Goal: Task Accomplishment & Management: Manage account settings

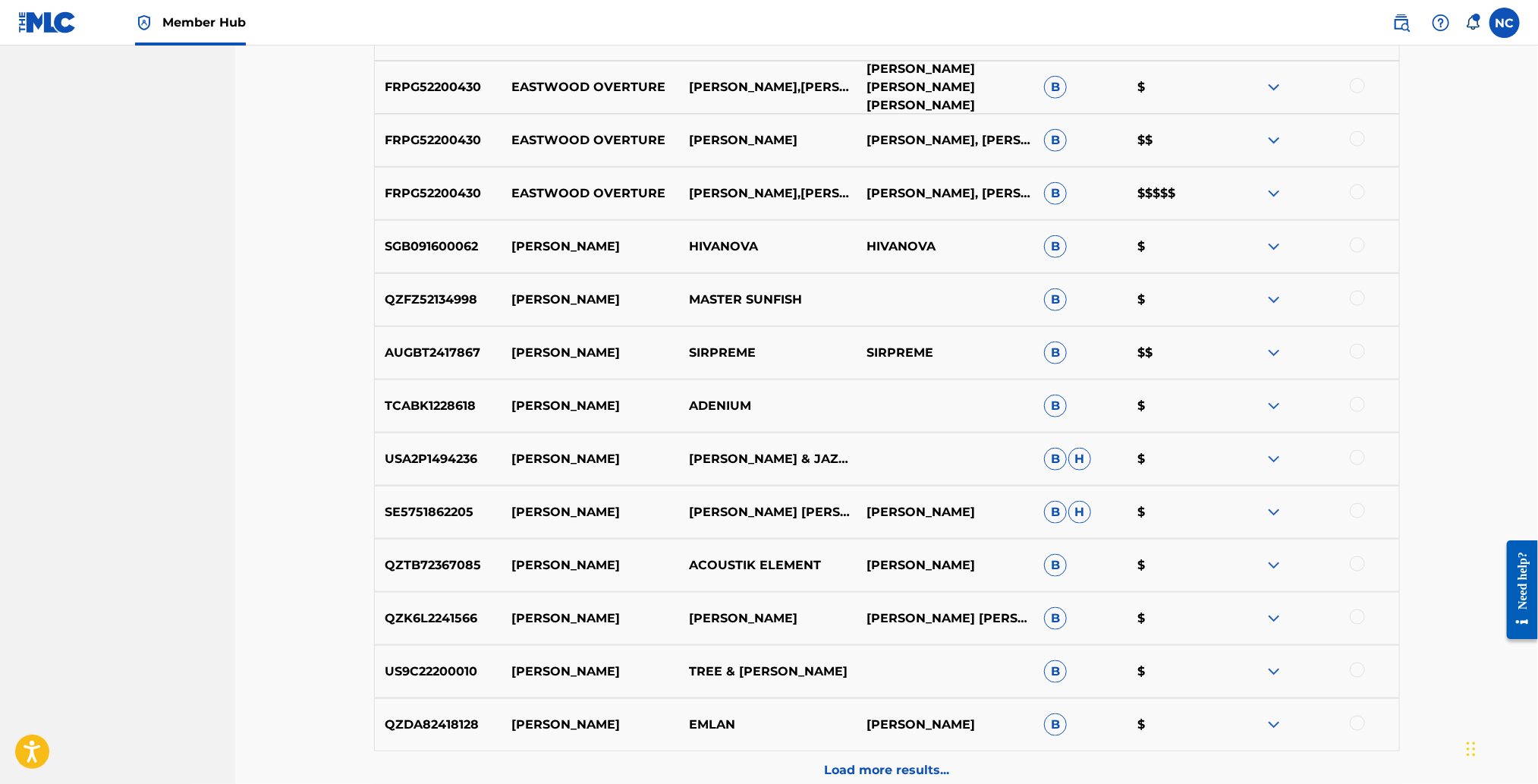
scroll to position [934, 0]
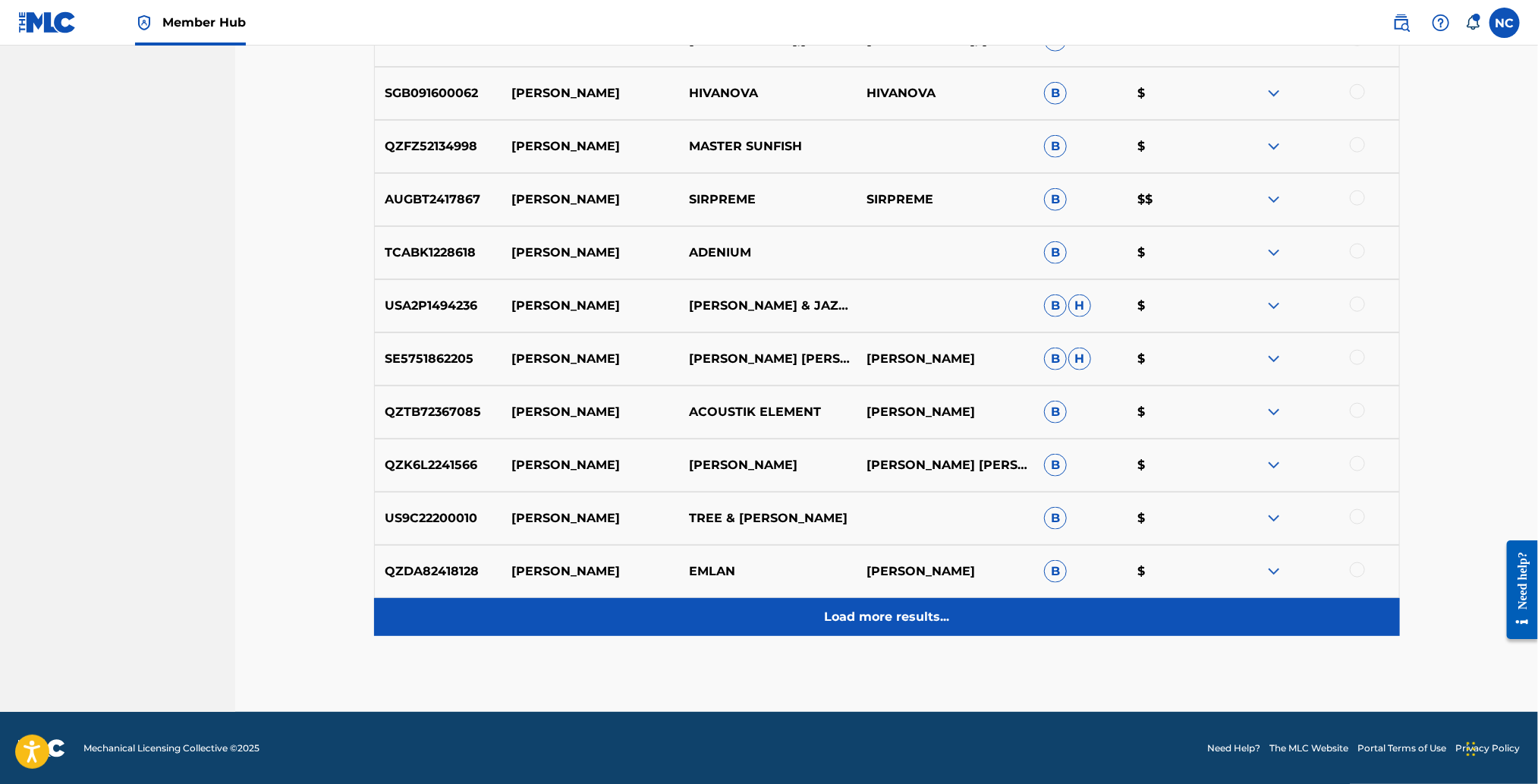
click at [890, 625] on div "Load more results..." at bounding box center [886, 617] width 1026 height 38
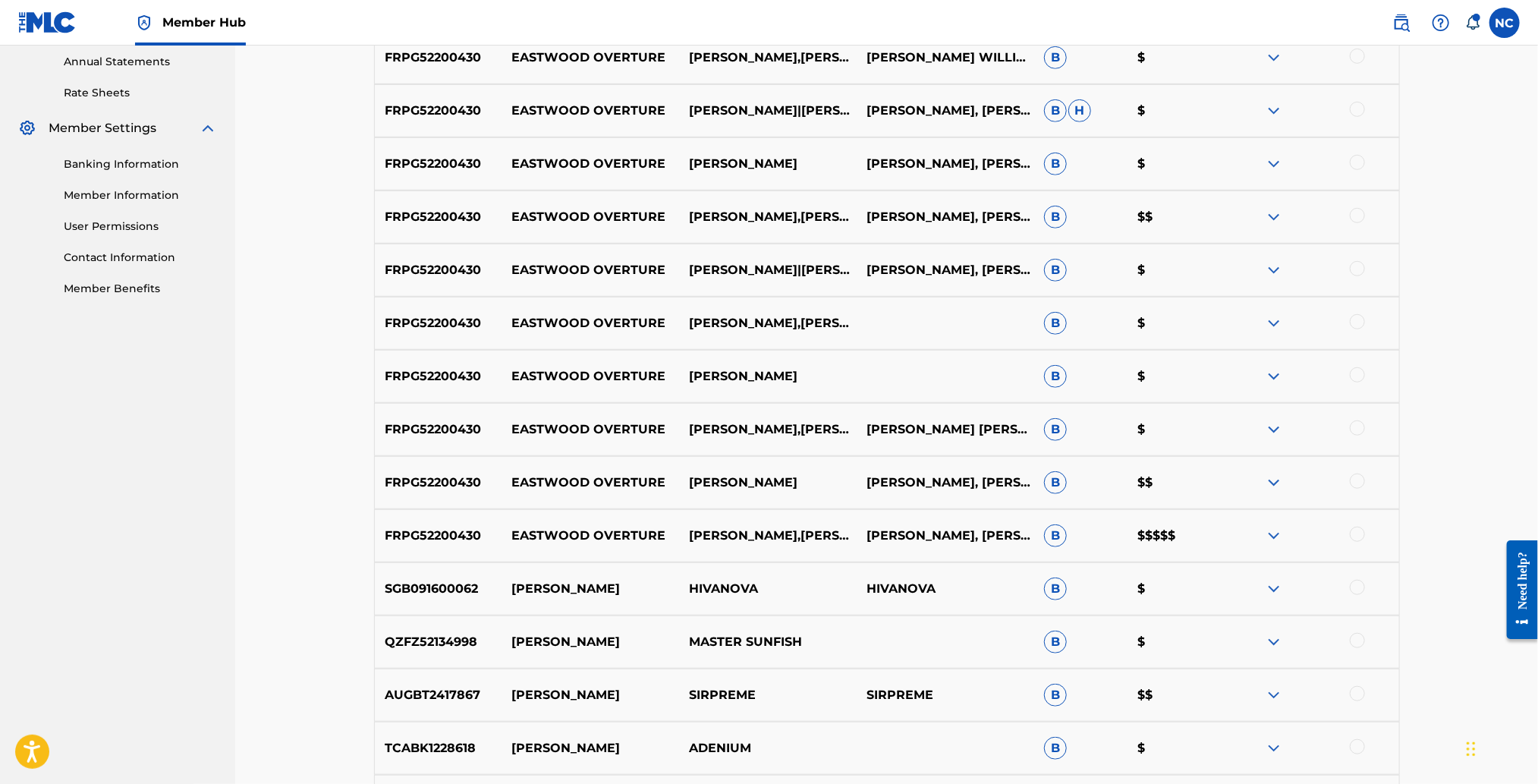
scroll to position [593, 0]
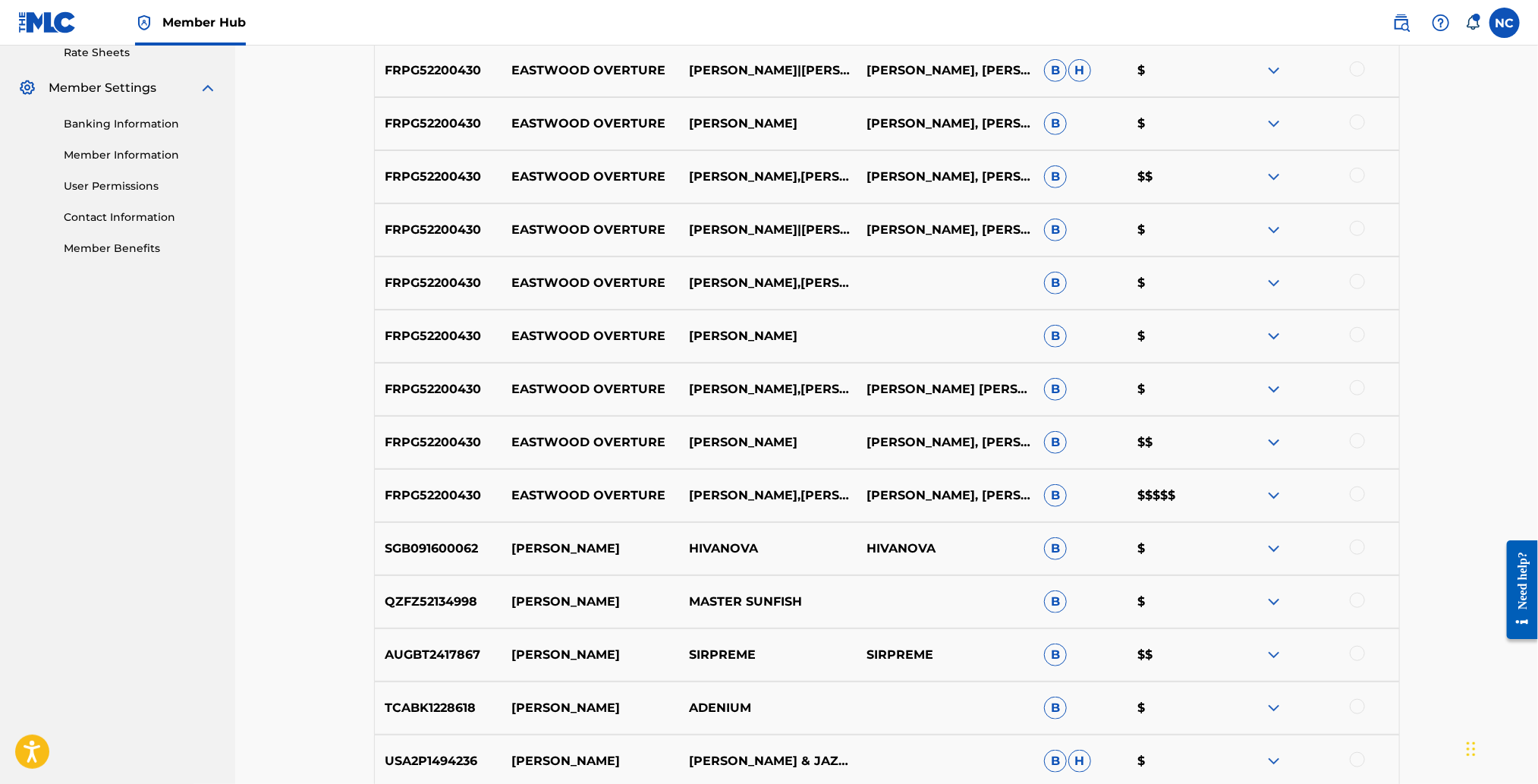
click at [1271, 496] on img at bounding box center [1274, 496] width 18 height 18
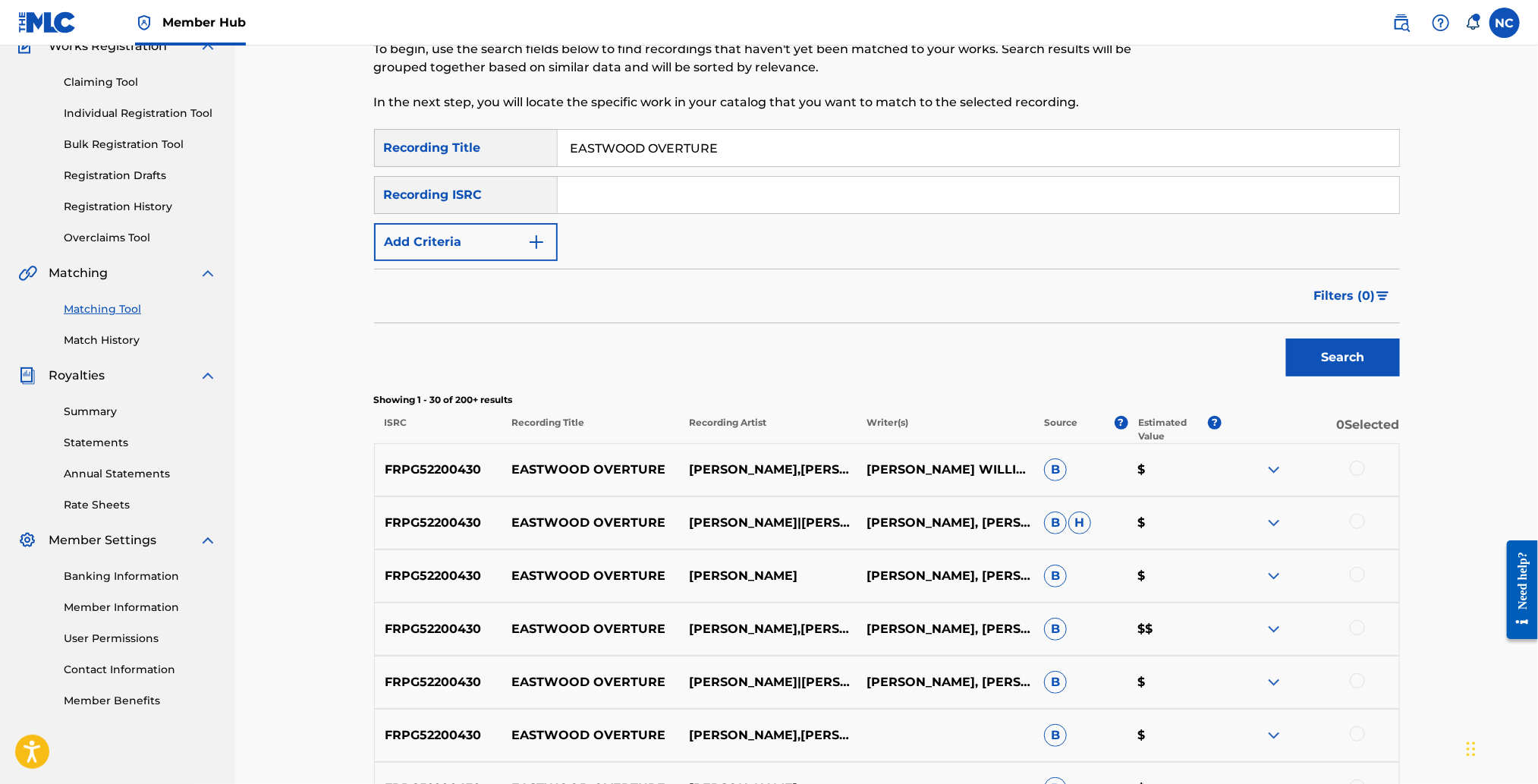
scroll to position [138, 0]
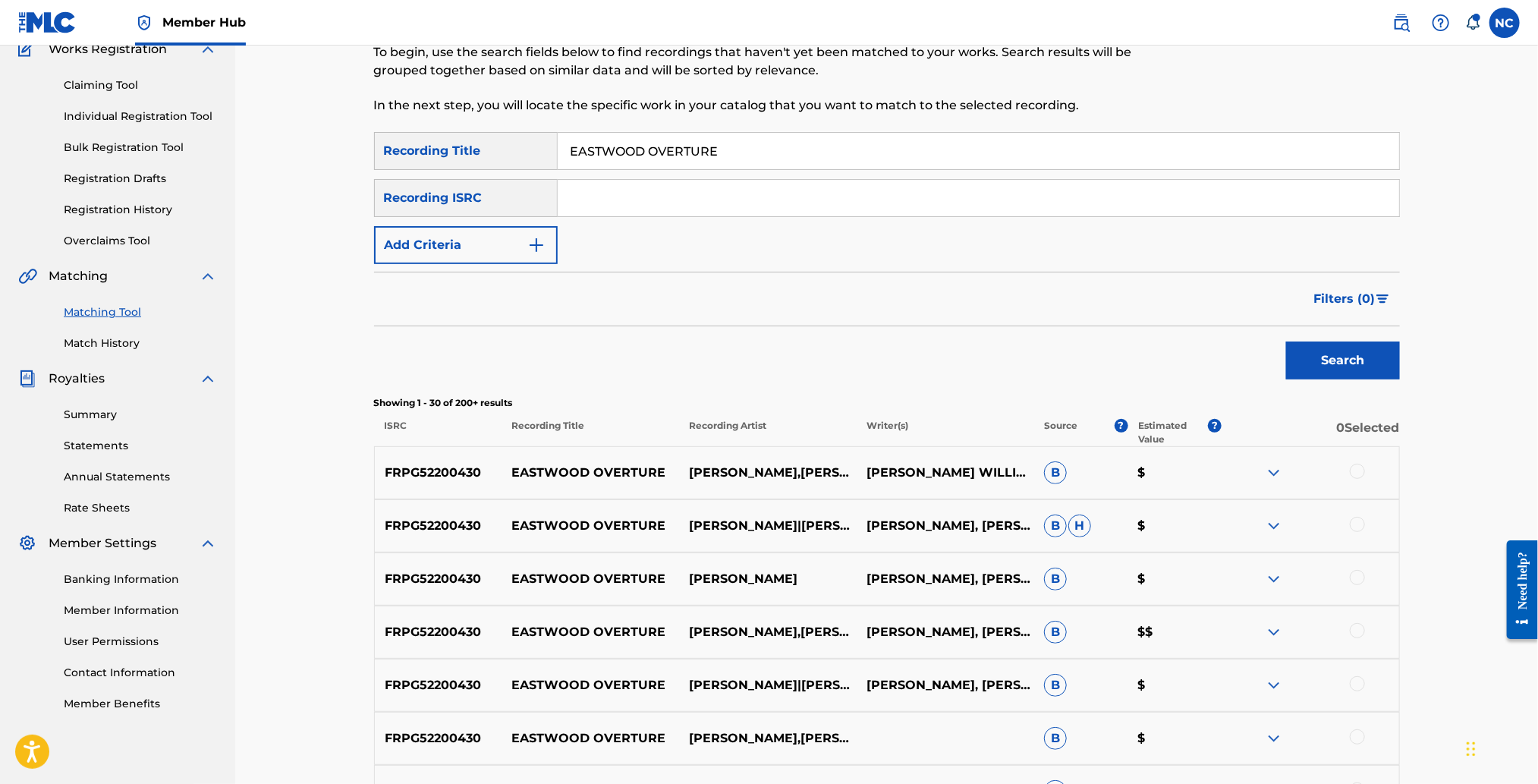
drag, startPoint x: 736, startPoint y: 156, endPoint x: 567, endPoint y: 153, distance: 169.0
click at [567, 153] on input "EASTWOOD OVERTURE" at bounding box center [978, 150] width 842 height 37
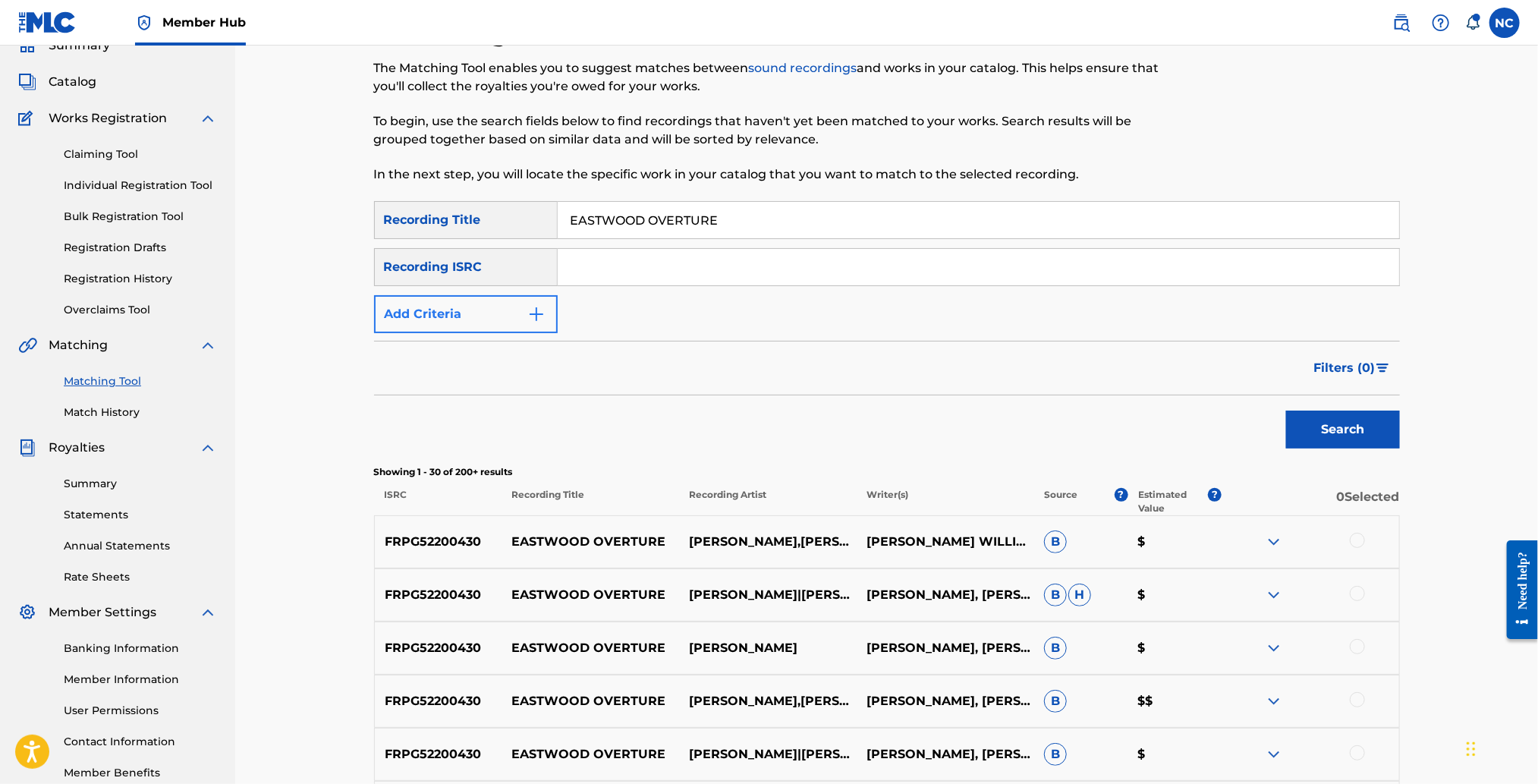
scroll to position [0, 0]
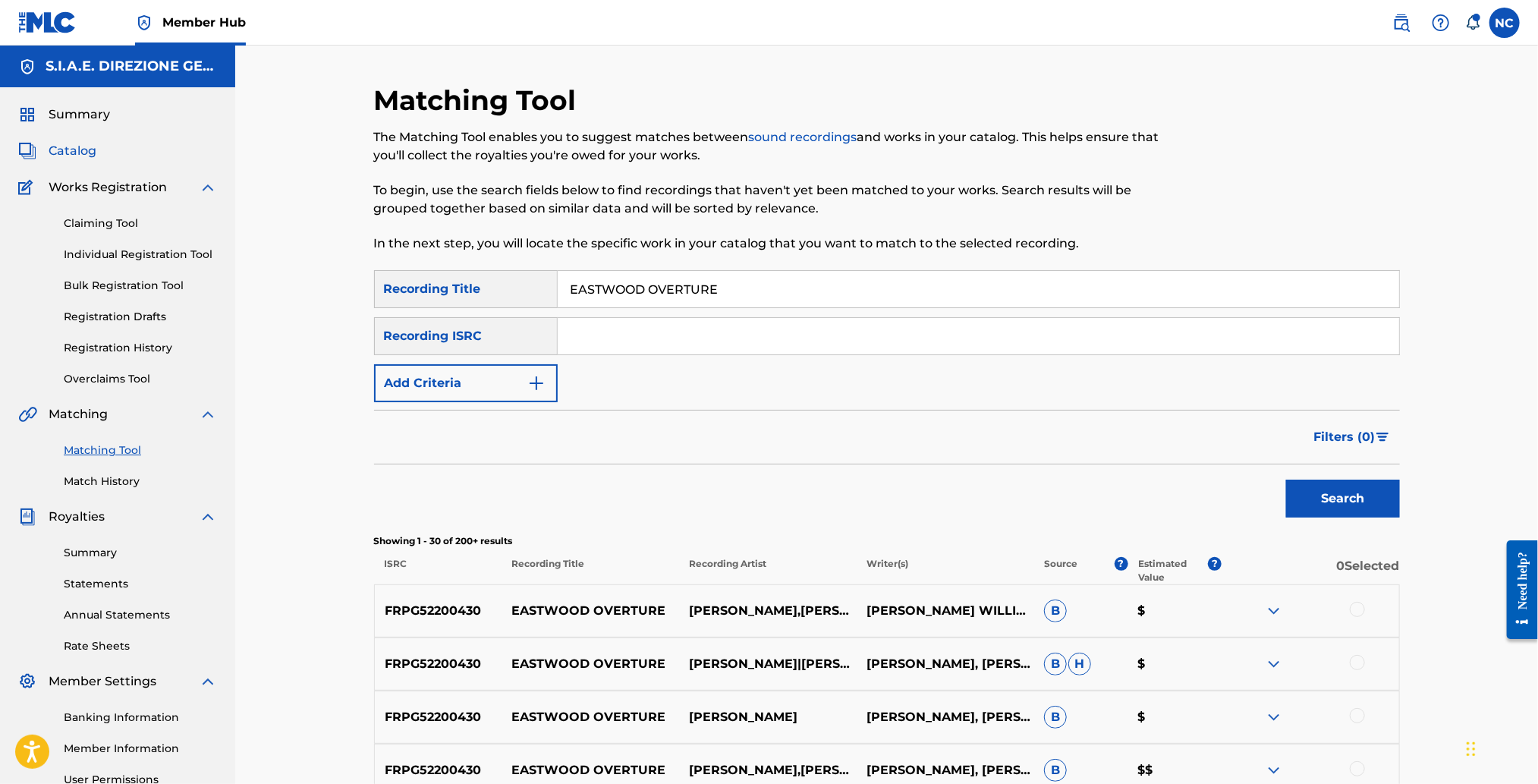
click at [84, 147] on span "Catalog" at bounding box center [72, 151] width 48 height 18
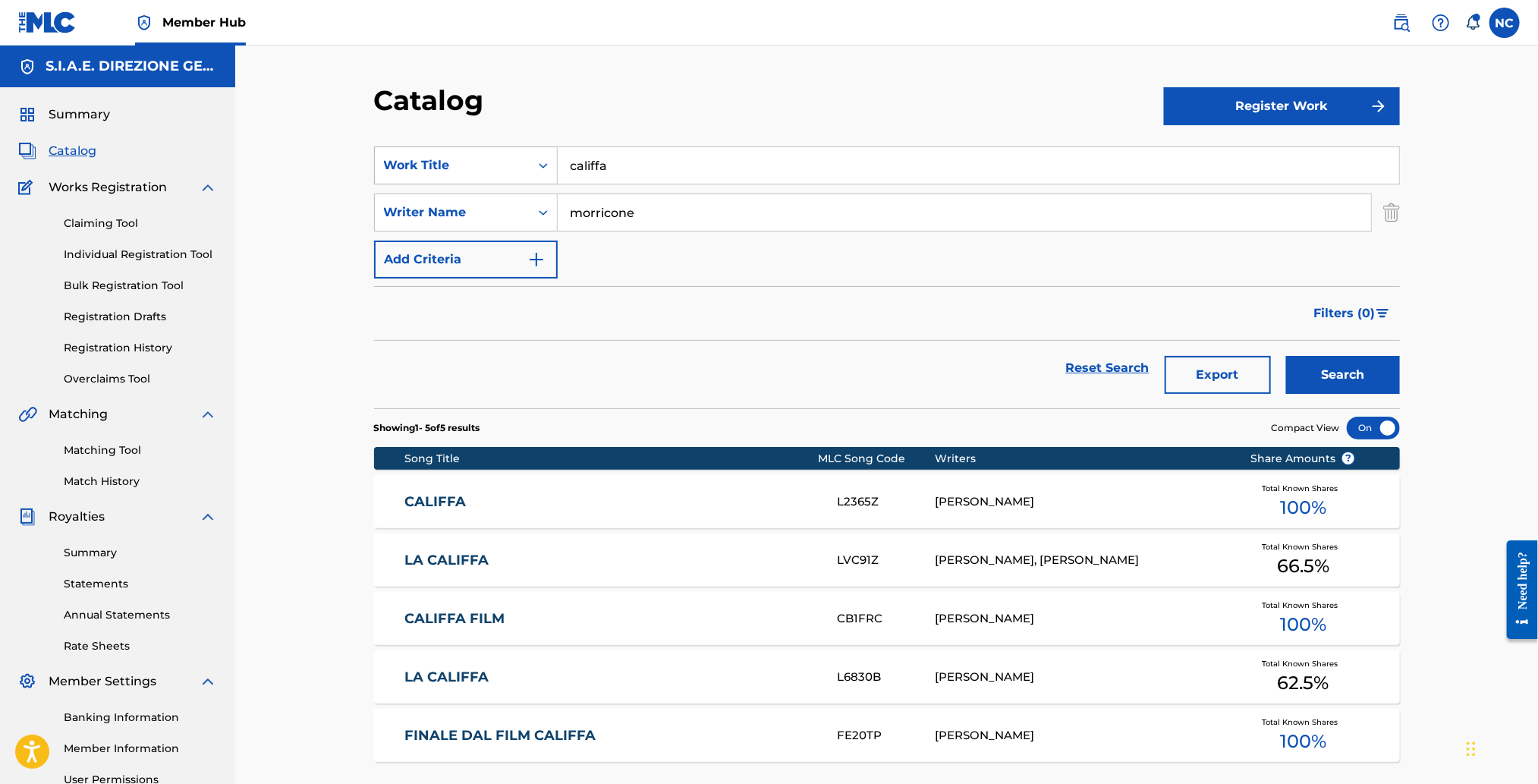
drag, startPoint x: 691, startPoint y: 164, endPoint x: 425, endPoint y: 165, distance: 266.0
click at [425, 165] on div "SearchWithCriteriafd4b2194-f24c-4d35-b814-a899d7f93e03 Work Title califfa" at bounding box center [886, 165] width 1026 height 38
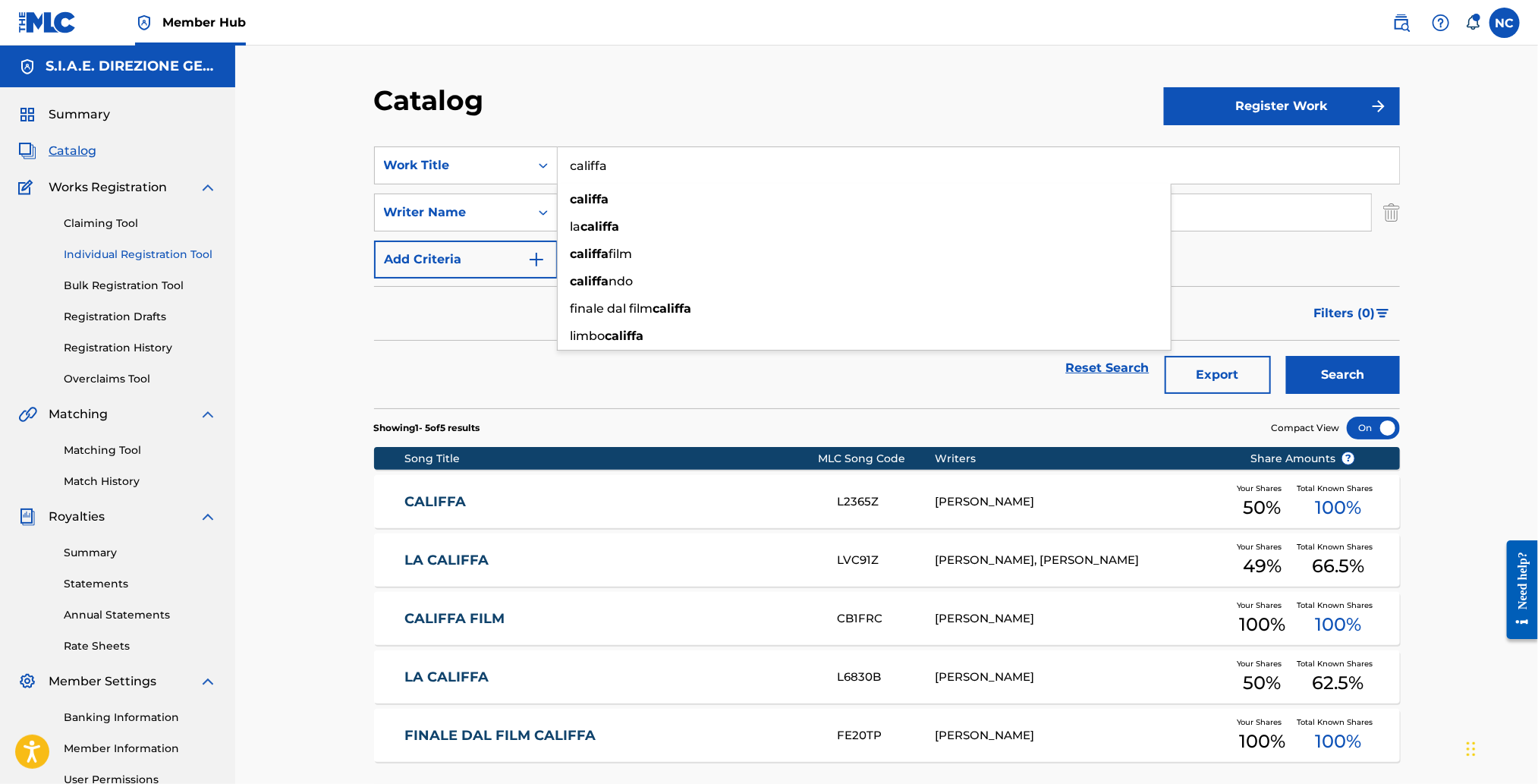
click at [164, 258] on link "Individual Registration Tool" at bounding box center [140, 254] width 154 height 16
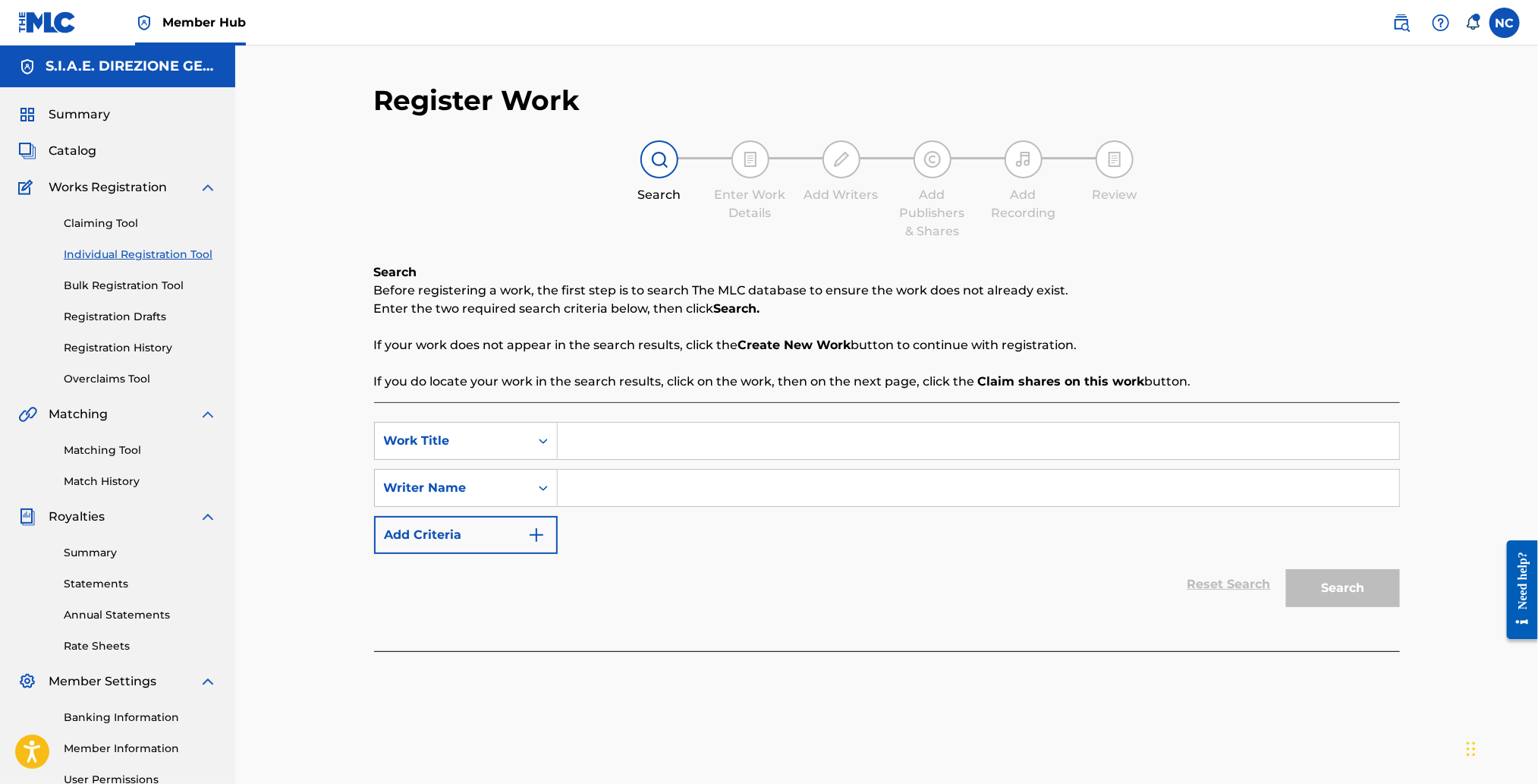
click at [632, 428] on input "Search Form" at bounding box center [978, 440] width 842 height 37
click at [76, 151] on span "Catalog" at bounding box center [72, 151] width 48 height 18
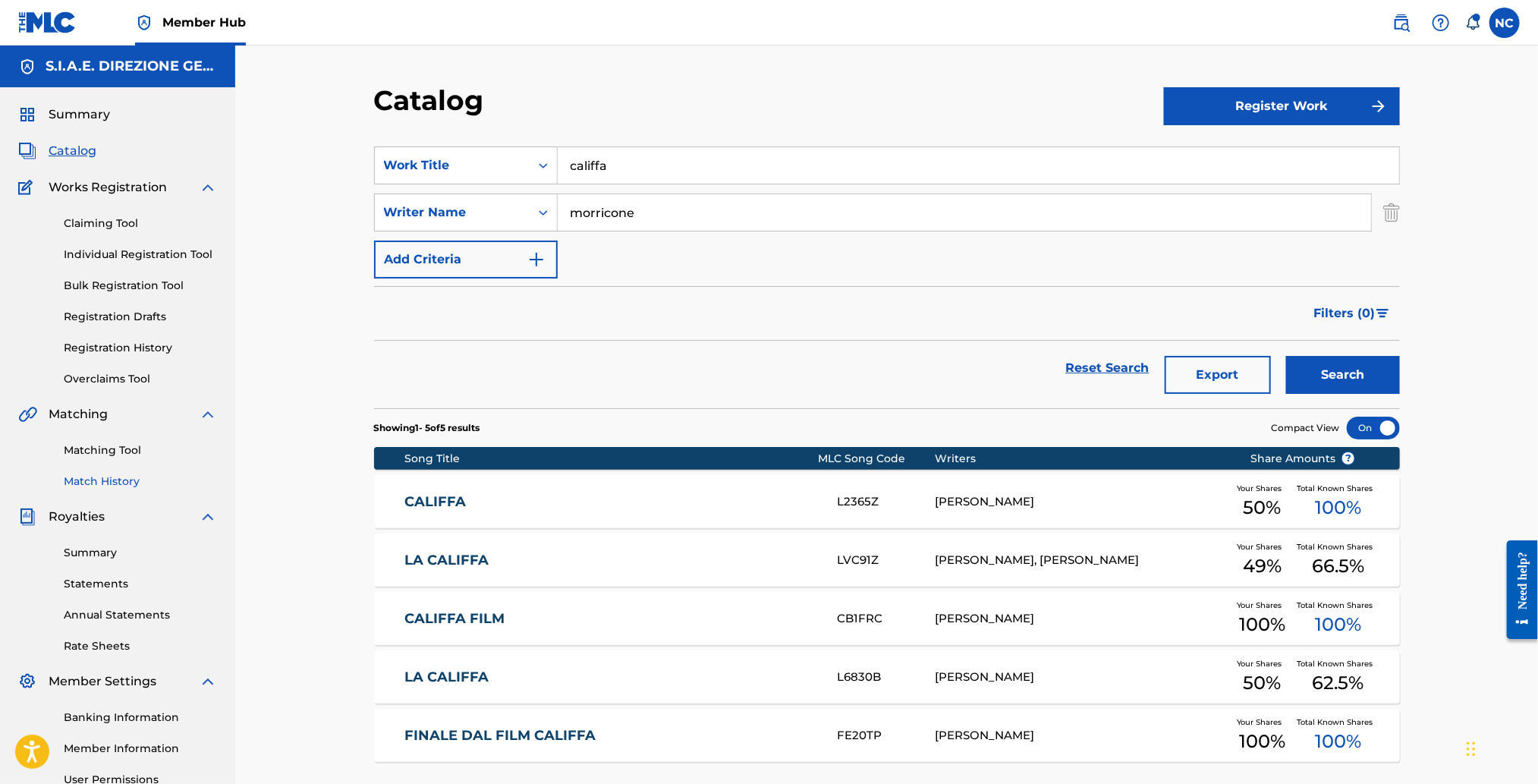
click at [97, 479] on link "Match History" at bounding box center [140, 482] width 154 height 16
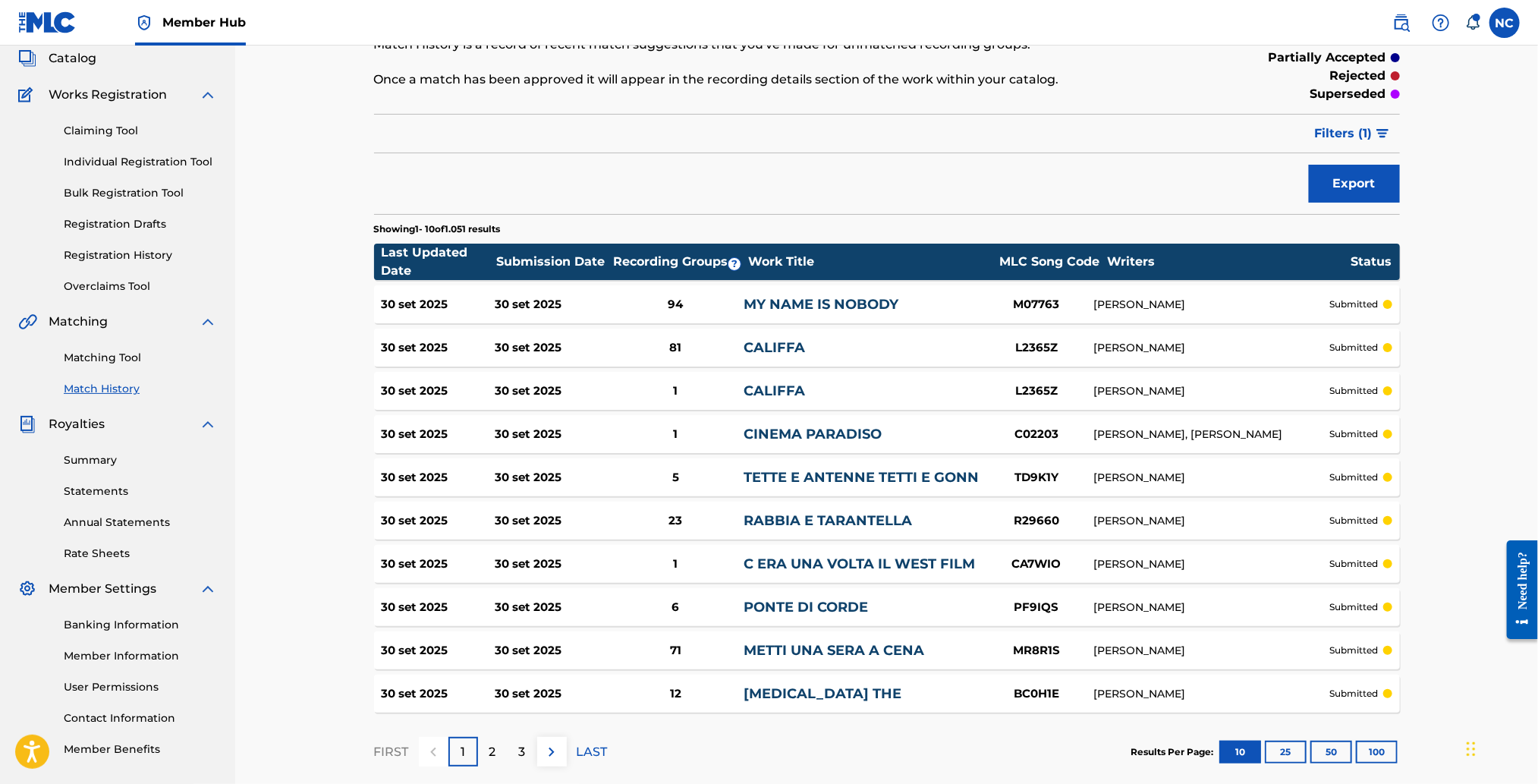
scroll to position [172, 0]
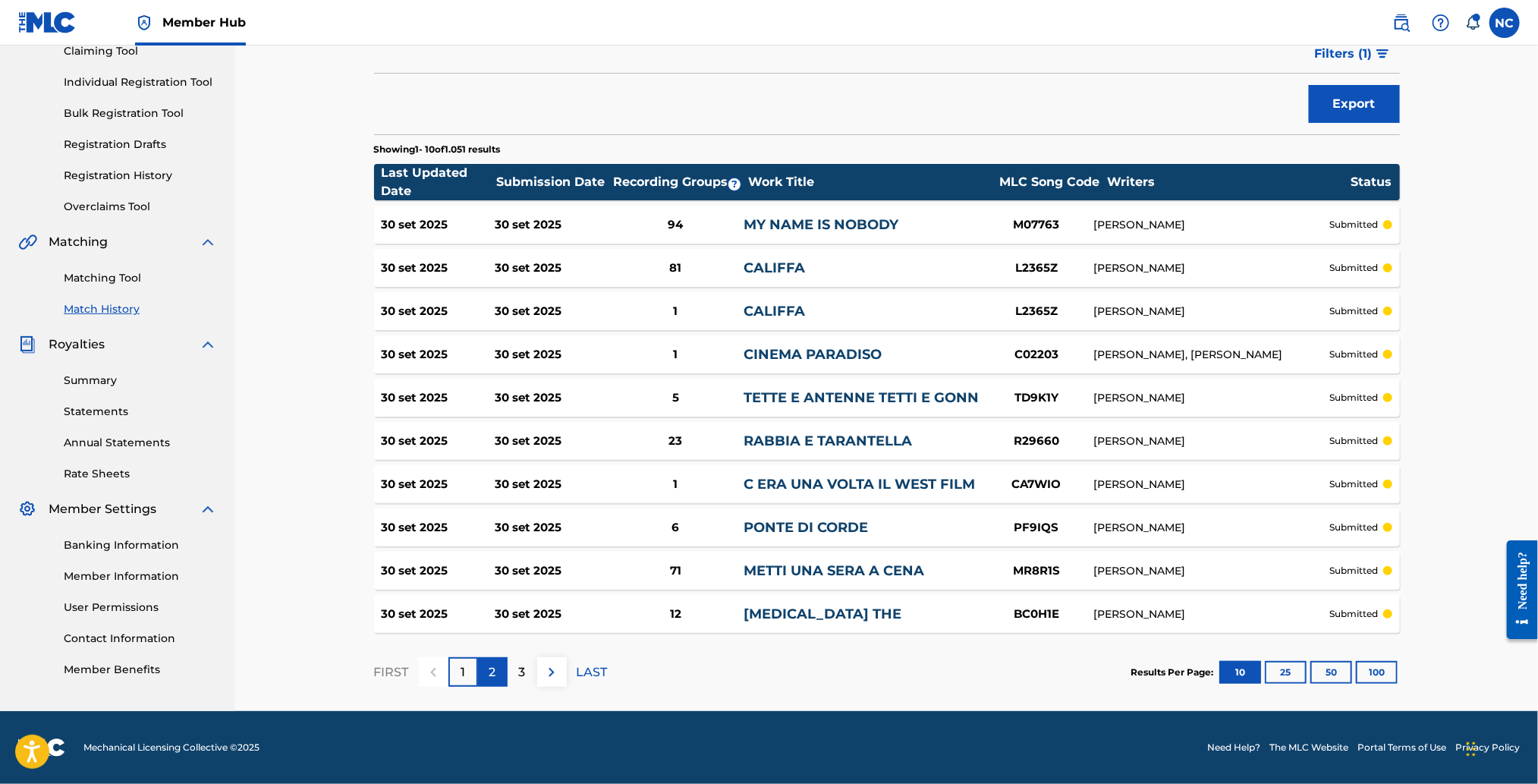
click at [492, 680] on p "2" at bounding box center [492, 672] width 6 height 18
click at [523, 667] on p "3" at bounding box center [522, 672] width 6 height 18
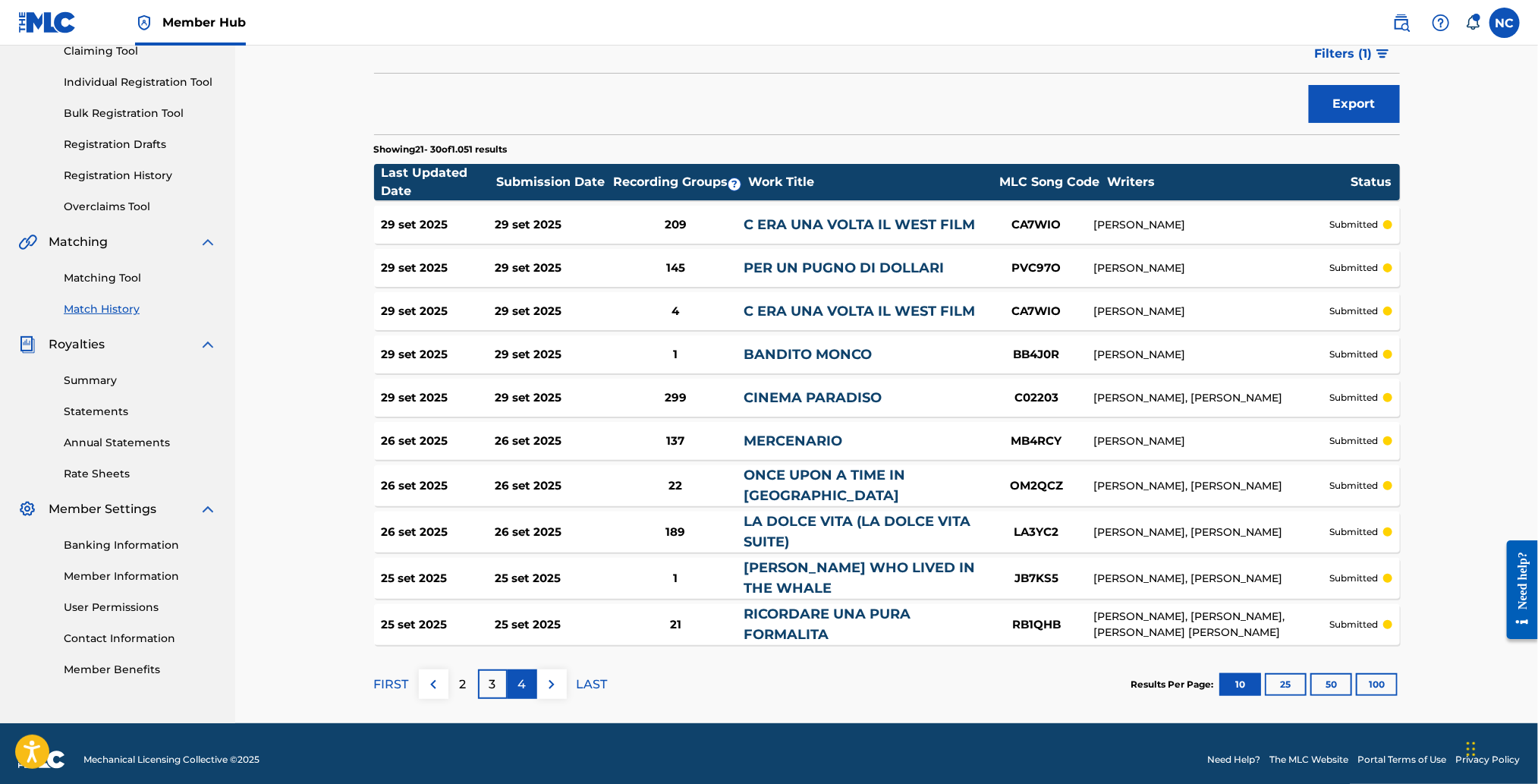
click at [522, 683] on p "4" at bounding box center [522, 684] width 8 height 18
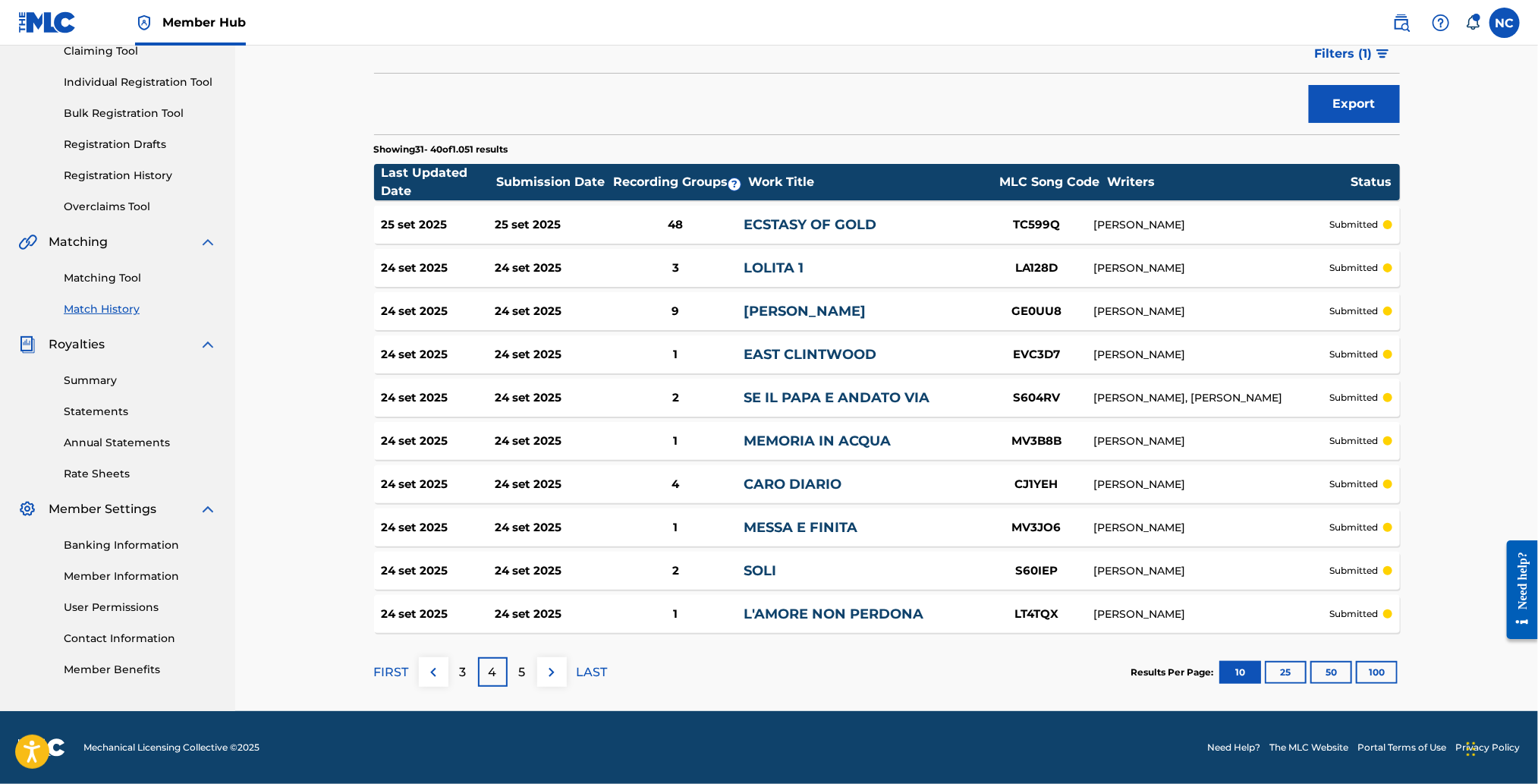
click at [935, 314] on div "GABRIEL S OBOE" at bounding box center [861, 311] width 236 height 20
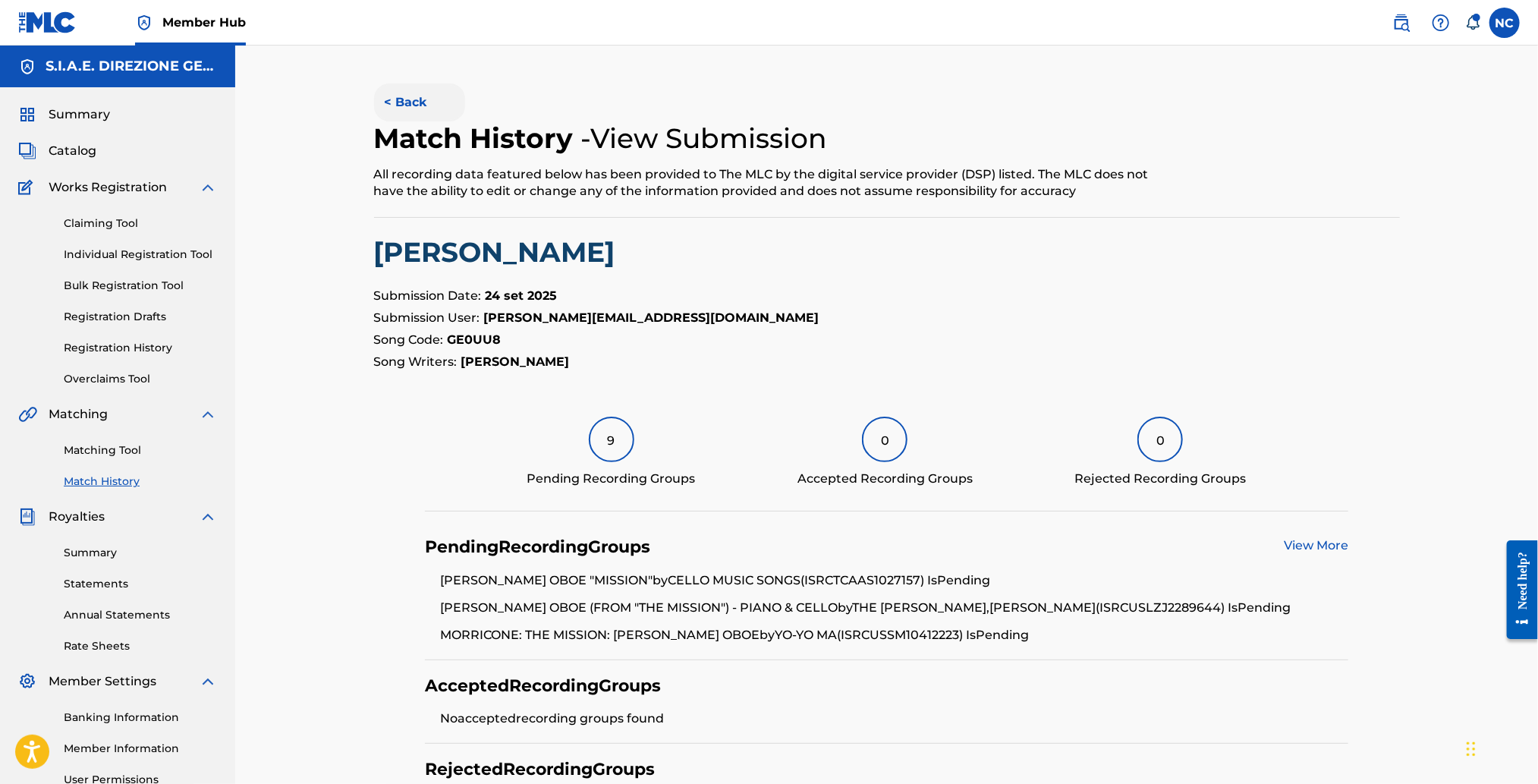
click at [386, 103] on button "< Back" at bounding box center [419, 102] width 91 height 38
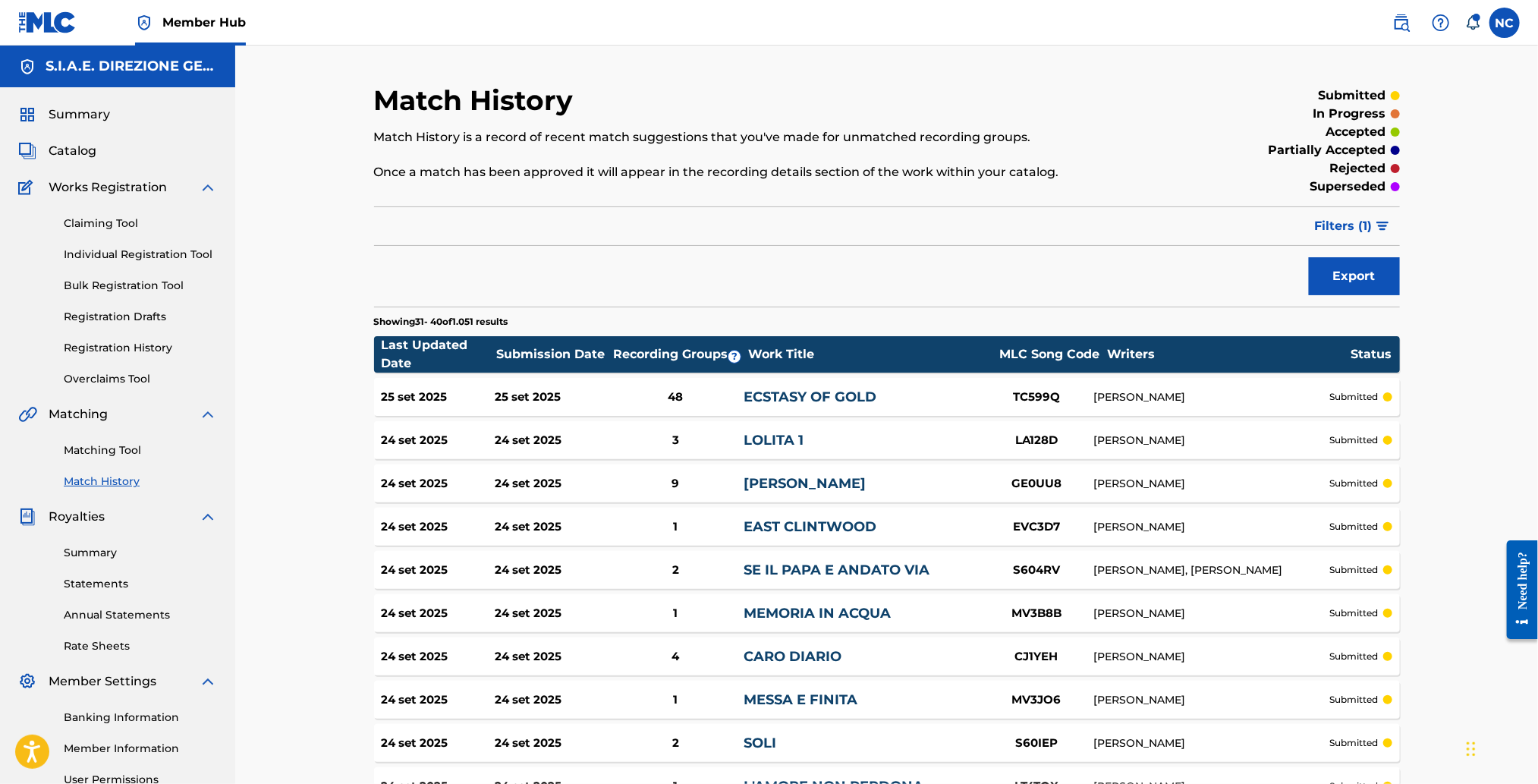
scroll to position [172, 0]
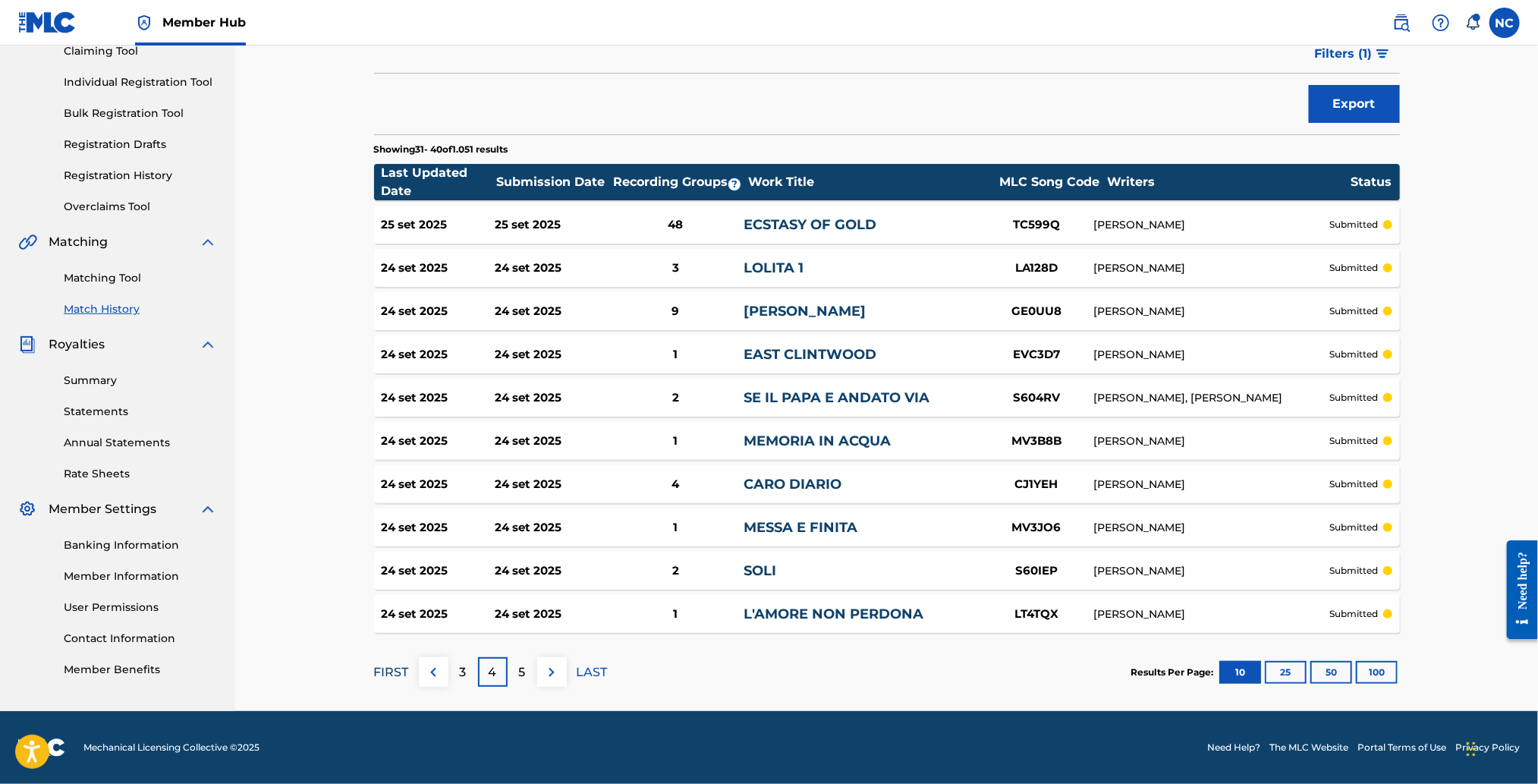
click at [391, 675] on p "FIRST" at bounding box center [391, 672] width 35 height 18
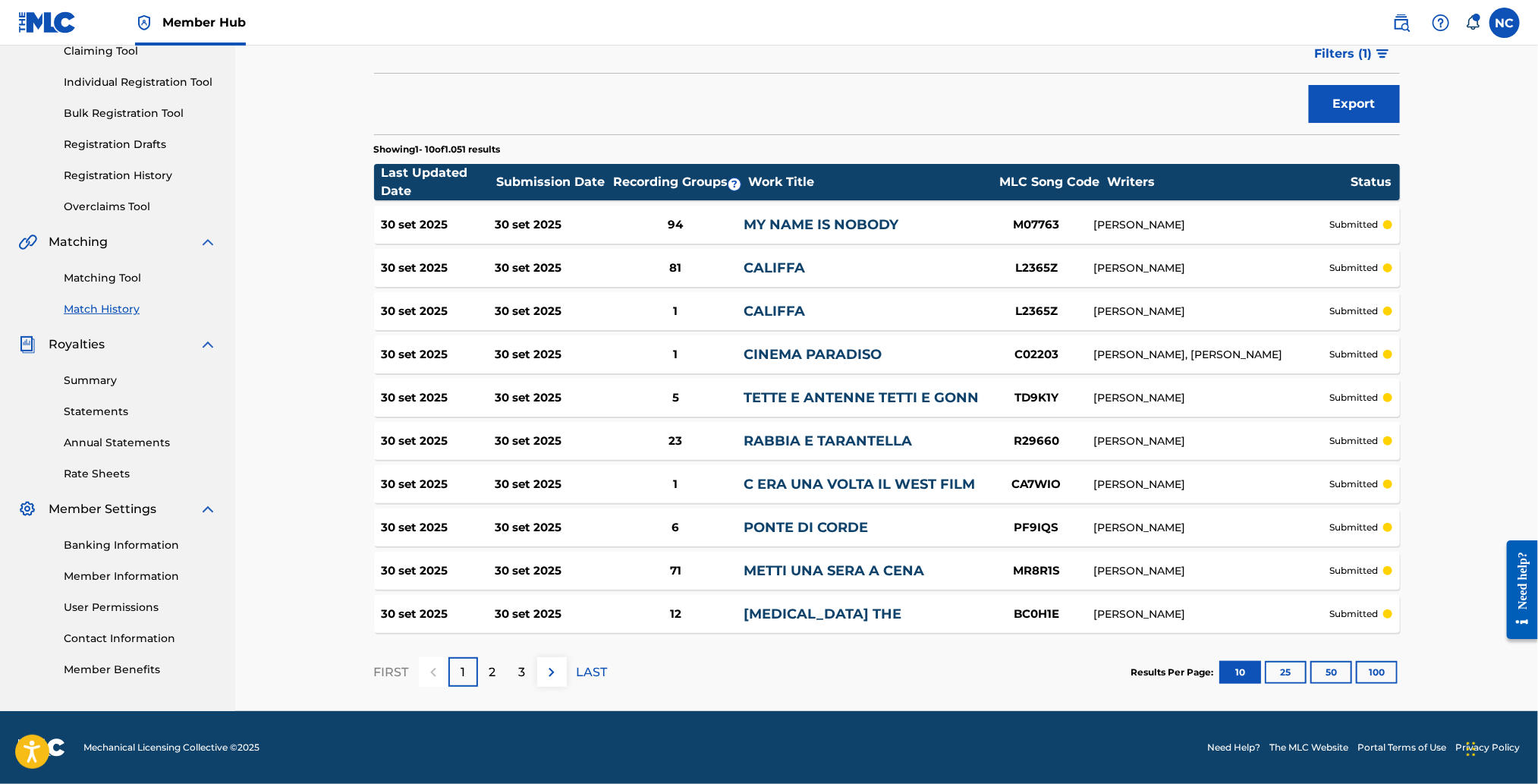
click at [830, 235] on div "30 set 2025 30 set 2025 94 MY NAME IS NOBODY M07763 ENNIO MORRICONE submitted" at bounding box center [886, 224] width 1026 height 38
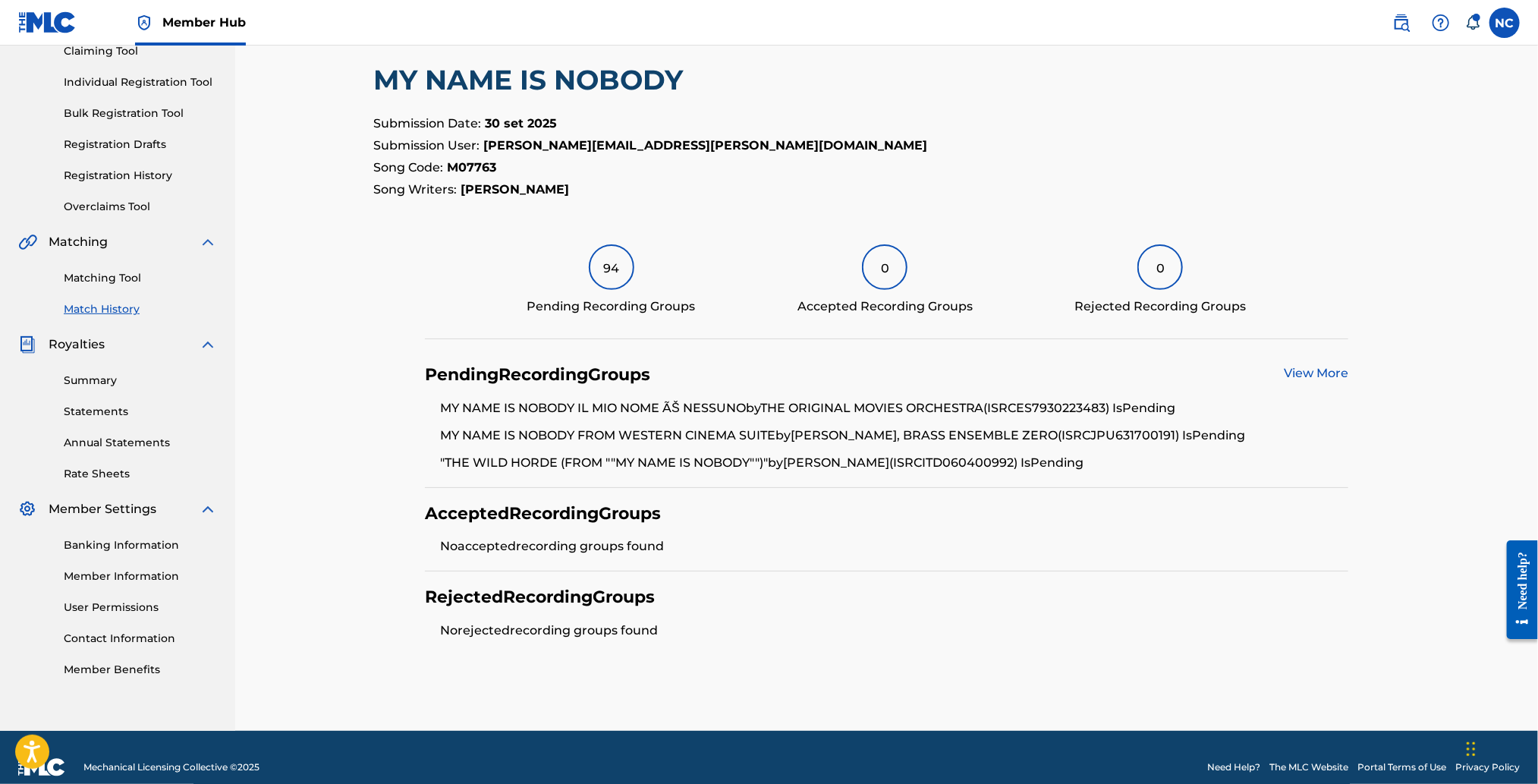
scroll to position [191, 0]
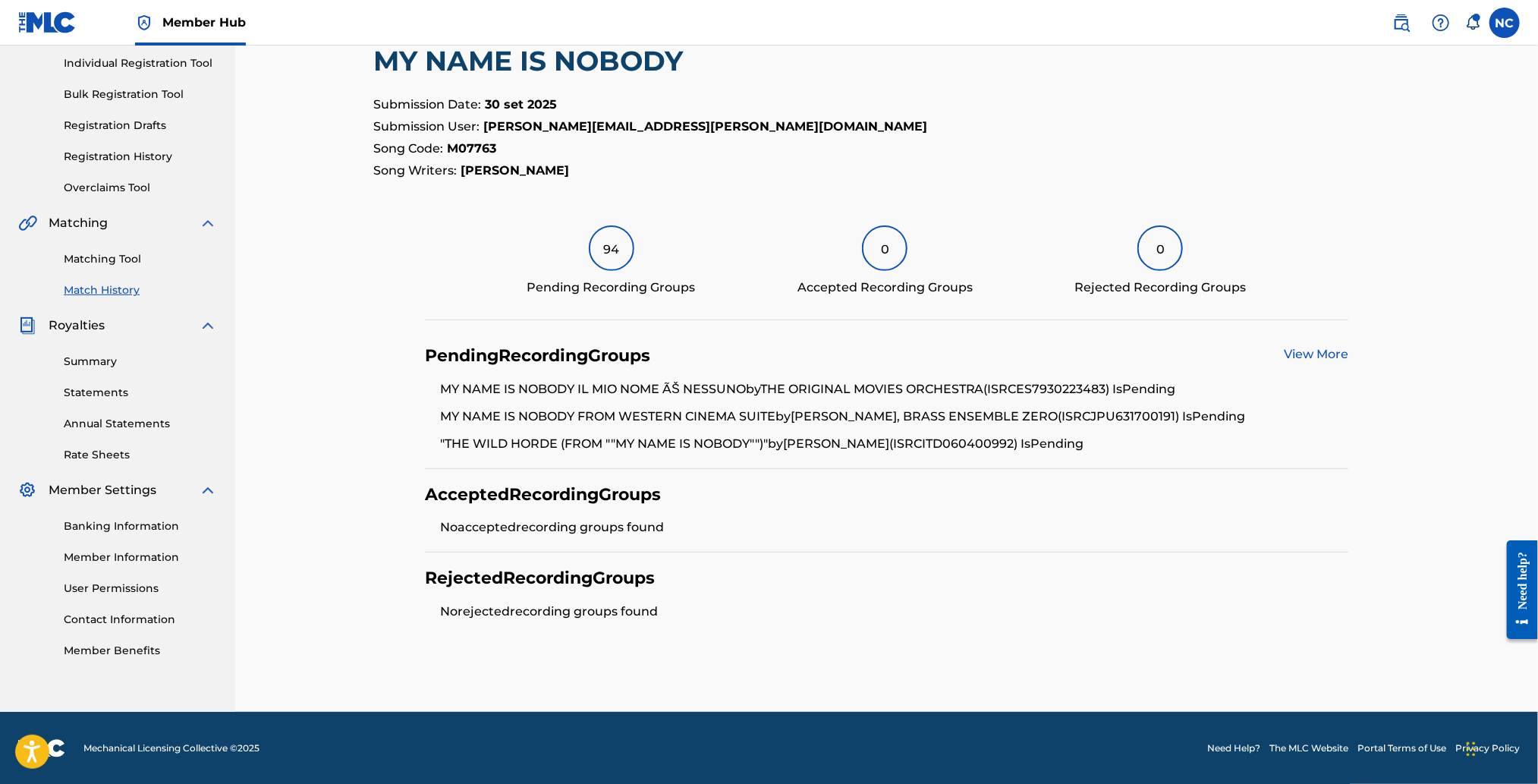
click at [1319, 356] on link "View More" at bounding box center [1315, 354] width 64 height 15
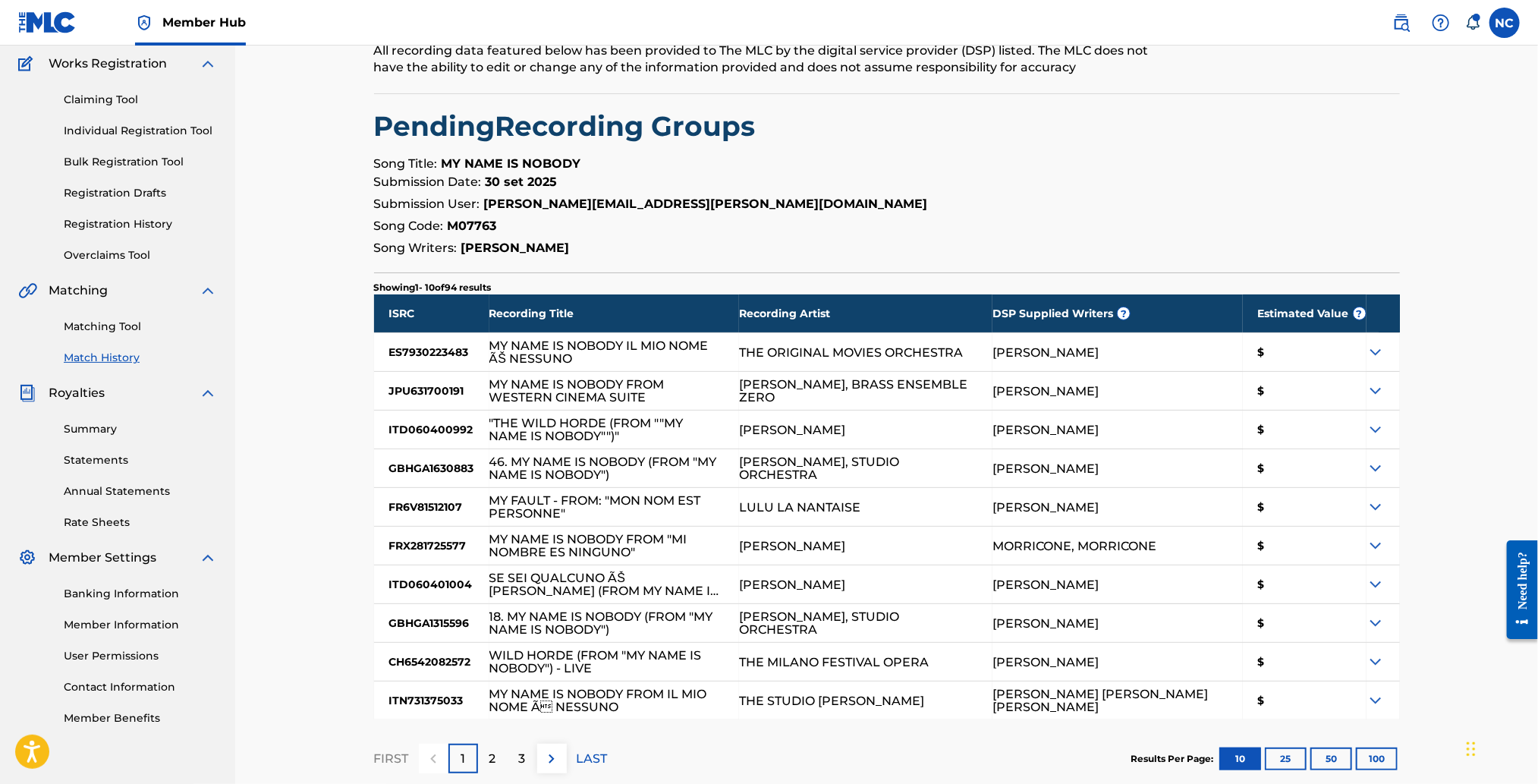
scroll to position [210, 0]
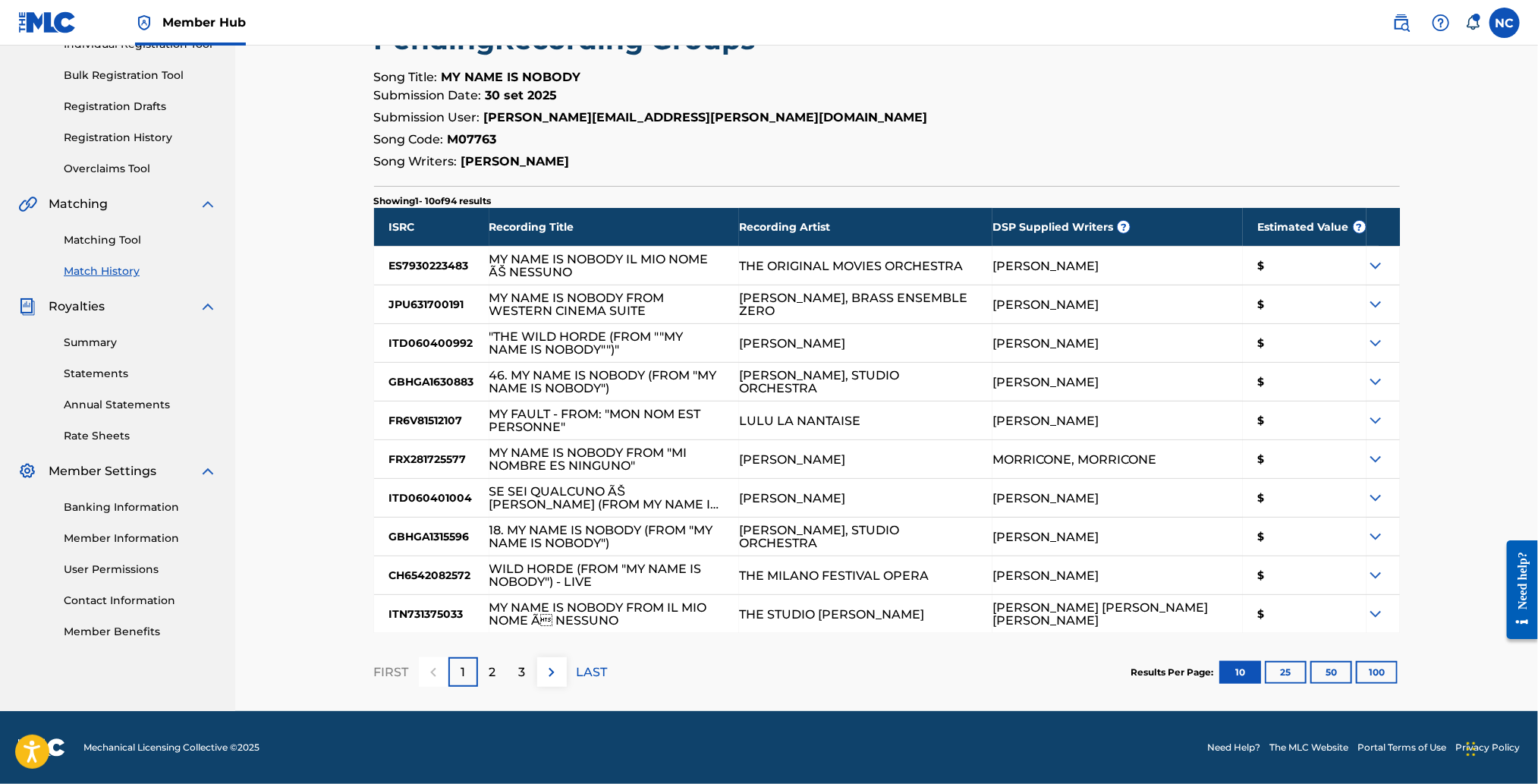
click at [572, 350] on div ""THE WILD HORDE (FROM ""MY NAME IS NOBODY"")"" at bounding box center [606, 343] width 235 height 26
click at [491, 673] on p "2" at bounding box center [492, 672] width 6 height 18
click at [531, 679] on div "3" at bounding box center [522, 672] width 29 height 29
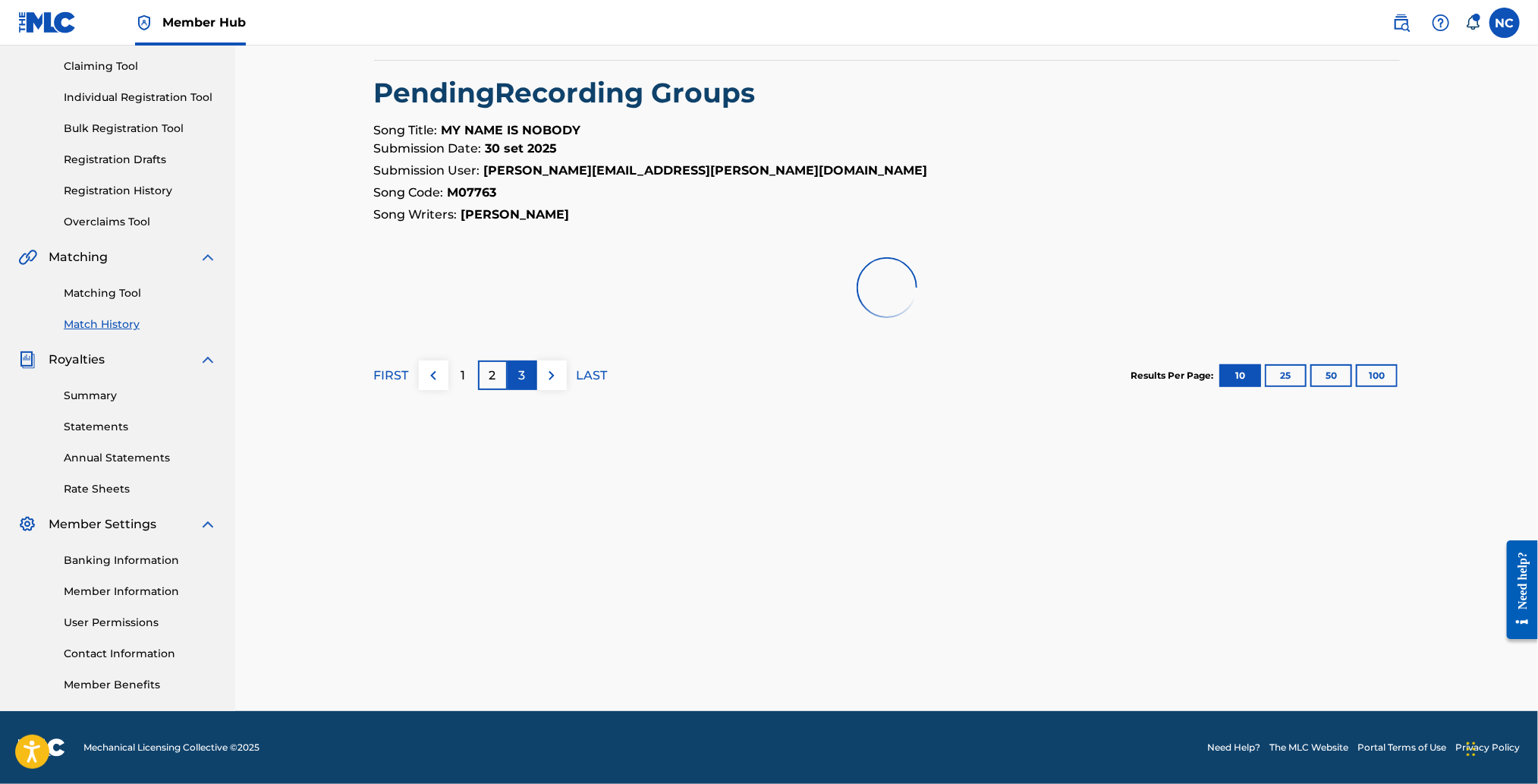
scroll to position [156, 0]
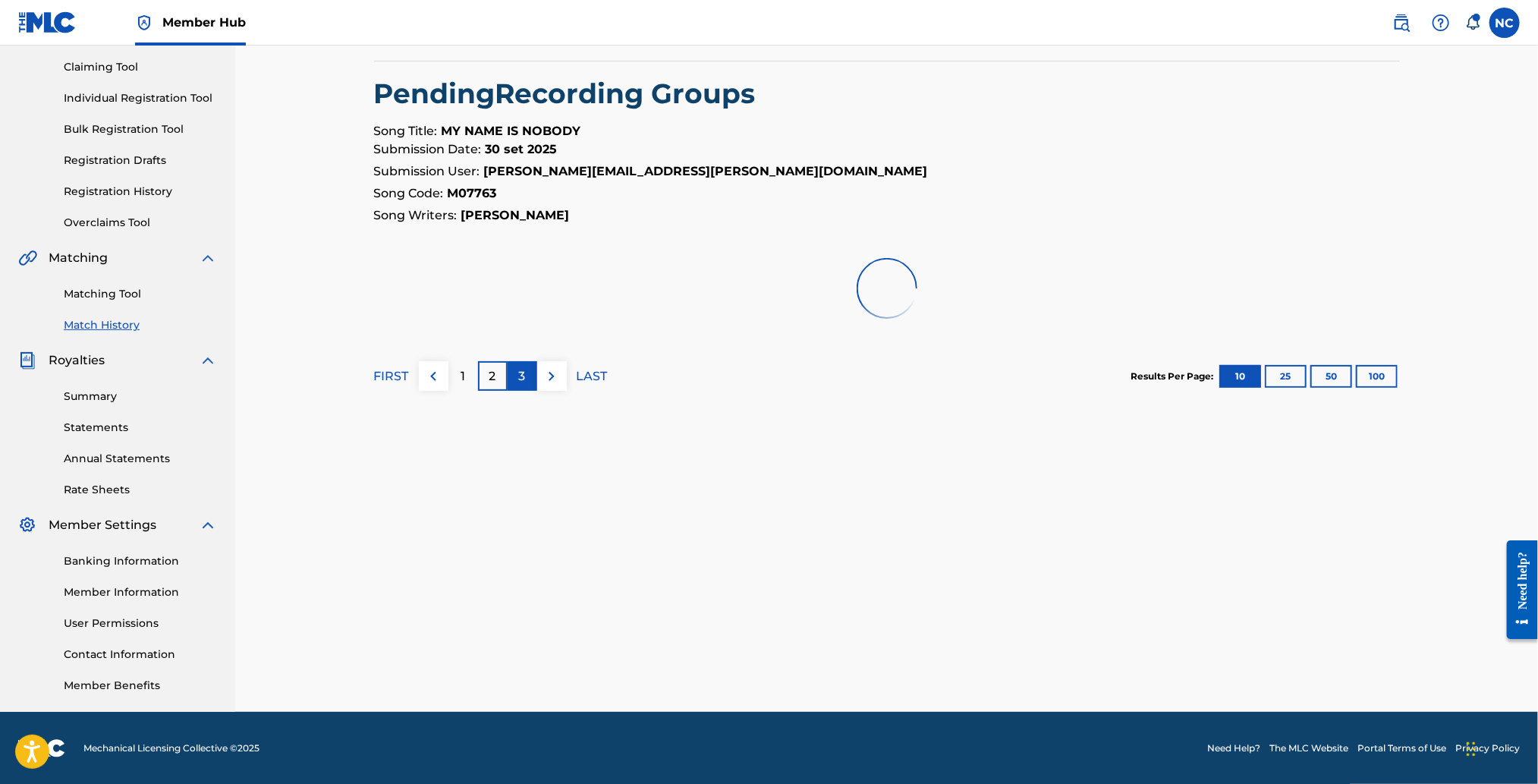
click at [531, 679] on div "< Back Match History - View Submission All recording data featured below has be…" at bounding box center [886, 319] width 1062 height 785
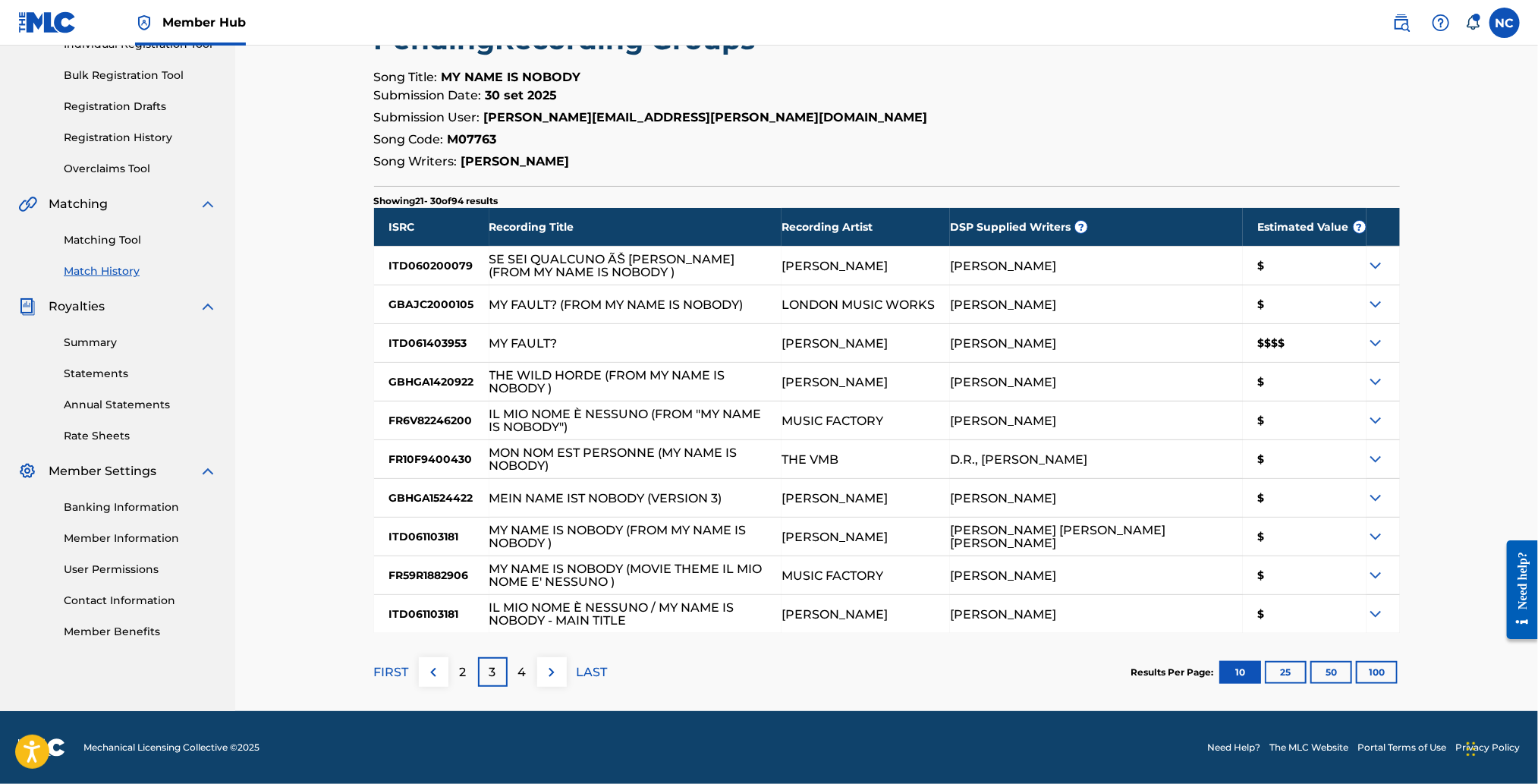
click at [567, 343] on div "MY FAULT?" at bounding box center [635, 343] width 292 height 38
drag, startPoint x: 568, startPoint y: 344, endPoint x: 488, endPoint y: 342, distance: 80.0
click at [489, 342] on div "MY FAULT?" at bounding box center [635, 343] width 292 height 38
copy div "MY FAULT?"
click at [465, 676] on p "2" at bounding box center [463, 672] width 6 height 18
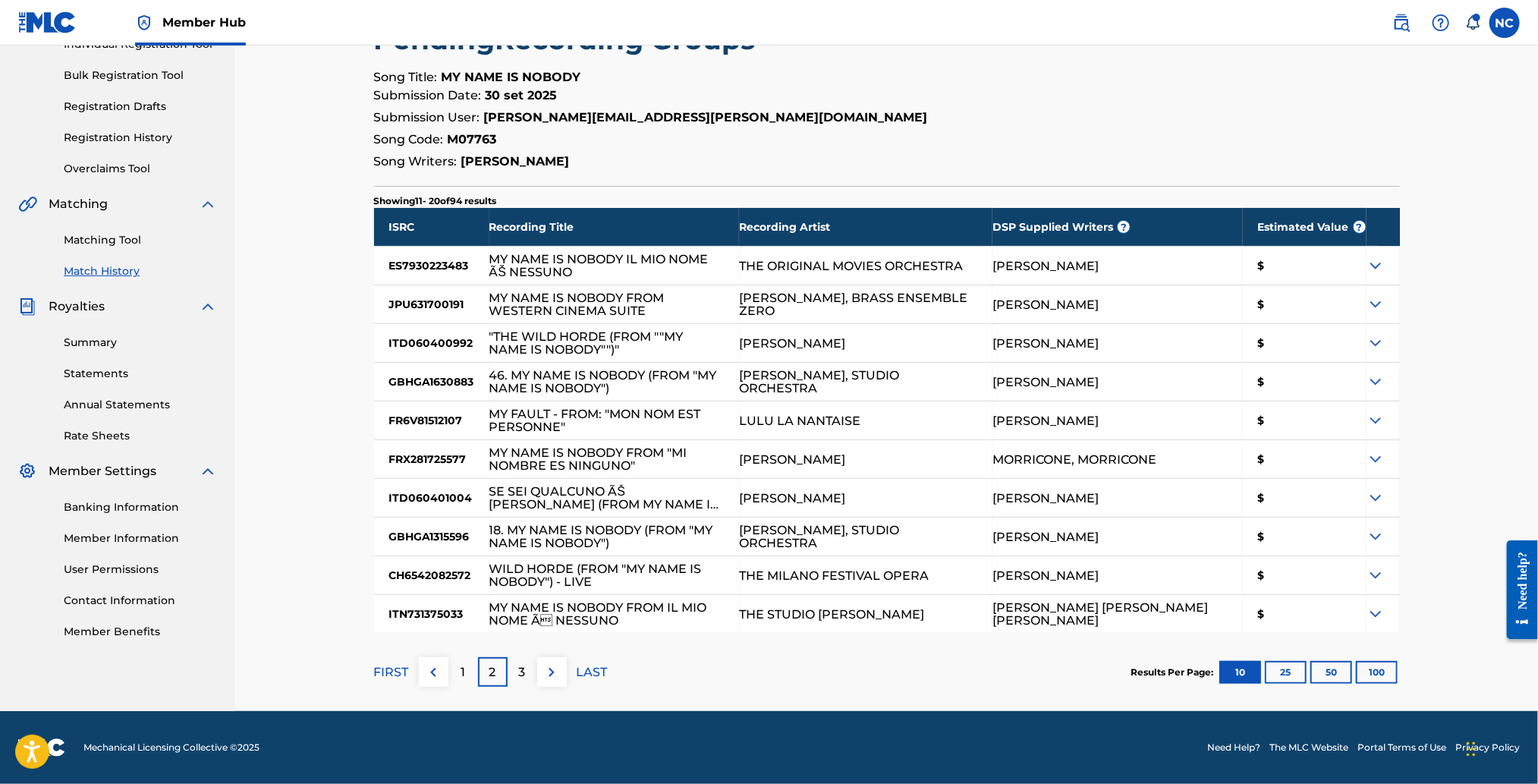
scroll to position [0, 0]
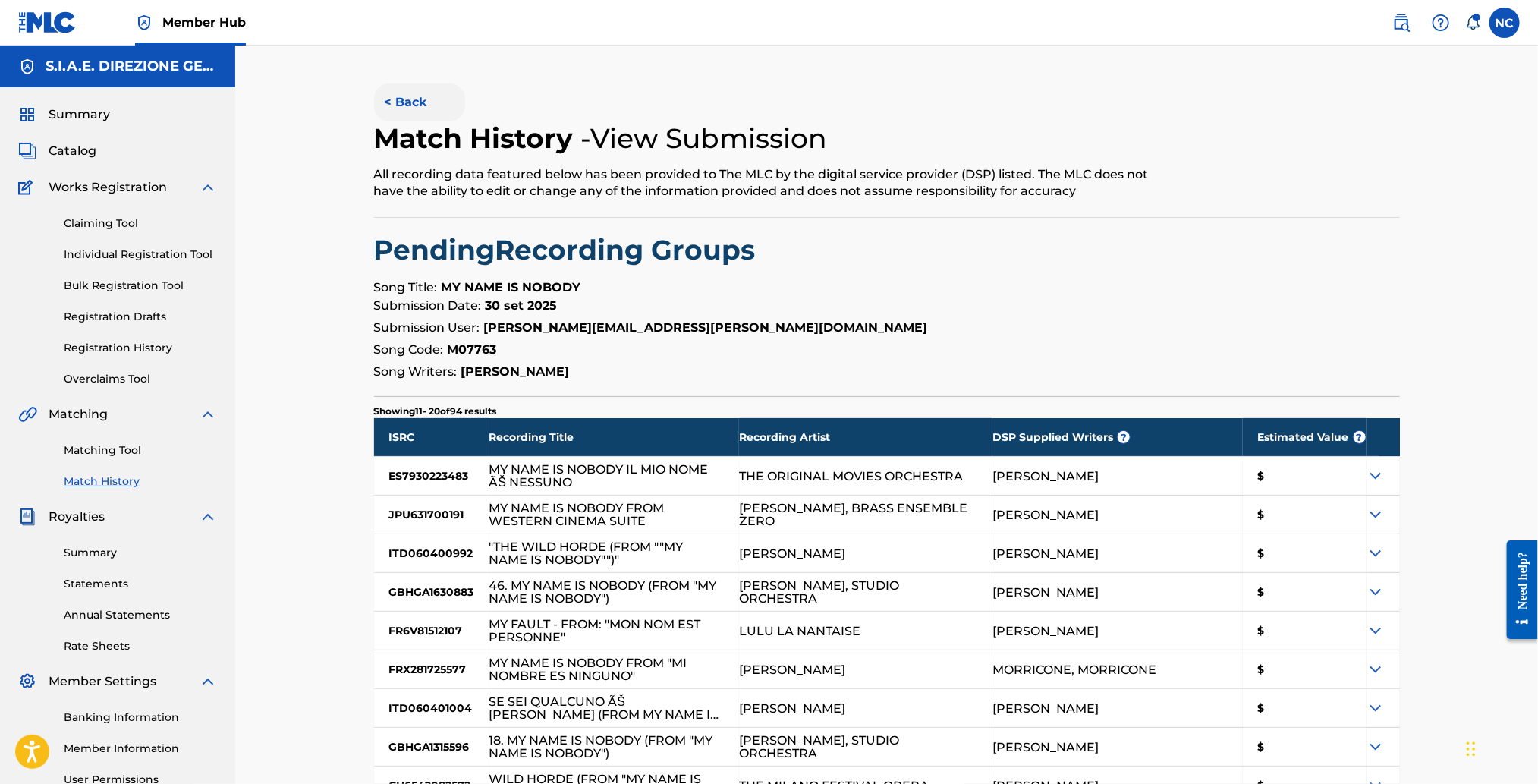
click at [382, 103] on button "< Back" at bounding box center [419, 102] width 91 height 38
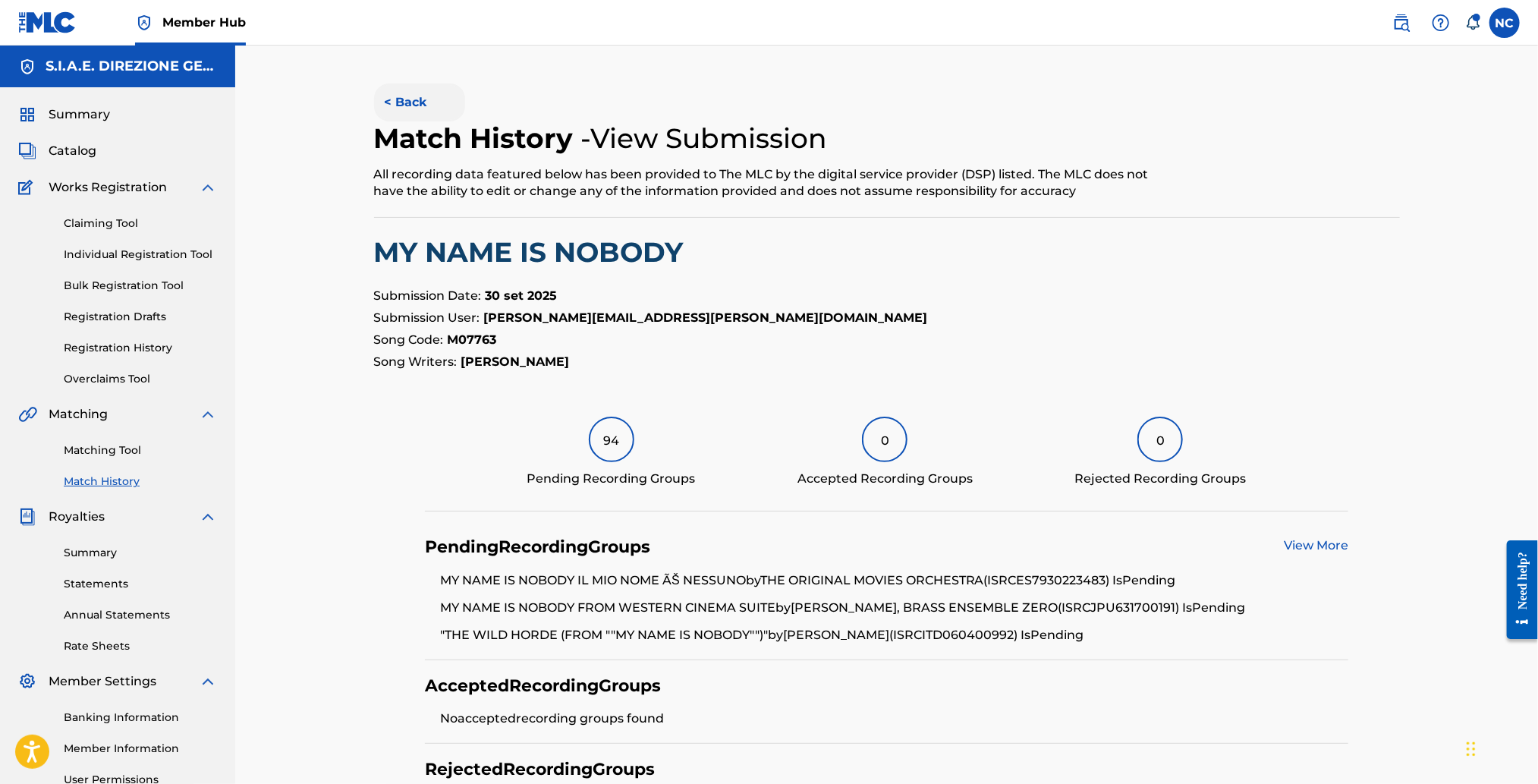
click at [383, 108] on button "< Back" at bounding box center [419, 102] width 91 height 38
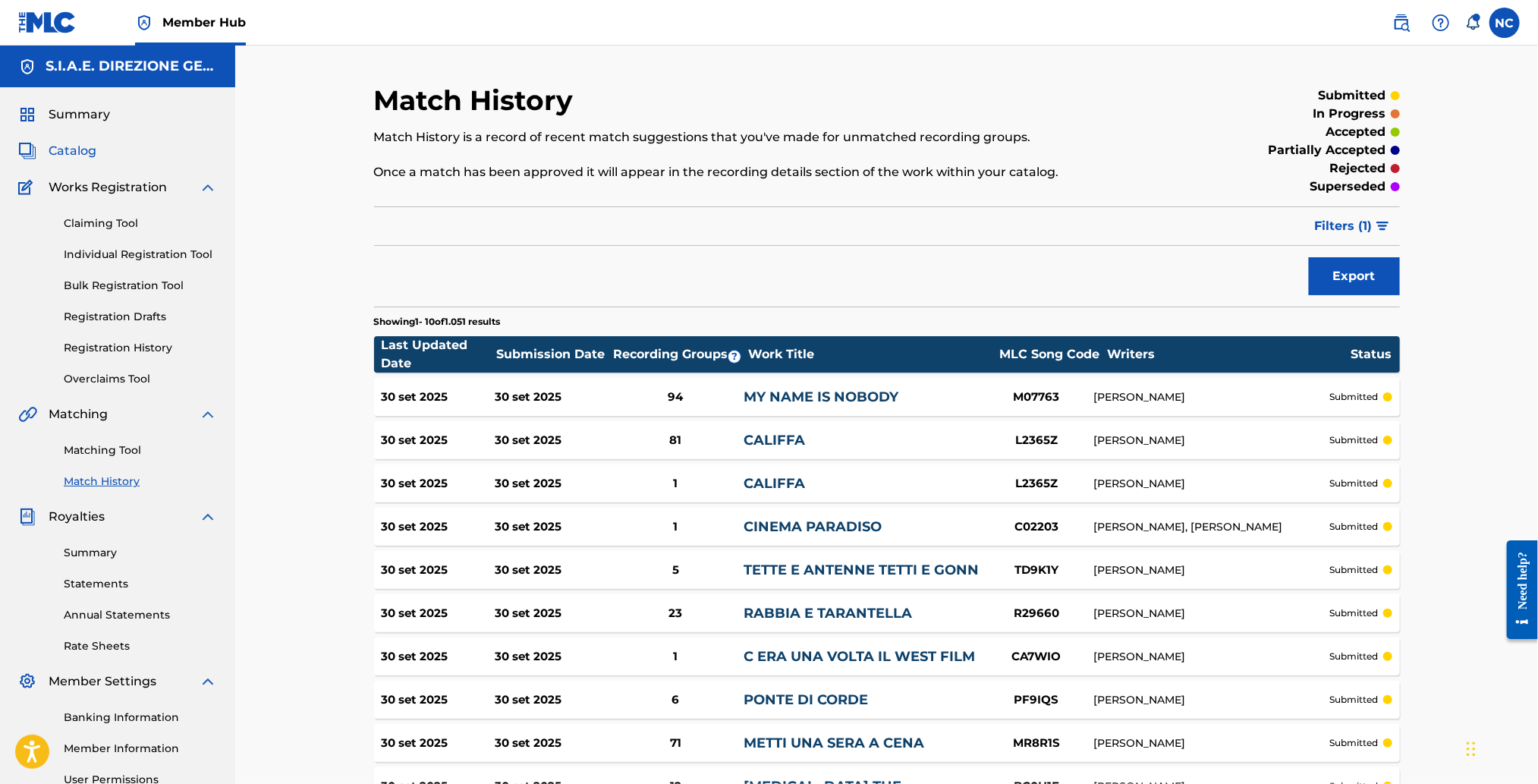
click at [82, 146] on span "Catalog" at bounding box center [72, 151] width 48 height 18
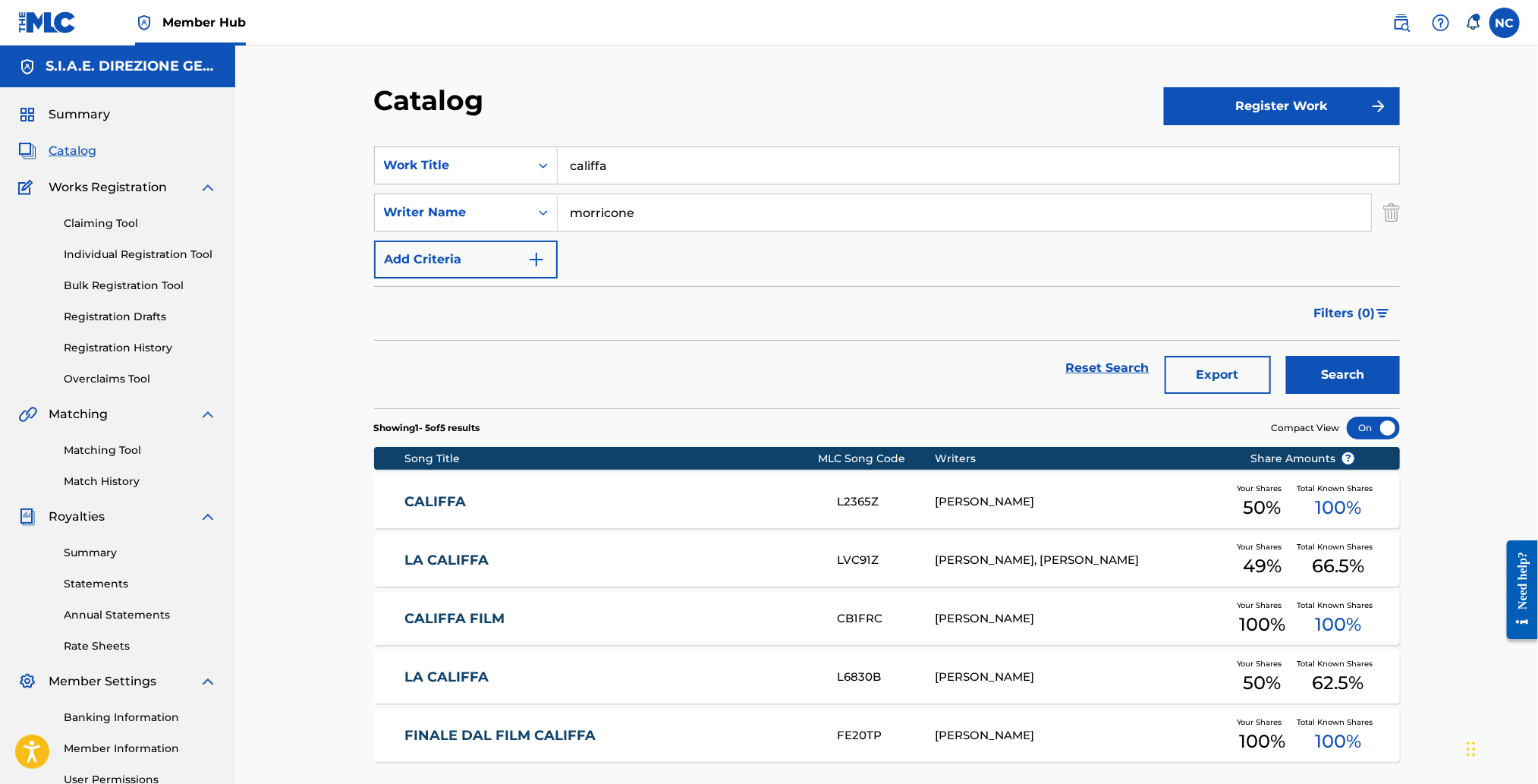
drag, startPoint x: 637, startPoint y: 177, endPoint x: 371, endPoint y: 180, distance: 266.0
click at [371, 180] on div "Catalog Register Work SearchWithCriteriafd4b2194-f24c-4d35-b814-a899d7f93e03 Wo…" at bounding box center [886, 476] width 1062 height 785
type input "my name is nobody"
click at [1286, 356] on button "Search" at bounding box center [1343, 375] width 114 height 38
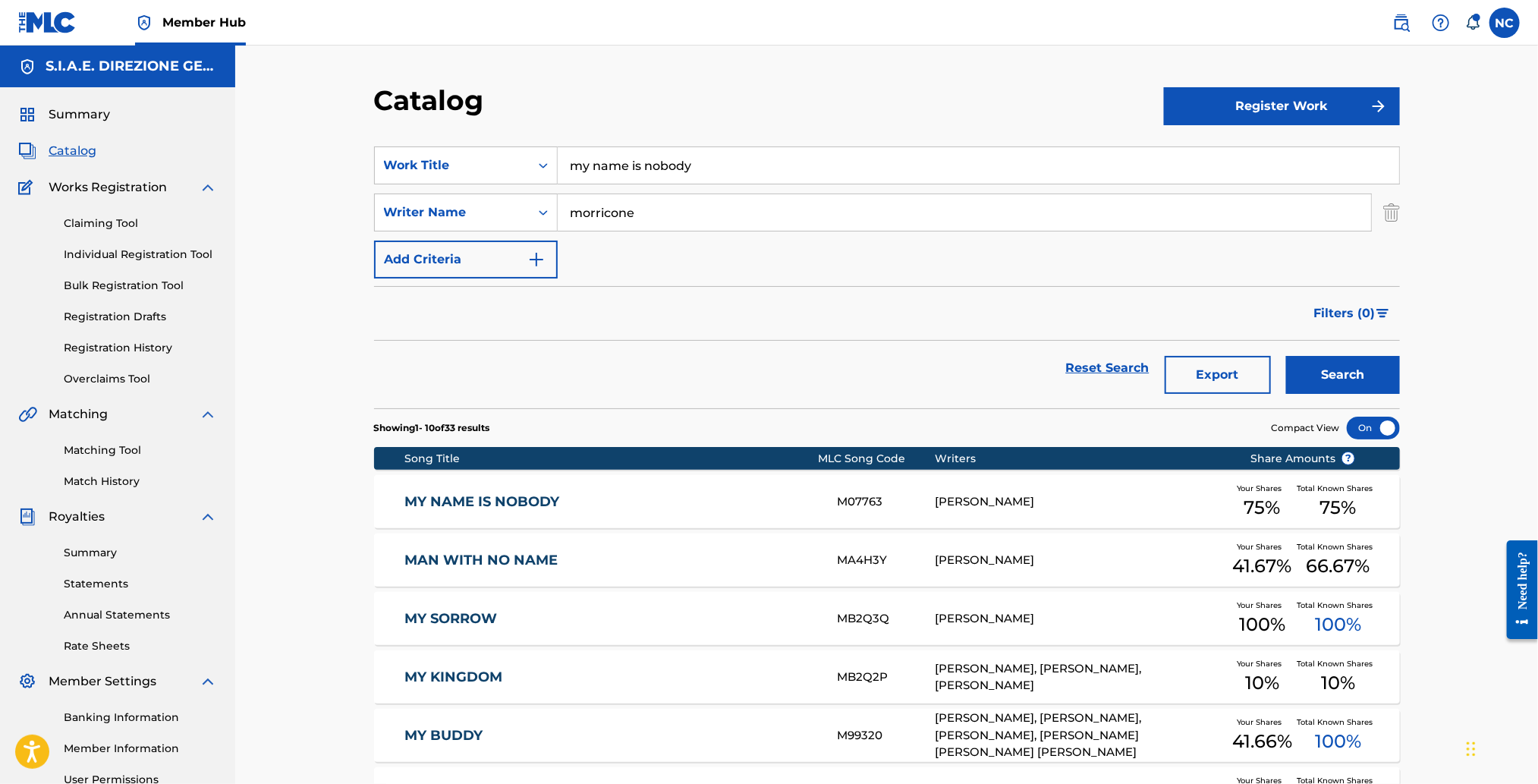
click at [501, 507] on link "MY NAME IS NOBODY" at bounding box center [611, 501] width 413 height 17
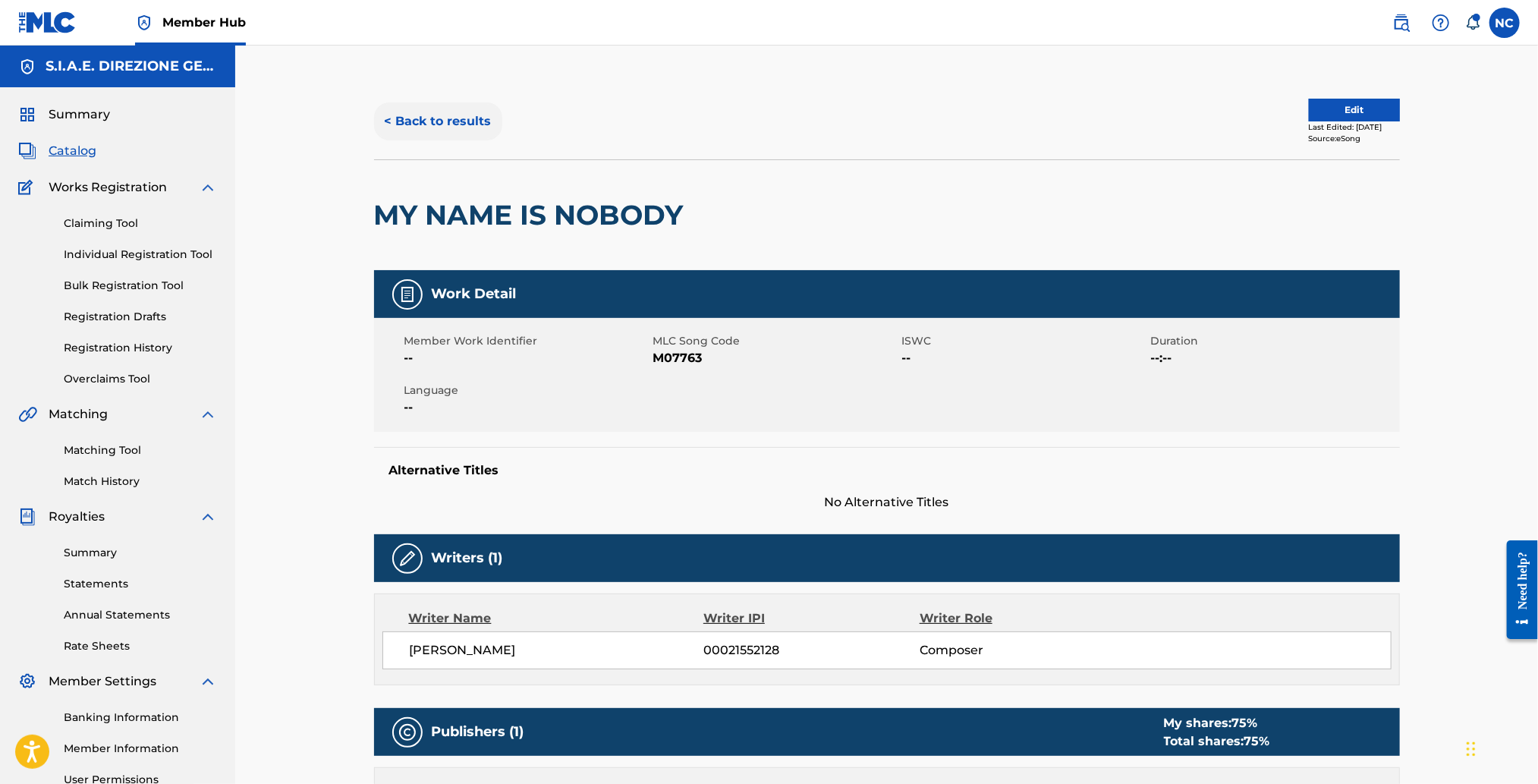
click at [385, 120] on button "< Back to results" at bounding box center [438, 121] width 128 height 38
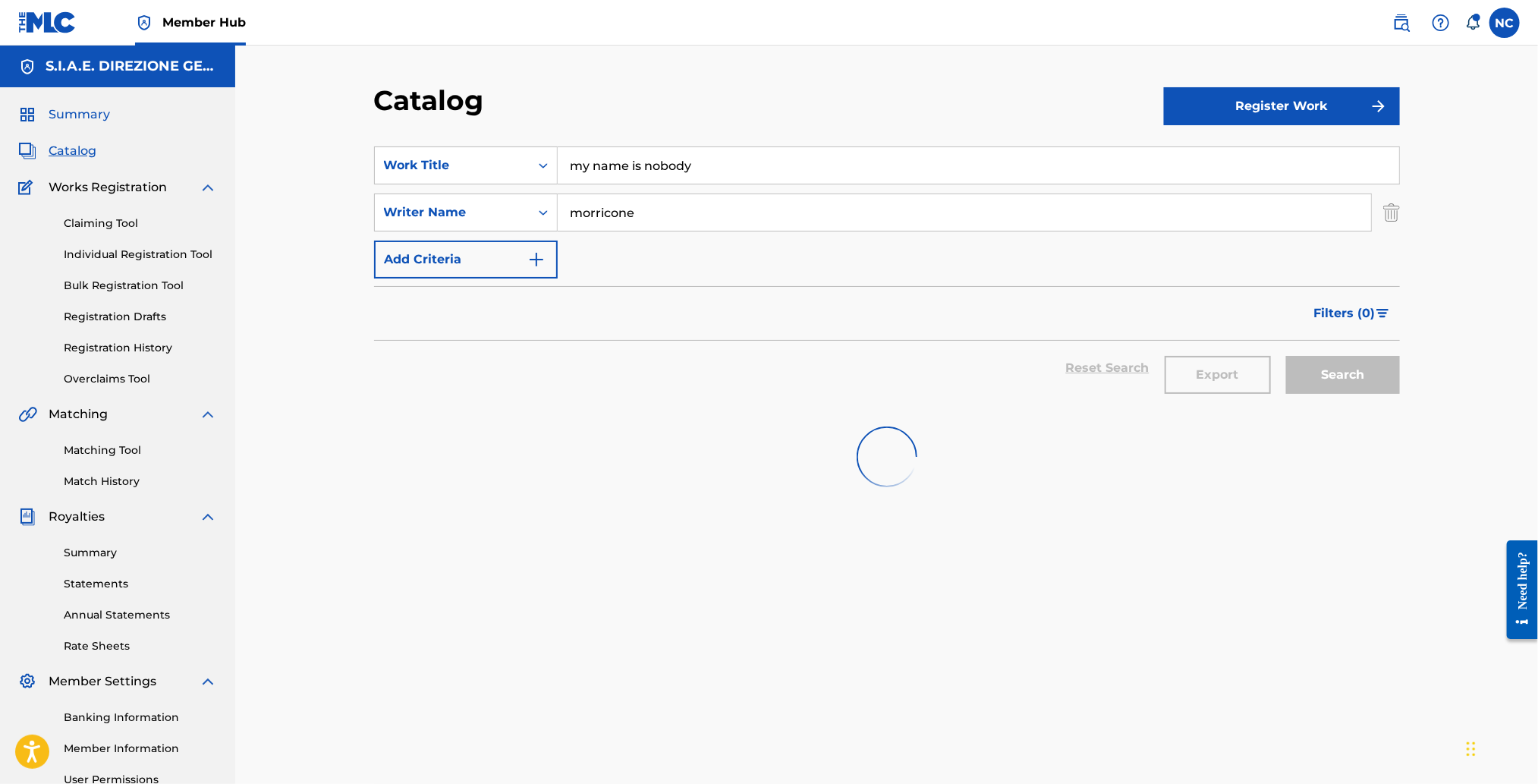
click at [86, 111] on span "Summary" at bounding box center [80, 115] width 62 height 18
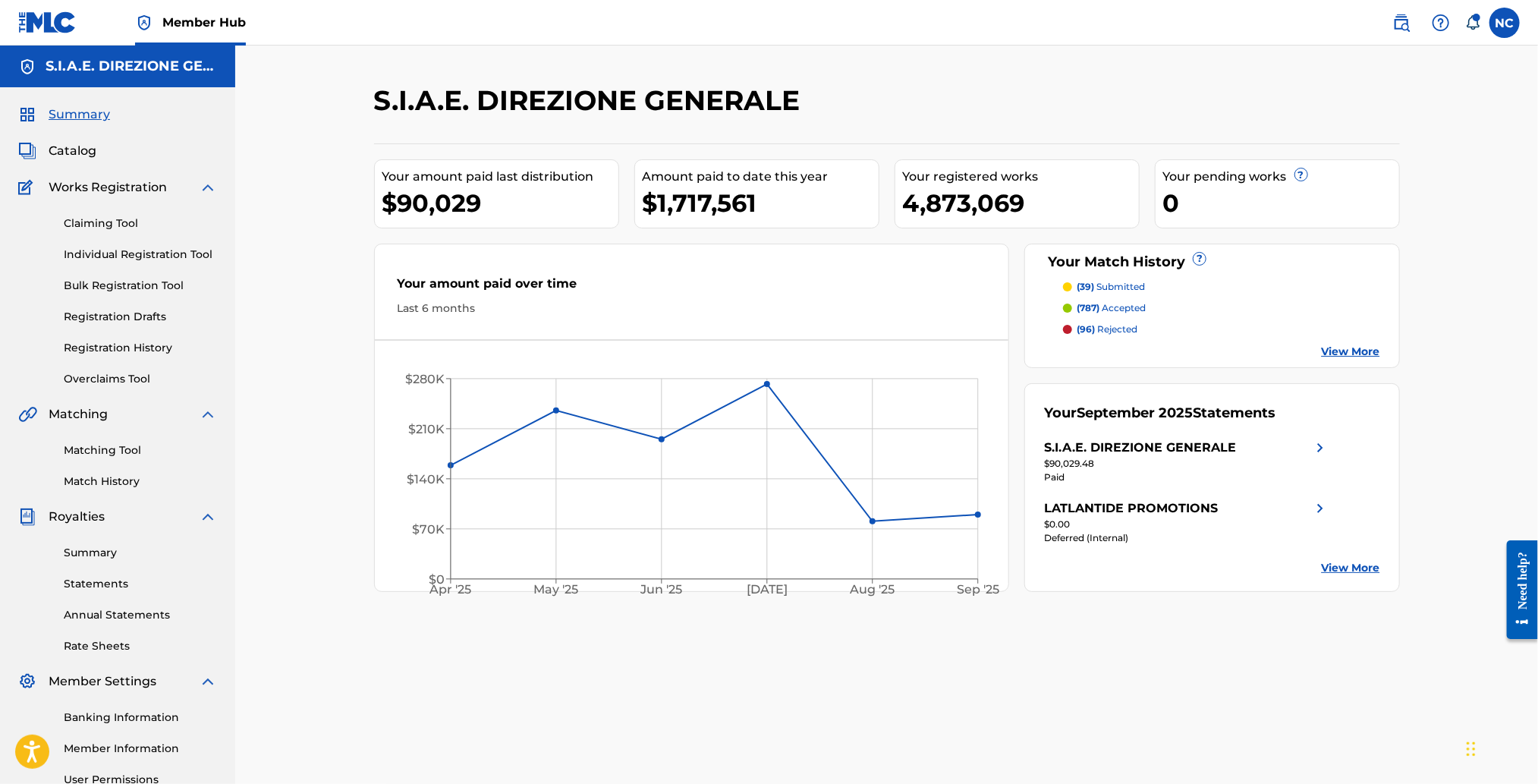
click at [86, 111] on span "Summary" at bounding box center [80, 115] width 62 height 18
click at [88, 147] on span "Catalog" at bounding box center [72, 151] width 48 height 18
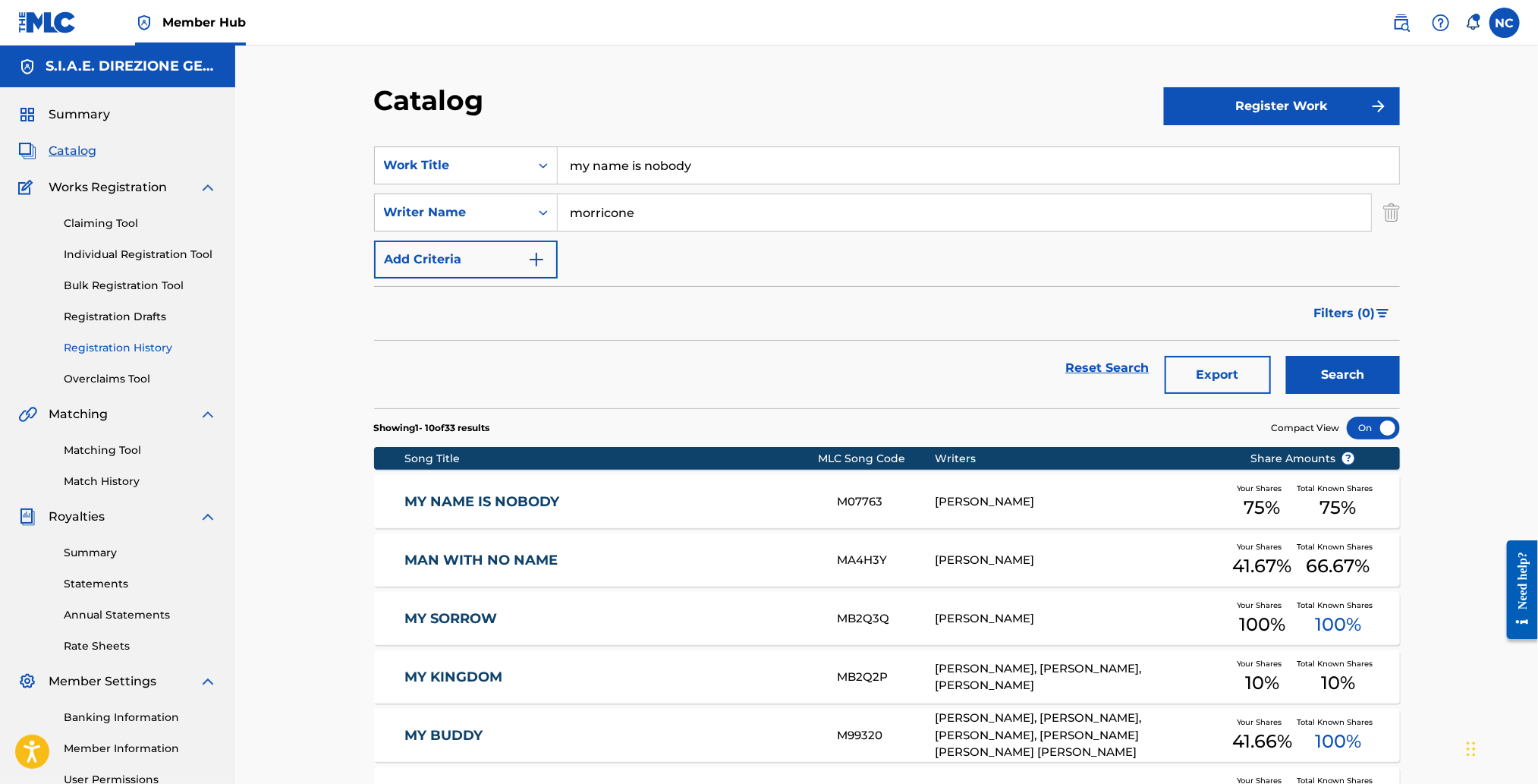
click at [120, 345] on link "Registration History" at bounding box center [140, 348] width 154 height 16
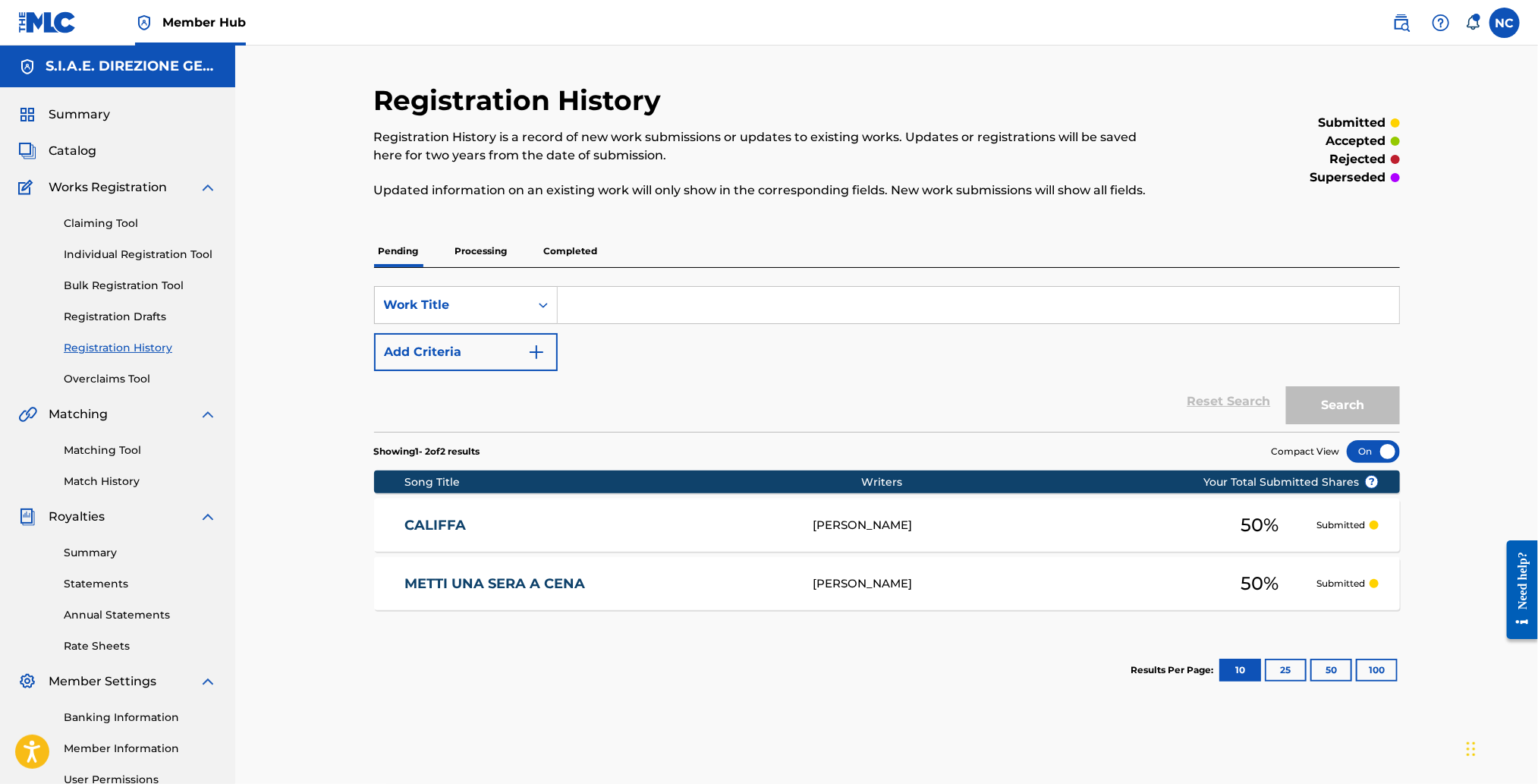
click at [440, 531] on link "CALIFFA" at bounding box center [599, 525] width 388 height 17
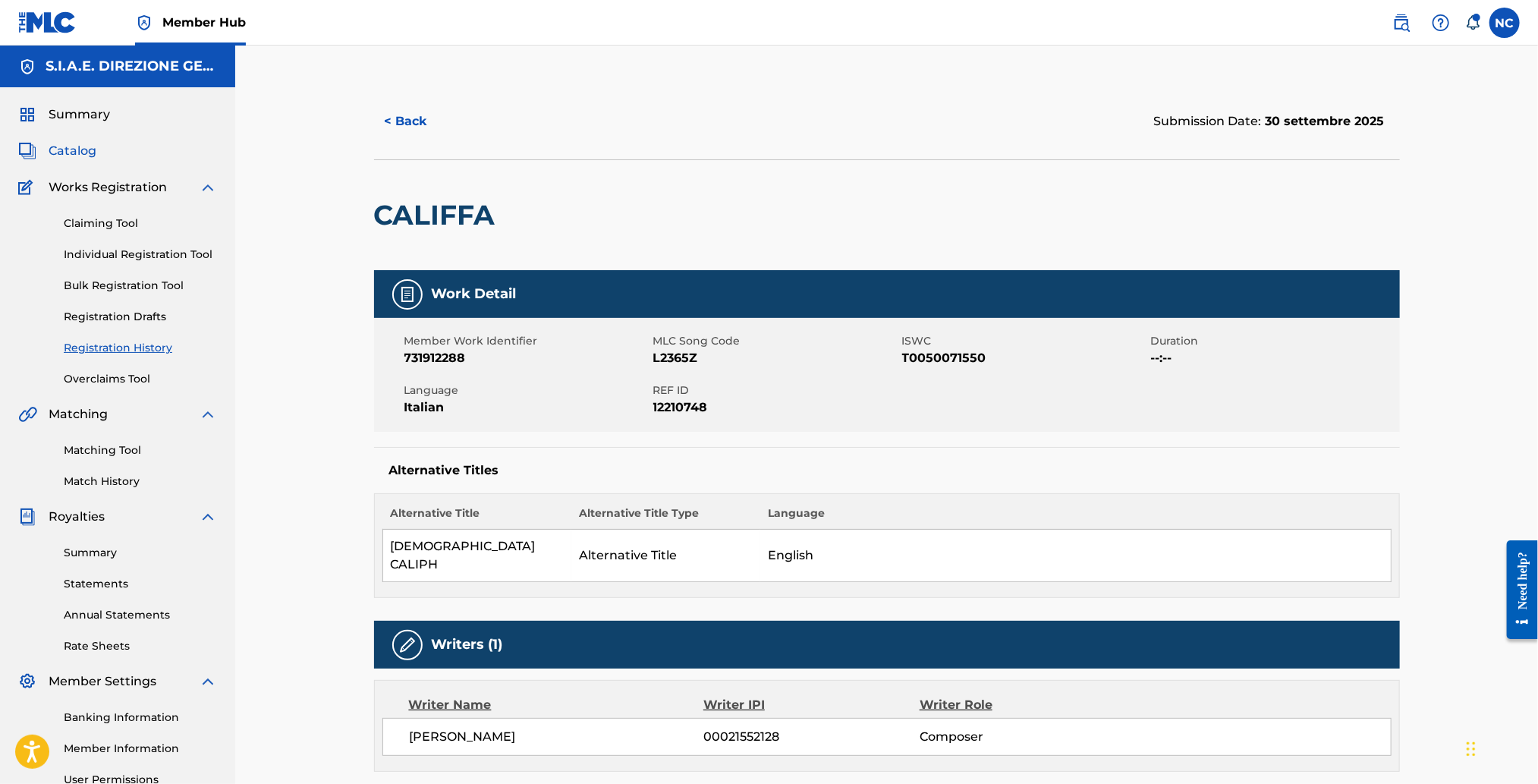
click at [72, 146] on span "Catalog" at bounding box center [72, 151] width 48 height 18
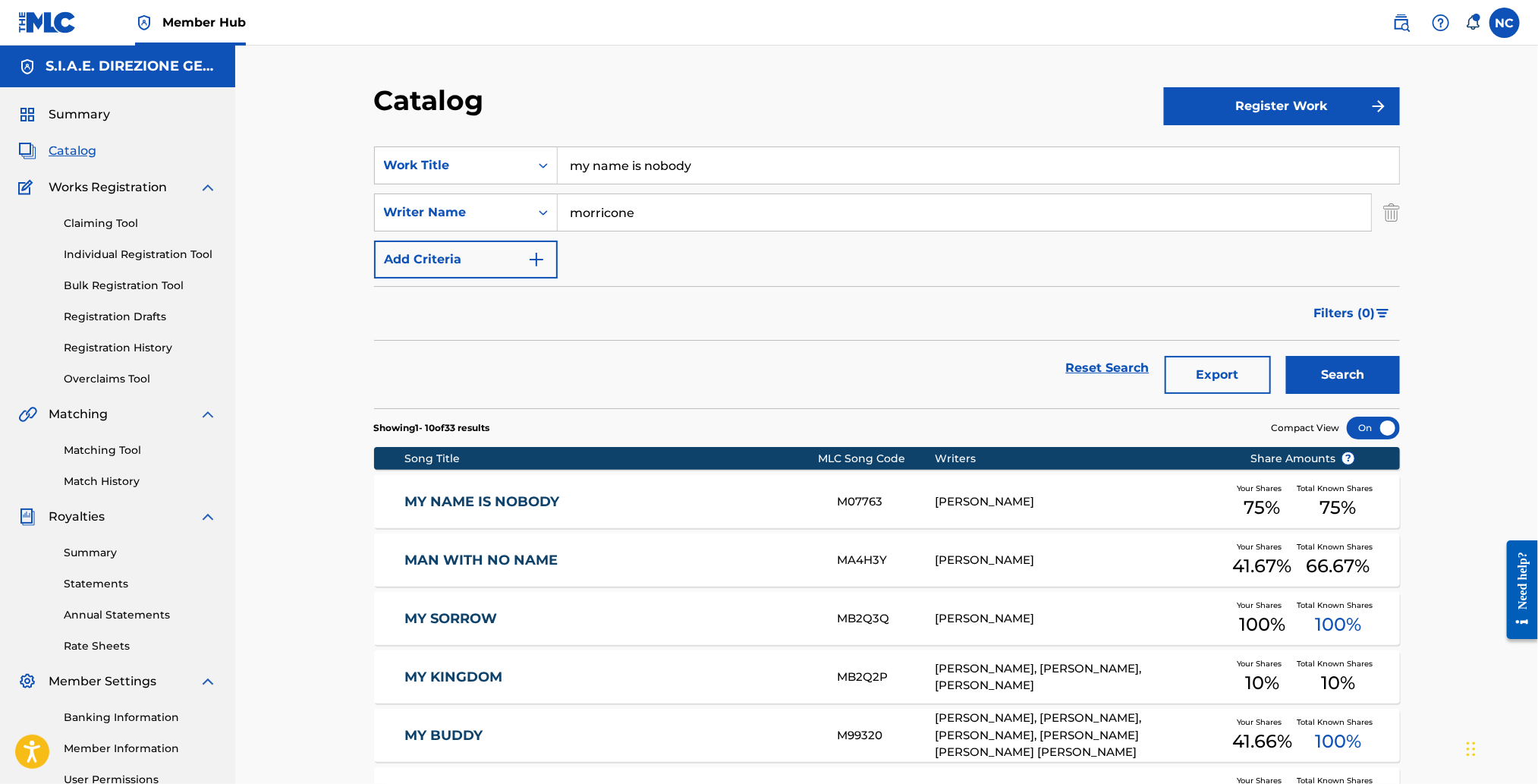
click at [526, 505] on link "MY NAME IS NOBODY" at bounding box center [611, 501] width 413 height 17
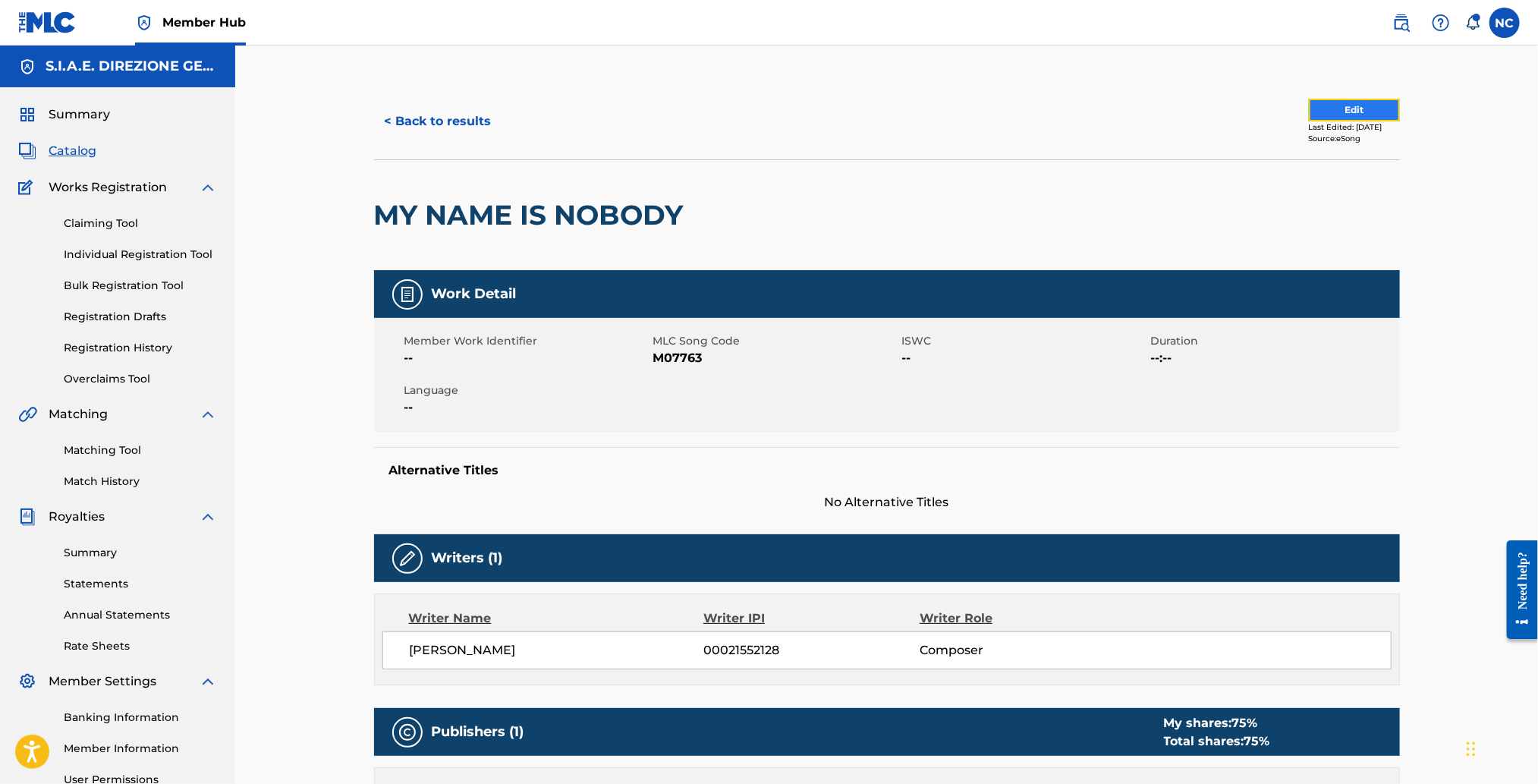
click at [1321, 109] on button "Edit" at bounding box center [1354, 110] width 91 height 23
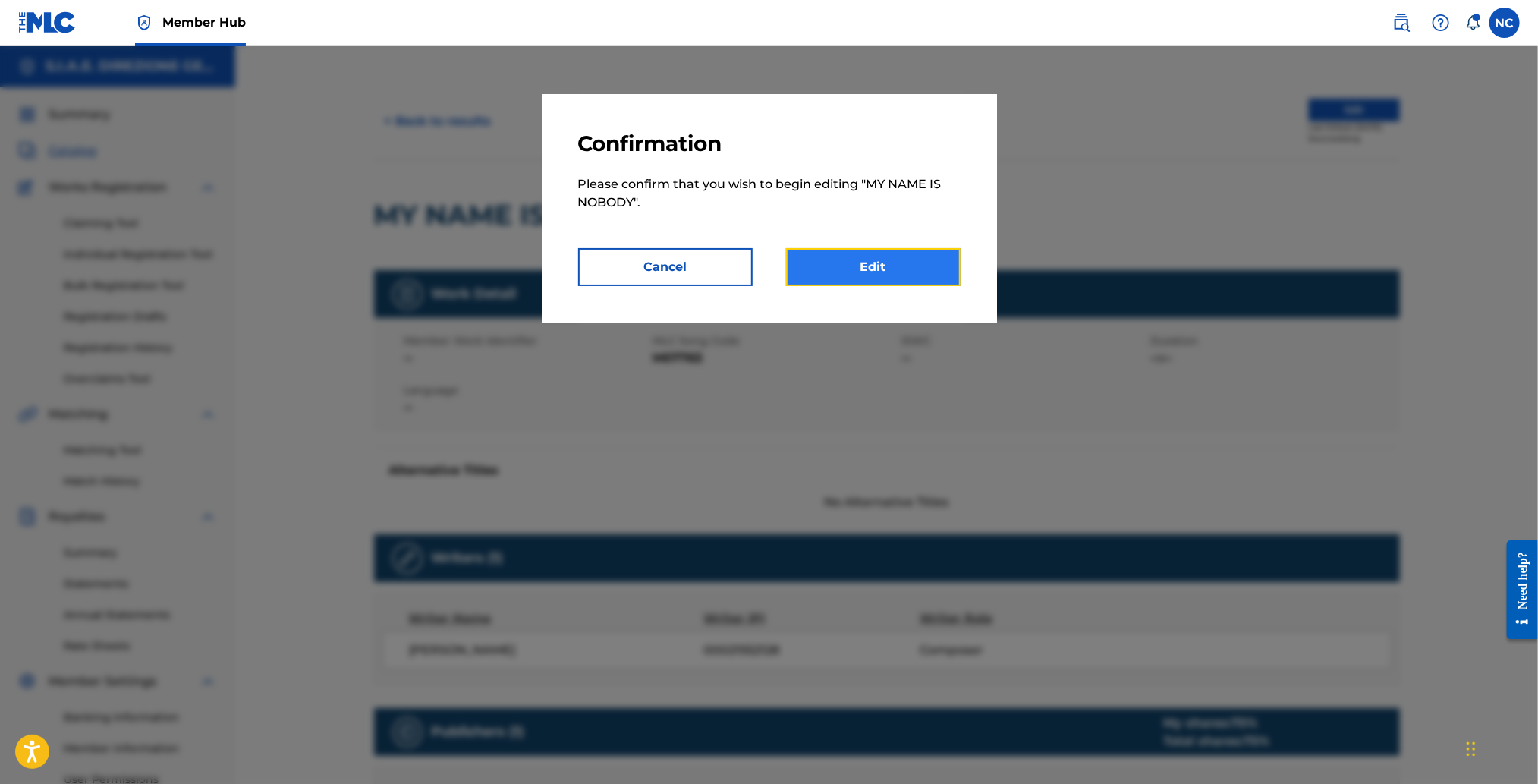
click at [885, 251] on link "Edit" at bounding box center [873, 266] width 175 height 38
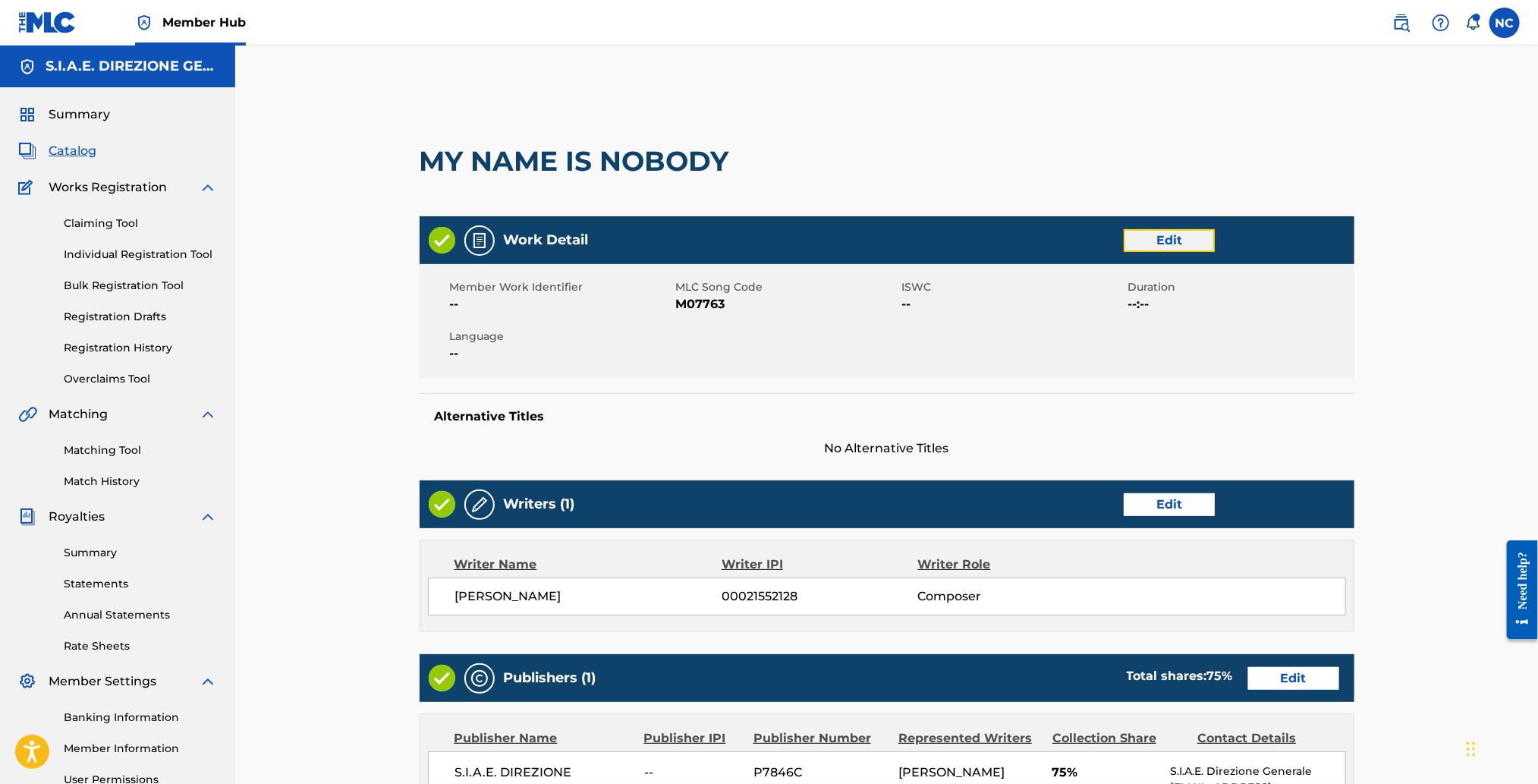
click at [1171, 234] on link "Edit" at bounding box center [1169, 240] width 91 height 23
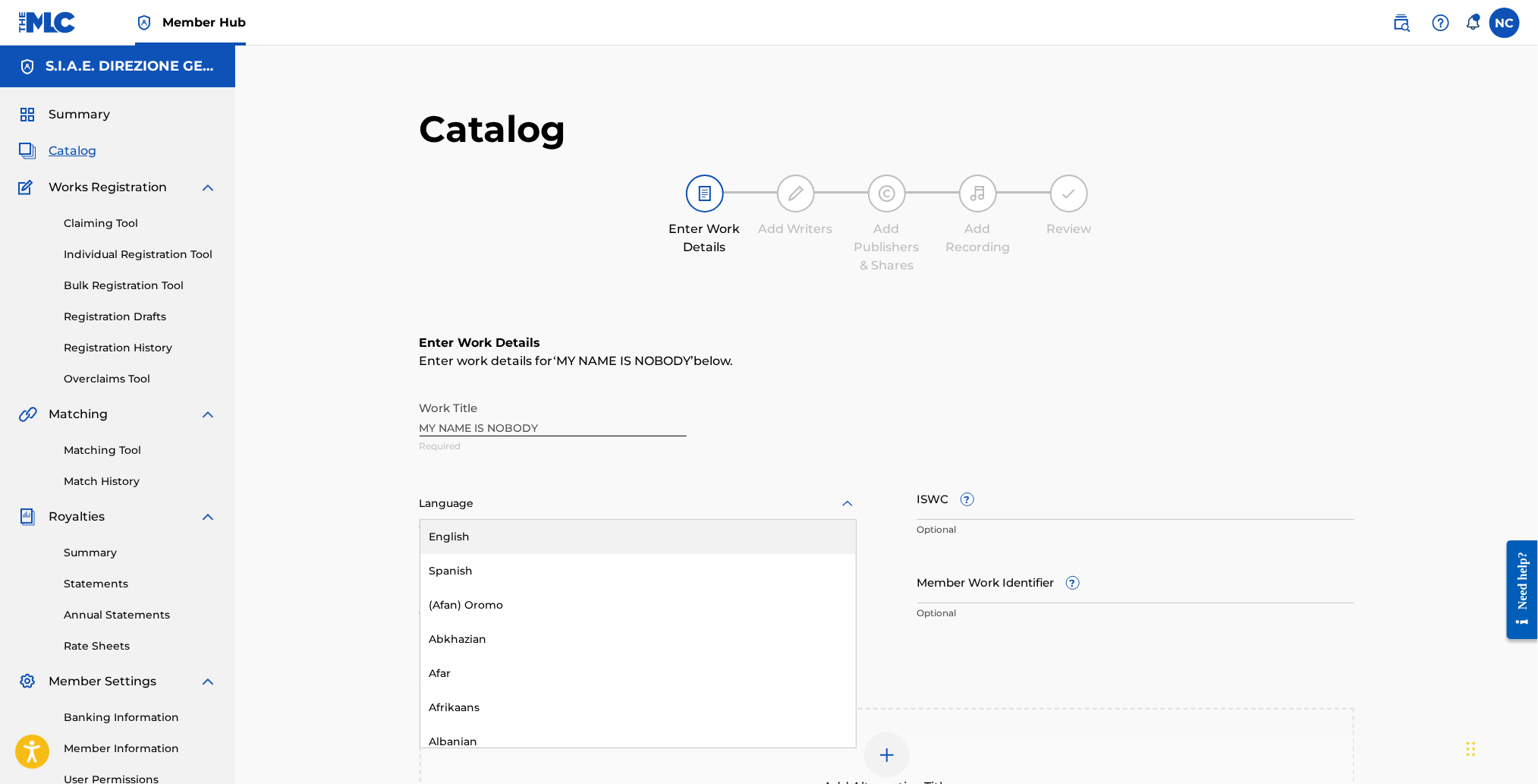
click at [517, 501] on div at bounding box center [638, 503] width 437 height 19
click at [511, 527] on div "English" at bounding box center [638, 537] width 435 height 34
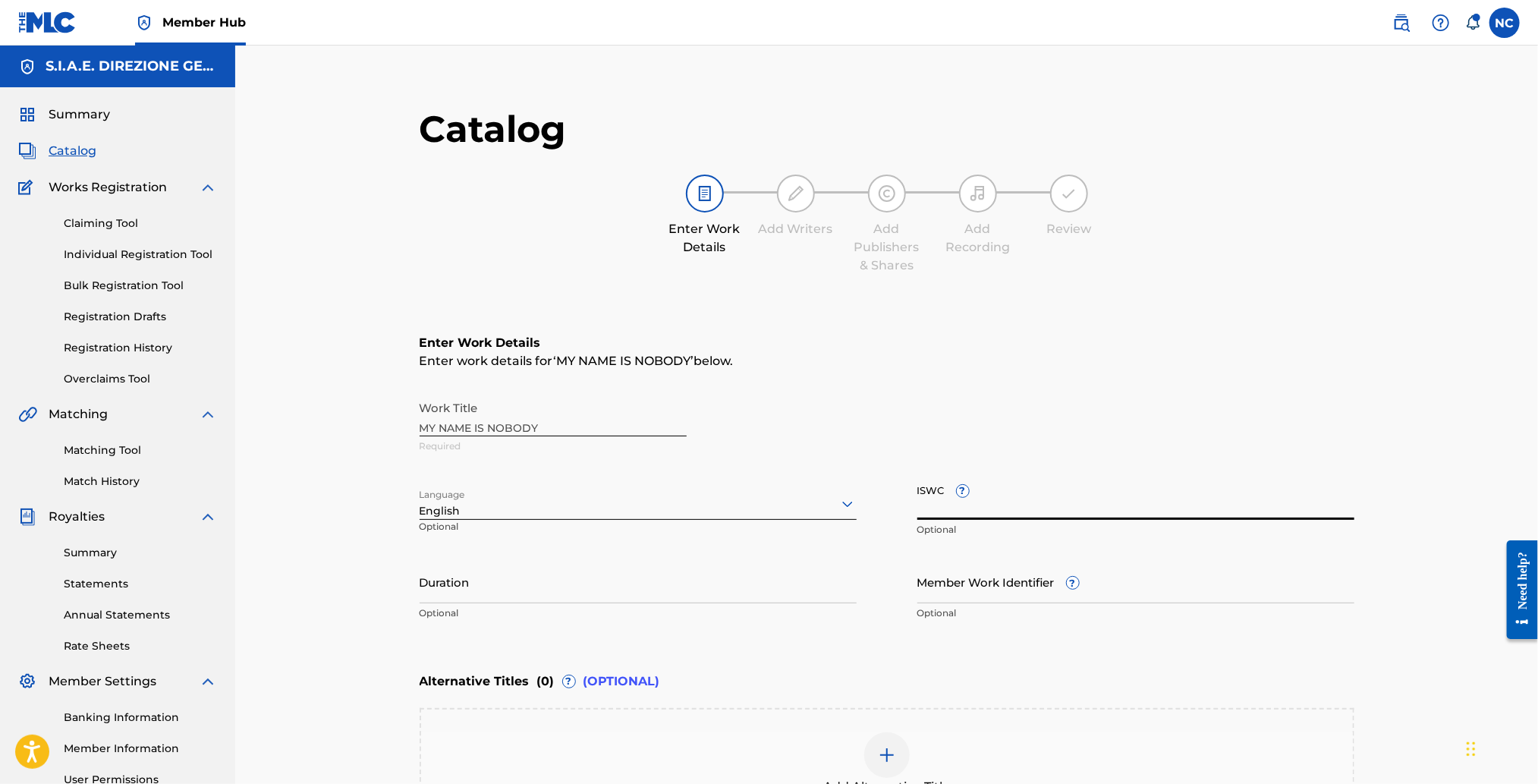
click at [942, 505] on input "ISWC ?" at bounding box center [1136, 497] width 437 height 43
click at [929, 502] on input "ISWC ?" at bounding box center [1136, 497] width 437 height 43
type input "b"
paste input "T 005242150 7"
click at [927, 510] on input "T 005242150 7" at bounding box center [1136, 497] width 437 height 43
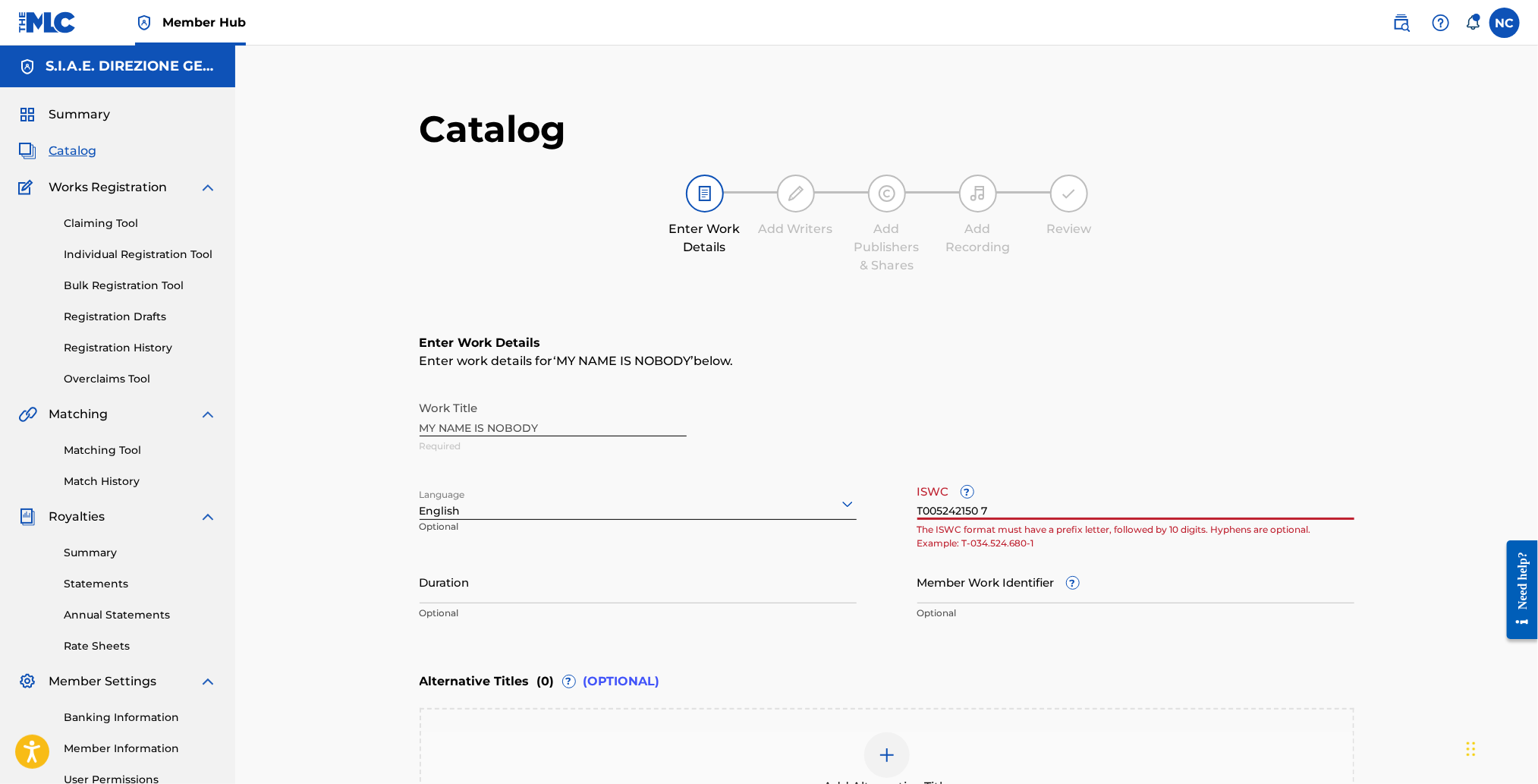
click at [984, 510] on input "T005242150 7" at bounding box center [1136, 497] width 437 height 43
type input "T0052421507"
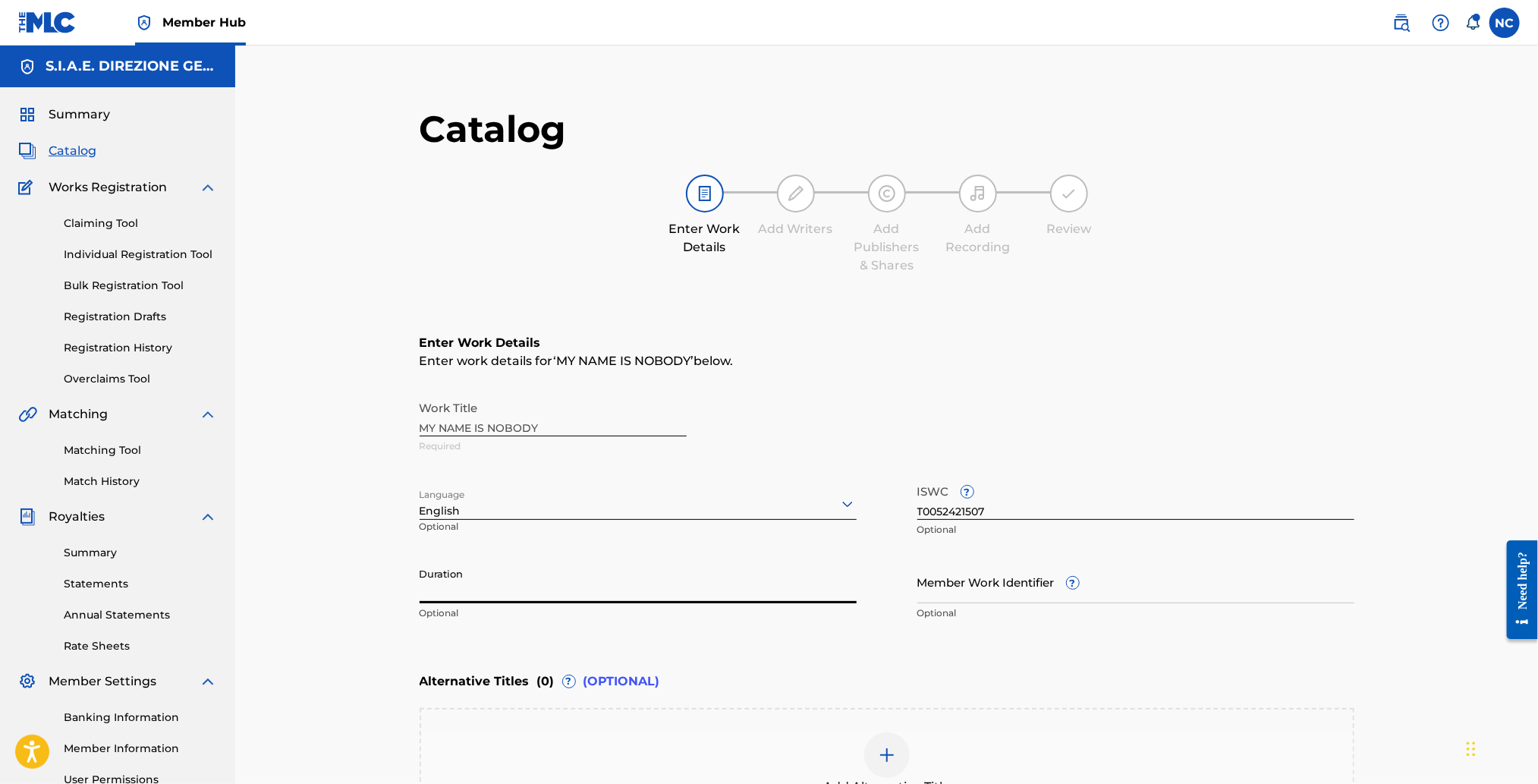
click at [527, 596] on input "Duration" at bounding box center [638, 581] width 437 height 43
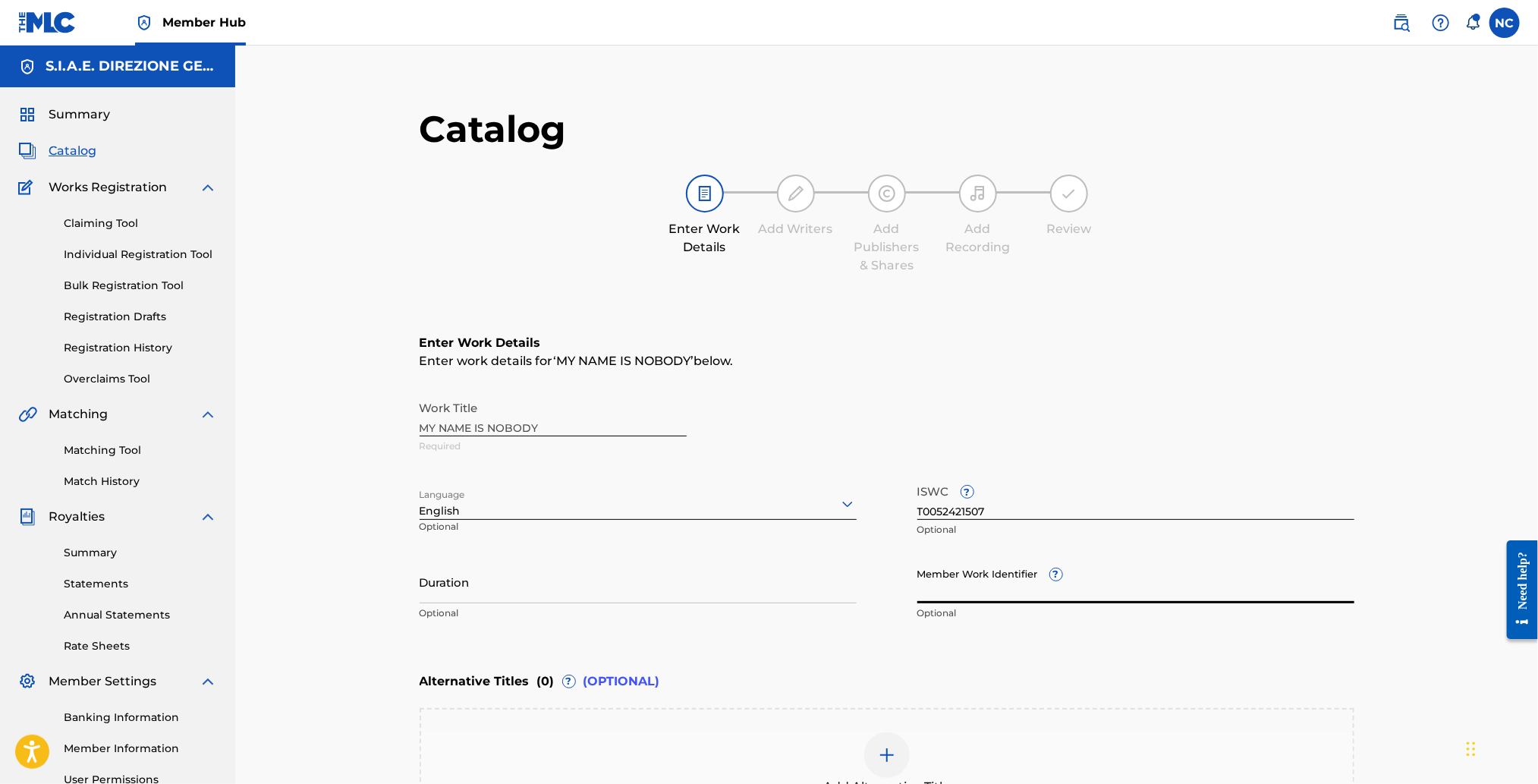
click at [1037, 572] on input "Member Work Identifier ?" at bounding box center [1136, 581] width 437 height 43
click at [986, 587] on input "Member Work Identifier ?" at bounding box center [1136, 581] width 437 height 43
paste input "981040890"
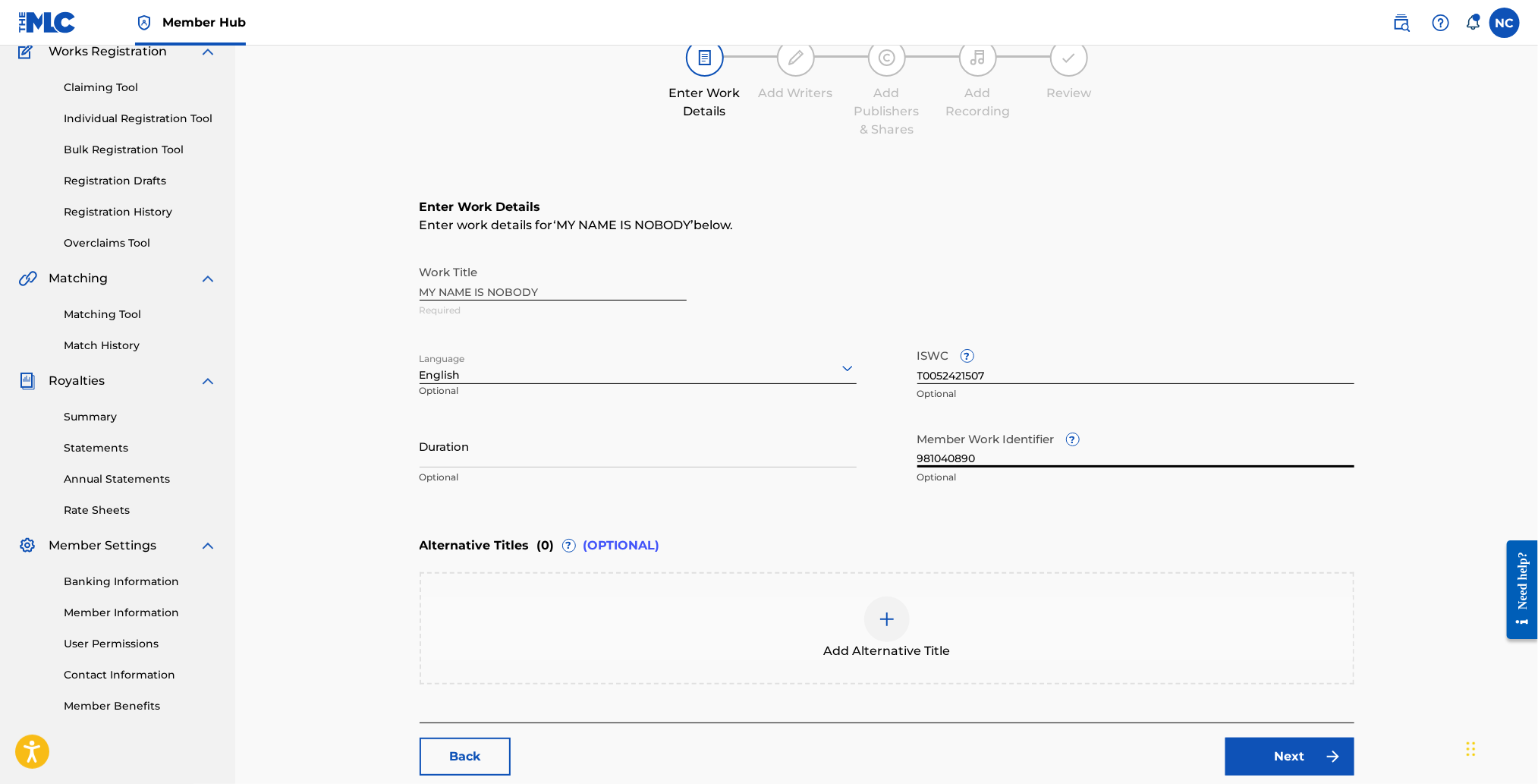
scroll to position [221, 0]
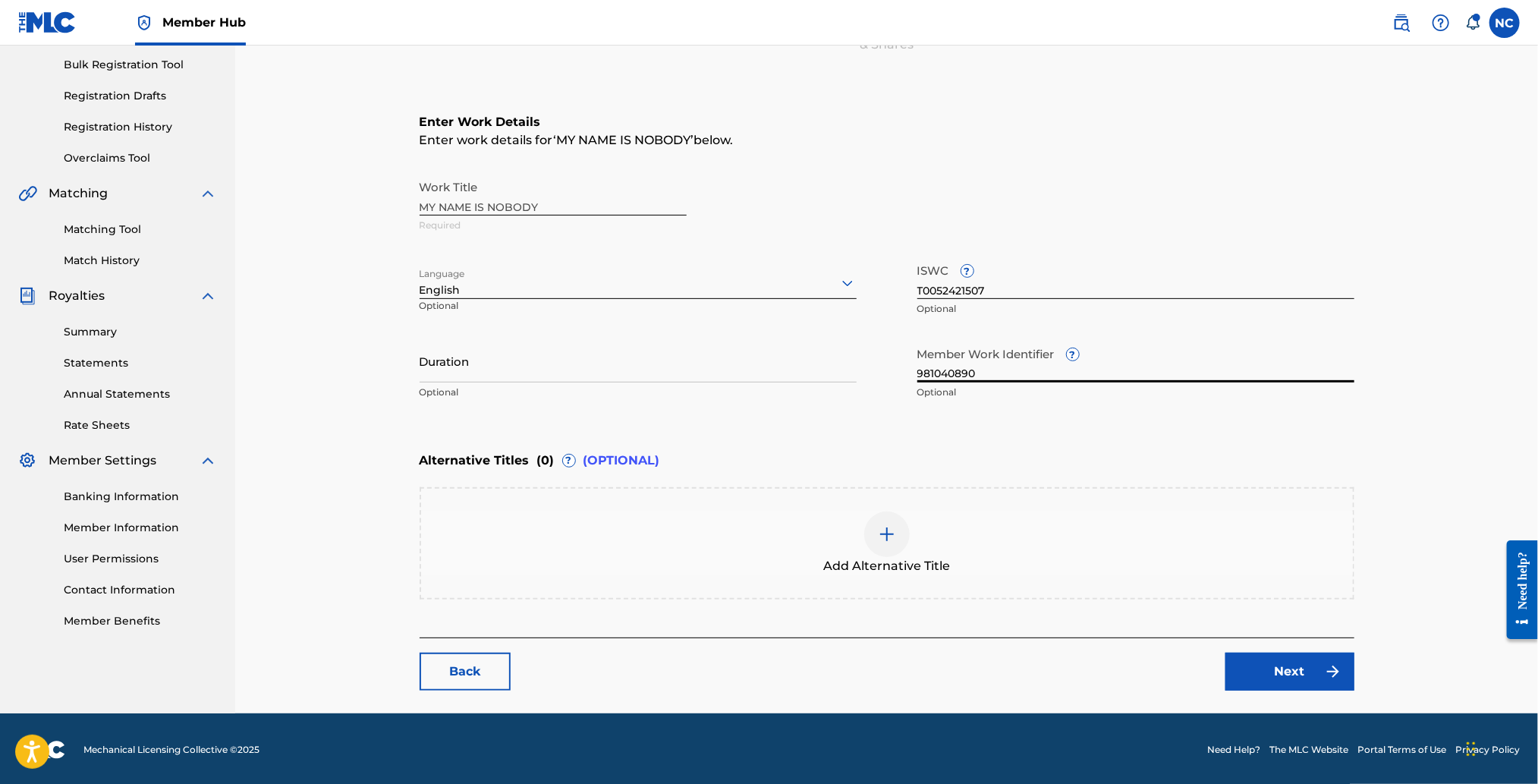
type input "981040890"
click at [889, 542] on div at bounding box center [887, 534] width 45 height 45
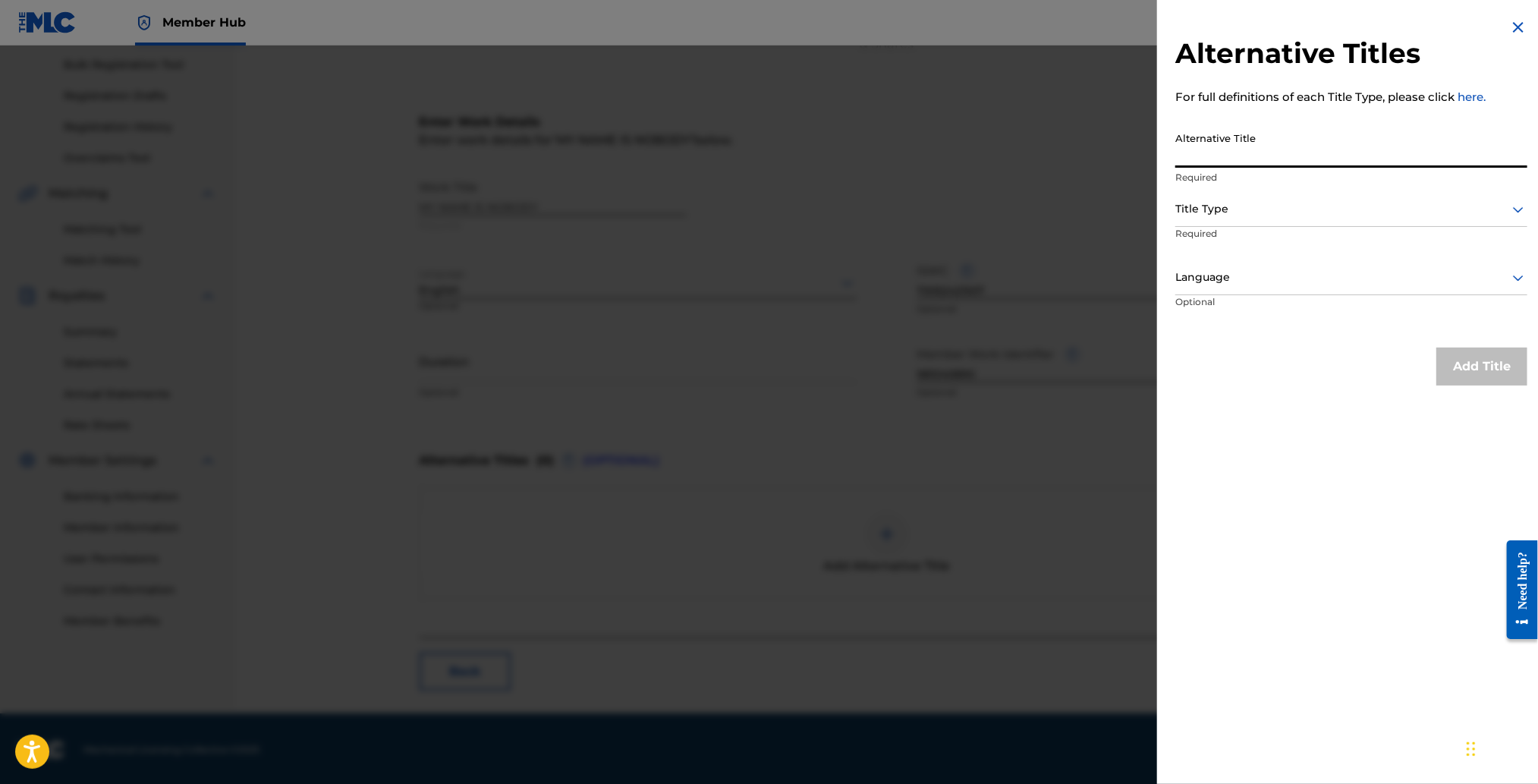
click at [1320, 146] on input "Alternative Title" at bounding box center [1351, 145] width 352 height 43
type input "FAKE"
click at [1321, 212] on div at bounding box center [1351, 209] width 352 height 19
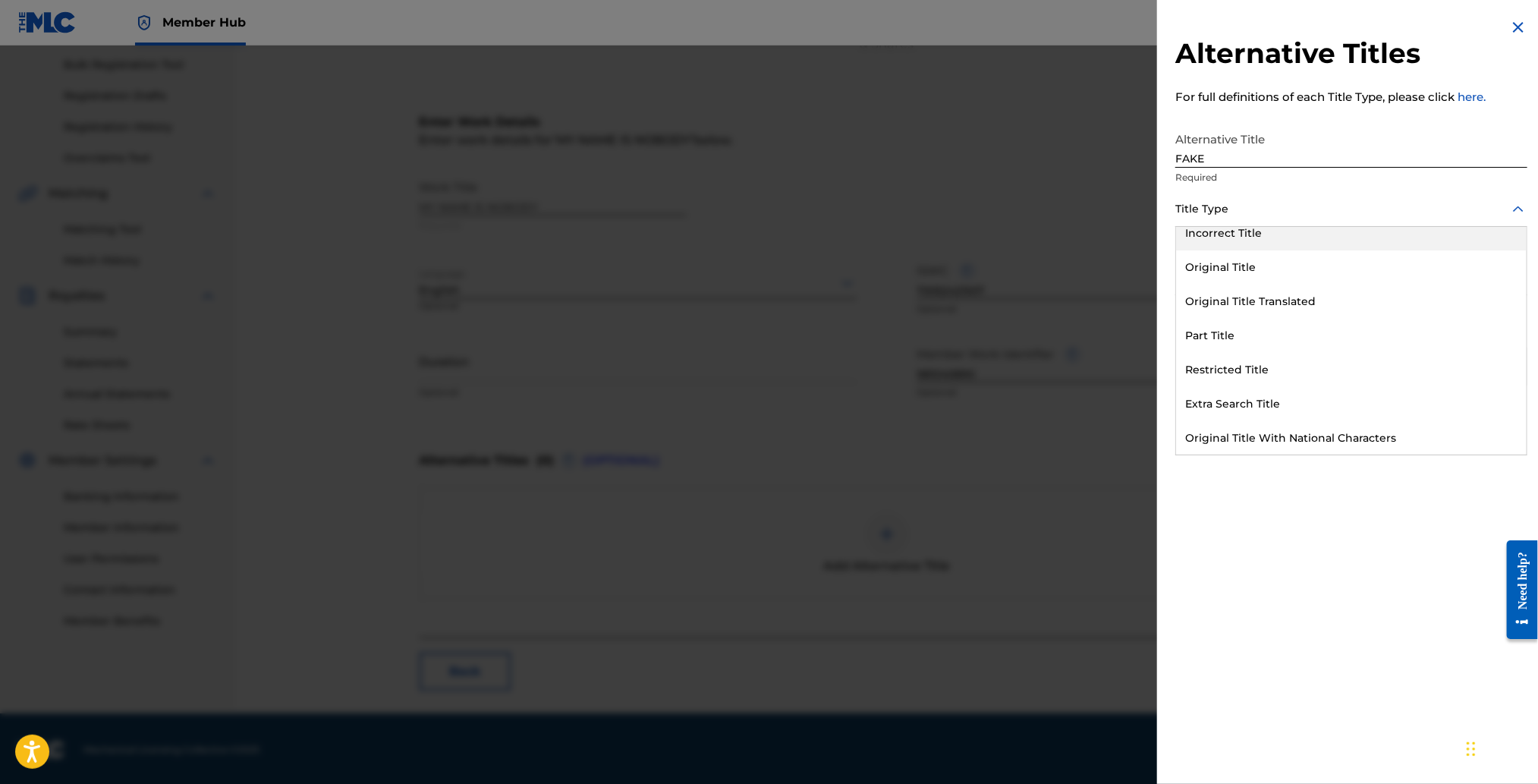
scroll to position [147, 0]
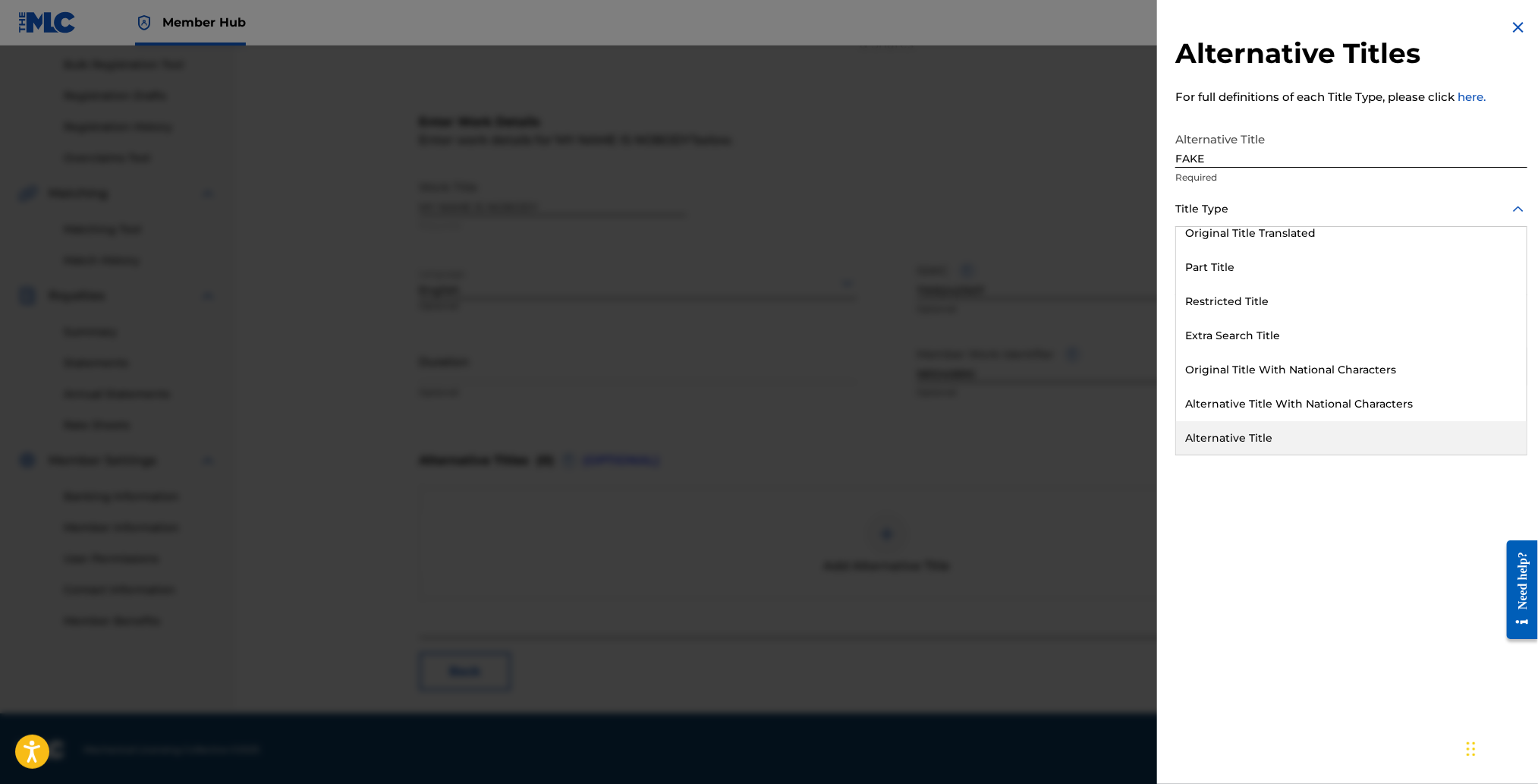
click at [1276, 431] on div "Alternative Title" at bounding box center [1350, 438] width 350 height 34
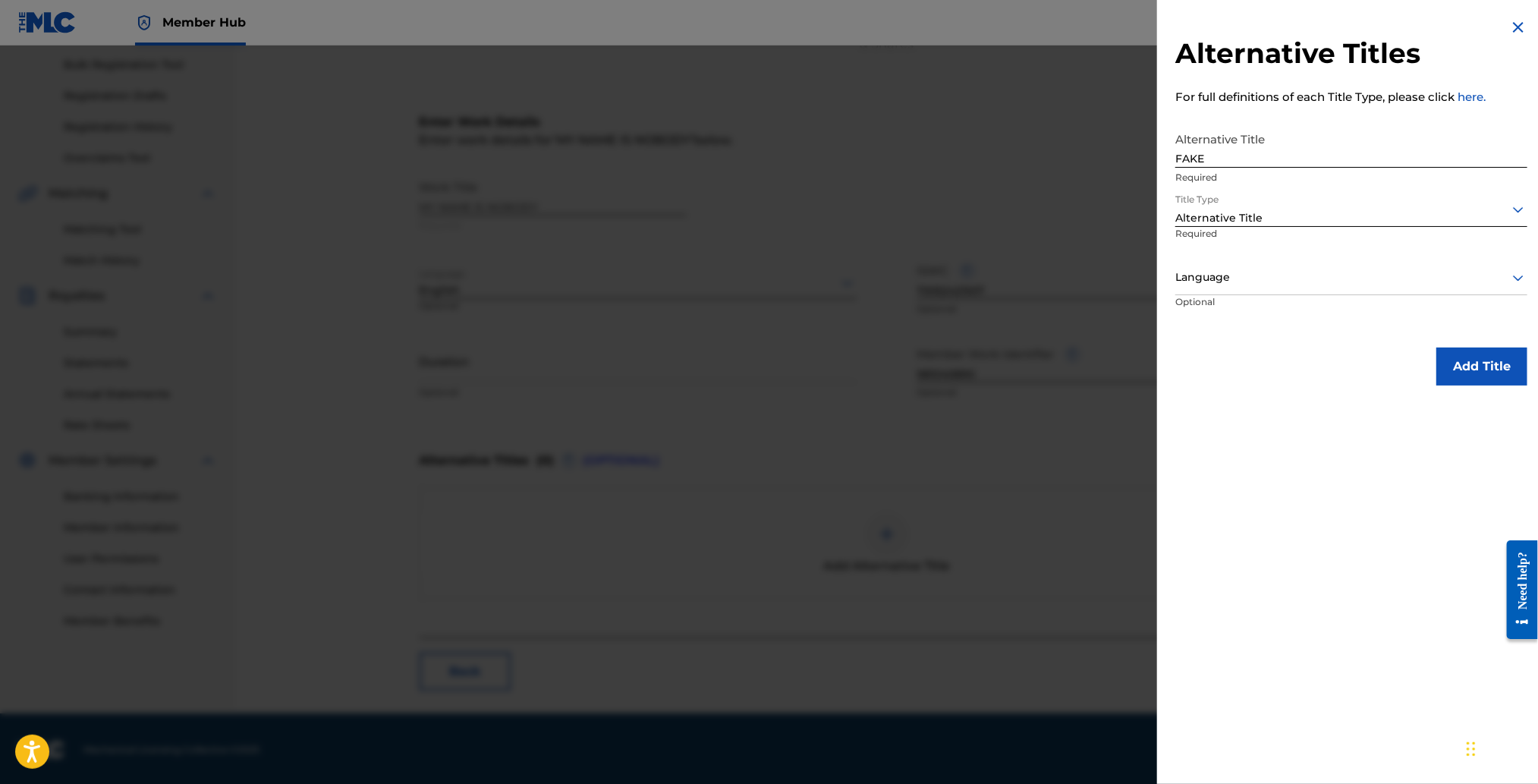
click at [1246, 275] on div at bounding box center [1351, 277] width 352 height 19
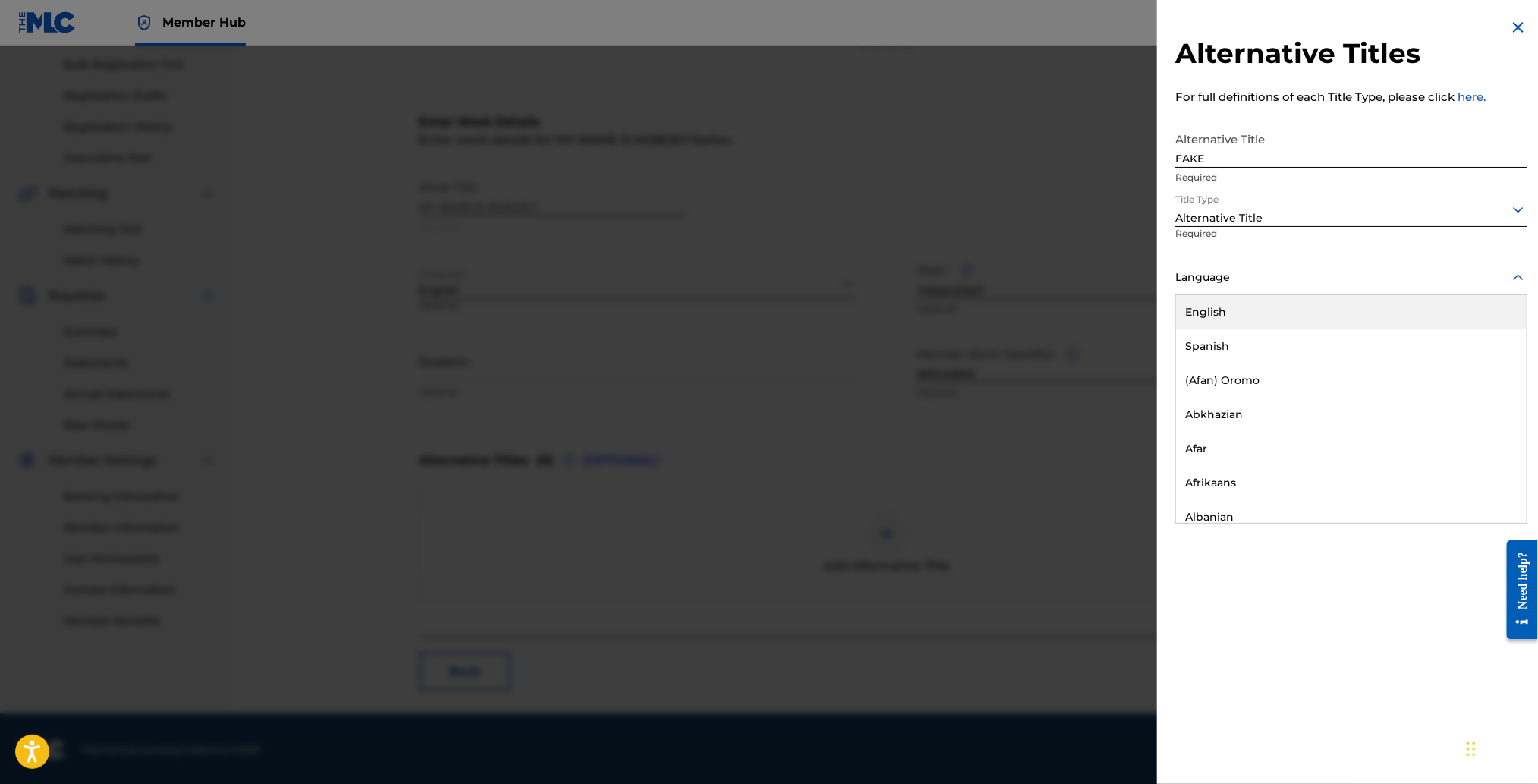
click at [1250, 305] on div "English" at bounding box center [1350, 312] width 350 height 34
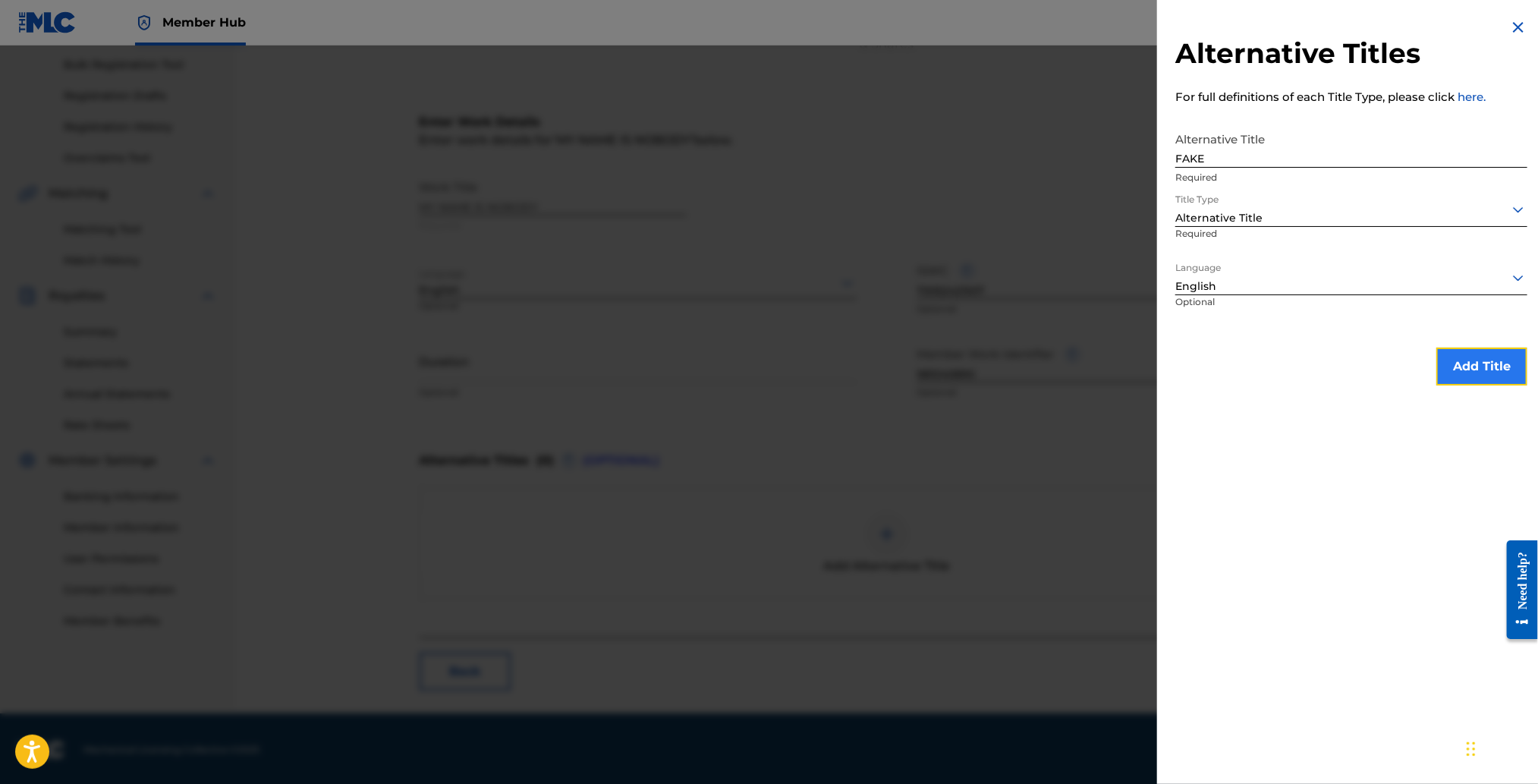
click at [1489, 365] on button "Add Title" at bounding box center [1482, 366] width 91 height 38
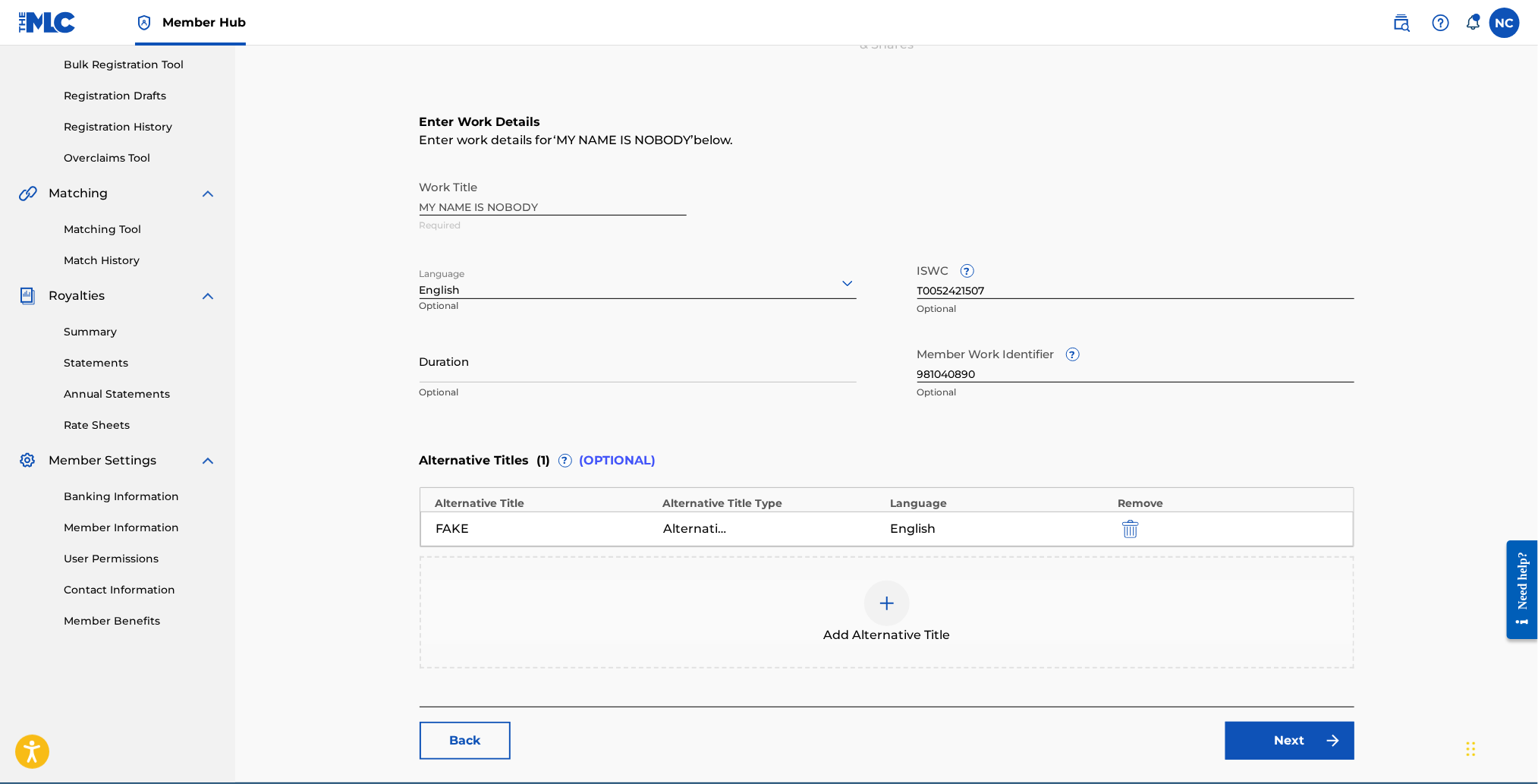
click at [900, 611] on div at bounding box center [887, 603] width 45 height 45
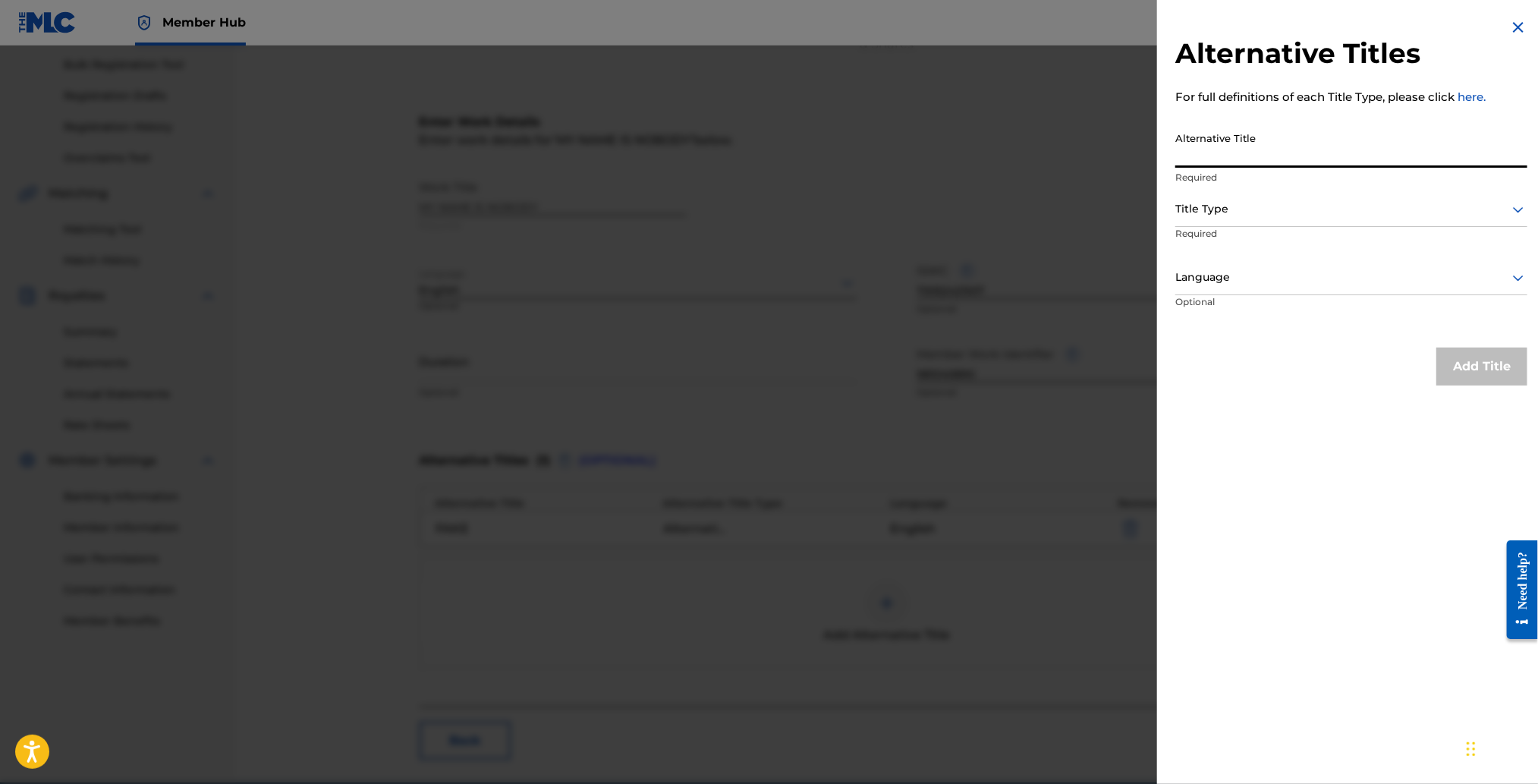
click at [1337, 139] on input "Alternative Title" at bounding box center [1351, 145] width 352 height 43
paste input "981040890"
type input "981040890"
drag, startPoint x: 1315, startPoint y: 149, endPoint x: 1137, endPoint y: 159, distance: 178.3
click at [1137, 159] on div "Alternative Titles For full definitions of each Title Type, please click here. …" at bounding box center [769, 414] width 1538 height 739
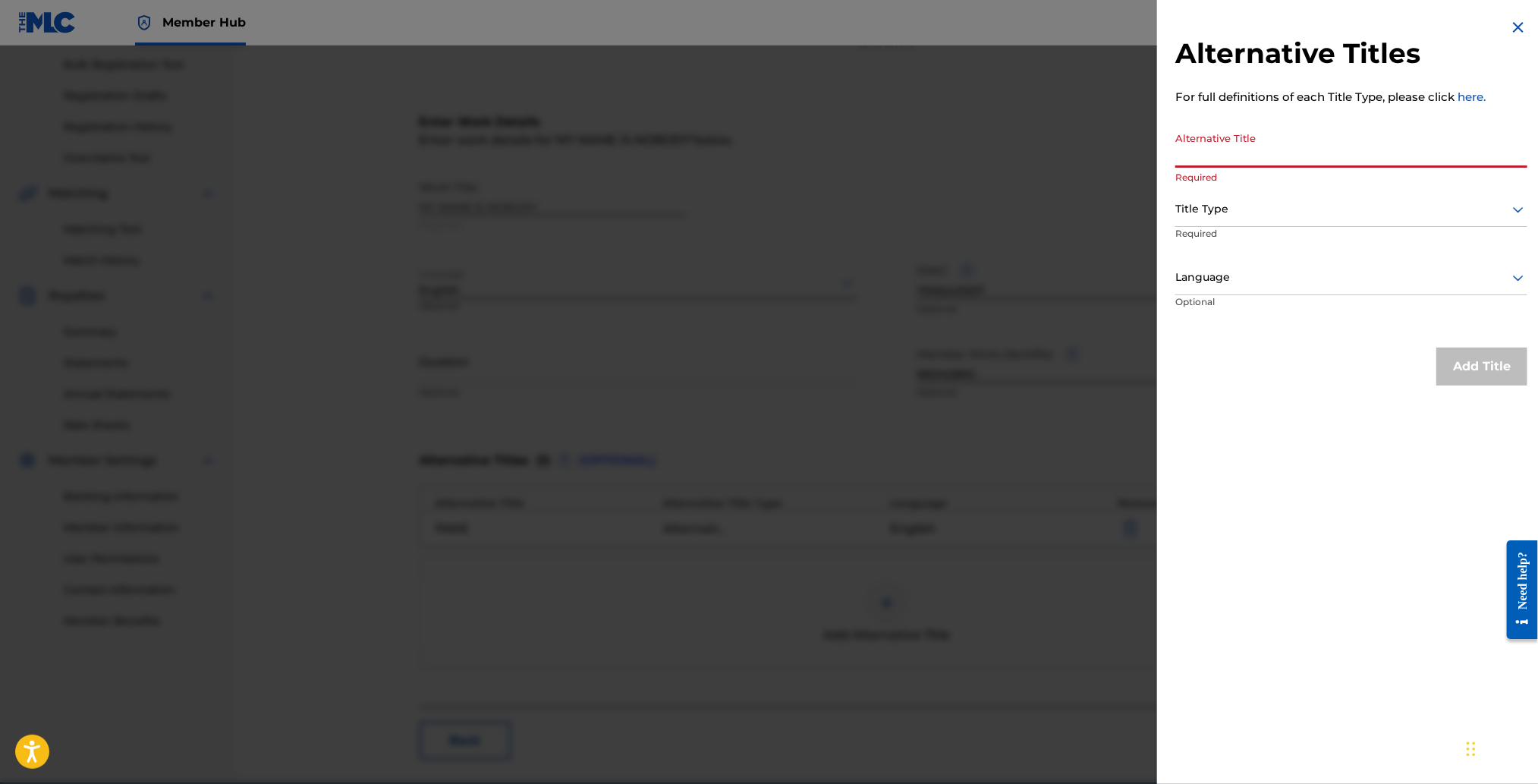
paste input "MY FAULT?"
type input "MY FAULT?"
click at [1233, 277] on div at bounding box center [1351, 277] width 352 height 19
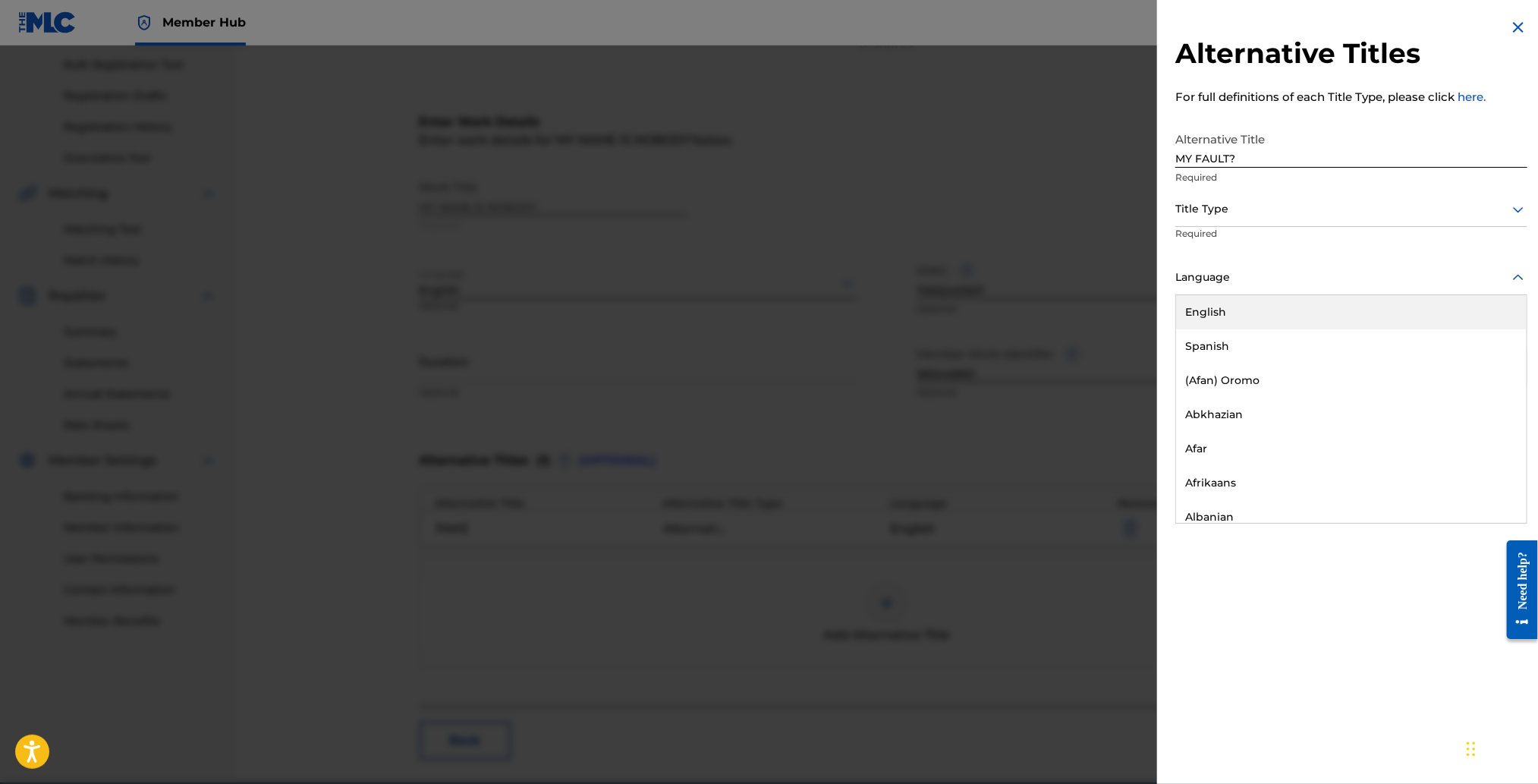
click at [1214, 314] on div "English" at bounding box center [1350, 312] width 350 height 34
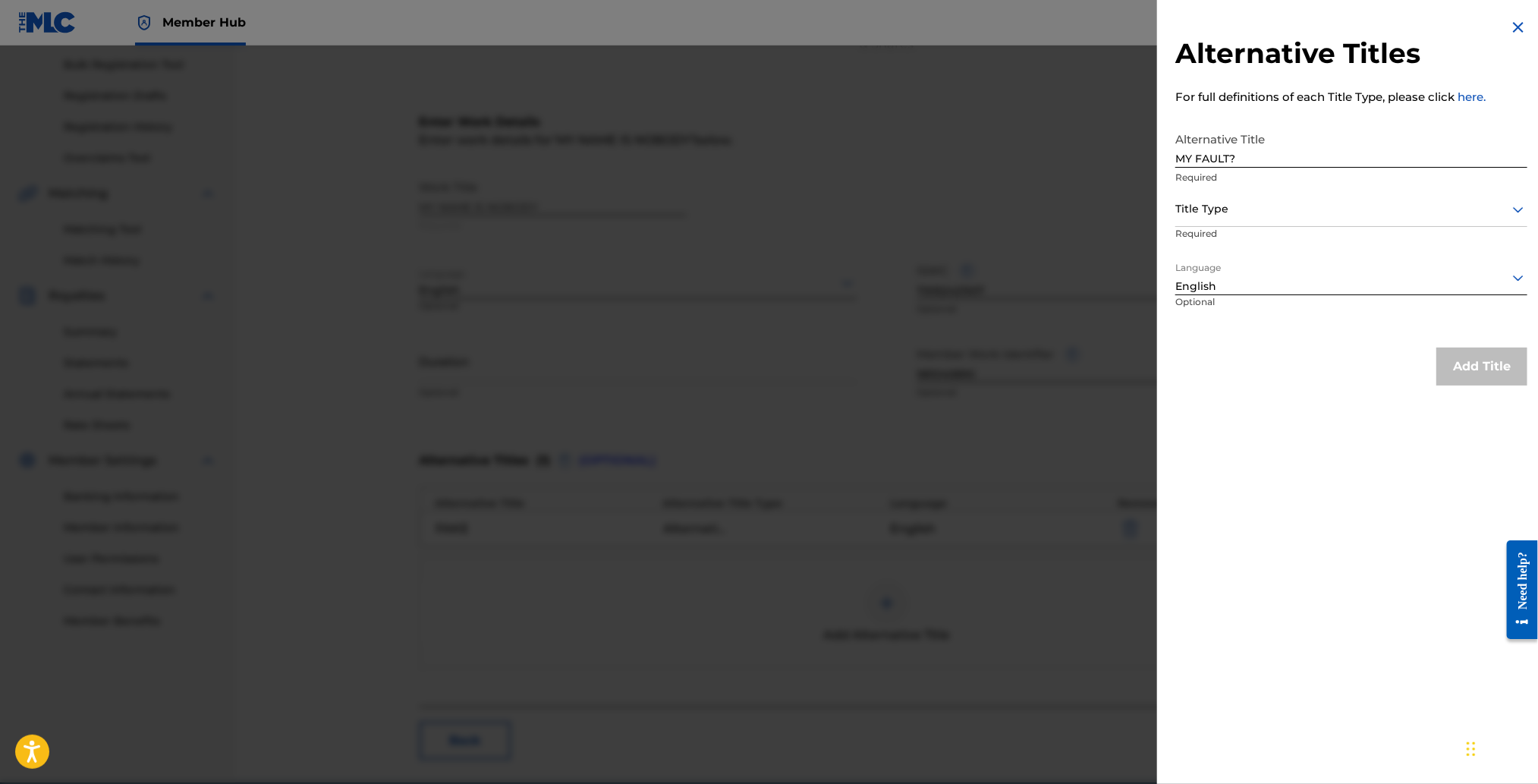
click at [1356, 350] on div "Add Title" at bounding box center [1351, 366] width 352 height 38
click at [1451, 351] on div "Add Title" at bounding box center [1482, 366] width 91 height 38
click at [1463, 364] on div "Add Title" at bounding box center [1482, 366] width 91 height 38
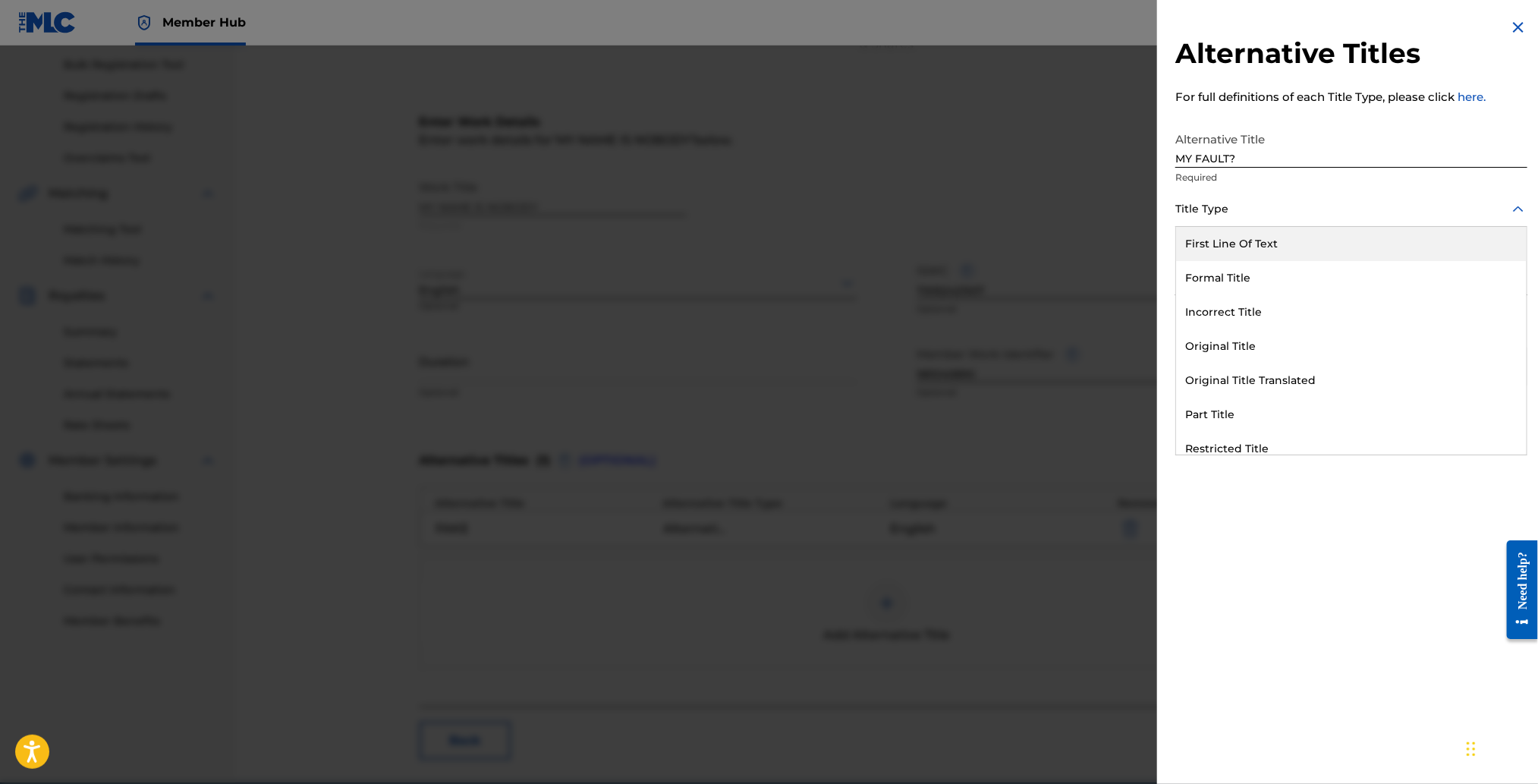
click at [1332, 204] on div at bounding box center [1351, 209] width 352 height 19
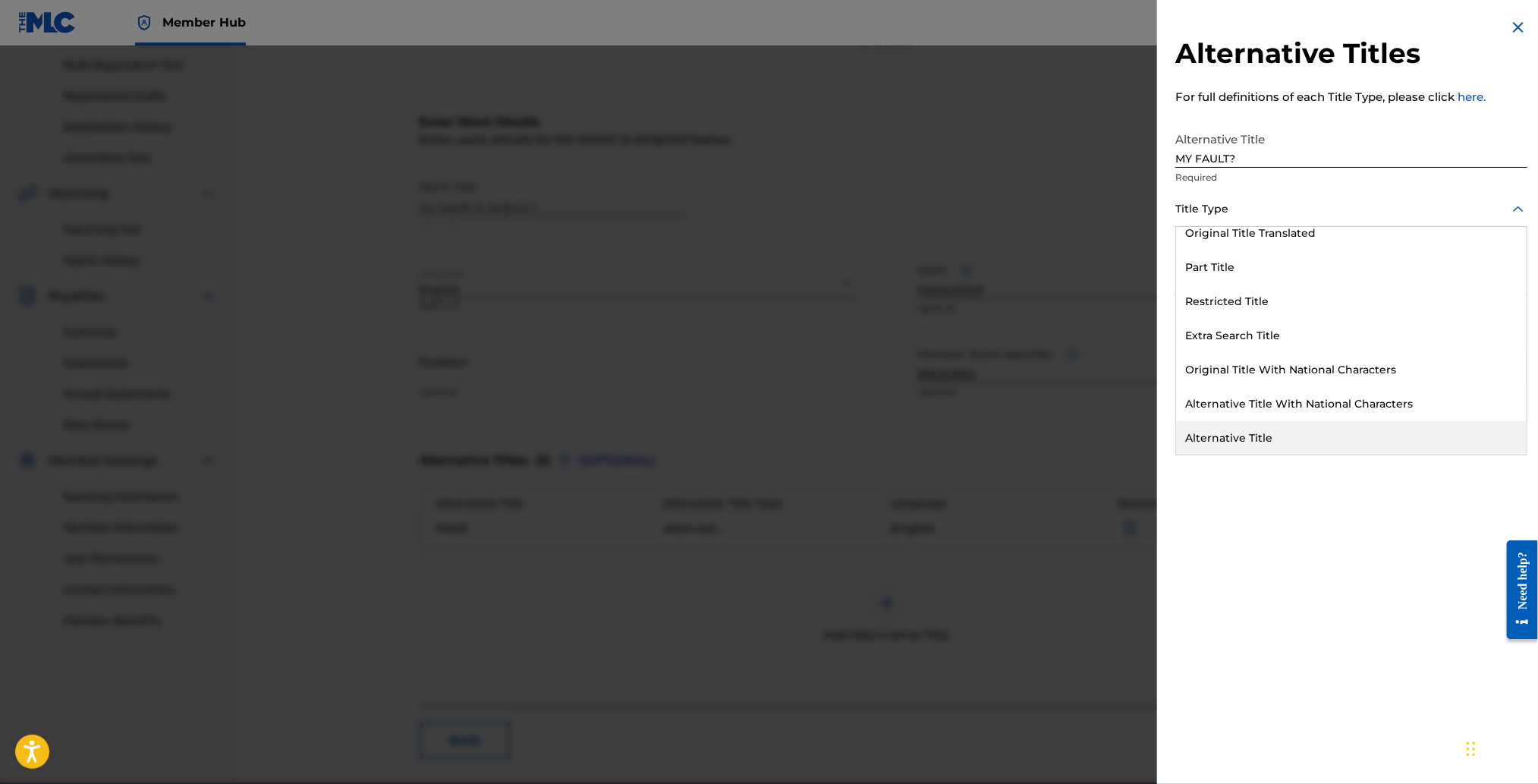
click at [1280, 432] on div "Alternative Title" at bounding box center [1350, 438] width 350 height 34
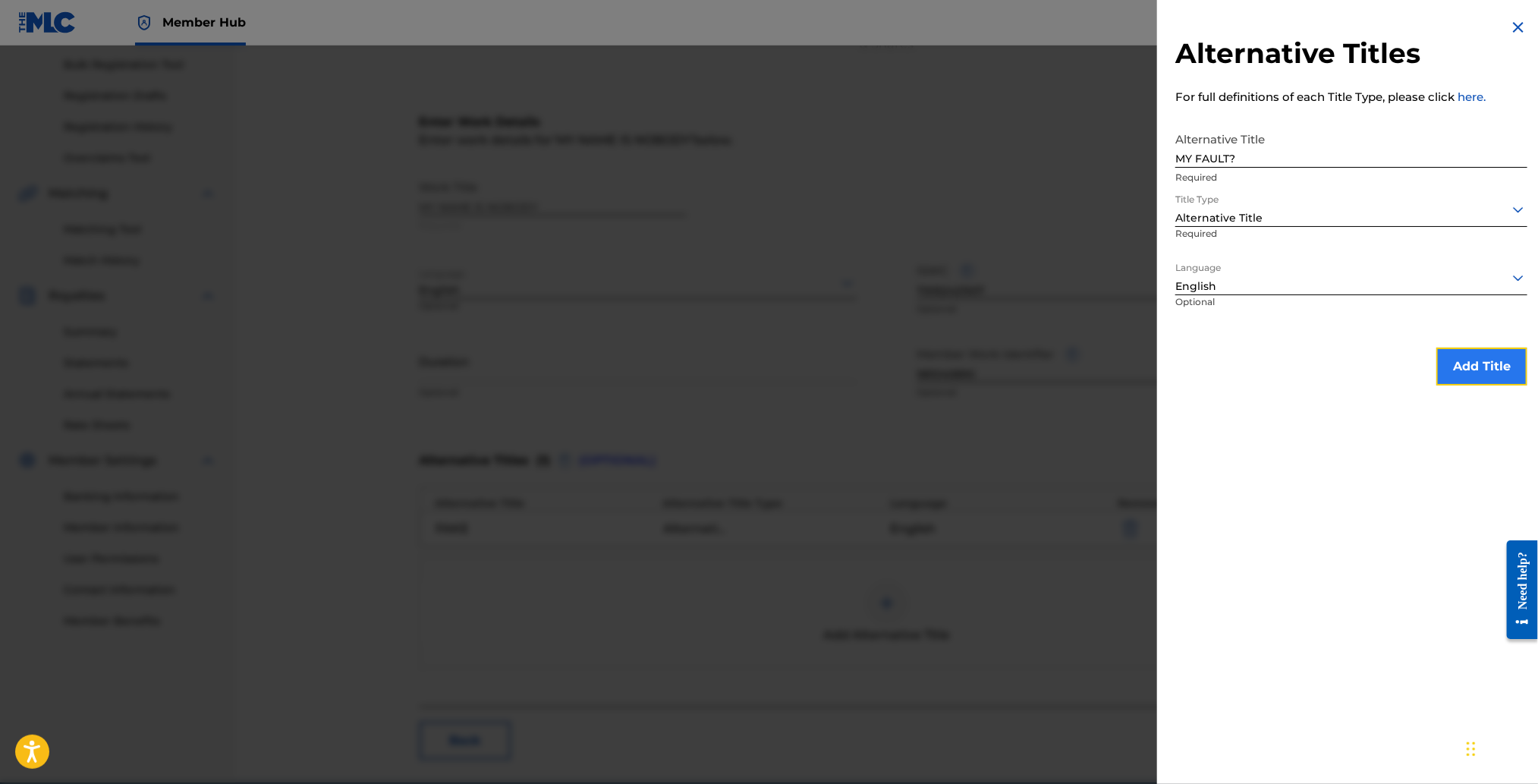
click at [1436, 383] on button "Add Title" at bounding box center [1482, 366] width 91 height 38
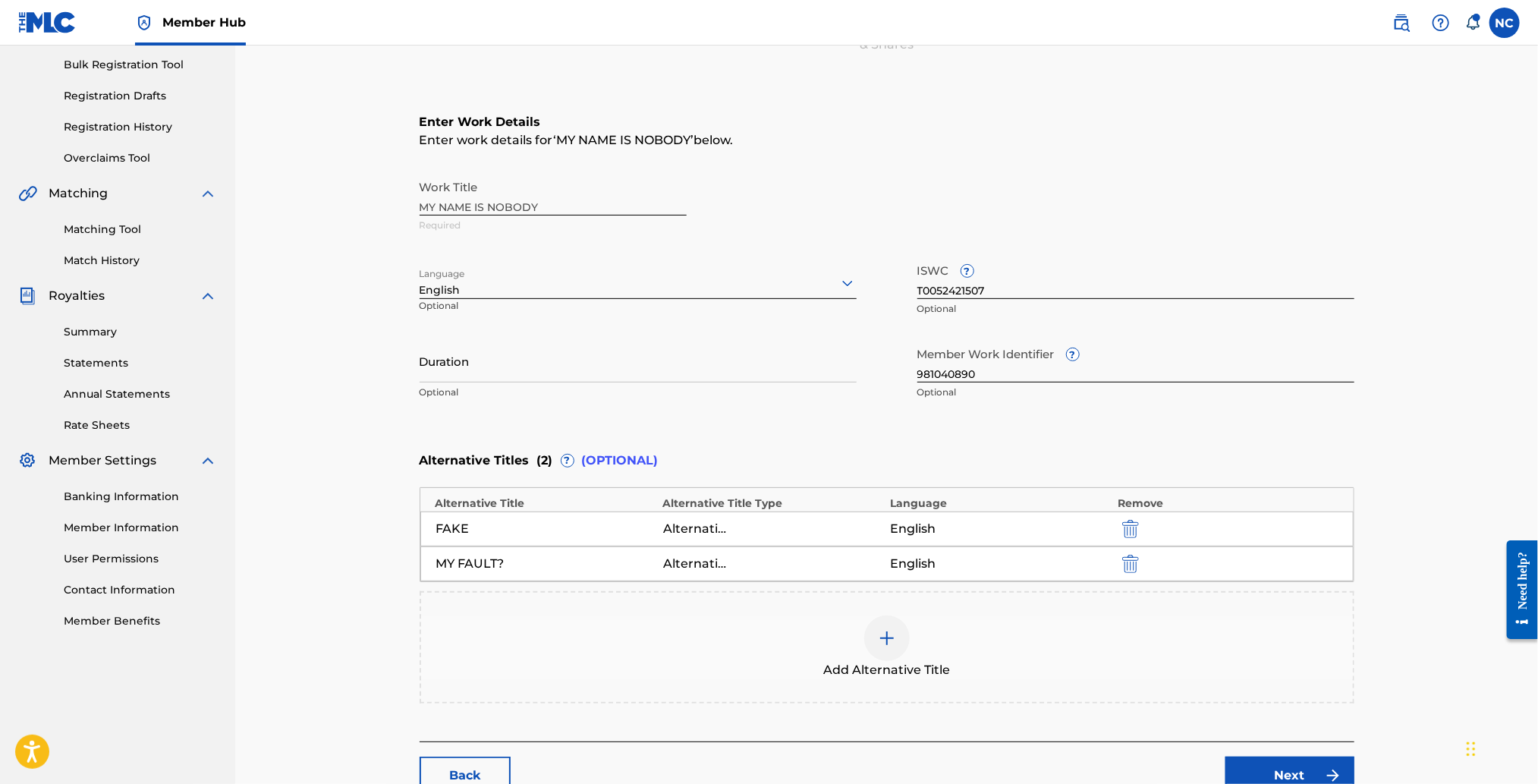
scroll to position [327, 0]
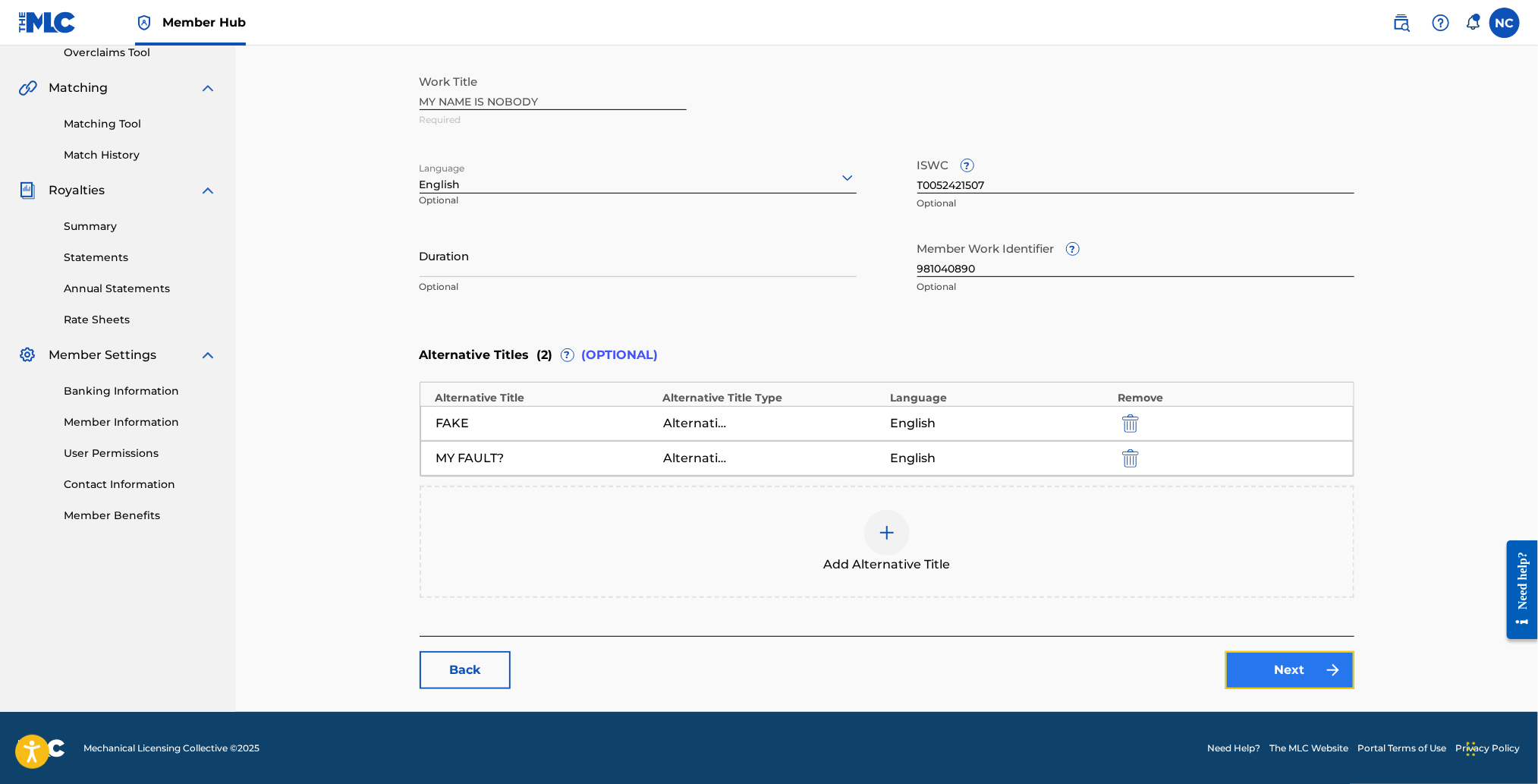
click at [1311, 677] on link "Next" at bounding box center [1289, 669] width 129 height 38
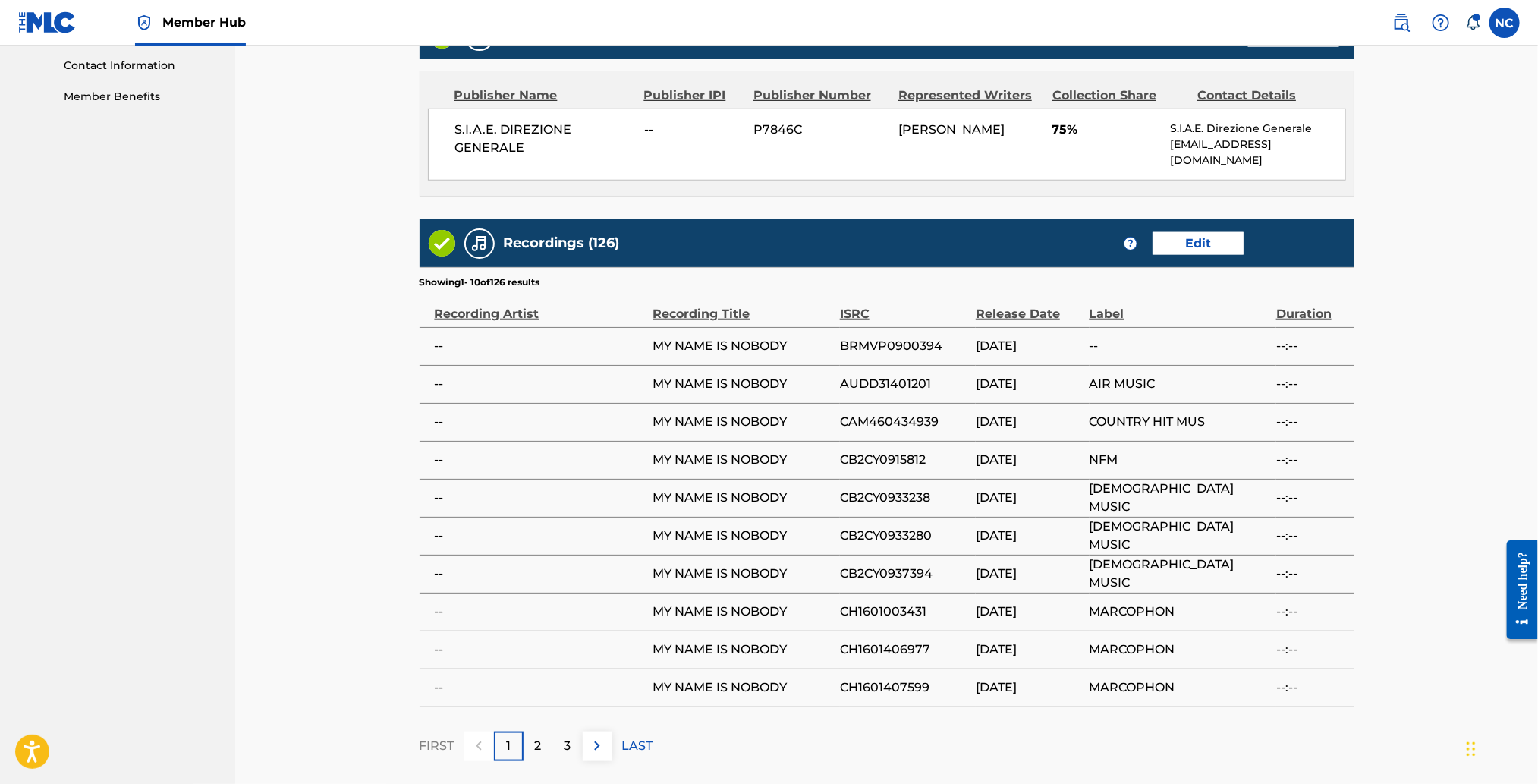
scroll to position [886, 0]
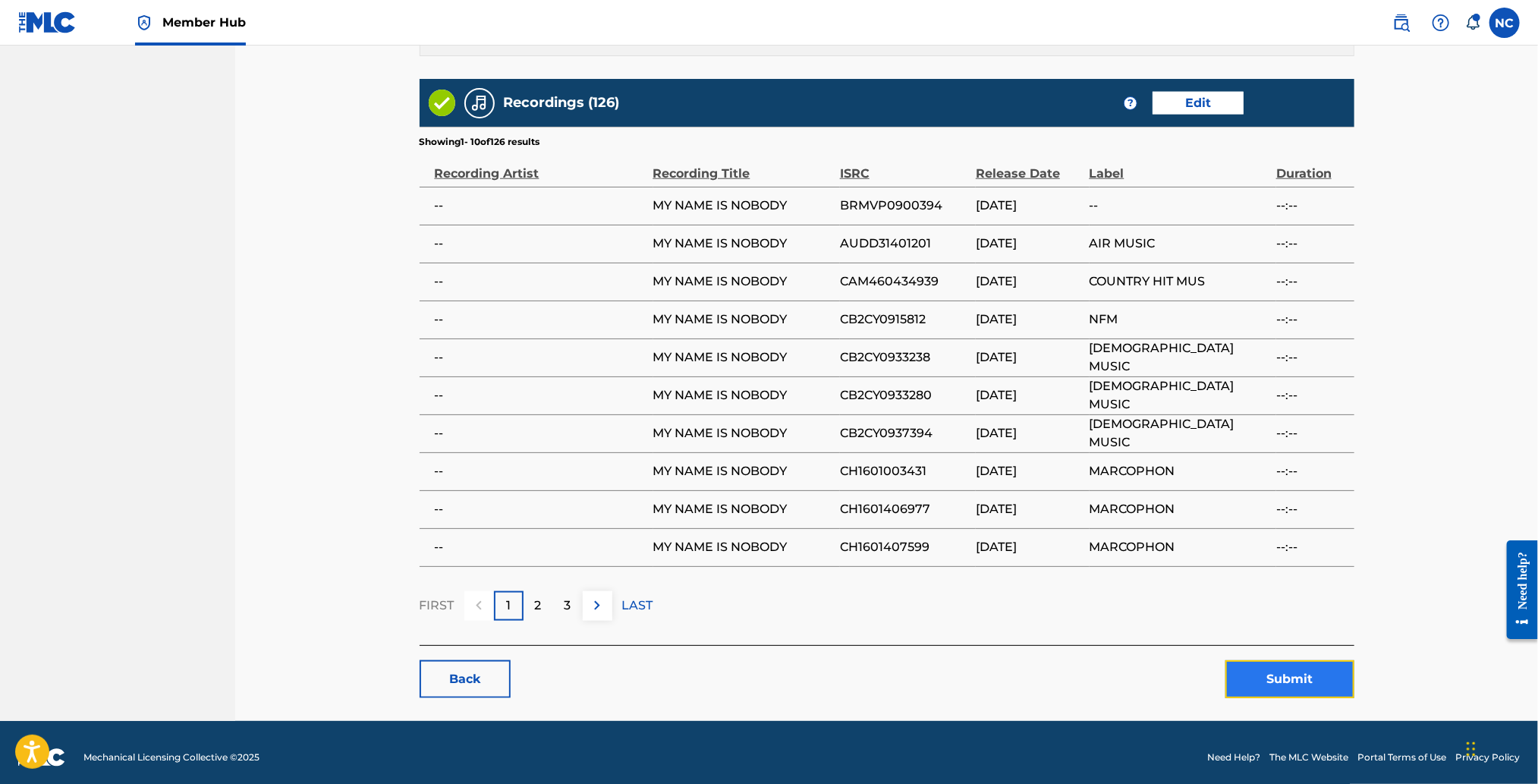
click at [1254, 680] on button "Submit" at bounding box center [1289, 678] width 129 height 38
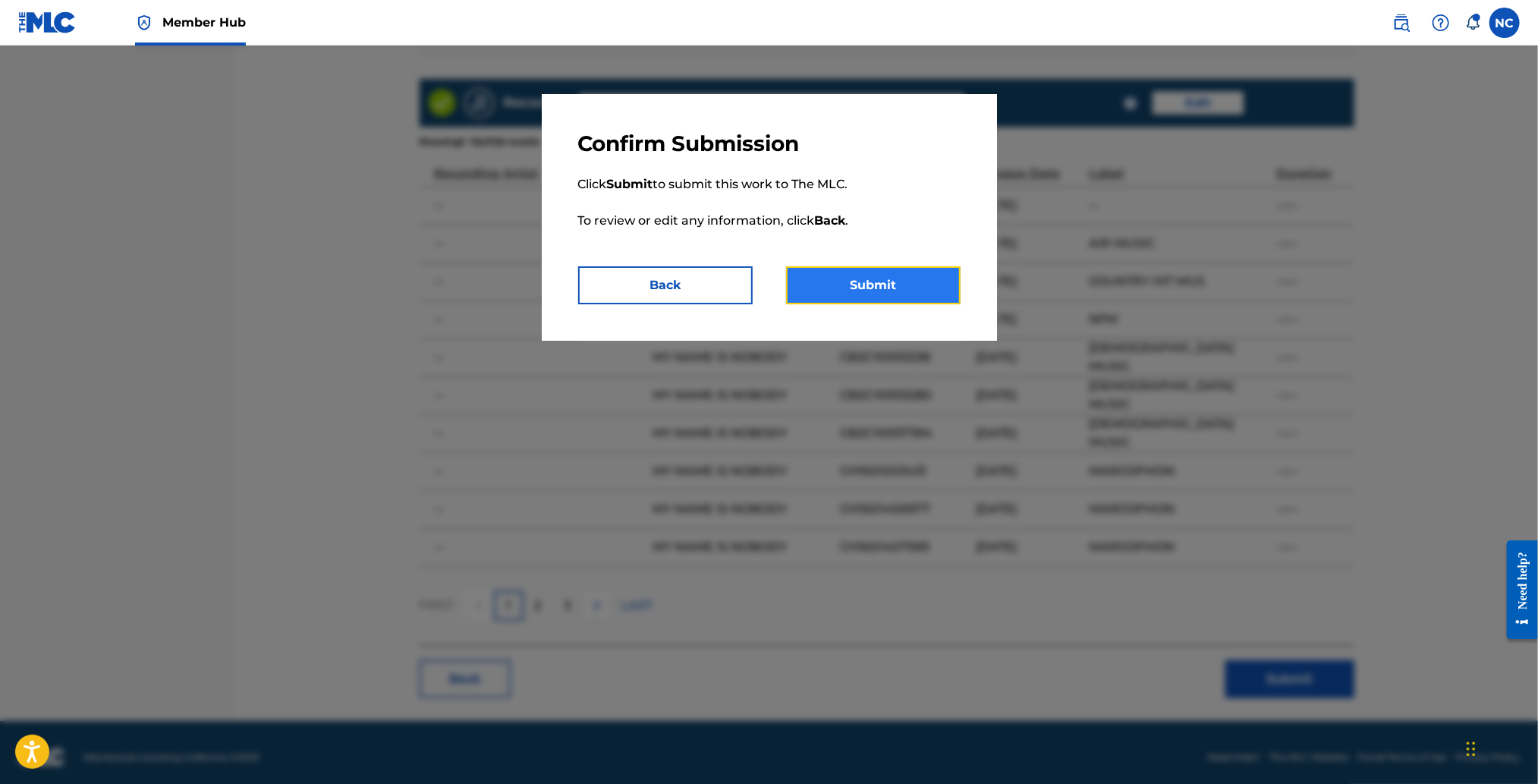
click at [886, 290] on button "Submit" at bounding box center [873, 285] width 175 height 38
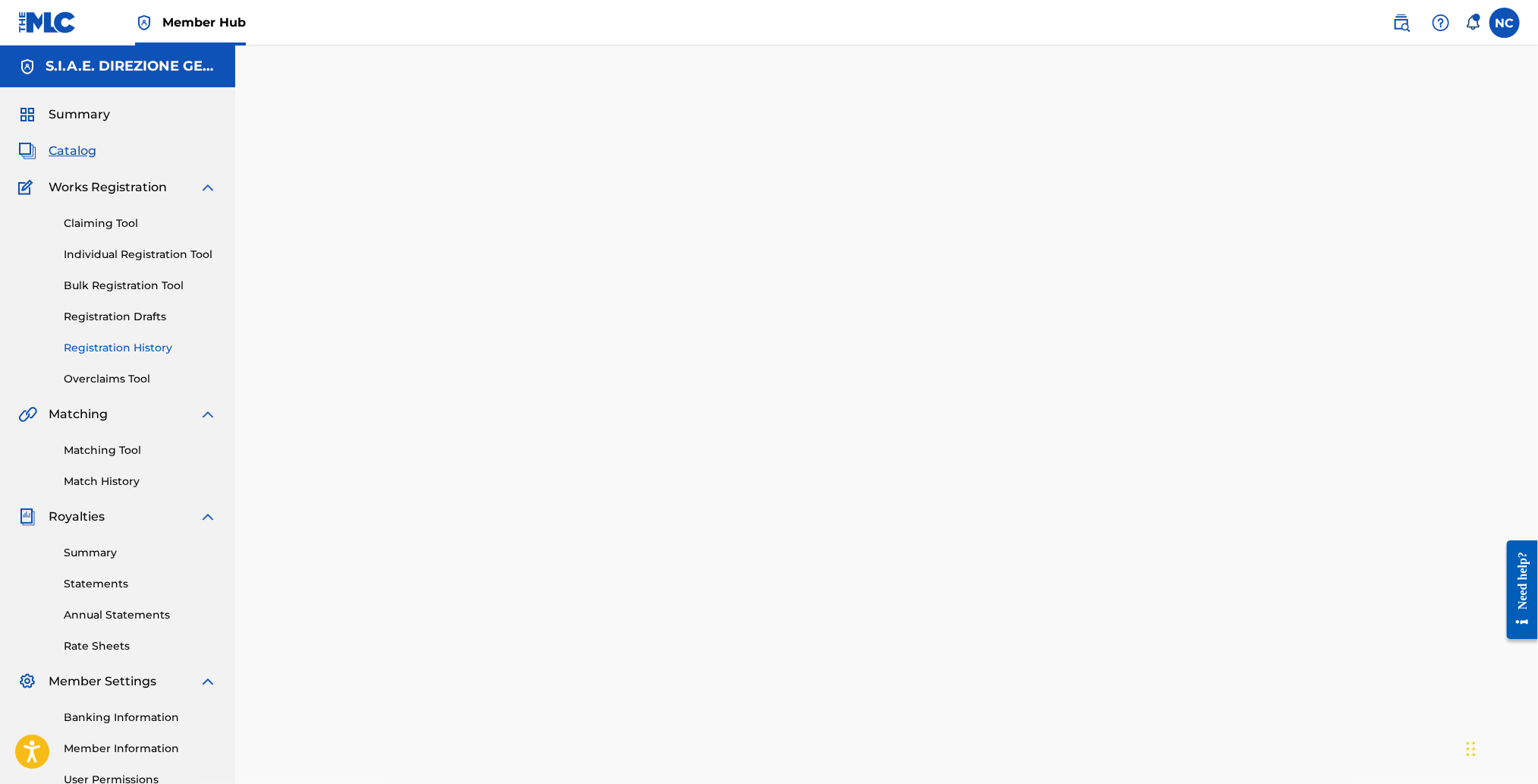
click at [107, 345] on link "Registration History" at bounding box center [140, 348] width 154 height 16
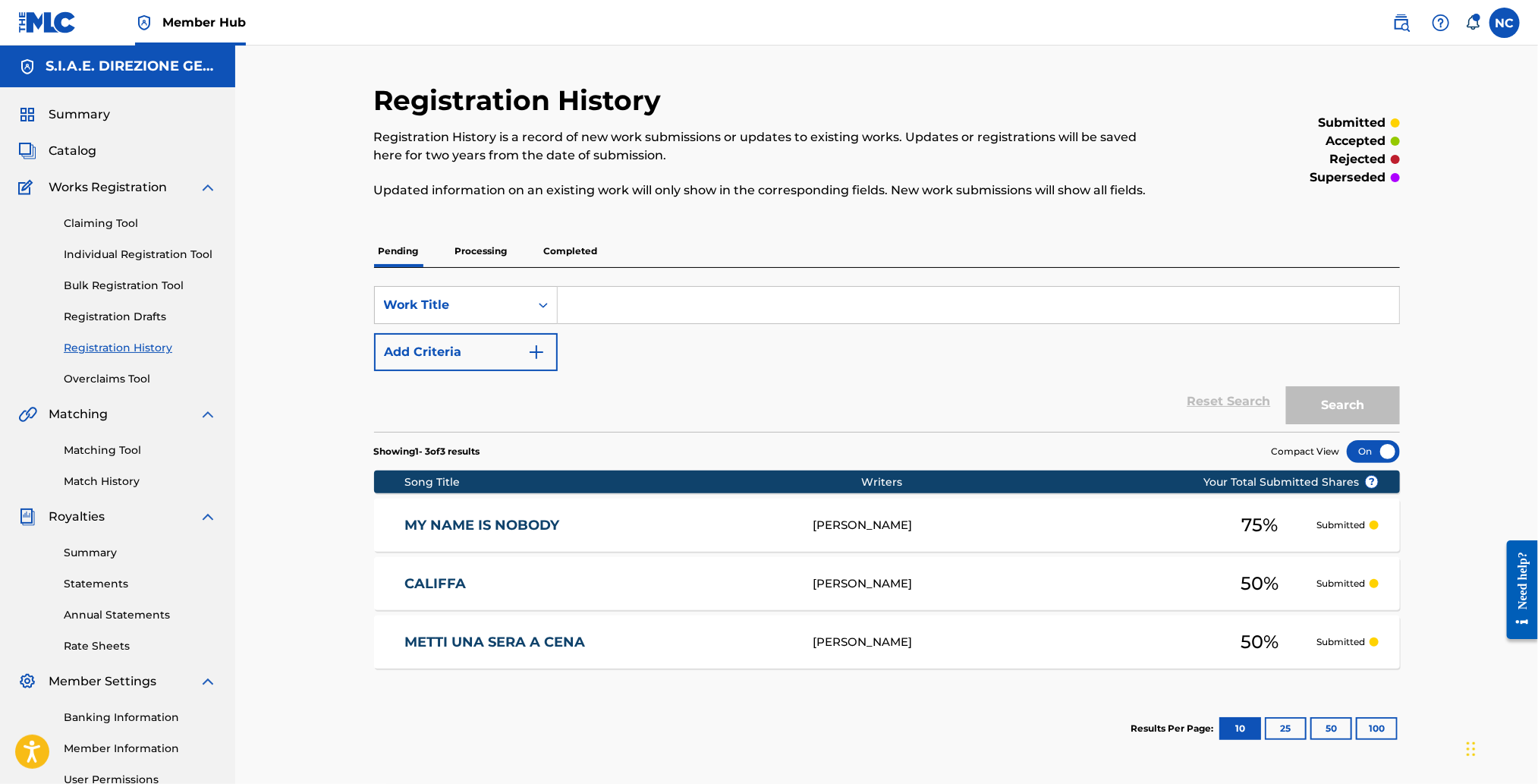
click at [533, 522] on link "MY NAME IS NOBODY" at bounding box center [599, 525] width 388 height 17
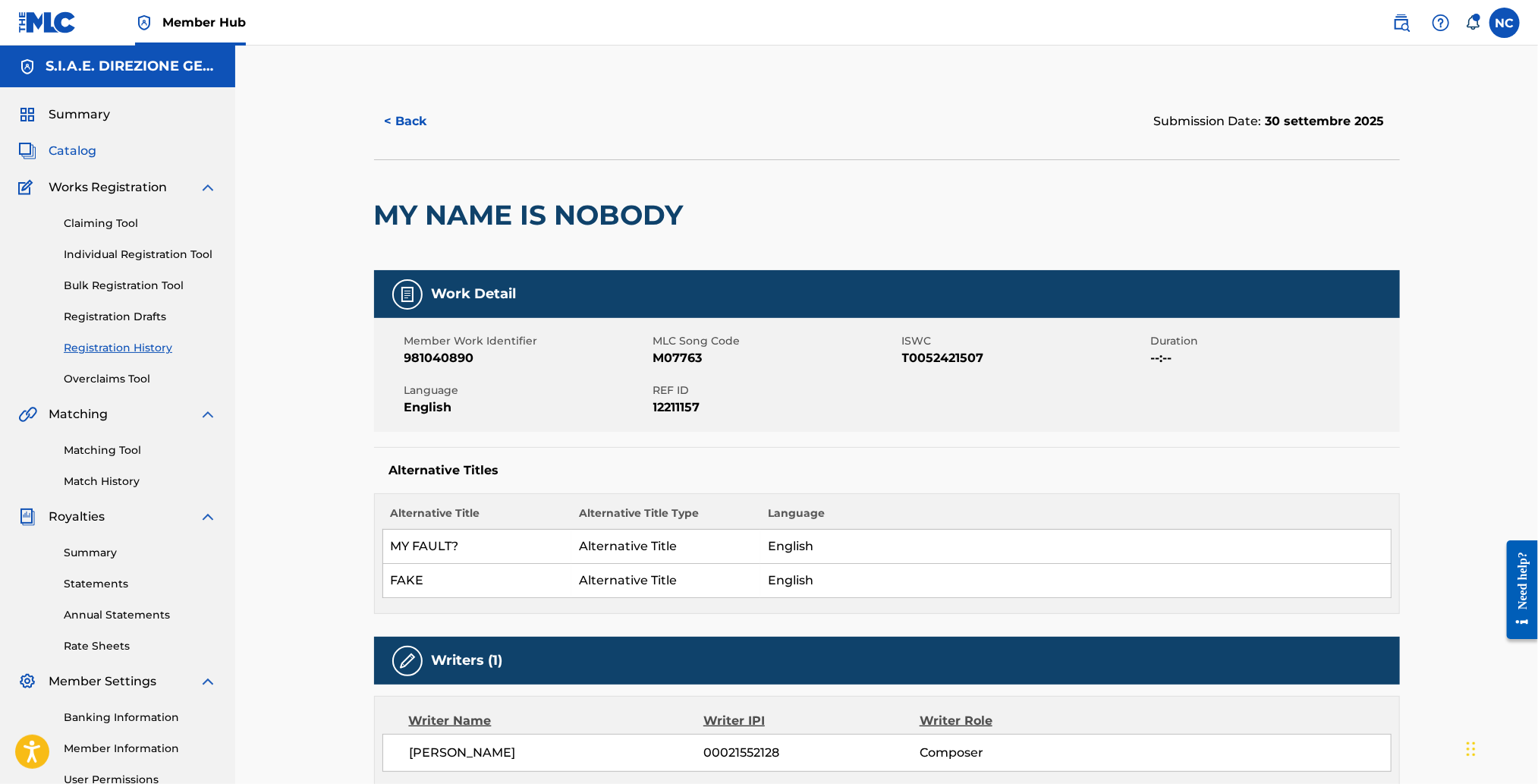
click at [72, 143] on span "Catalog" at bounding box center [72, 151] width 48 height 18
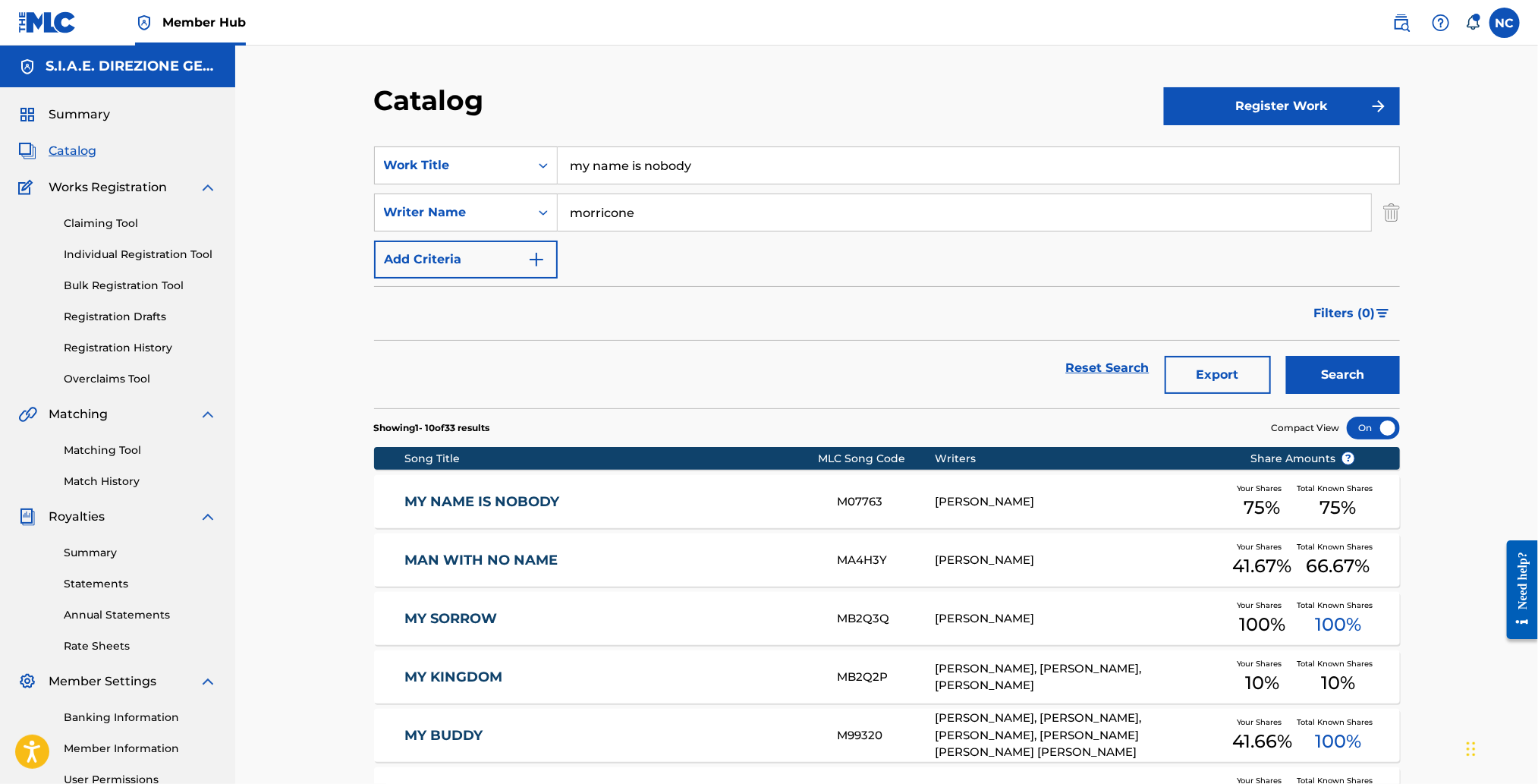
drag, startPoint x: 760, startPoint y: 167, endPoint x: 277, endPoint y: 171, distance: 483.0
click at [277, 171] on div "Catalog Register Work SearchWithCriteriafd4b2194-f24c-4d35-b814-a899d7f93e03 Wo…" at bounding box center [886, 588] width 1302 height 1086
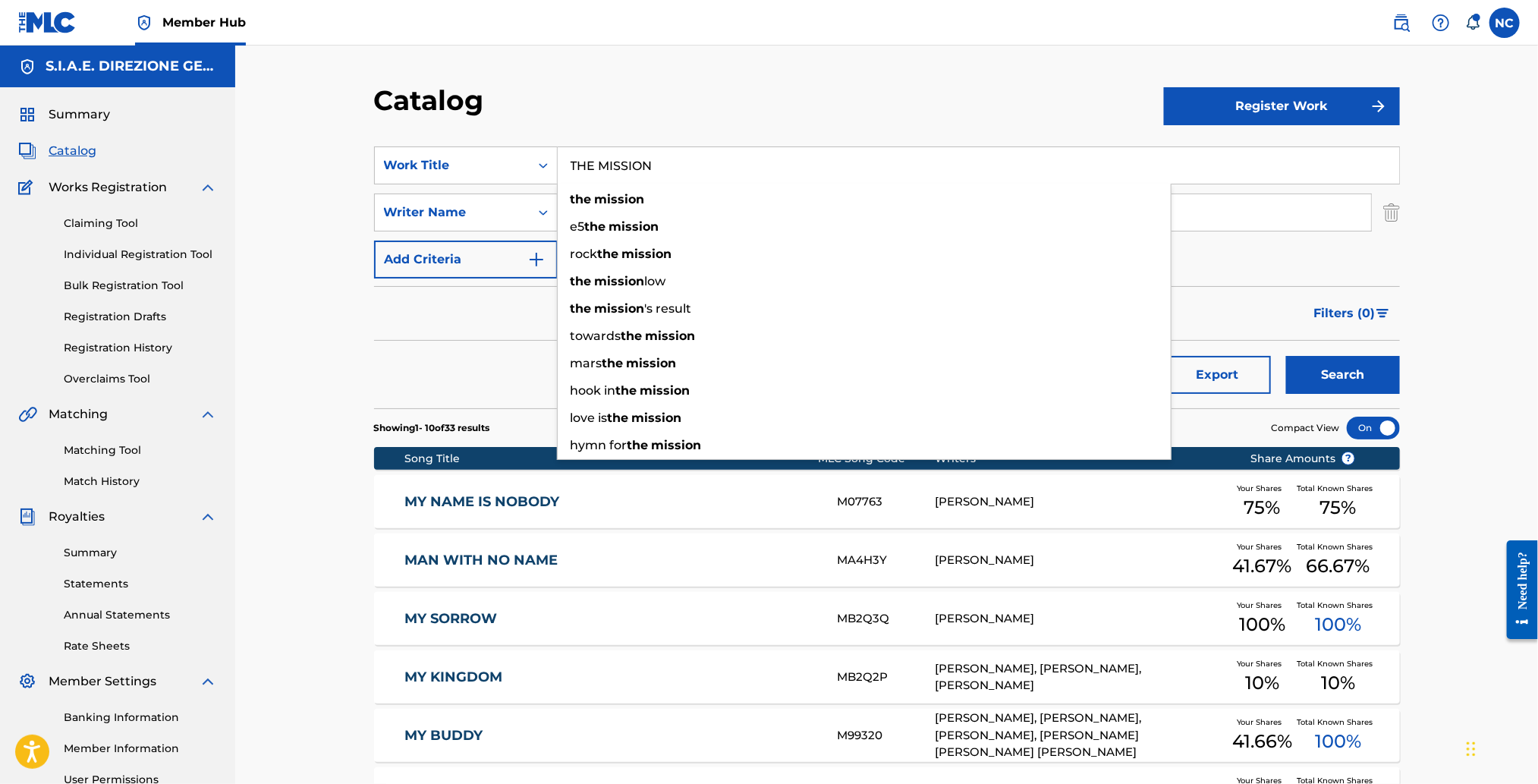
type input "THE MISSION"
click at [406, 305] on div "Filters ( 0 )" at bounding box center [886, 313] width 1026 height 54
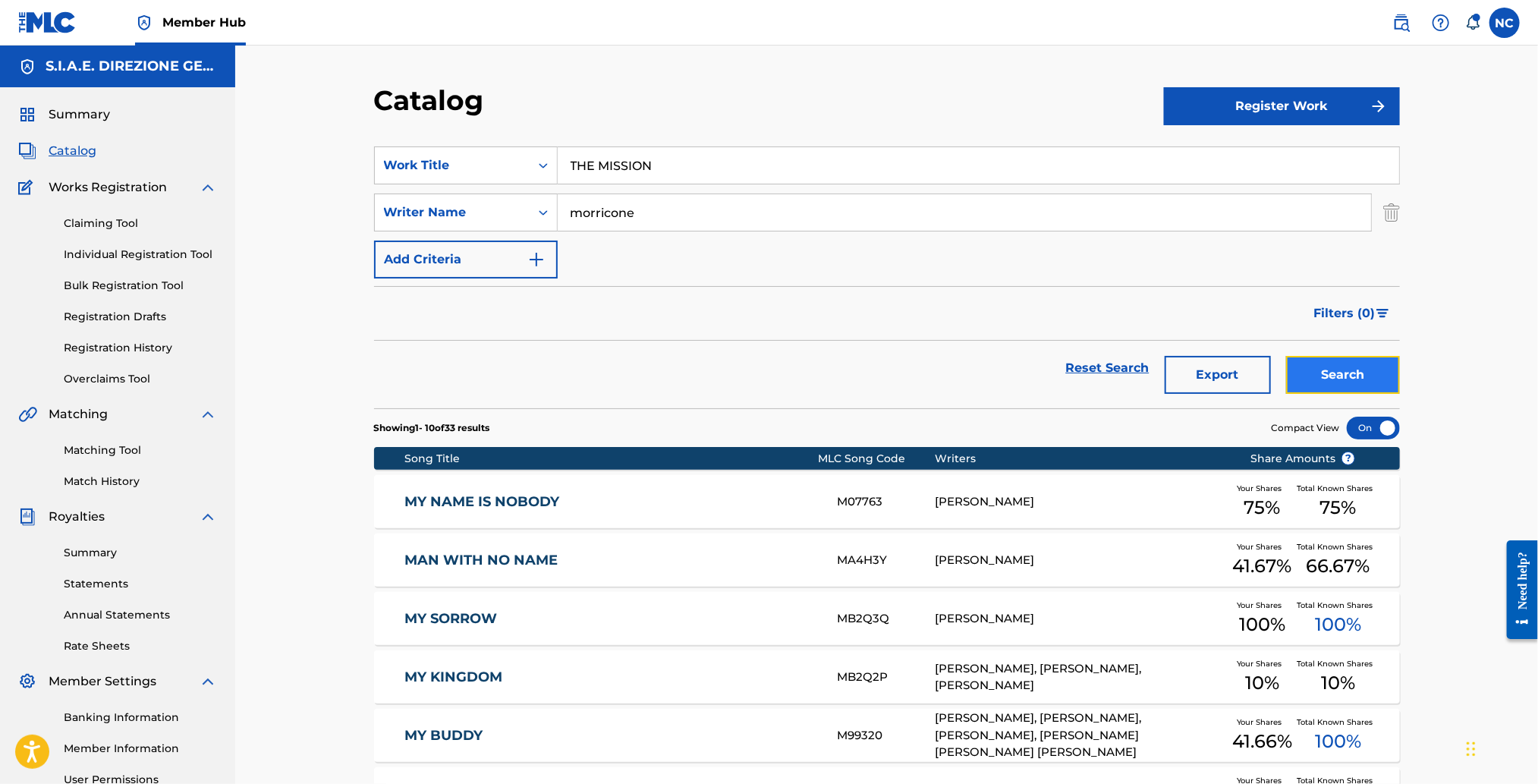
click at [1385, 364] on button "Search" at bounding box center [1343, 375] width 114 height 38
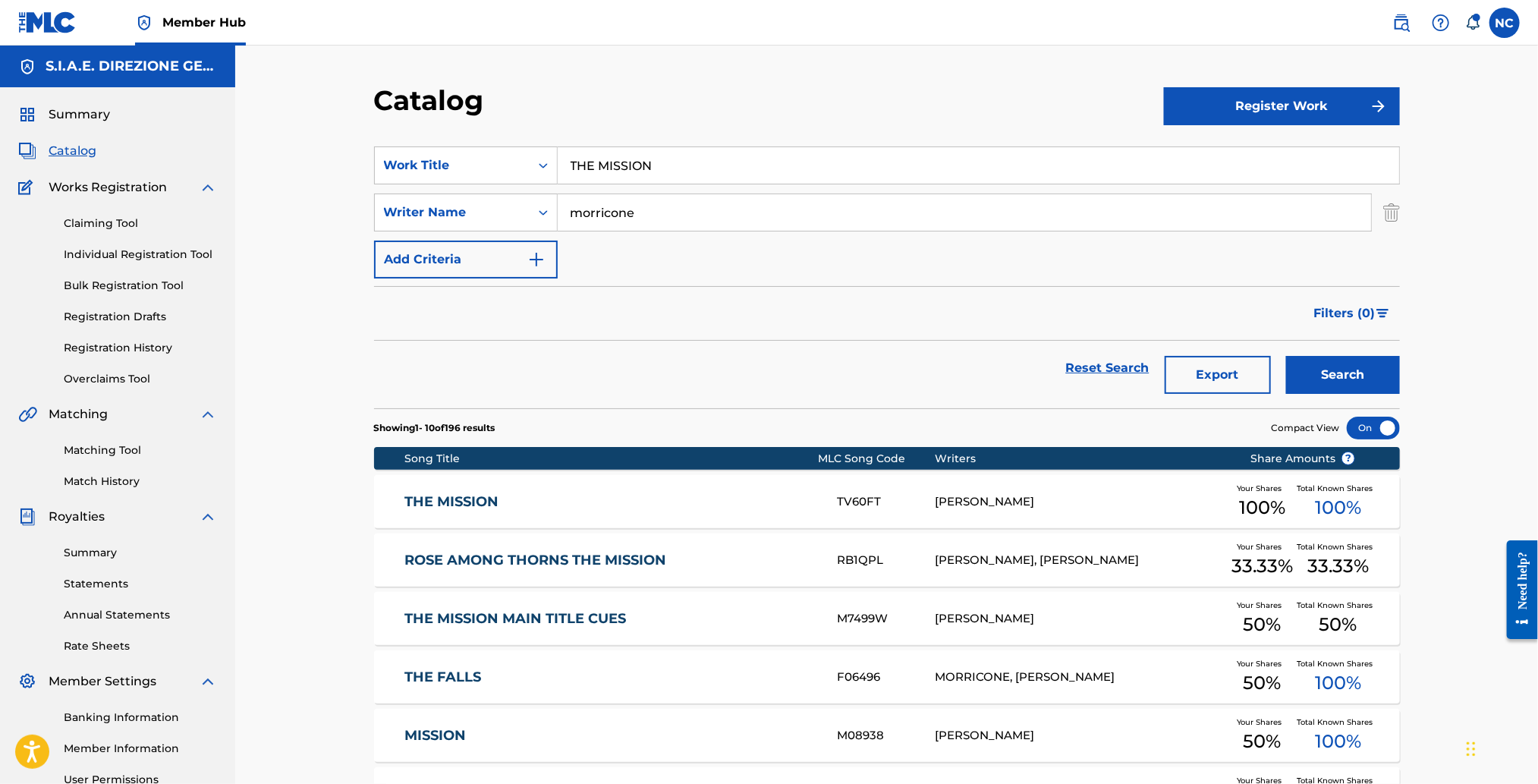
scroll to position [227, 0]
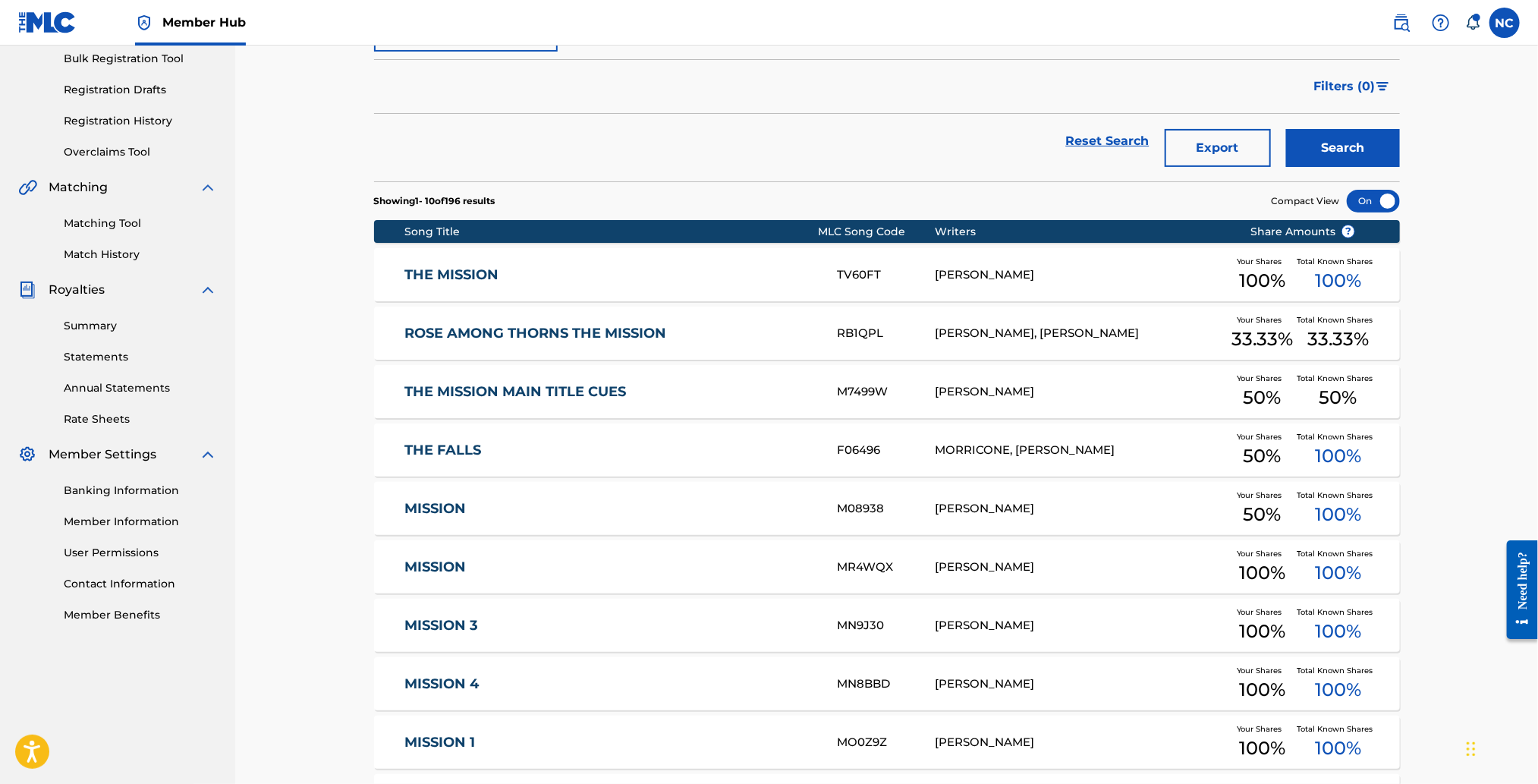
click at [601, 392] on link "THE MISSION MAIN TITLE CUES" at bounding box center [611, 392] width 413 height 17
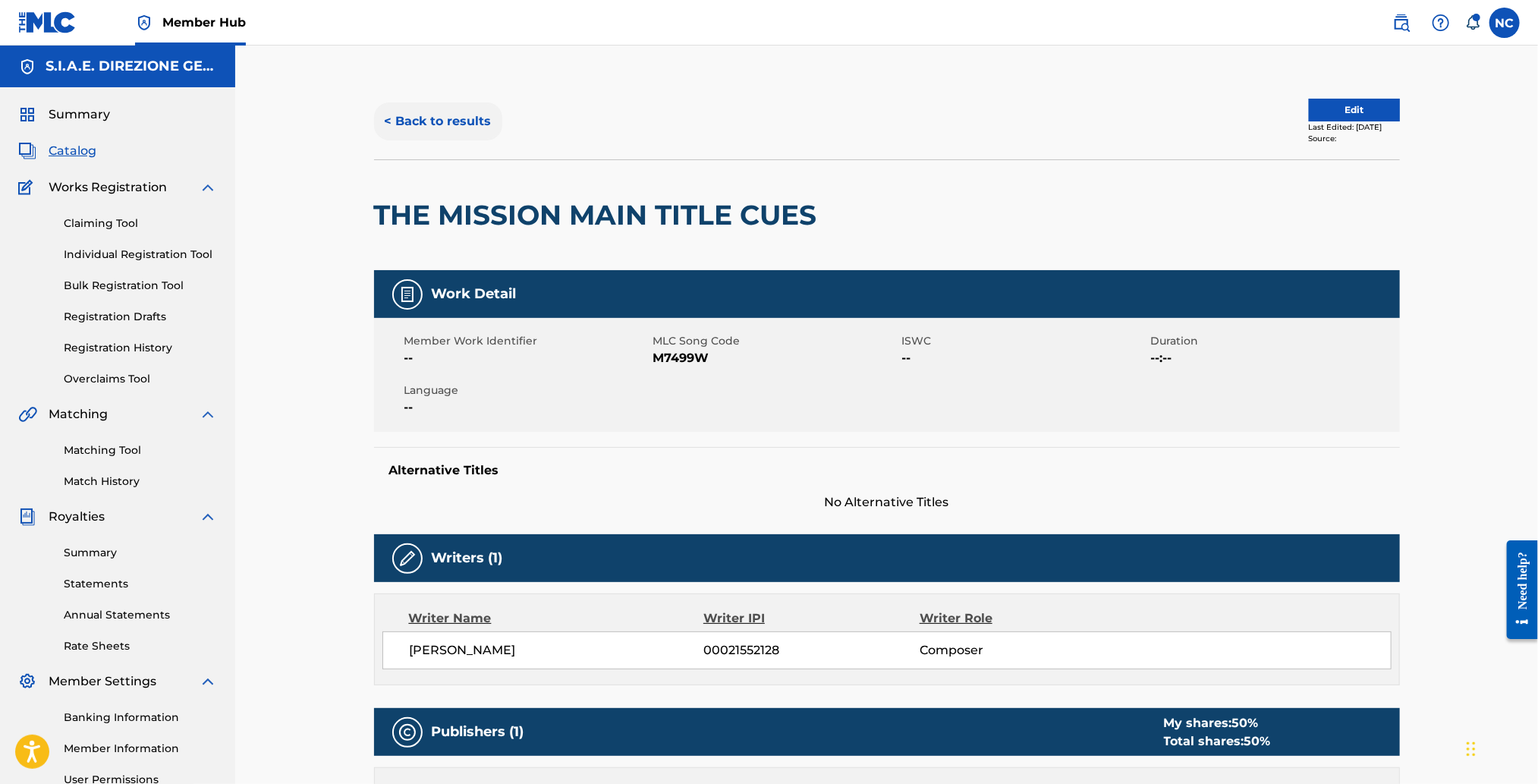
click at [400, 120] on button "< Back to results" at bounding box center [438, 121] width 128 height 38
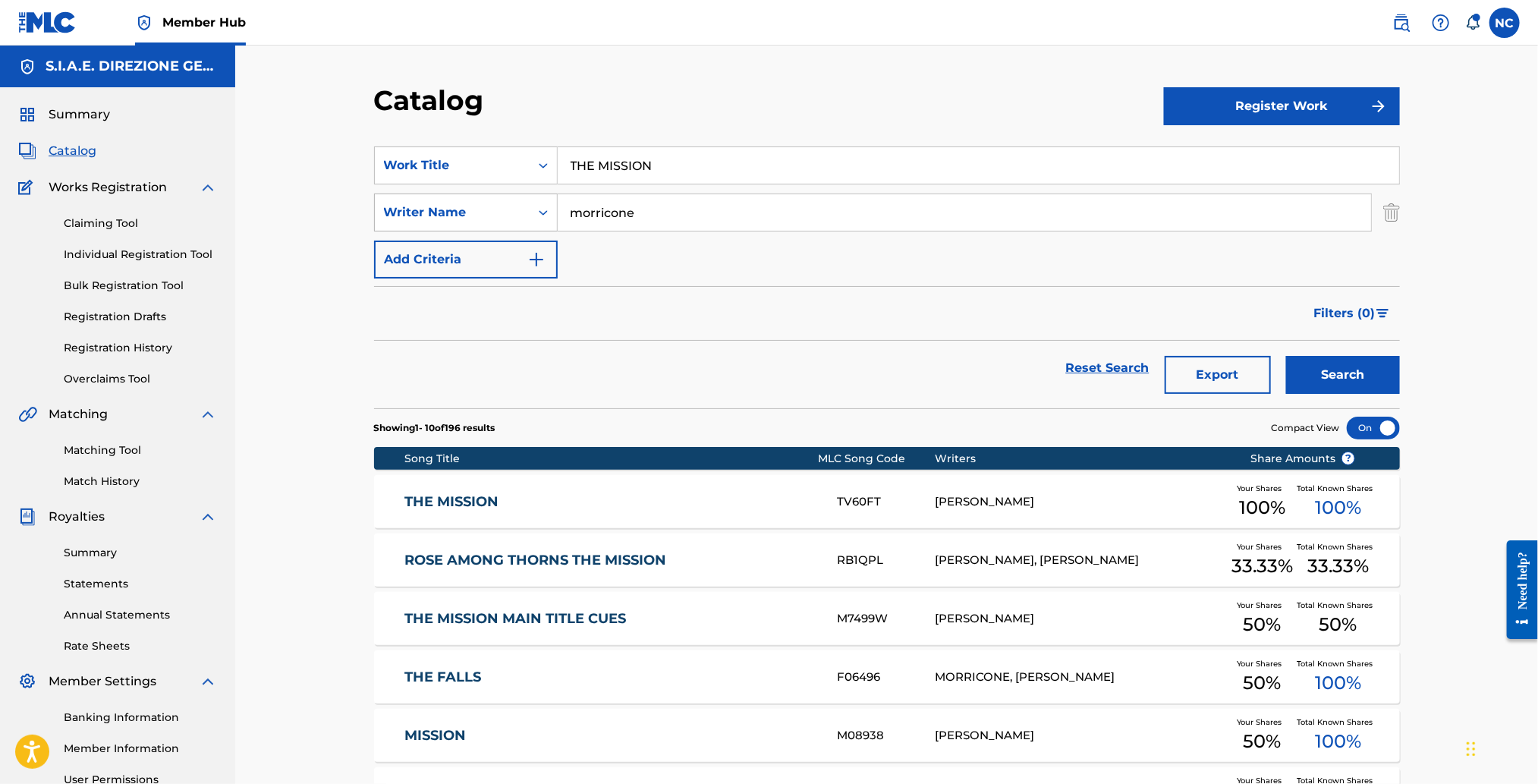
drag, startPoint x: 673, startPoint y: 207, endPoint x: 452, endPoint y: 226, distance: 221.8
click at [452, 226] on div "SearchWithCriteria7c3ace74-c20f-492e-9bb5-6fdad1680bd9 Writer Name morricone" at bounding box center [886, 212] width 1026 height 38
type input "[PERSON_NAME]"
click at [1286, 356] on button "Search" at bounding box center [1343, 375] width 114 height 38
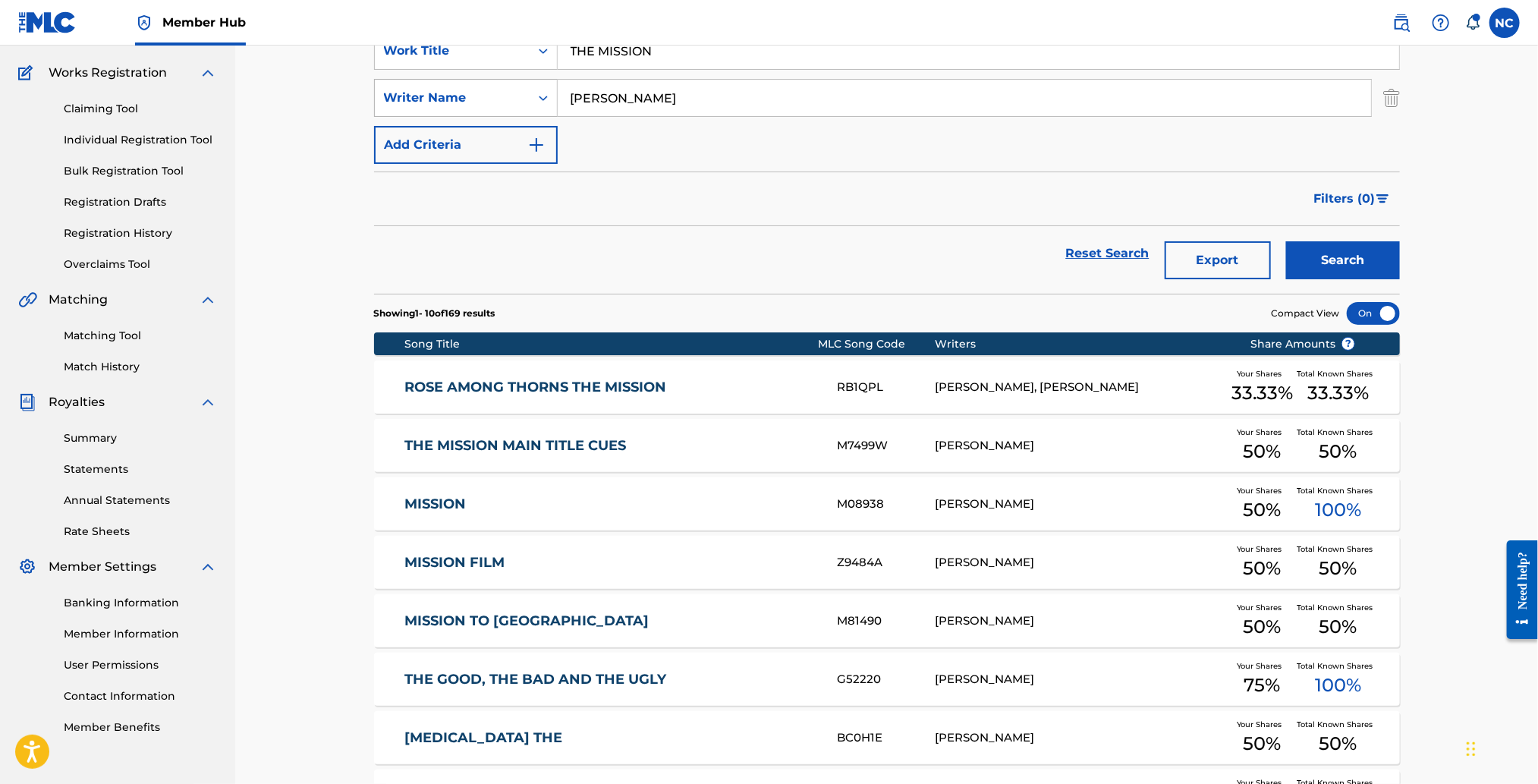
scroll to position [227, 0]
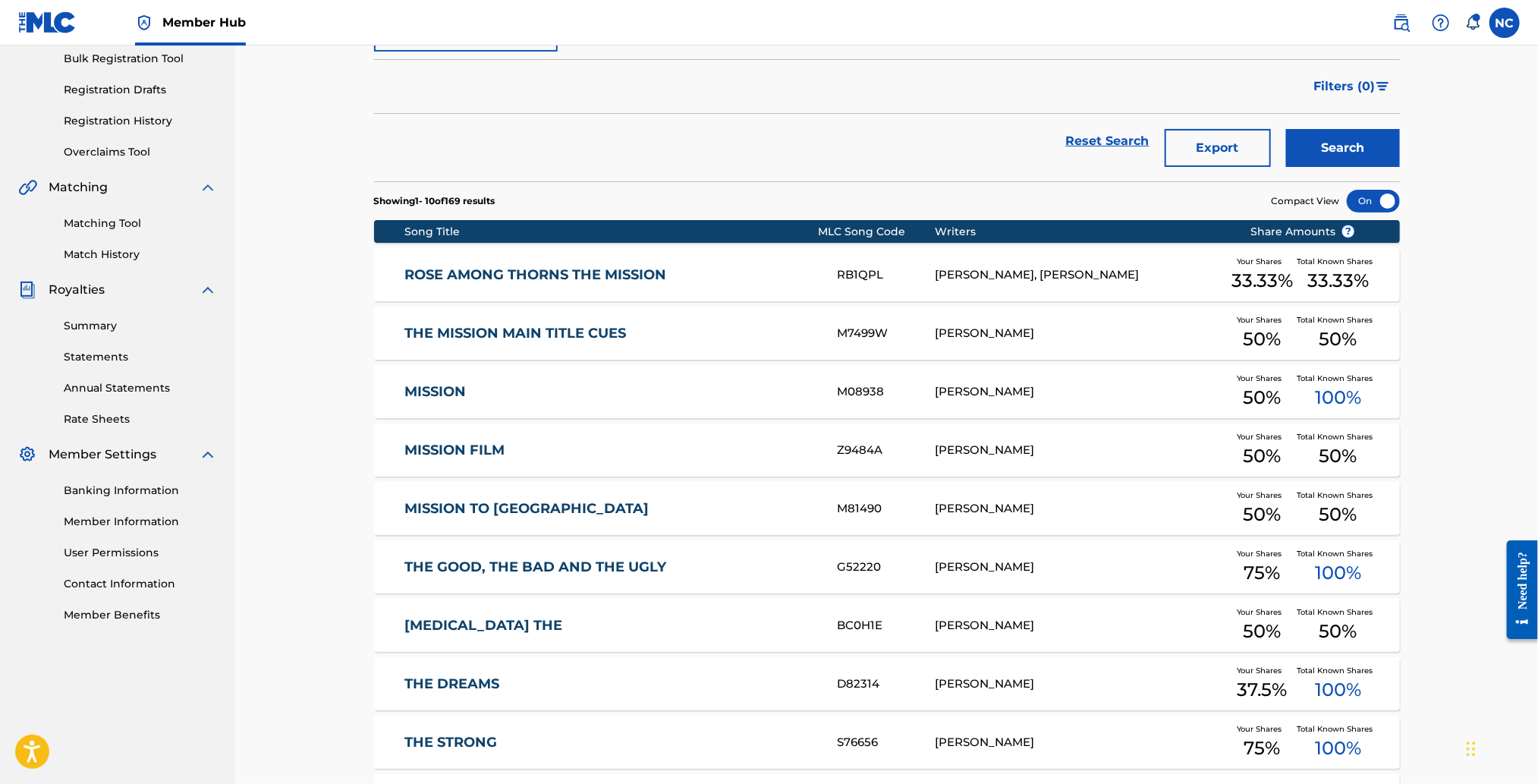
click at [436, 387] on link "MISSION" at bounding box center [611, 392] width 413 height 17
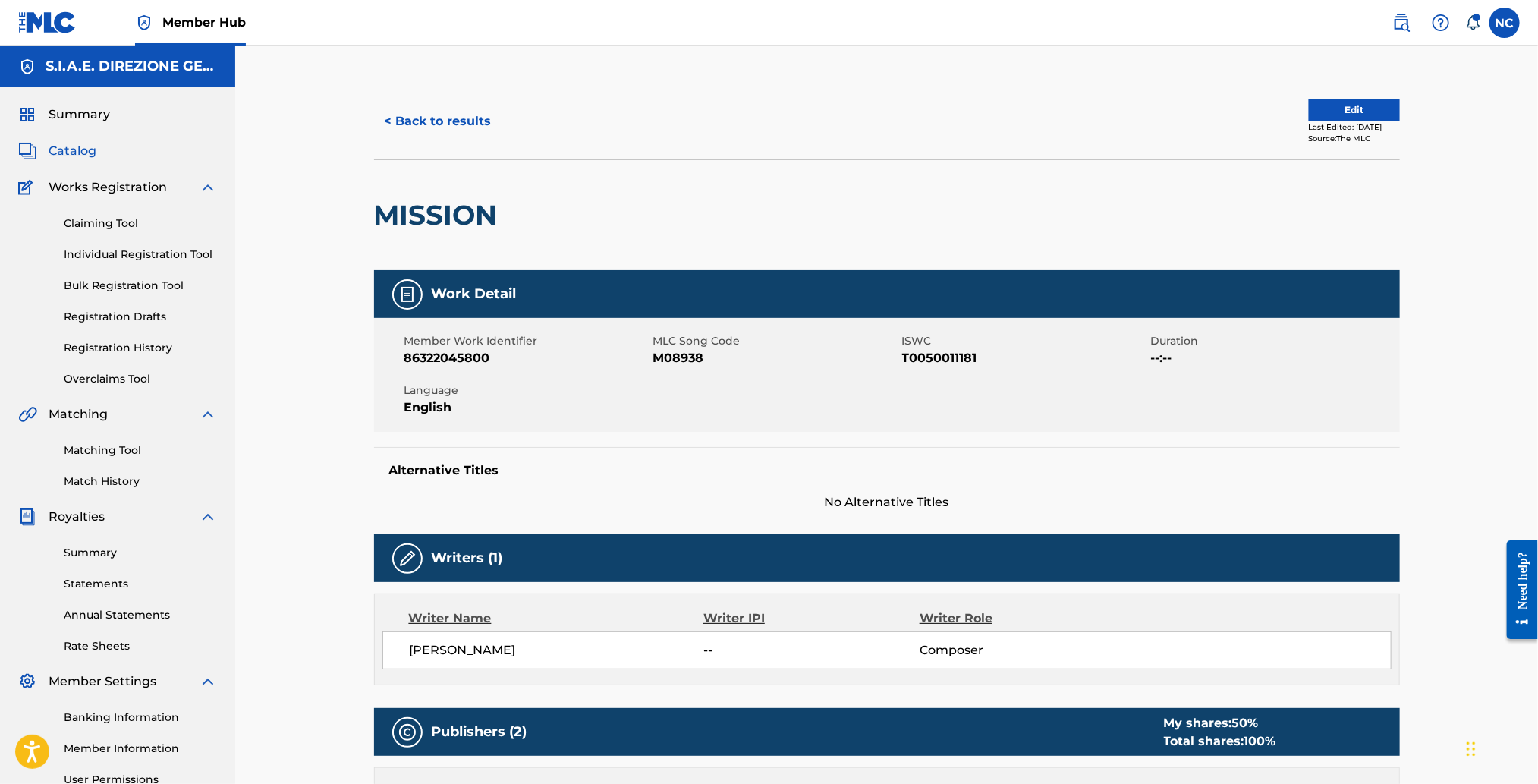
click at [1163, 316] on div "Work Detail" at bounding box center [886, 293] width 1026 height 48
click at [1353, 106] on button "Edit" at bounding box center [1354, 110] width 91 height 23
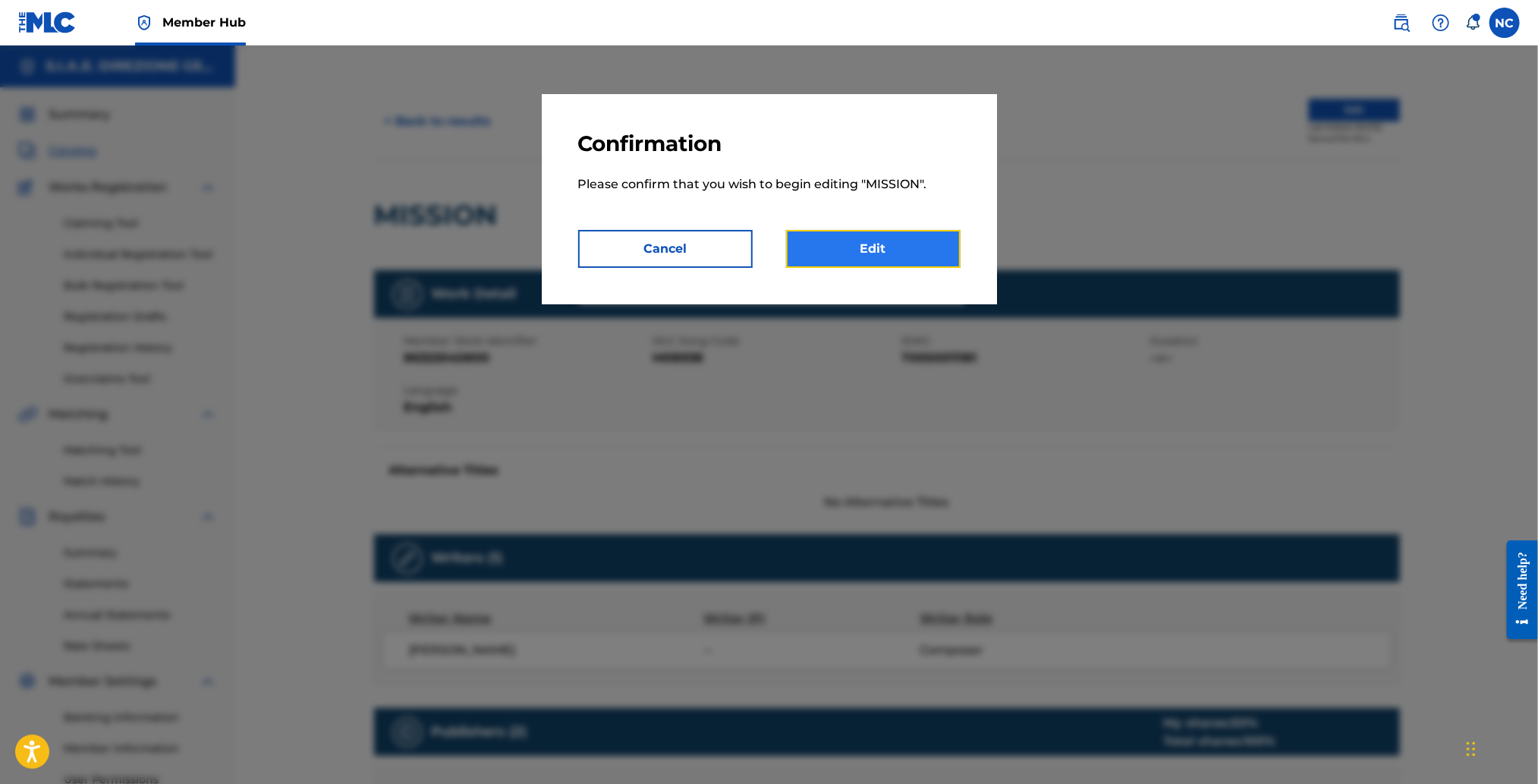
click at [903, 234] on link "Edit" at bounding box center [873, 249] width 175 height 38
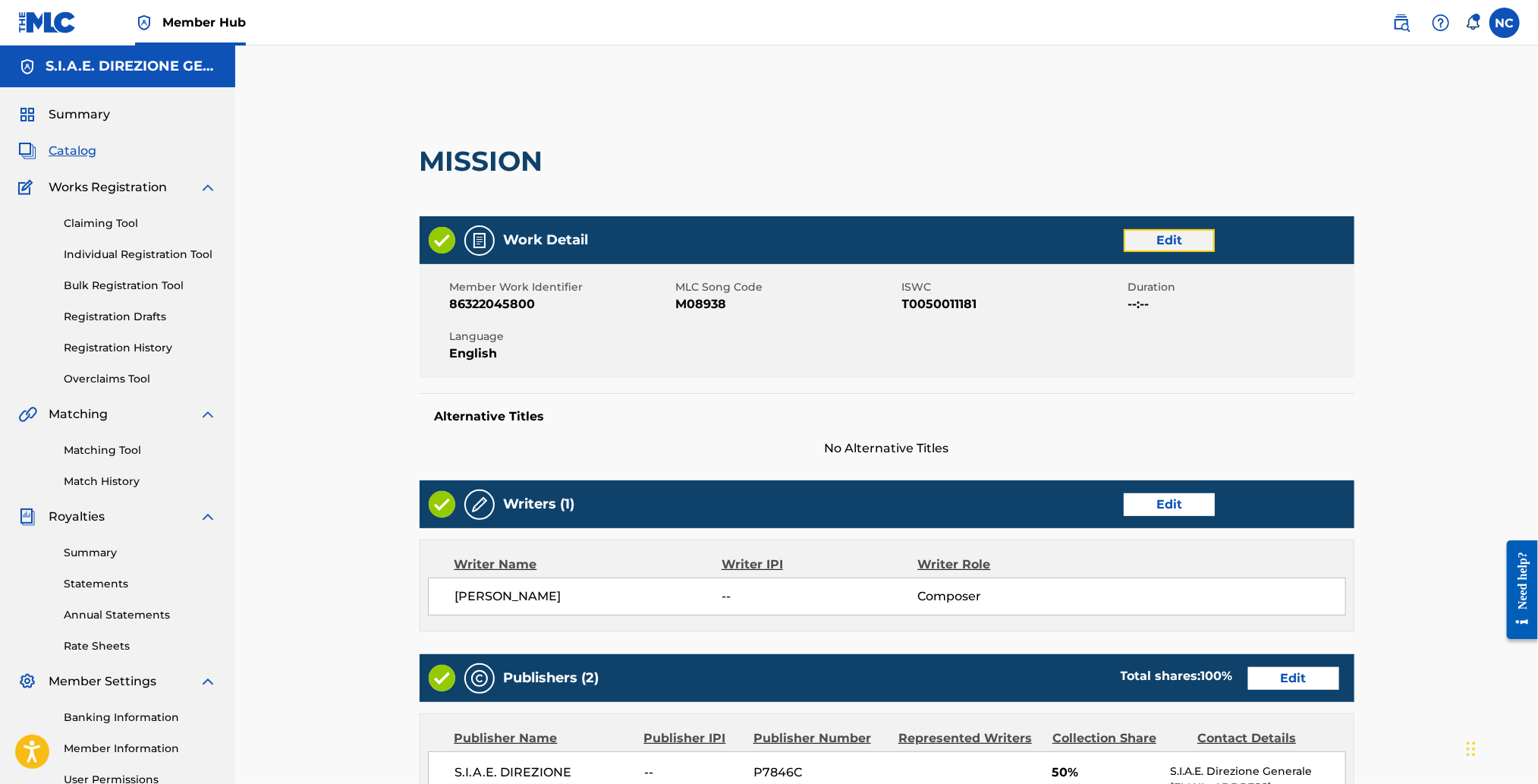
click at [1202, 238] on link "Edit" at bounding box center [1169, 240] width 91 height 23
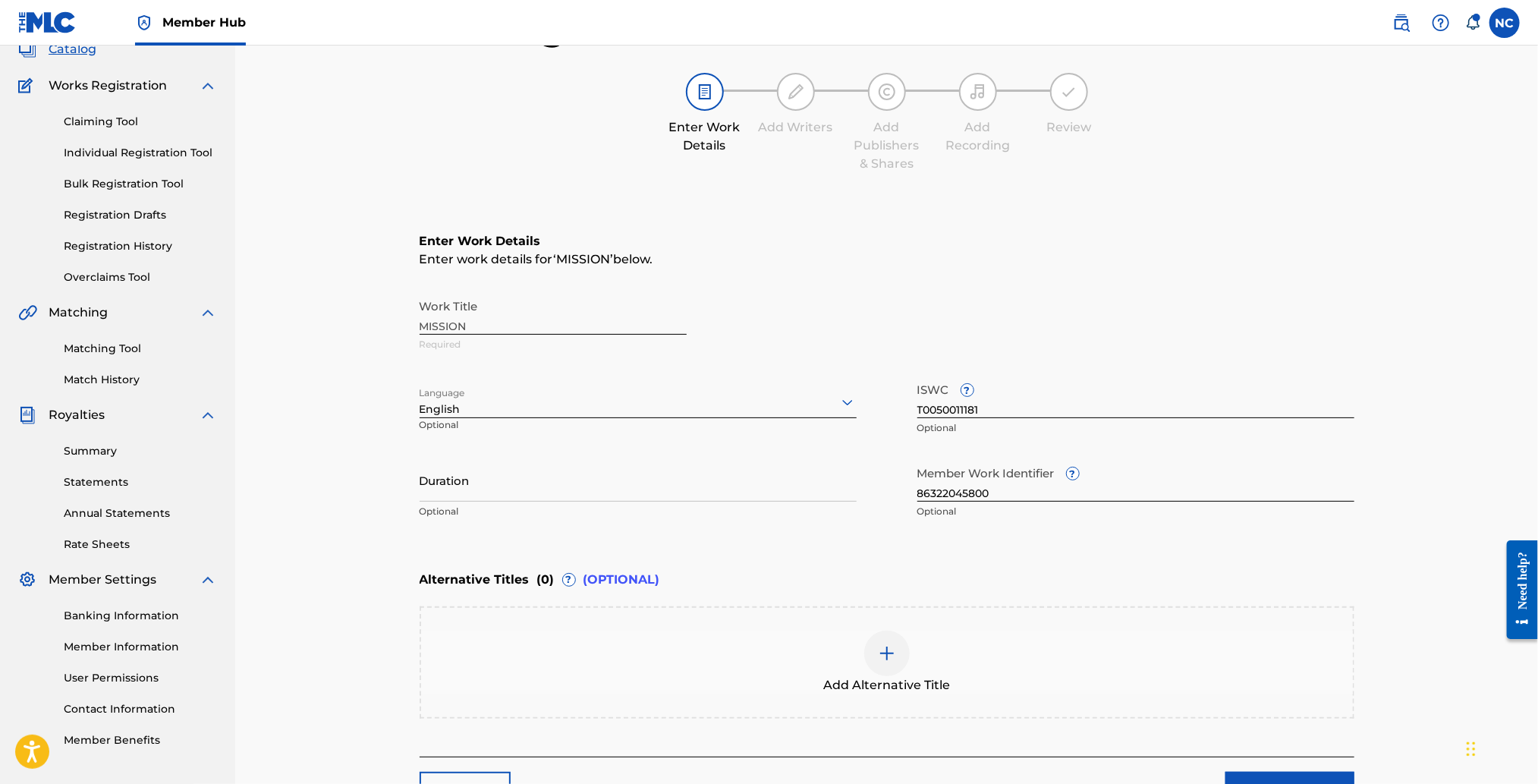
scroll to position [221, 0]
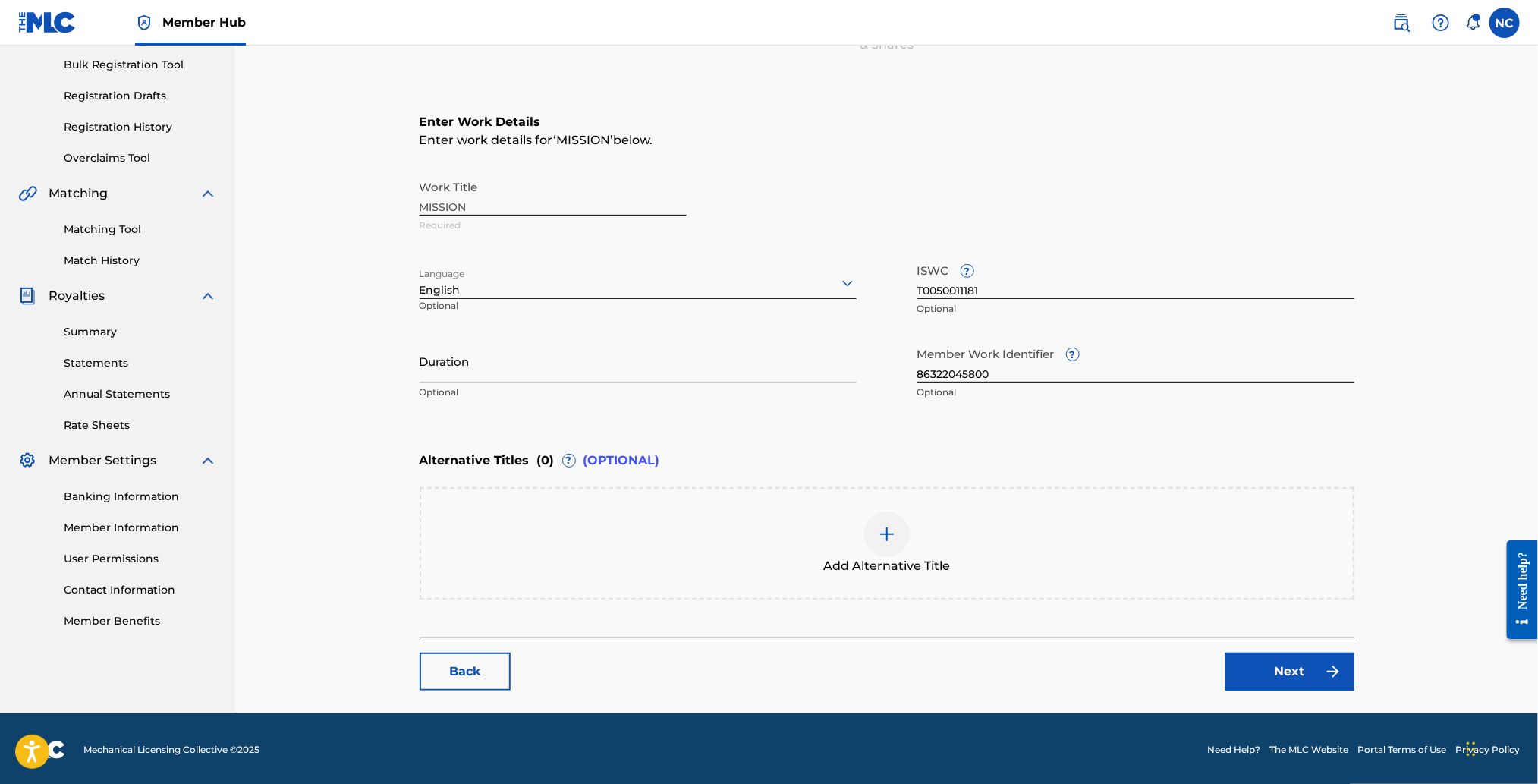
click at [908, 506] on div "Add Alternative Title" at bounding box center [886, 544] width 934 height 112
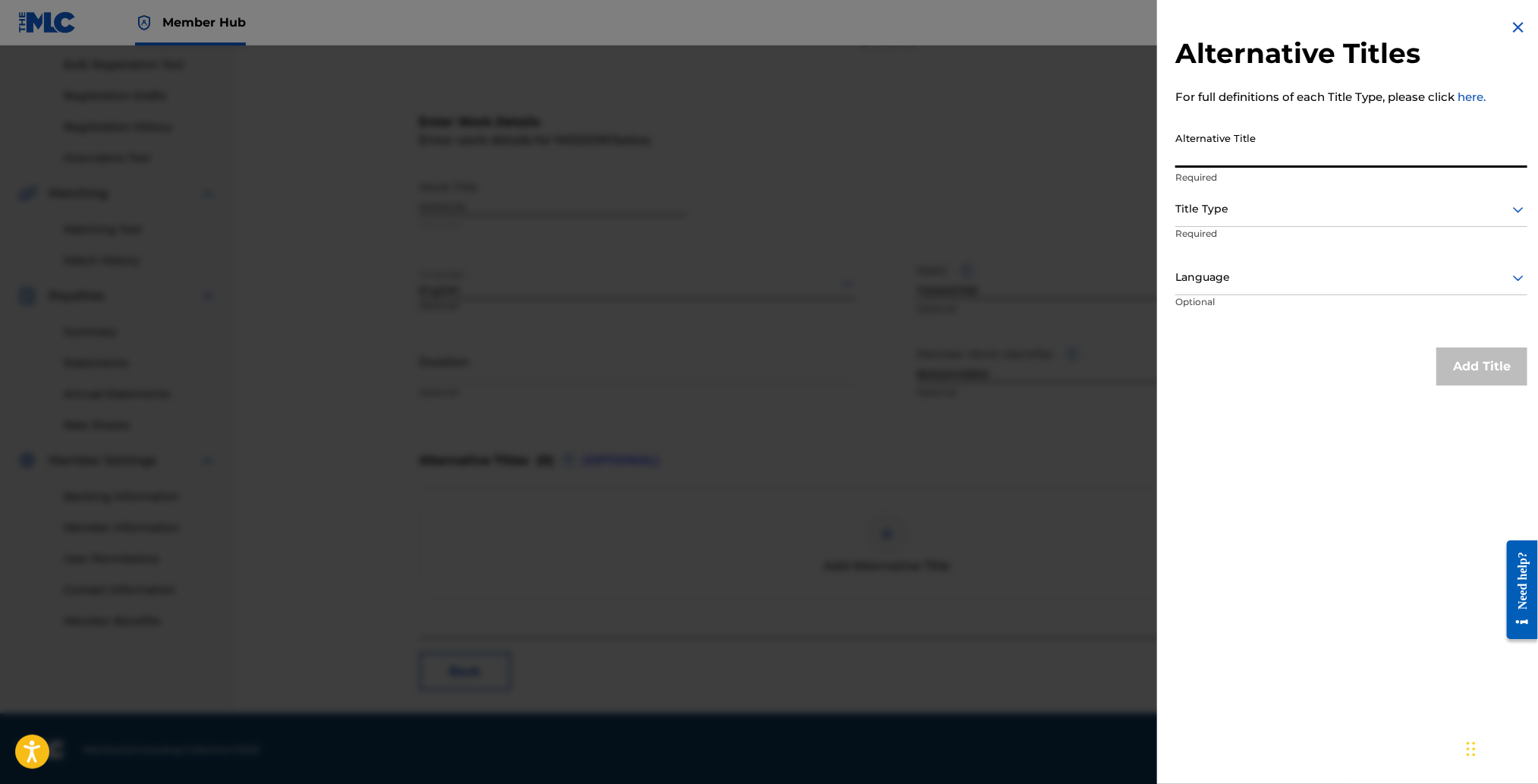
click at [1237, 158] on input "Alternative Title" at bounding box center [1351, 145] width 352 height 43
paste input "OUR LIFE"
type input "OUR LIFE"
click at [1237, 212] on div at bounding box center [1351, 209] width 352 height 19
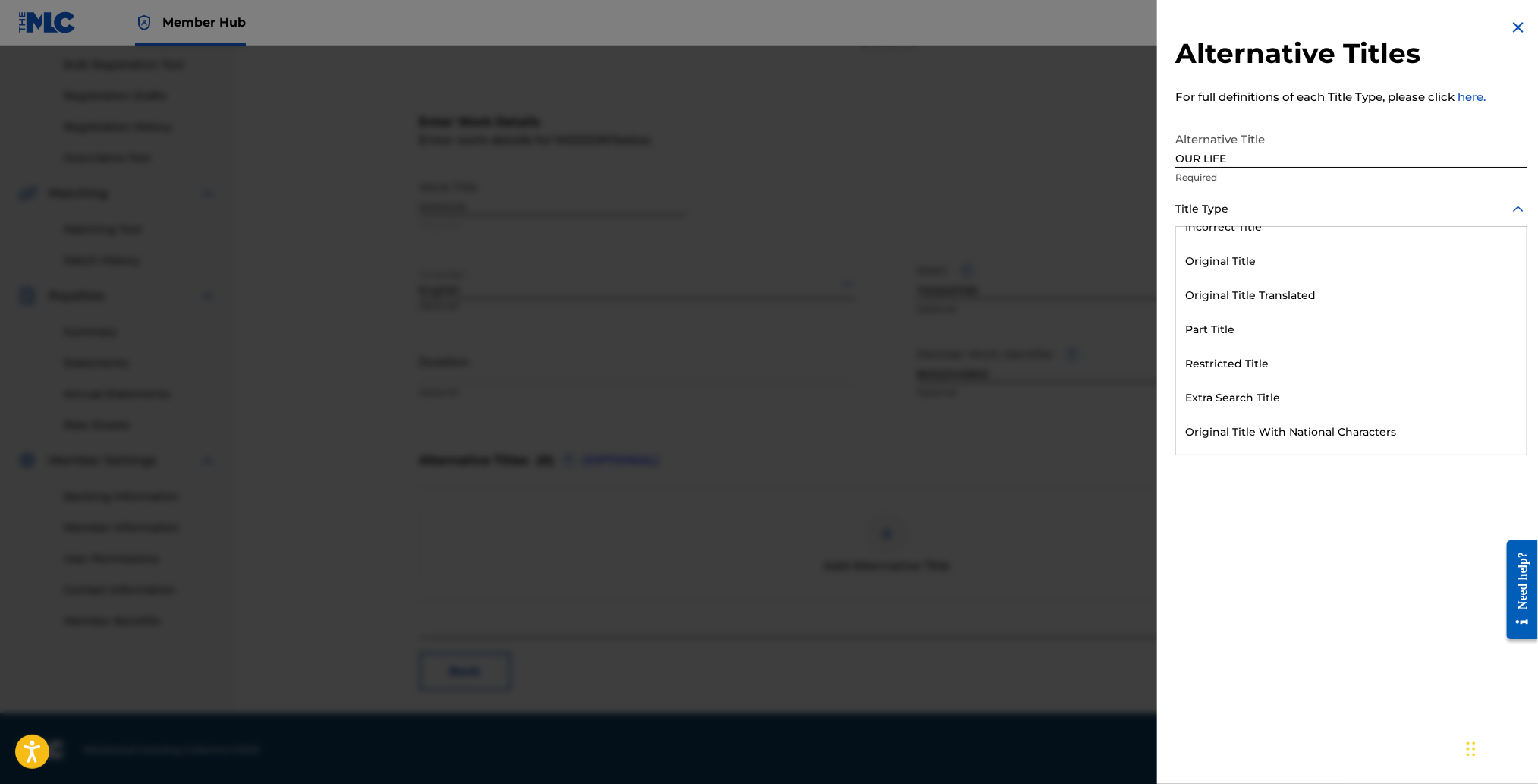
scroll to position [147, 0]
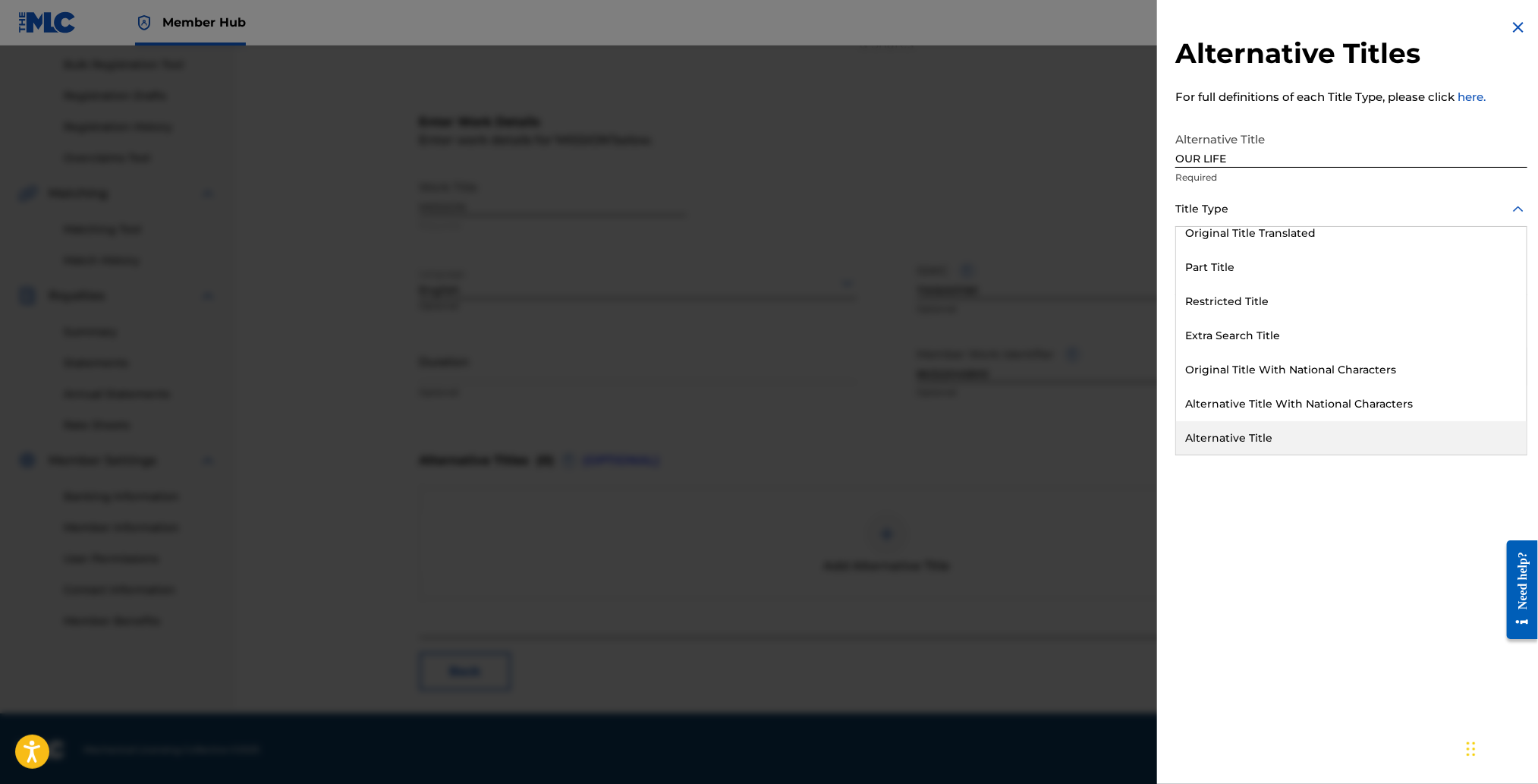
click at [1245, 435] on div "Alternative Title" at bounding box center [1350, 438] width 350 height 34
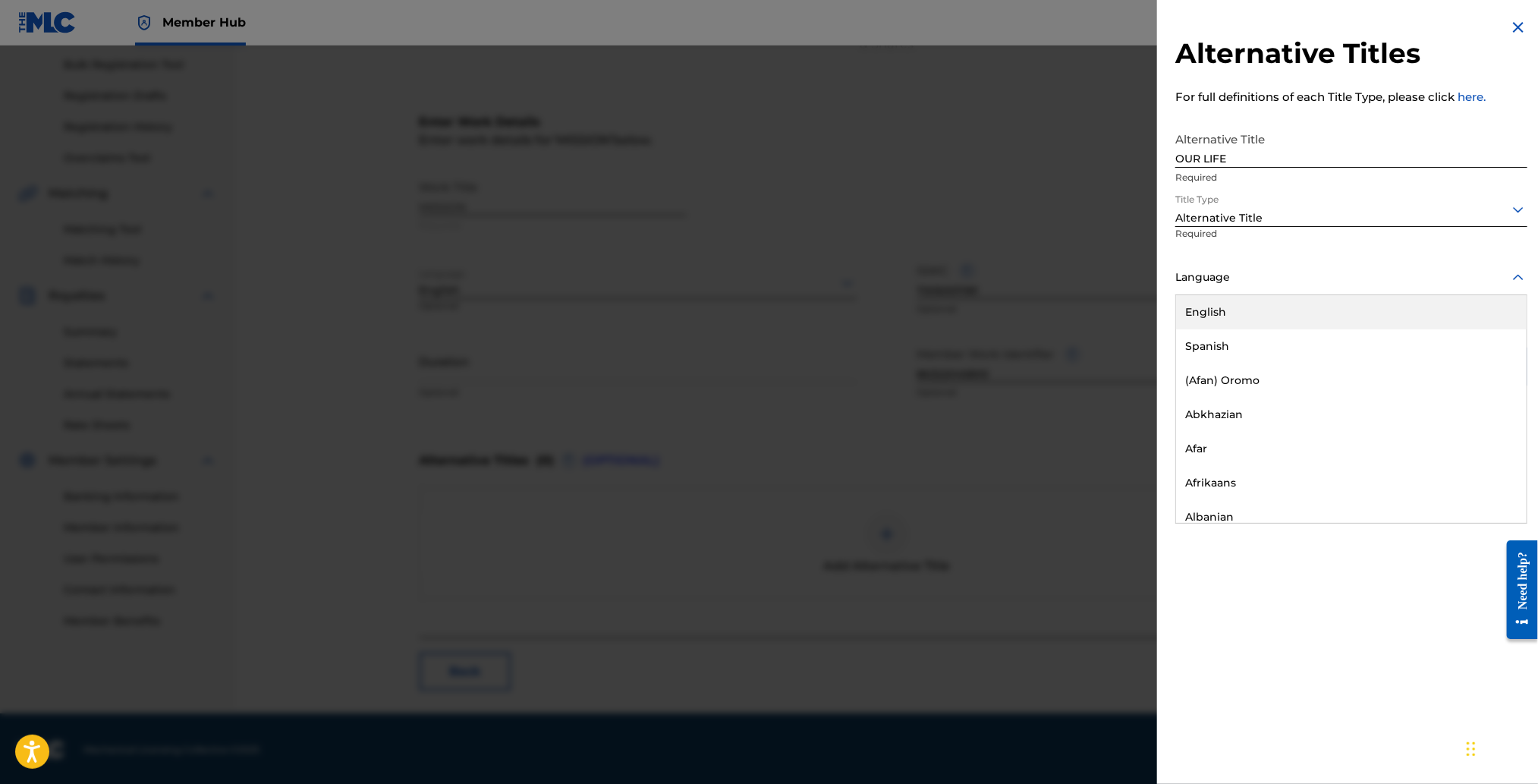
click at [1240, 291] on div "Language" at bounding box center [1351, 278] width 352 height 34
click at [1239, 304] on div "English" at bounding box center [1350, 312] width 350 height 34
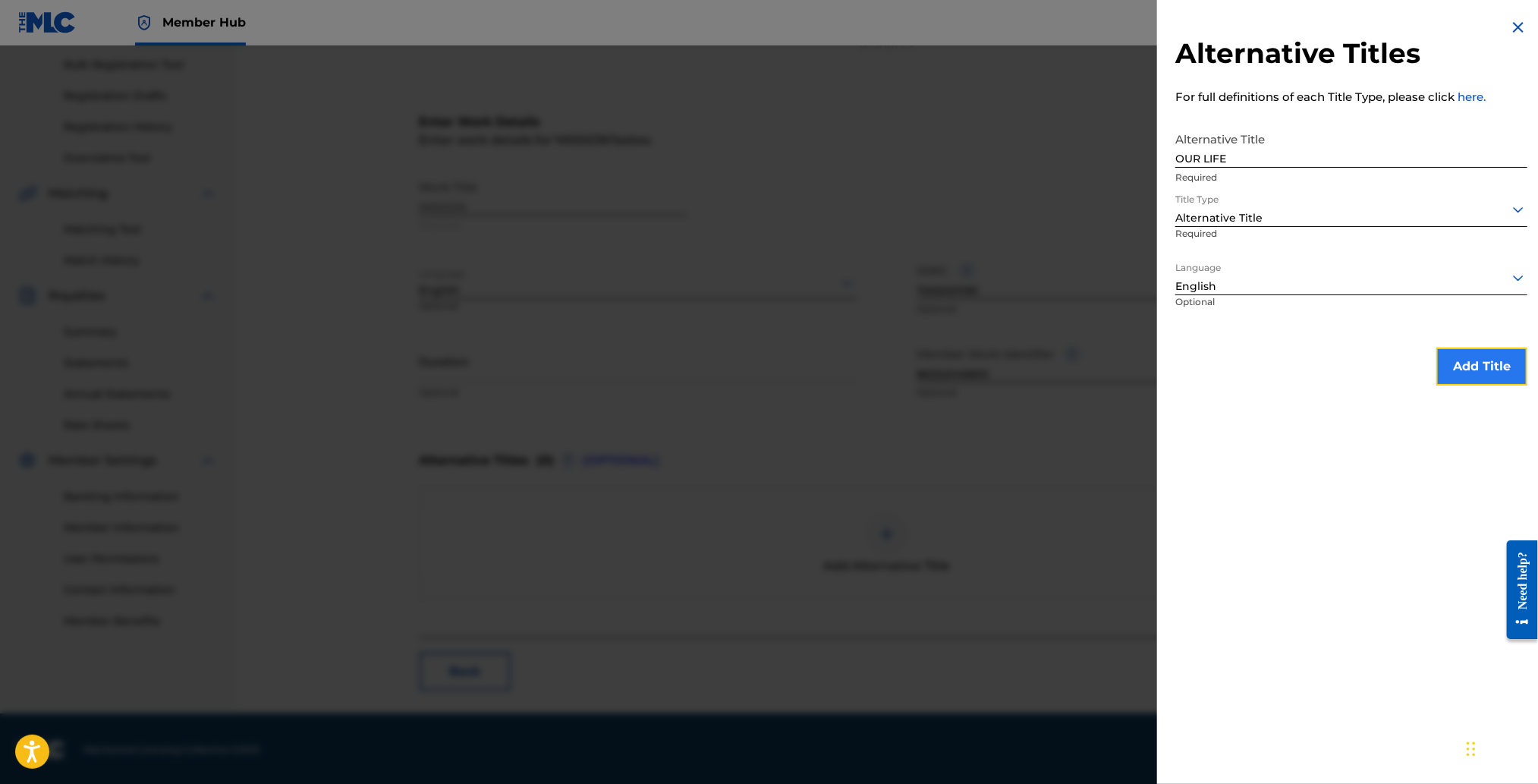
click at [1495, 370] on button "Add Title" at bounding box center [1482, 366] width 91 height 38
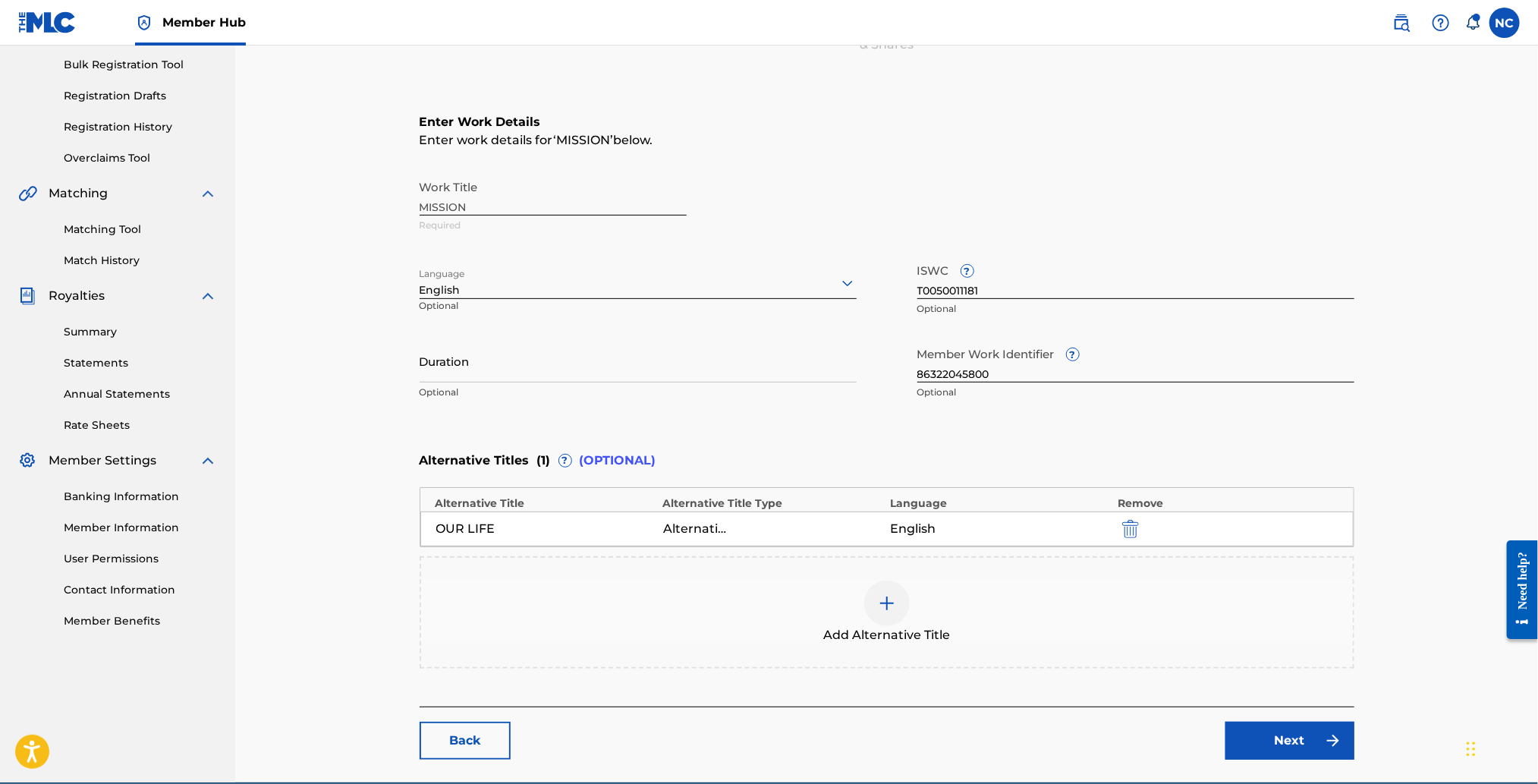
click at [887, 604] on img at bounding box center [886, 603] width 18 height 18
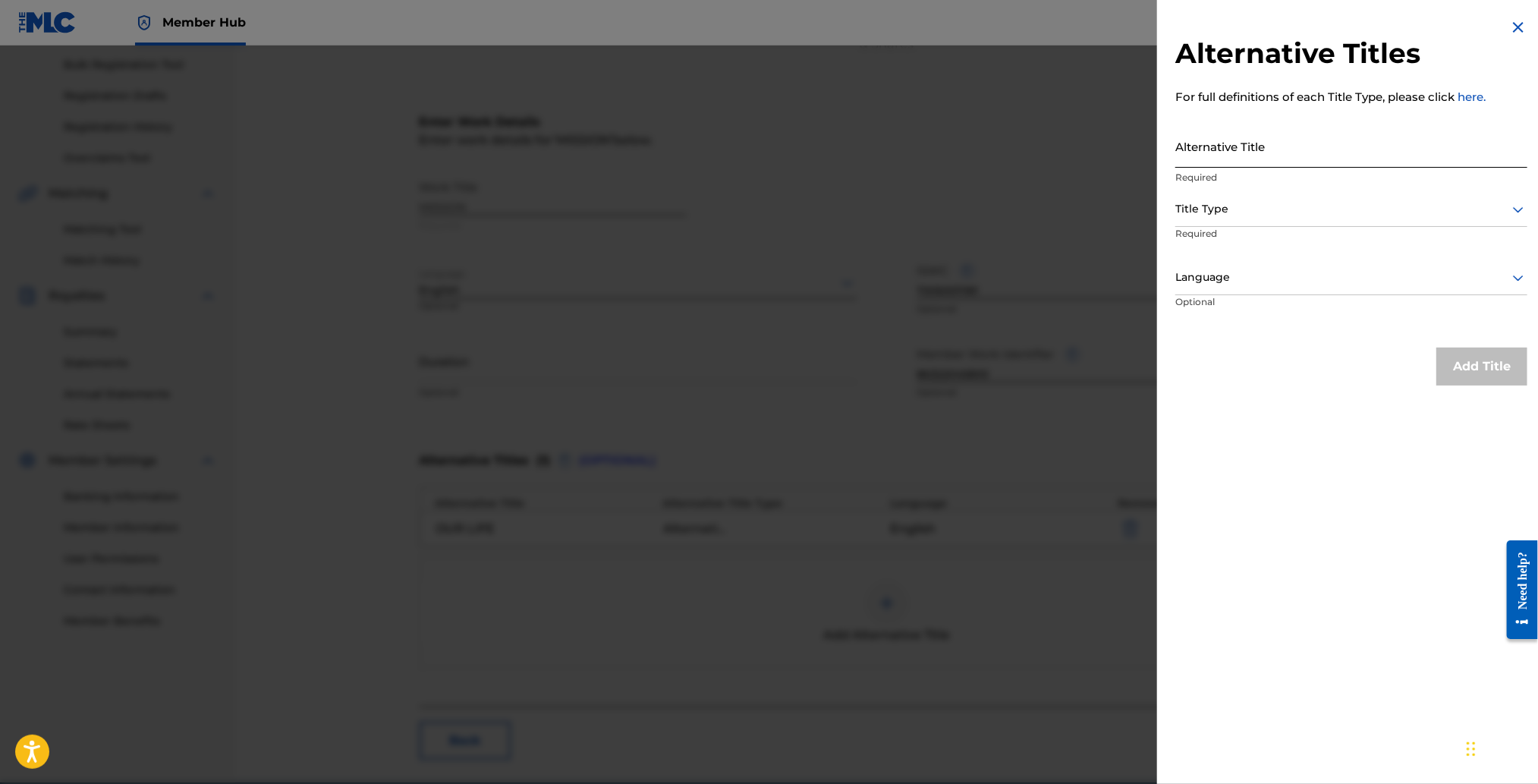
click at [1217, 149] on input "Alternative Title" at bounding box center [1351, 145] width 352 height 43
click at [1277, 143] on input "Alternative Title" at bounding box center [1351, 145] width 352 height 43
paste input "ASCUNSION"
type input "ASCUNSION"
click at [1276, 206] on div at bounding box center [1351, 209] width 352 height 19
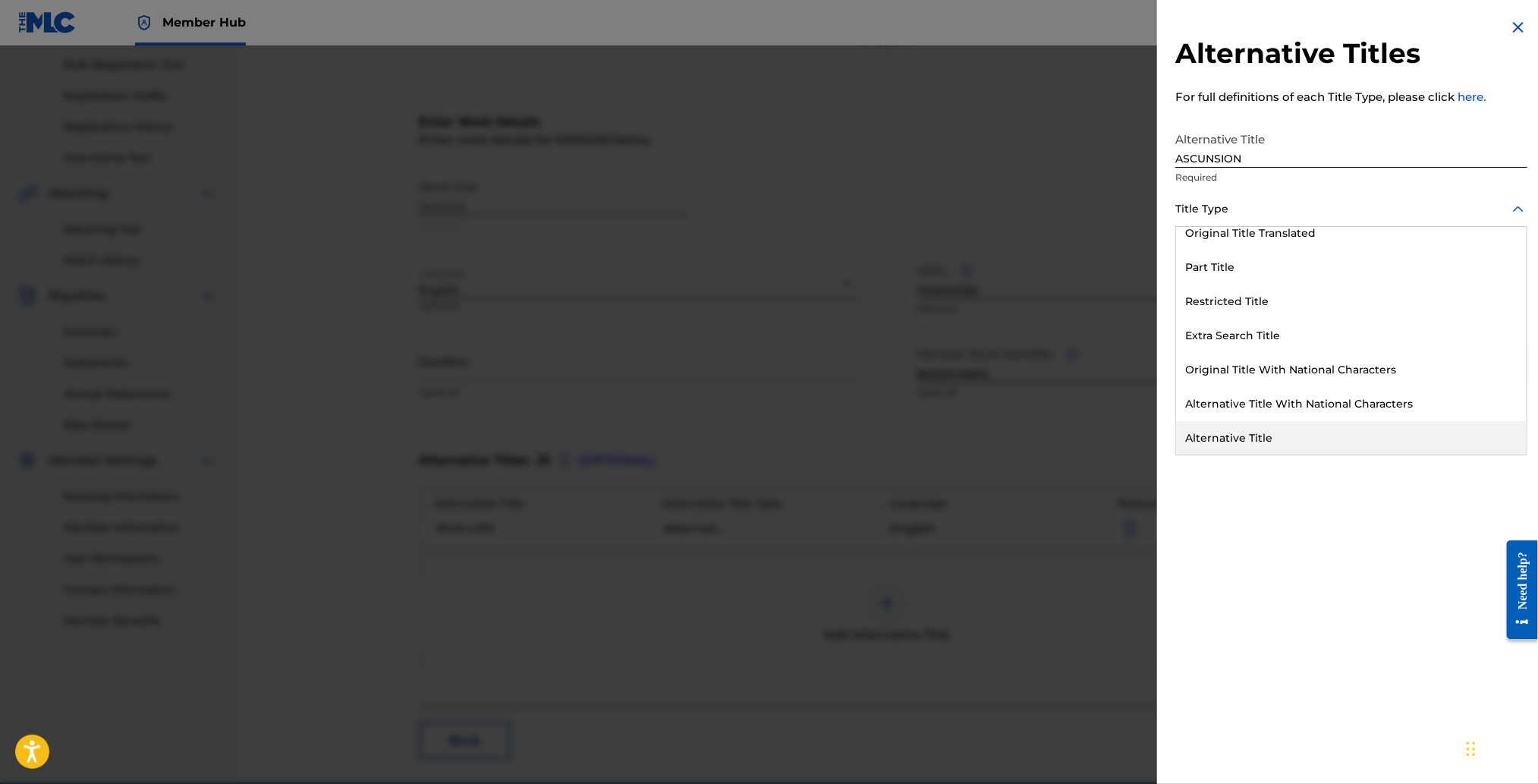
click at [1261, 439] on div "Alternative Title" at bounding box center [1350, 438] width 350 height 34
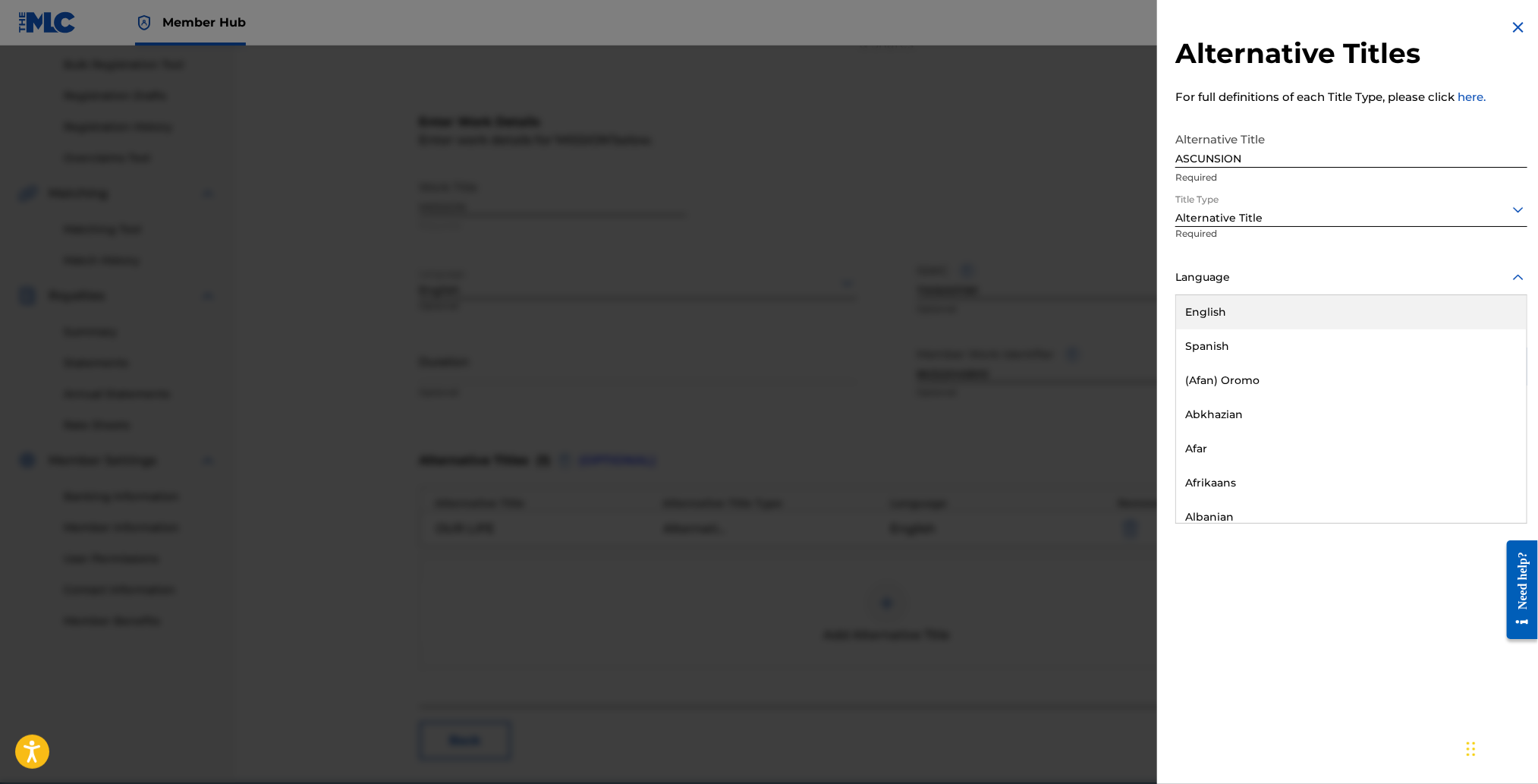
click at [1253, 282] on div at bounding box center [1351, 277] width 352 height 19
click at [1249, 307] on div "English" at bounding box center [1350, 312] width 350 height 34
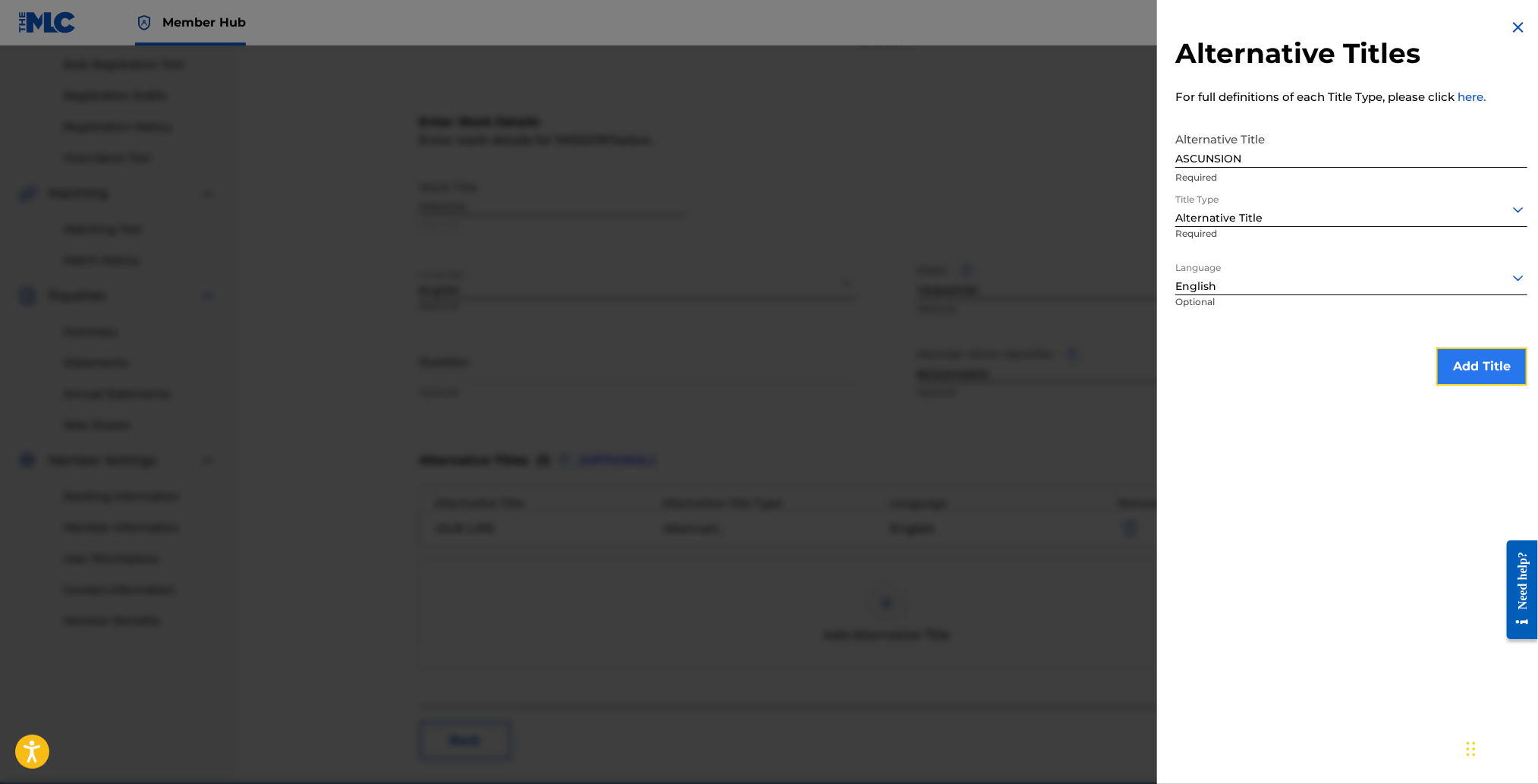
click at [1436, 365] on button "Add Title" at bounding box center [1482, 366] width 91 height 38
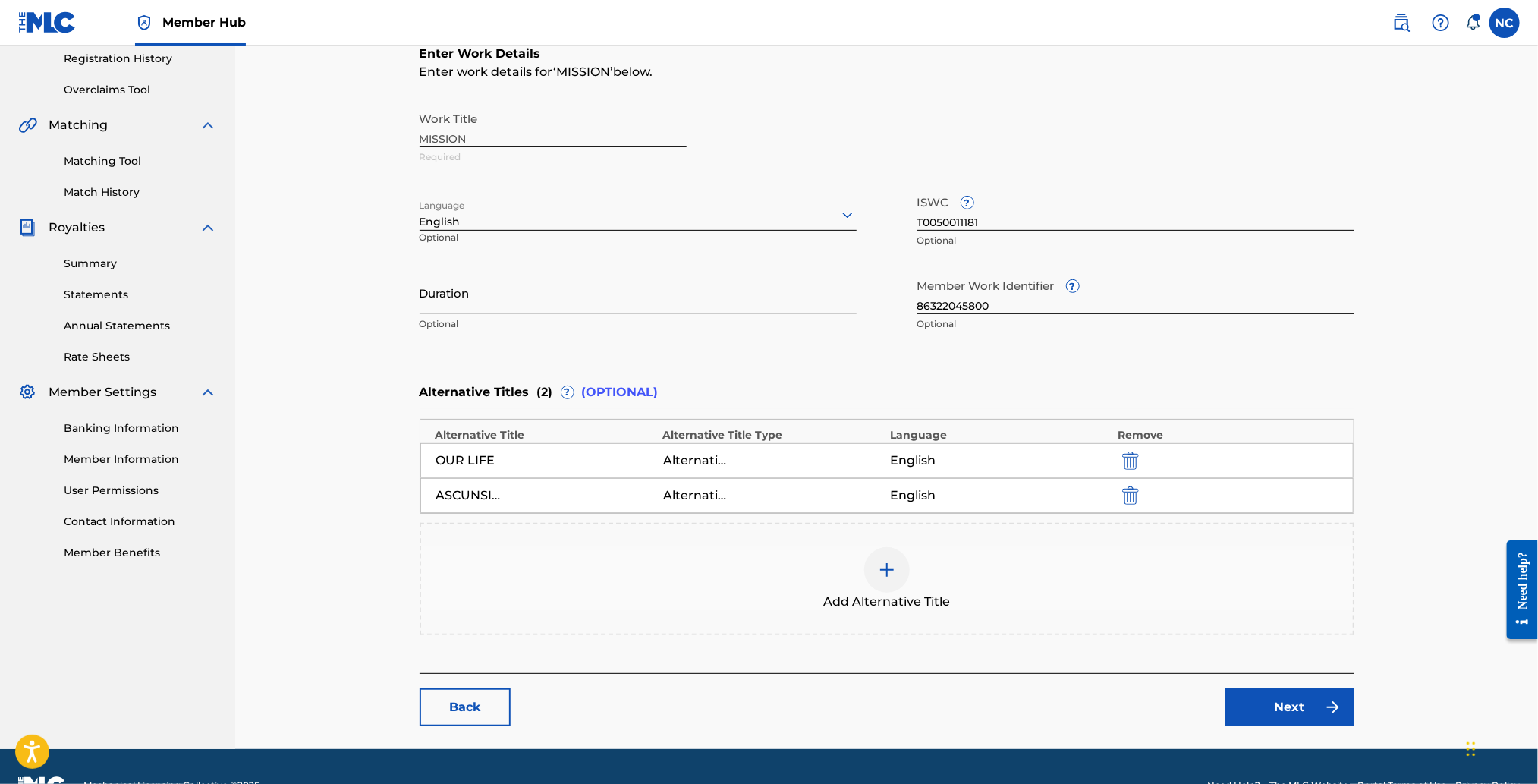
scroll to position [327, 0]
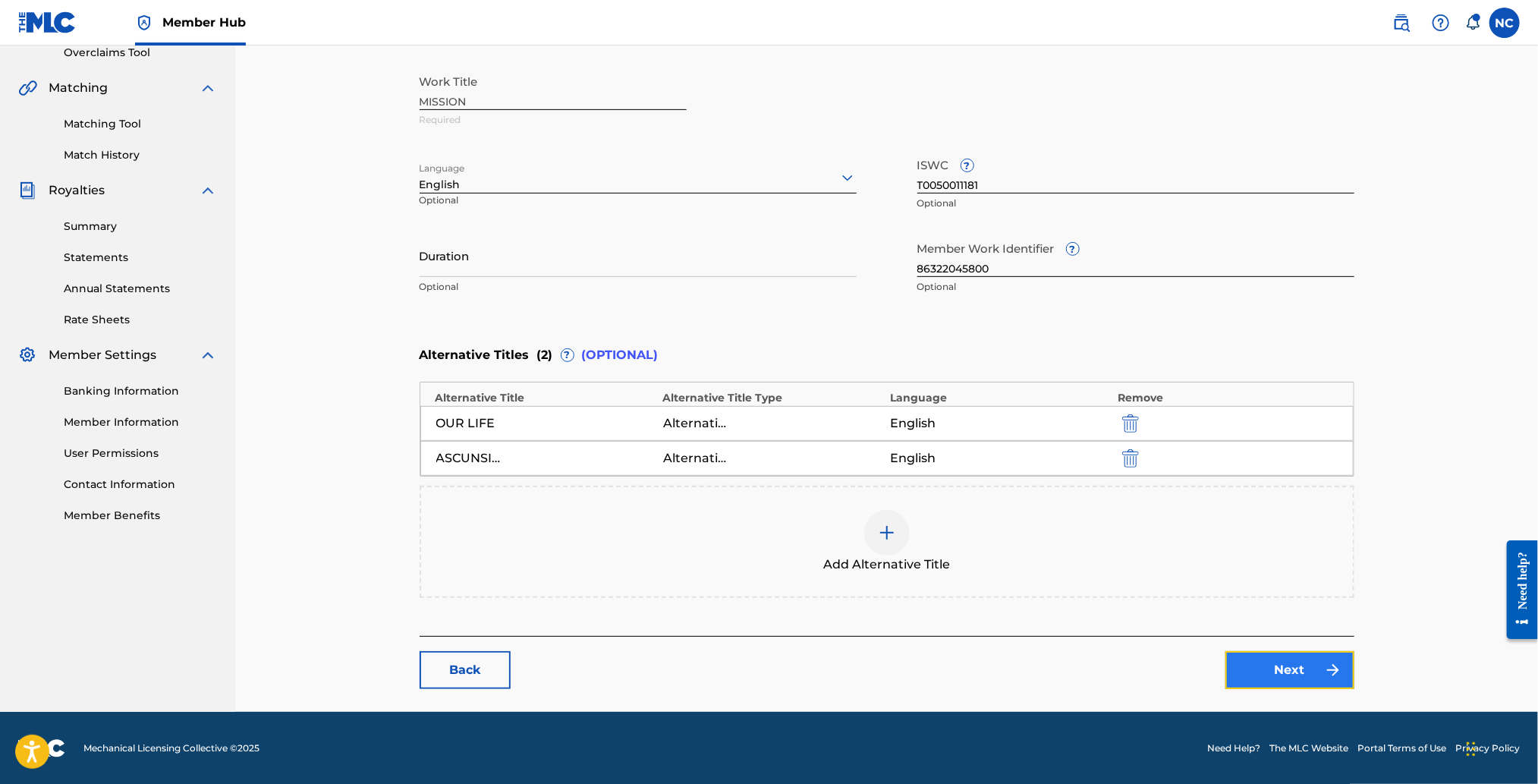
click at [1318, 678] on link "Next" at bounding box center [1289, 669] width 129 height 38
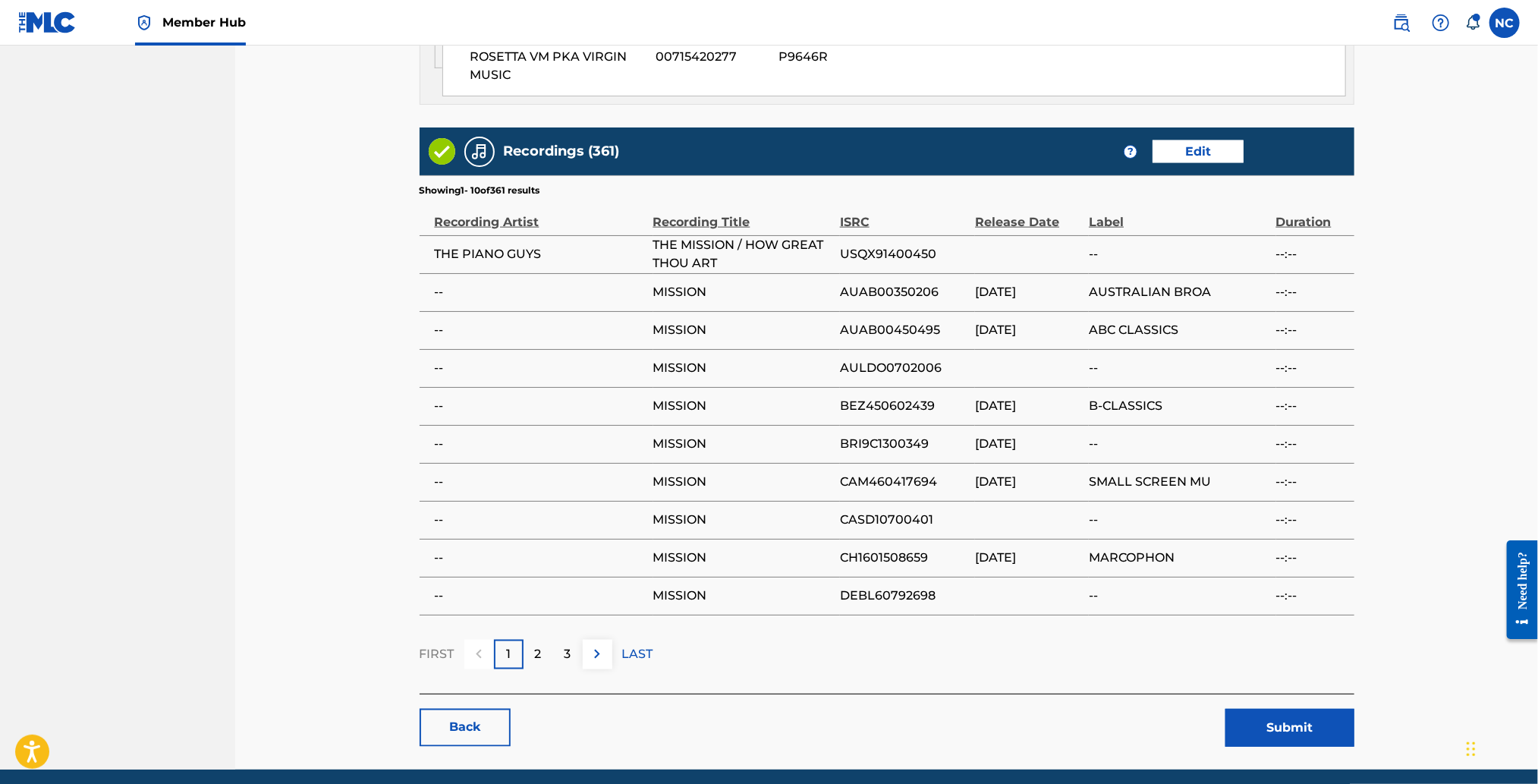
scroll to position [1172, 0]
click at [1280, 708] on button "Submit" at bounding box center [1289, 726] width 129 height 38
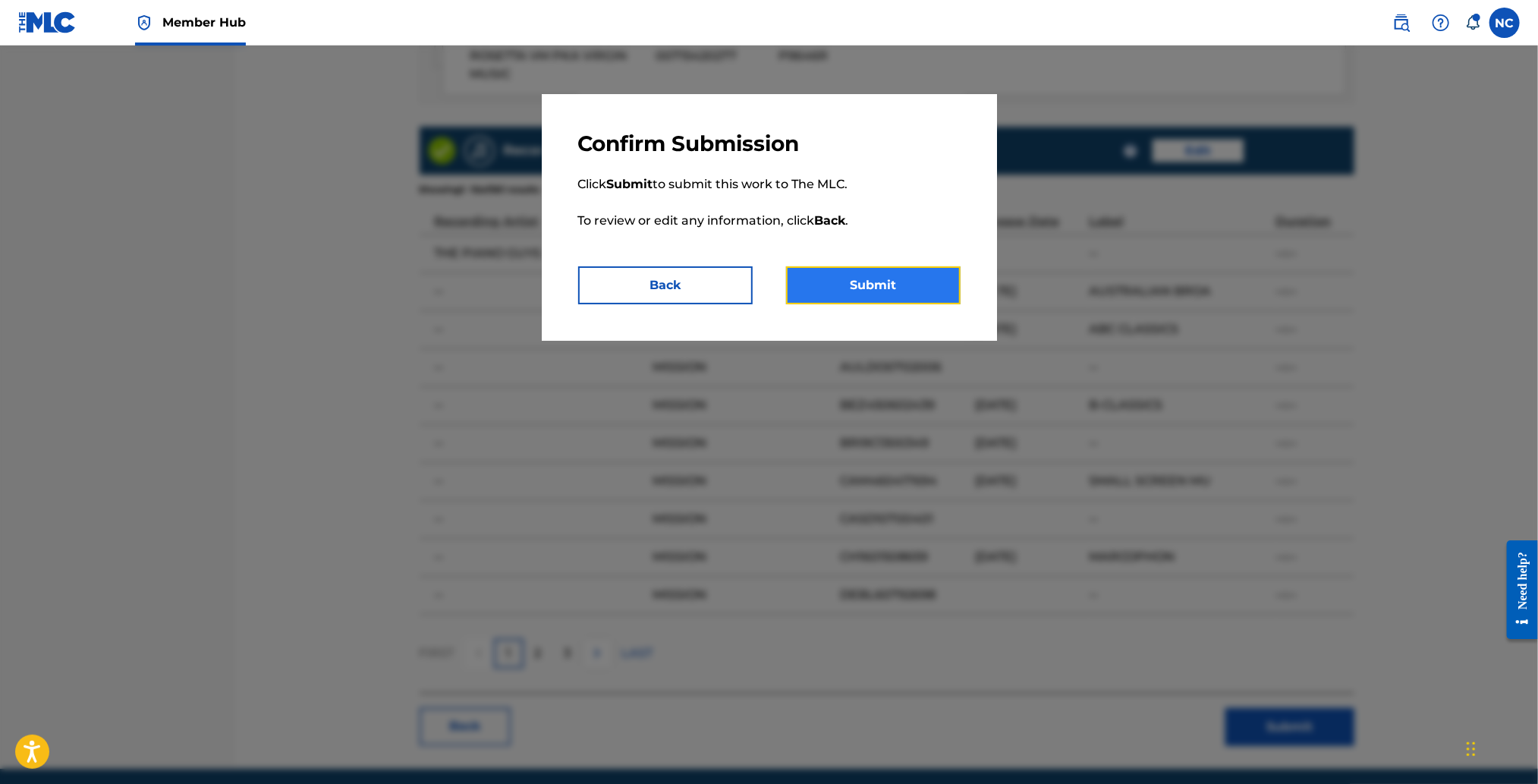
click at [952, 285] on button "Submit" at bounding box center [873, 285] width 175 height 38
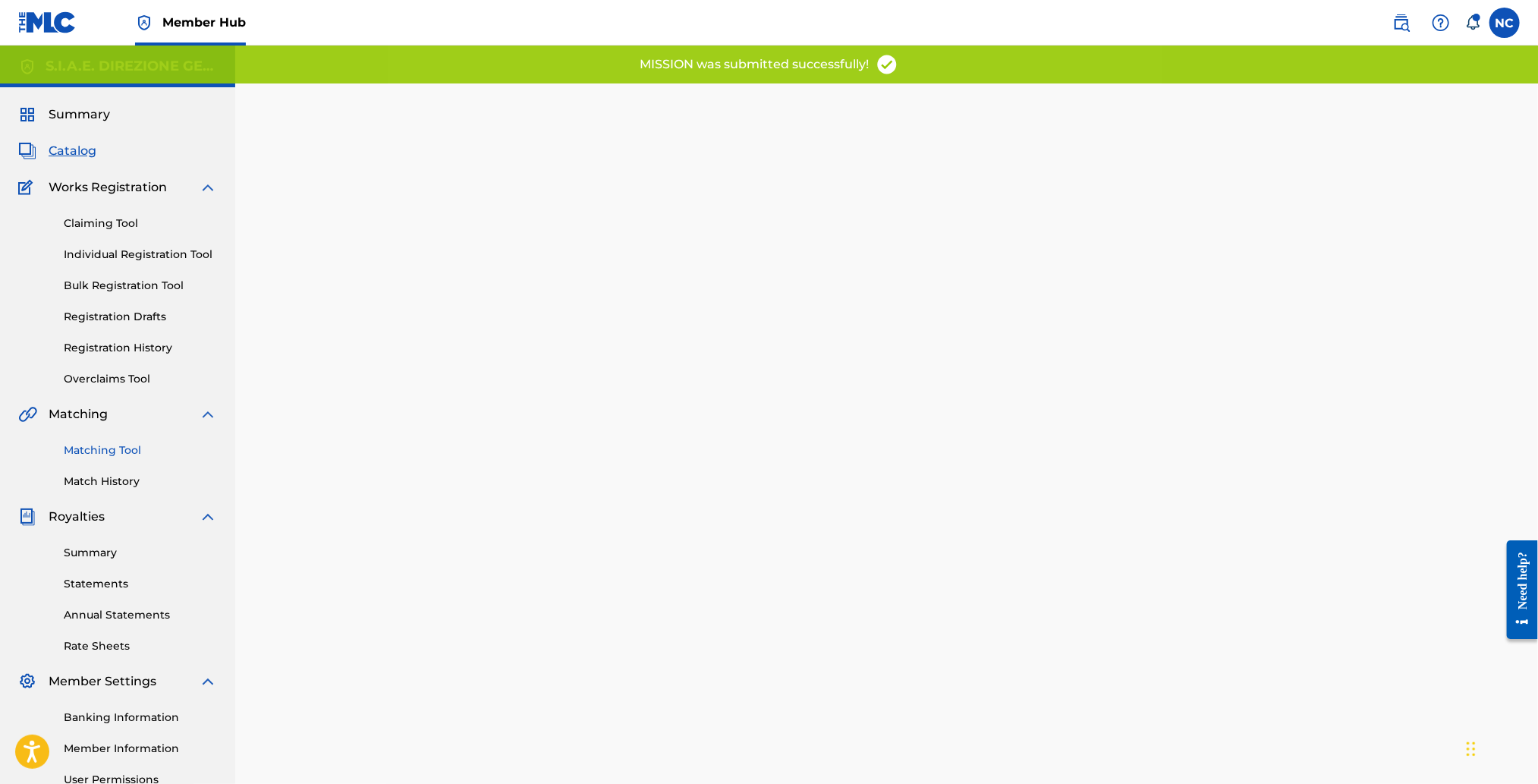
click at [142, 453] on link "Matching Tool" at bounding box center [140, 450] width 154 height 16
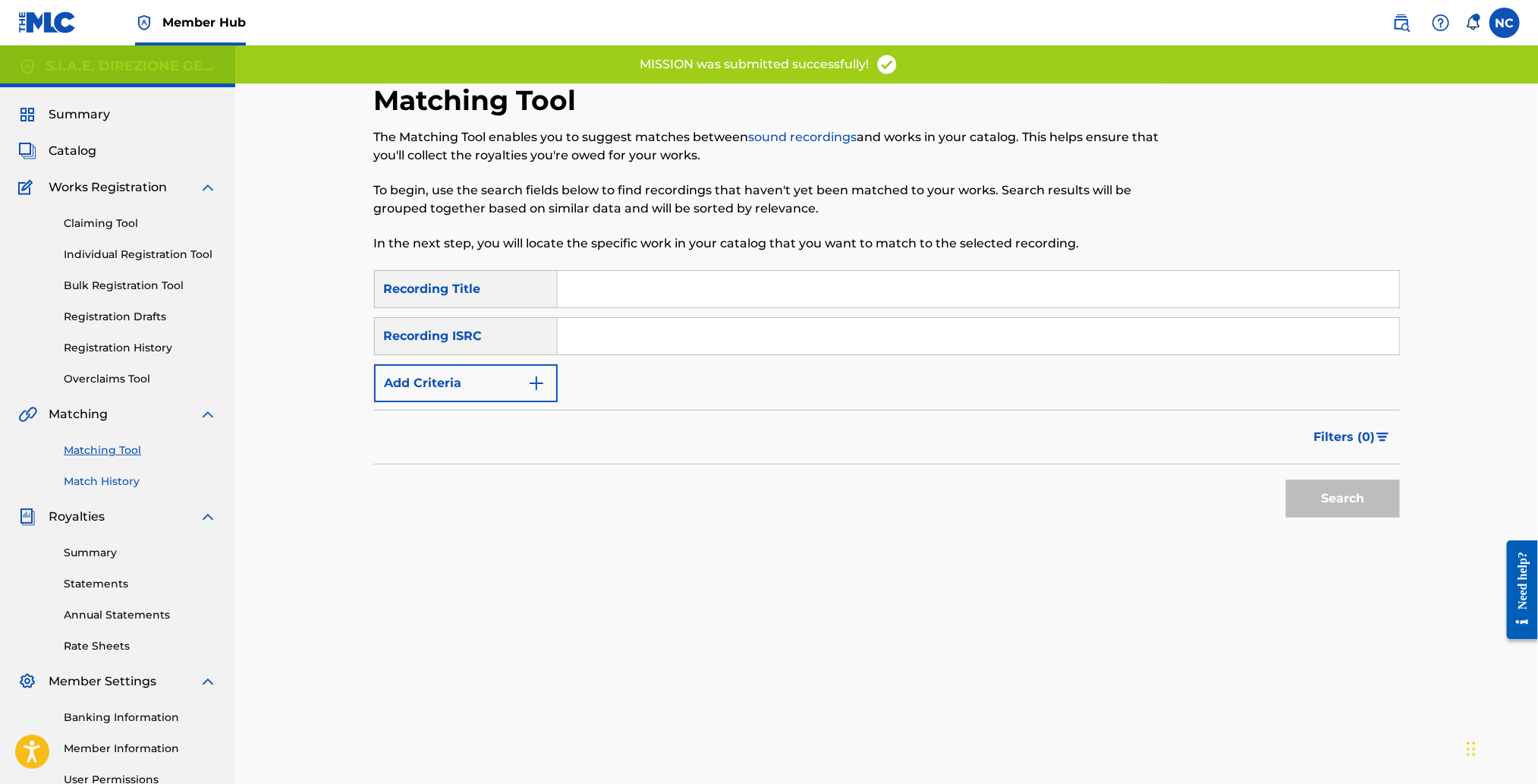
click at [130, 474] on link "Match History" at bounding box center [140, 482] width 154 height 16
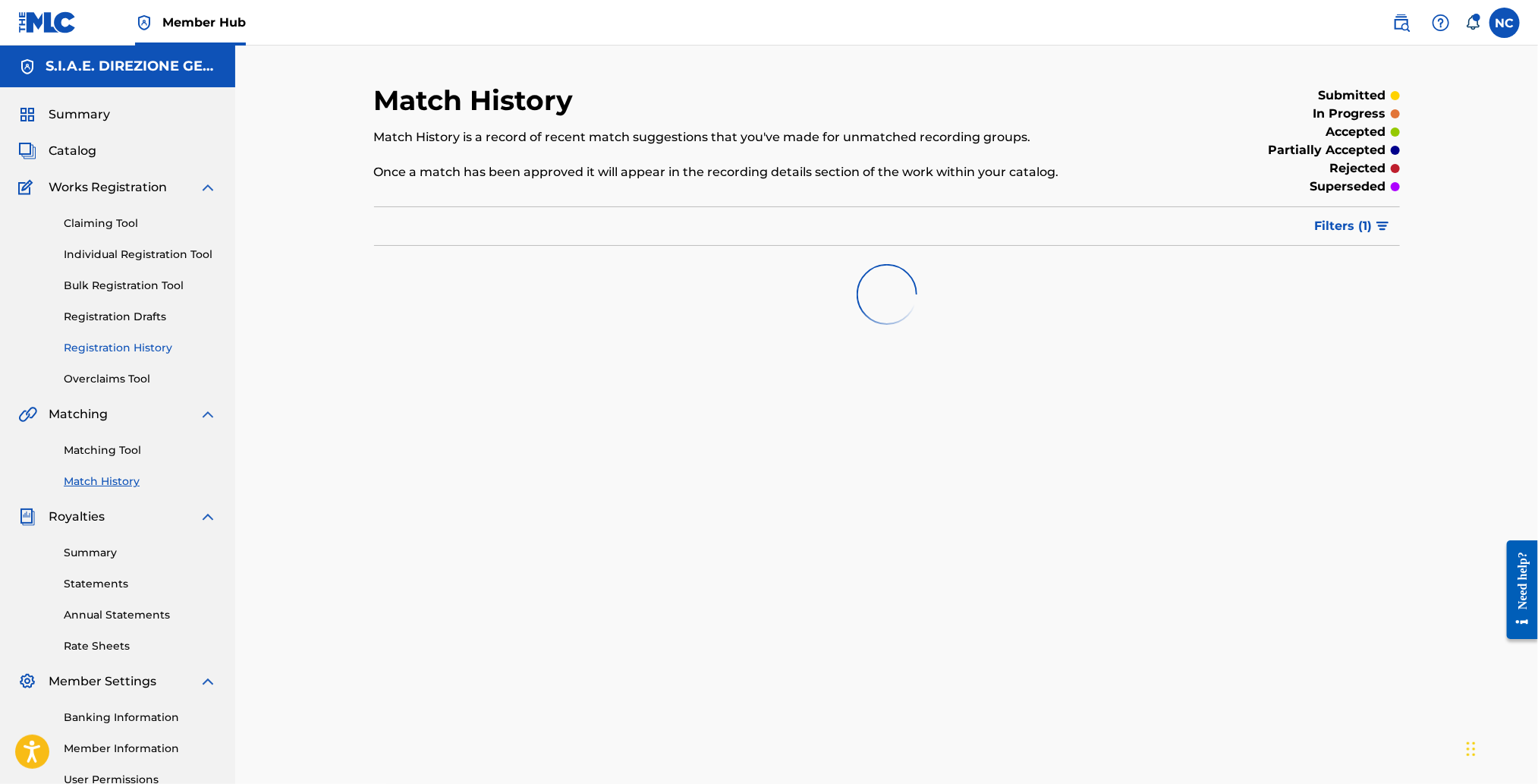
click at [128, 349] on link "Registration History" at bounding box center [140, 348] width 154 height 16
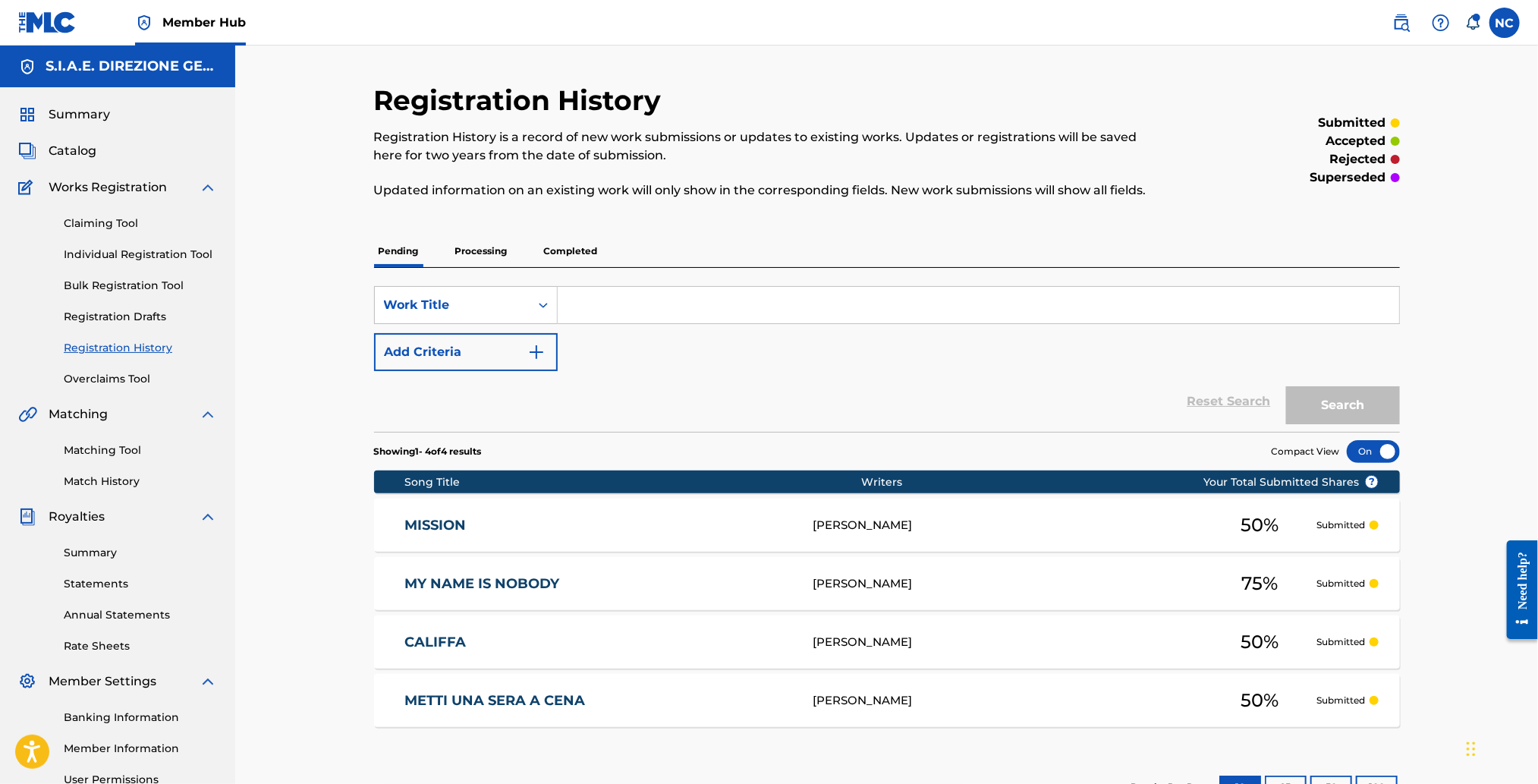
click at [442, 533] on div "MISSION M08938 ENNIO MORRICONE 50 % Submitted" at bounding box center [886, 525] width 1026 height 53
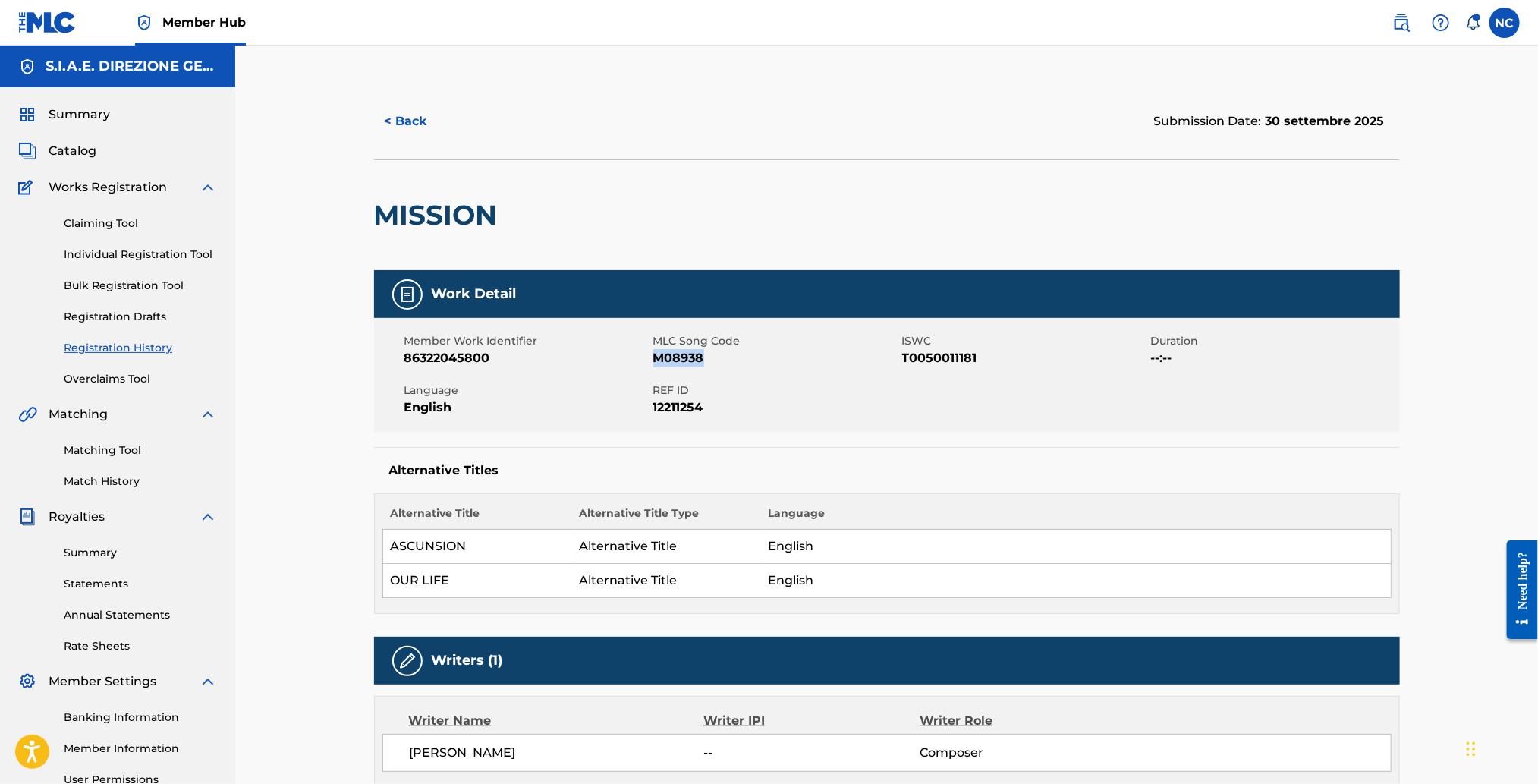
drag, startPoint x: 708, startPoint y: 353, endPoint x: 654, endPoint y: 353, distance: 54.0
click at [654, 353] on span "M08938" at bounding box center [776, 358] width 245 height 18
copy span "M08938"
drag, startPoint x: 506, startPoint y: 220, endPoint x: 379, endPoint y: 217, distance: 127.0
click at [379, 217] on div "MISSION" at bounding box center [886, 214] width 1026 height 110
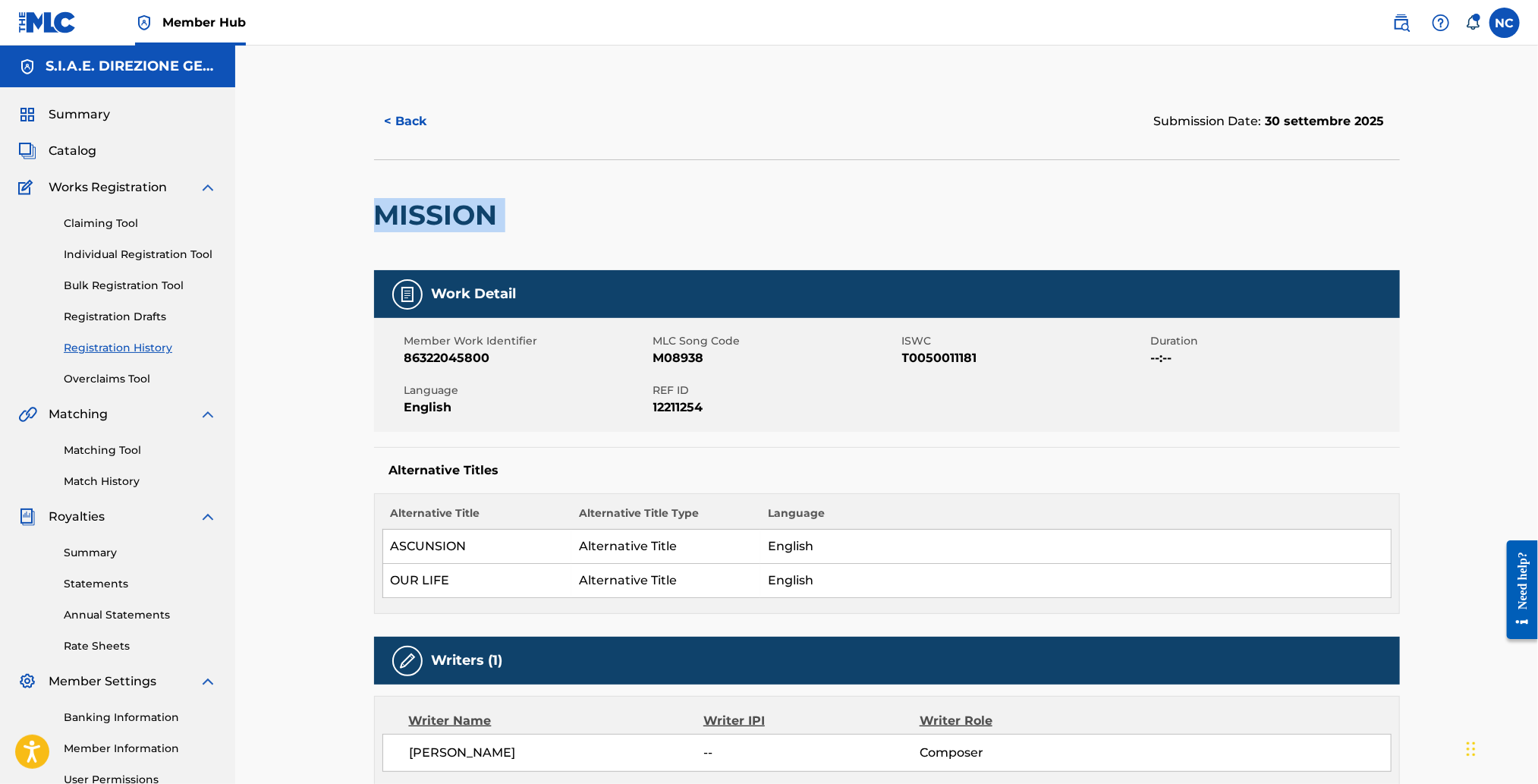
copy div "MISSION"
click at [390, 120] on button "< Back" at bounding box center [419, 121] width 91 height 38
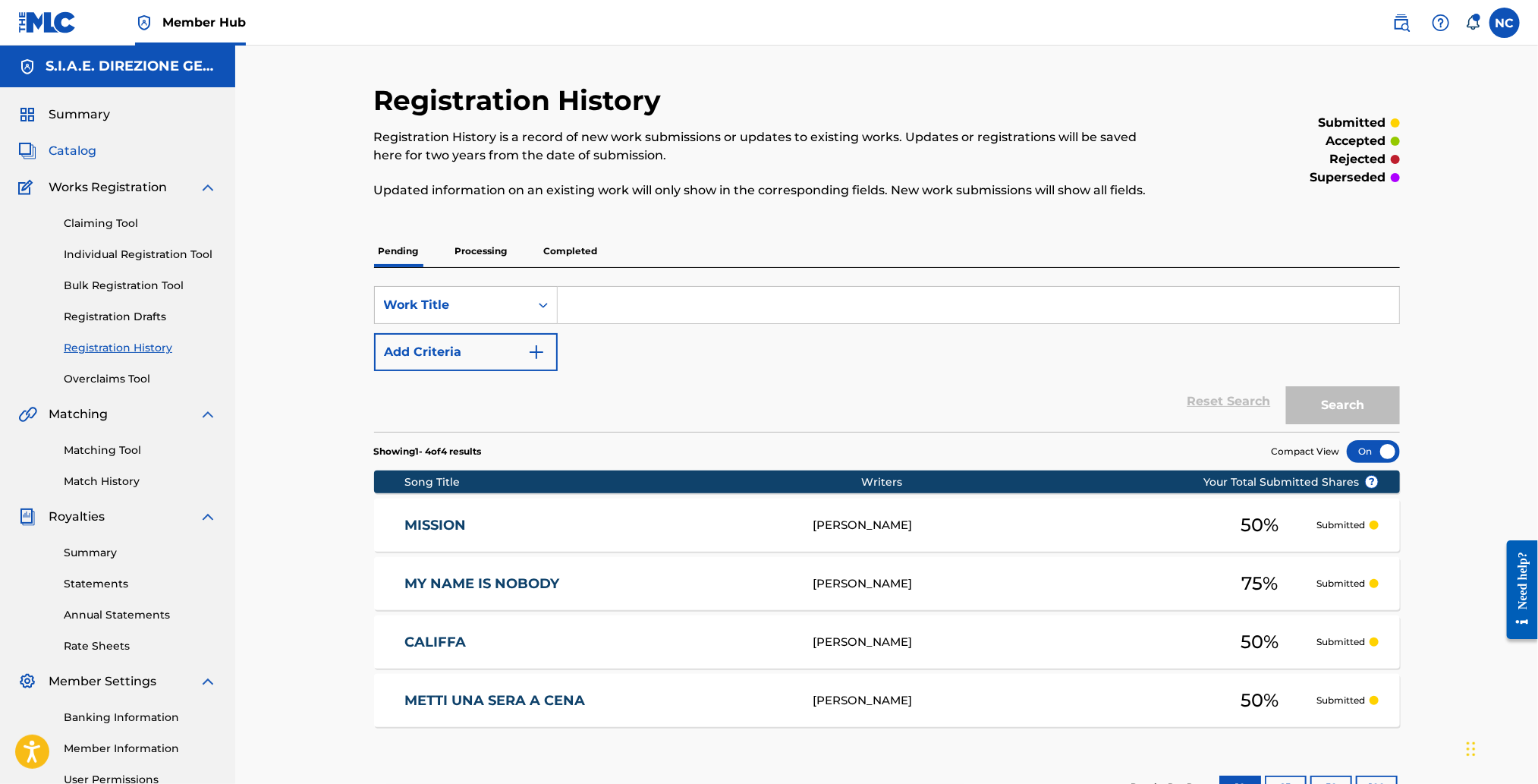
click at [75, 151] on span "Catalog" at bounding box center [72, 151] width 48 height 18
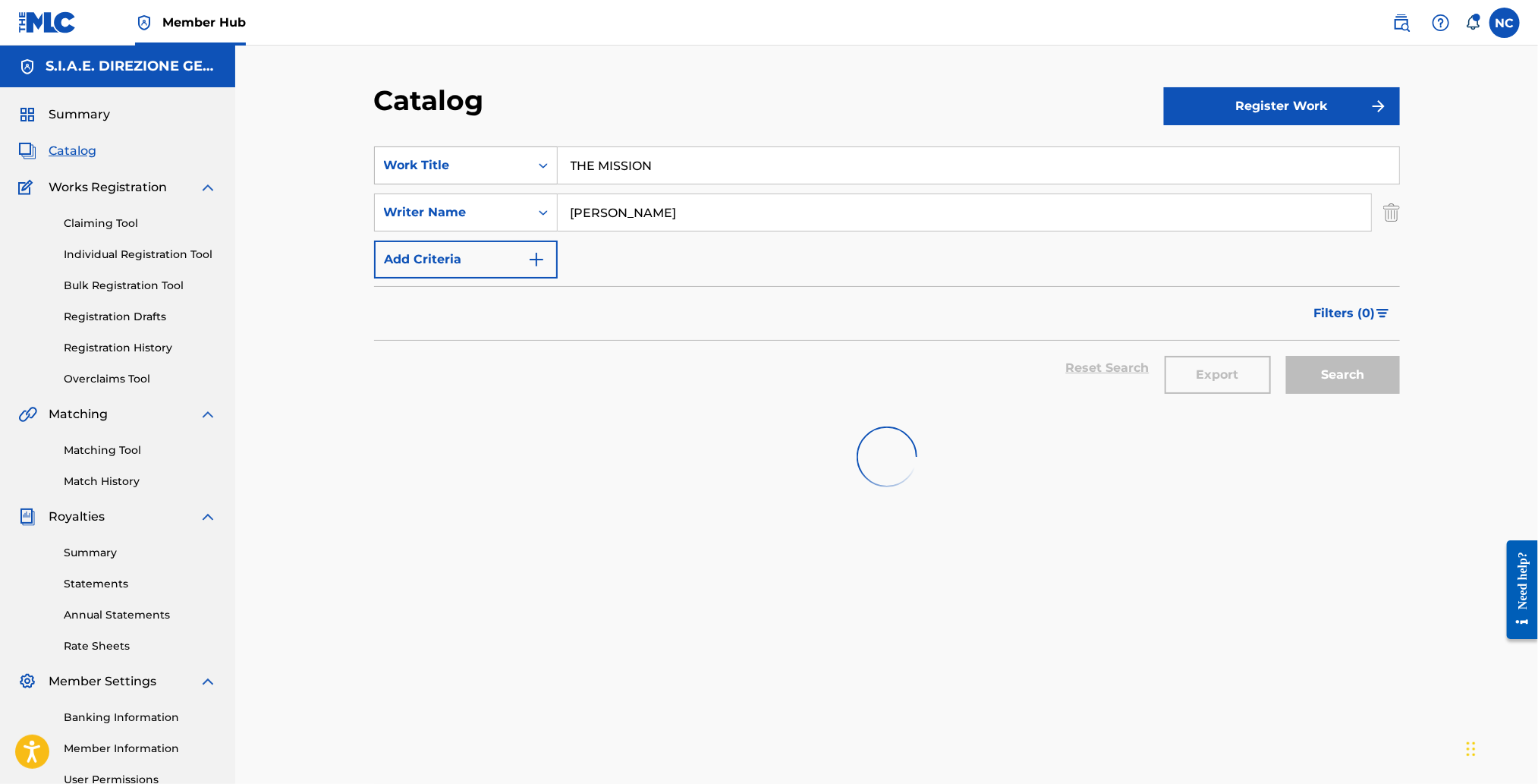
drag, startPoint x: 694, startPoint y: 158, endPoint x: 432, endPoint y: 165, distance: 262.1
click at [432, 165] on div "SearchWithCriteriafd4b2194-f24c-4d35-b814-a899d7f93e03 Work Title THE MISSION" at bounding box center [886, 165] width 1026 height 38
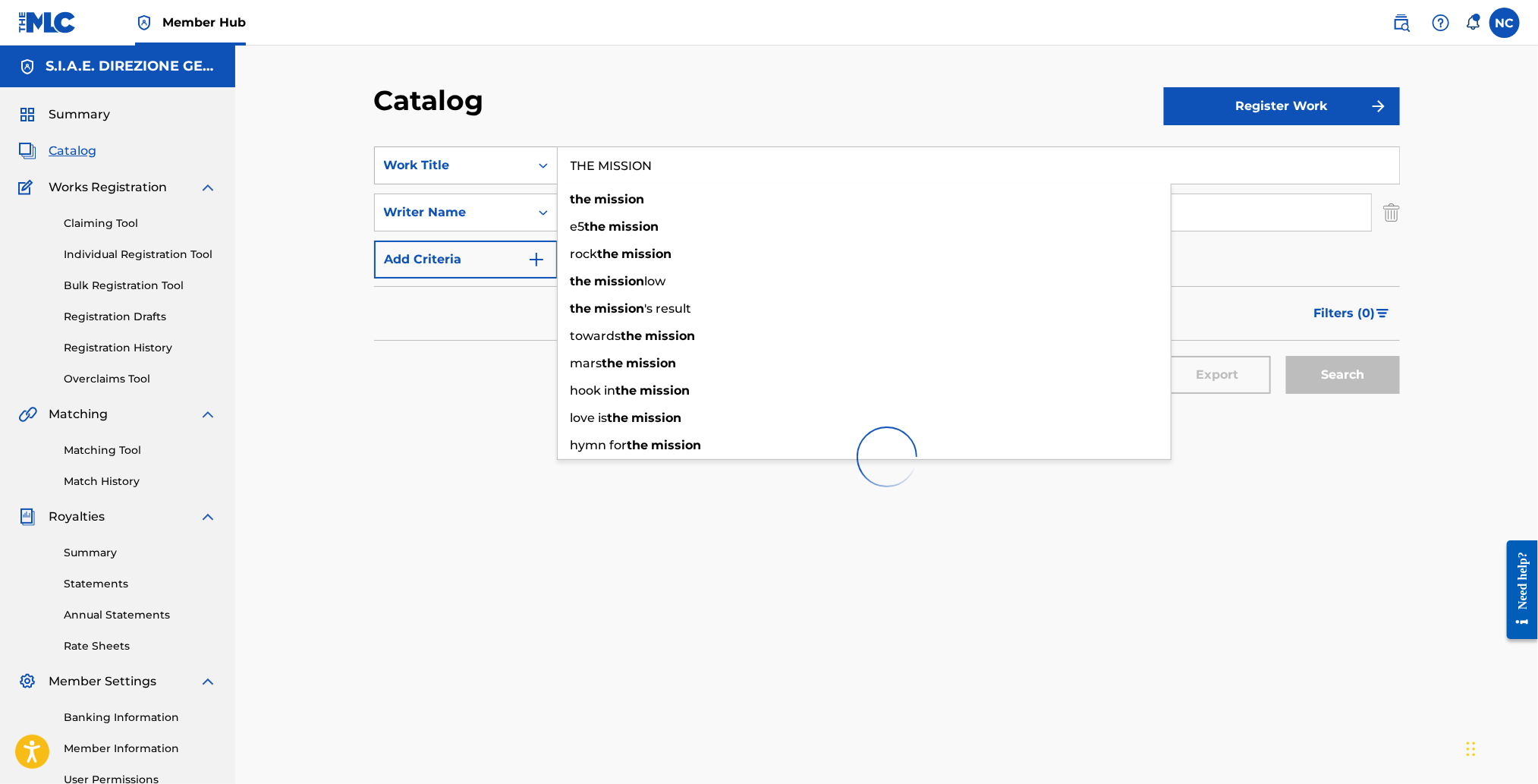
paste input "ASUNC"
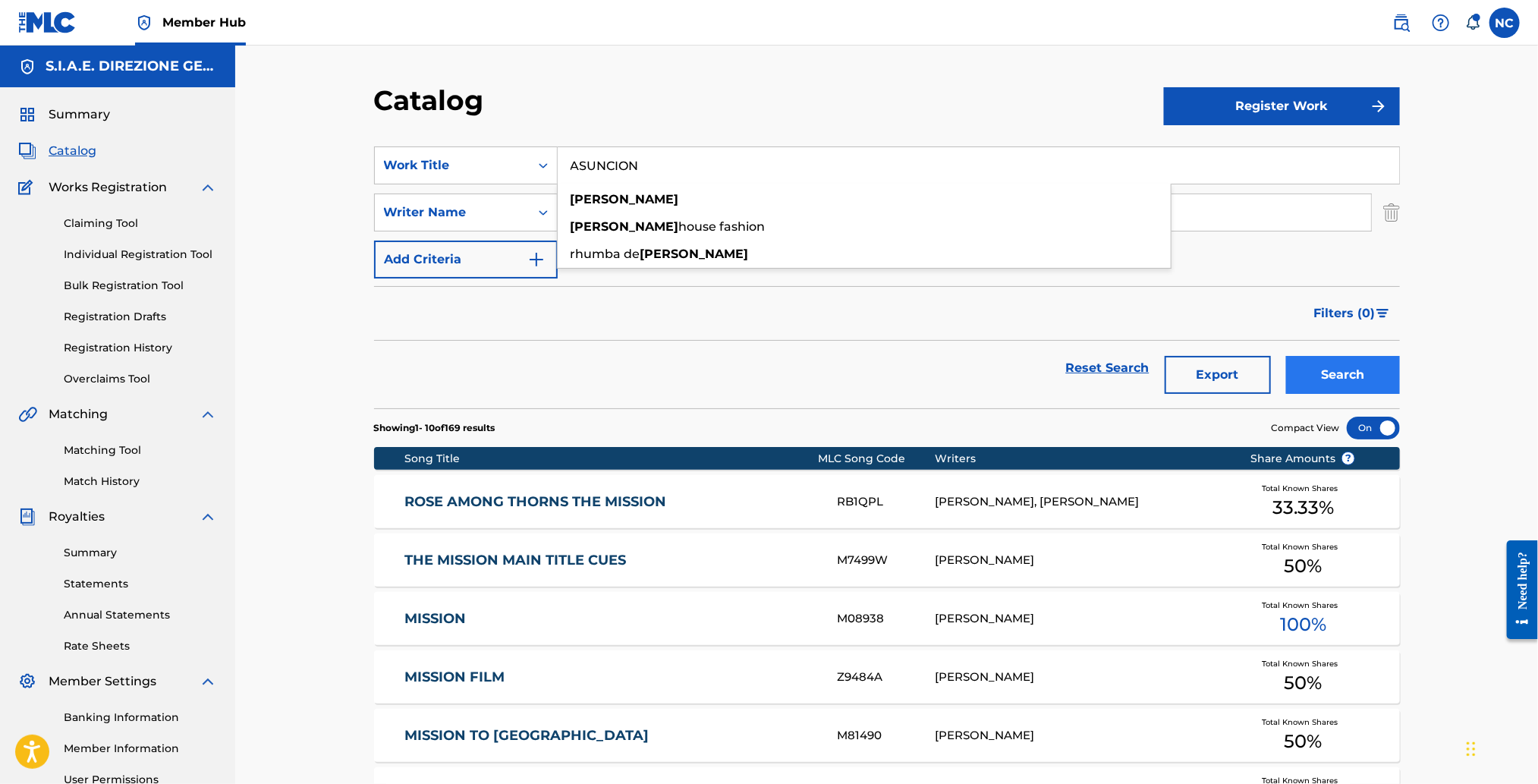
type input "ASUNCION"
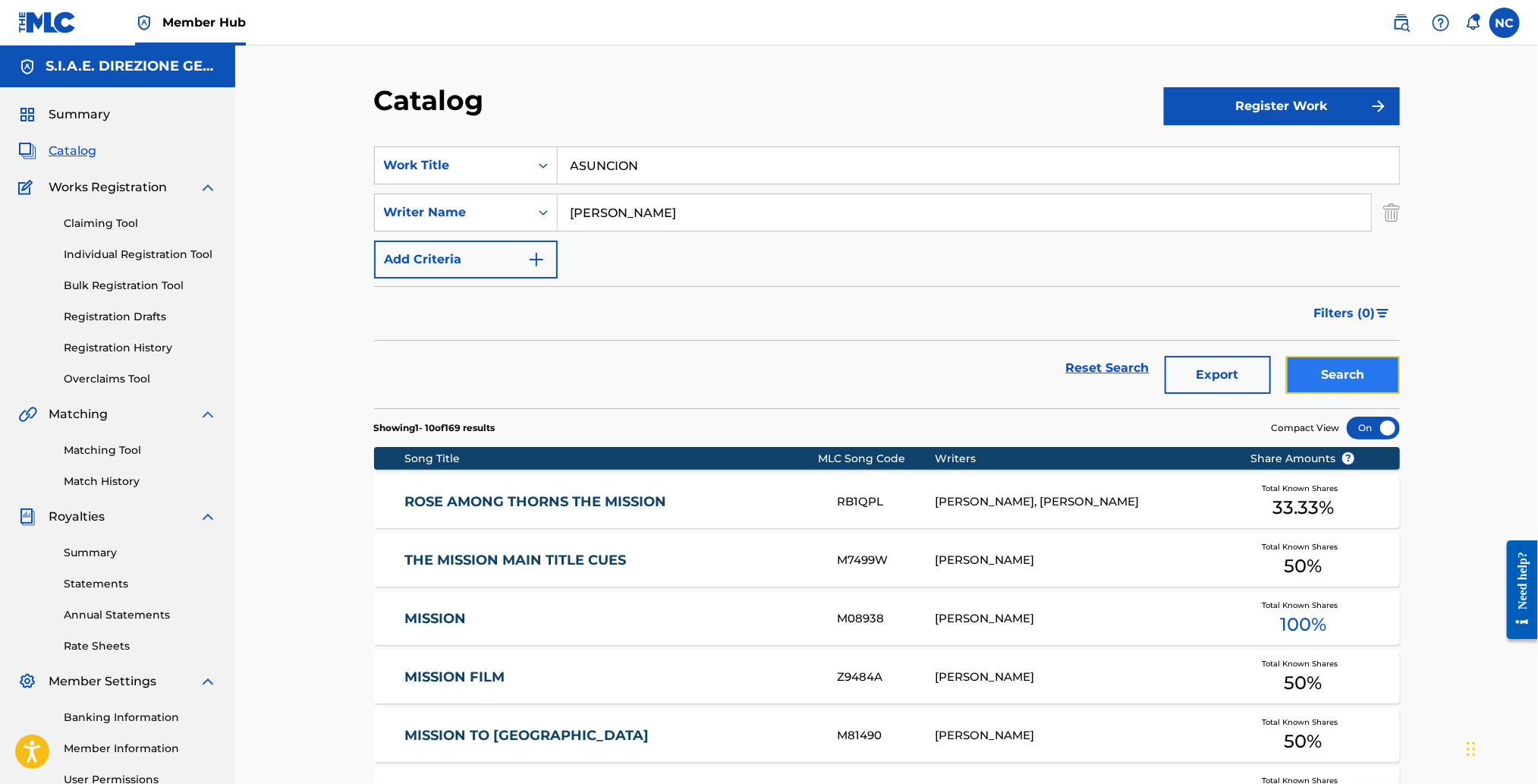
click at [1312, 374] on button "Search" at bounding box center [1343, 375] width 114 height 38
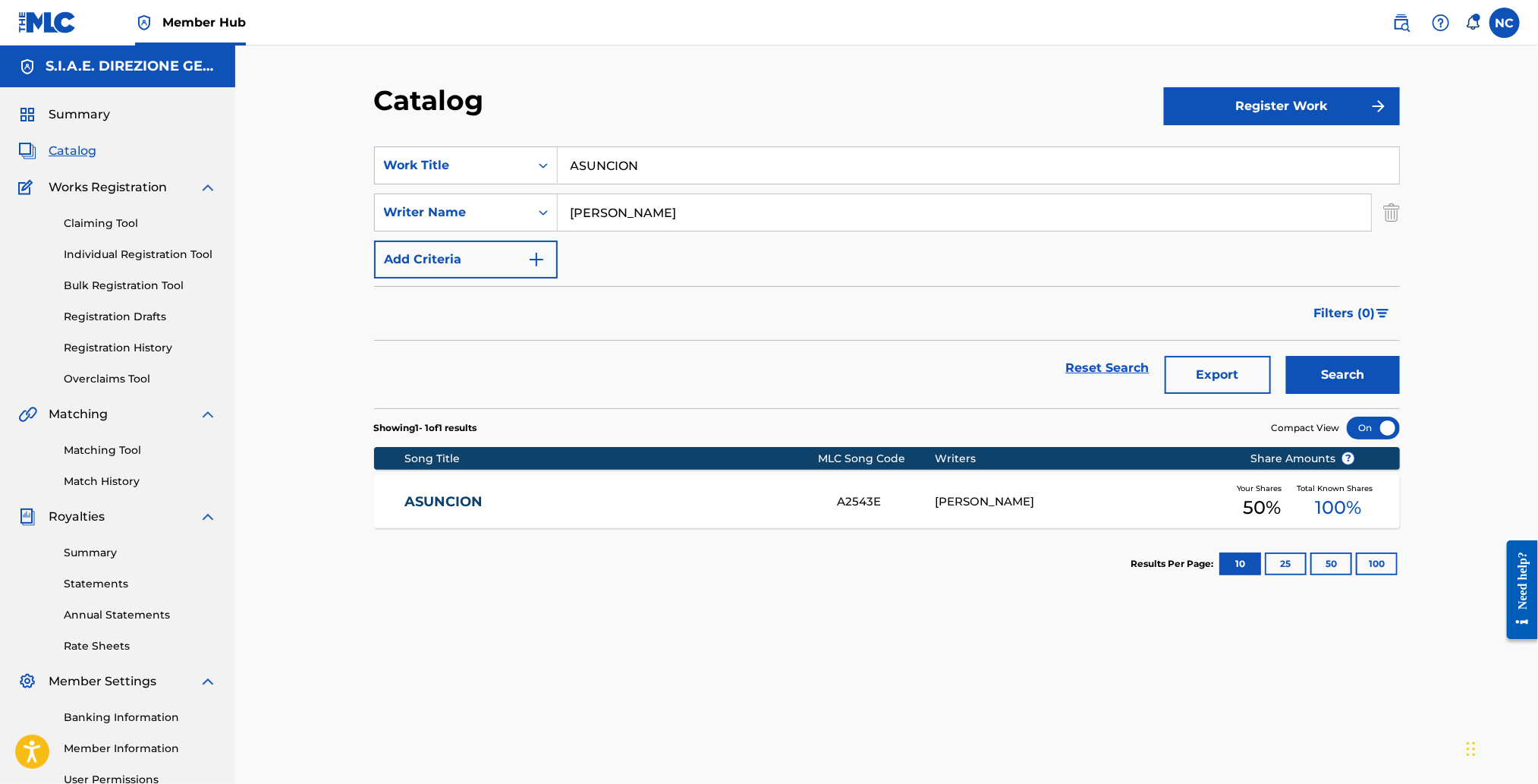
click at [452, 509] on link "ASUNCION" at bounding box center [611, 501] width 413 height 17
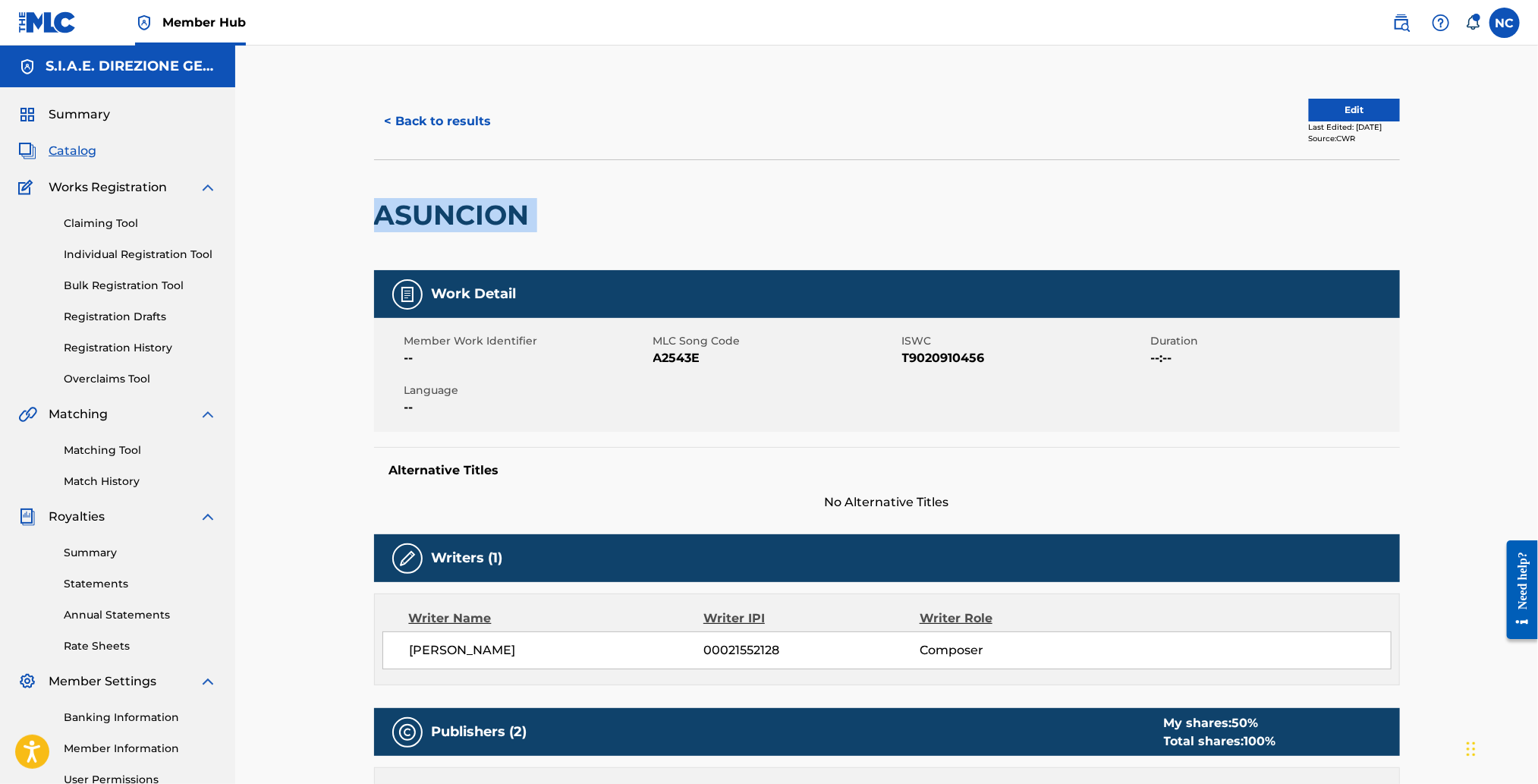
drag, startPoint x: 563, startPoint y: 218, endPoint x: 262, endPoint y: 224, distance: 301.1
click at [580, 215] on div at bounding box center [655, 214] width 236 height 110
click at [579, 212] on div at bounding box center [655, 214] width 236 height 110
drag, startPoint x: 568, startPoint y: 217, endPoint x: 374, endPoint y: 214, distance: 194.0
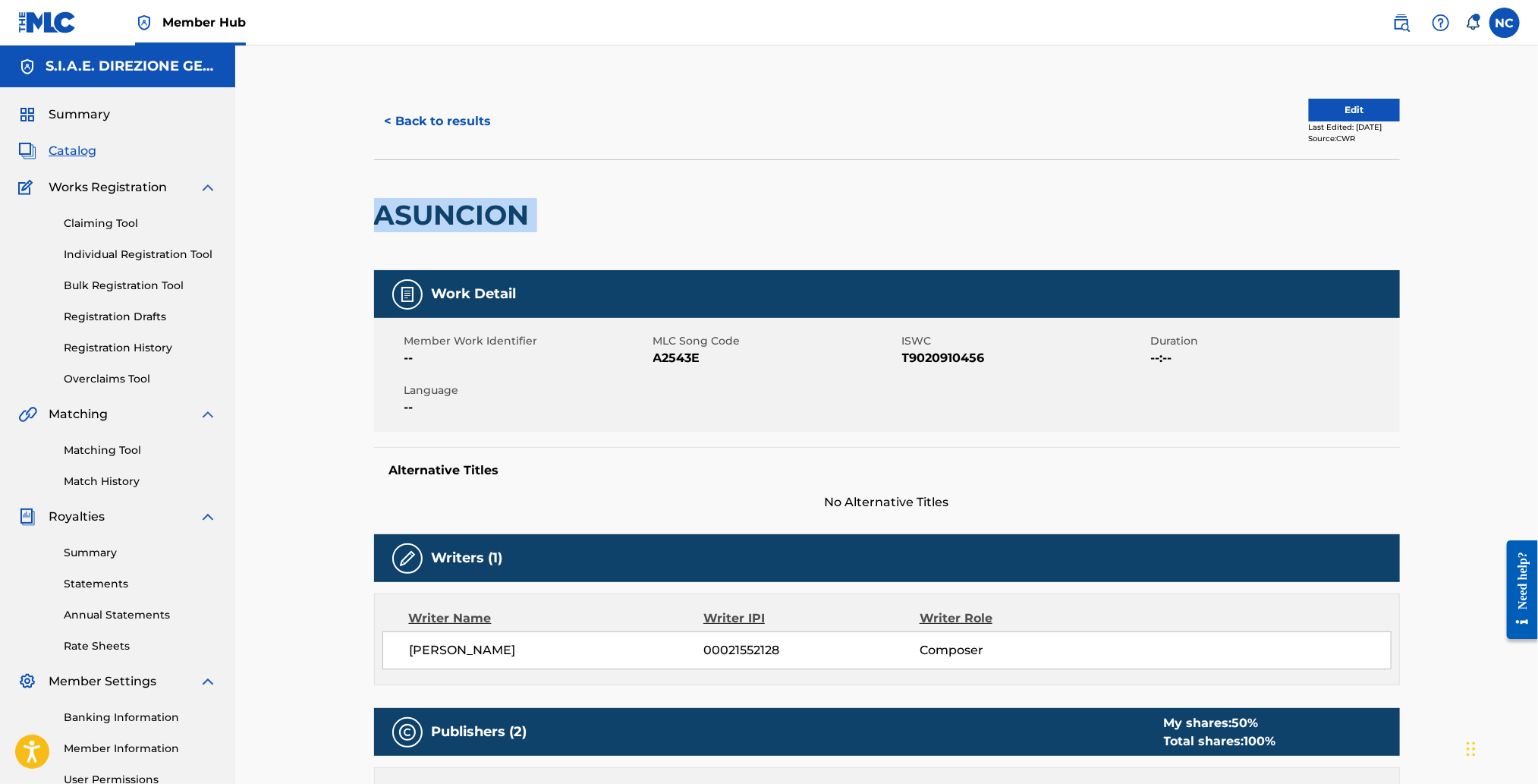
click at [374, 214] on div "ASUNCION" at bounding box center [886, 214] width 1026 height 110
copy div "ASUNCION"
drag, startPoint x: 708, startPoint y: 356, endPoint x: 651, endPoint y: 357, distance: 57.0
click at [651, 357] on div "Member Work Identifier -- MLC Song Code A2543E ISWC T9020910456 Duration --:-- …" at bounding box center [886, 375] width 1026 height 114
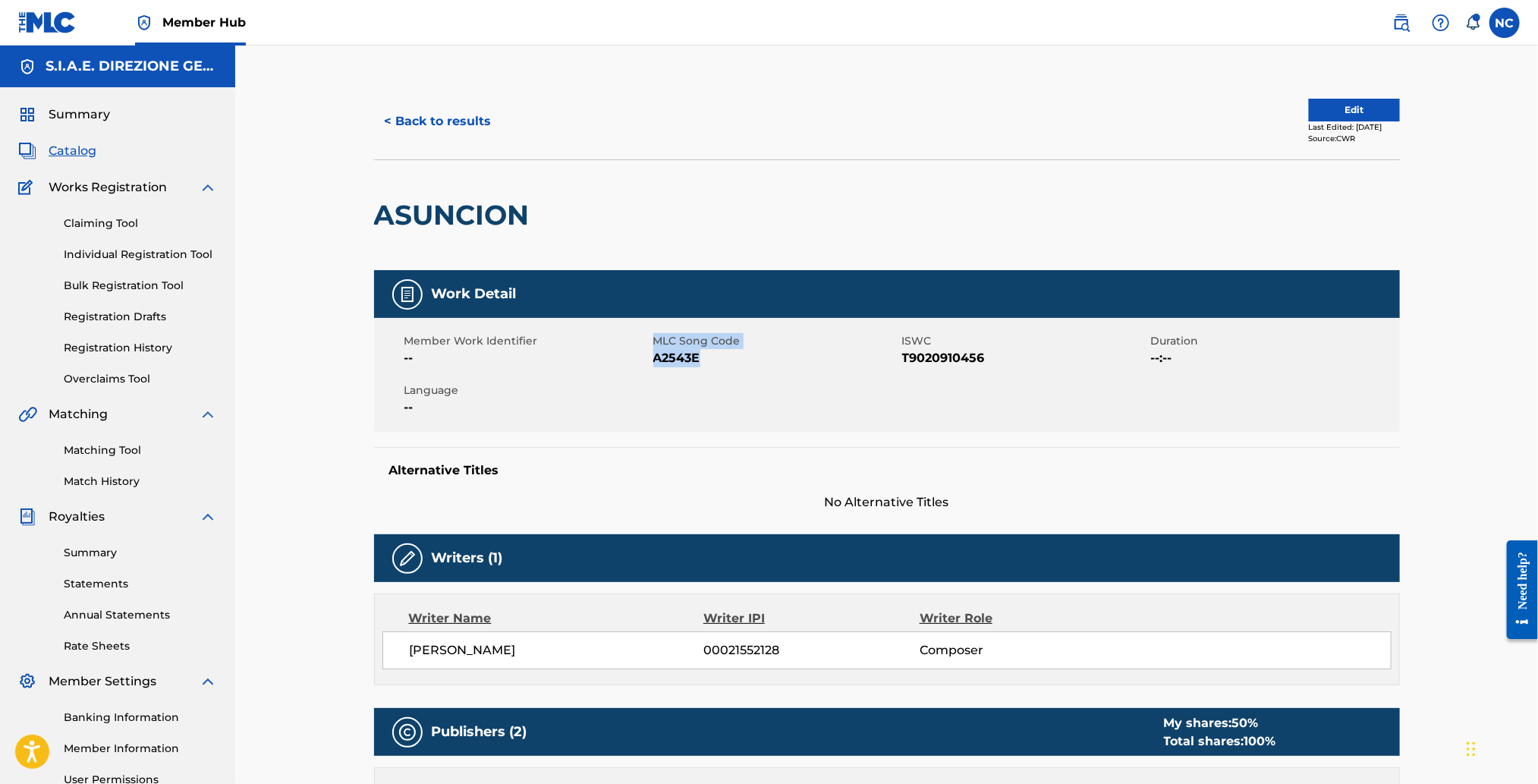
drag, startPoint x: 658, startPoint y: 357, endPoint x: 715, endPoint y: 350, distance: 57.4
click at [715, 349] on div "MLC Song Code A2543E" at bounding box center [778, 350] width 249 height 34
click at [709, 361] on span "A2543E" at bounding box center [776, 358] width 245 height 18
drag, startPoint x: 708, startPoint y: 361, endPoint x: 667, endPoint y: 360, distance: 41.0
click at [667, 360] on span "A2543E" at bounding box center [776, 358] width 245 height 18
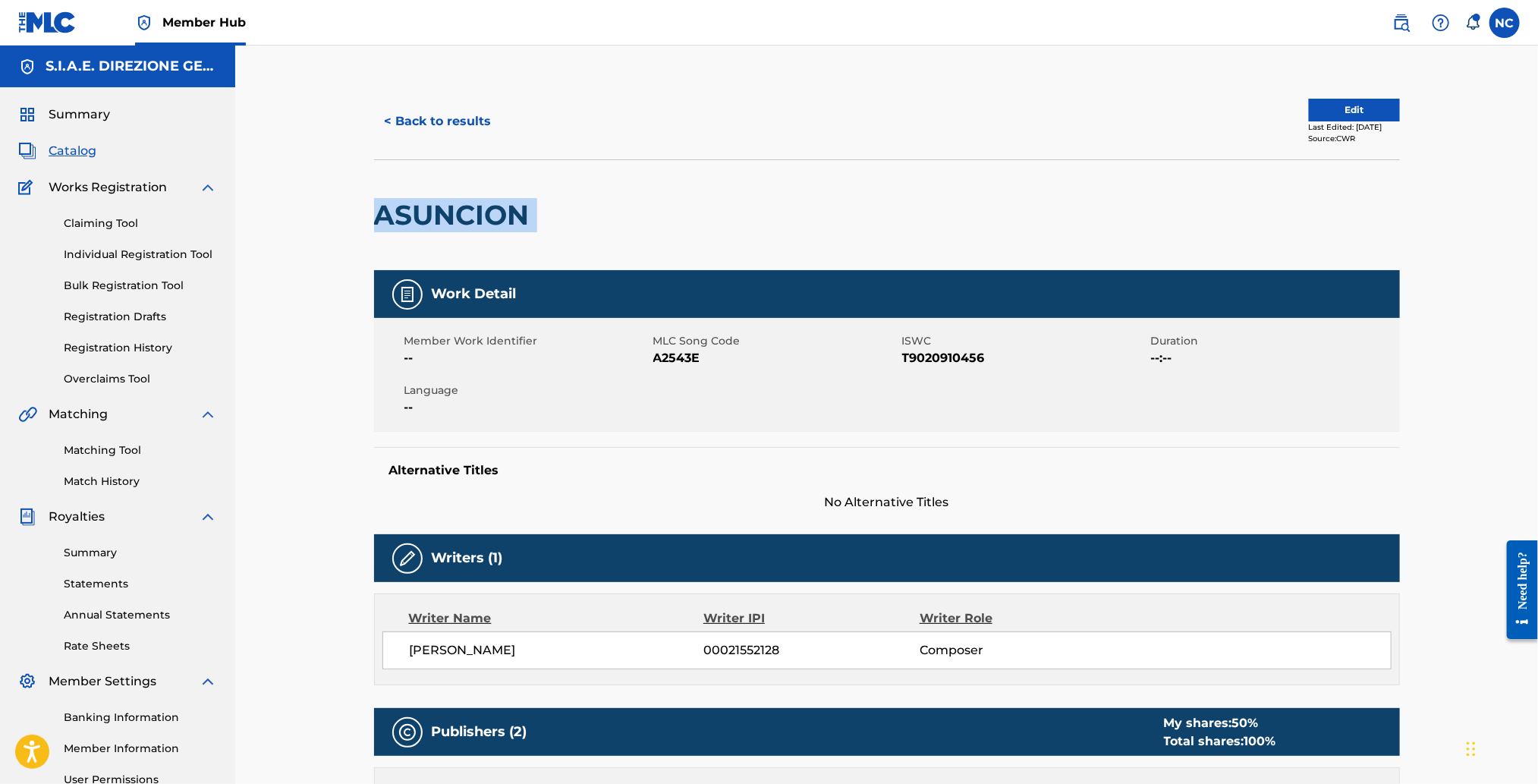
drag, startPoint x: 535, startPoint y: 208, endPoint x: 375, endPoint y: 209, distance: 160.0
click at [375, 209] on div "ASUNCION" at bounding box center [886, 214] width 1026 height 110
copy div "ASUNCION"
click at [1338, 108] on button "Edit" at bounding box center [1354, 110] width 91 height 23
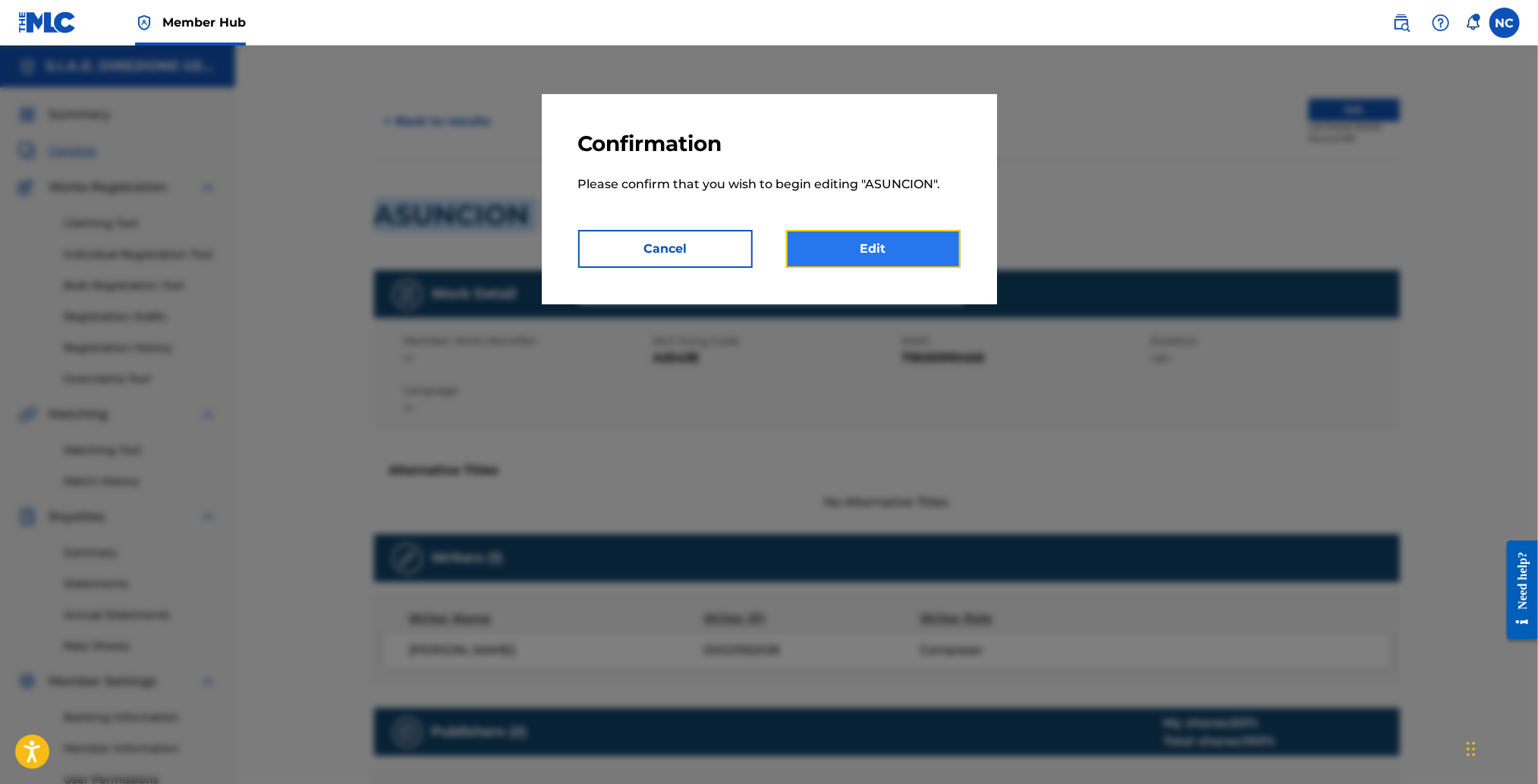
click at [915, 244] on link "Edit" at bounding box center [873, 249] width 175 height 38
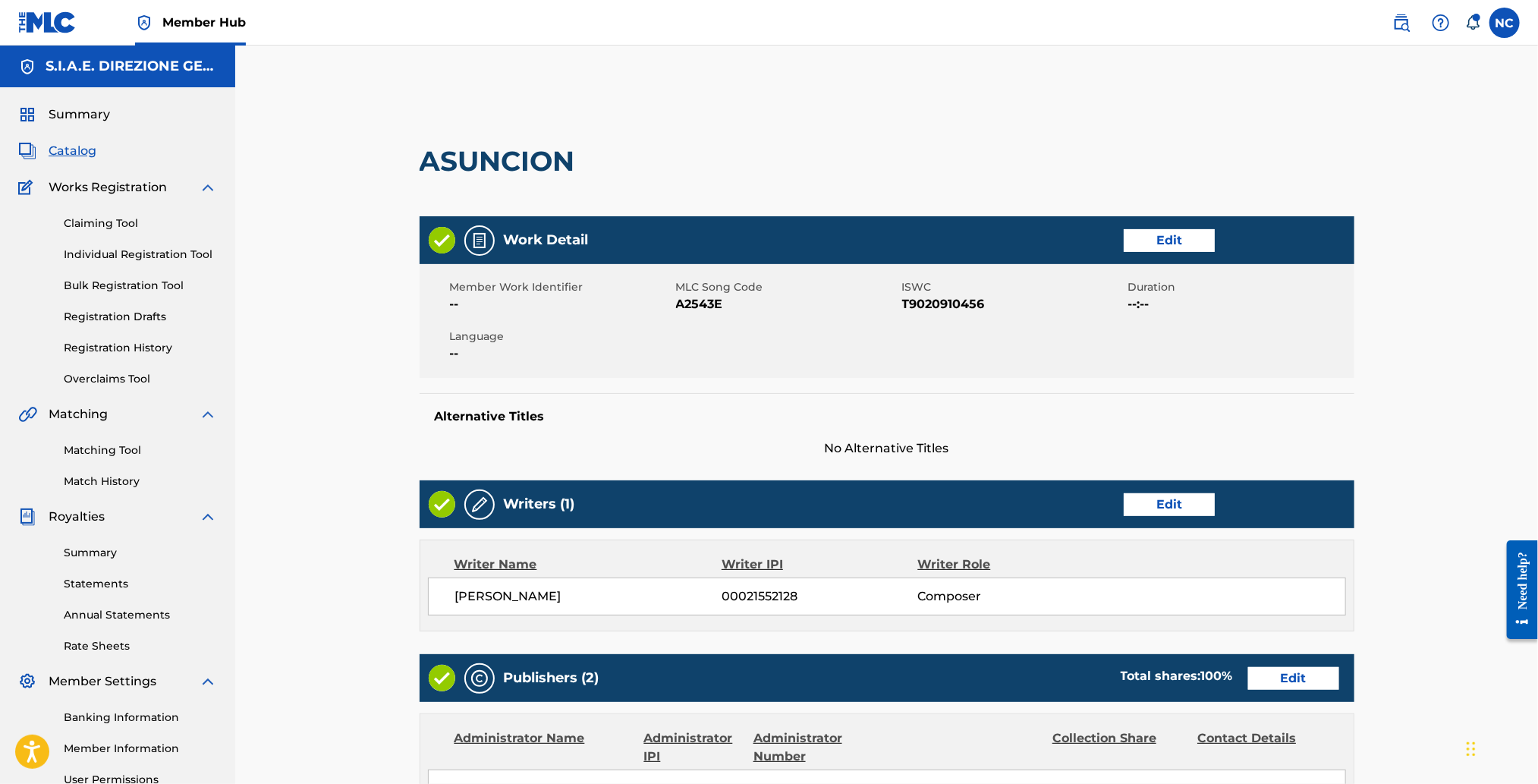
click at [1185, 253] on div "Work Detail Edit" at bounding box center [886, 240] width 934 height 48
click at [1180, 246] on link "Edit" at bounding box center [1169, 240] width 91 height 23
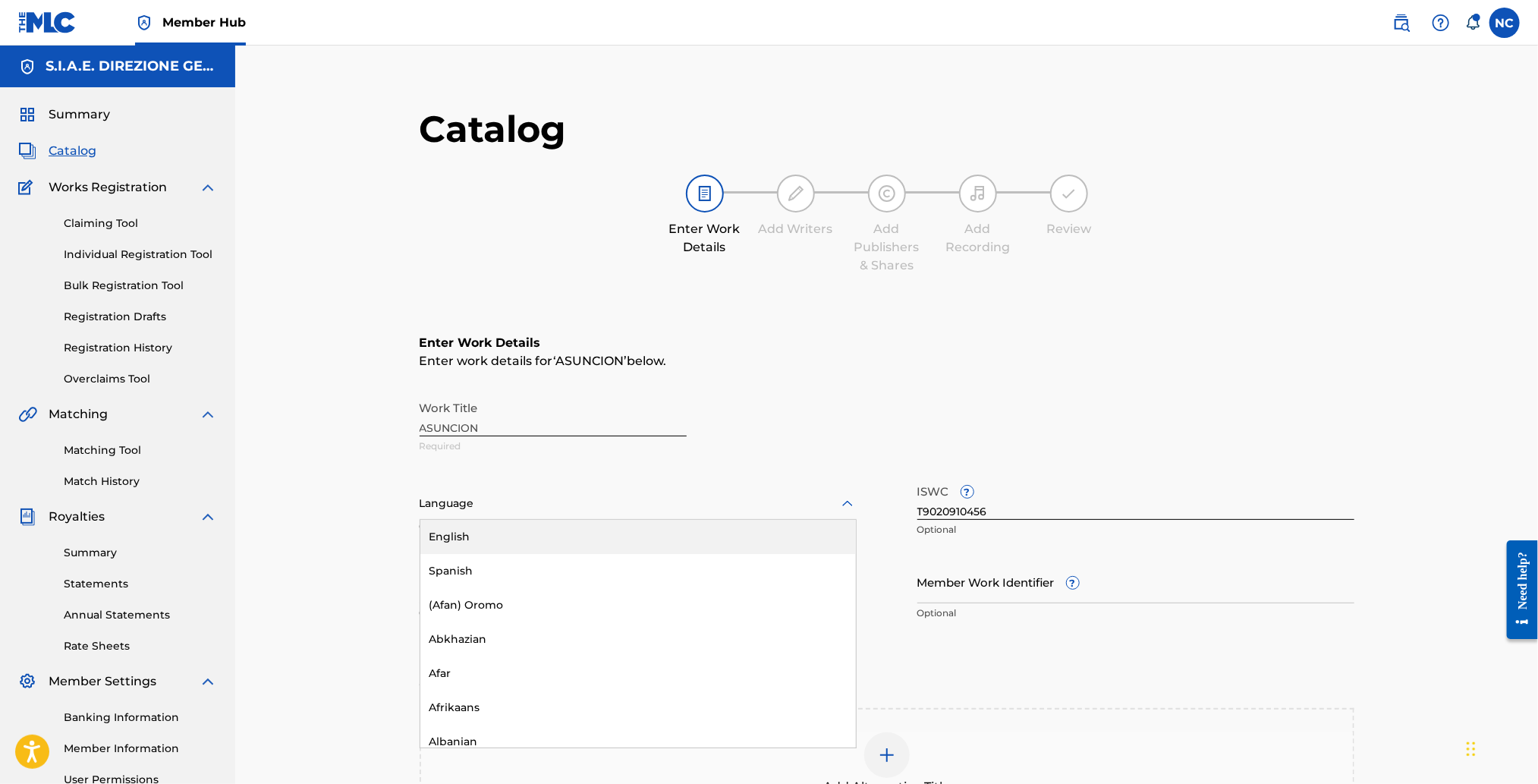
click at [701, 501] on div at bounding box center [638, 503] width 437 height 19
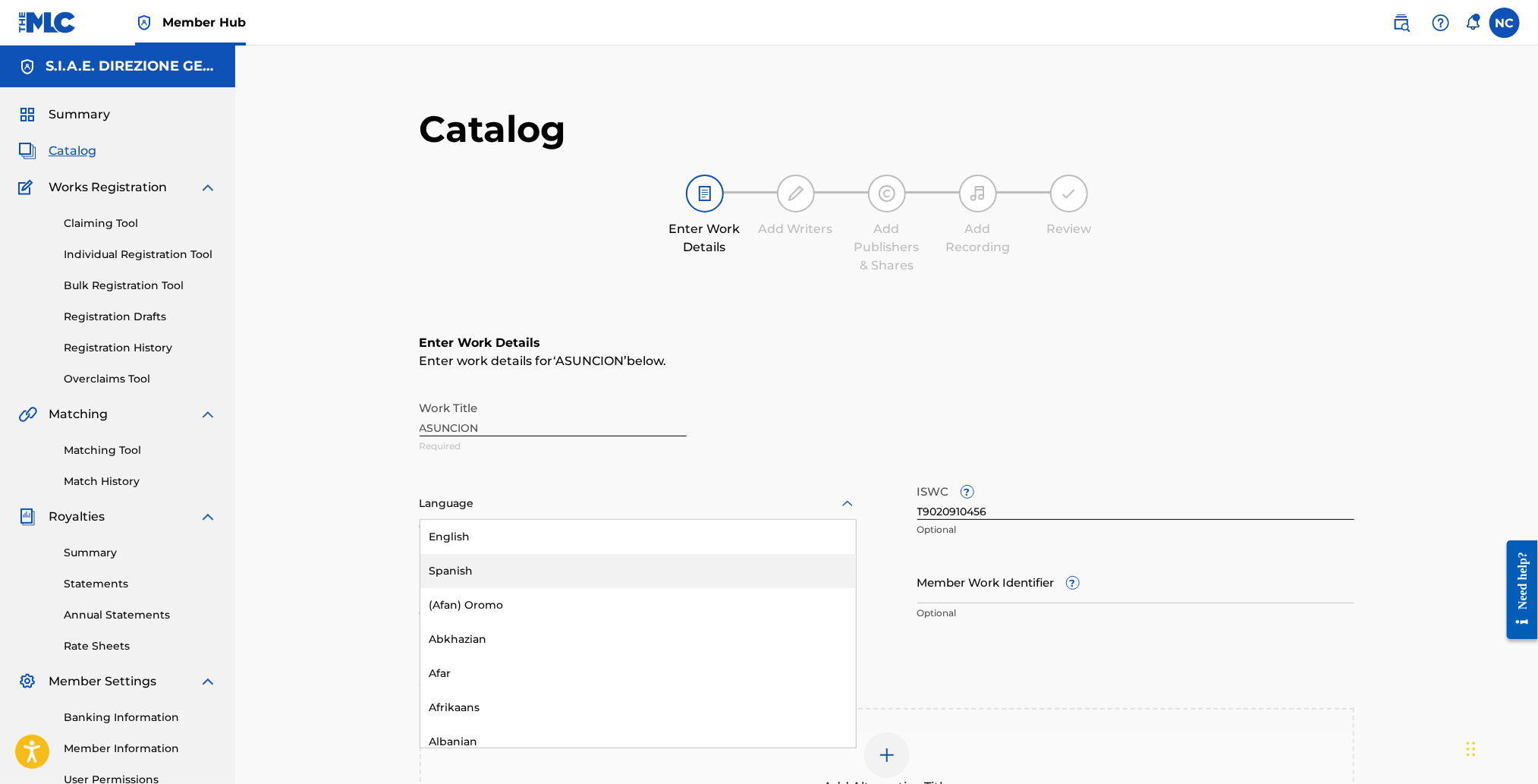
click at [613, 576] on div "Spanish" at bounding box center [638, 571] width 435 height 34
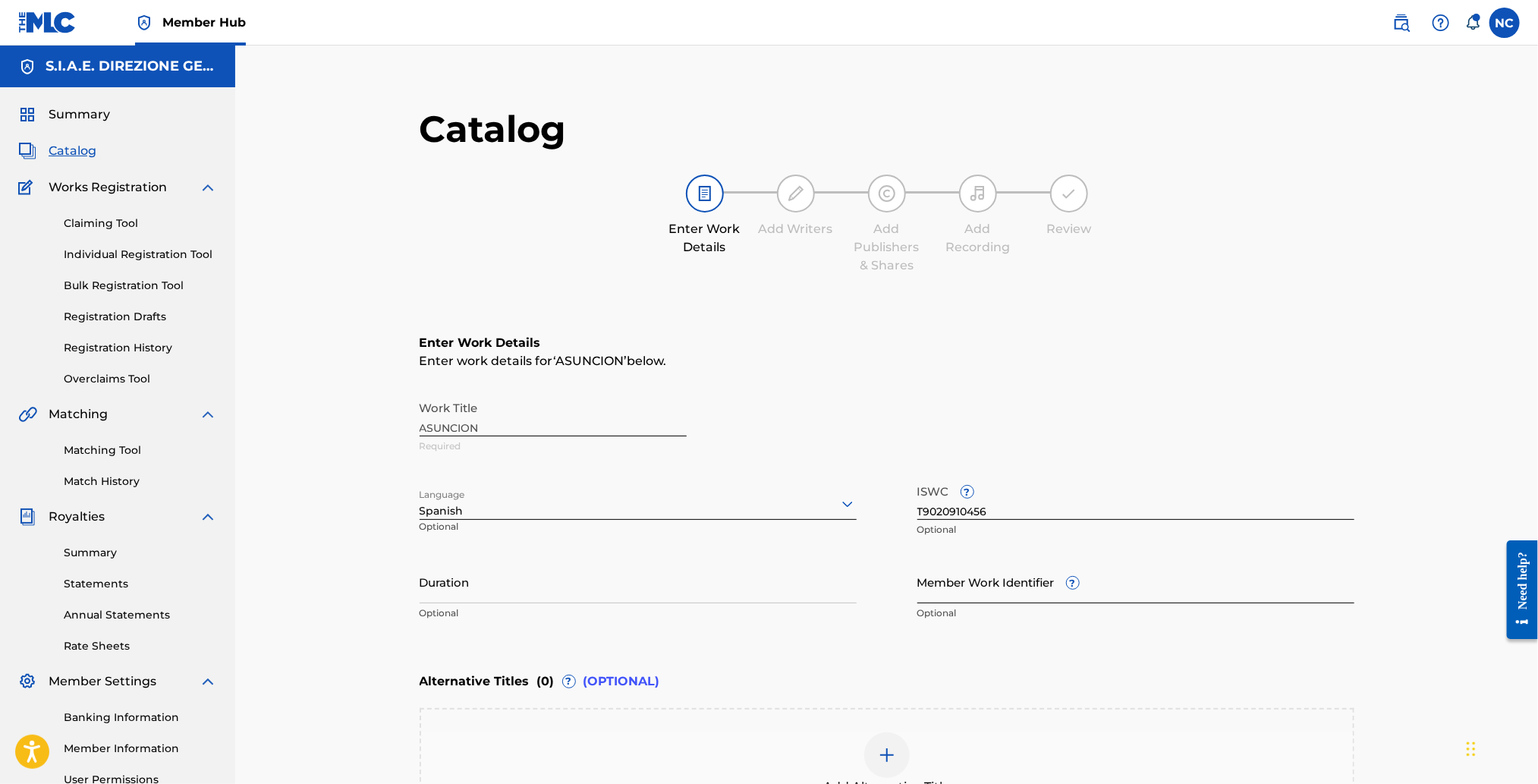
click at [970, 579] on input "Member Work Identifier ?" at bounding box center [1136, 581] width 437 height 43
paste input "863220471"
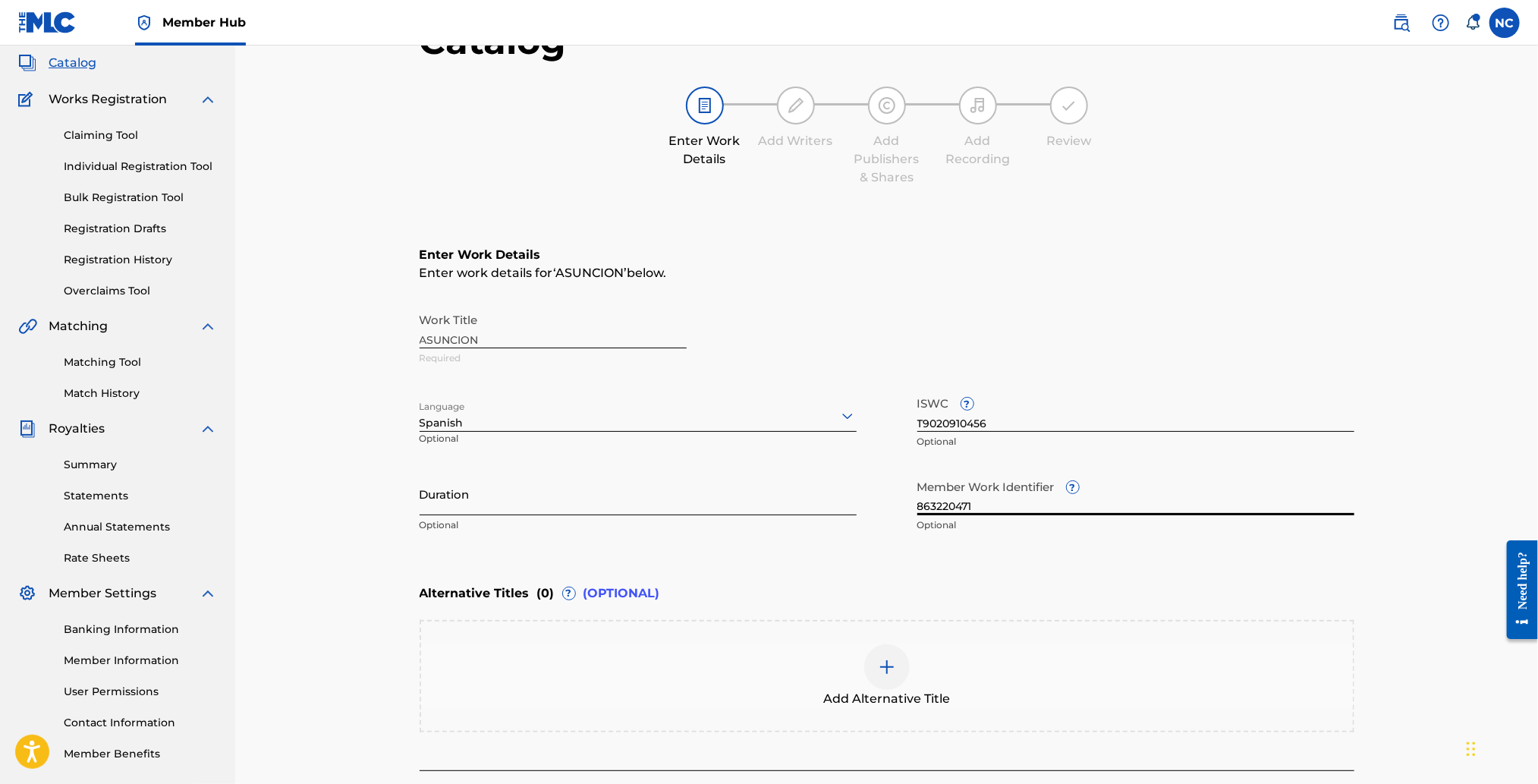
scroll to position [221, 0]
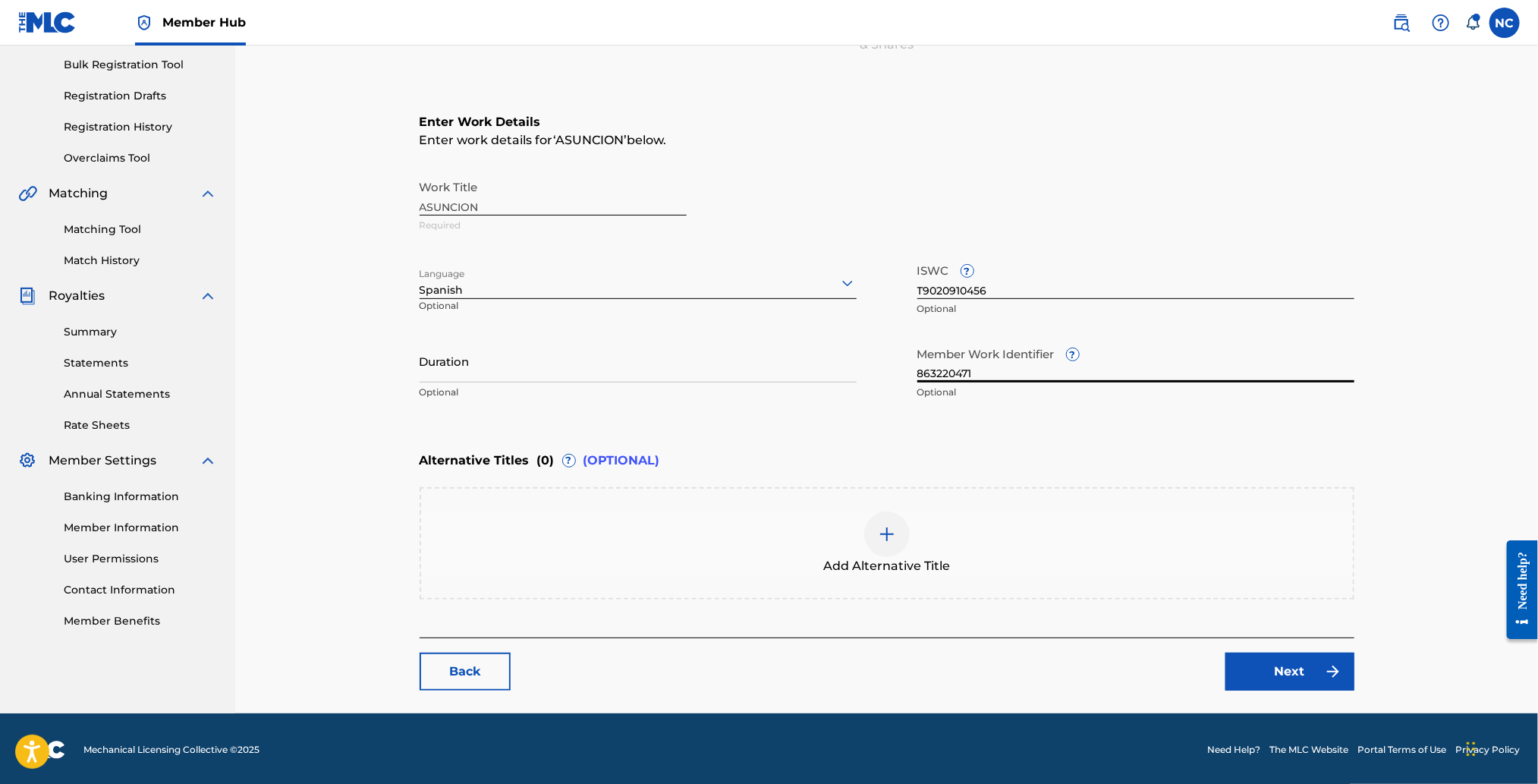
type input "863220471"
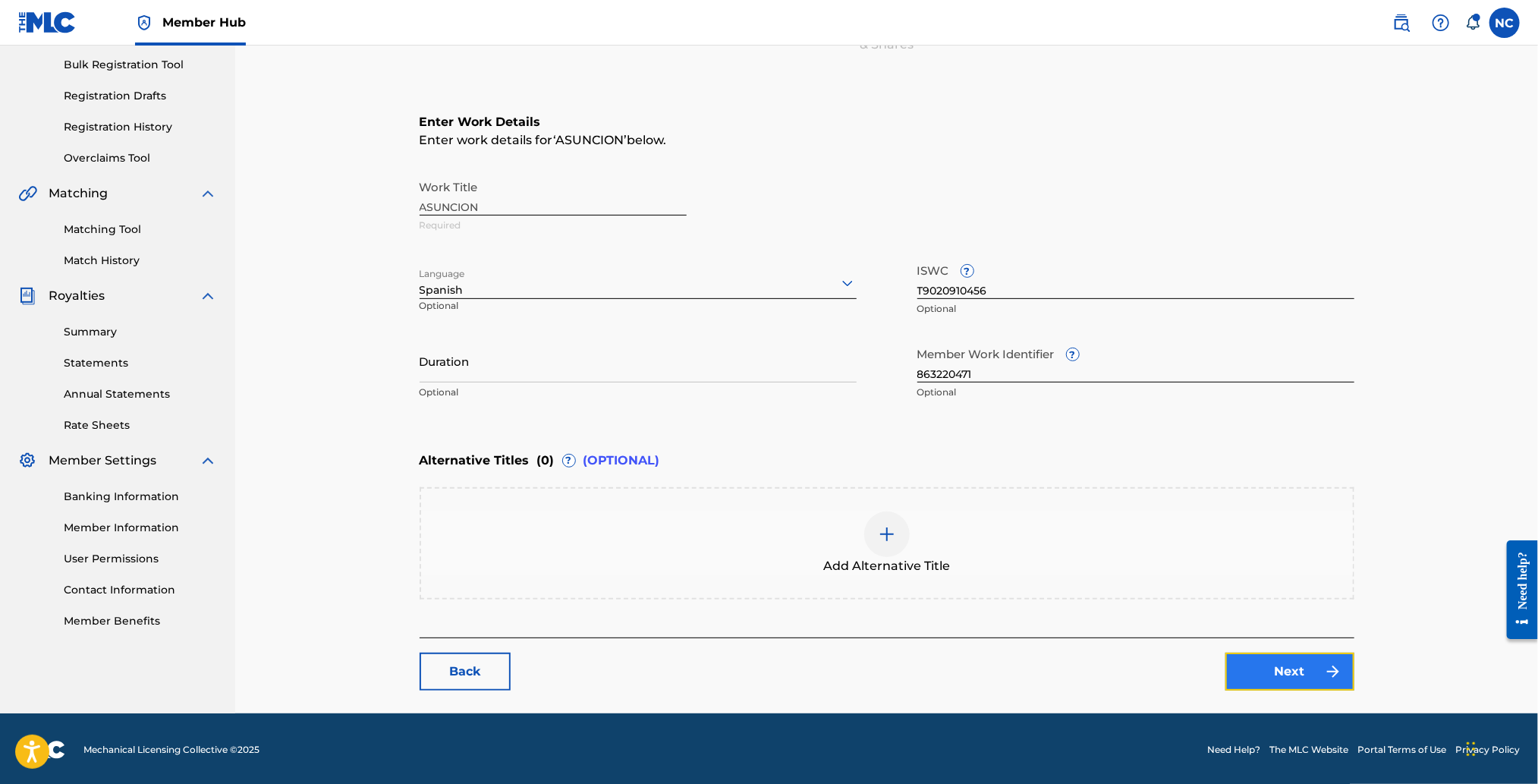
click at [1261, 667] on link "Next" at bounding box center [1289, 671] width 129 height 38
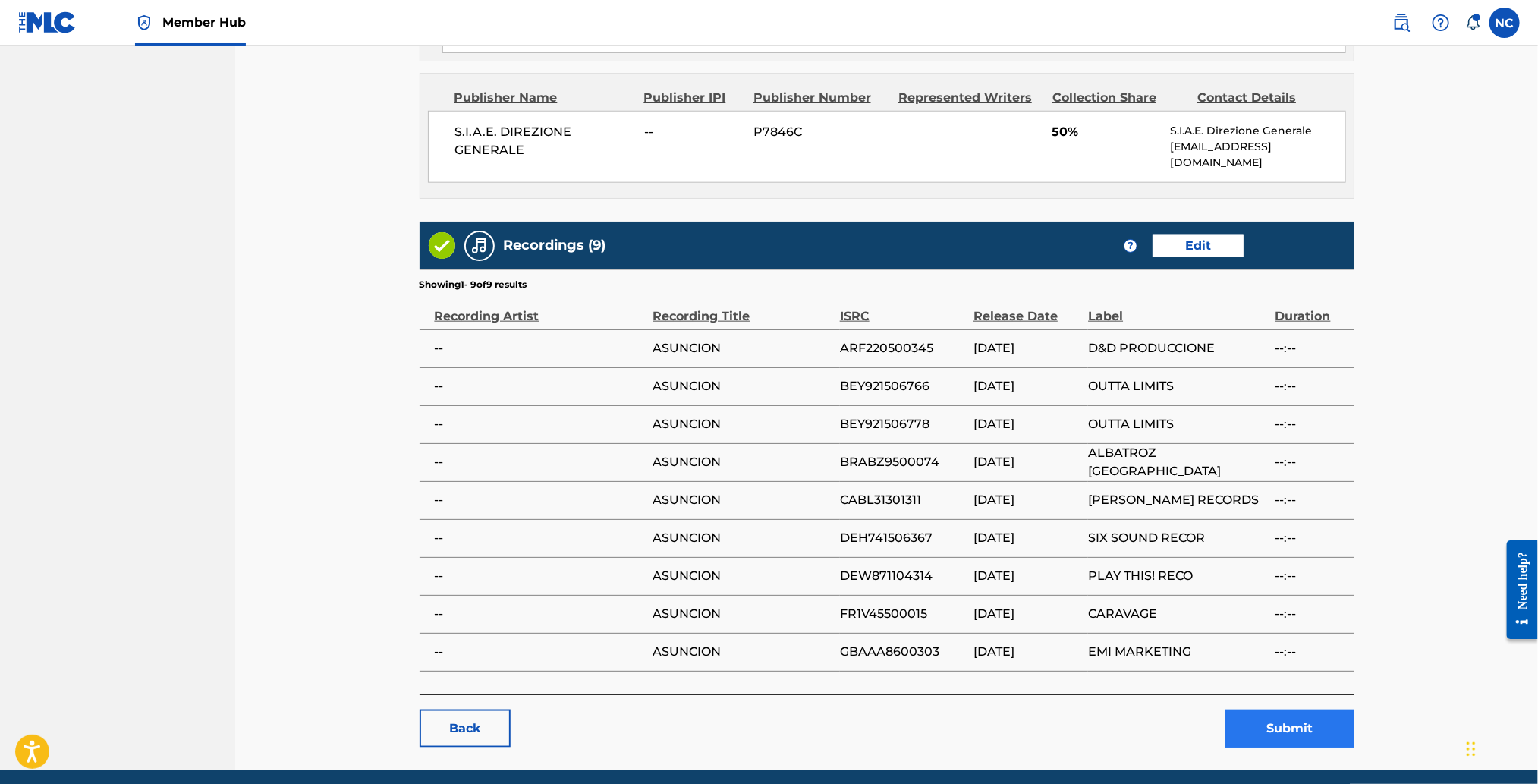
scroll to position [975, 0]
click at [1272, 708] on button "Submit" at bounding box center [1289, 727] width 129 height 38
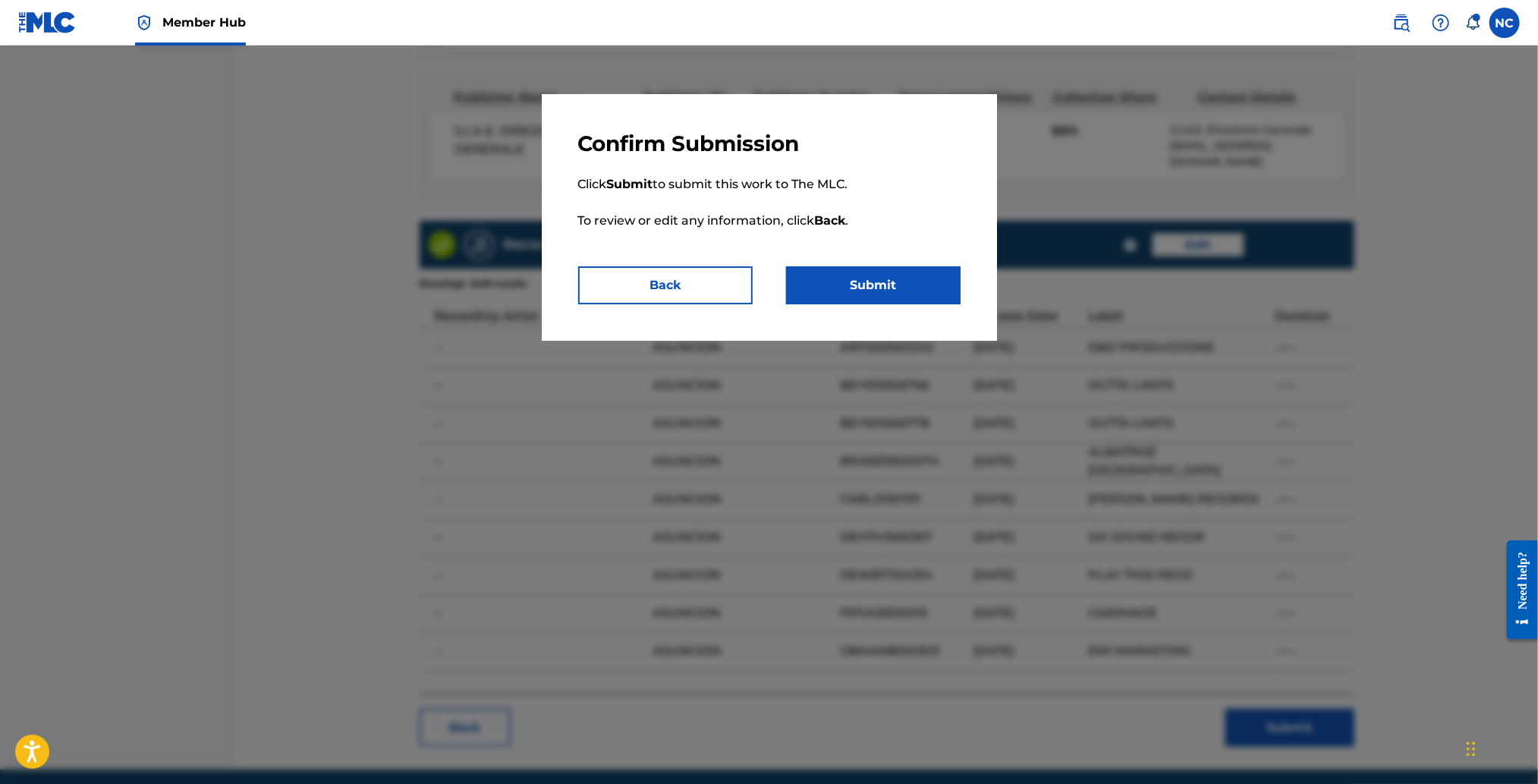
click at [855, 305] on div "Confirm Submission Click Submit to submit this work to The MLC. To review or ed…" at bounding box center [769, 217] width 455 height 246
click at [855, 292] on button "Submit" at bounding box center [873, 285] width 175 height 38
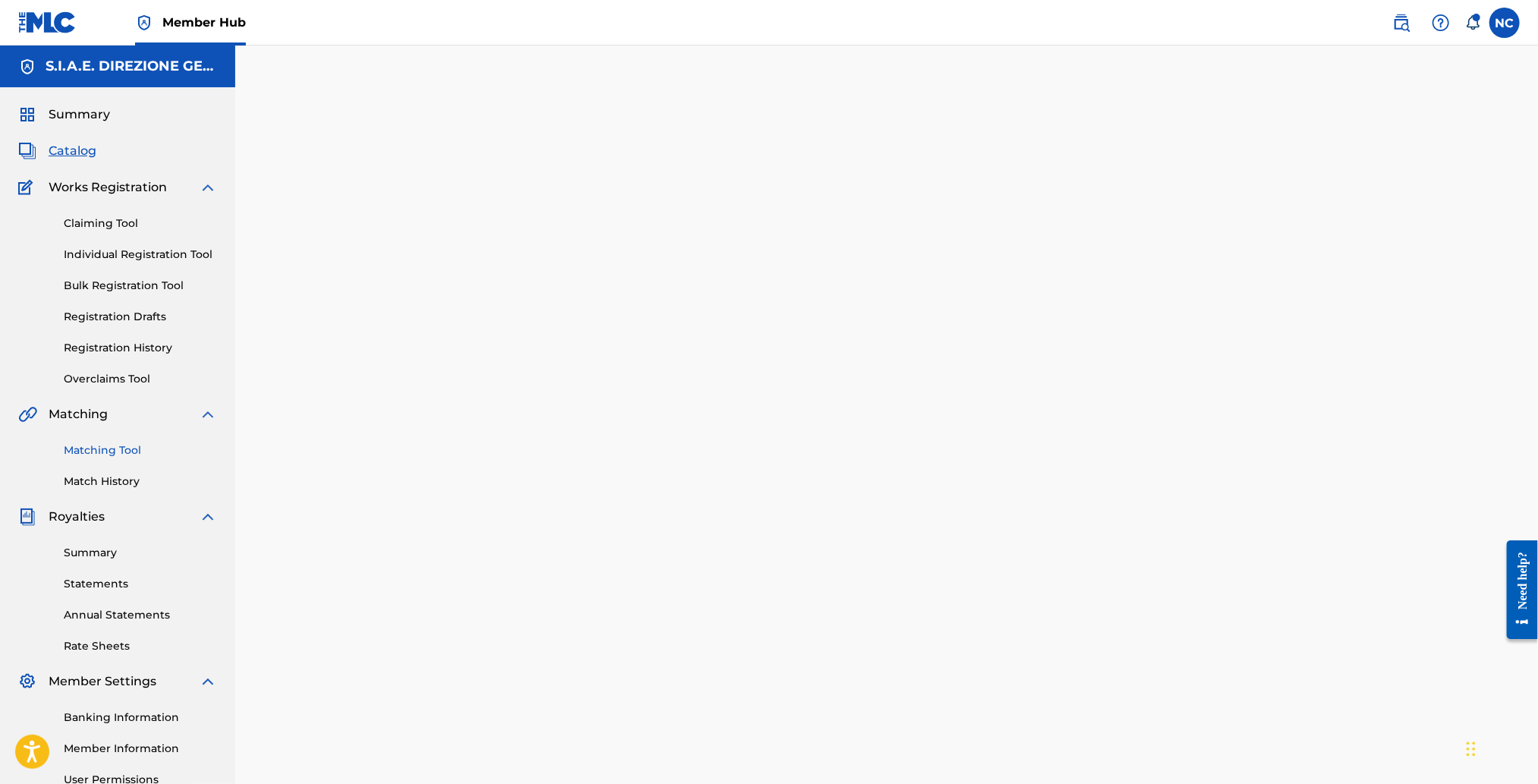
click at [119, 453] on link "Matching Tool" at bounding box center [140, 450] width 154 height 16
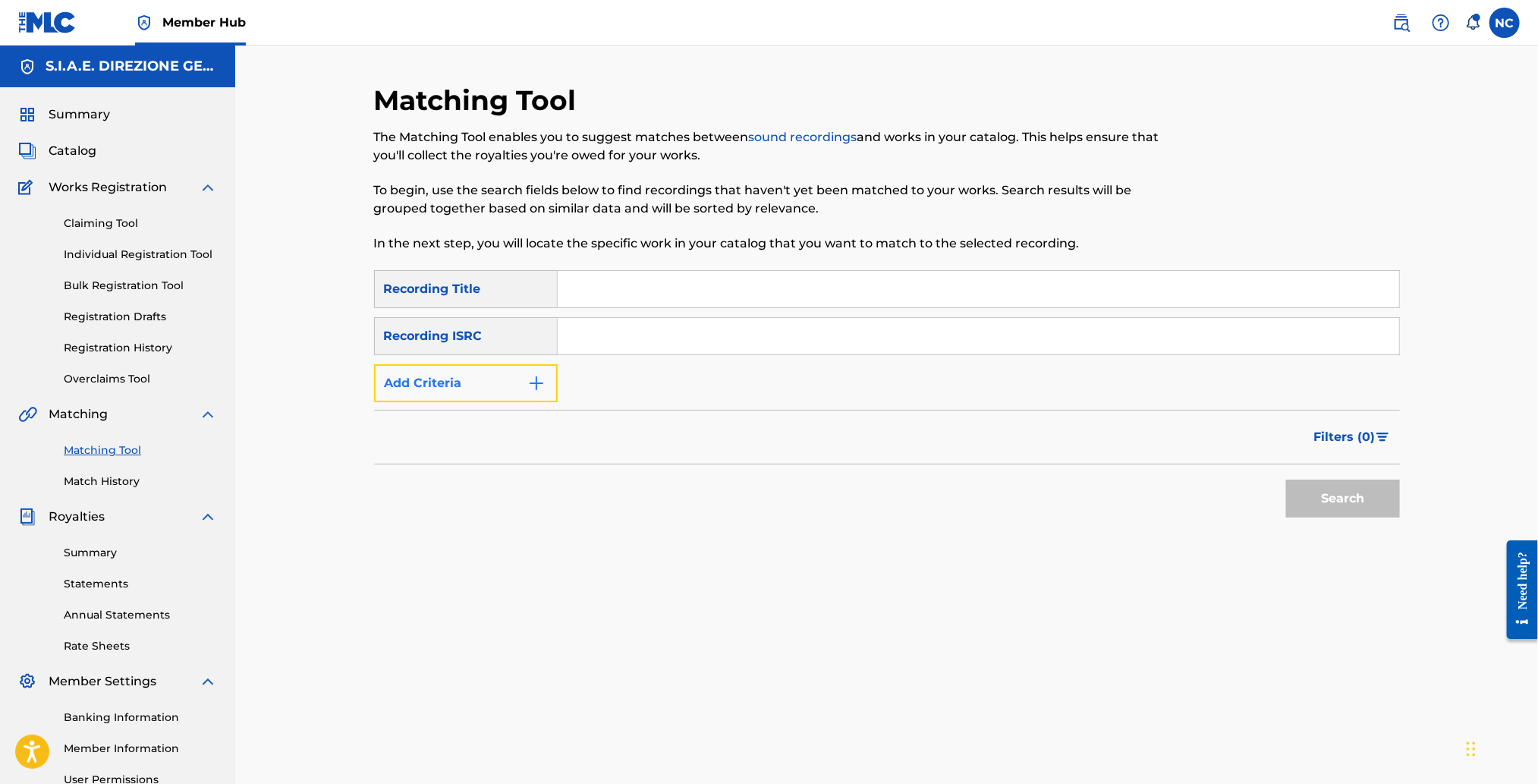
click at [535, 388] on img "Search Form" at bounding box center [536, 383] width 18 height 18
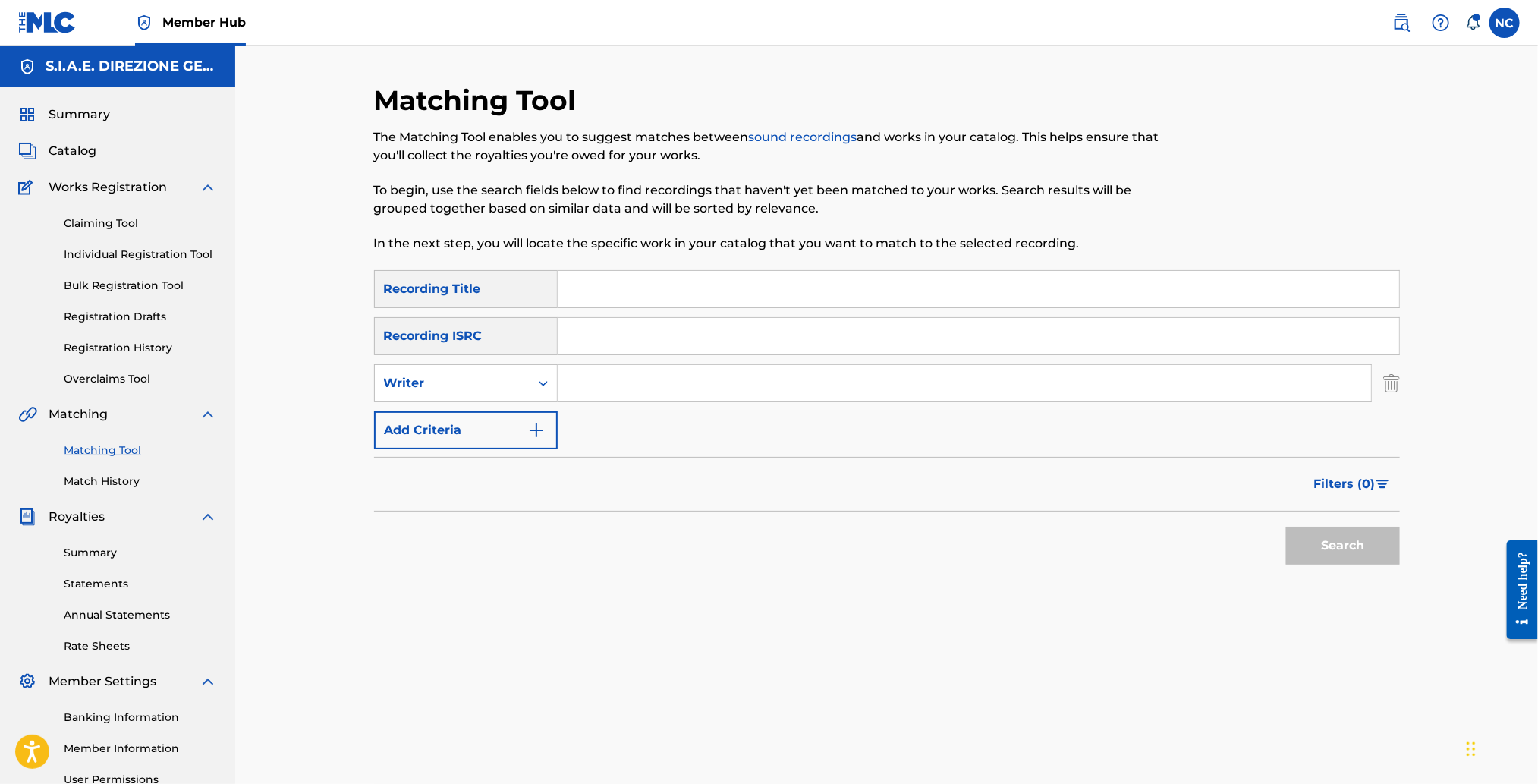
click at [607, 384] on input "Search Form" at bounding box center [964, 383] width 813 height 37
type input "[PERSON_NAME]"
click at [1345, 488] on span "Filters ( 0 )" at bounding box center [1345, 484] width 62 height 18
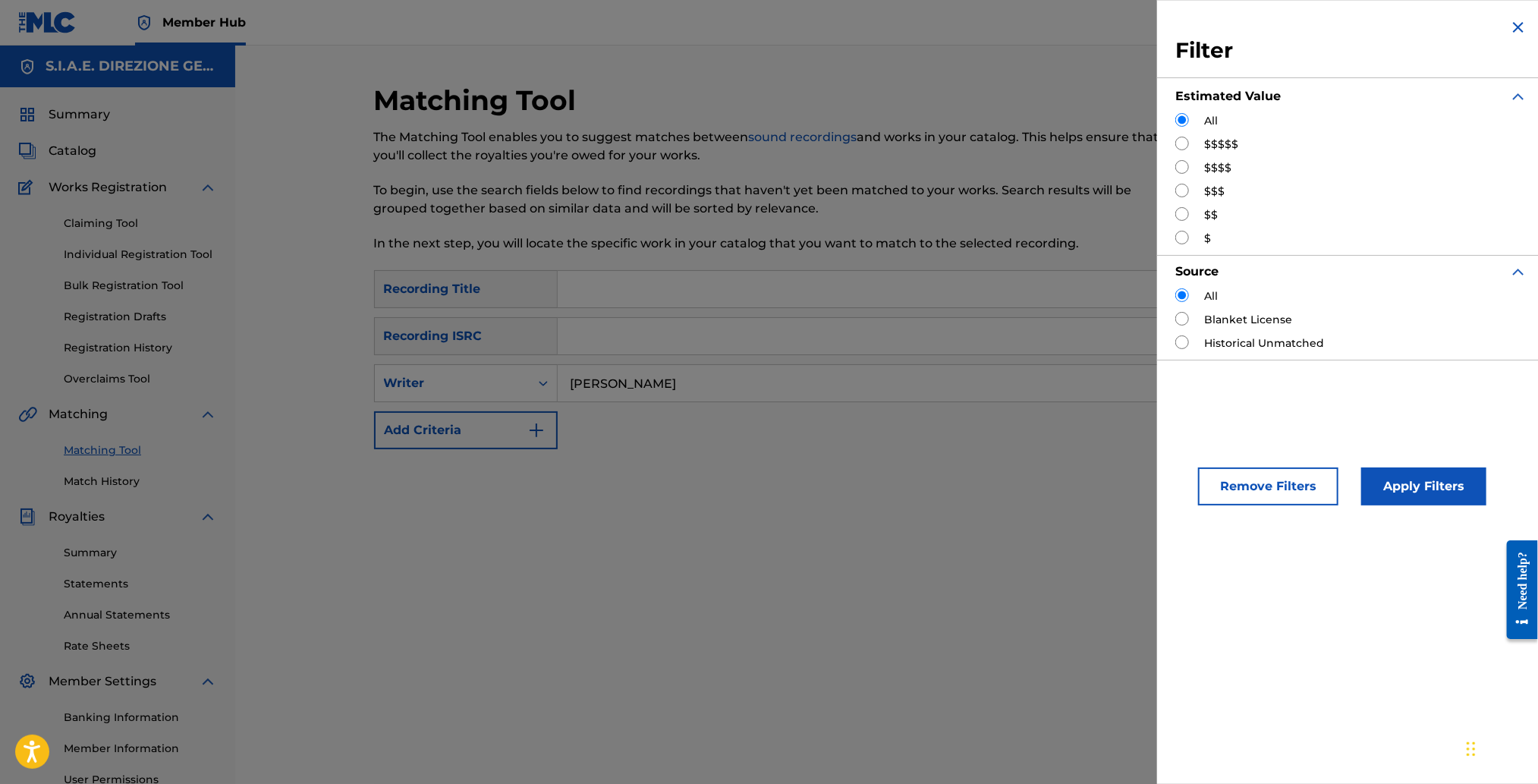
click at [1184, 145] on input "Search Form" at bounding box center [1182, 143] width 14 height 14
radio input "true"
click at [1183, 167] on input "Search Form" at bounding box center [1182, 167] width 14 height 14
radio input "true"
click at [1183, 187] on input "Search Form" at bounding box center [1182, 190] width 14 height 14
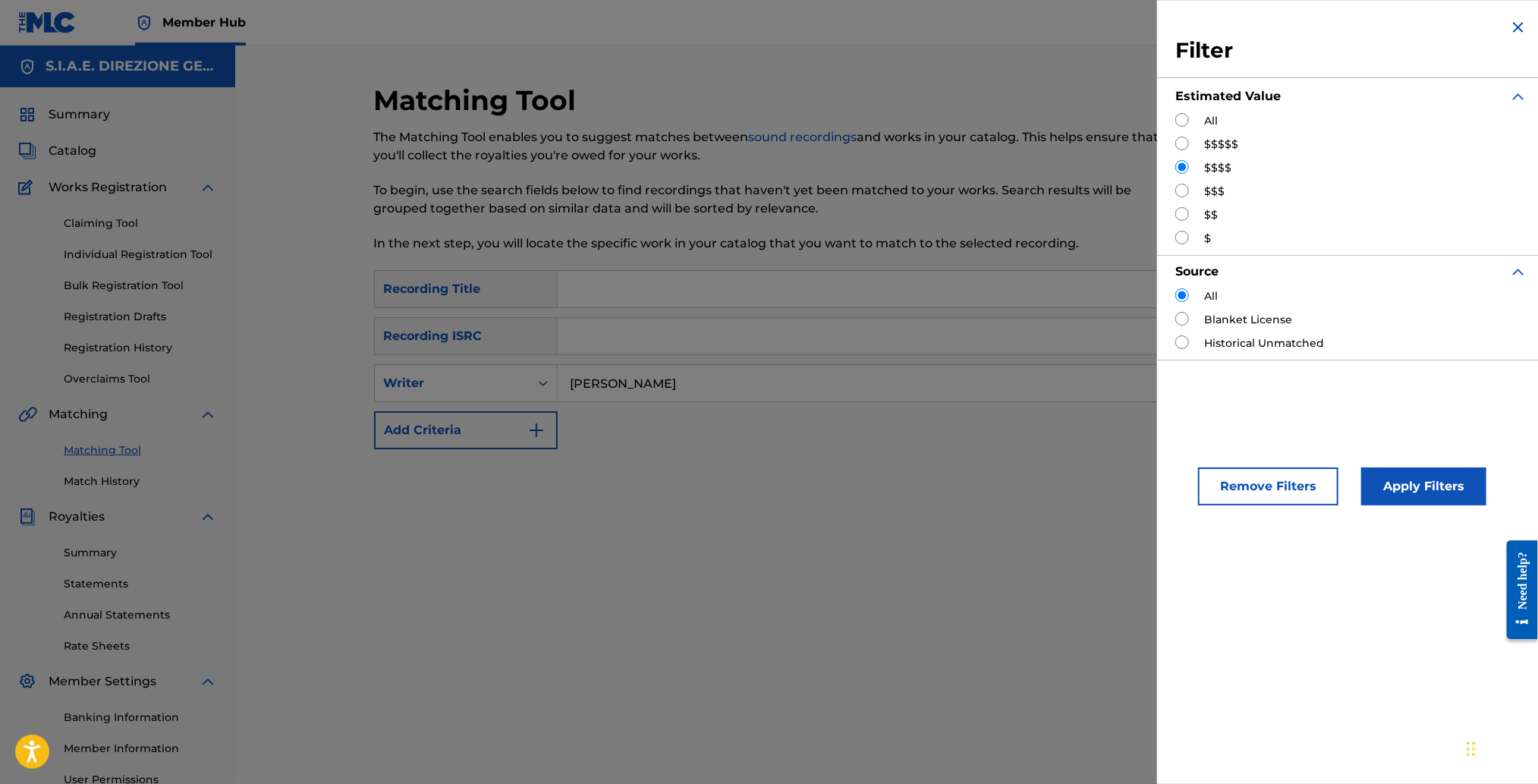
radio input "true"
click at [1183, 168] on input "Search Form" at bounding box center [1182, 167] width 14 height 14
radio input "true"
click at [1443, 499] on button "Apply Filters" at bounding box center [1423, 486] width 125 height 38
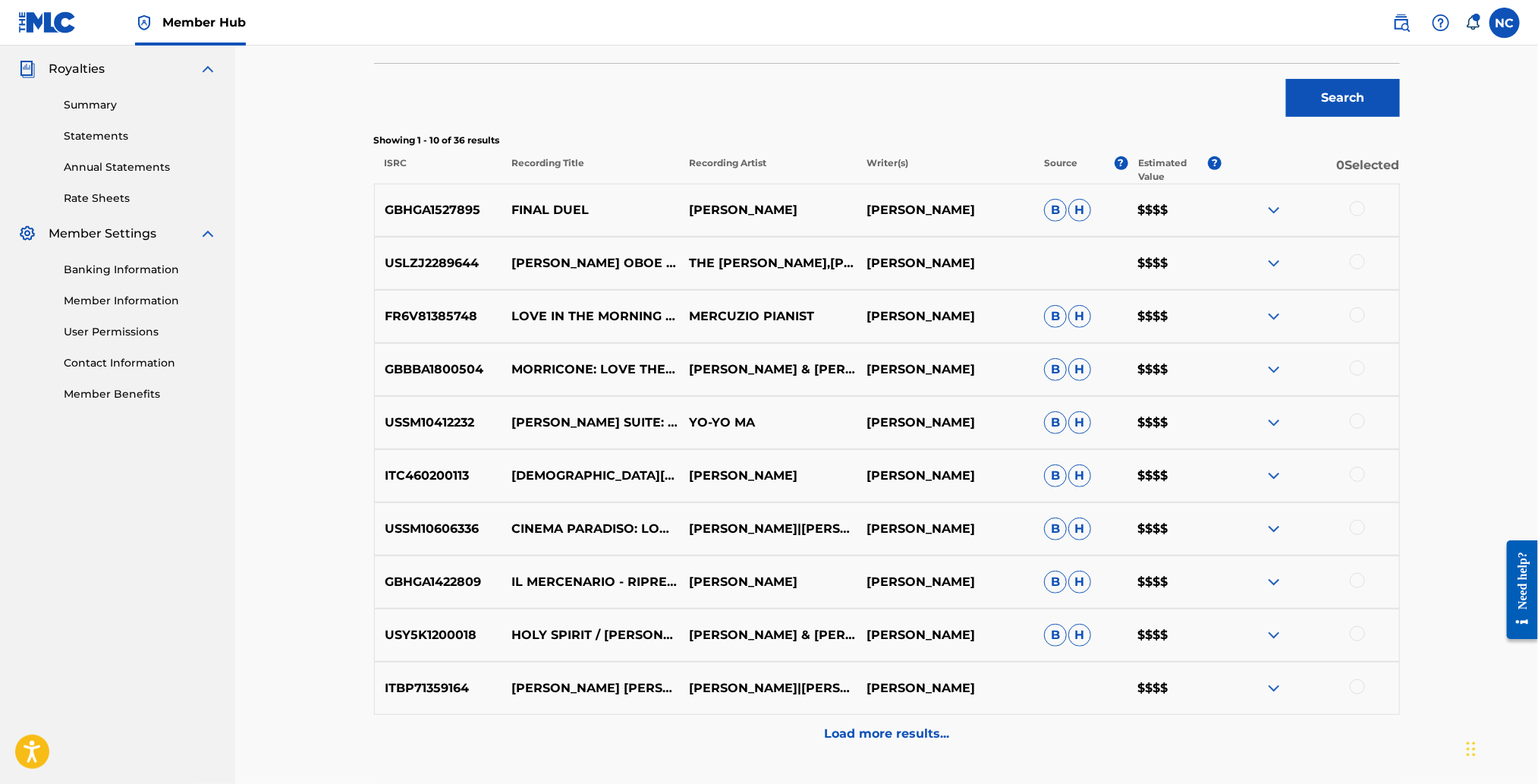
scroll to position [565, 0]
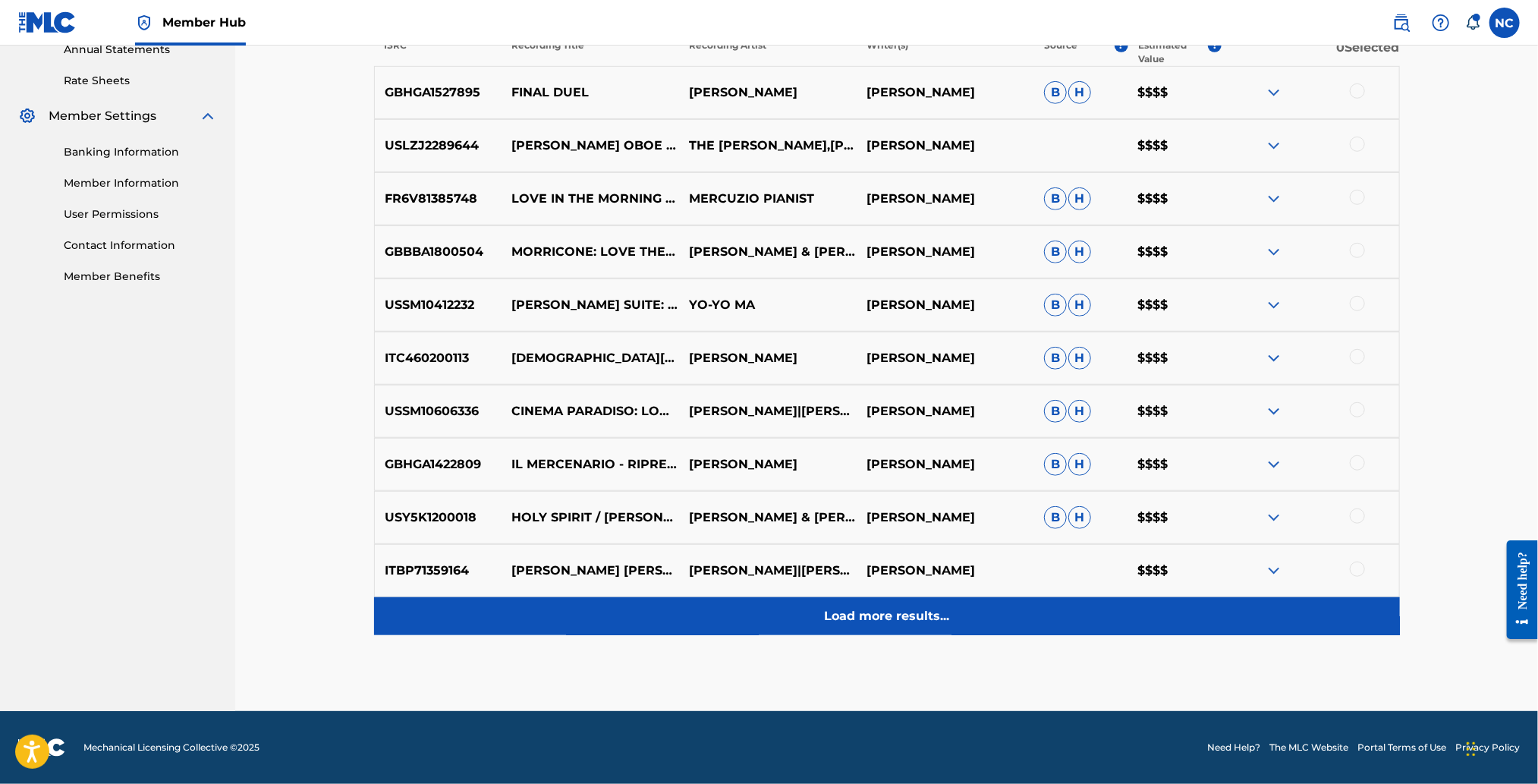
click at [880, 597] on div "Load more results..." at bounding box center [886, 616] width 1026 height 38
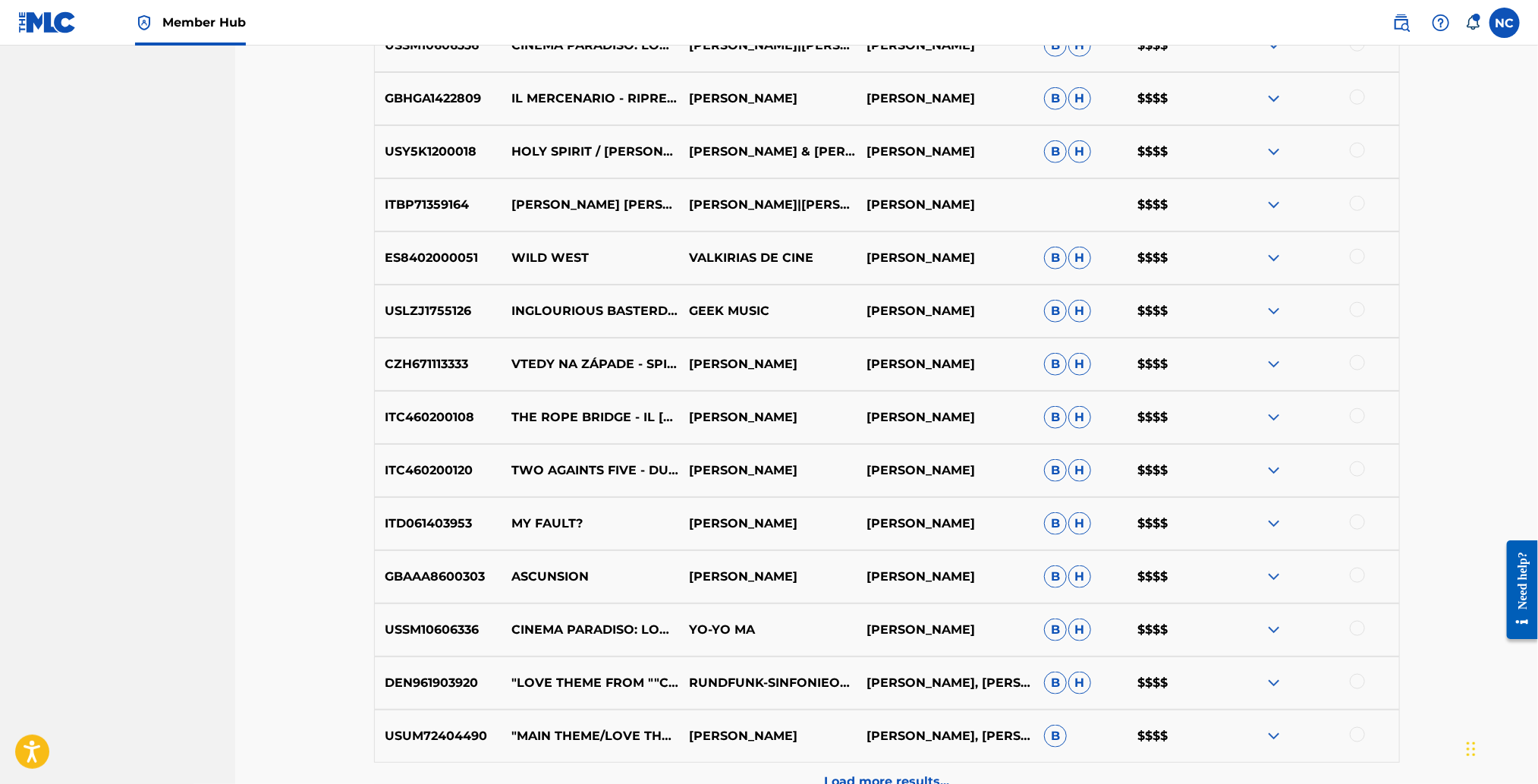
scroll to position [793, 0]
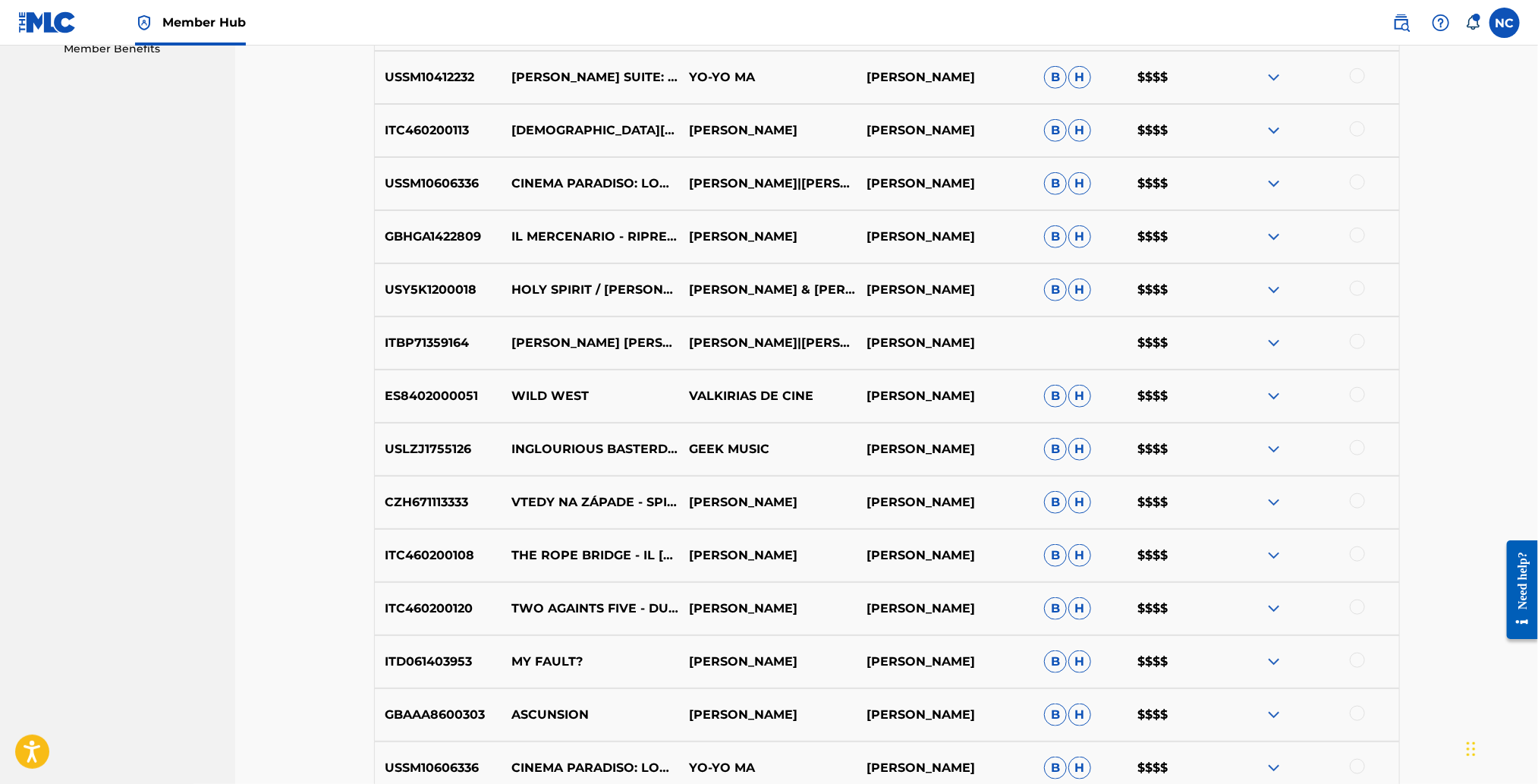
click at [1267, 449] on img at bounding box center [1274, 449] width 18 height 18
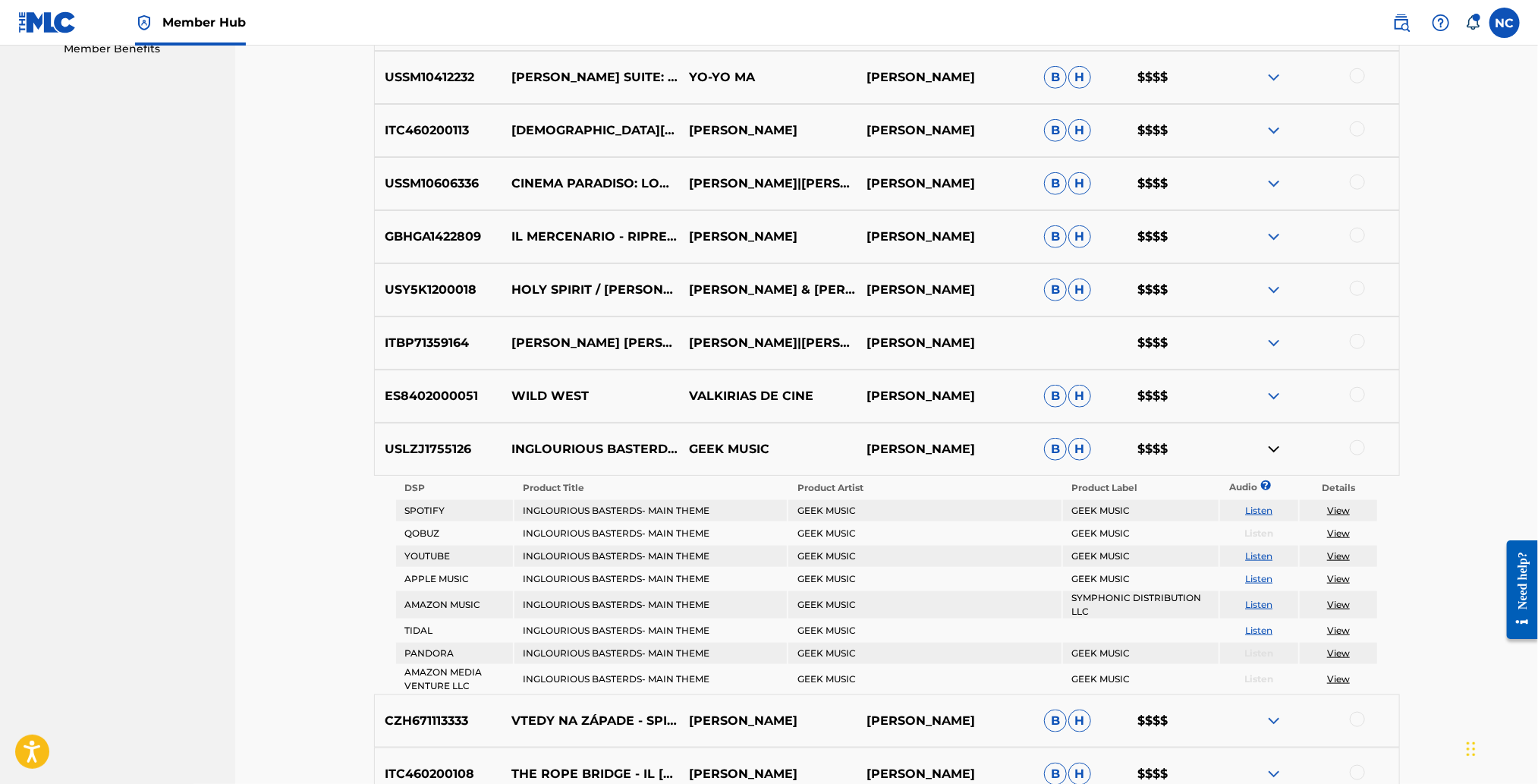
scroll to position [1134, 0]
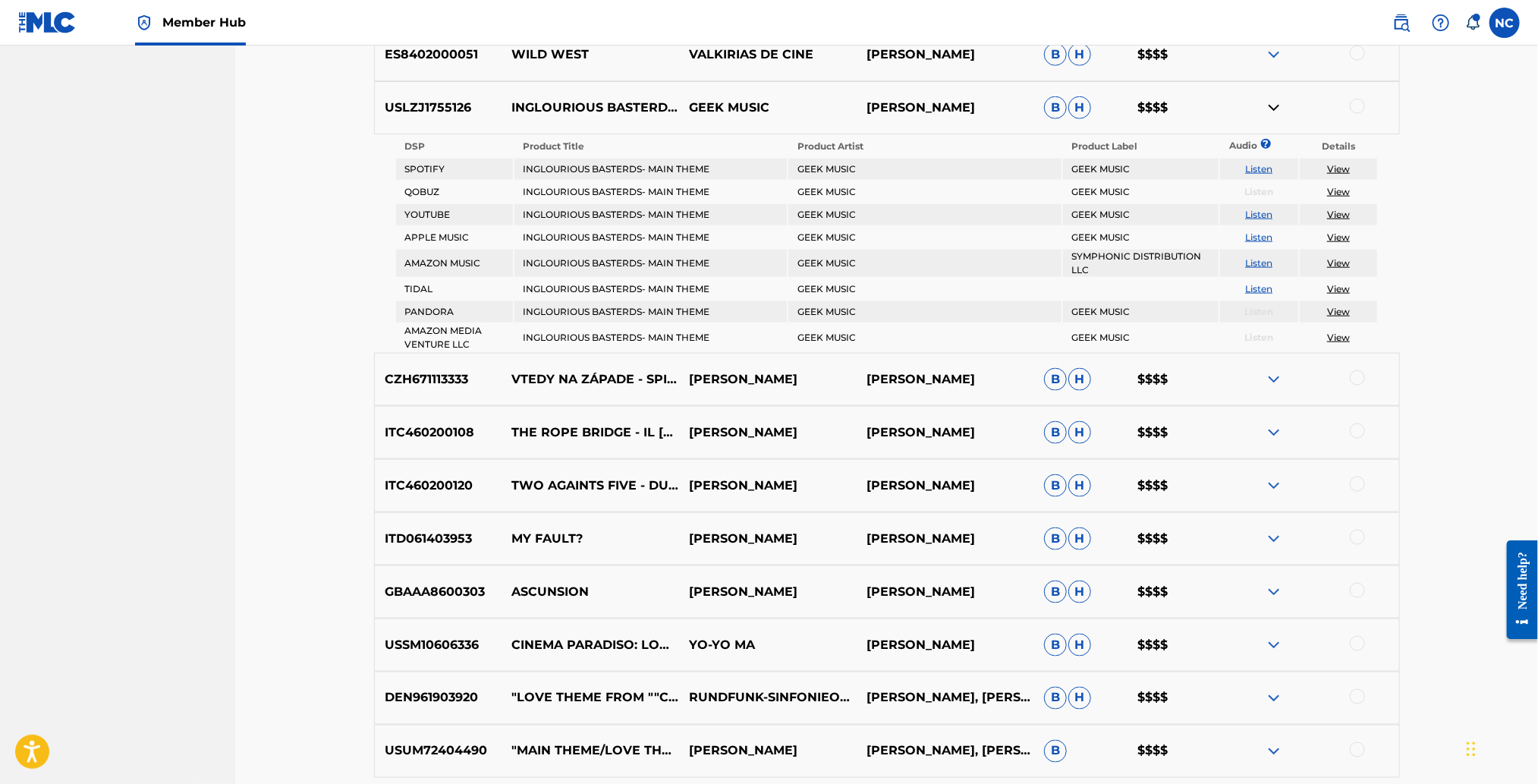
click at [1279, 374] on img at bounding box center [1274, 379] width 18 height 18
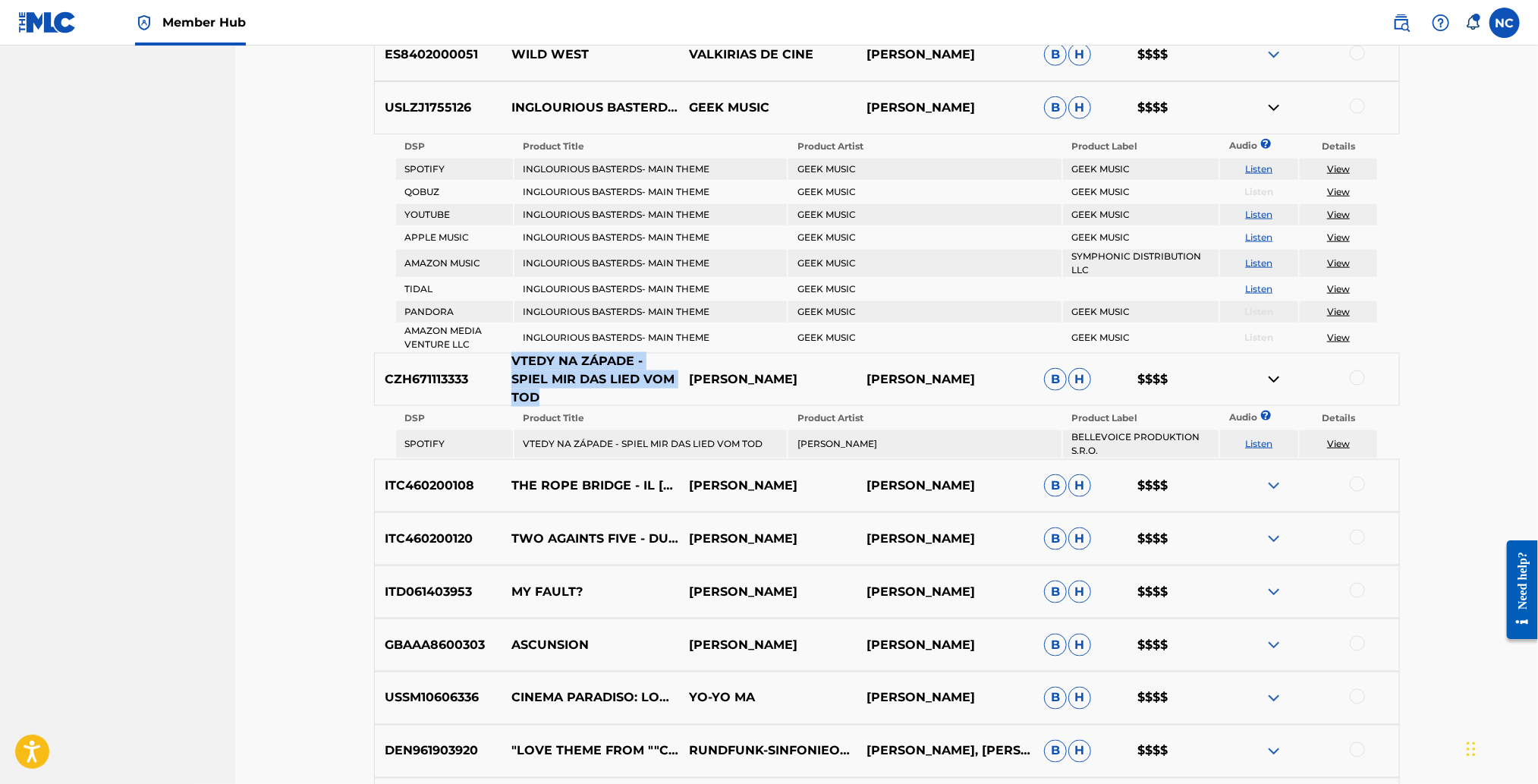
drag, startPoint x: 566, startPoint y: 386, endPoint x: 509, endPoint y: 355, distance: 64.9
click at [509, 355] on p "VTEDY NA ZÁPADE - SPIEL MIR DAS LIED VOM TOD" at bounding box center [590, 379] width 178 height 54
copy p "VTEDY NA ZÁPADE - SPIEL MIR DAS LIED VOM TOD"
click at [1267, 476] on img at bounding box center [1274, 485] width 18 height 18
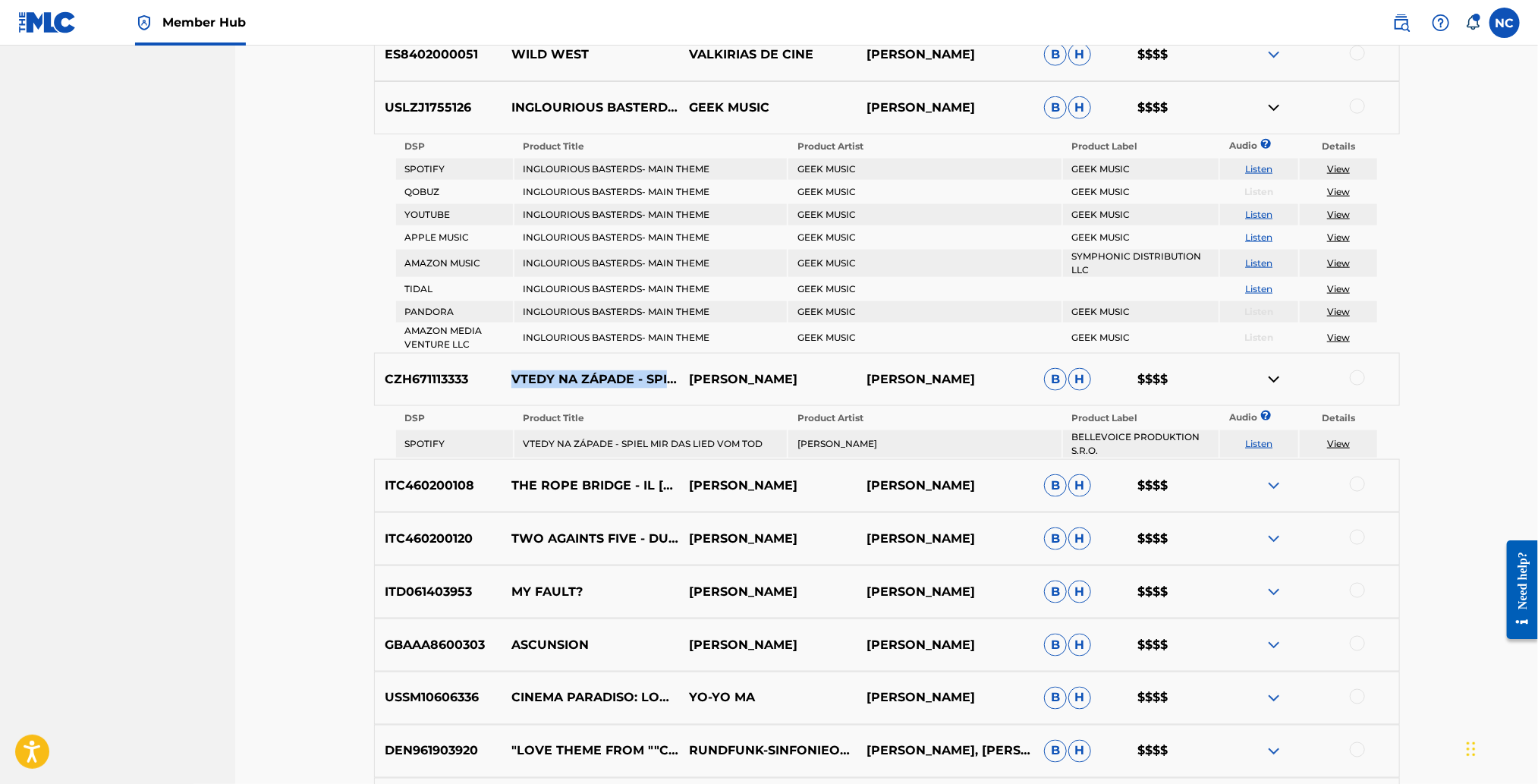
click at [1267, 476] on img at bounding box center [1274, 485] width 18 height 18
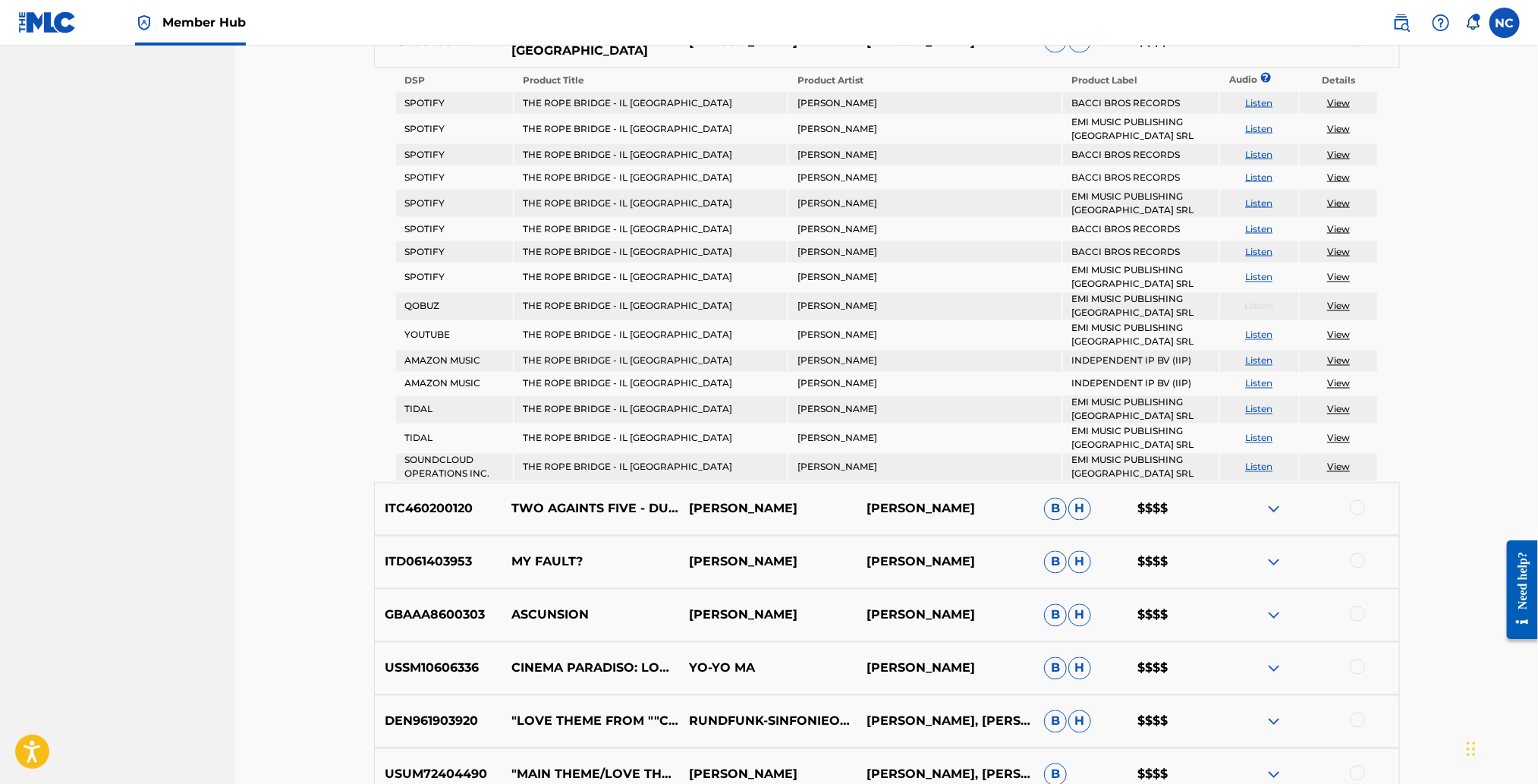
scroll to position [1589, 0]
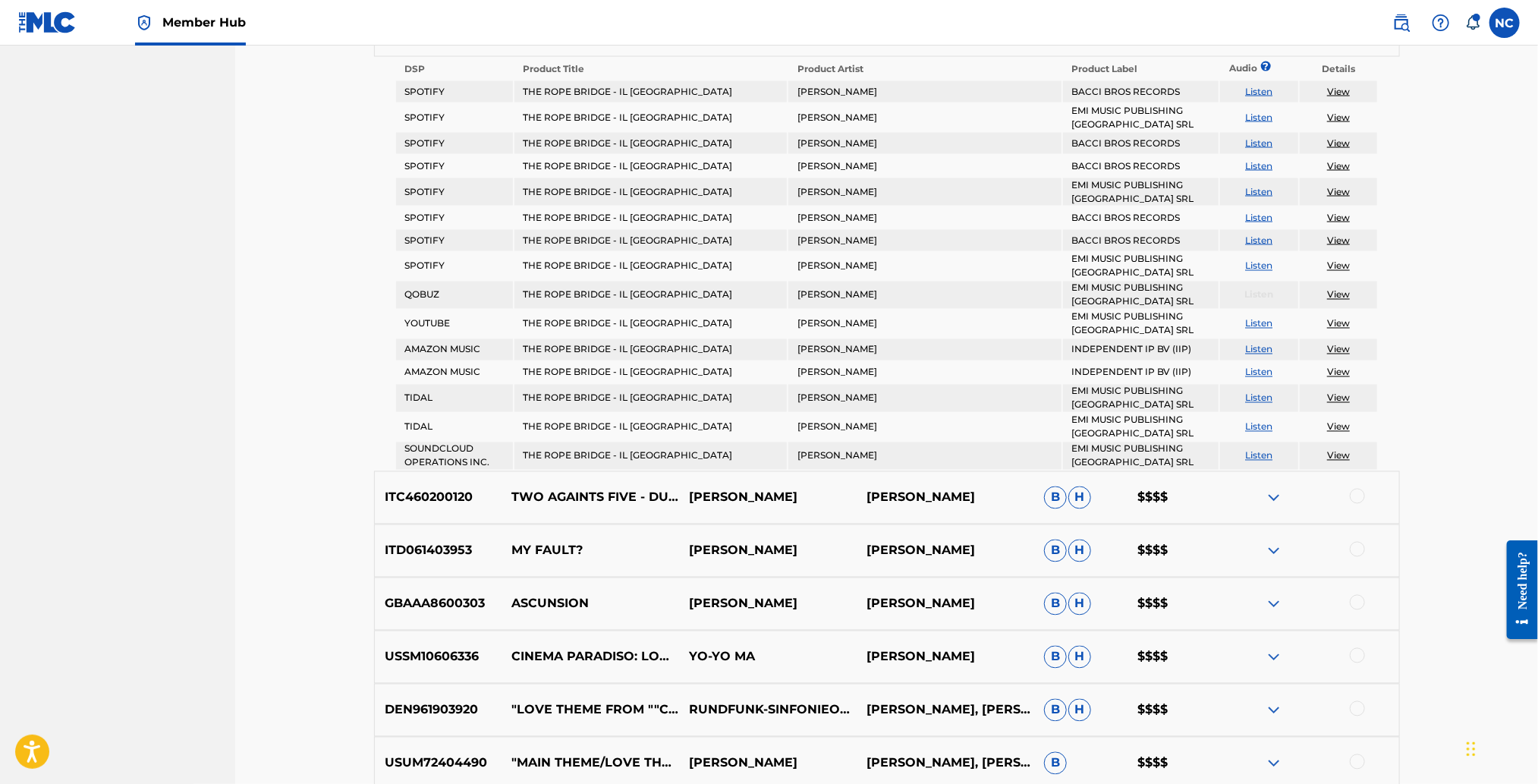
click at [1268, 488] on img at bounding box center [1274, 497] width 18 height 18
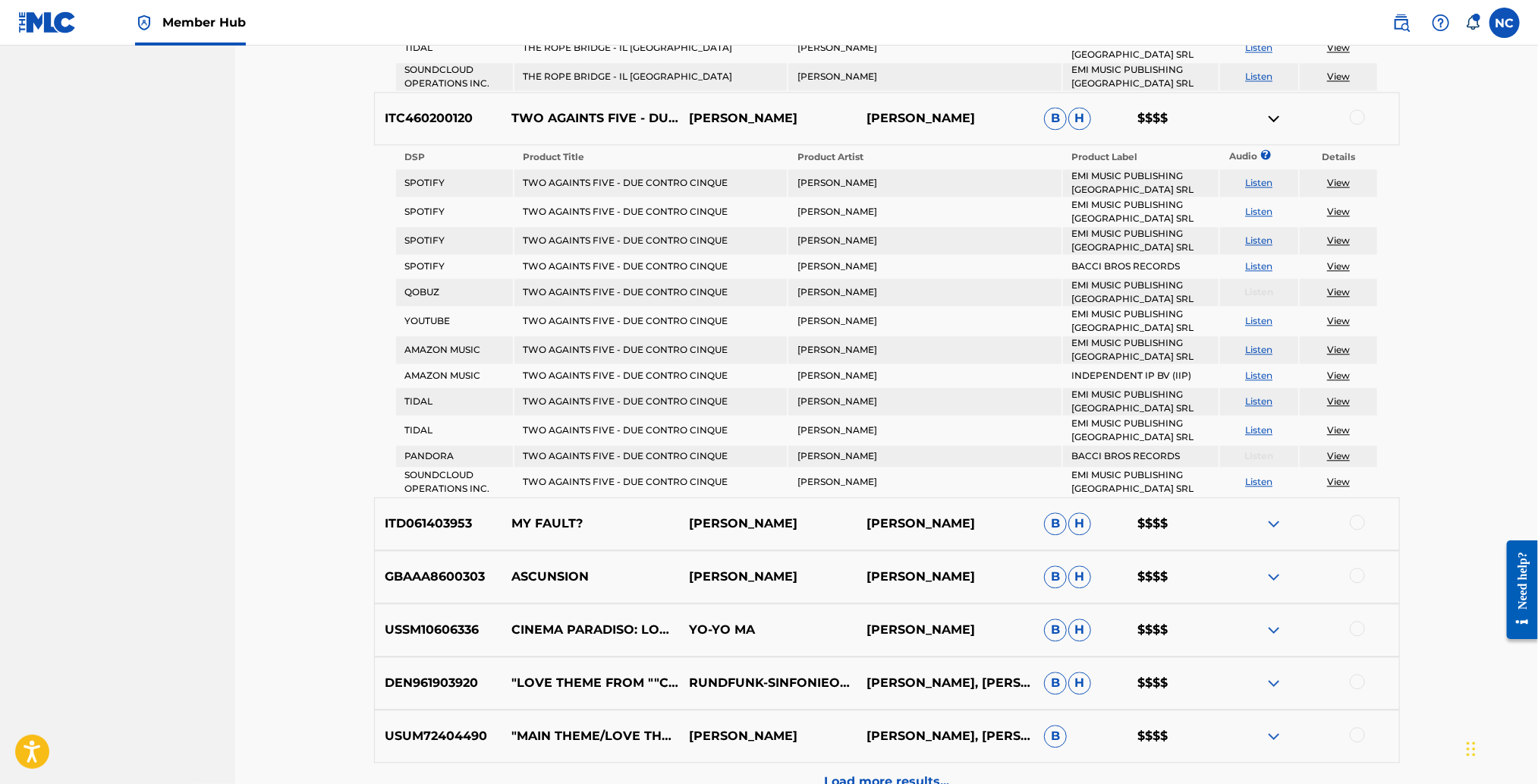
scroll to position [1931, 0]
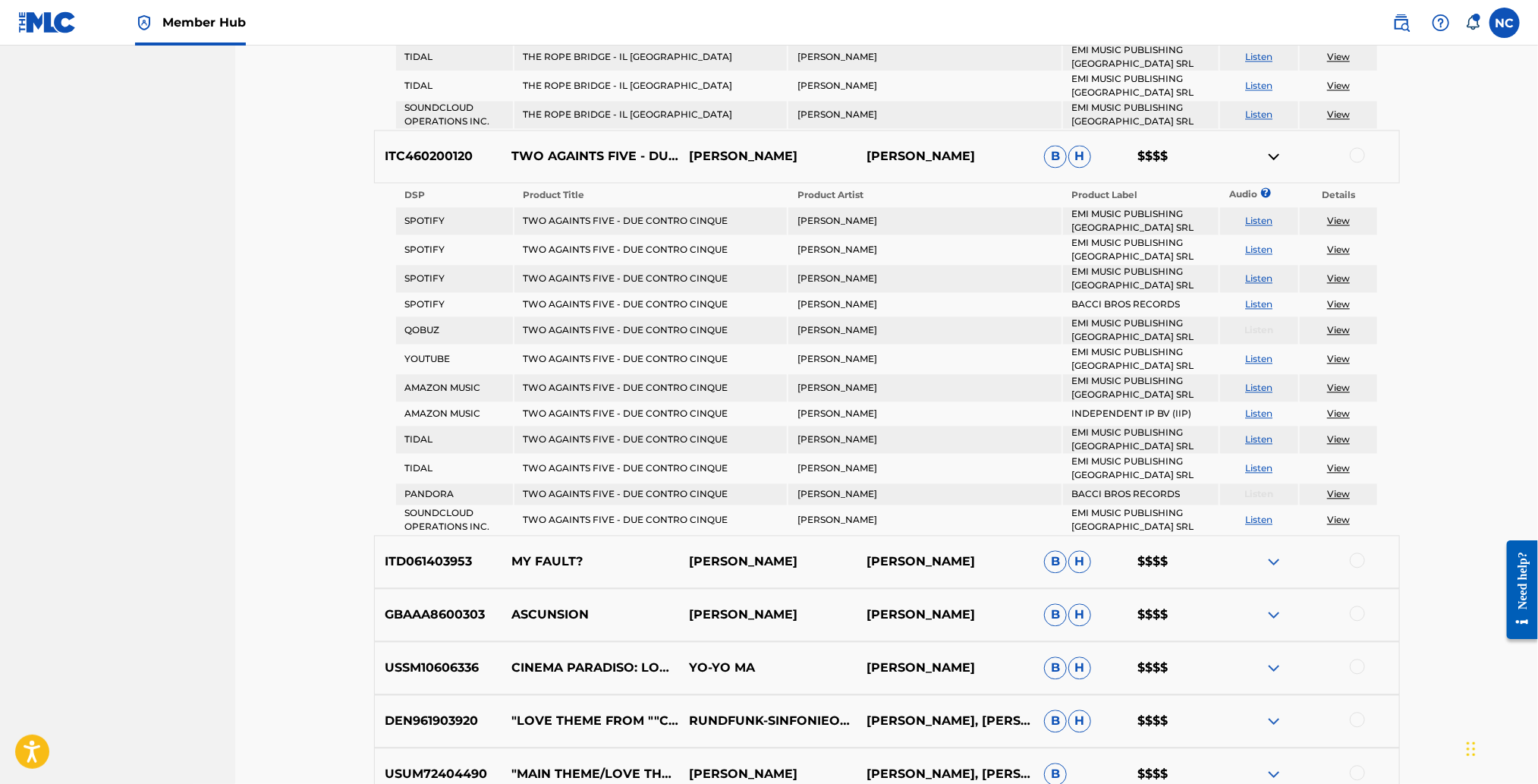
click at [1275, 147] on img at bounding box center [1274, 156] width 18 height 18
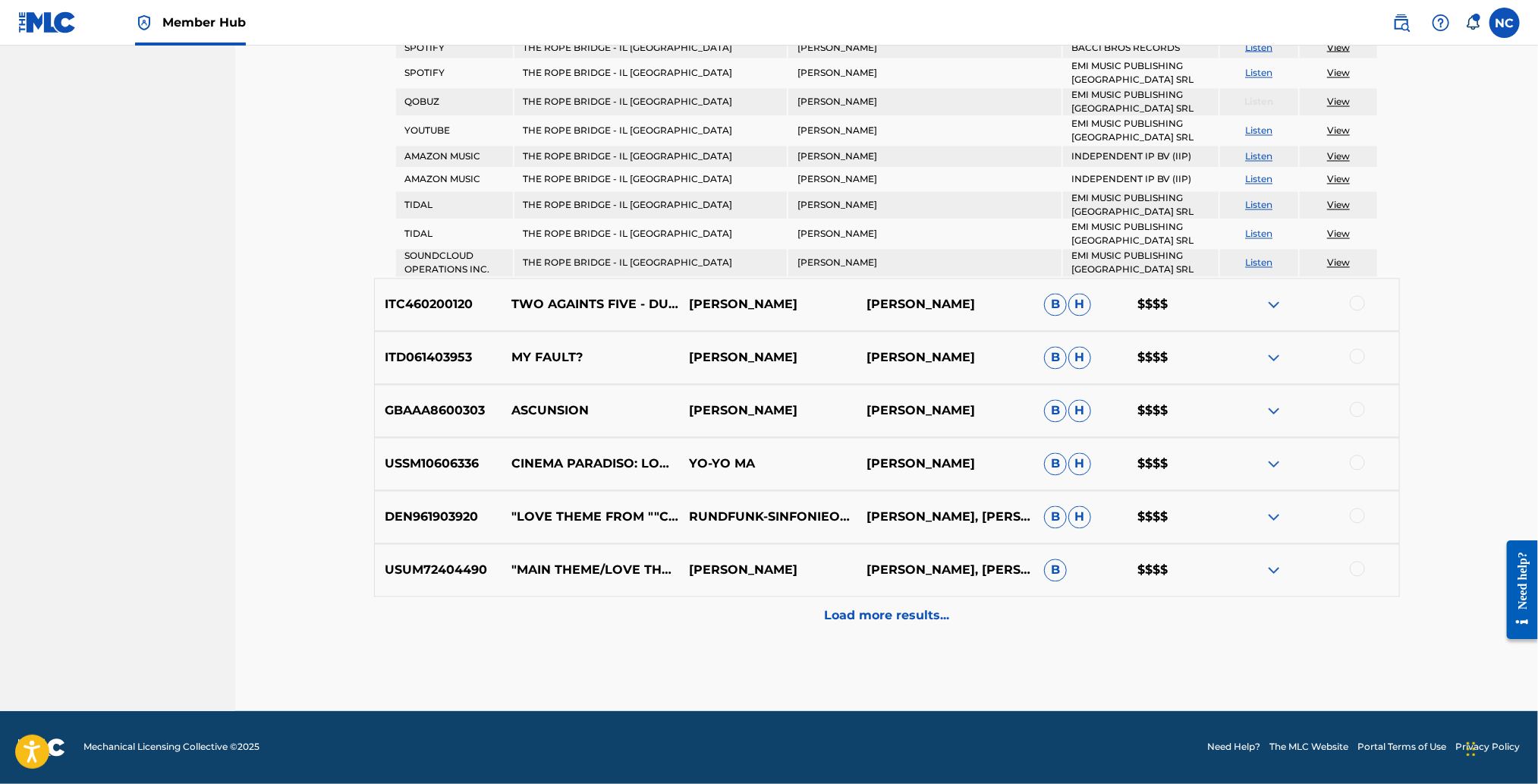
scroll to position [1763, 0]
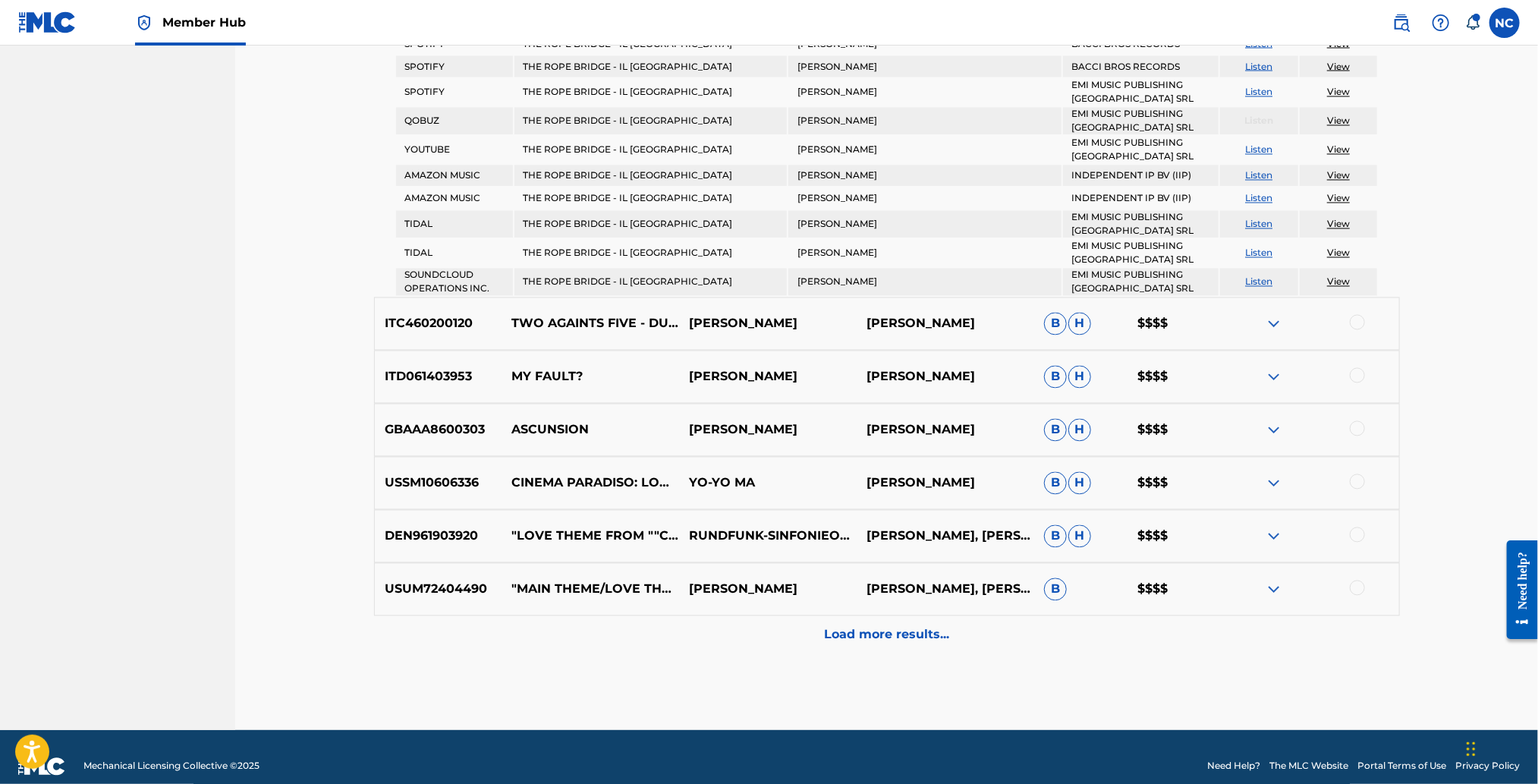
click at [1271, 315] on img at bounding box center [1274, 324] width 18 height 18
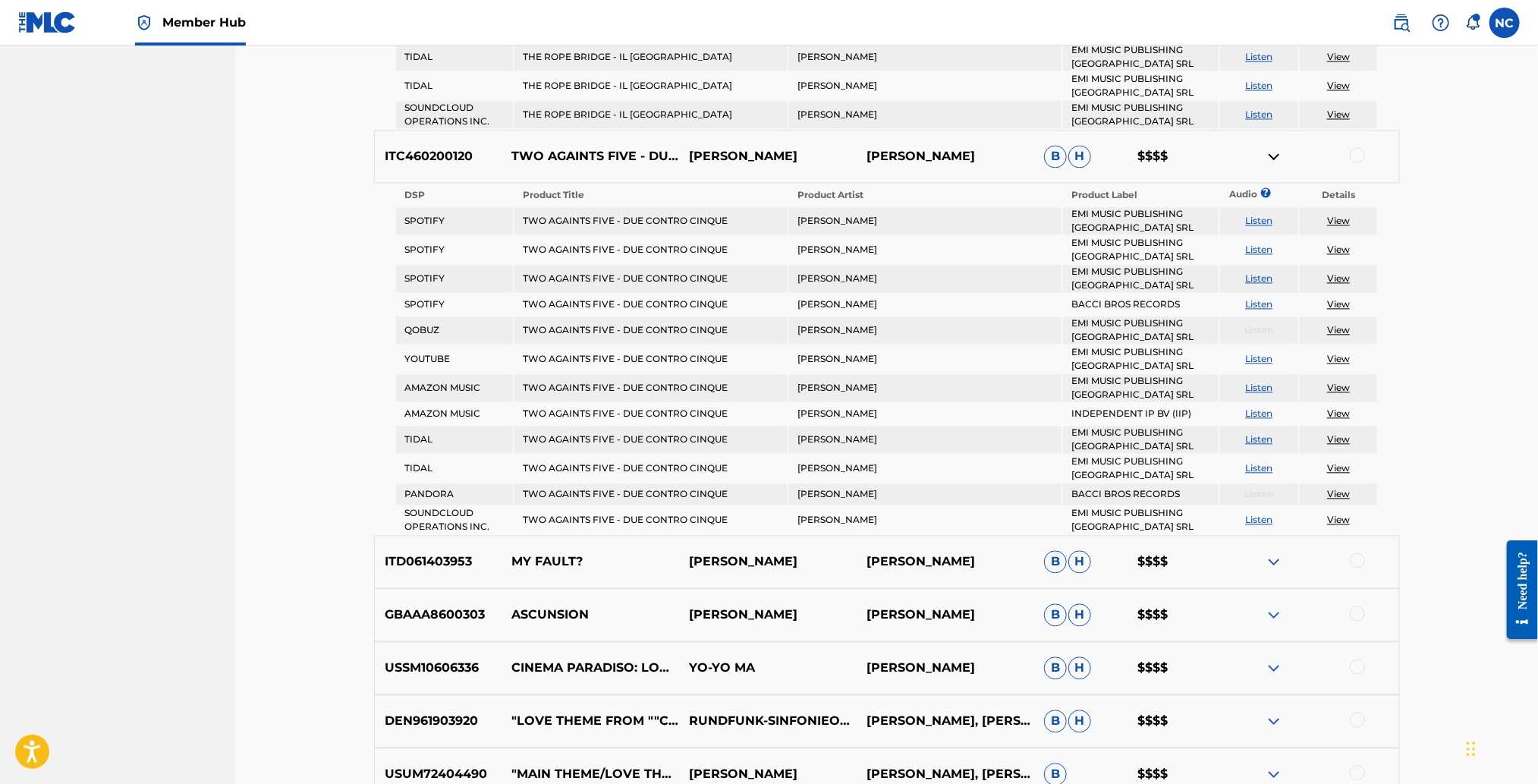
click at [762, 147] on p "[PERSON_NAME]" at bounding box center [768, 156] width 178 height 18
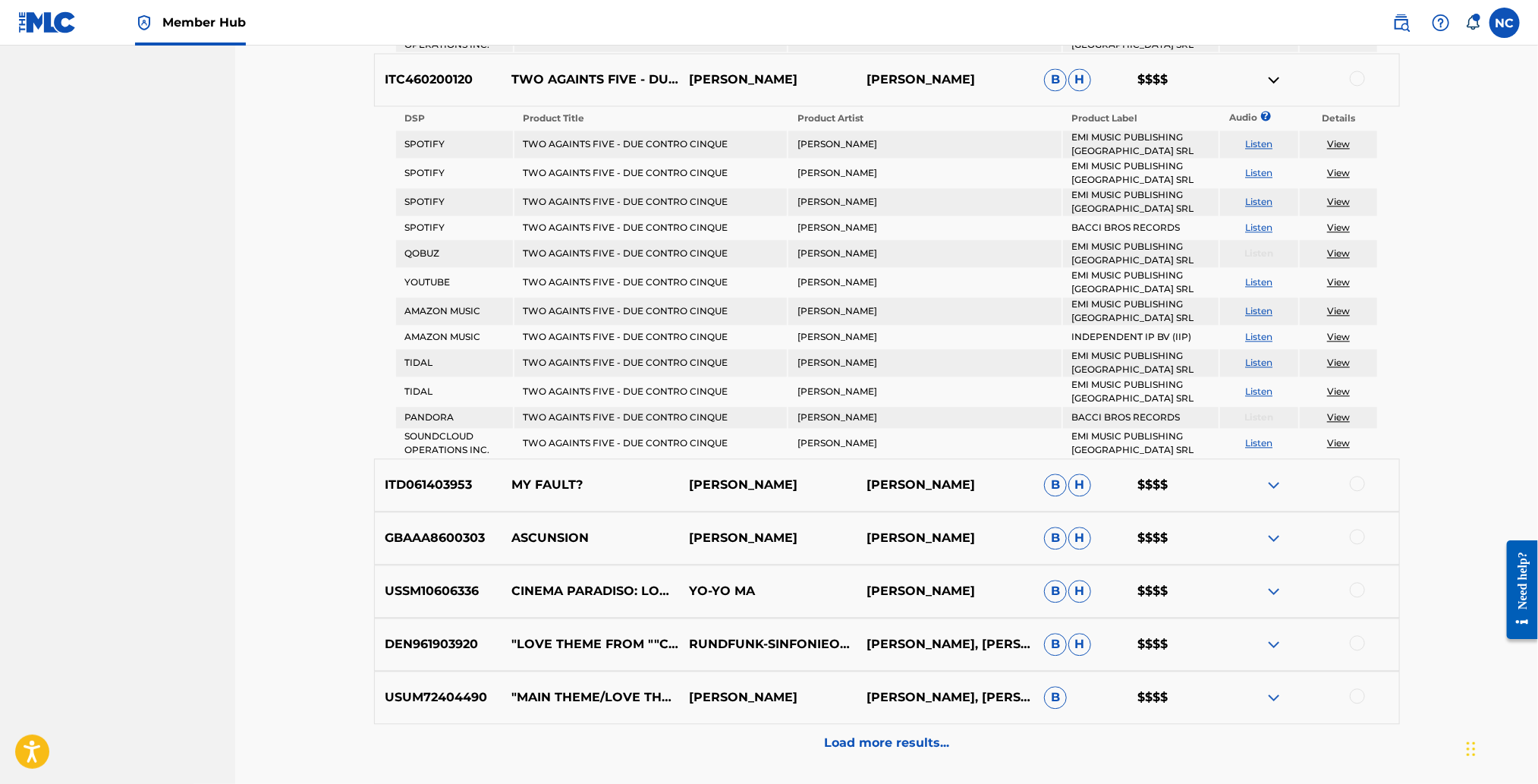
scroll to position [2045, 0]
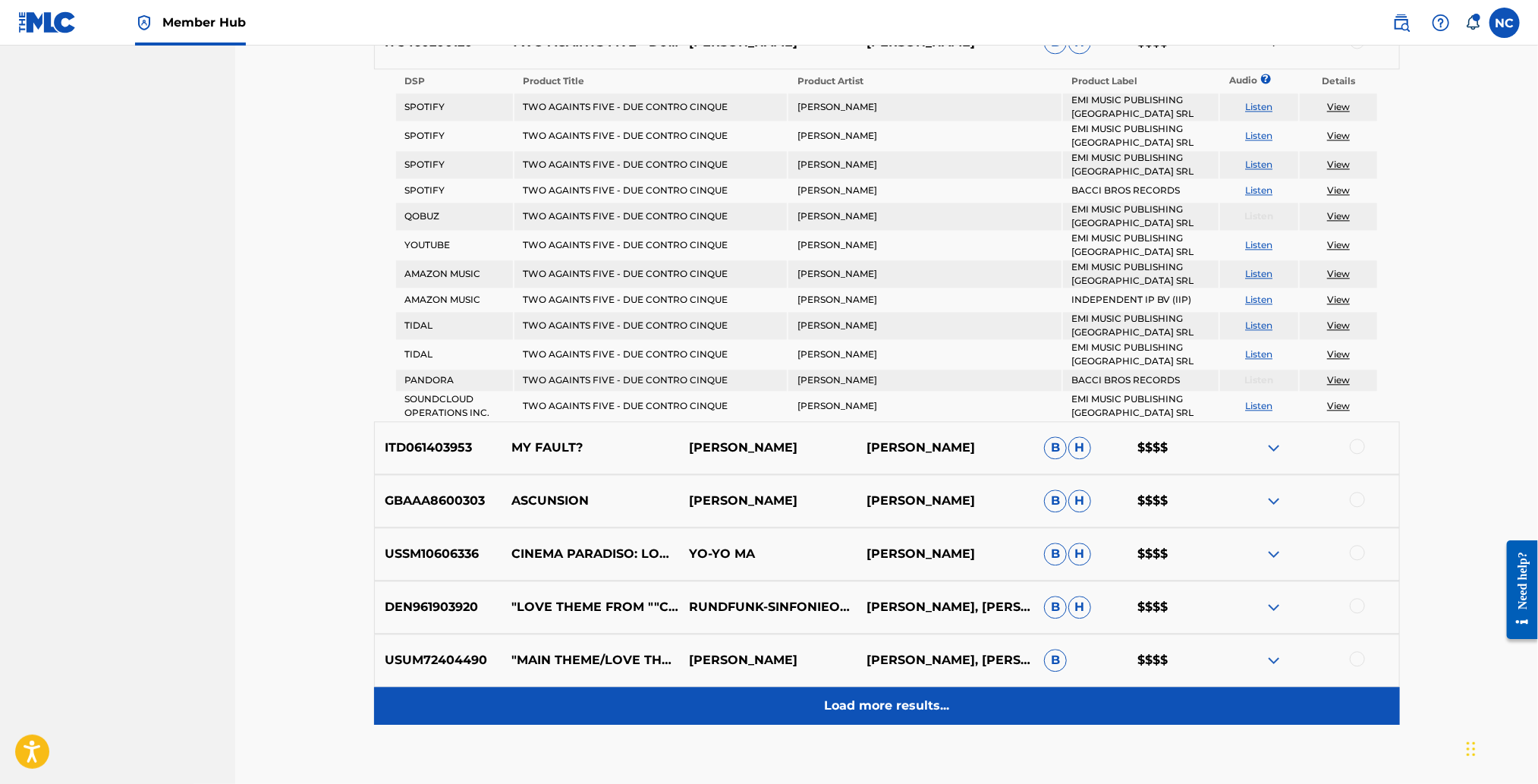
click at [851, 687] on div "Load more results..." at bounding box center [886, 705] width 1026 height 38
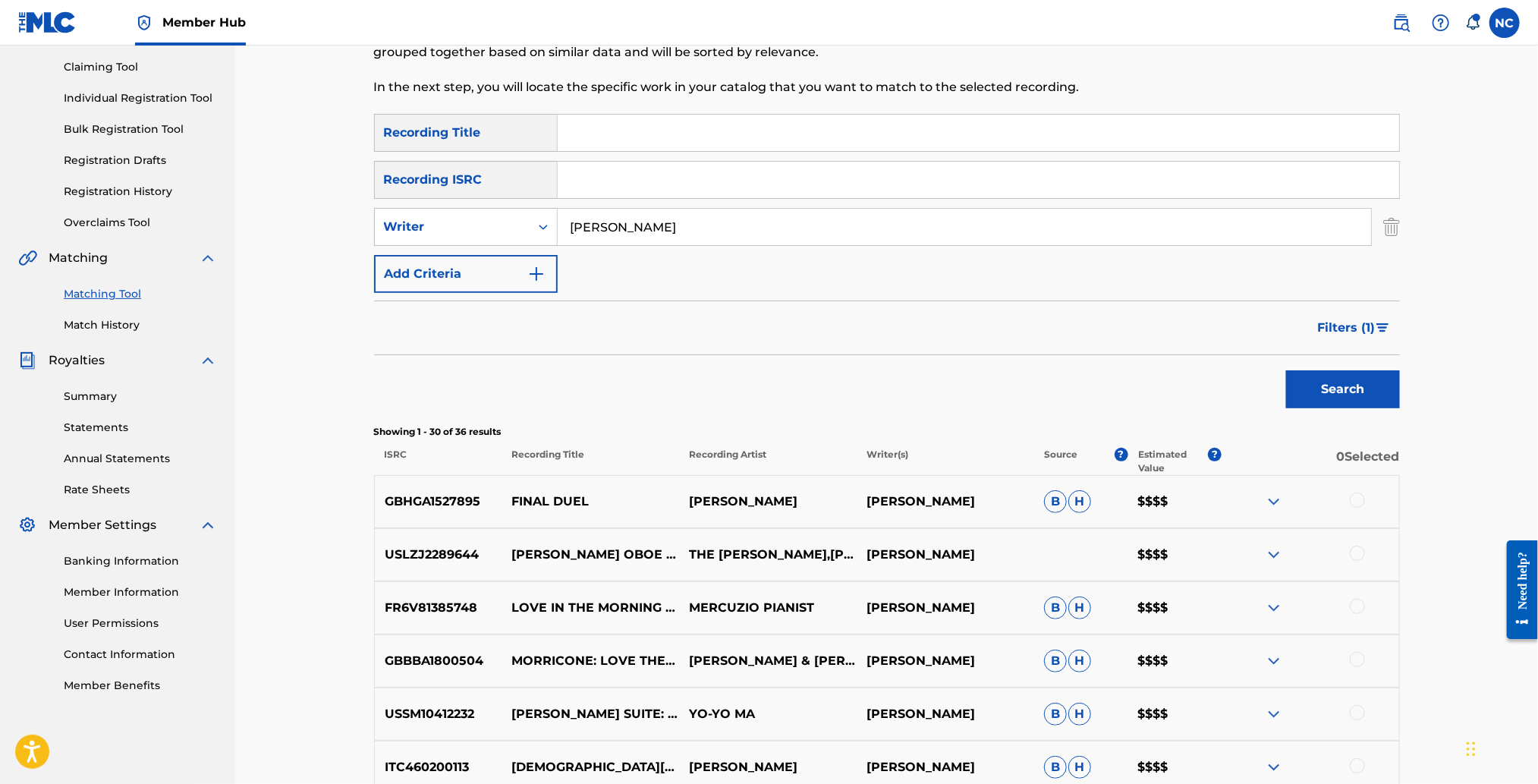
scroll to position [1626, 0]
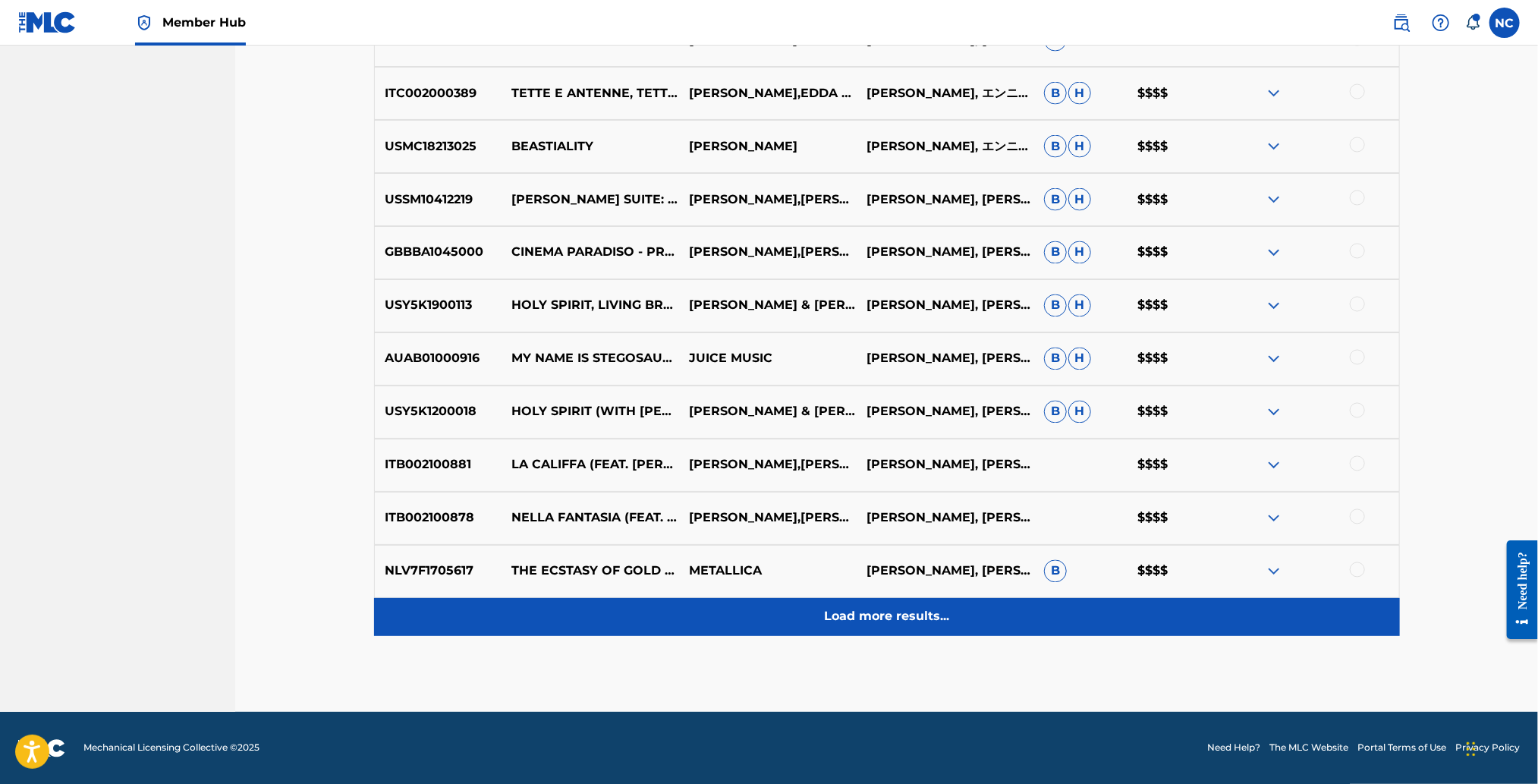
click at [833, 623] on p "Load more results..." at bounding box center [886, 617] width 125 height 18
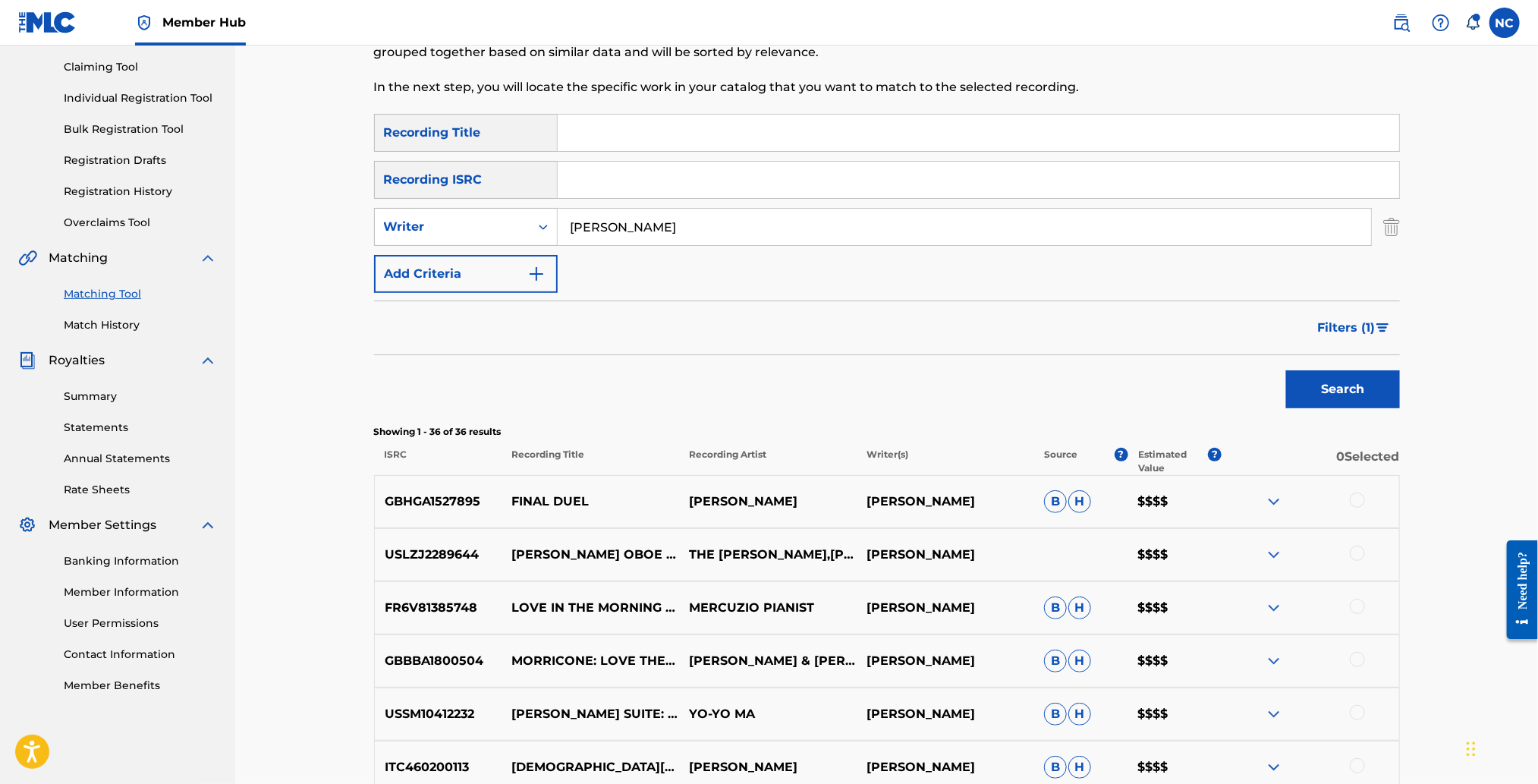
scroll to position [1908, 0]
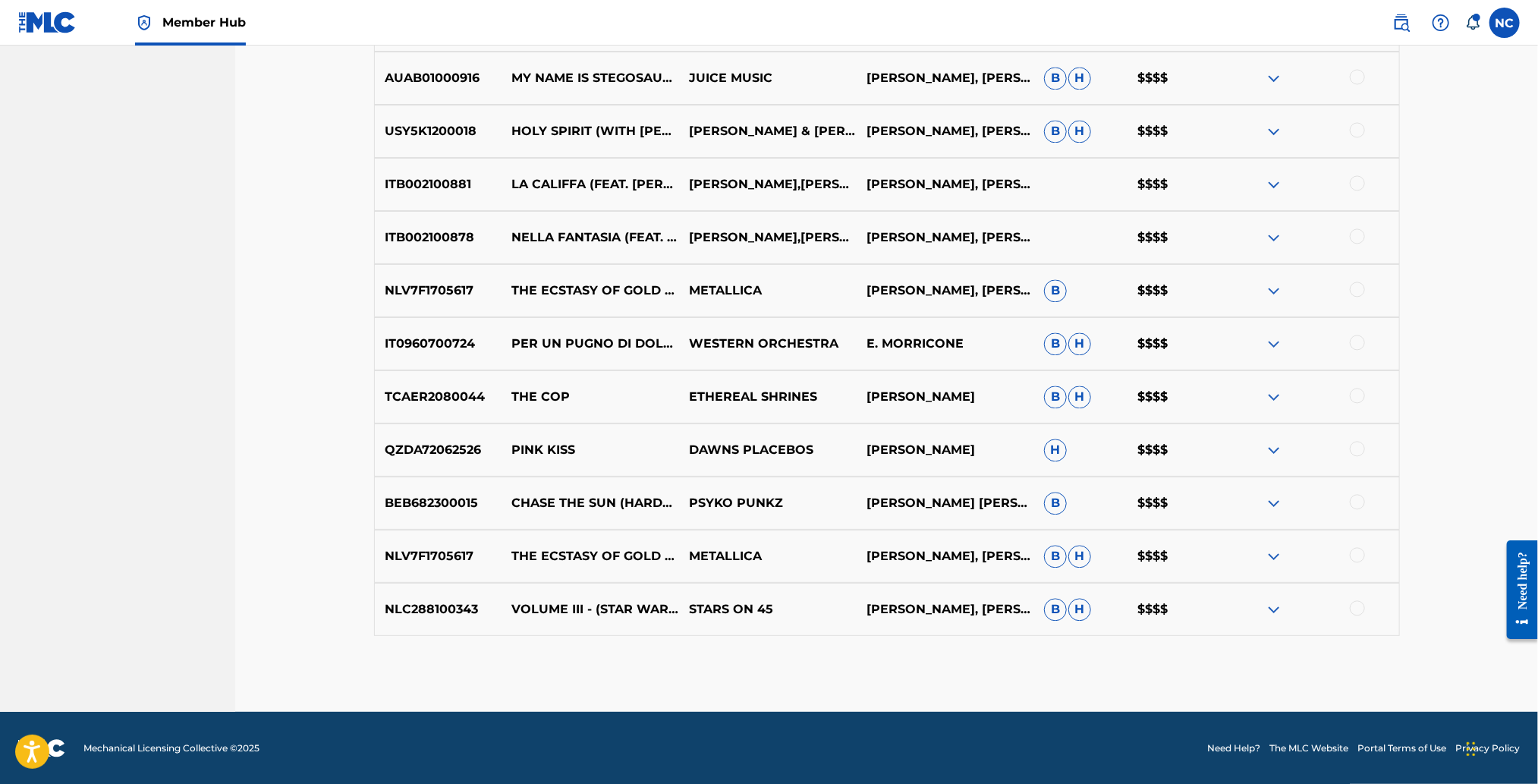
click at [1271, 343] on img at bounding box center [1274, 344] width 18 height 18
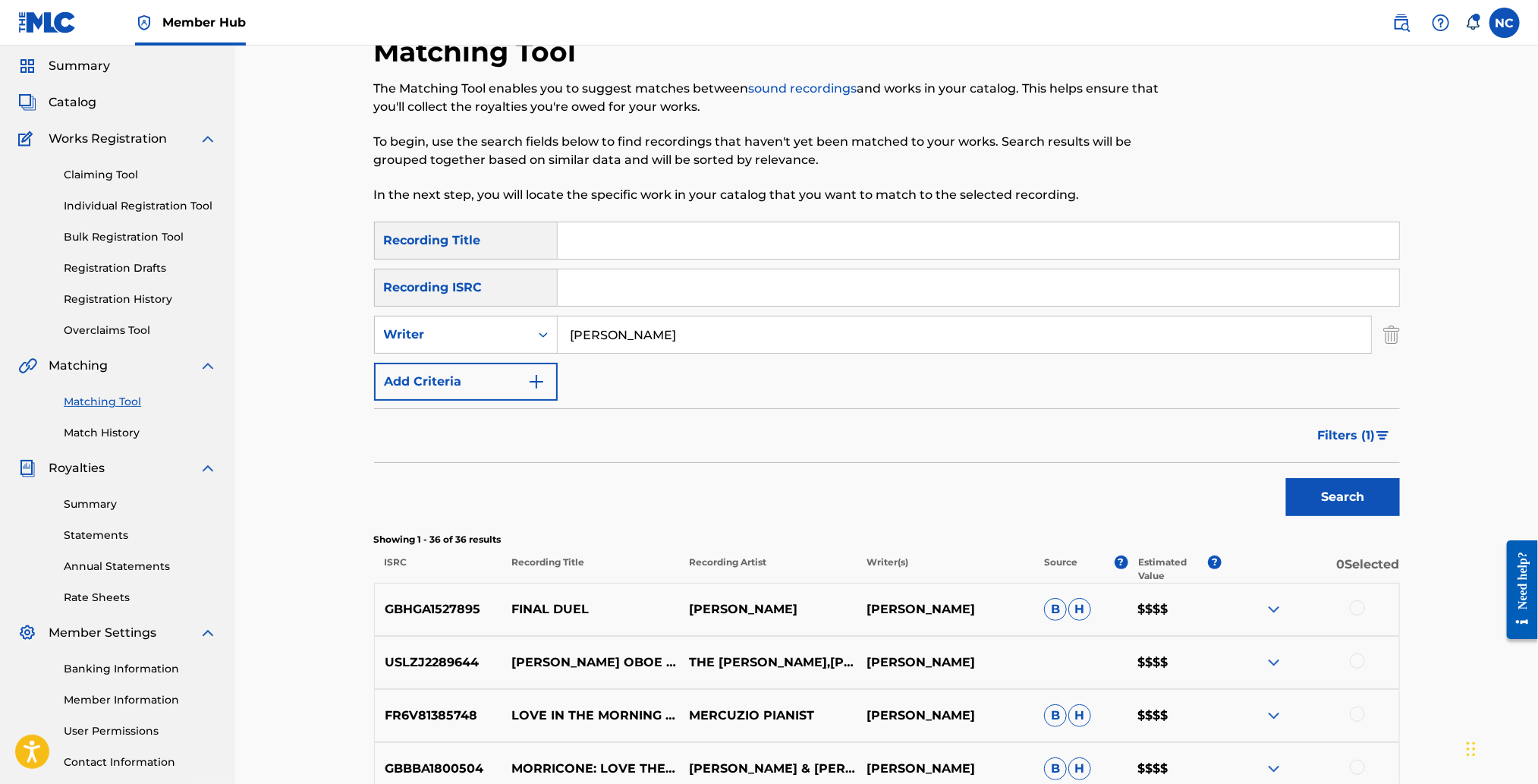
scroll to position [0, 0]
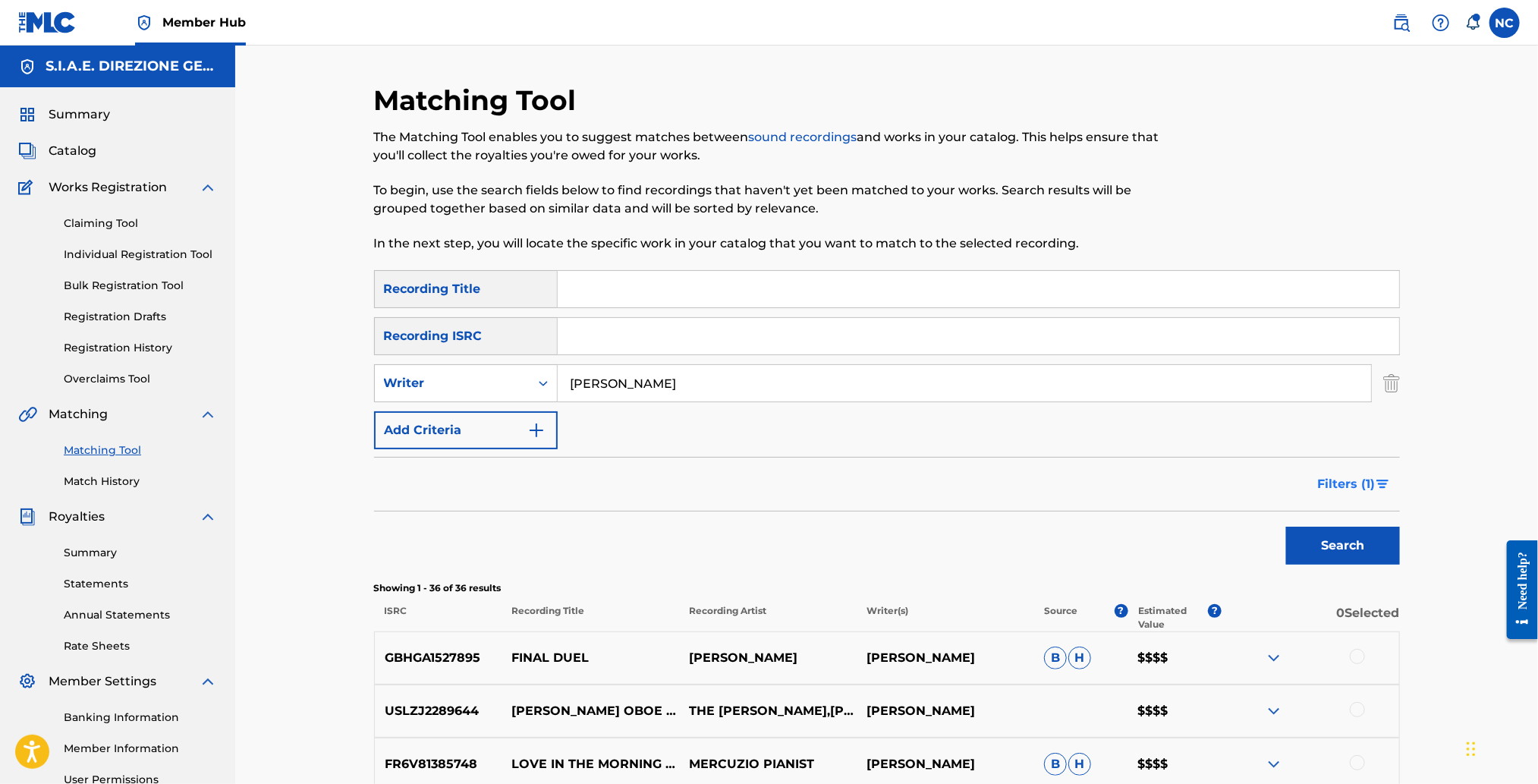
click at [1355, 487] on span "Filters ( 1 )" at bounding box center [1346, 484] width 58 height 18
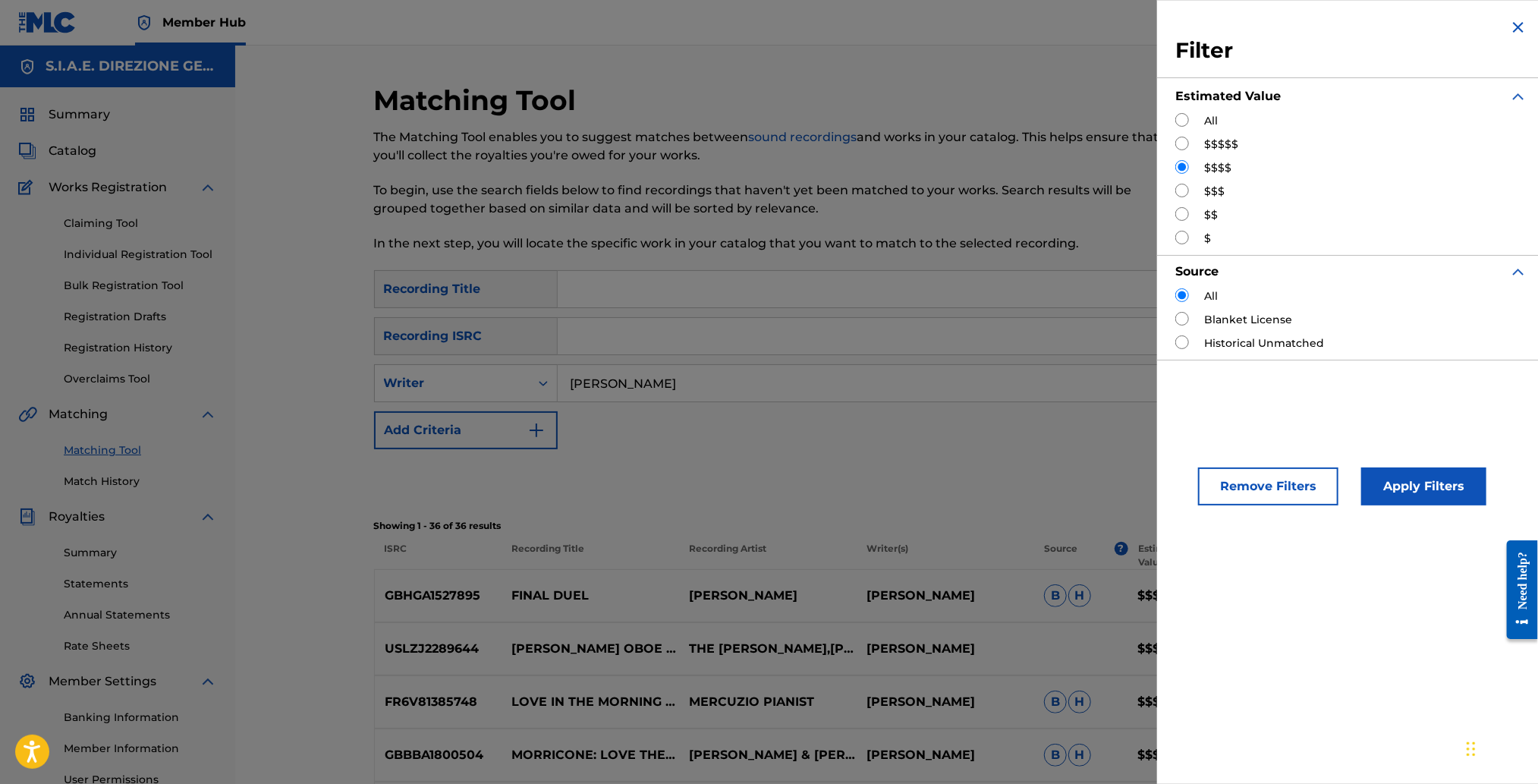
click at [1184, 193] on input "Search Form" at bounding box center [1182, 190] width 14 height 14
radio input "true"
click at [1406, 479] on button "Apply Filters" at bounding box center [1423, 486] width 125 height 38
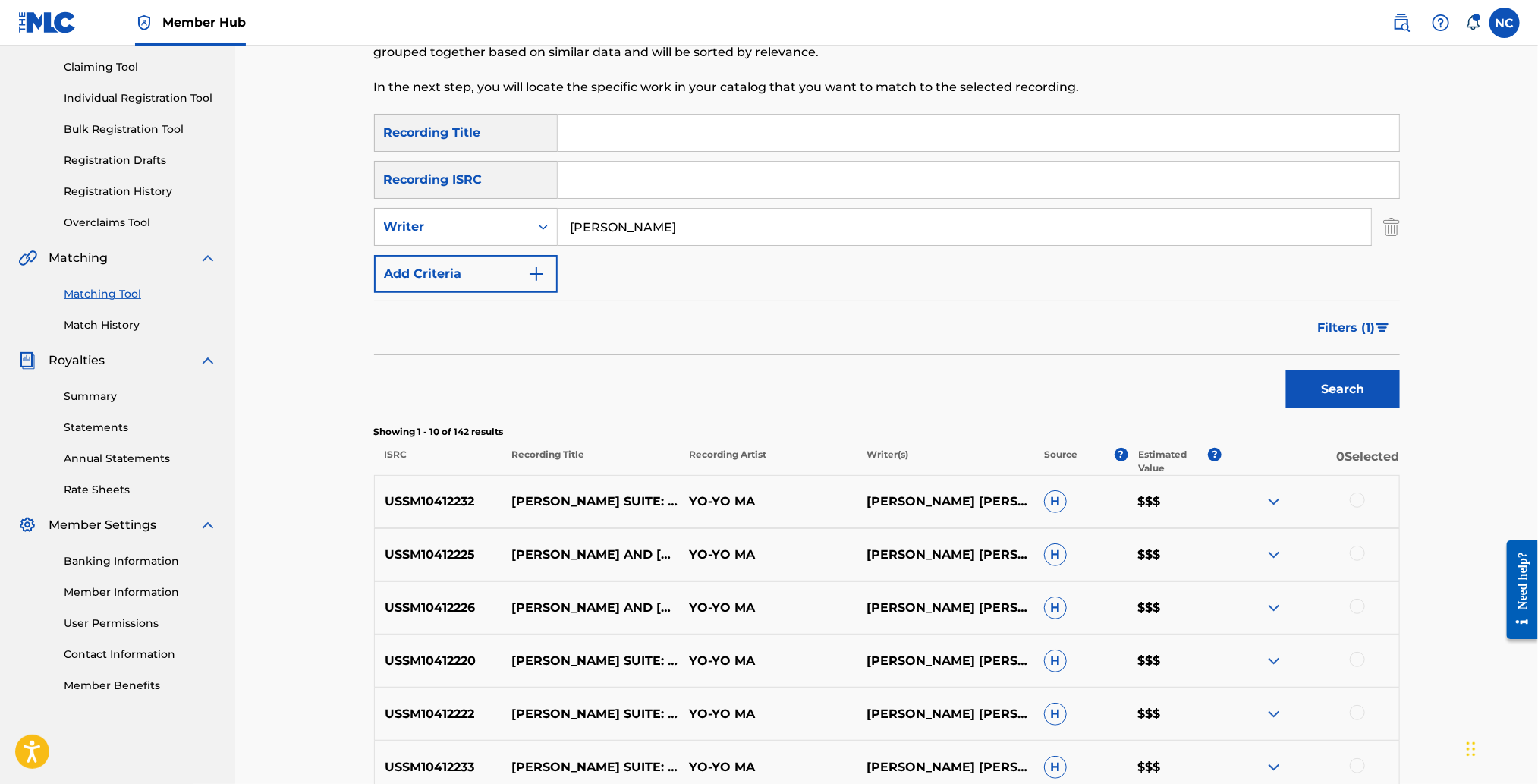
scroll to position [498, 0]
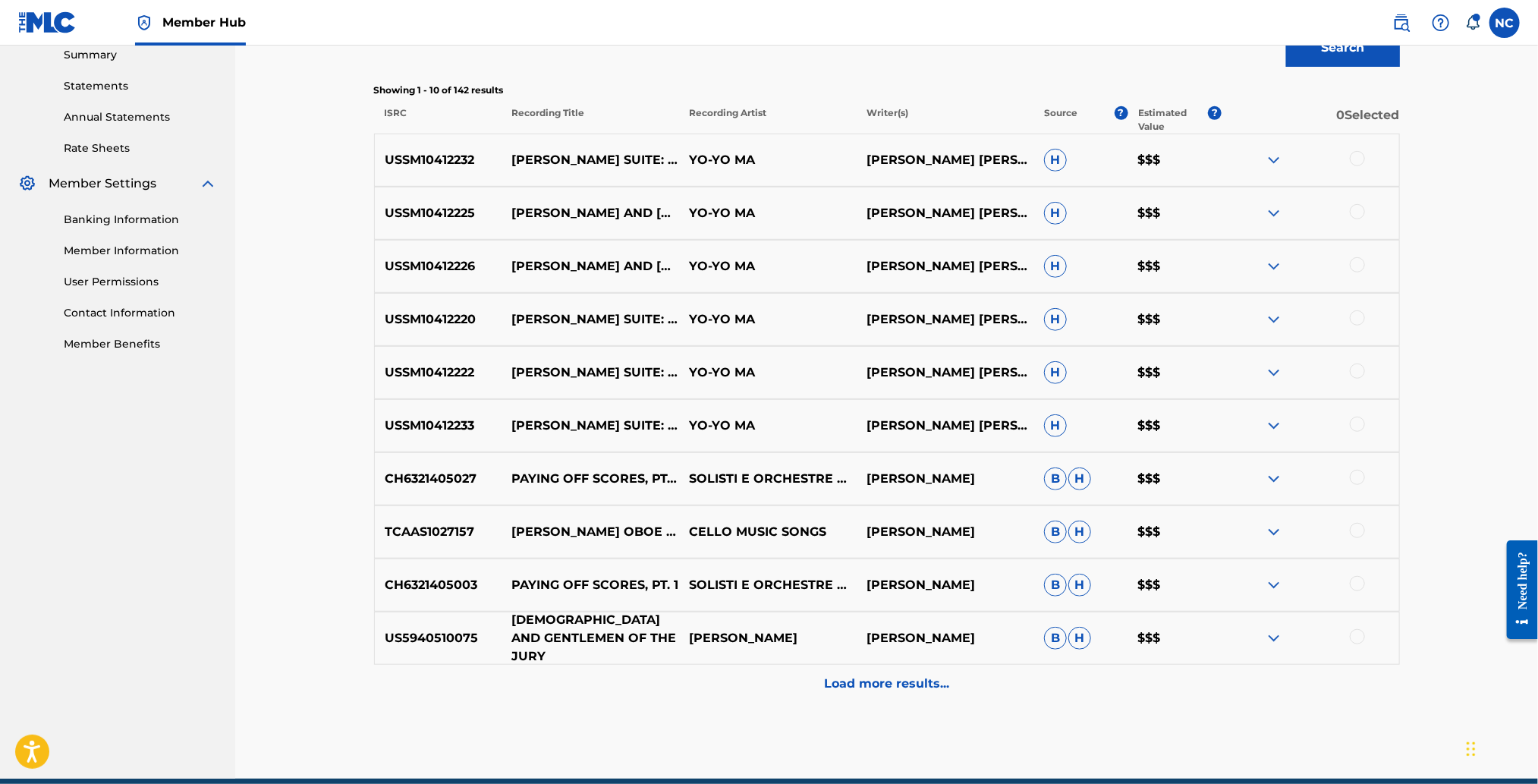
click at [583, 643] on p "LADIES AND GENTLEMEN OF THE JURY" at bounding box center [590, 638] width 178 height 54
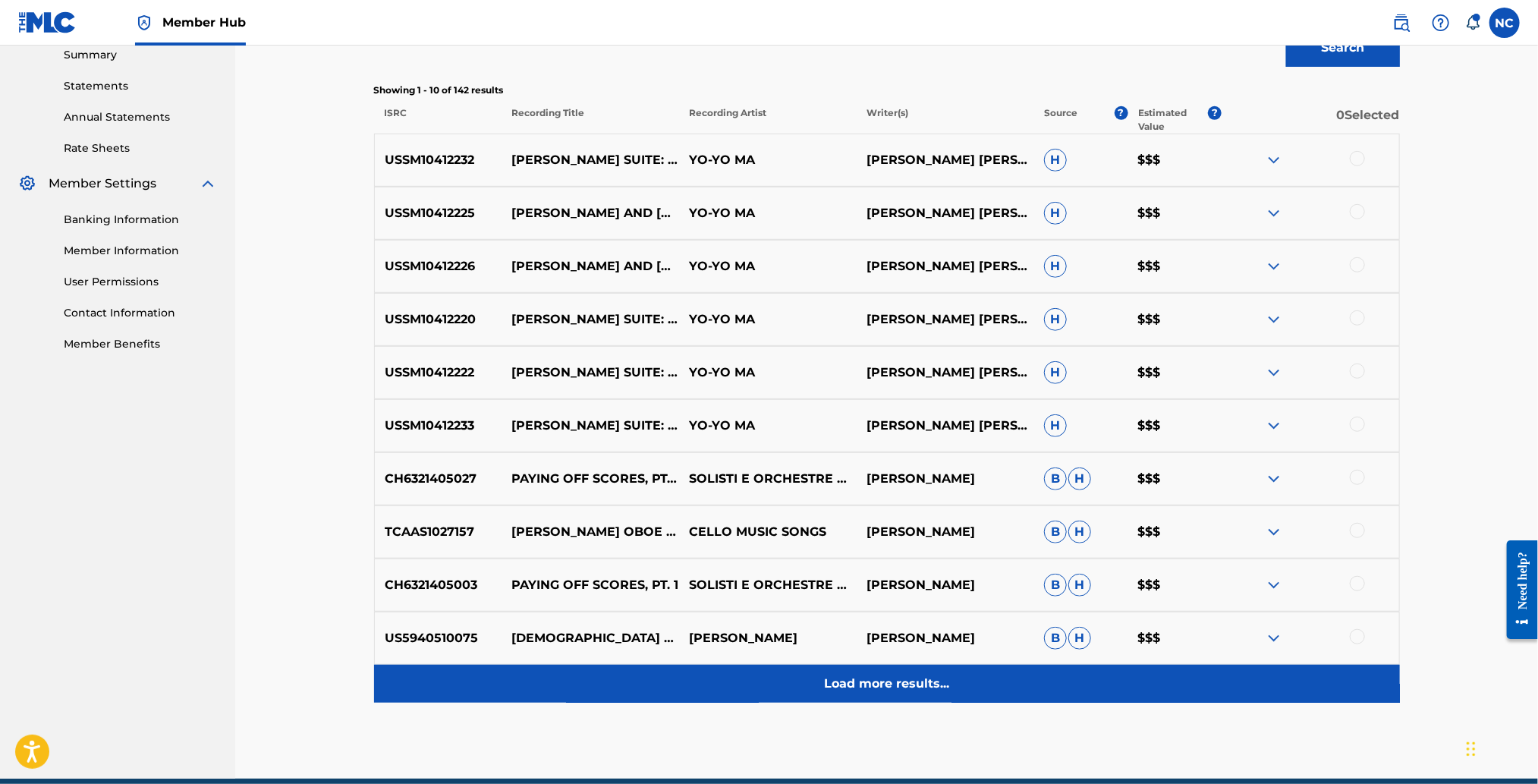
click at [910, 688] on p "Load more results..." at bounding box center [886, 683] width 125 height 18
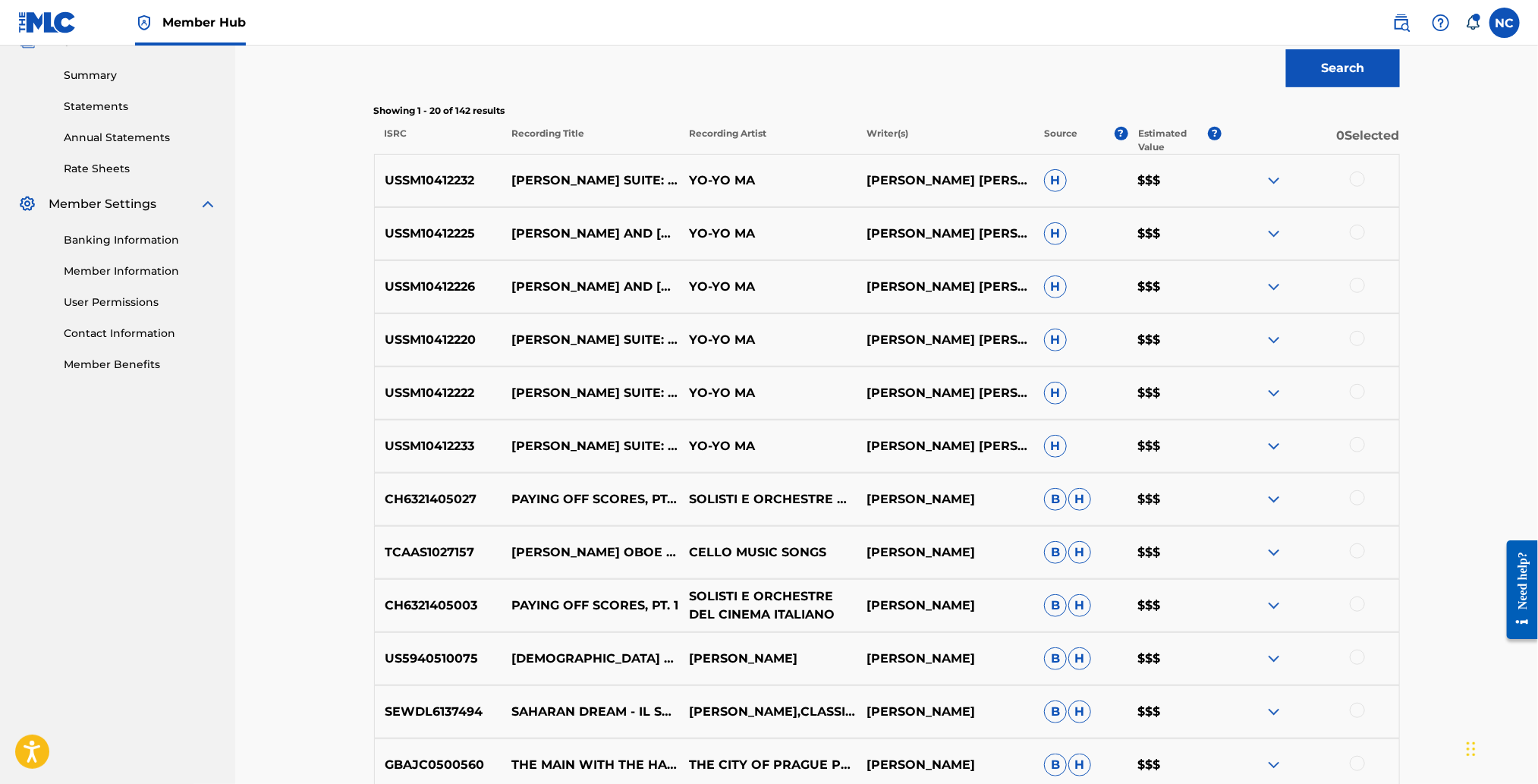
scroll to position [270, 0]
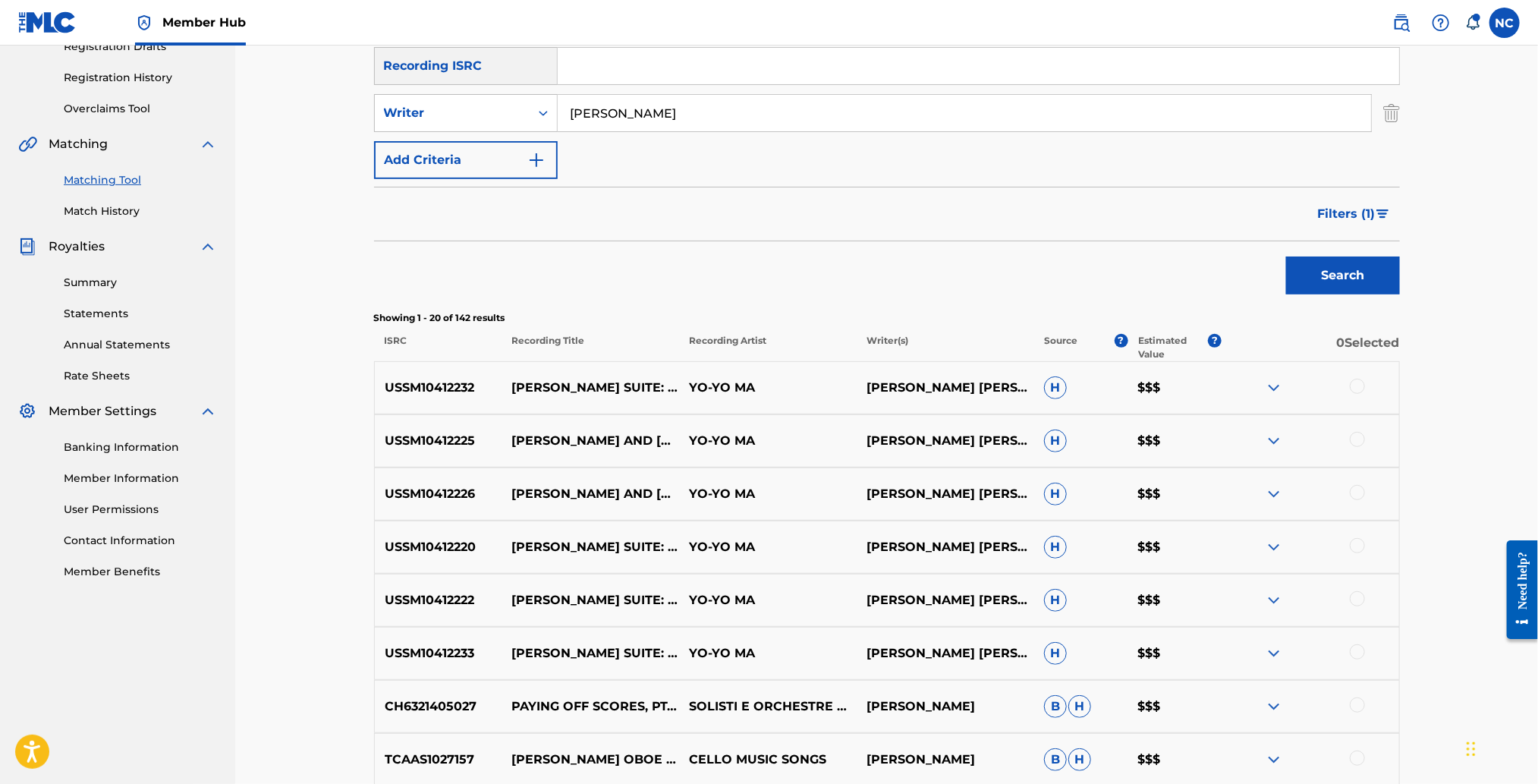
click at [1272, 442] on img at bounding box center [1274, 440] width 18 height 18
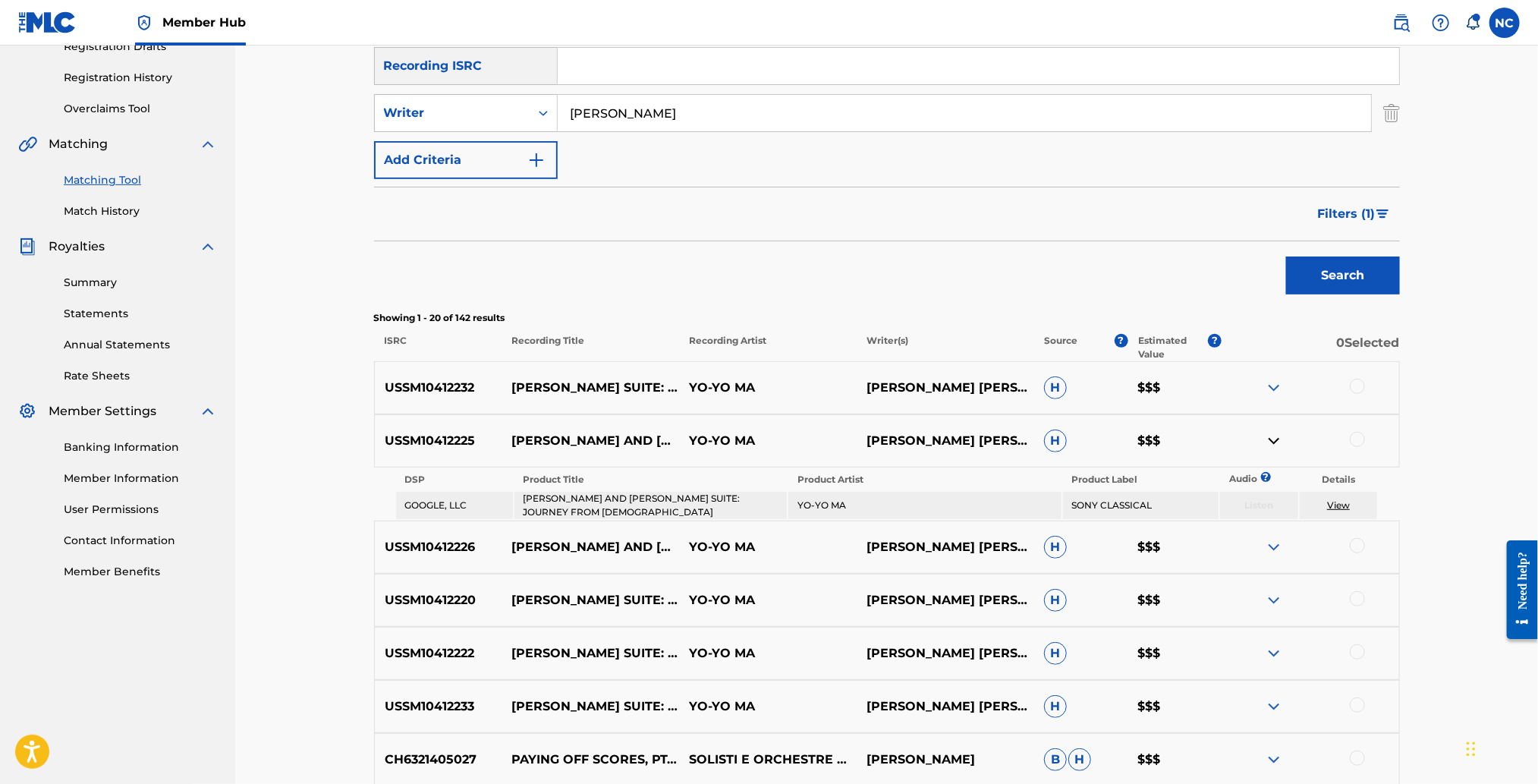
click at [1425, 761] on div "Matching Tool The Matching Tool enables you to suggest matches between sound re…" at bounding box center [886, 683] width 1302 height 1815
click at [613, 544] on p "MOSES AND MARCO POLO SUITE: THEME FROM MOSES" at bounding box center [590, 547] width 178 height 73
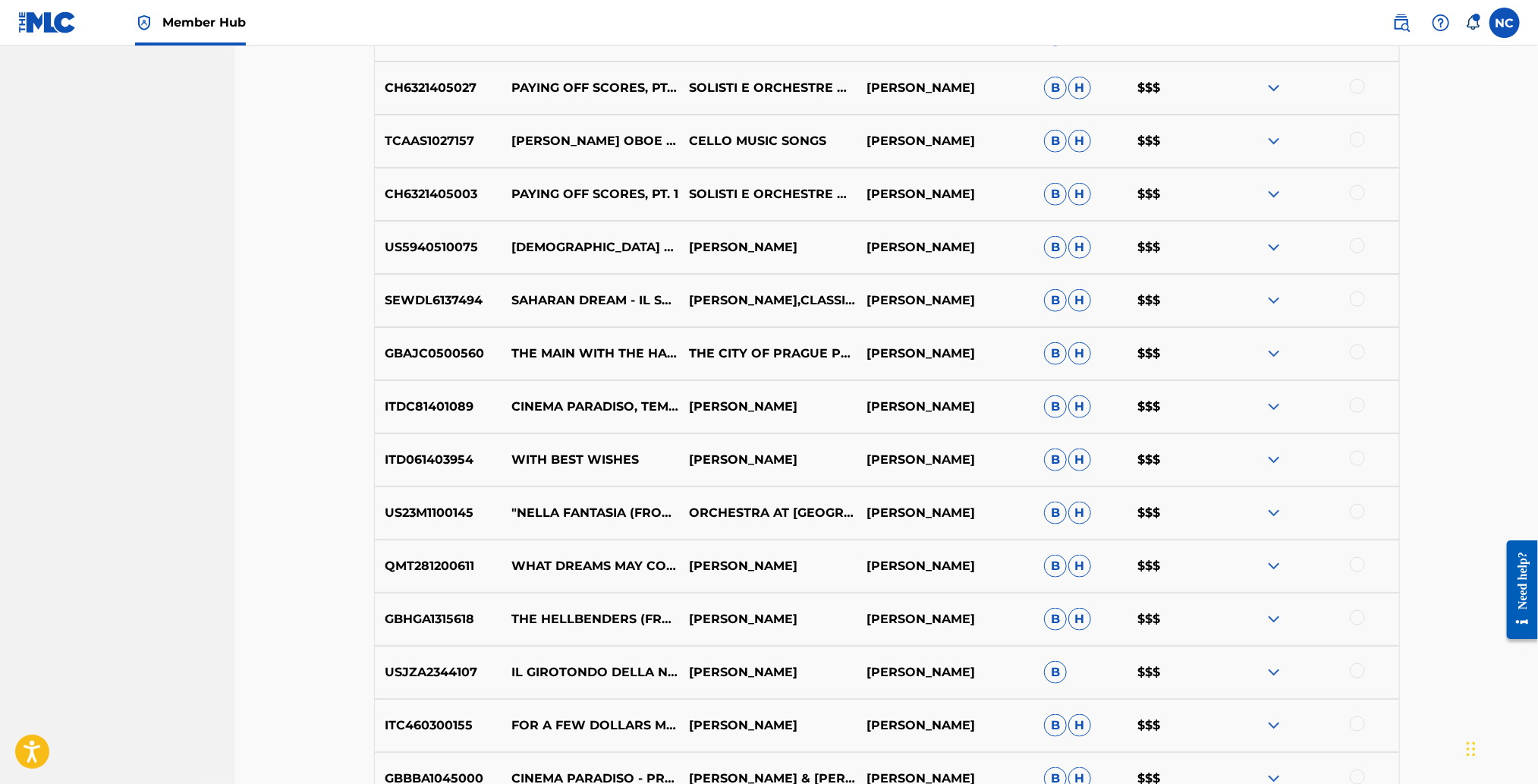
scroll to position [953, 0]
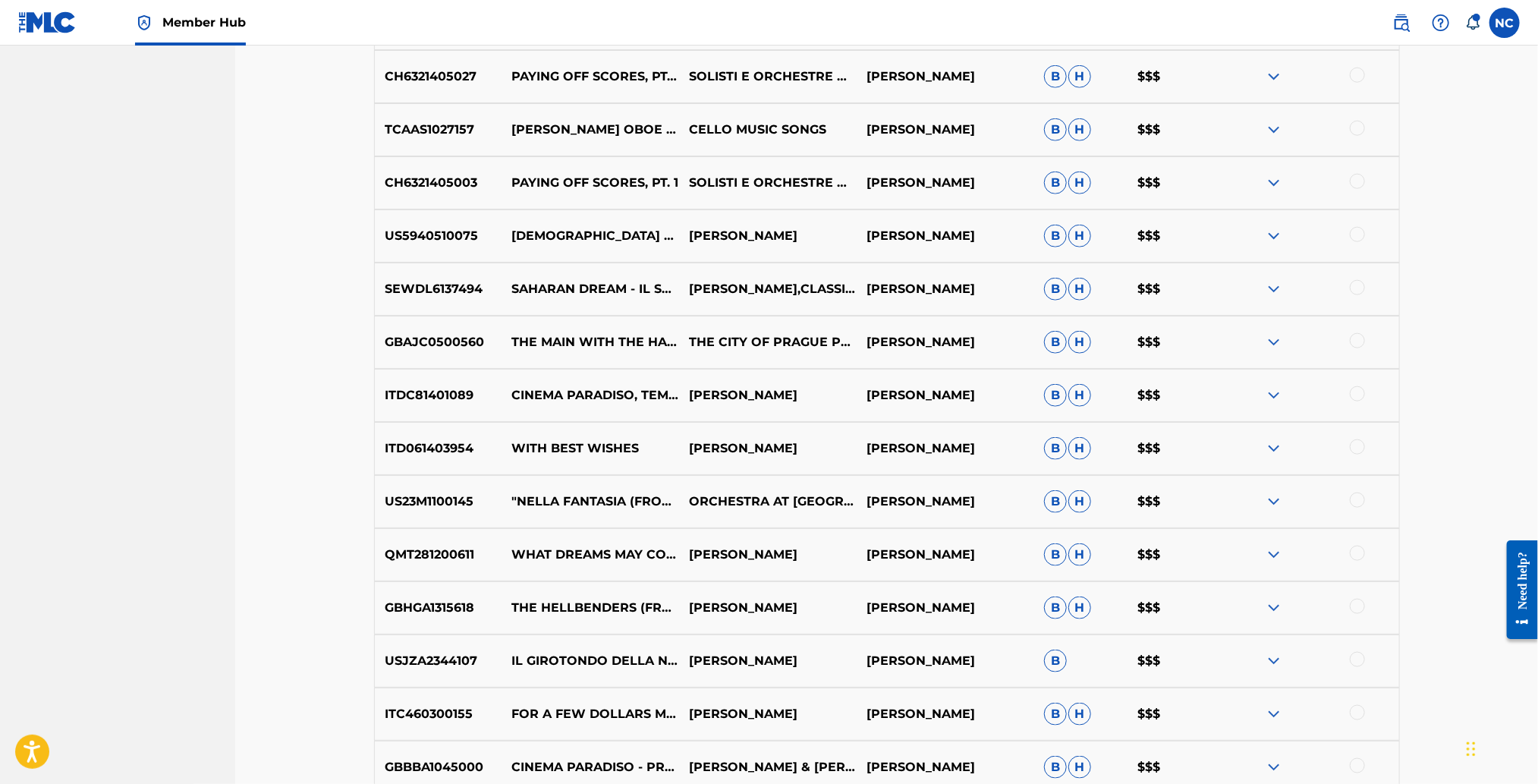
click at [596, 443] on p "WITH BEST WISHES" at bounding box center [590, 448] width 178 height 18
click at [1267, 444] on img at bounding box center [1274, 448] width 18 height 18
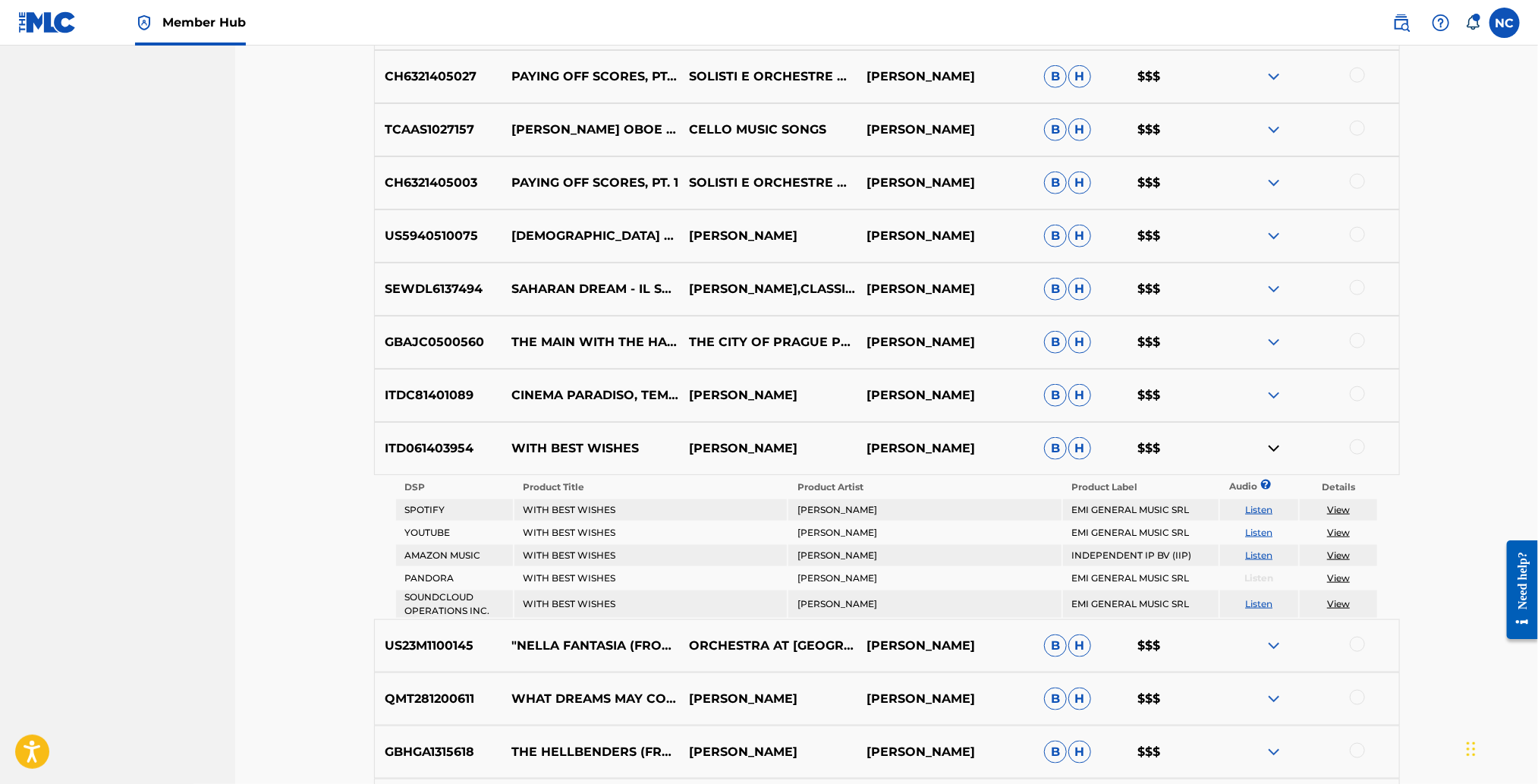
click at [1276, 338] on img at bounding box center [1274, 342] width 18 height 18
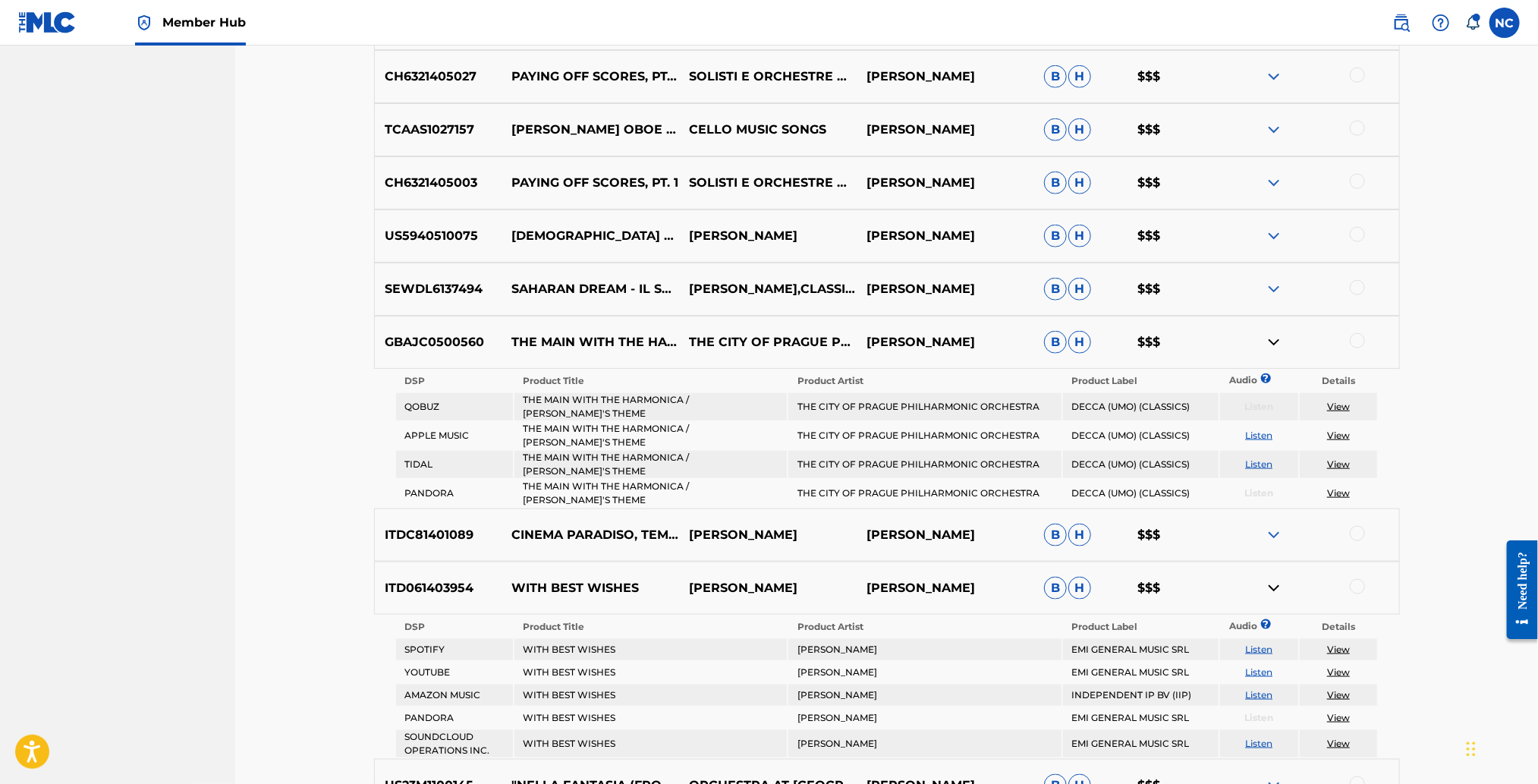
click at [1266, 178] on img at bounding box center [1274, 183] width 18 height 18
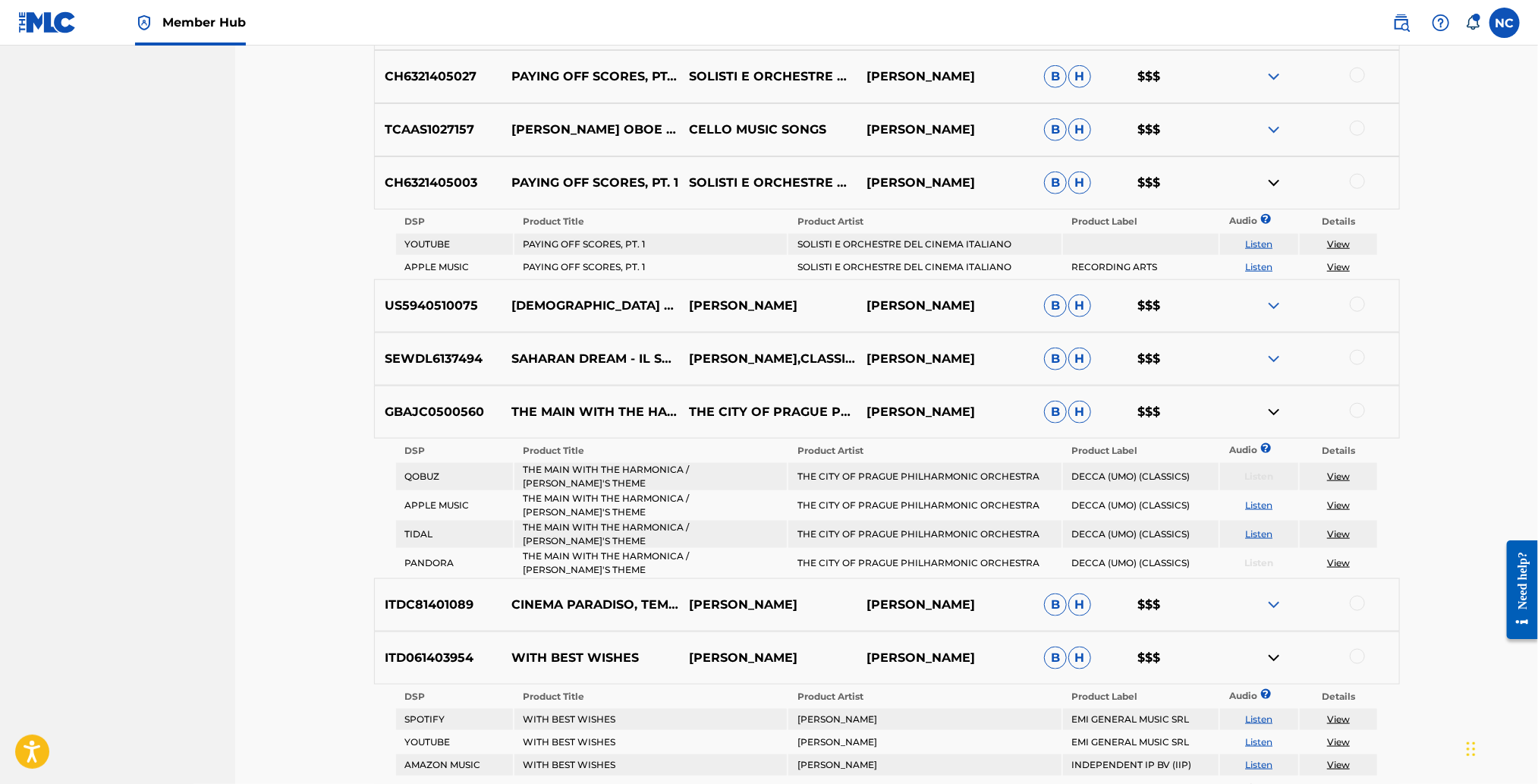
click at [1266, 178] on img at bounding box center [1274, 183] width 18 height 18
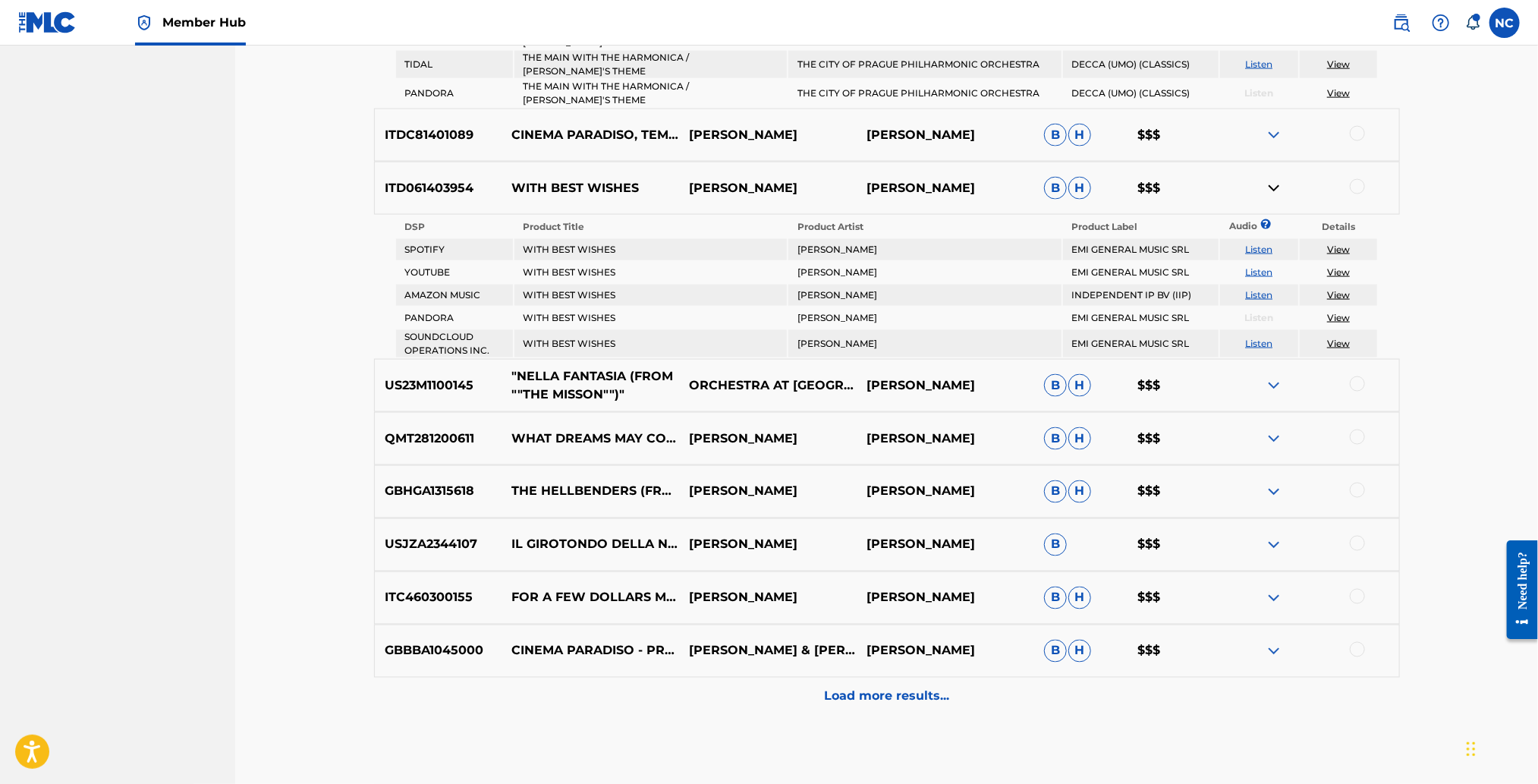
scroll to position [1399, 0]
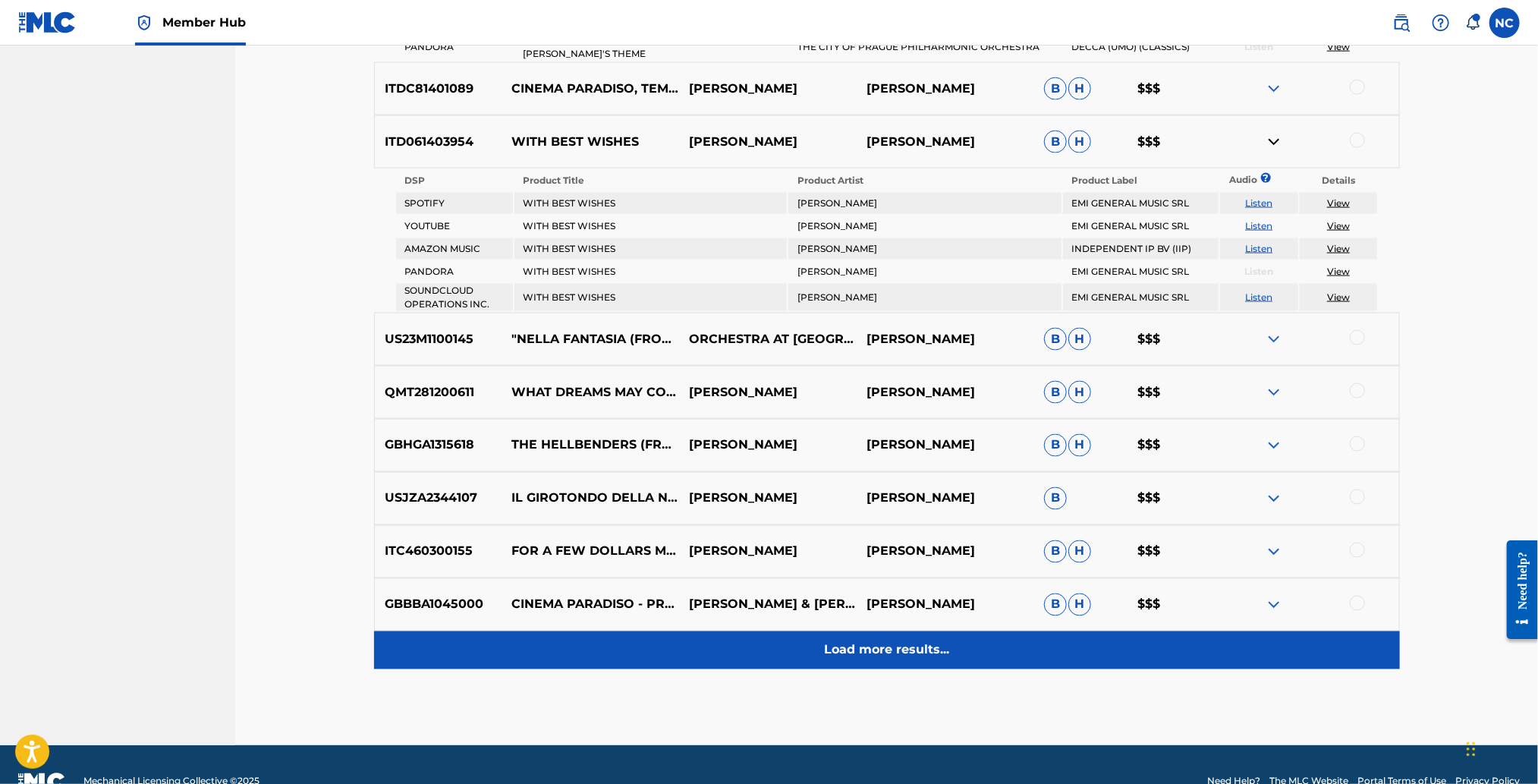
click at [943, 641] on p "Load more results..." at bounding box center [886, 650] width 125 height 18
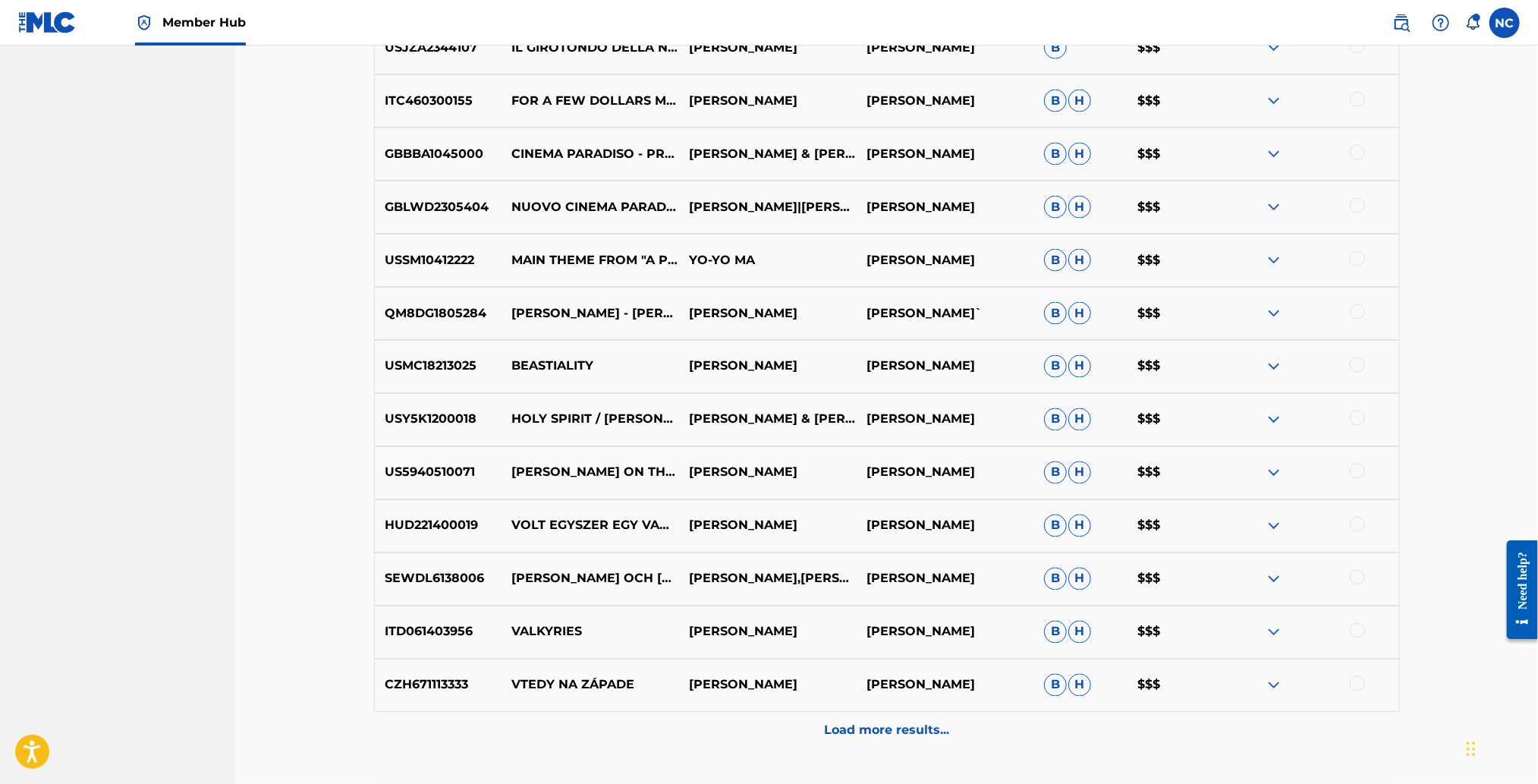
scroll to position [1626, 0]
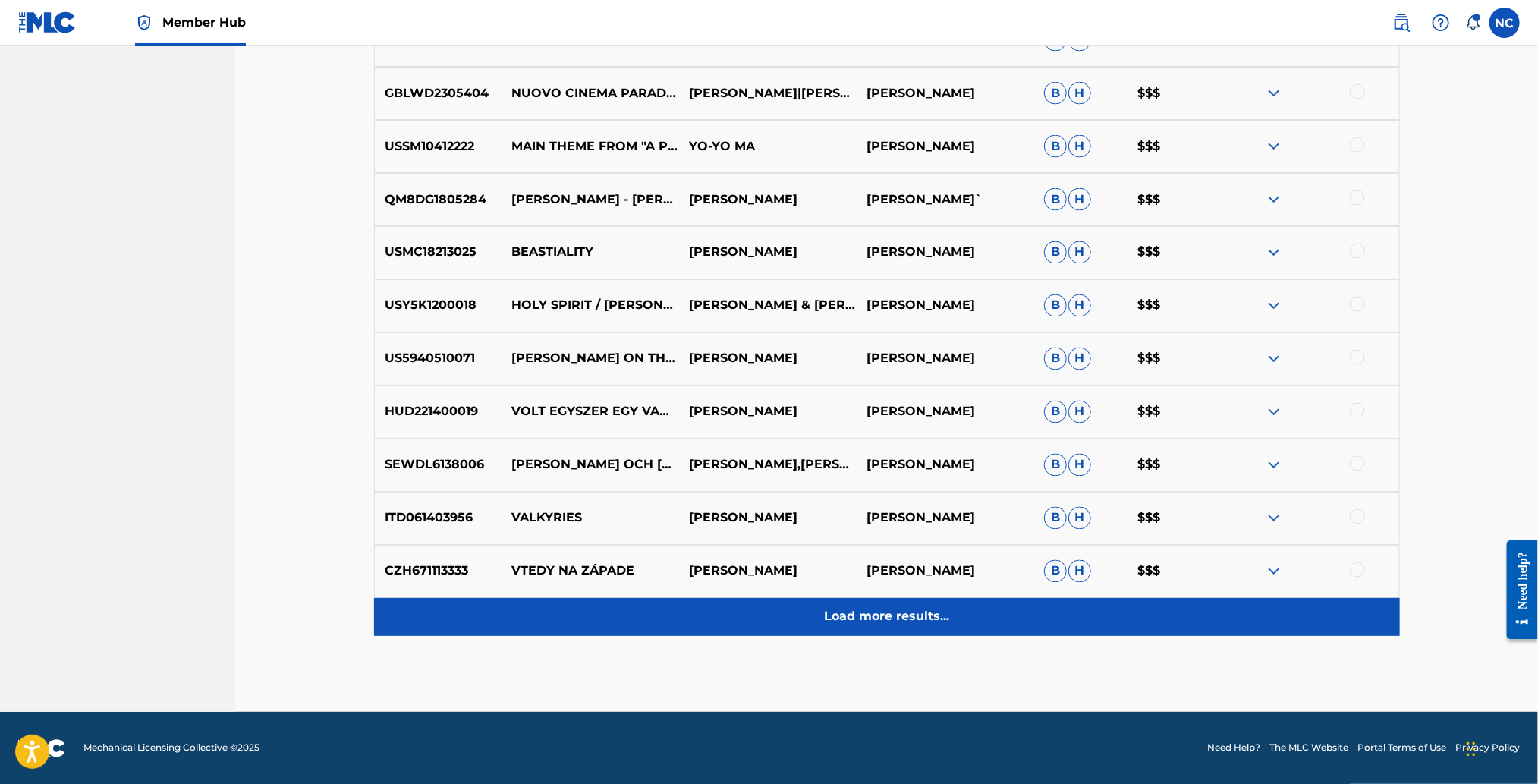
click at [947, 623] on p "Load more results..." at bounding box center [886, 617] width 125 height 18
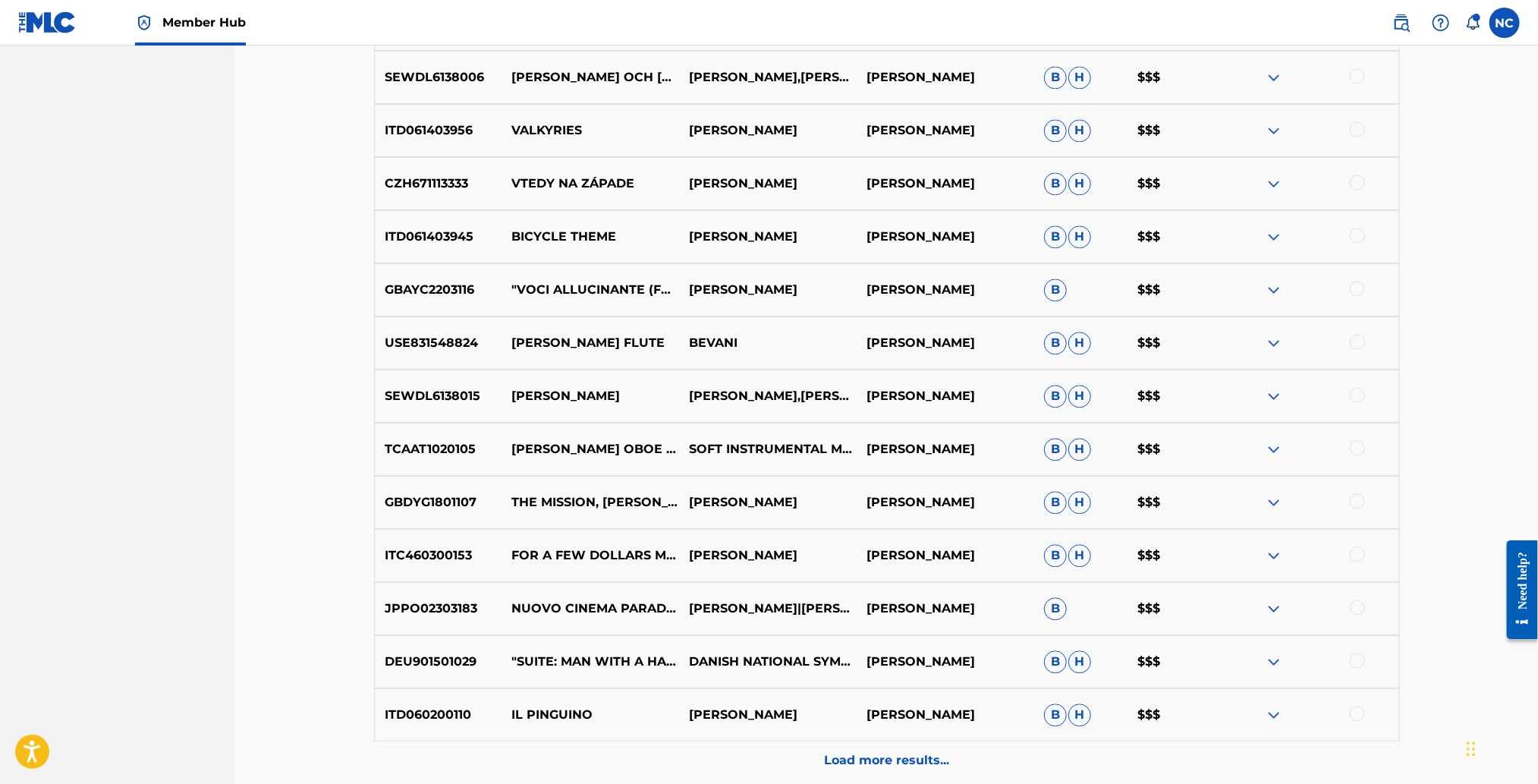
scroll to position [2081, 0]
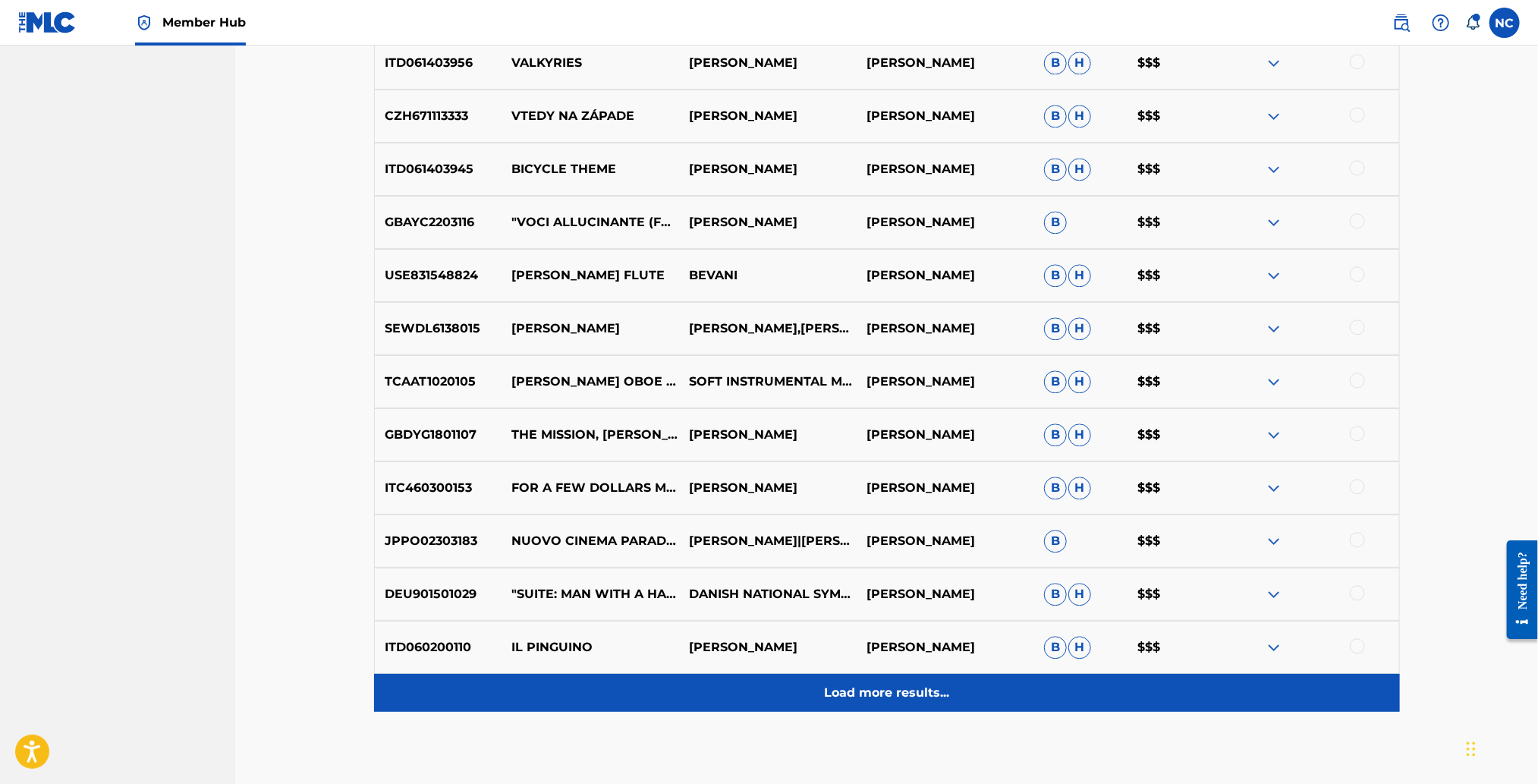
click at [899, 698] on p "Load more results..." at bounding box center [886, 692] width 125 height 18
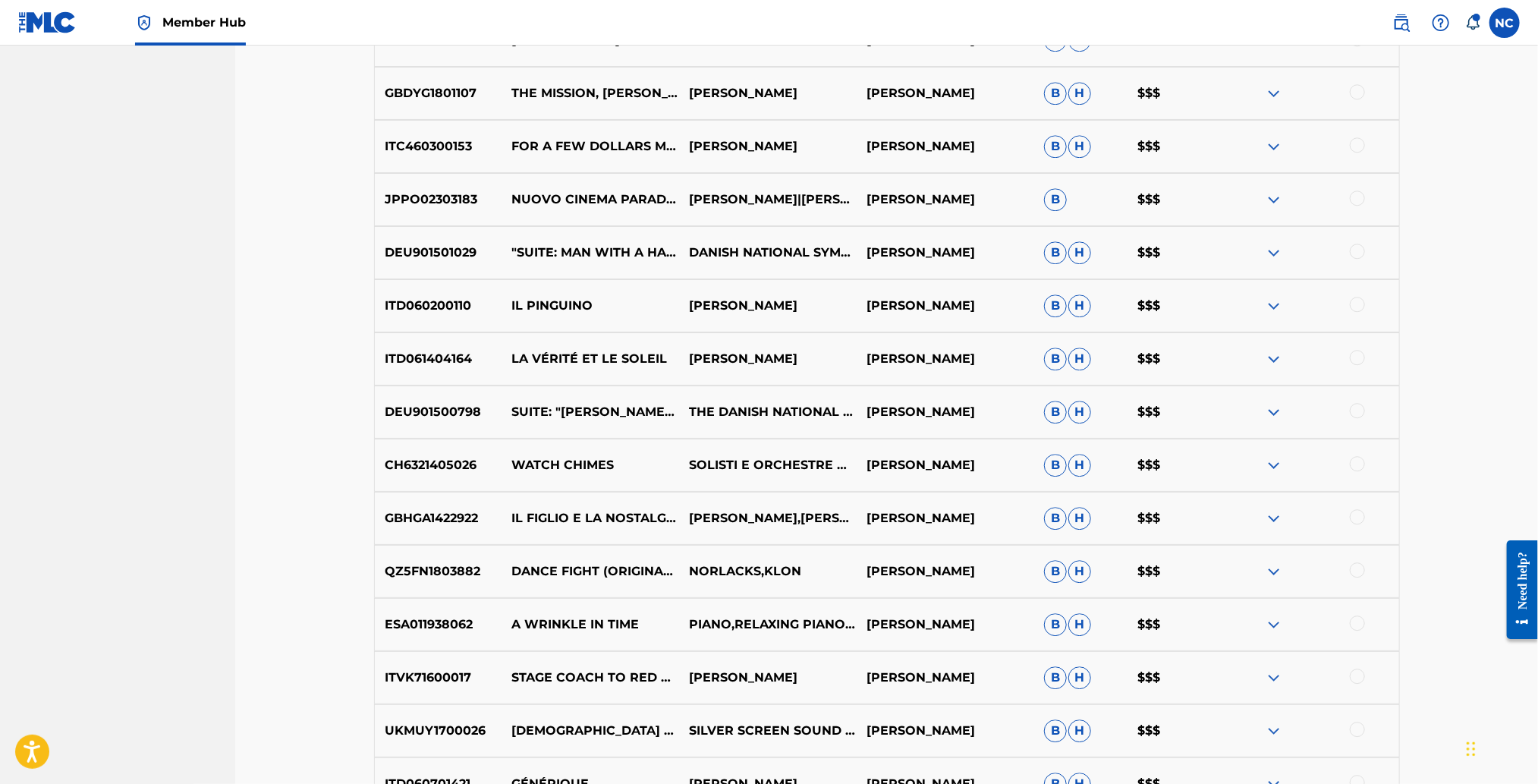
scroll to position [2689, 0]
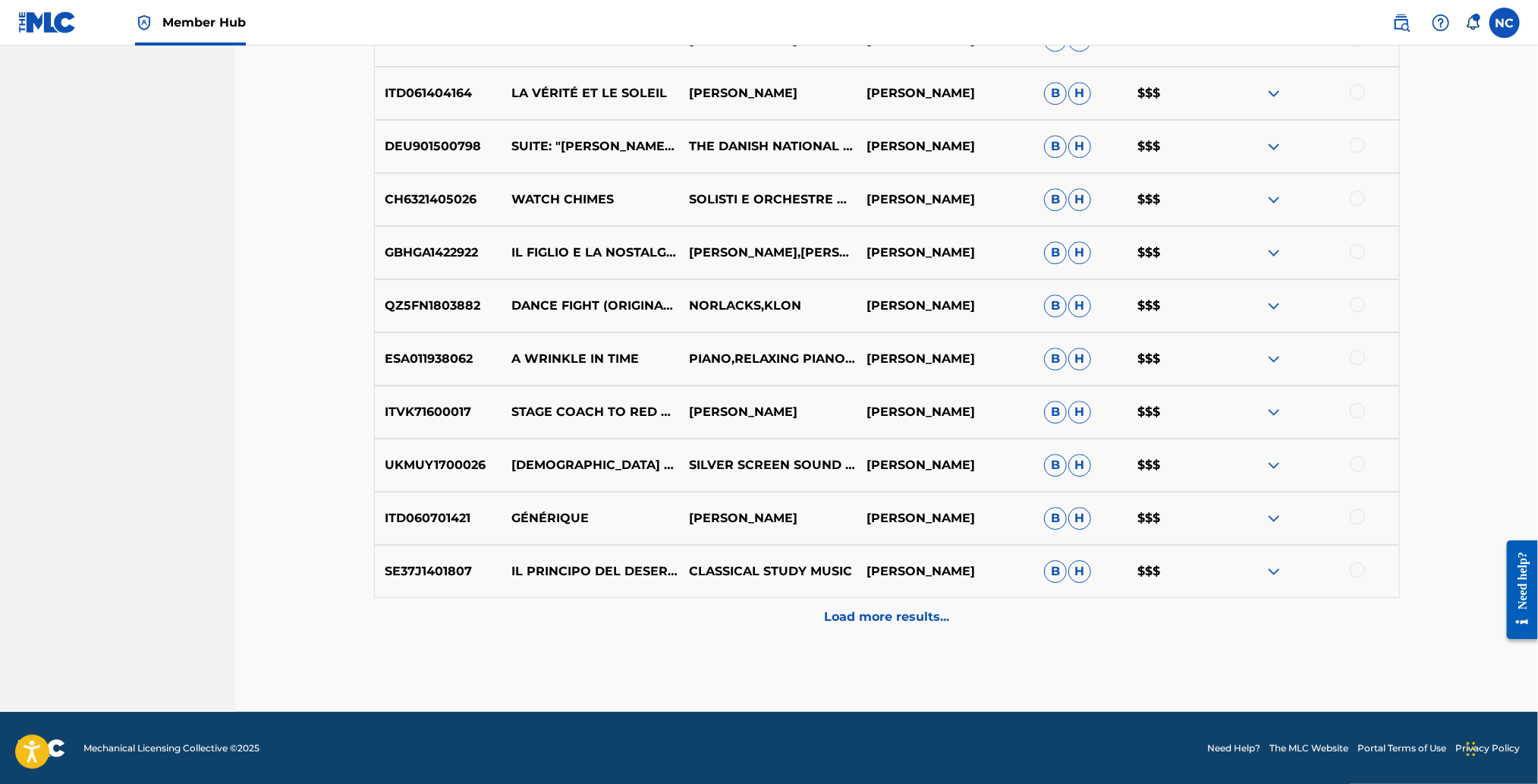
drag, startPoint x: 925, startPoint y: 624, endPoint x: 597, endPoint y: 375, distance: 411.8
click at [910, 620] on p "Load more results..." at bounding box center [886, 617] width 125 height 18
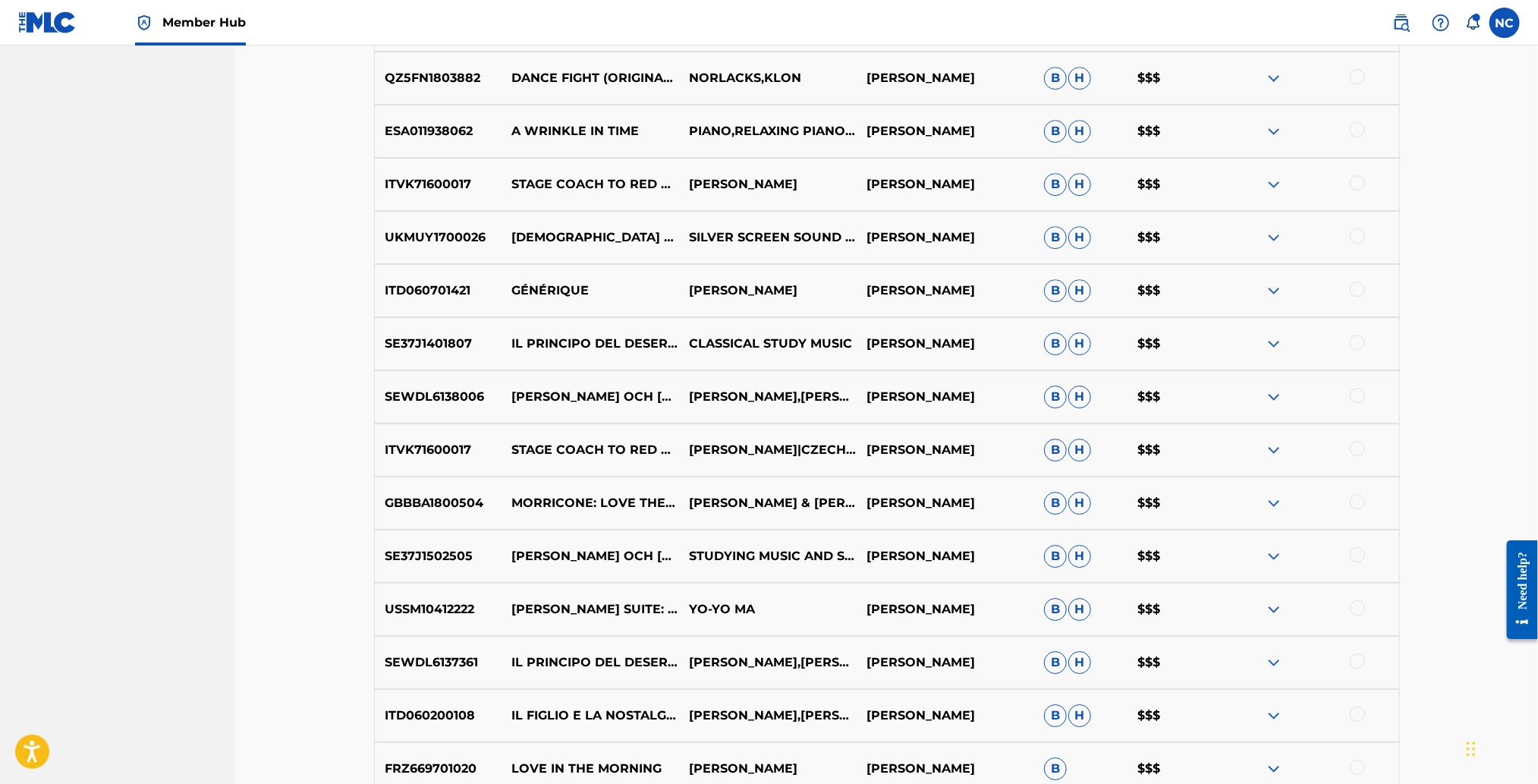
scroll to position [3220, 0]
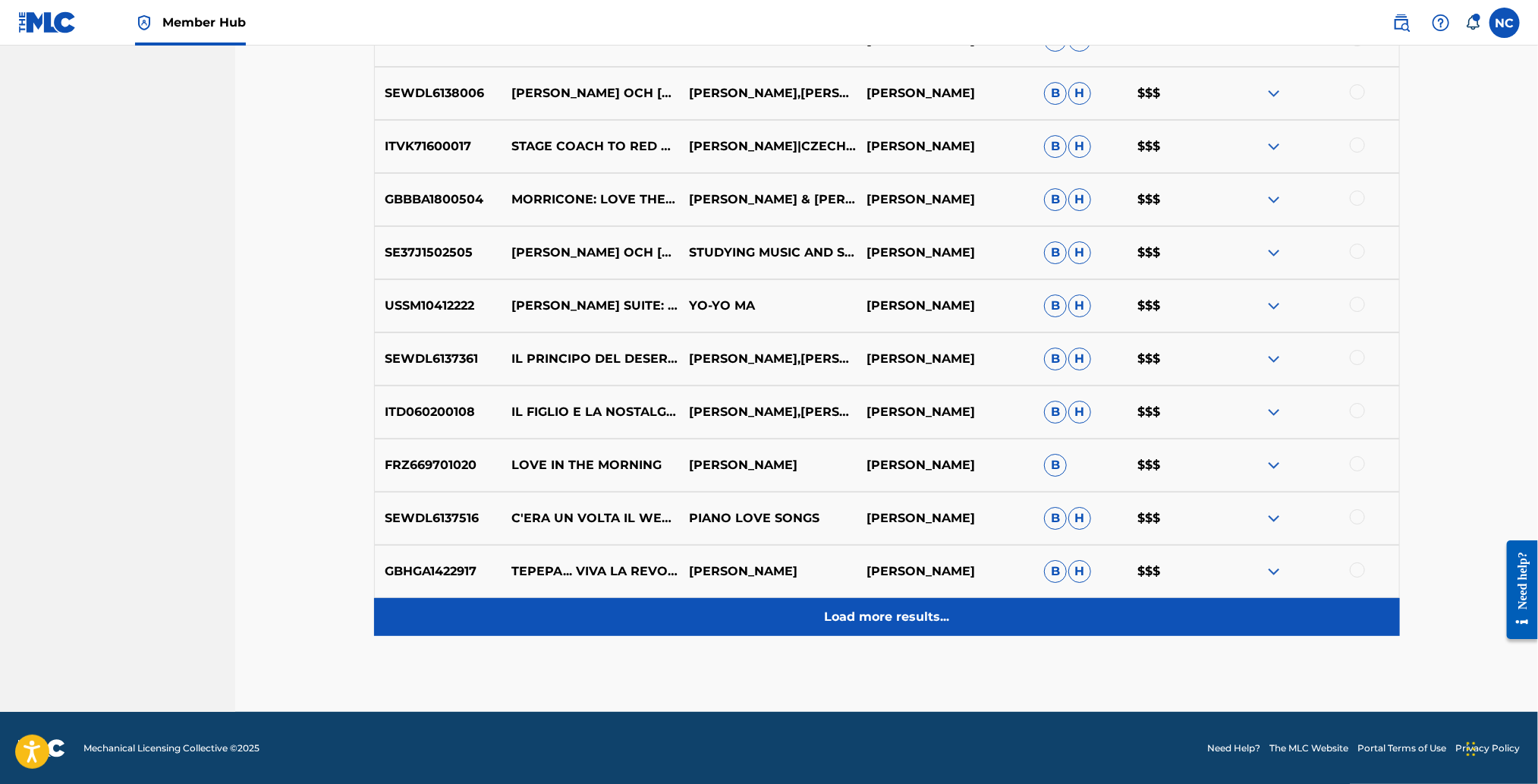
click at [990, 611] on div "Load more results..." at bounding box center [886, 617] width 1026 height 38
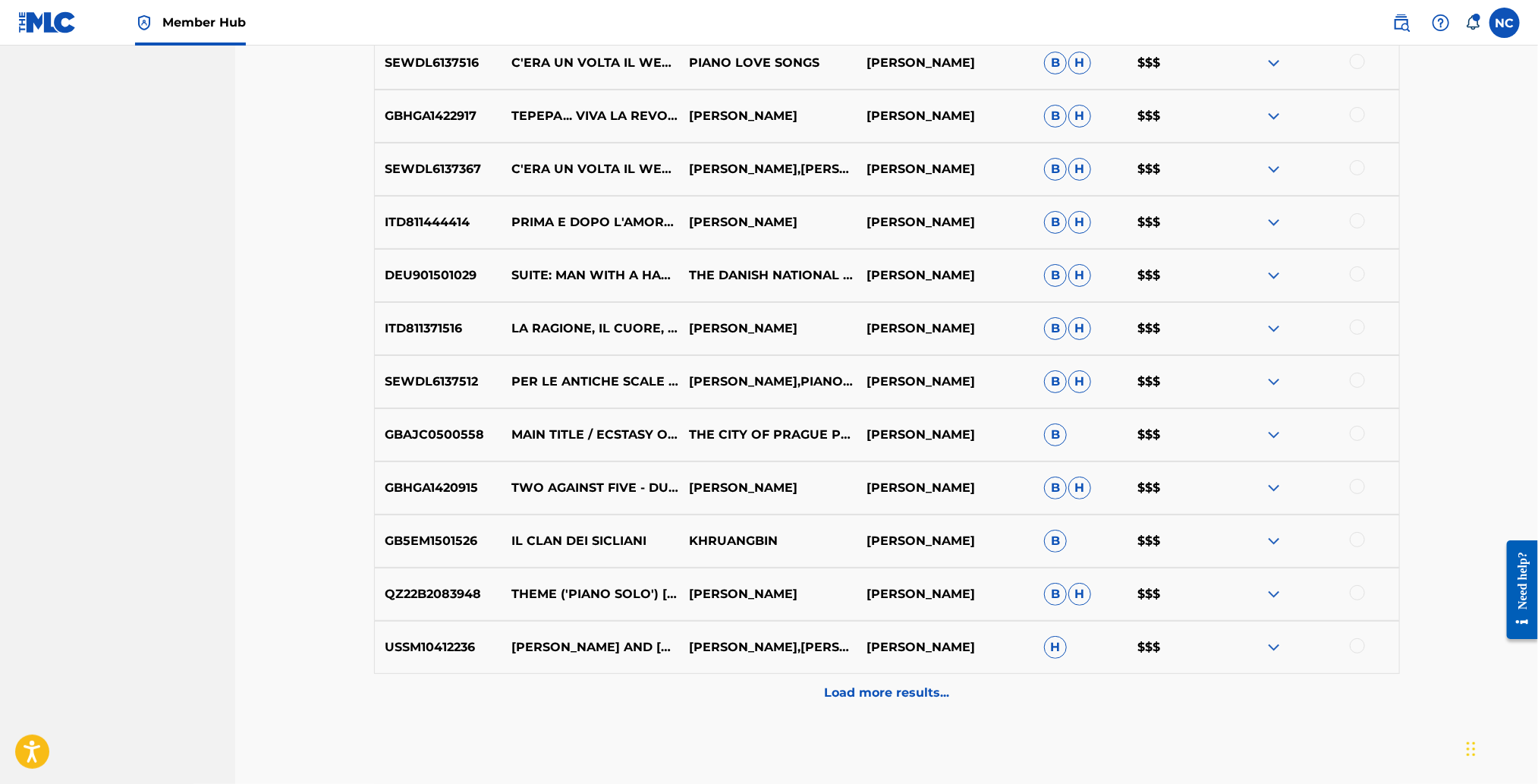
scroll to position [3750, 0]
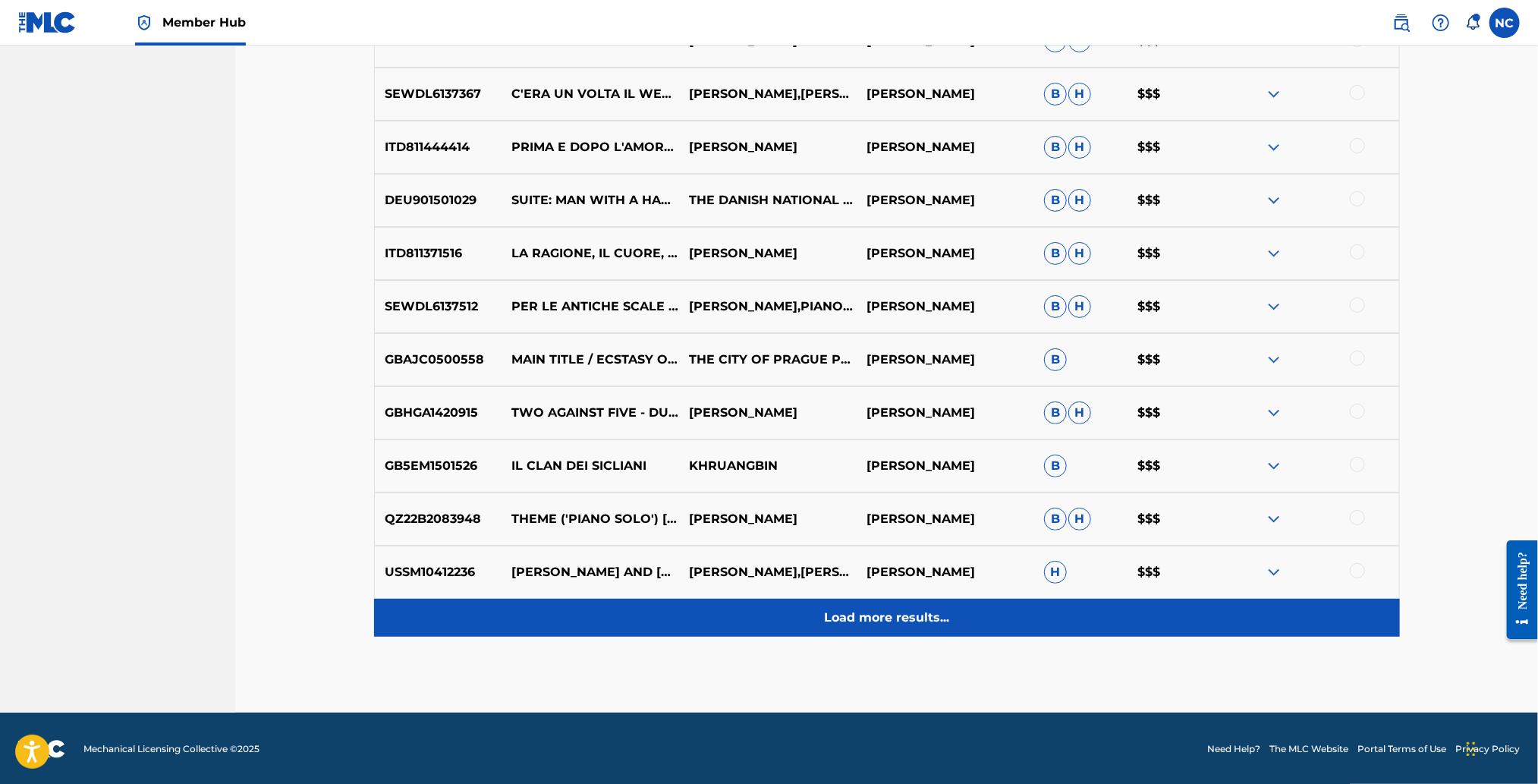
click at [933, 628] on div "Load more results..." at bounding box center [886, 617] width 1026 height 38
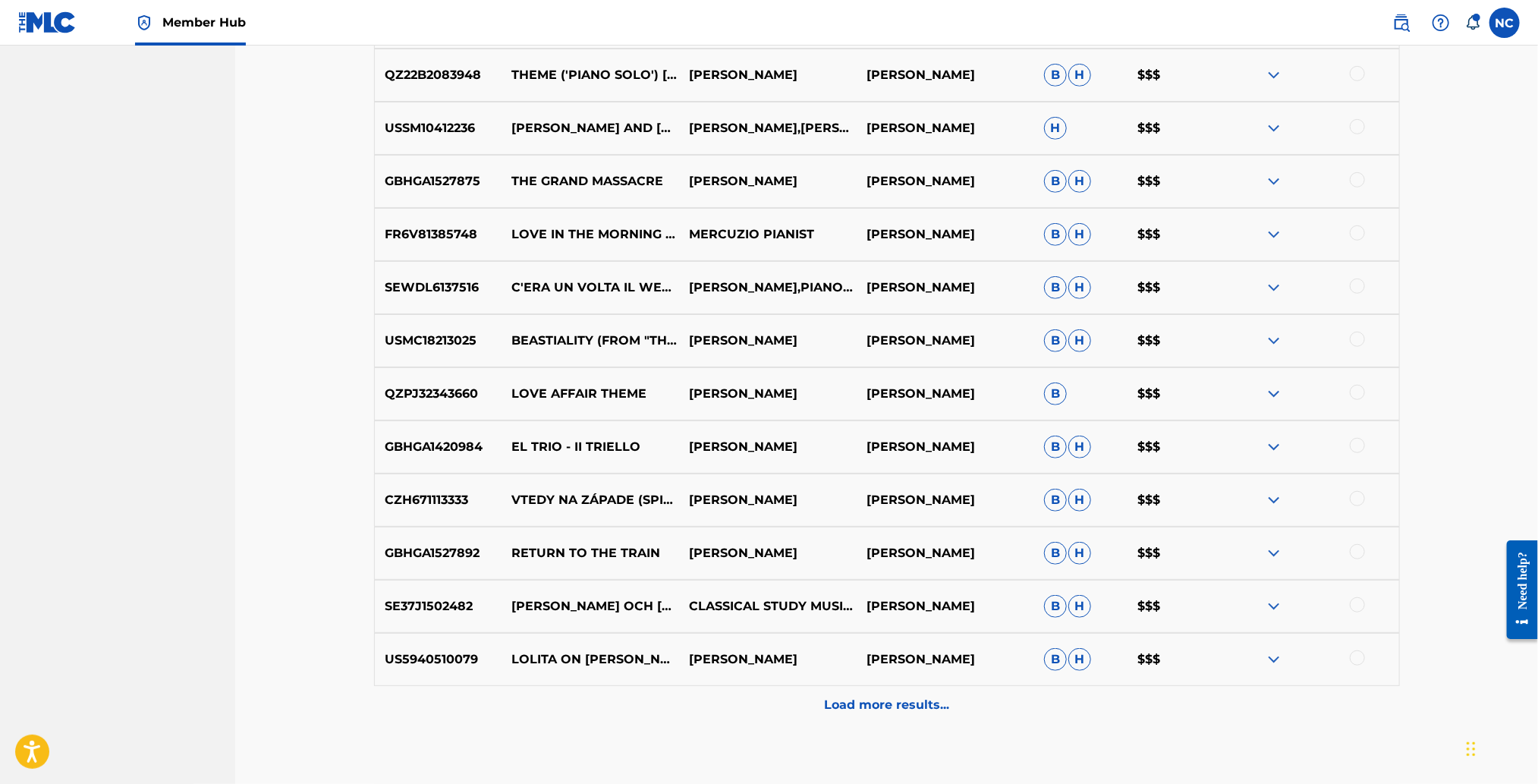
scroll to position [4205, 0]
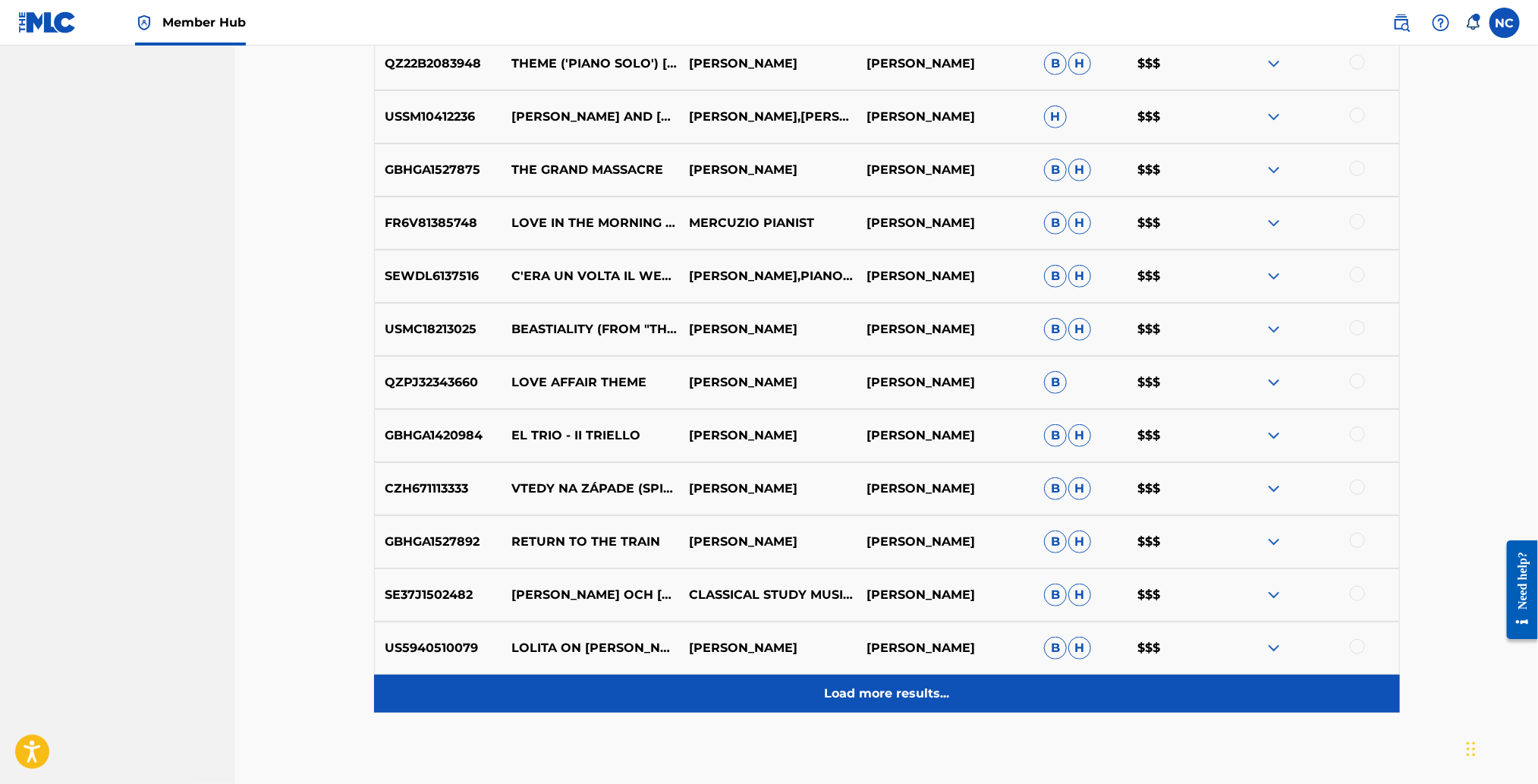
click at [910, 689] on p "Load more results..." at bounding box center [886, 693] width 125 height 18
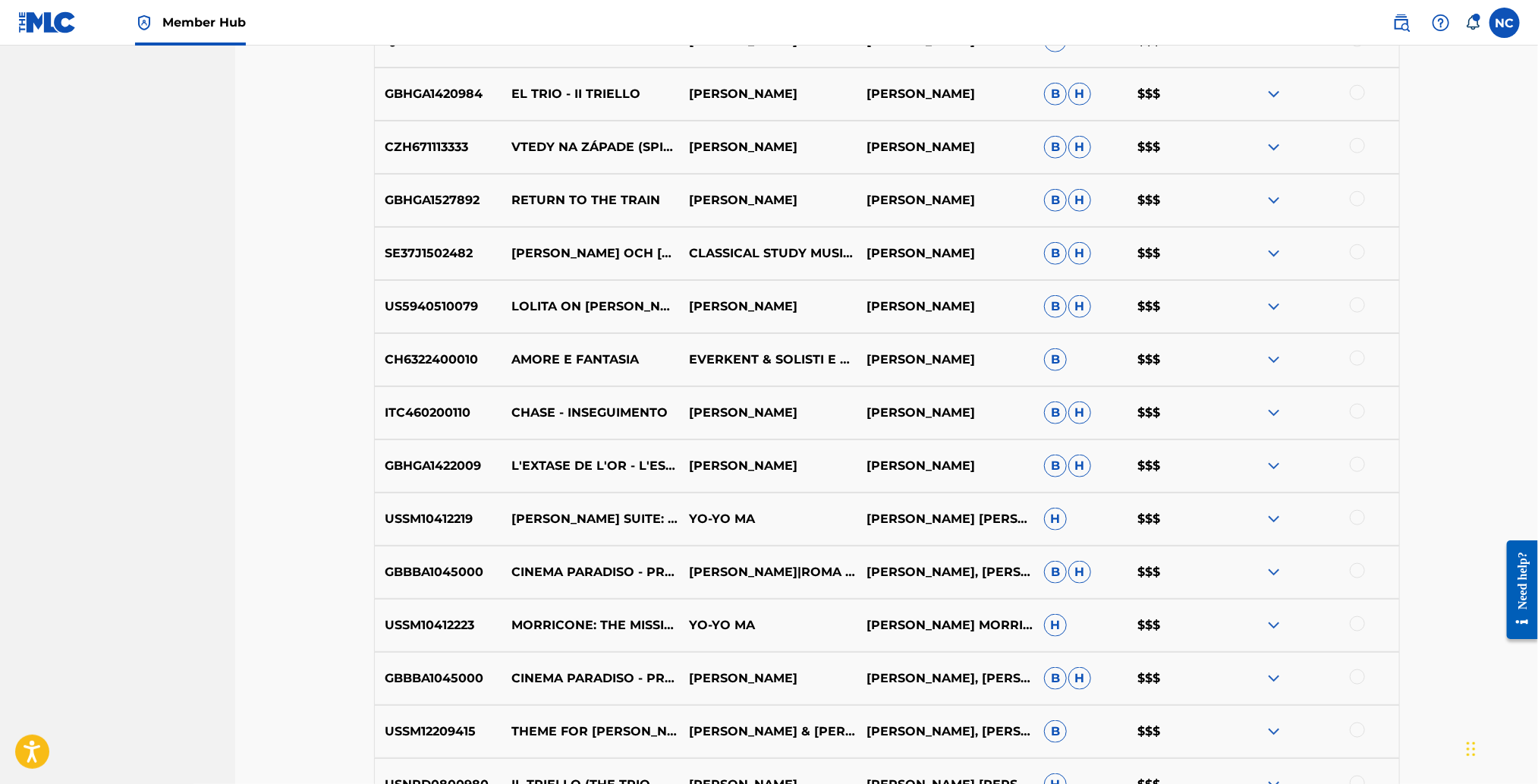
scroll to position [4813, 0]
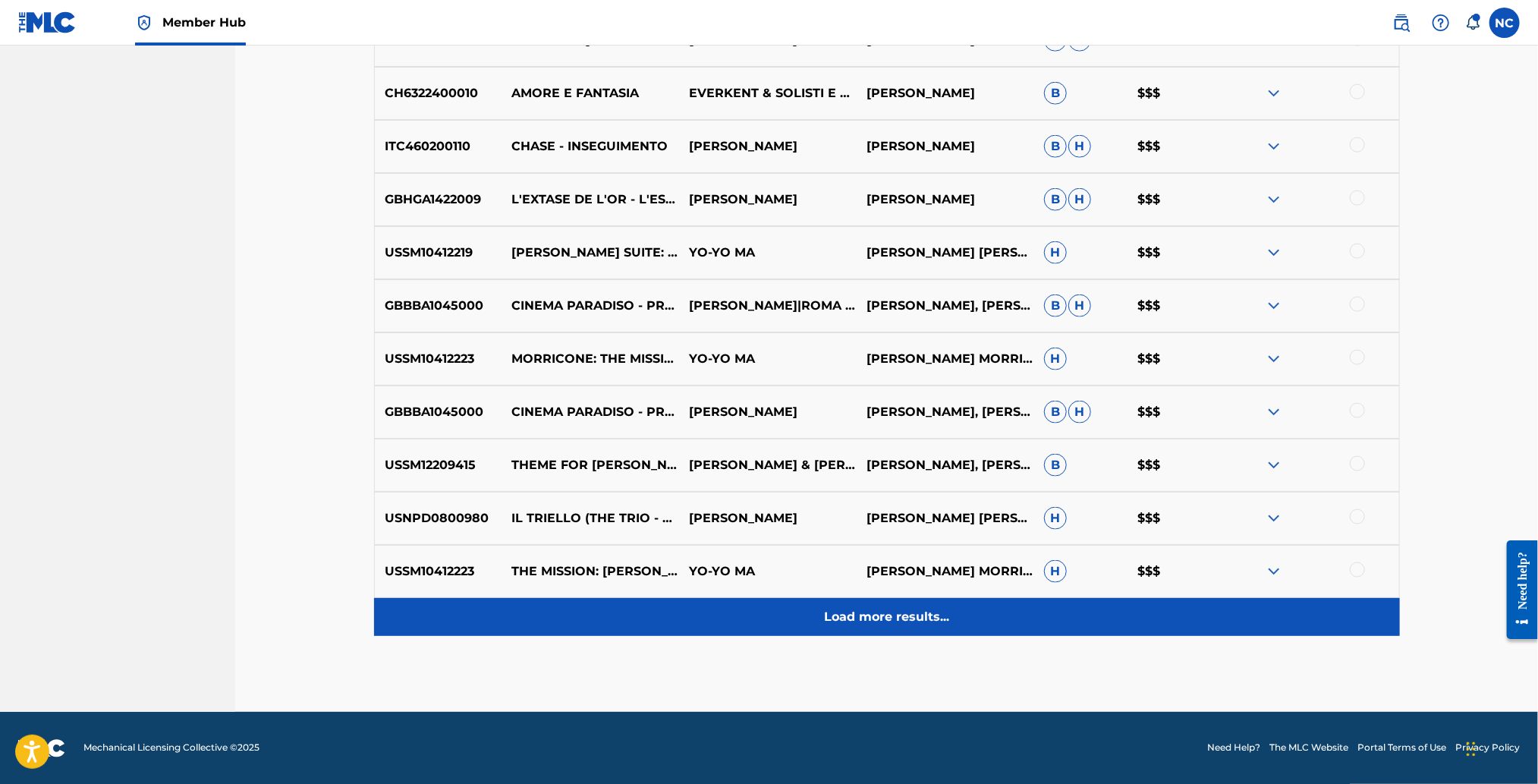
click at [899, 598] on div "Load more results..." at bounding box center [886, 617] width 1026 height 38
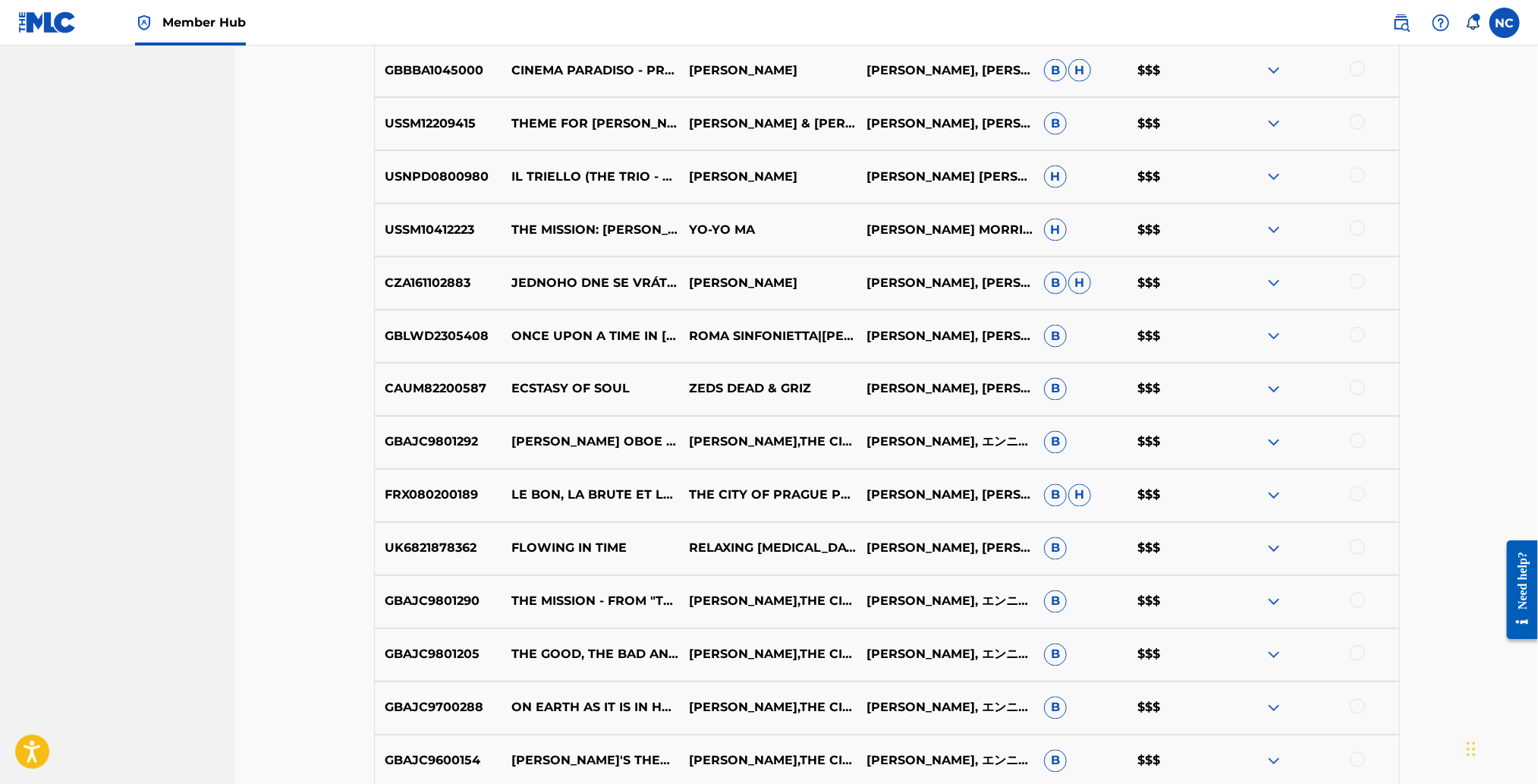
scroll to position [5343, 0]
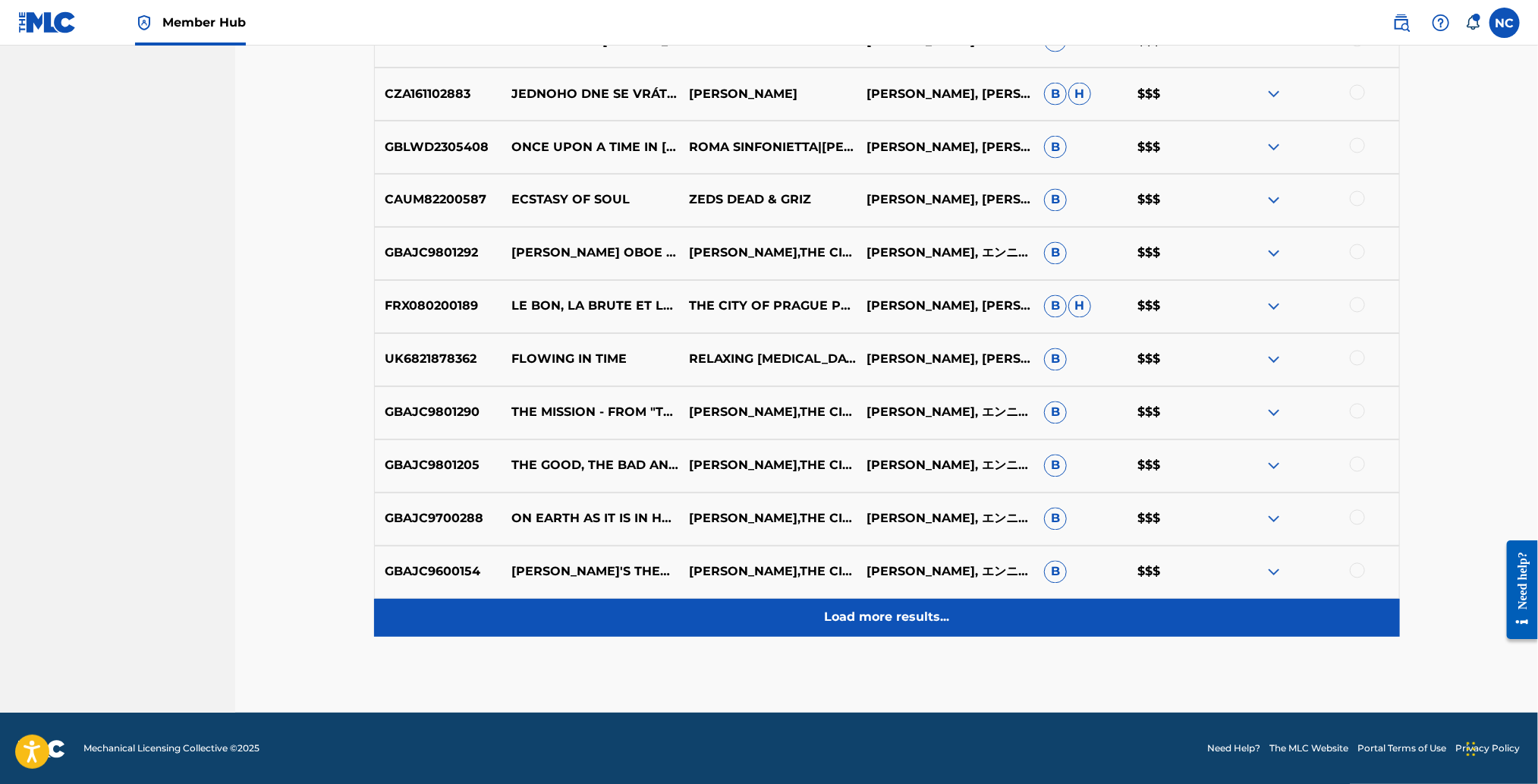
click at [895, 616] on p "Load more results..." at bounding box center [886, 617] width 125 height 18
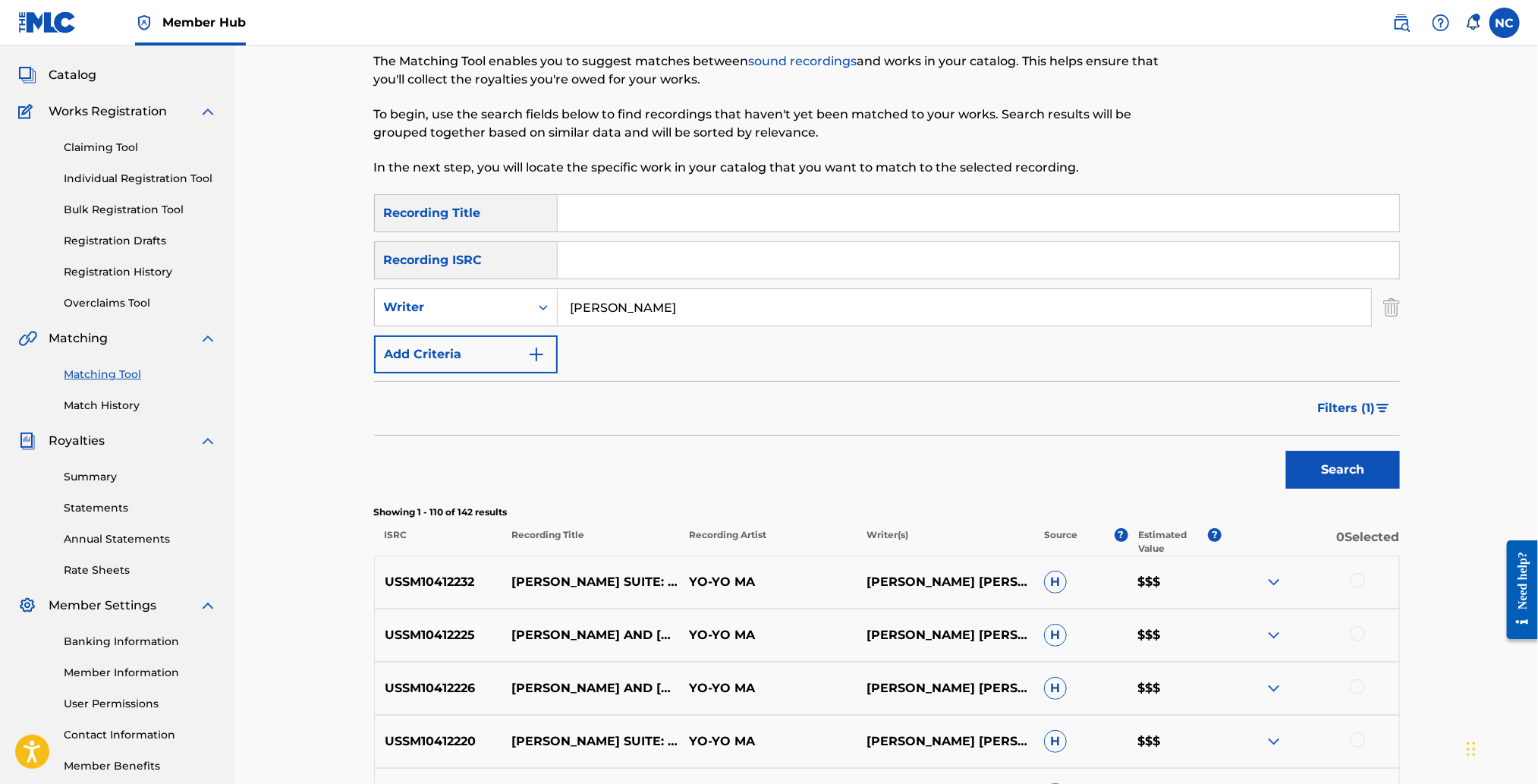
scroll to position [0, 0]
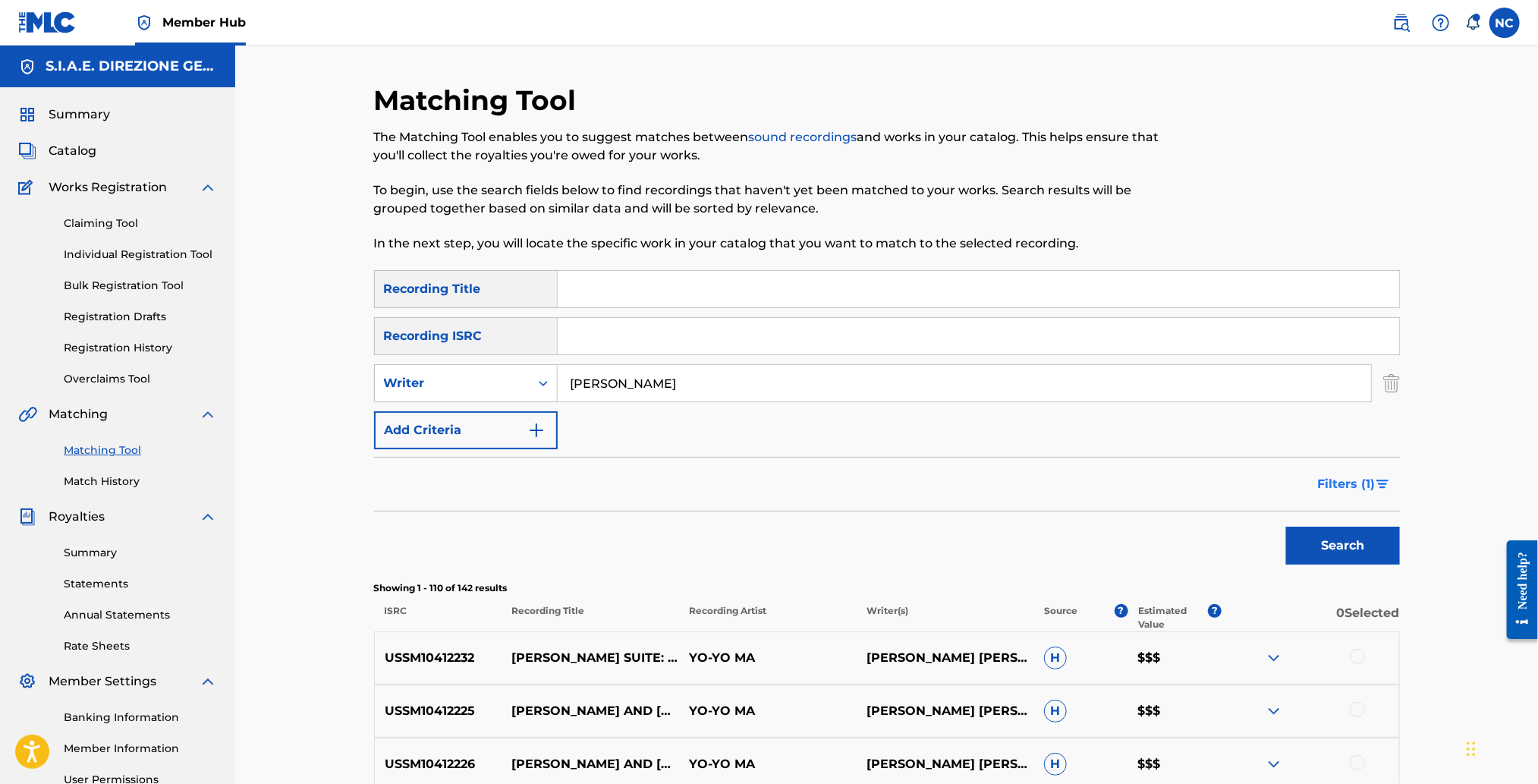
click at [1391, 476] on button "Filters ( 1 )" at bounding box center [1354, 483] width 91 height 38
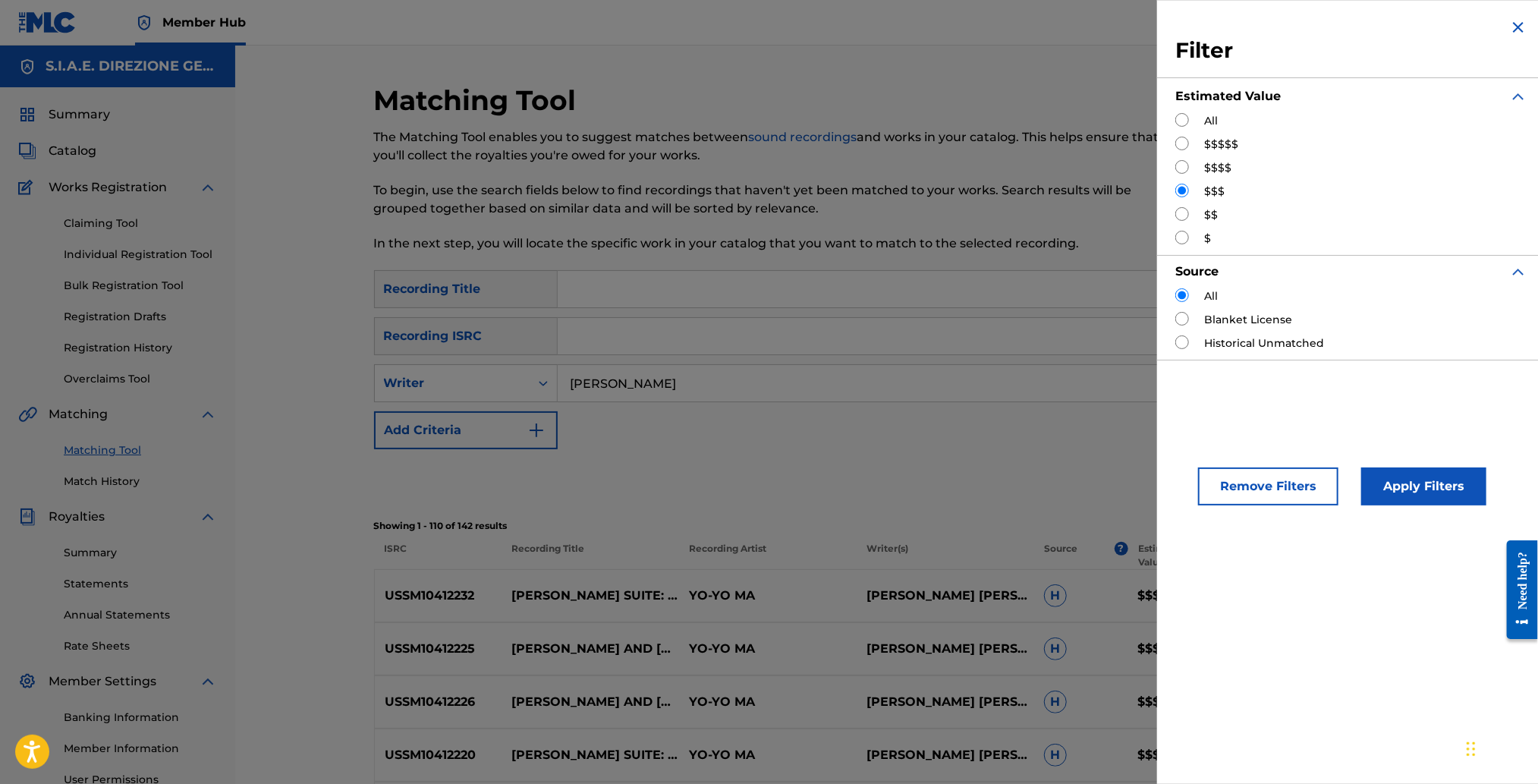
click at [882, 452] on div "Search" at bounding box center [886, 479] width 1026 height 61
click at [786, 369] on input "[PERSON_NAME]" at bounding box center [964, 383] width 813 height 37
click at [1318, 492] on button "Remove Filters" at bounding box center [1268, 486] width 141 height 38
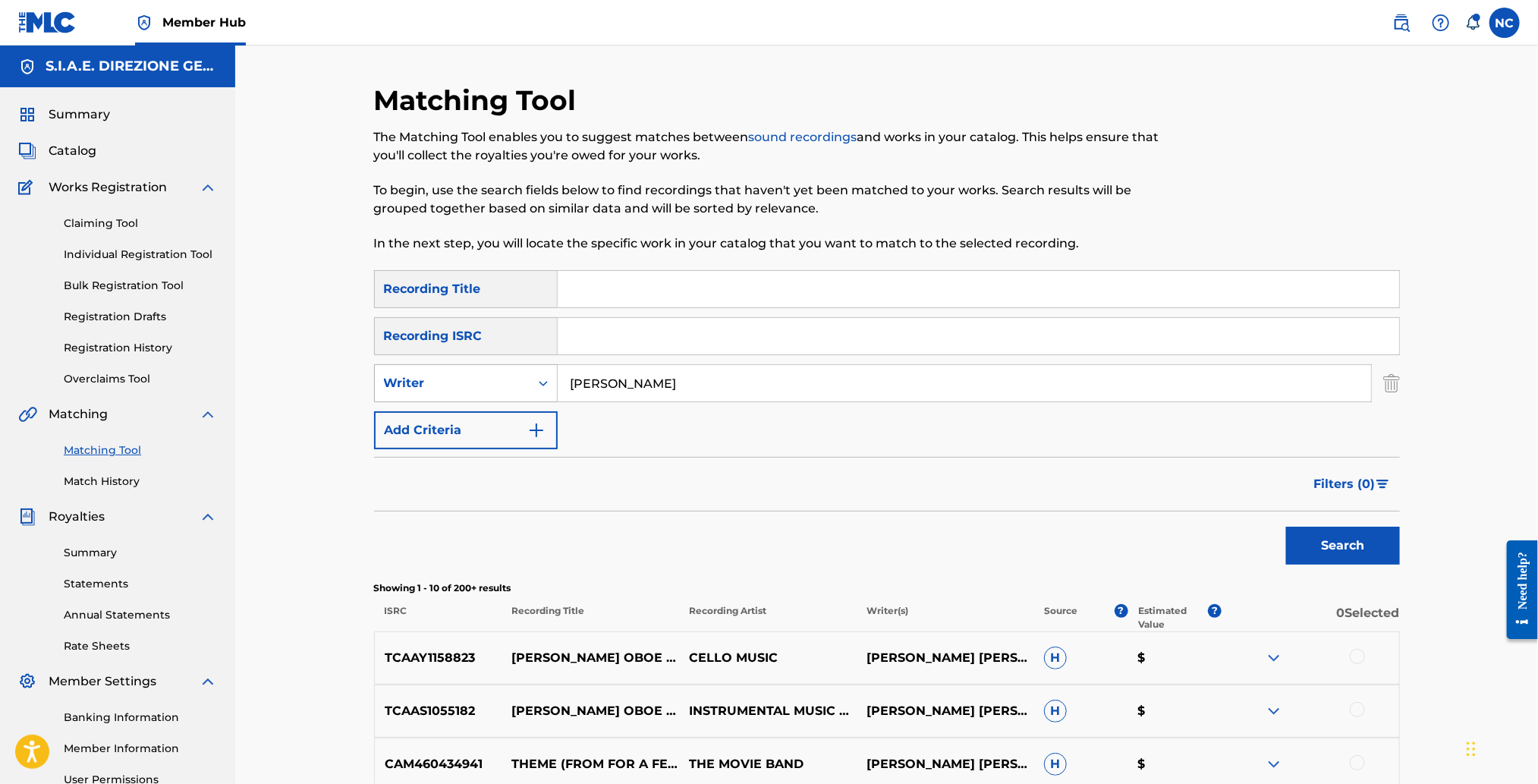
drag, startPoint x: 967, startPoint y: 378, endPoint x: 466, endPoint y: 388, distance: 501.1
click at [466, 388] on div "SearchWithCriteria693554cb-7532-413f-9787-3622ee907c1f Writer ENNIO MORRICONE" at bounding box center [886, 383] width 1026 height 38
type input "nicola piovani"
click at [1286, 526] on button "Search" at bounding box center [1343, 545] width 114 height 38
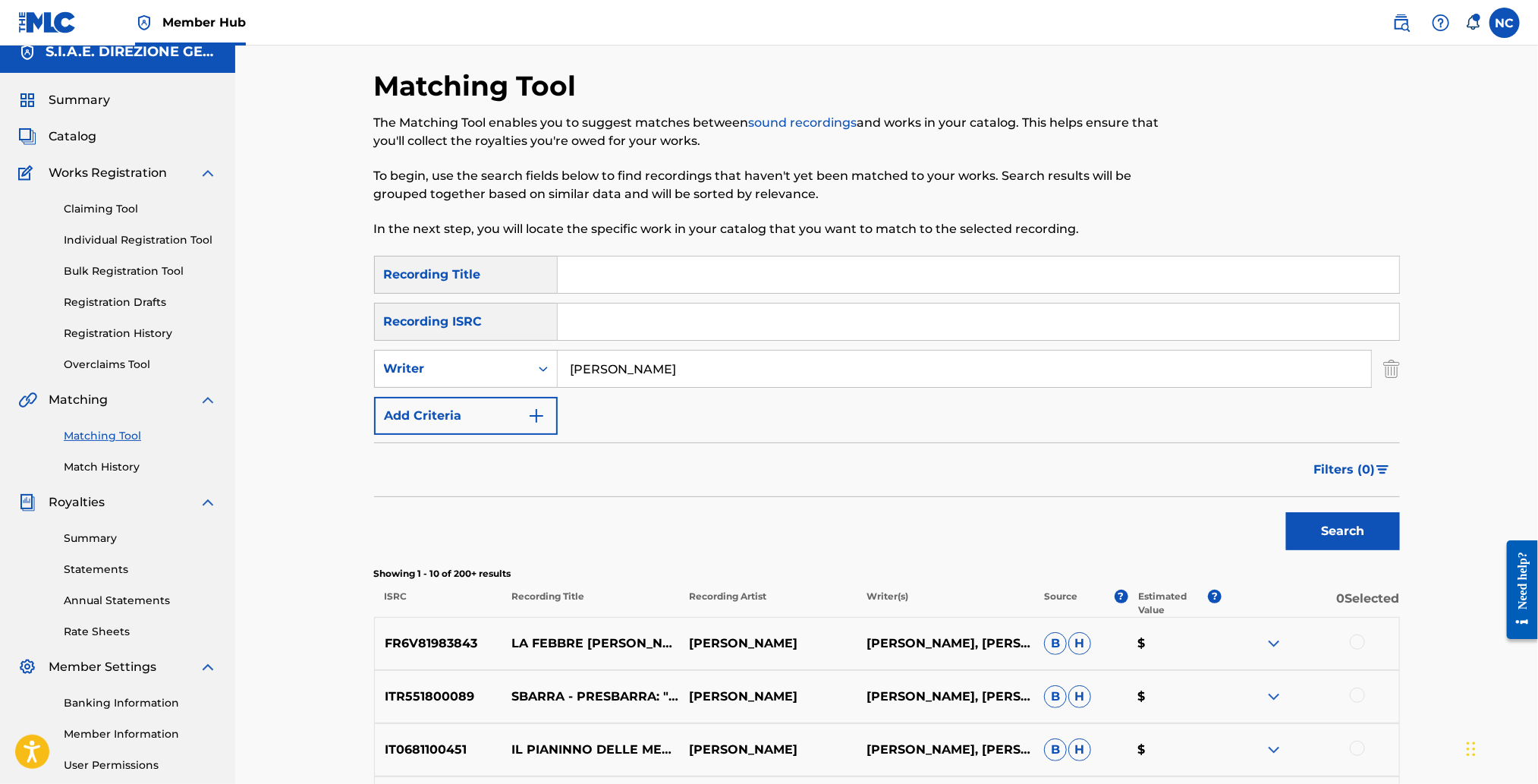
scroll to position [113, 0]
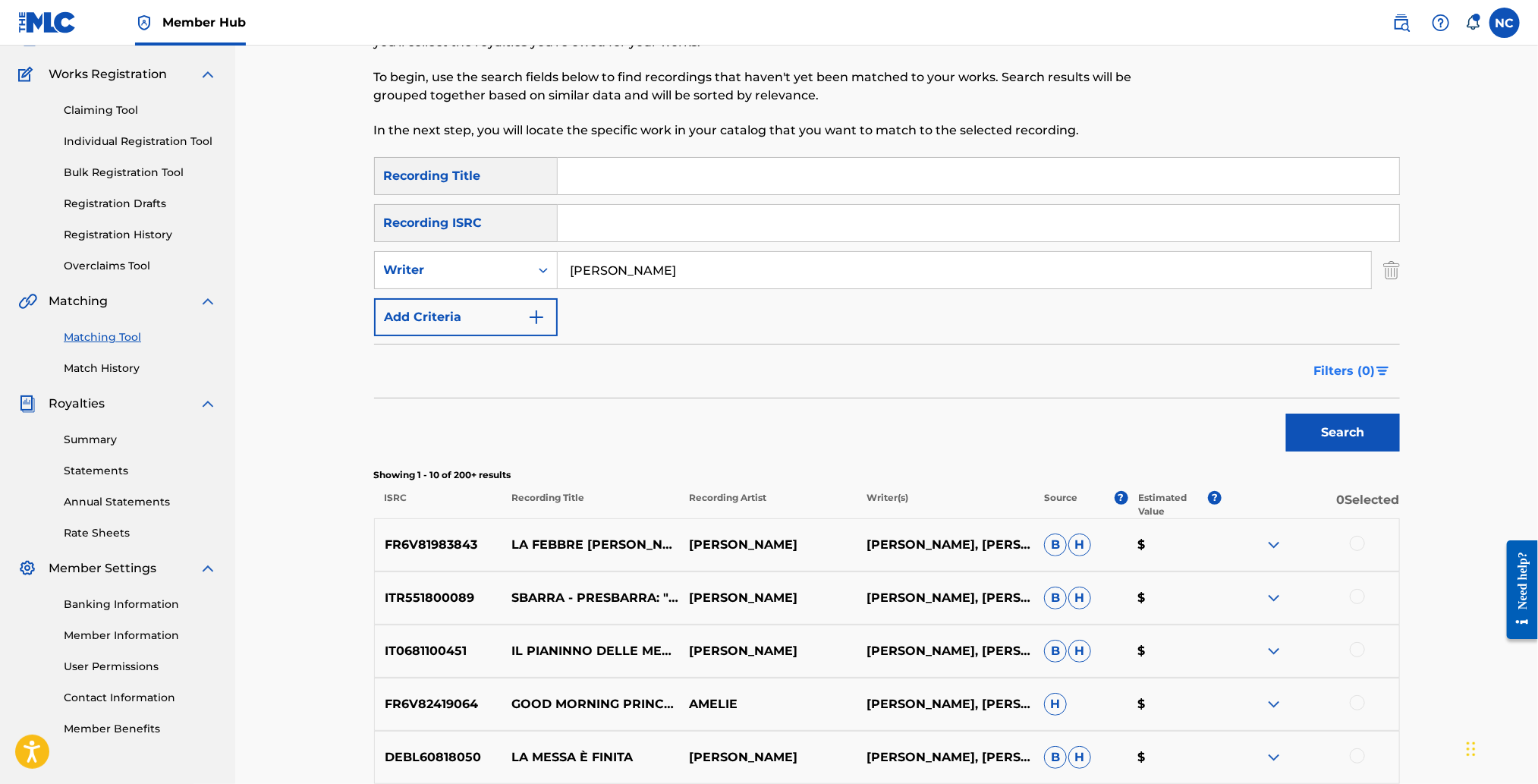
click at [1323, 366] on span "Filters ( 0 )" at bounding box center [1345, 370] width 62 height 18
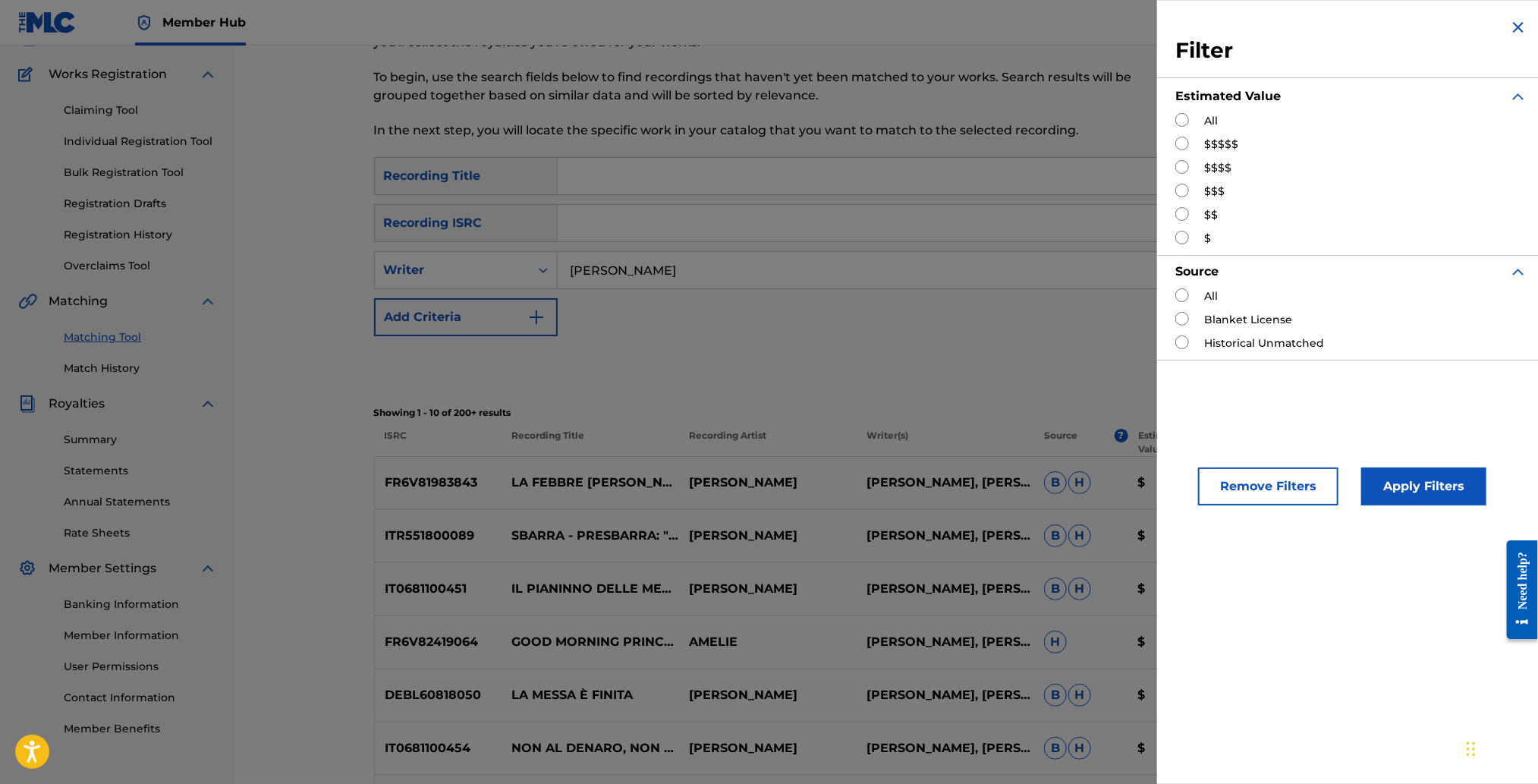
click at [1182, 145] on input "Search Form" at bounding box center [1182, 143] width 14 height 14
radio input "true"
drag, startPoint x: 1429, startPoint y: 488, endPoint x: 1003, endPoint y: 476, distance: 426.2
click at [1428, 488] on button "Apply Filters" at bounding box center [1423, 486] width 125 height 38
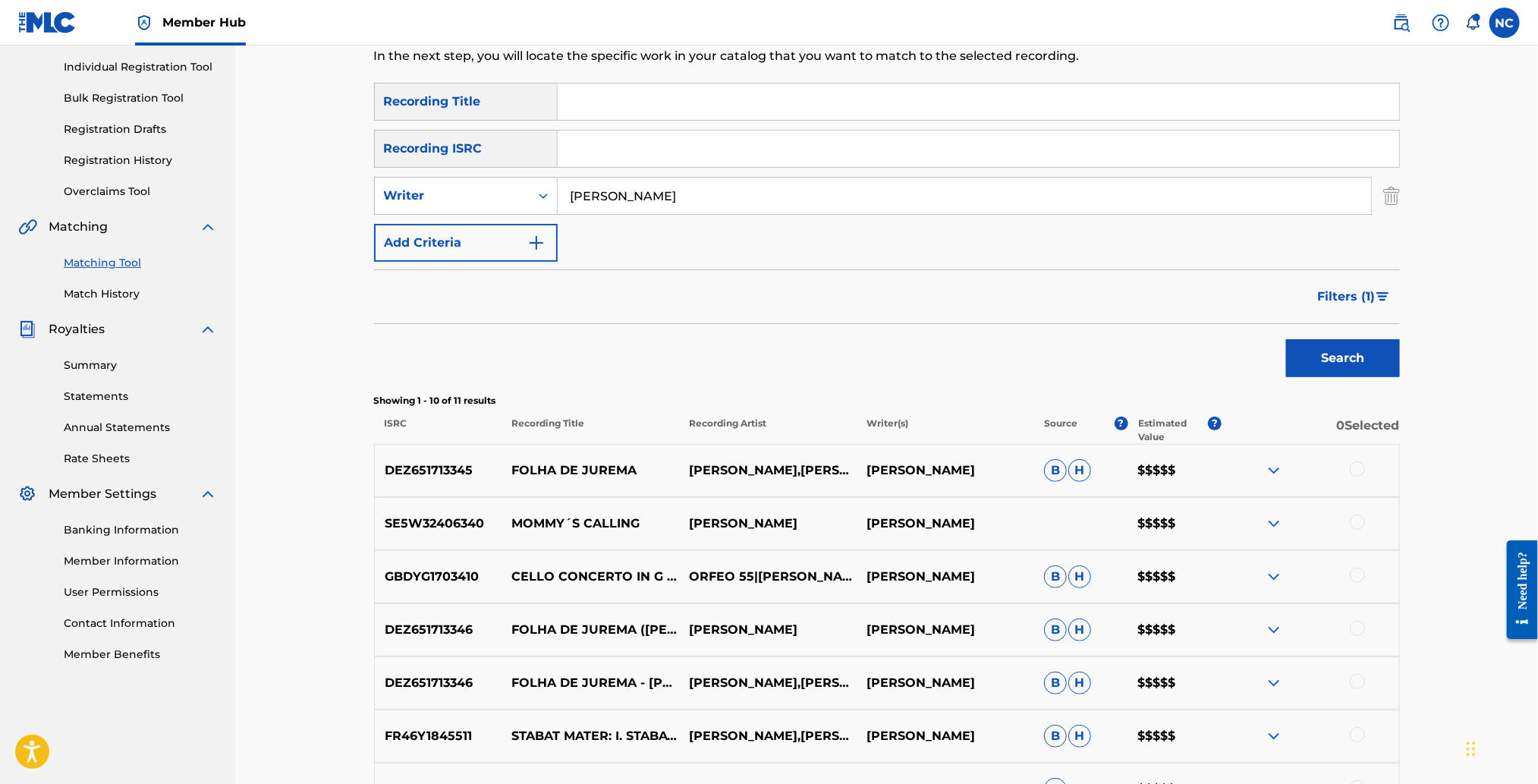
scroll to position [227, 0]
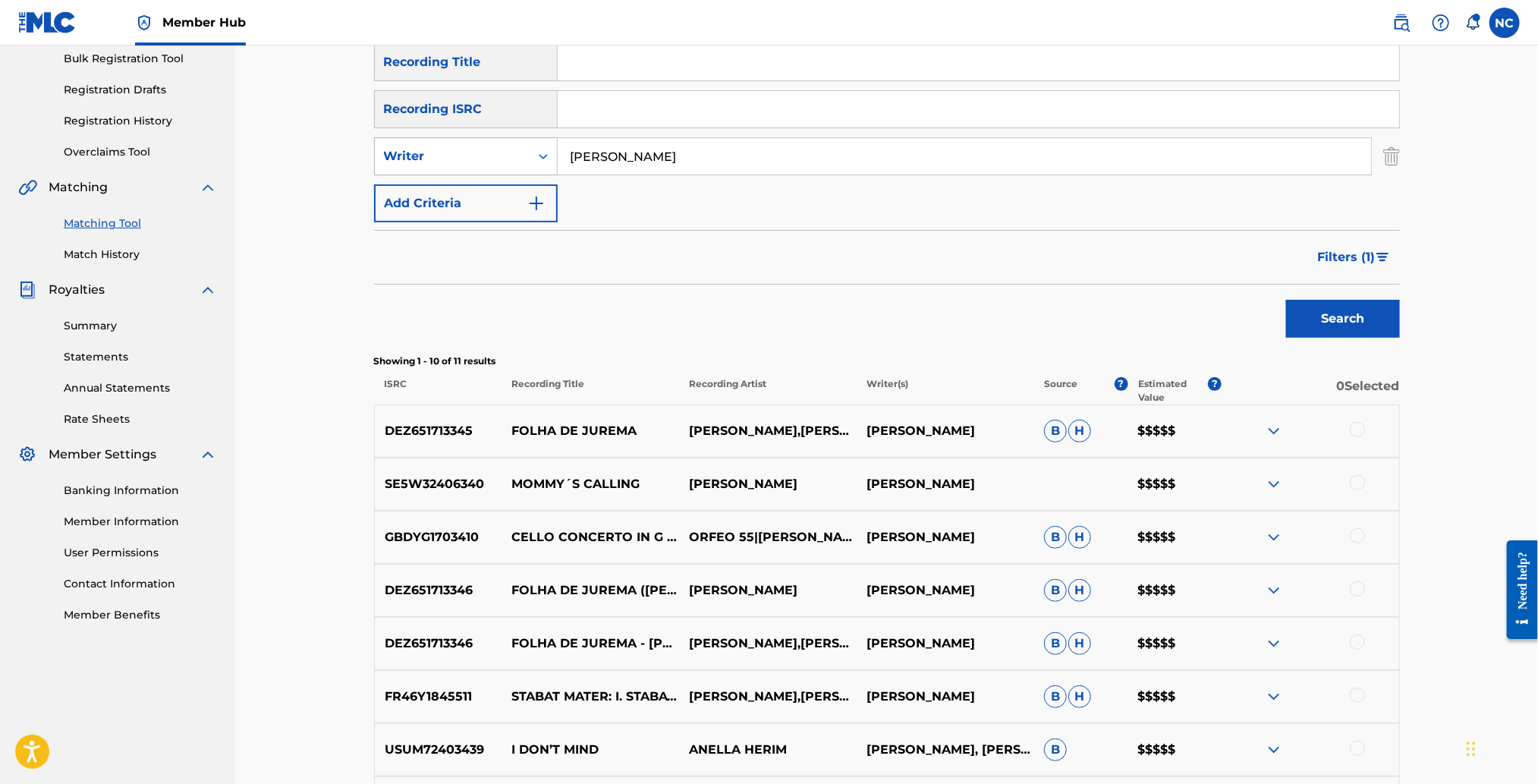
drag, startPoint x: 697, startPoint y: 165, endPoint x: 392, endPoint y: 164, distance: 305.0
click at [392, 164] on div "SearchWithCriteria693554cb-7532-413f-9787-3622ee907c1f Writer nicola piovani" at bounding box center [886, 156] width 1026 height 38
type input "PIOVANI"
click at [1318, 330] on button "Search" at bounding box center [1343, 318] width 114 height 38
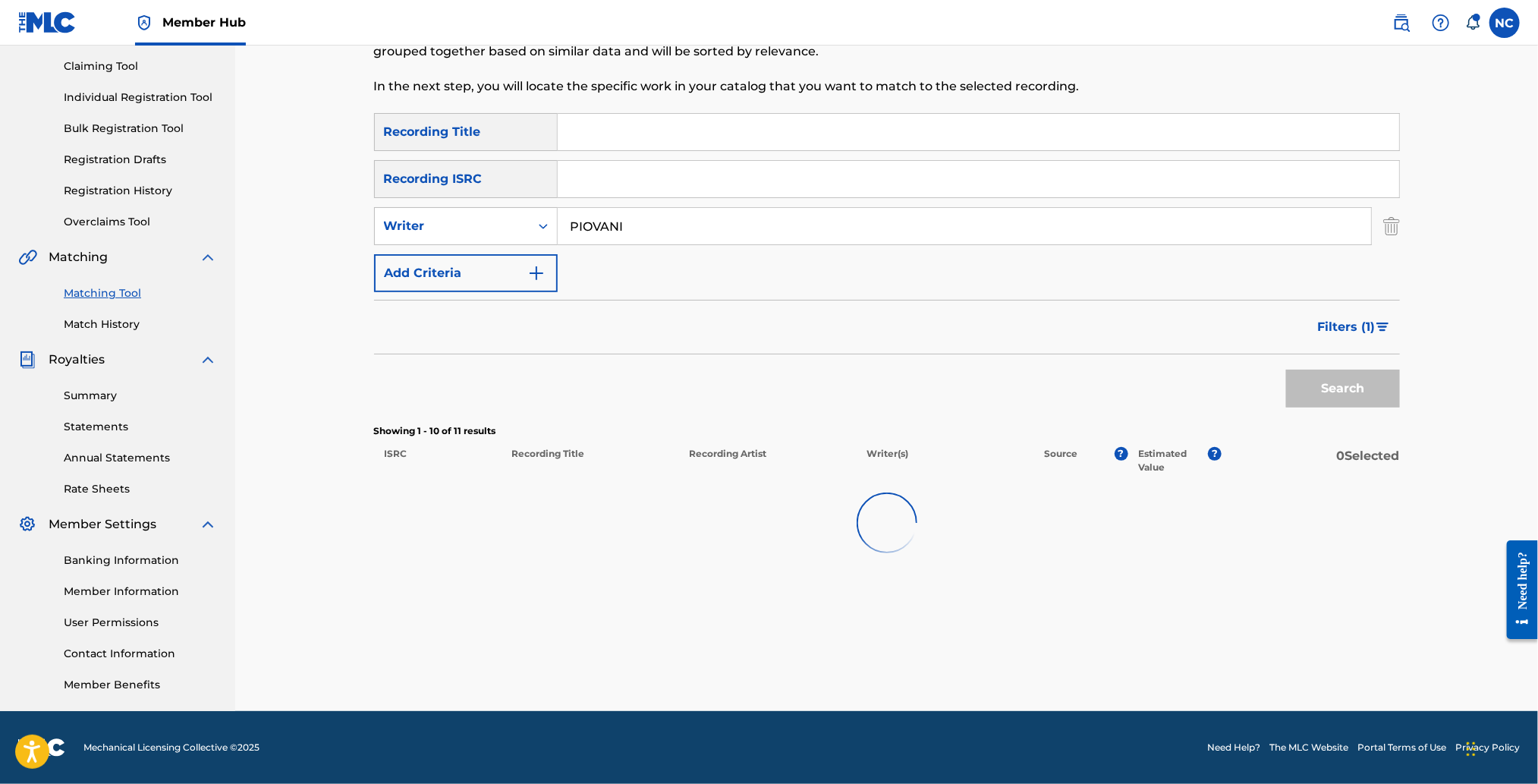
scroll to position [156, 0]
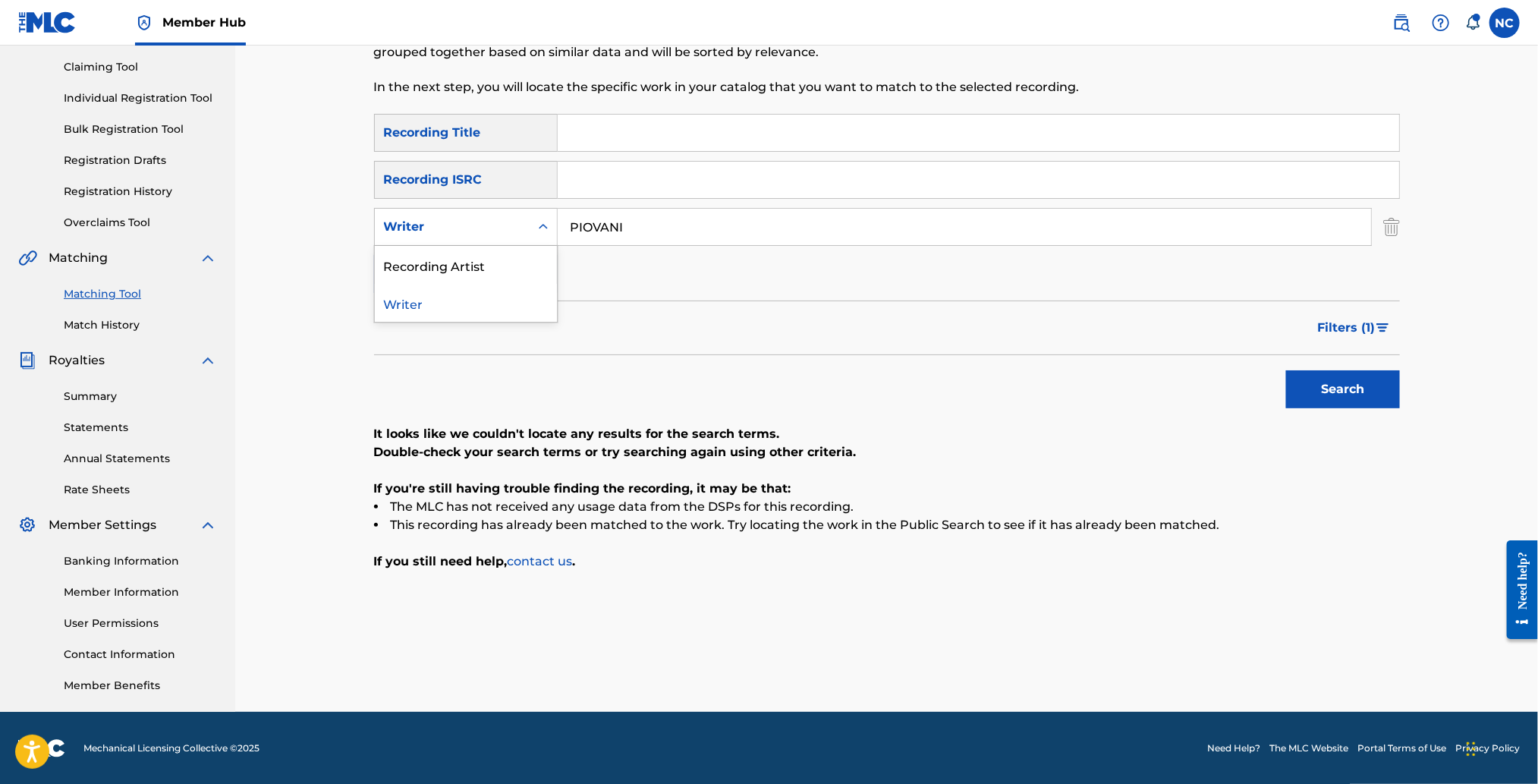
click at [554, 226] on div "Search Form" at bounding box center [544, 227] width 28 height 28
click at [458, 270] on div "Recording Artist" at bounding box center [466, 265] width 182 height 38
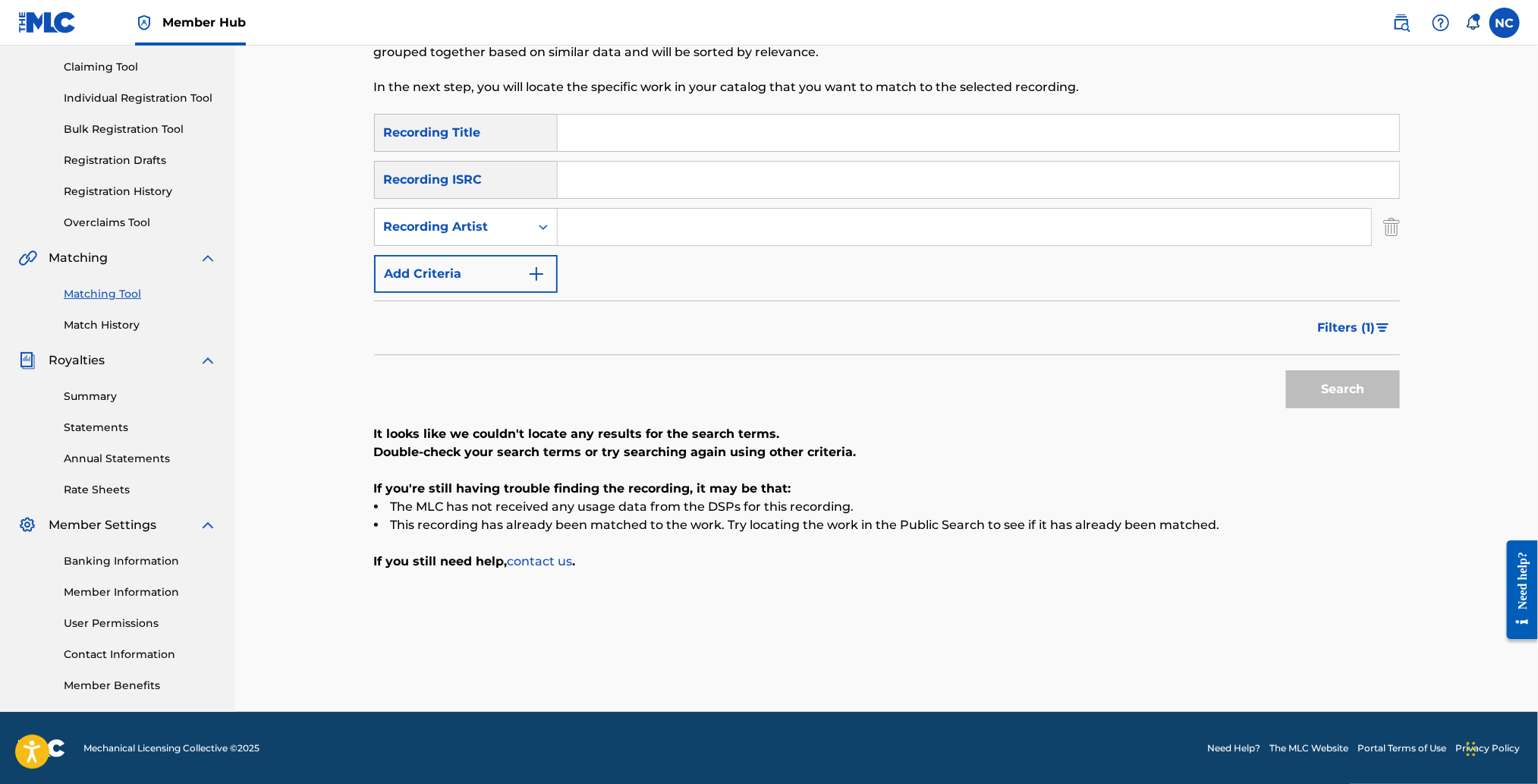
click at [572, 233] on input "Search Form" at bounding box center [964, 227] width 813 height 37
click at [1286, 370] on button "Search" at bounding box center [1343, 389] width 114 height 38
drag, startPoint x: 704, startPoint y: 232, endPoint x: 478, endPoint y: 235, distance: 226.0
click at [478, 235] on div "SearchWithCriteria9b5be217-5fd5-4eea-ac34-33917e58926f Recording Artist piovani" at bounding box center [886, 227] width 1026 height 38
type input "nino rota"
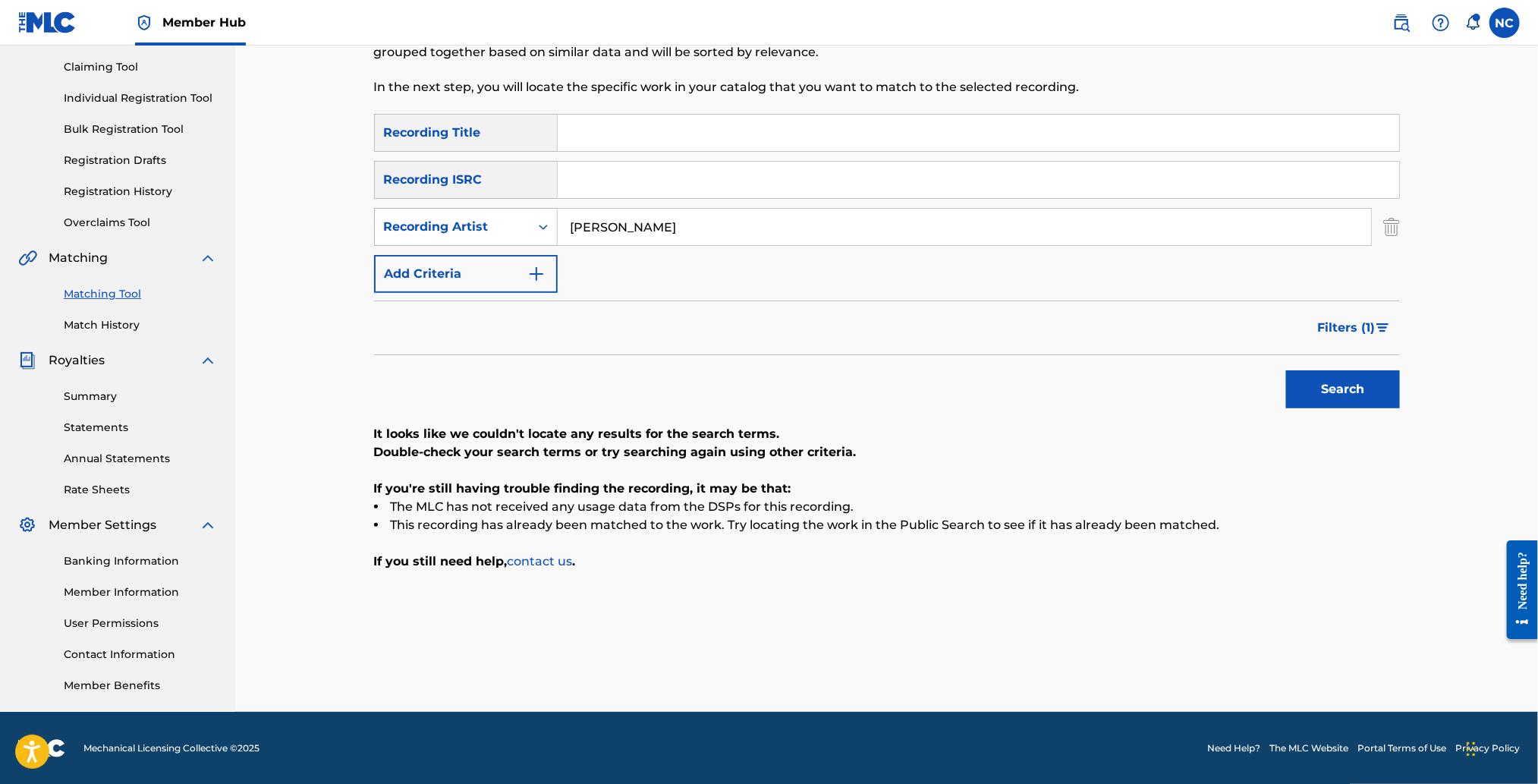
click at [1286, 370] on button "Search" at bounding box center [1343, 389] width 114 height 38
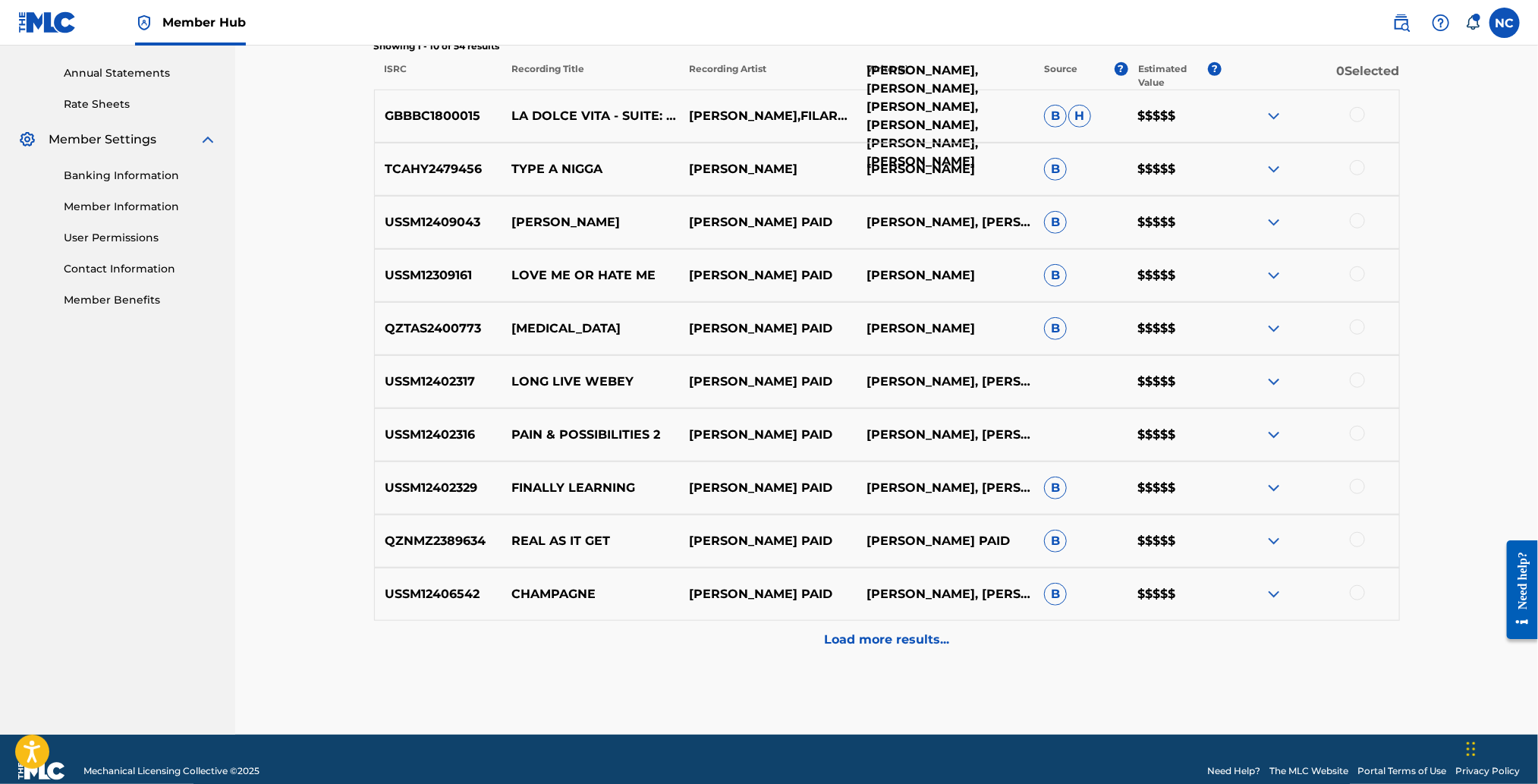
scroll to position [565, 0]
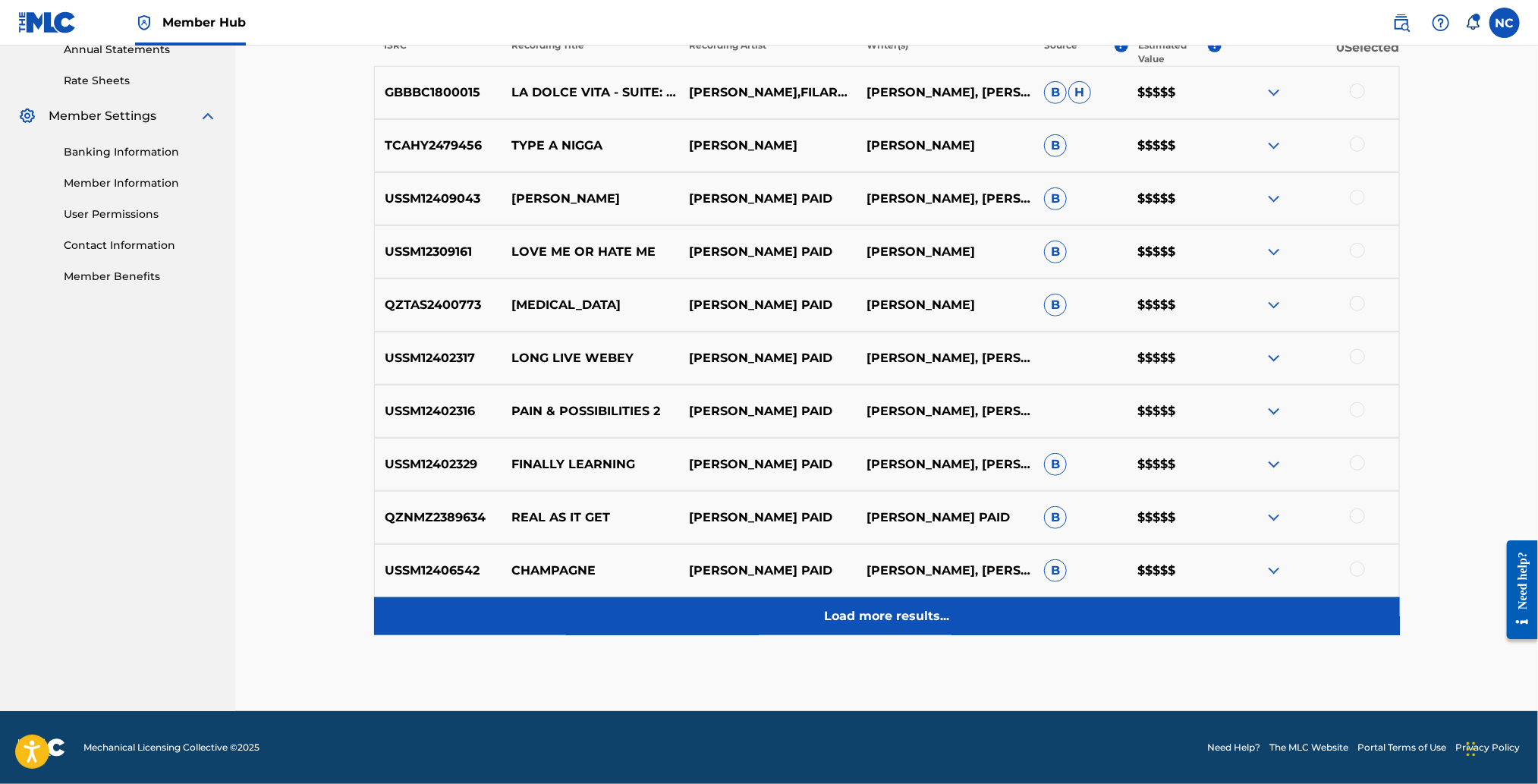
click at [915, 618] on p "Load more results..." at bounding box center [886, 616] width 125 height 18
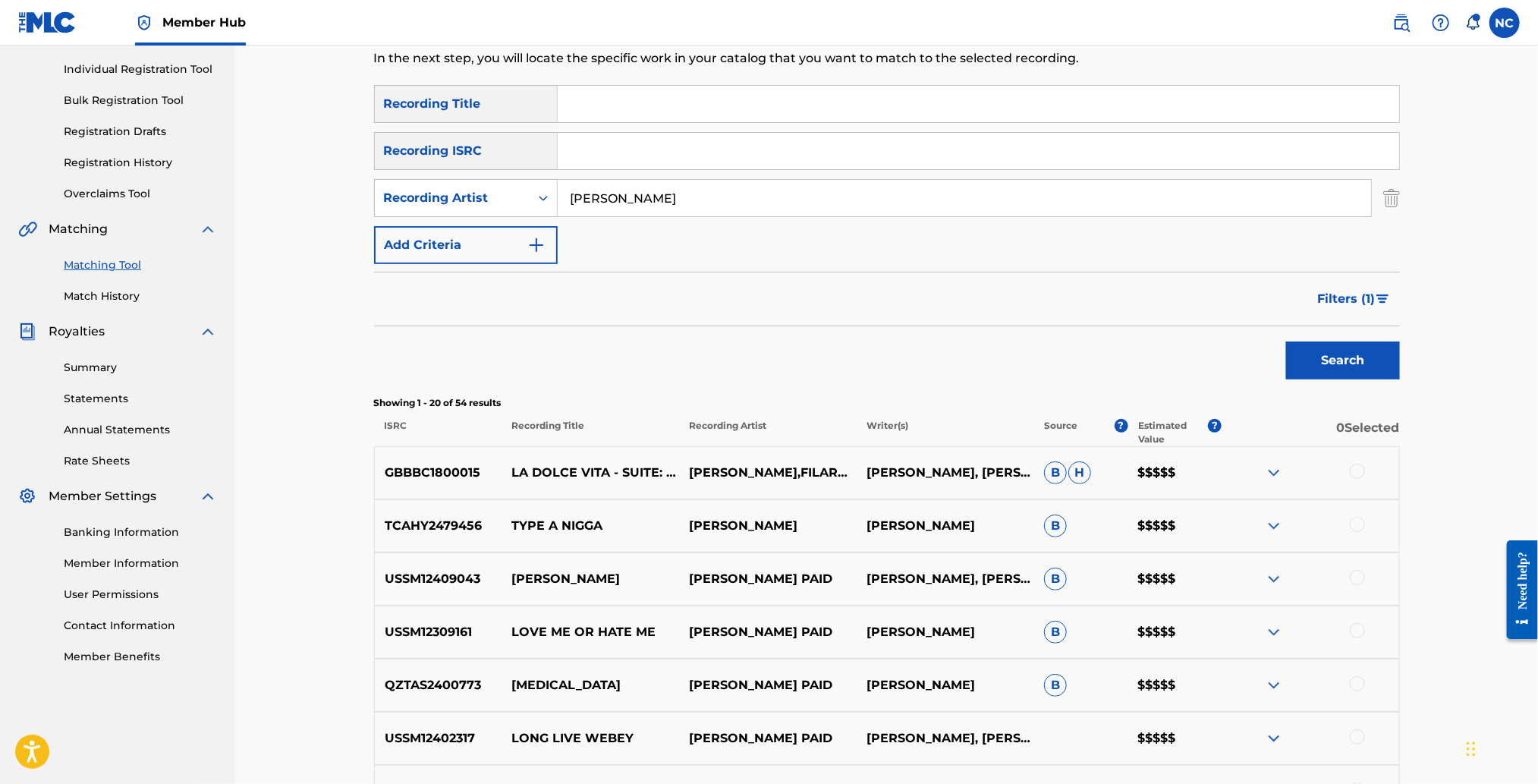
scroll to position [0, 0]
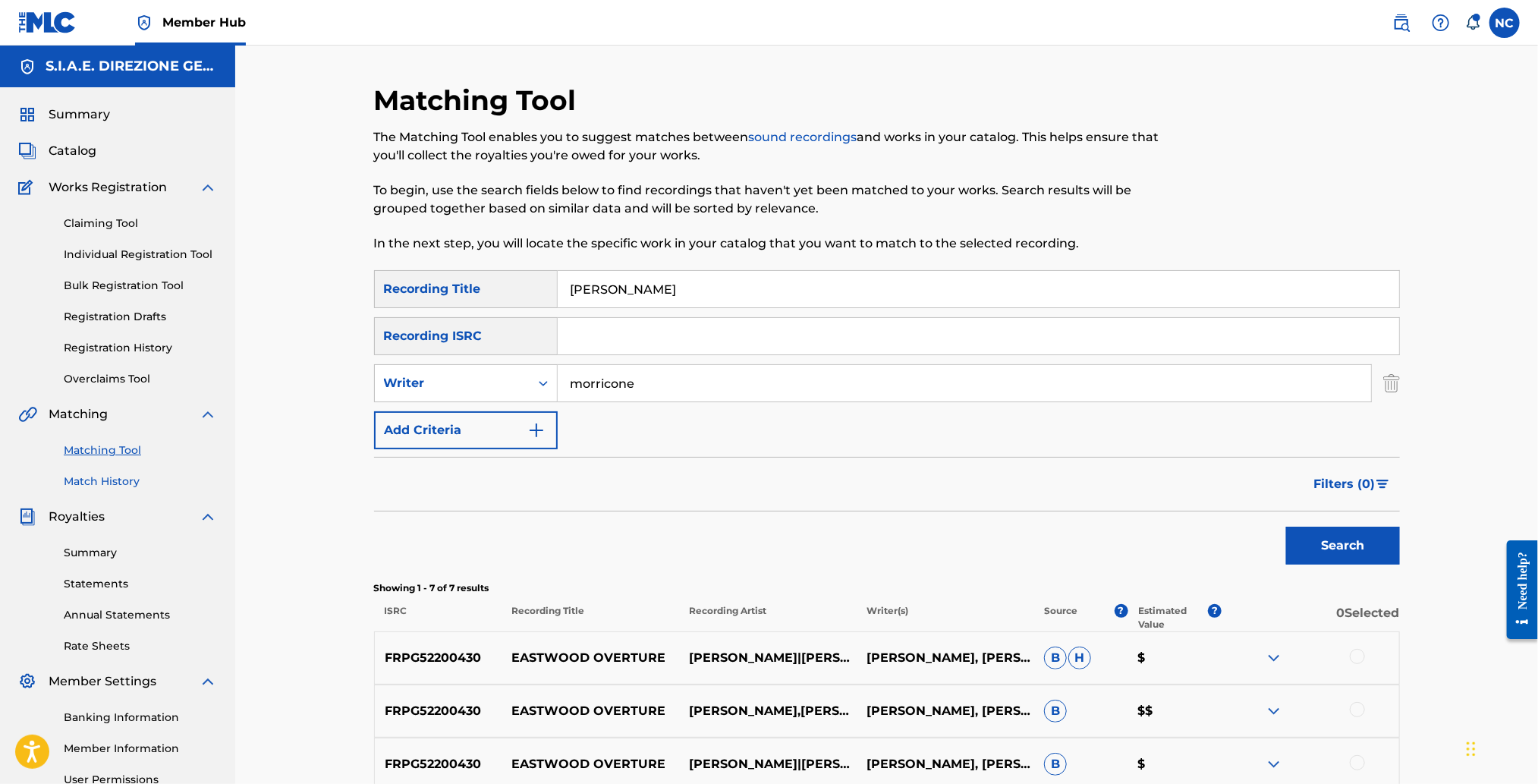
click at [123, 483] on link "Match History" at bounding box center [140, 482] width 154 height 16
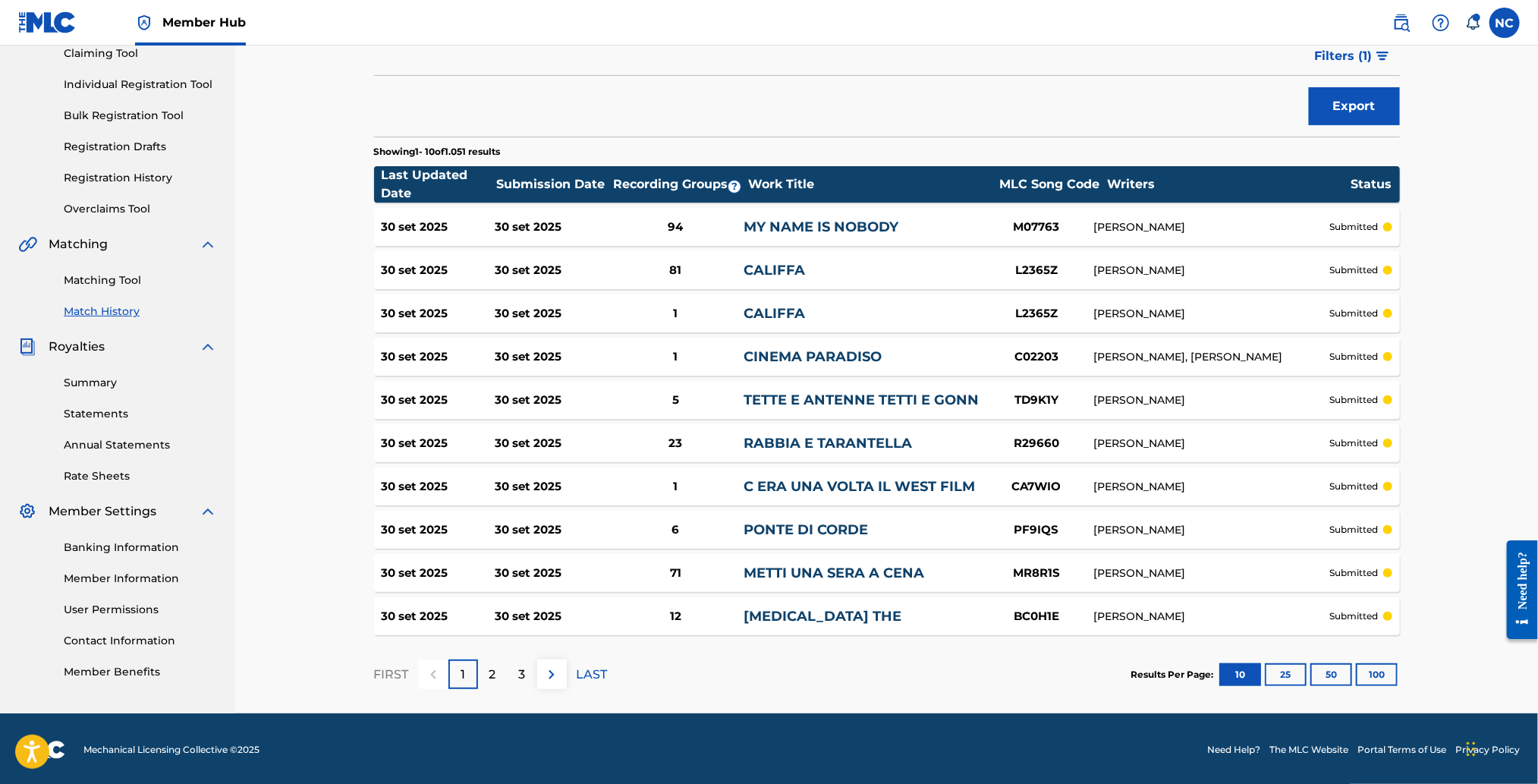
scroll to position [172, 0]
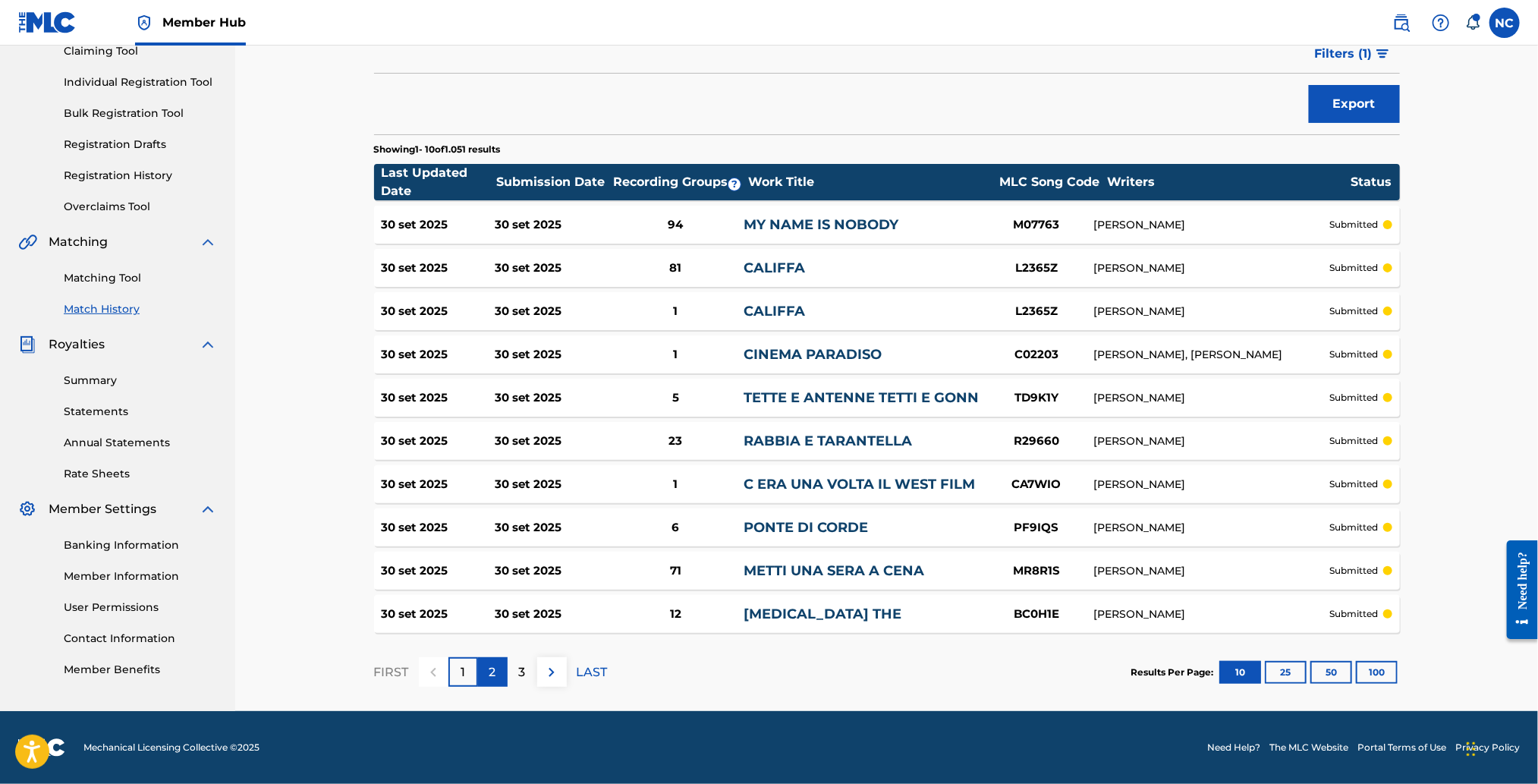
click at [496, 675] on p "2" at bounding box center [492, 672] width 6 height 18
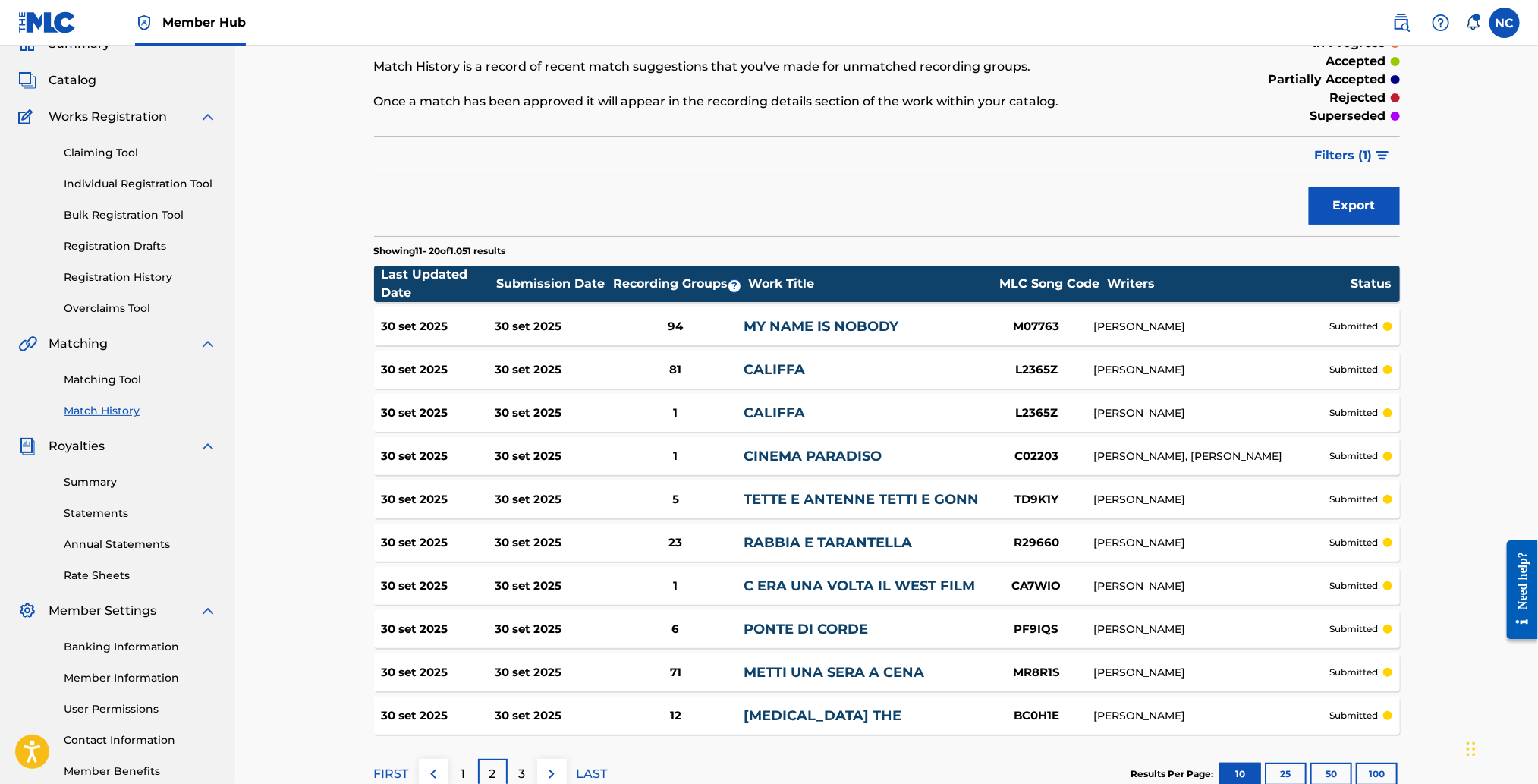
scroll to position [0, 0]
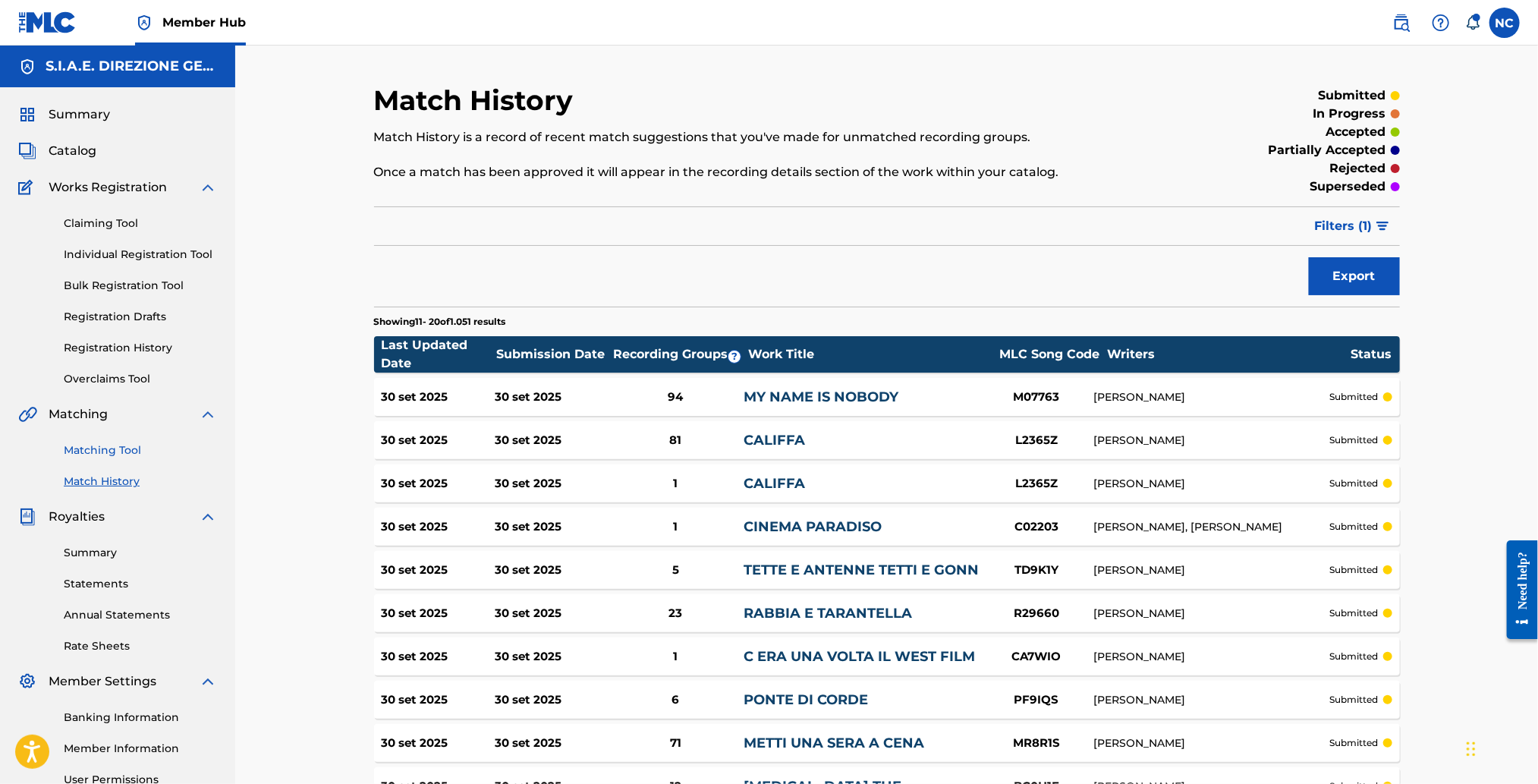
click at [132, 452] on link "Matching Tool" at bounding box center [140, 450] width 154 height 16
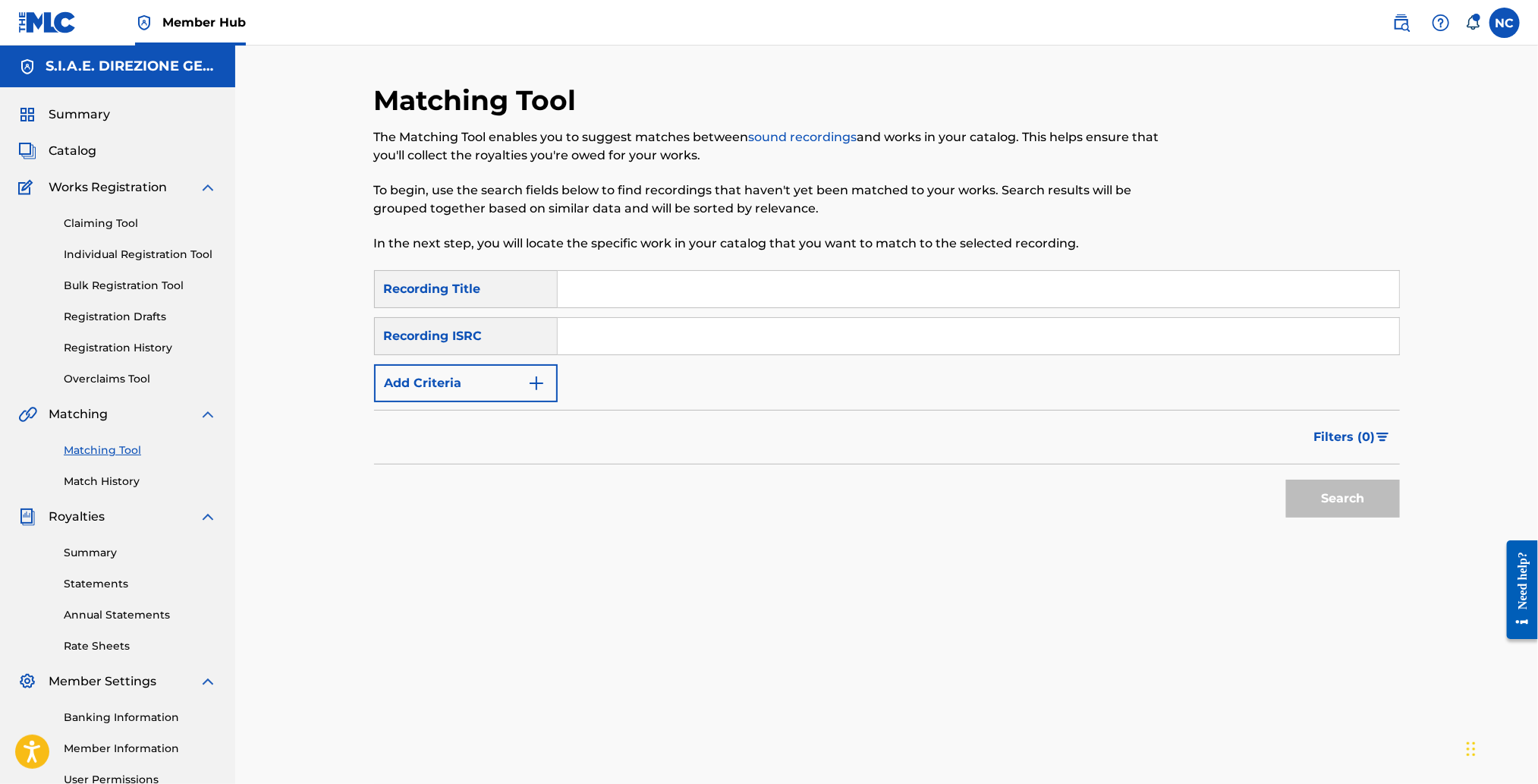
click at [625, 287] on input "Search Form" at bounding box center [978, 288] width 842 height 37
drag, startPoint x: 520, startPoint y: 383, endPoint x: 532, endPoint y: 384, distance: 12.0
click at [520, 383] on button "Add Criteria" at bounding box center [466, 383] width 184 height 38
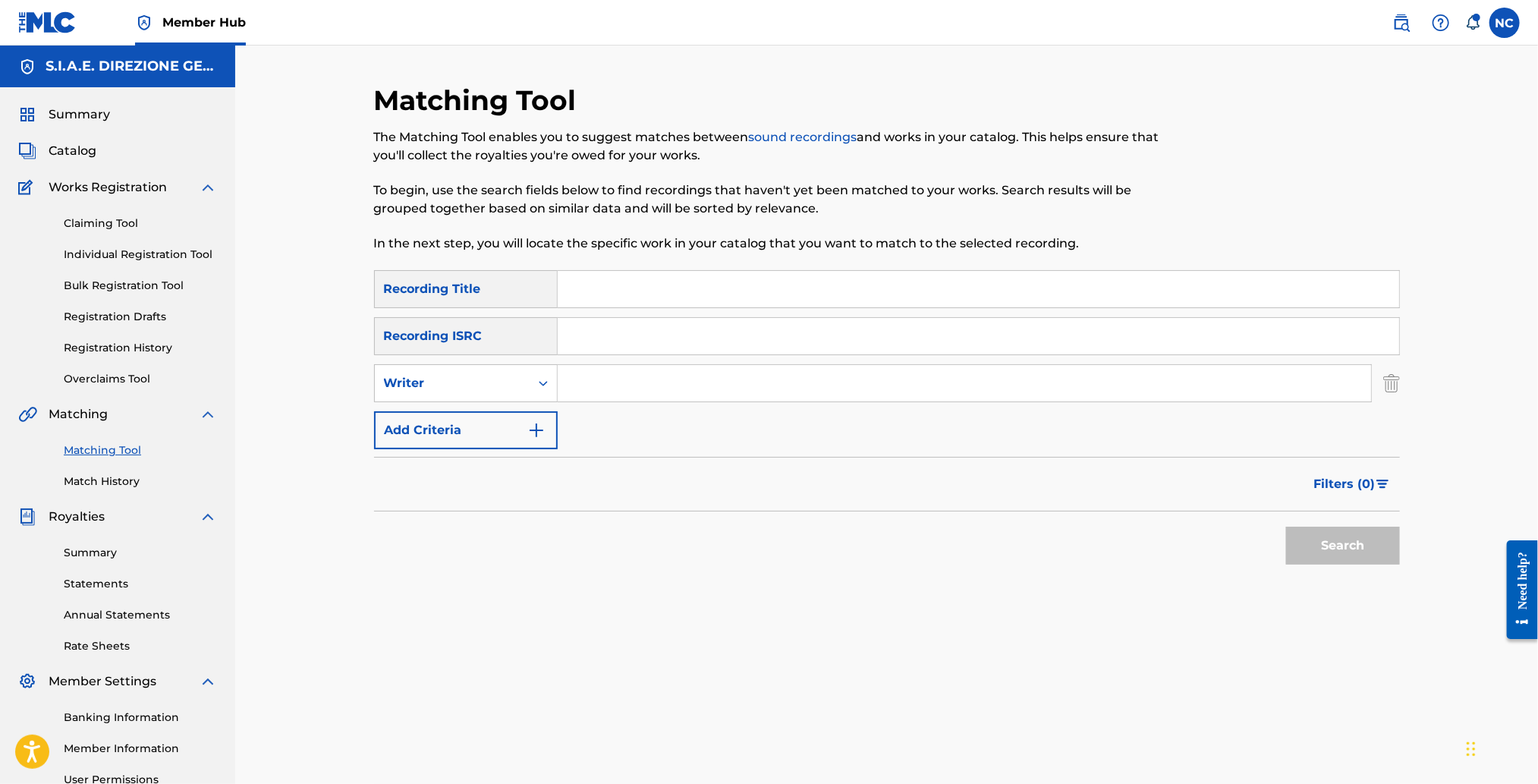
click at [611, 385] on input "Search Form" at bounding box center [964, 383] width 813 height 37
type input "morricone"
click at [1367, 483] on span "Filters ( 0 )" at bounding box center [1345, 484] width 62 height 18
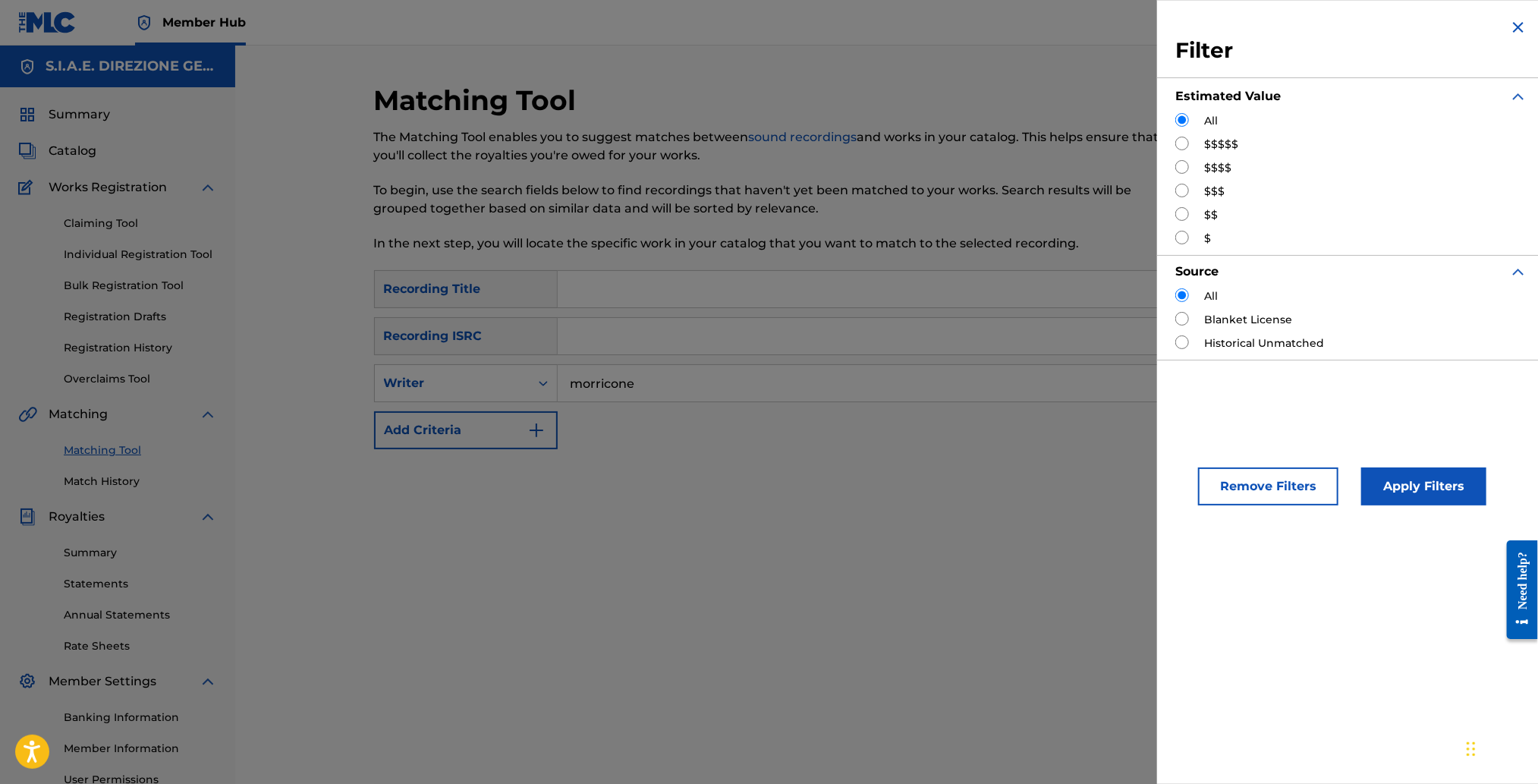
click at [1181, 167] on input "Search Form" at bounding box center [1182, 167] width 14 height 14
radio input "true"
click at [1433, 496] on button "Apply Filters" at bounding box center [1423, 486] width 125 height 38
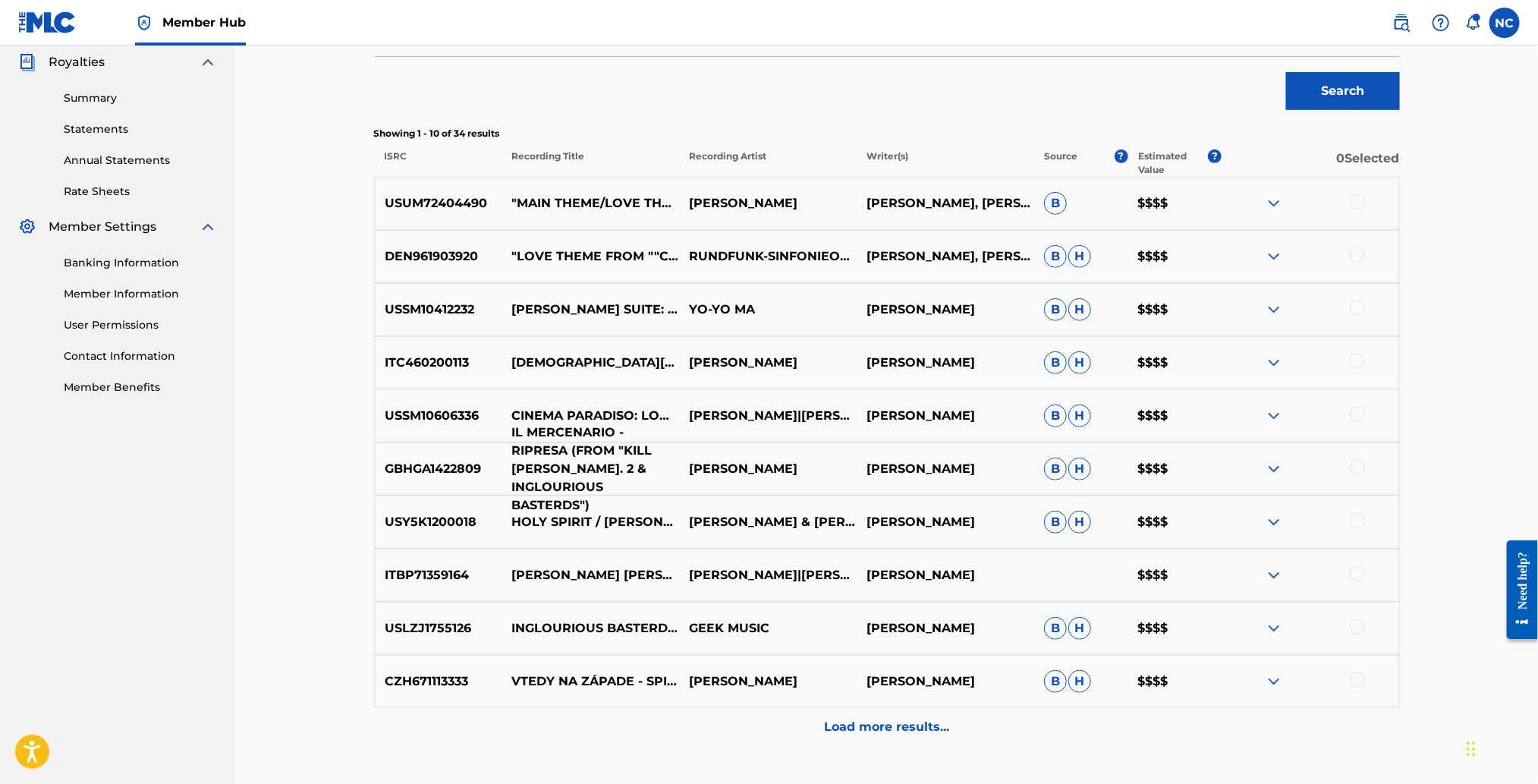
scroll to position [113, 0]
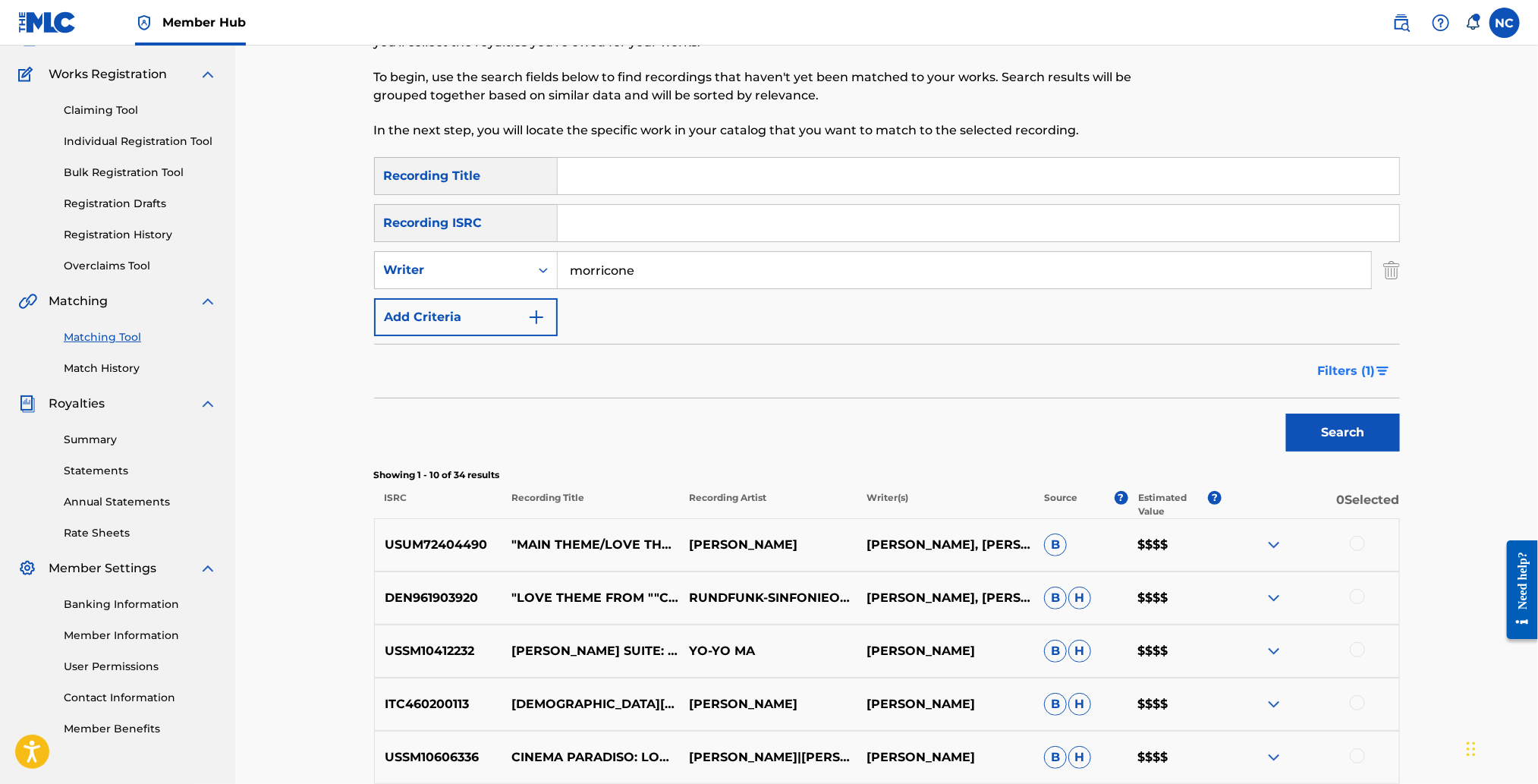
click at [1388, 369] on img "Search Form" at bounding box center [1383, 370] width 13 height 9
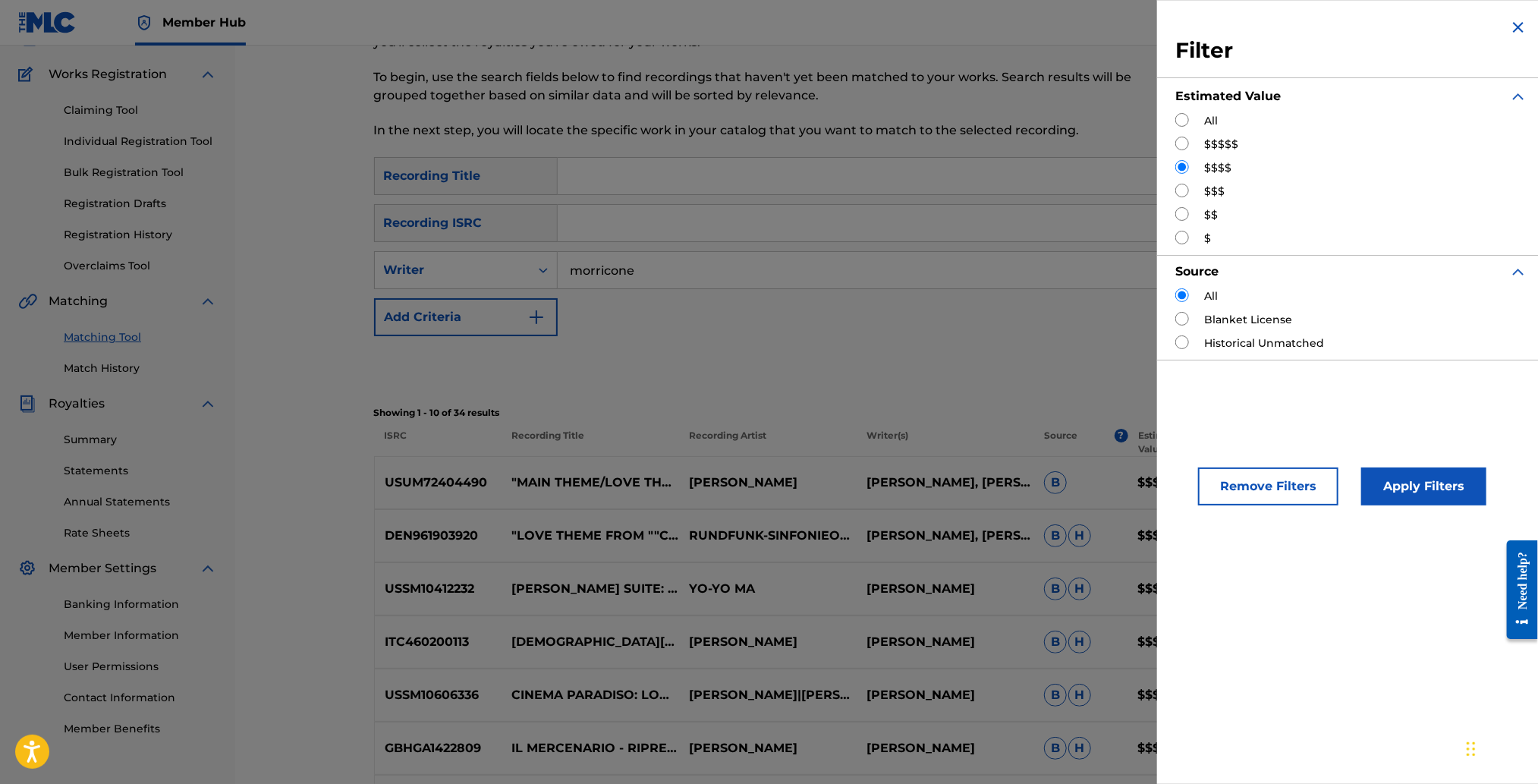
click at [1176, 141] on input "Search Form" at bounding box center [1182, 143] width 14 height 14
radio input "true"
click at [1385, 502] on button "Apply Filters" at bounding box center [1423, 486] width 125 height 38
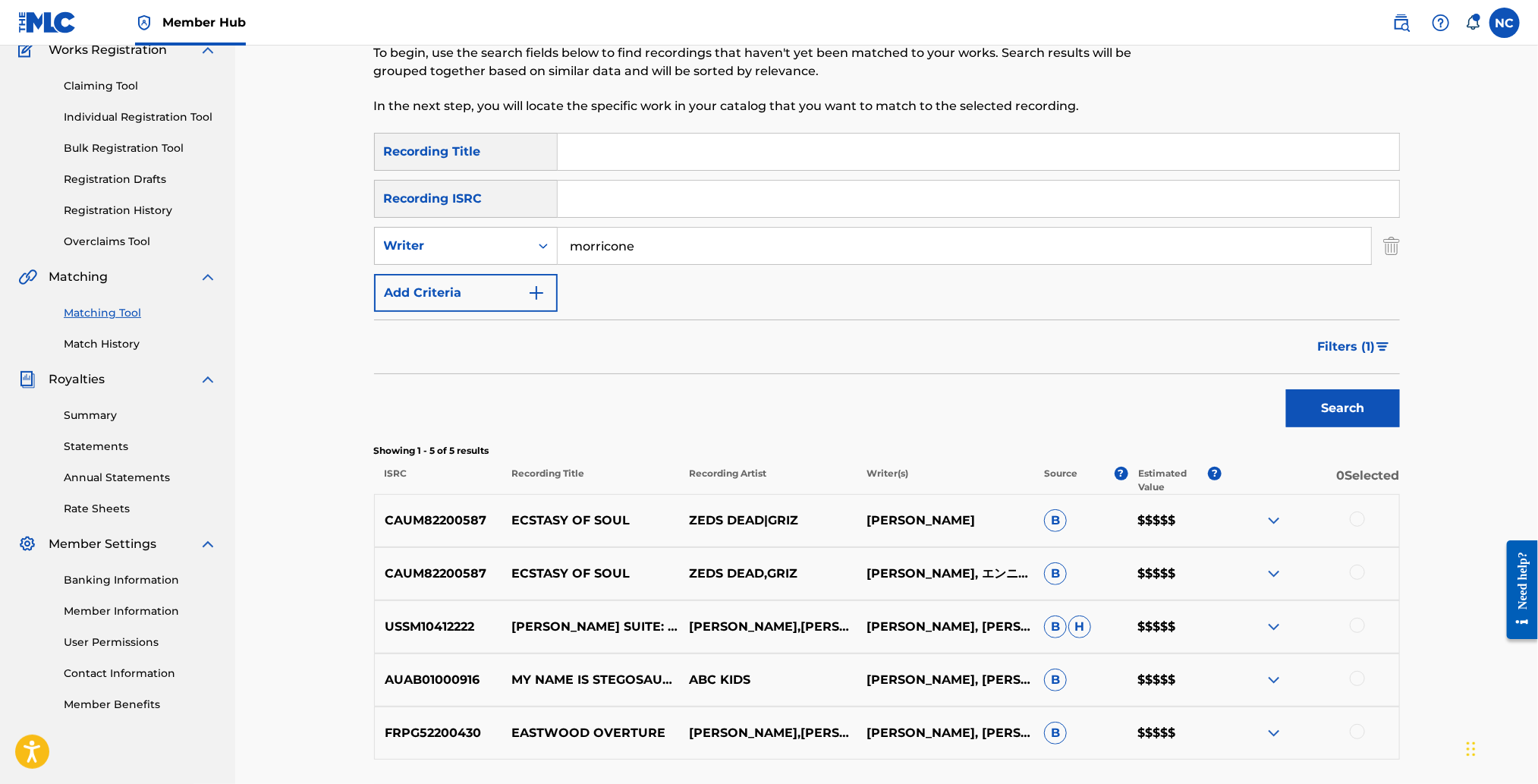
scroll to position [0, 0]
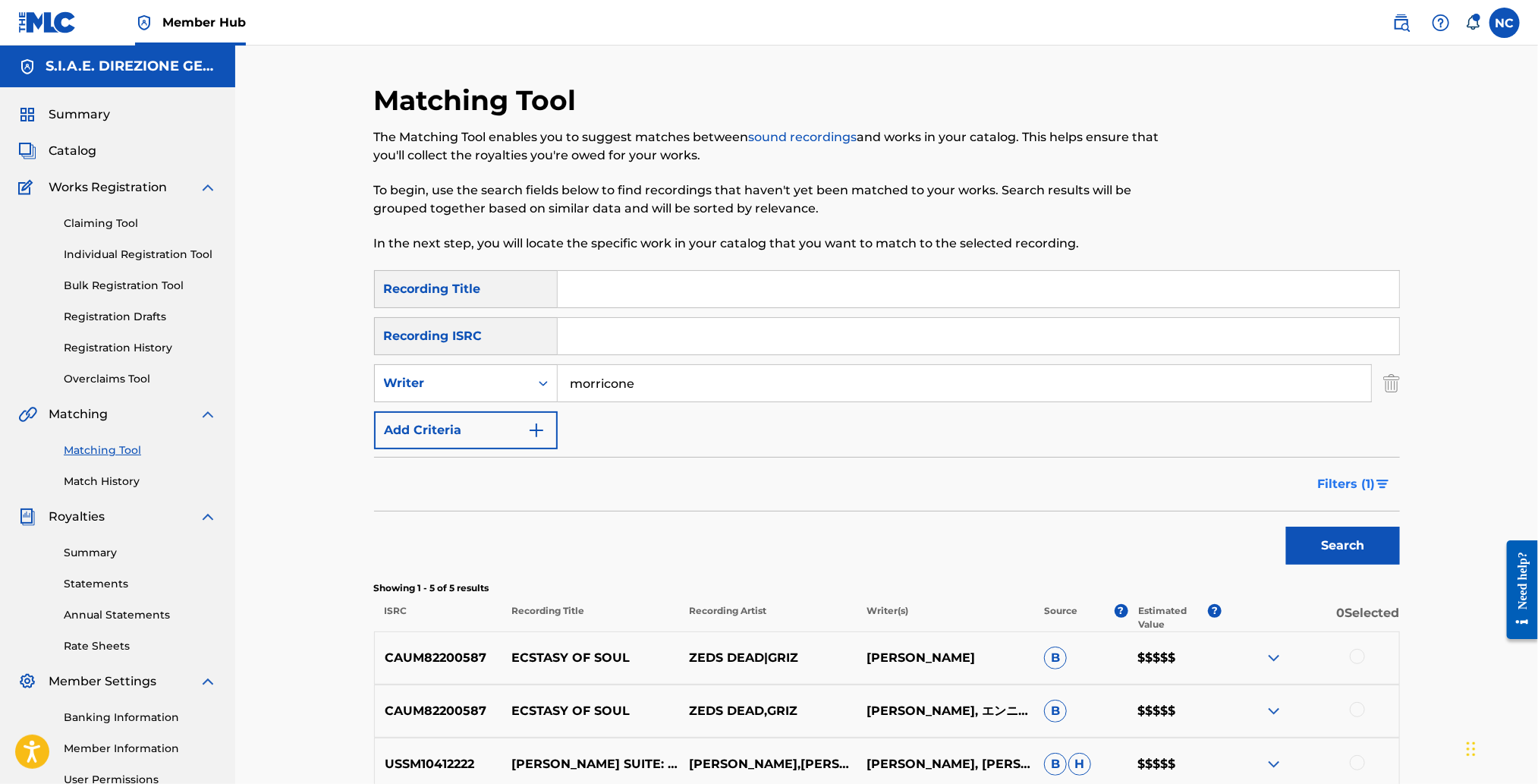
click at [1354, 480] on span "Filters ( 1 )" at bounding box center [1346, 484] width 58 height 18
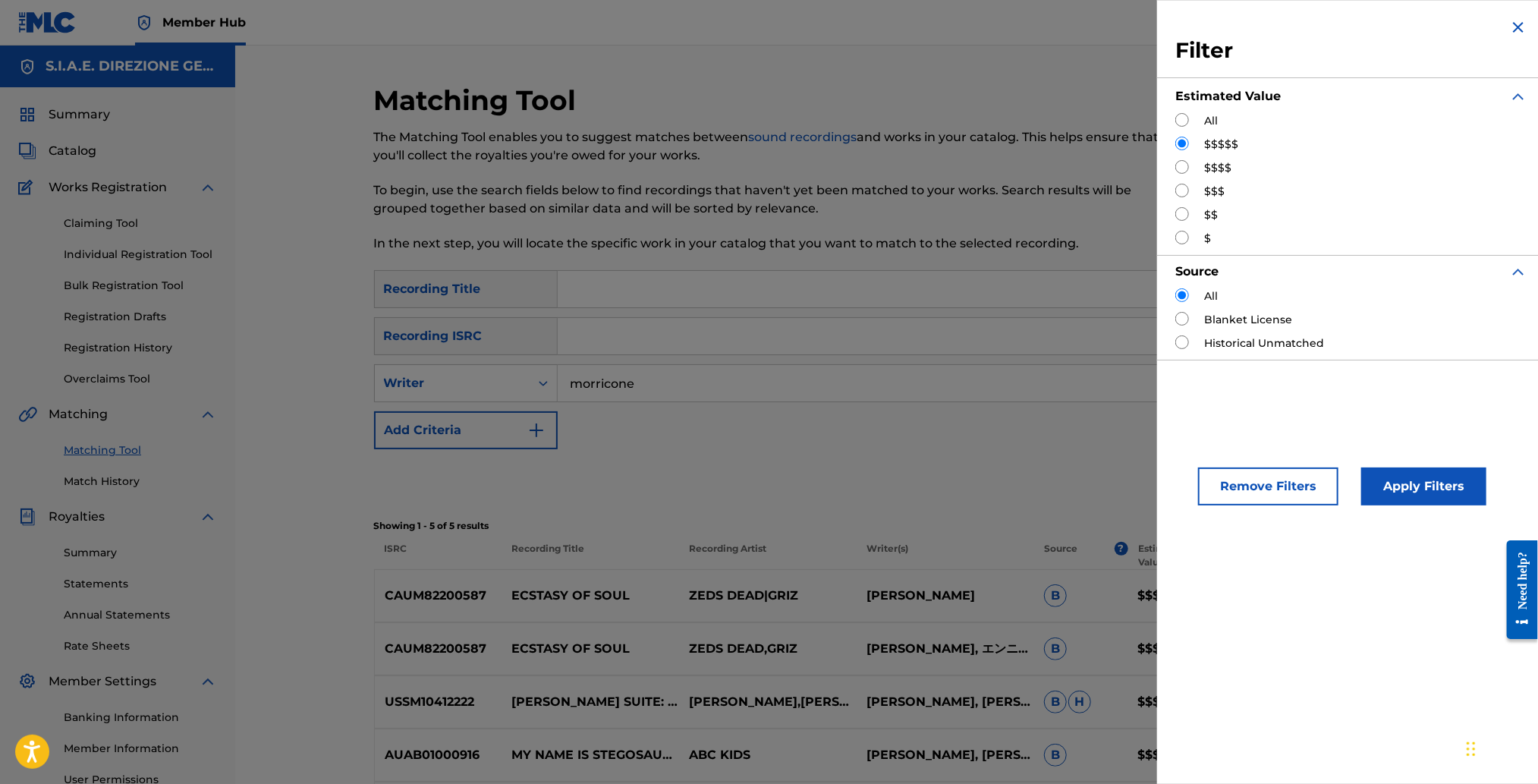
click at [1182, 169] on input "Search Form" at bounding box center [1182, 167] width 14 height 14
radio input "true"
drag, startPoint x: 1441, startPoint y: 484, endPoint x: 607, endPoint y: 349, distance: 844.9
click at [1420, 474] on button "Apply Filters" at bounding box center [1423, 486] width 125 height 38
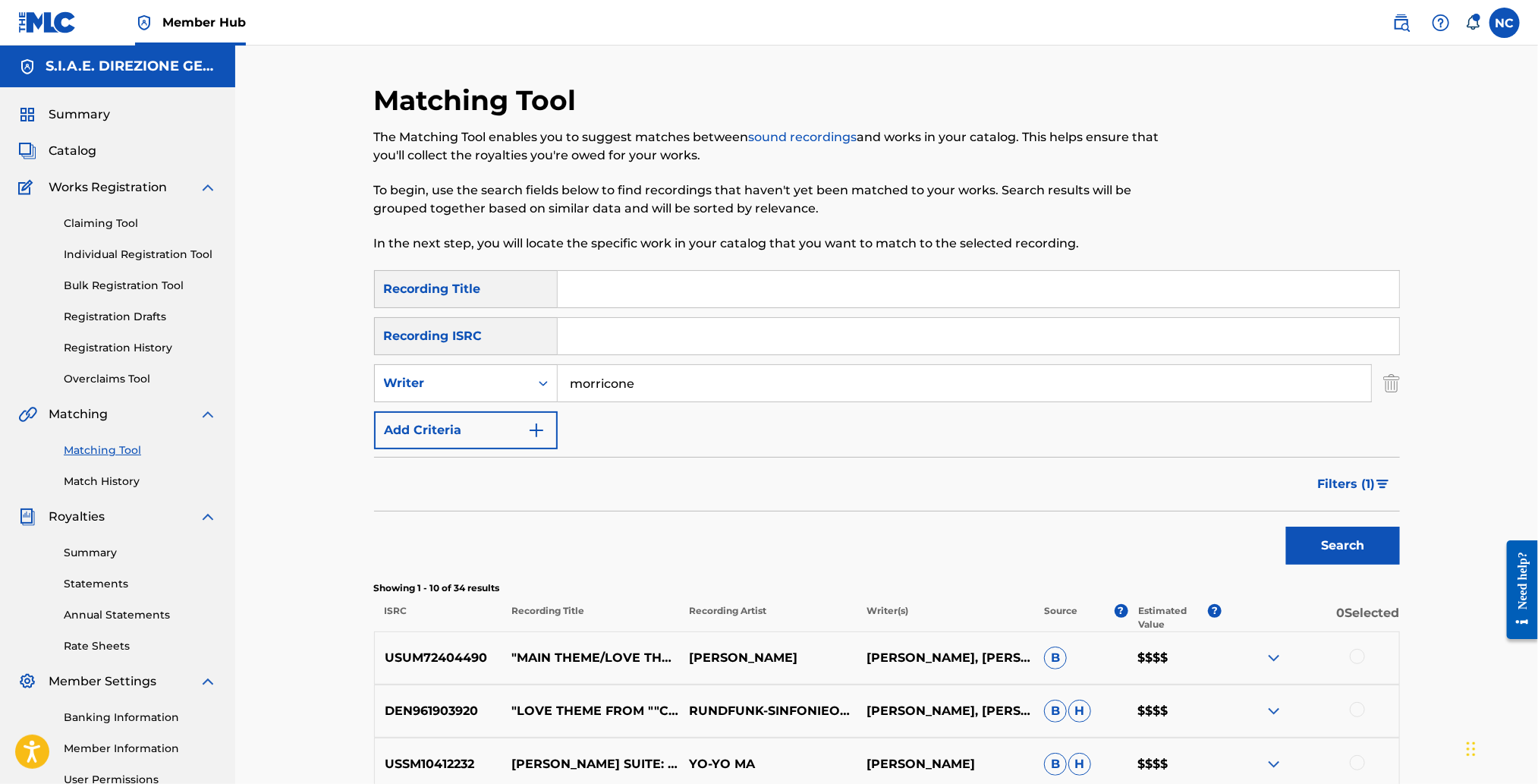
click at [566, 386] on input "morricone" at bounding box center [964, 383] width 813 height 37
type input "ennio morricone"
click at [1286, 526] on button "Search" at bounding box center [1343, 545] width 114 height 38
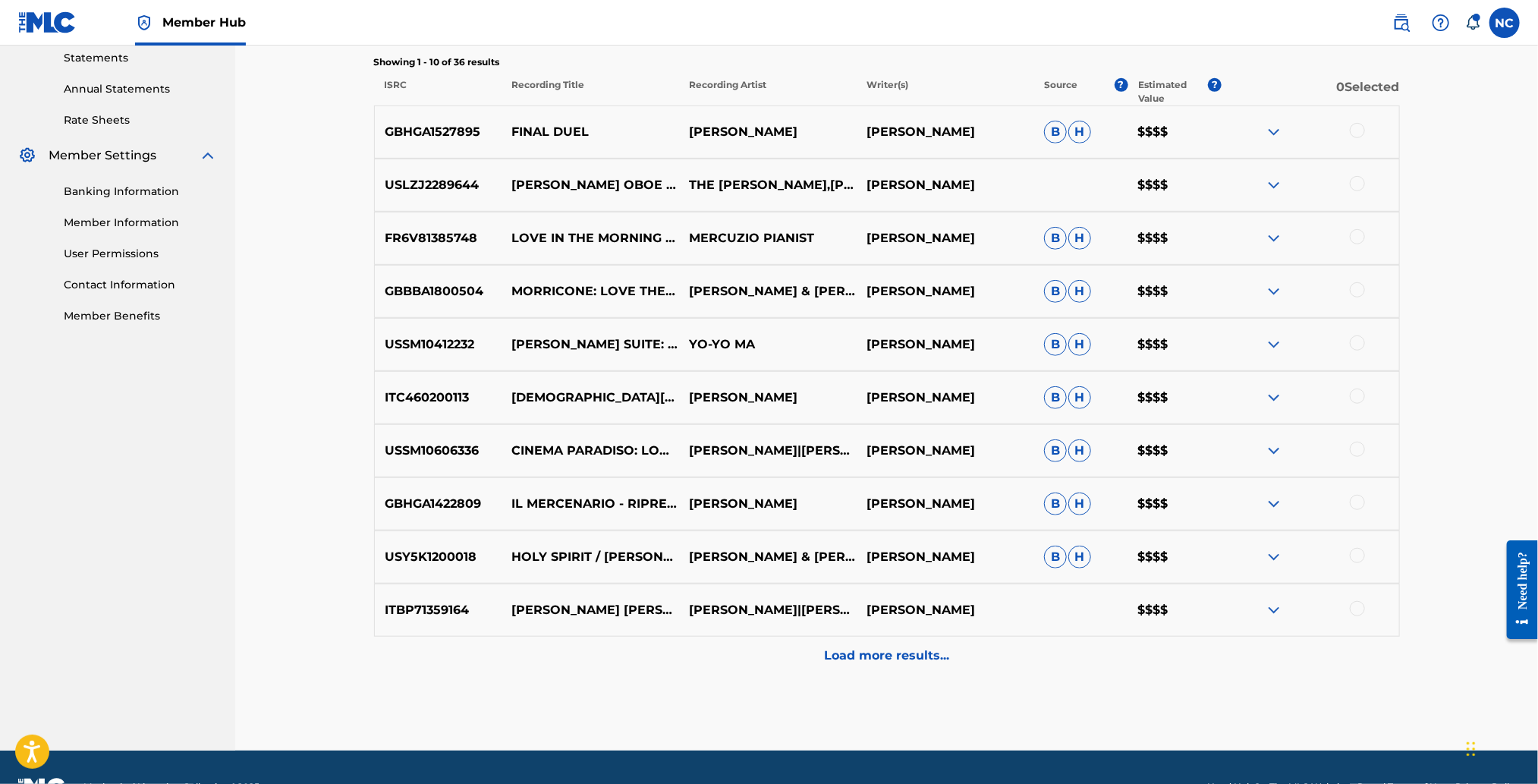
scroll to position [565, 0]
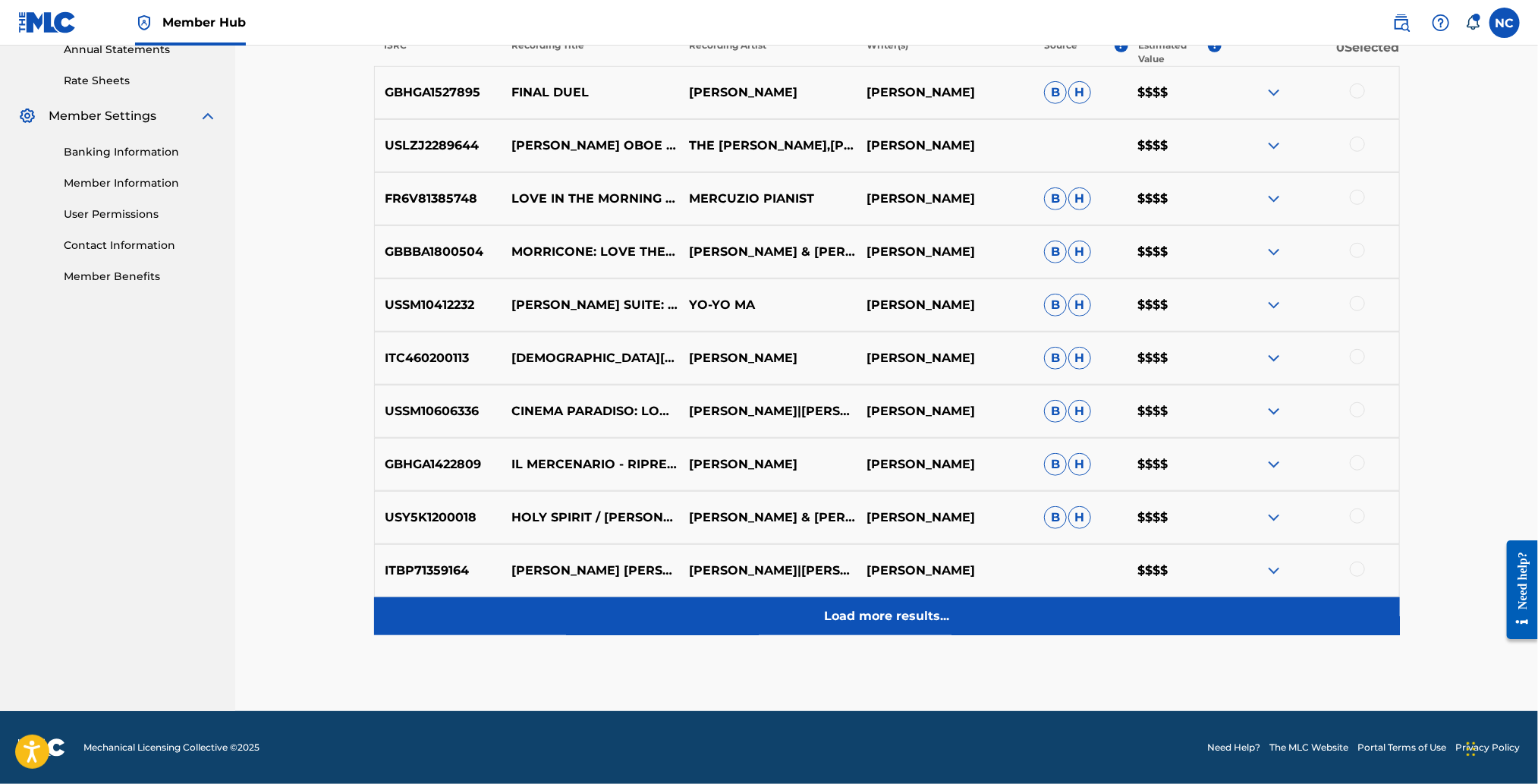
click at [869, 626] on div "Load more results..." at bounding box center [886, 616] width 1026 height 38
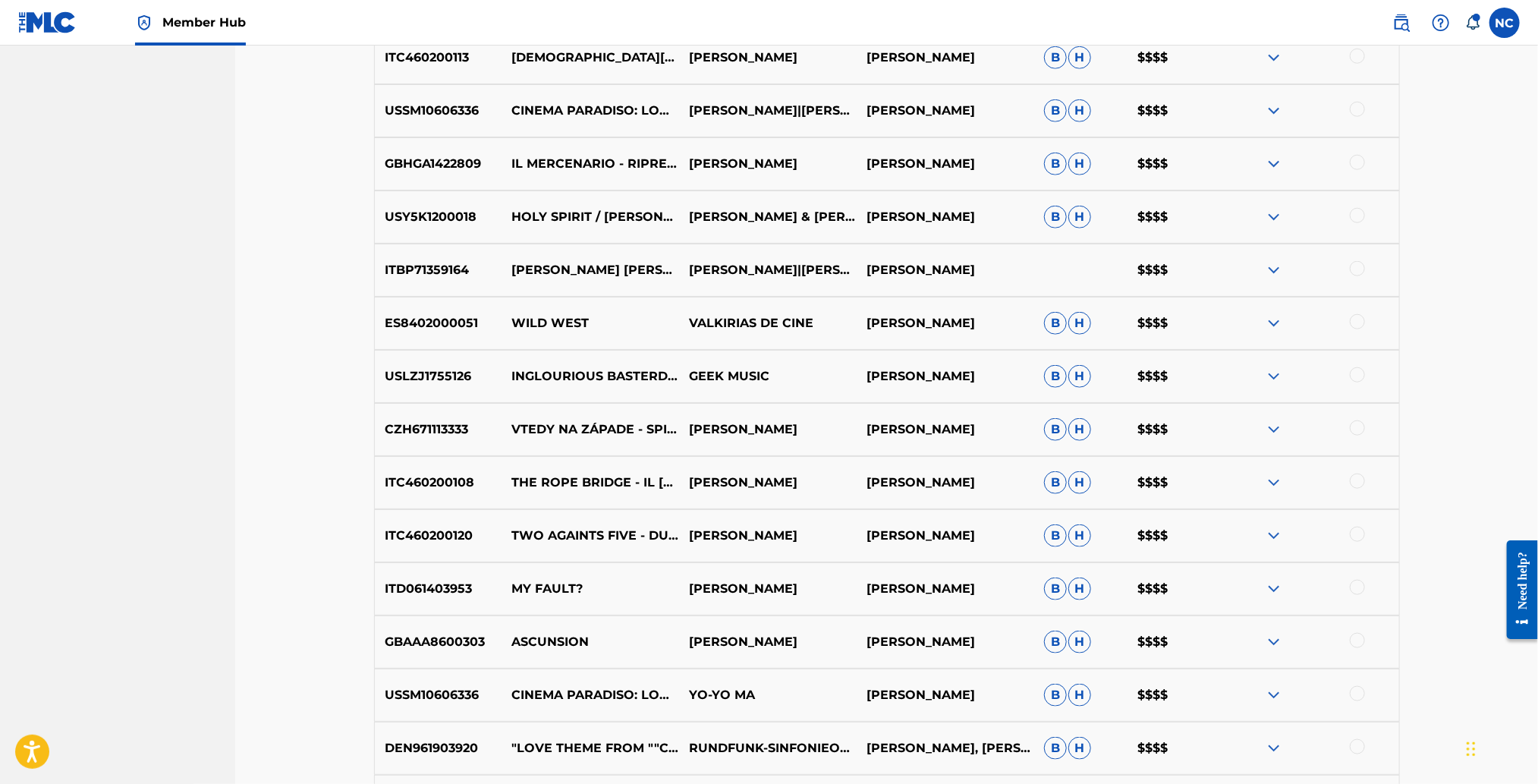
scroll to position [907, 0]
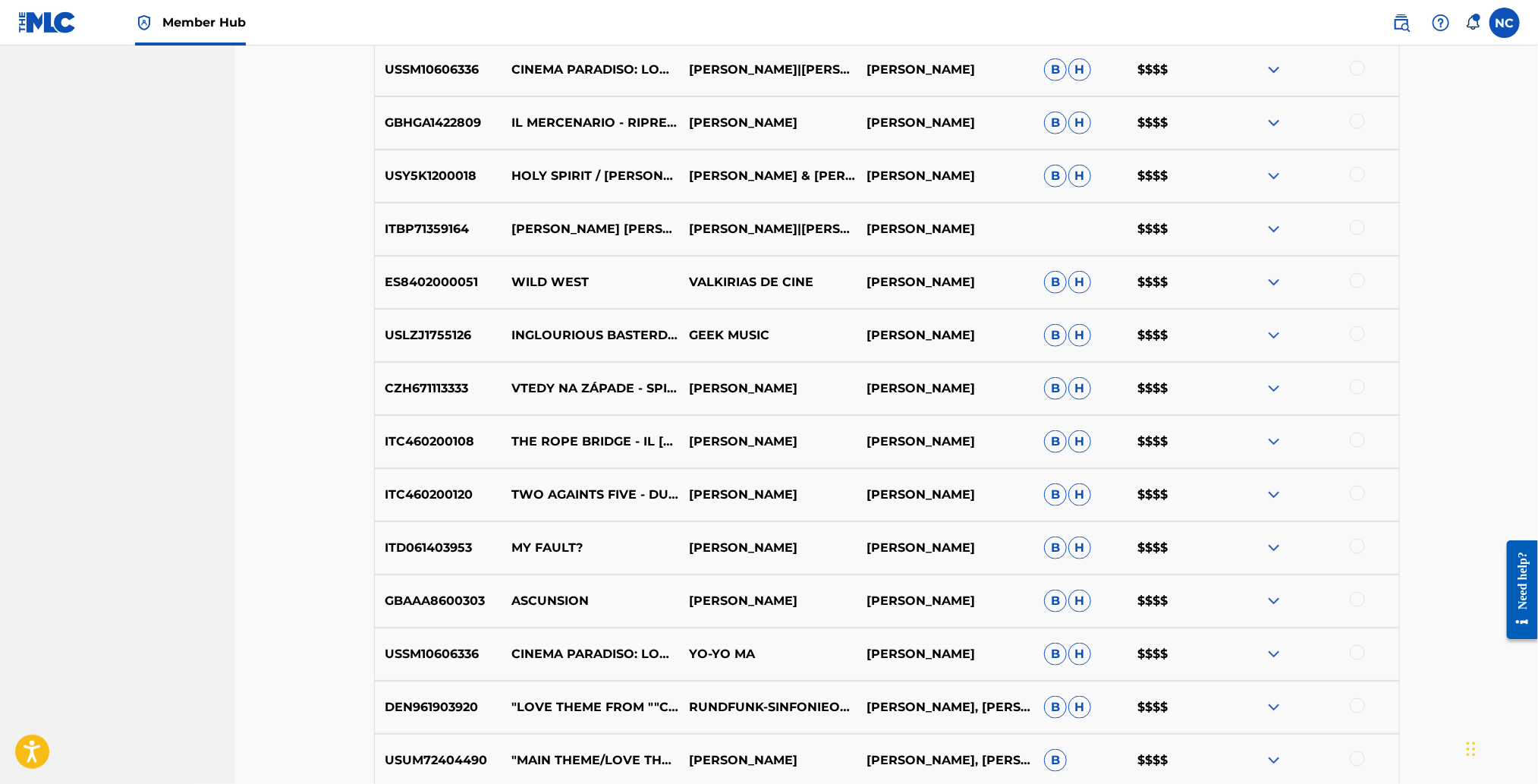
click at [1272, 601] on img at bounding box center [1274, 600] width 18 height 18
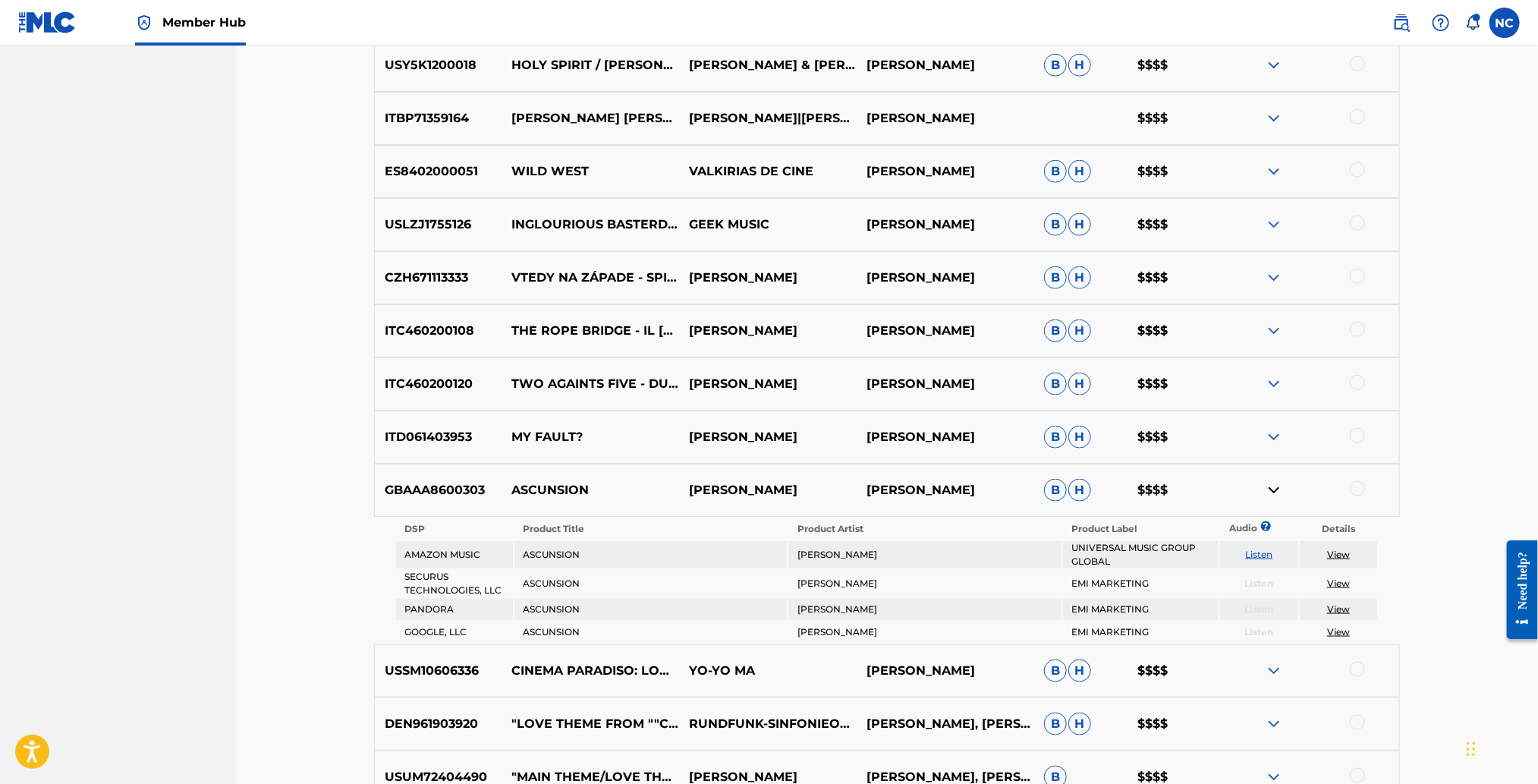
scroll to position [1134, 0]
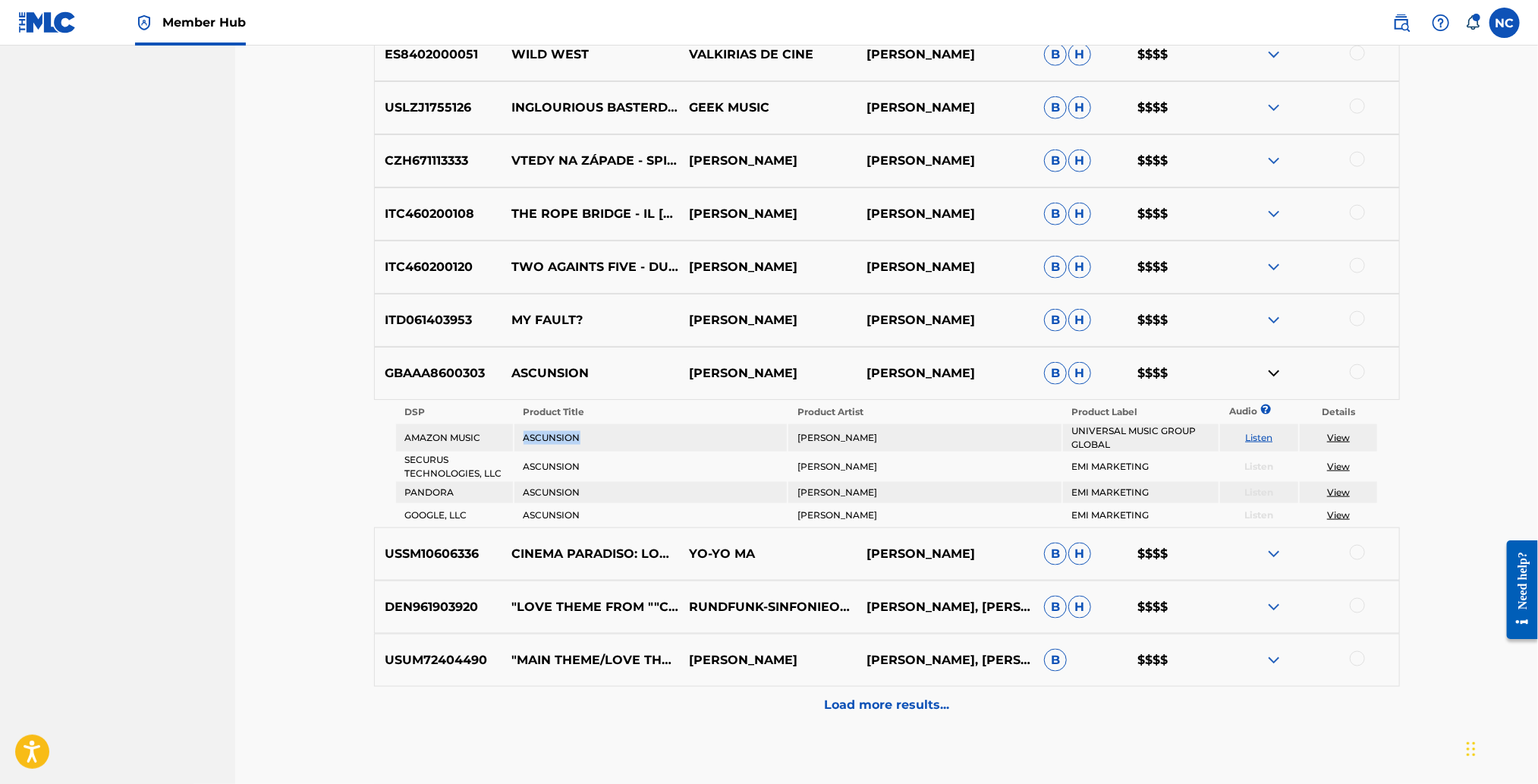
drag, startPoint x: 592, startPoint y: 436, endPoint x: 487, endPoint y: 435, distance: 105.0
click at [487, 435] on tr "AMAZON MUSIC ASCUNSION ENNIO MORRICONE UNIVERSAL MUSIC GROUP GLOBAL Listen View" at bounding box center [886, 438] width 981 height 28
copy tr "ASCUNSION"
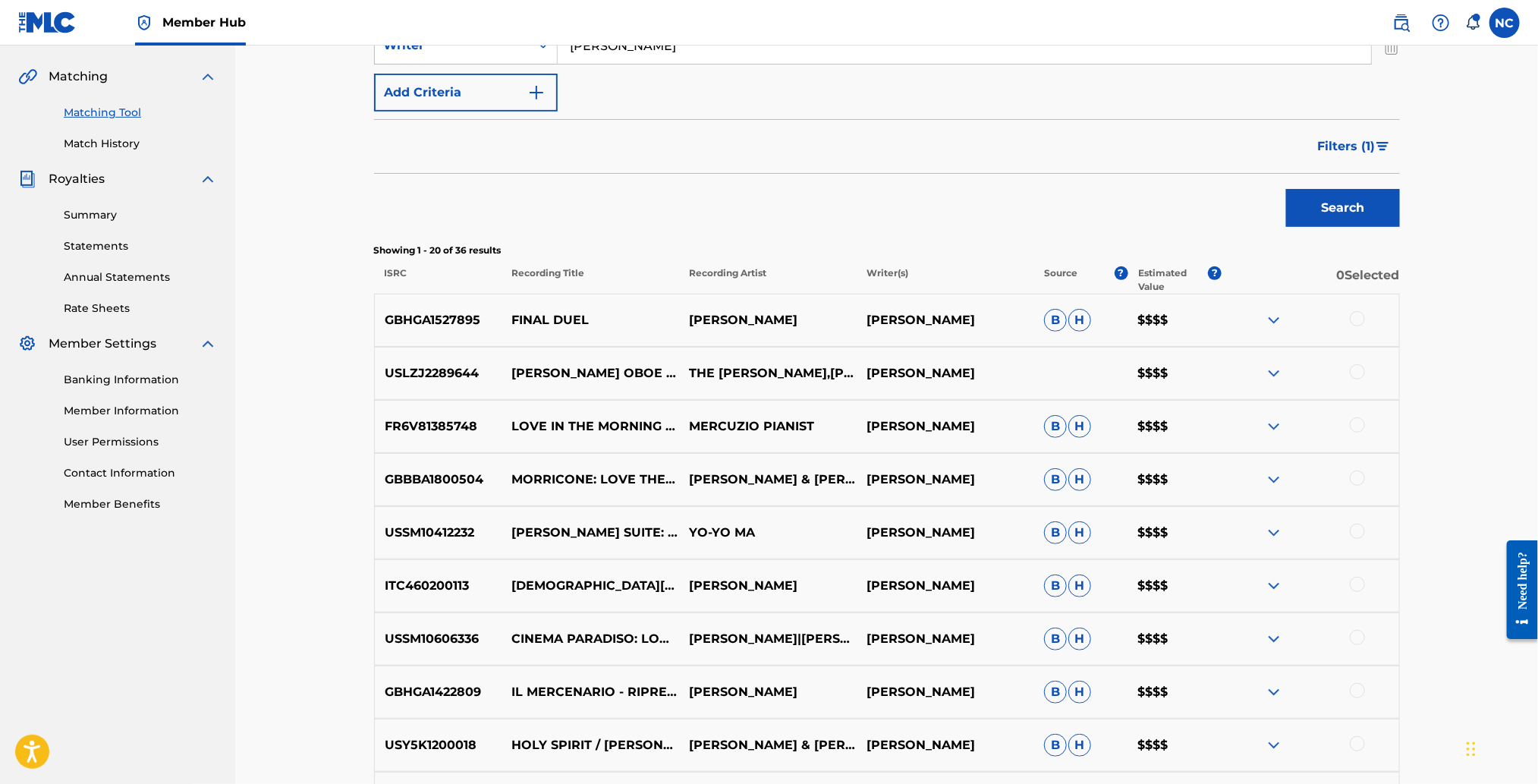
scroll to position [0, 0]
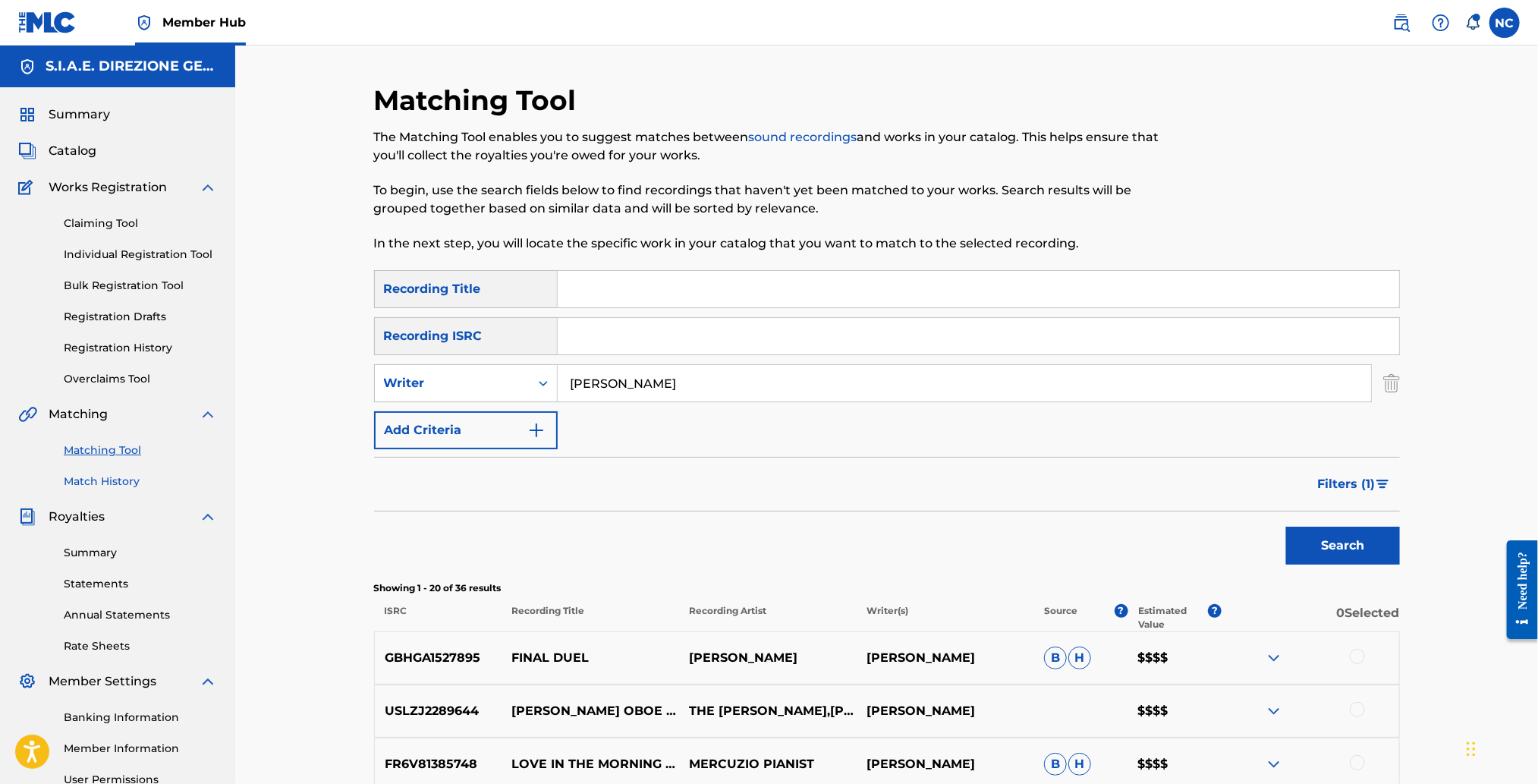
click at [106, 483] on link "Match History" at bounding box center [140, 482] width 154 height 16
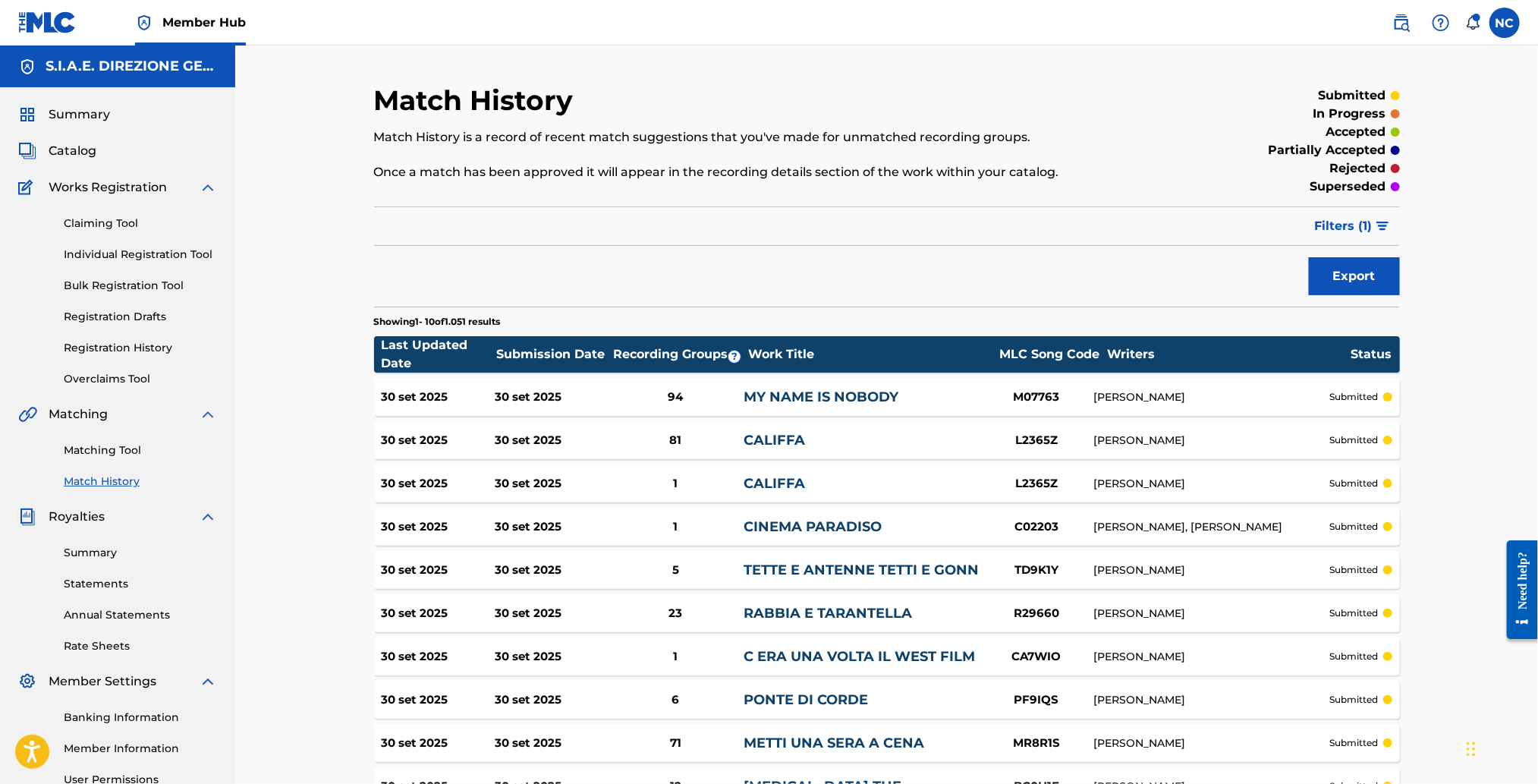
click at [397, 388] on div "30 set 2025" at bounding box center [438, 396] width 113 height 17
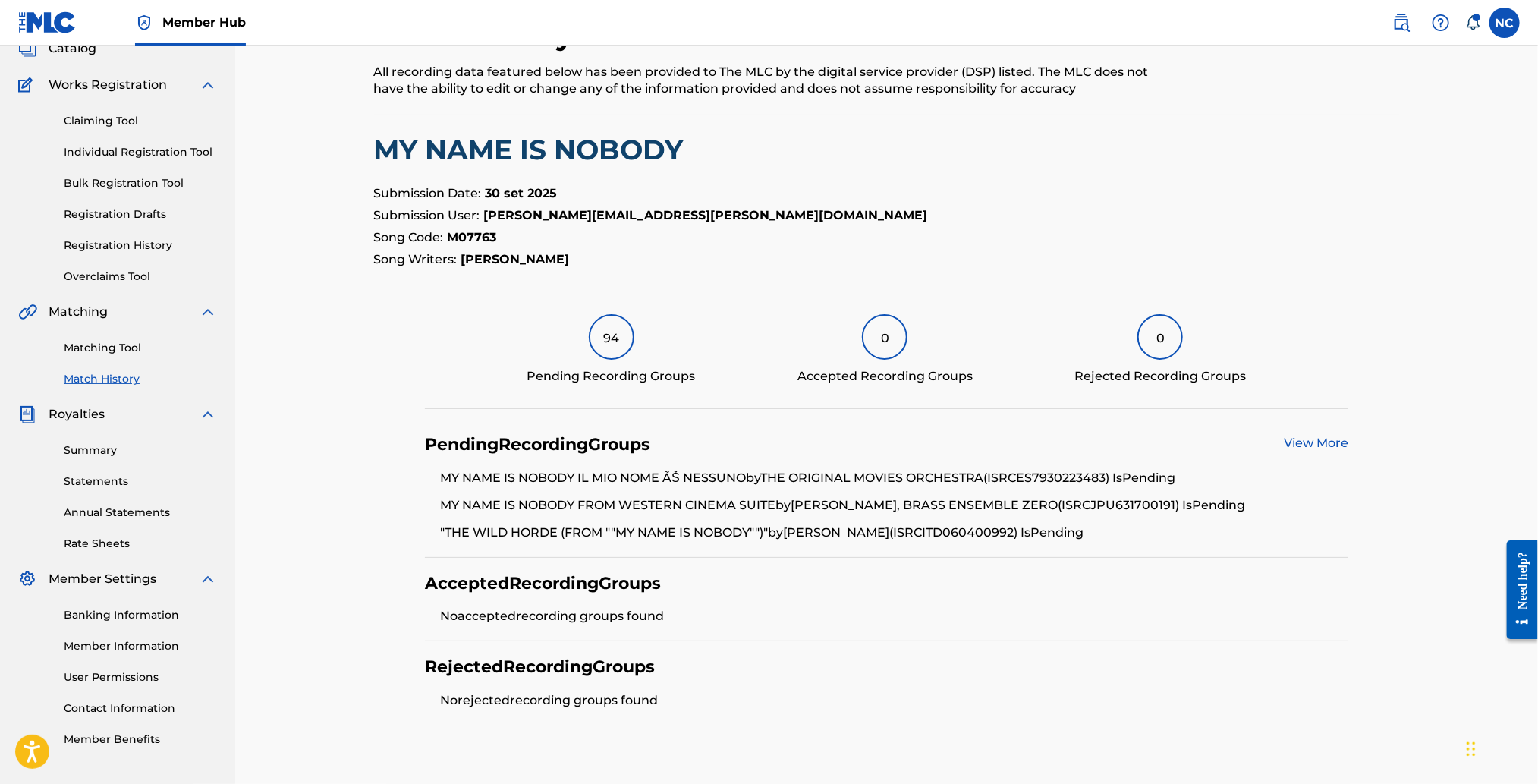
scroll to position [191, 0]
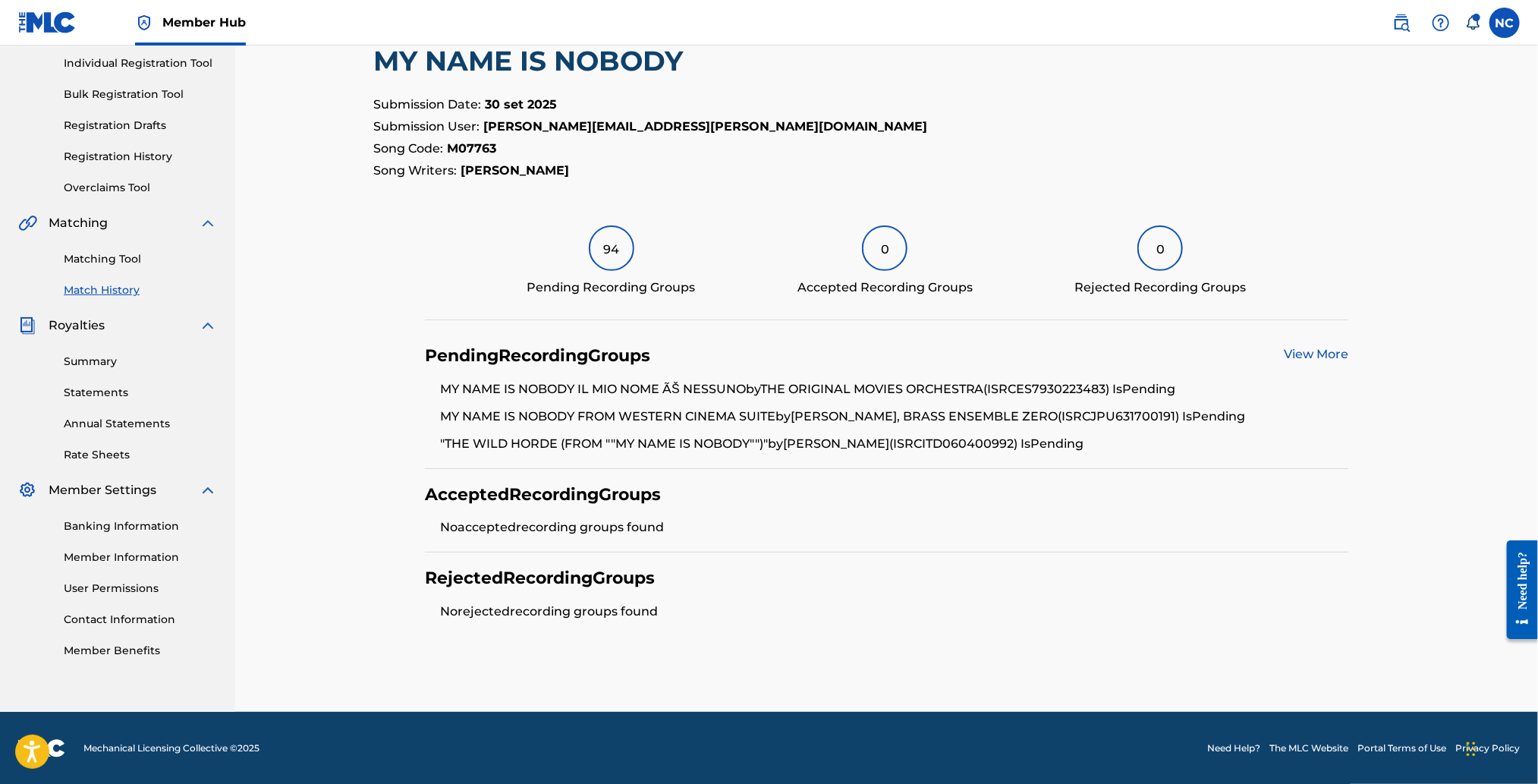
click at [1298, 357] on link "View More" at bounding box center [1315, 354] width 64 height 15
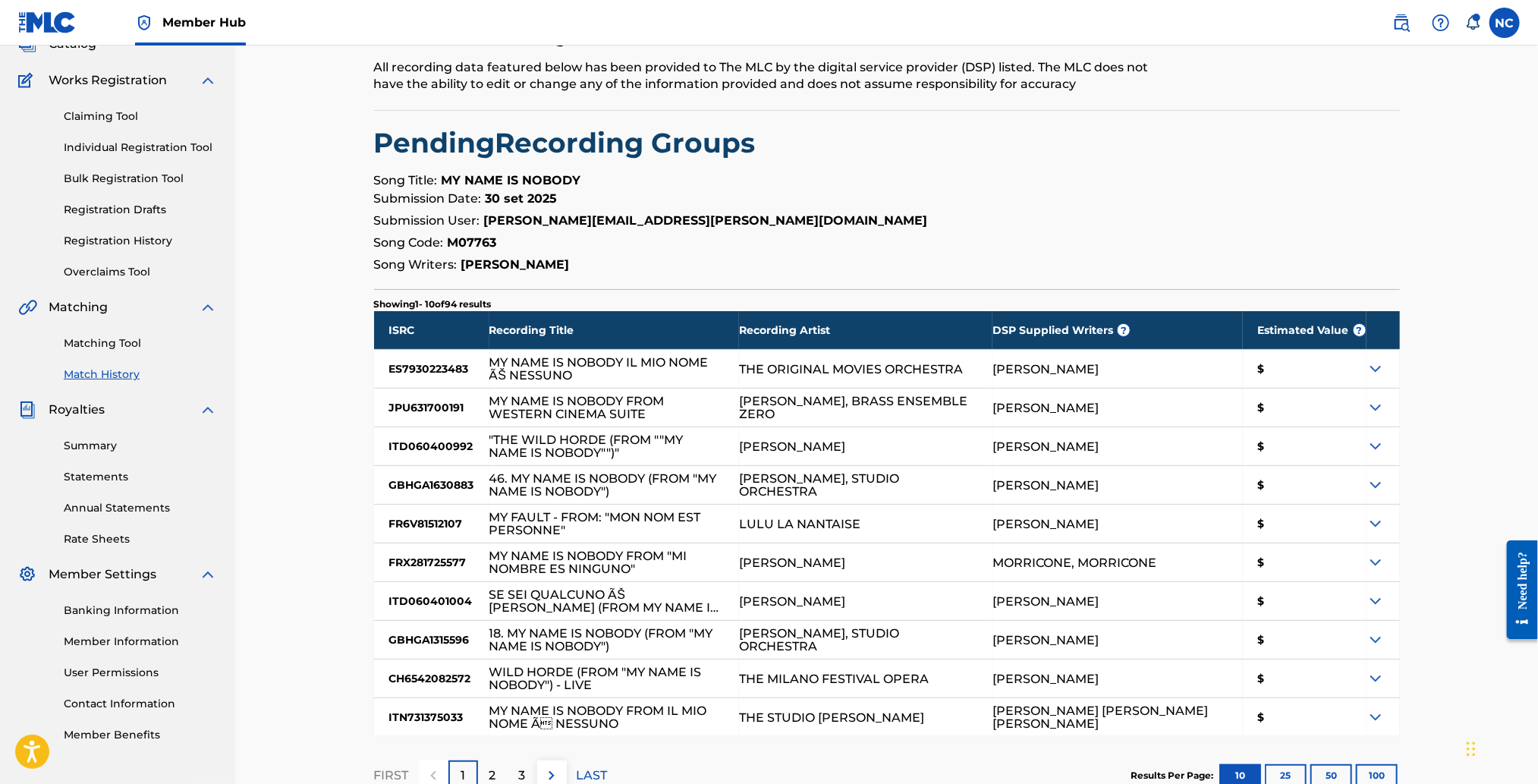
scroll to position [210, 0]
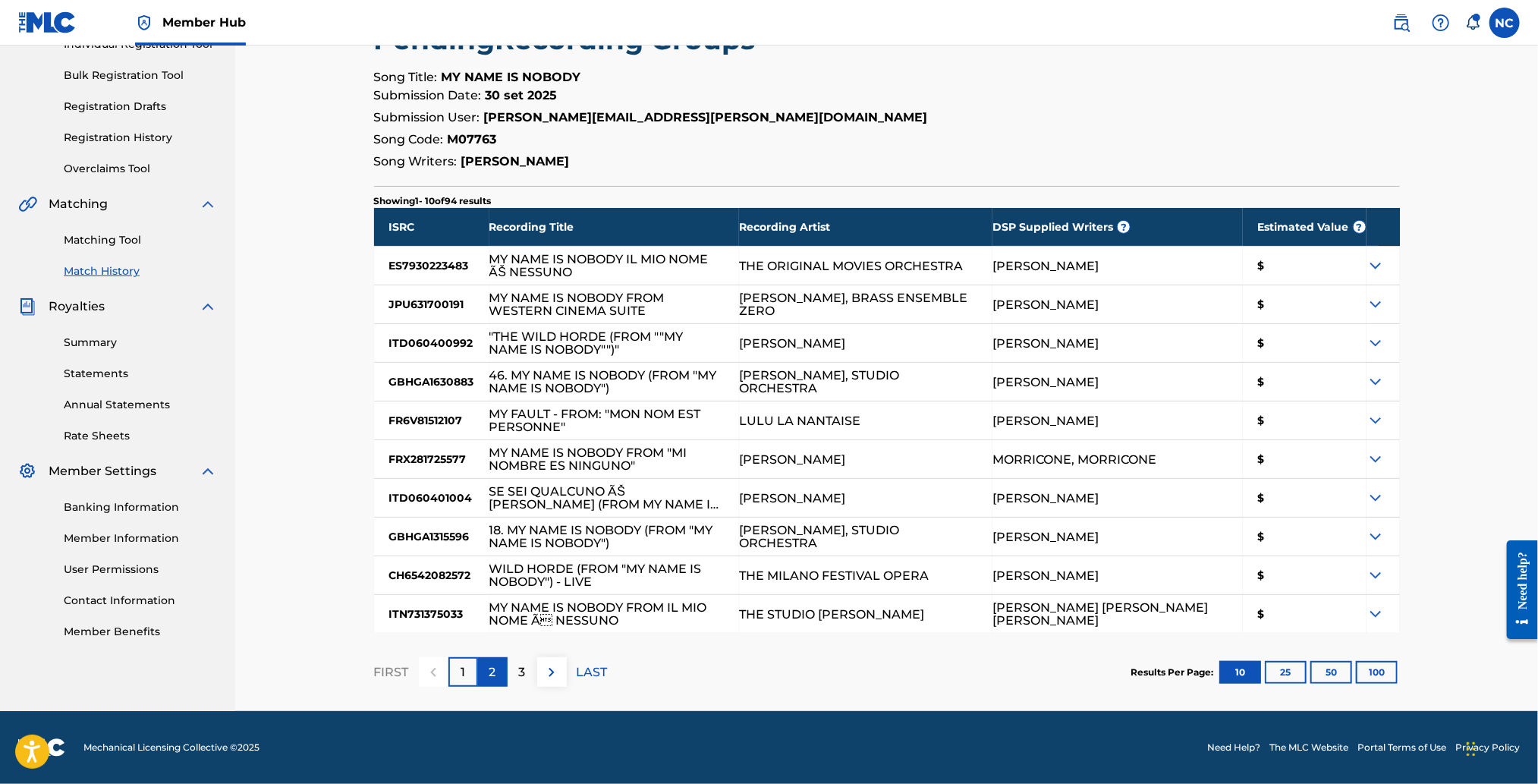
click at [489, 674] on p "2" at bounding box center [492, 672] width 6 height 18
click at [523, 678] on p "3" at bounding box center [522, 672] width 6 height 18
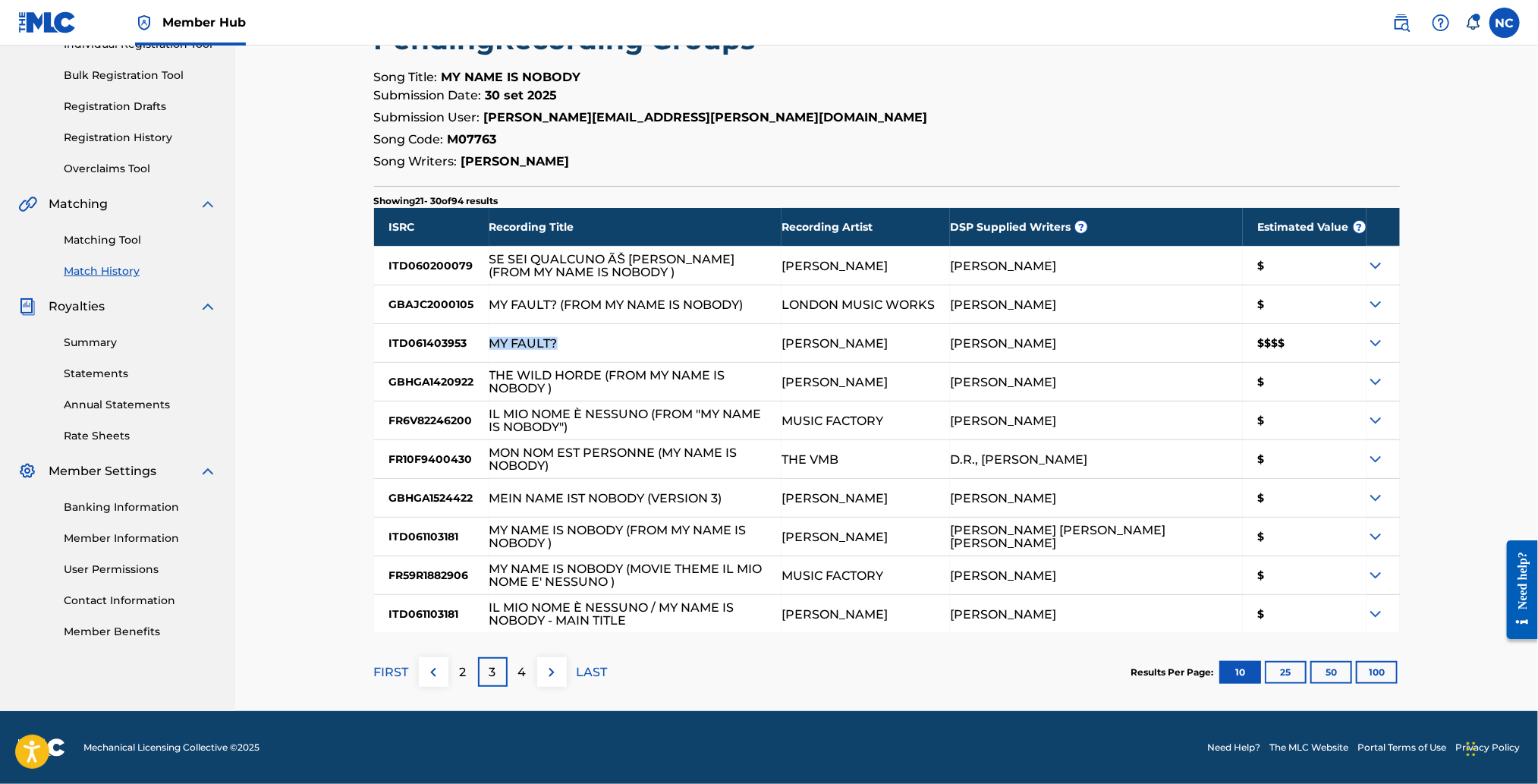
drag, startPoint x: 574, startPoint y: 340, endPoint x: 487, endPoint y: 344, distance: 87.1
click at [487, 344] on div "ISRC Recording Title Recording Artist DSP Supplied Writers ? Estimated Value ? …" at bounding box center [886, 420] width 1026 height 425
copy div "MY FAULT?"
drag, startPoint x: 603, startPoint y: 374, endPoint x: 477, endPoint y: 374, distance: 126.0
click at [477, 374] on div "ISRC Recording Title Recording Artist DSP Supplied Writers ? Estimated Value ? …" at bounding box center [886, 420] width 1026 height 425
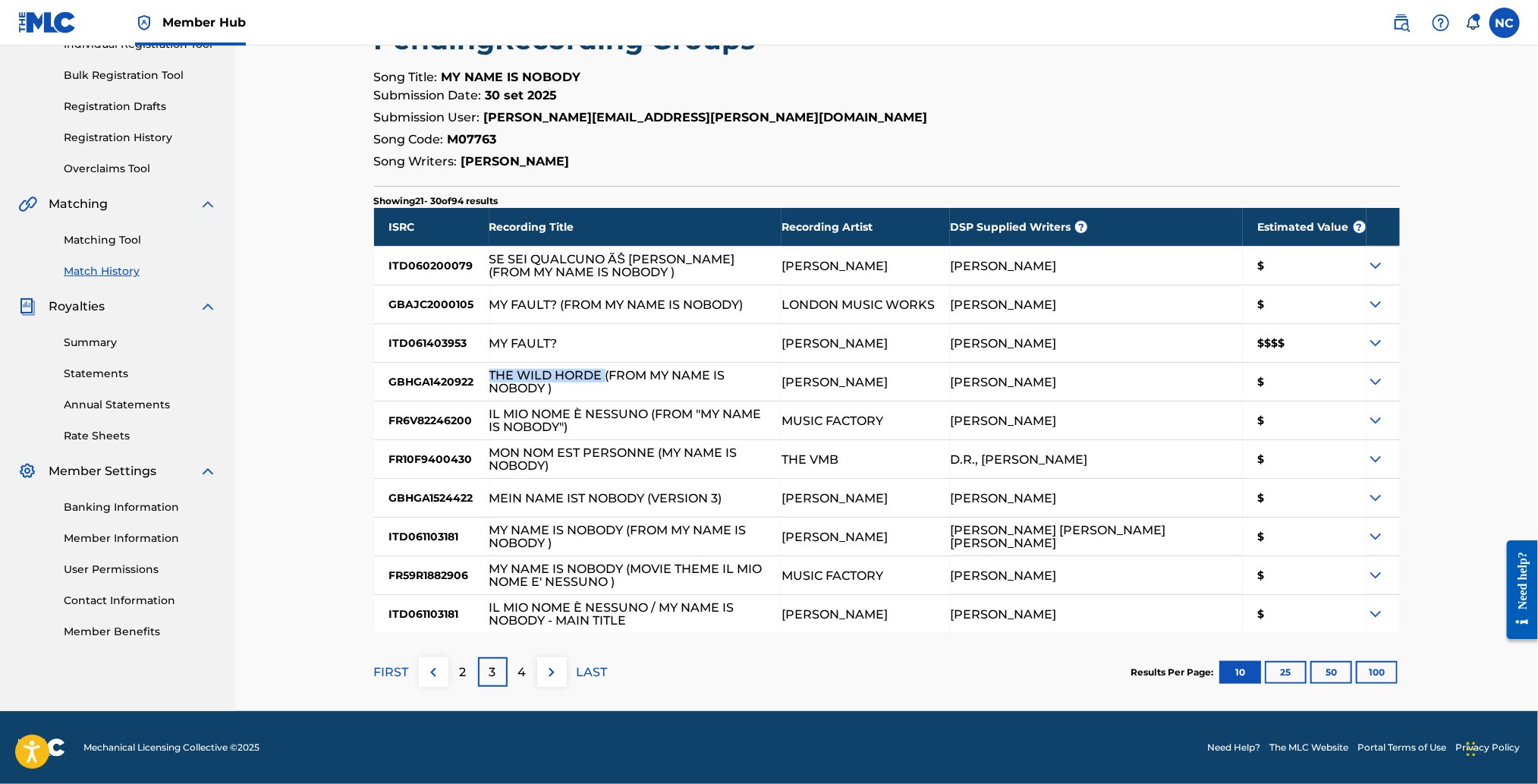
copy div "THE WILD HORDE"
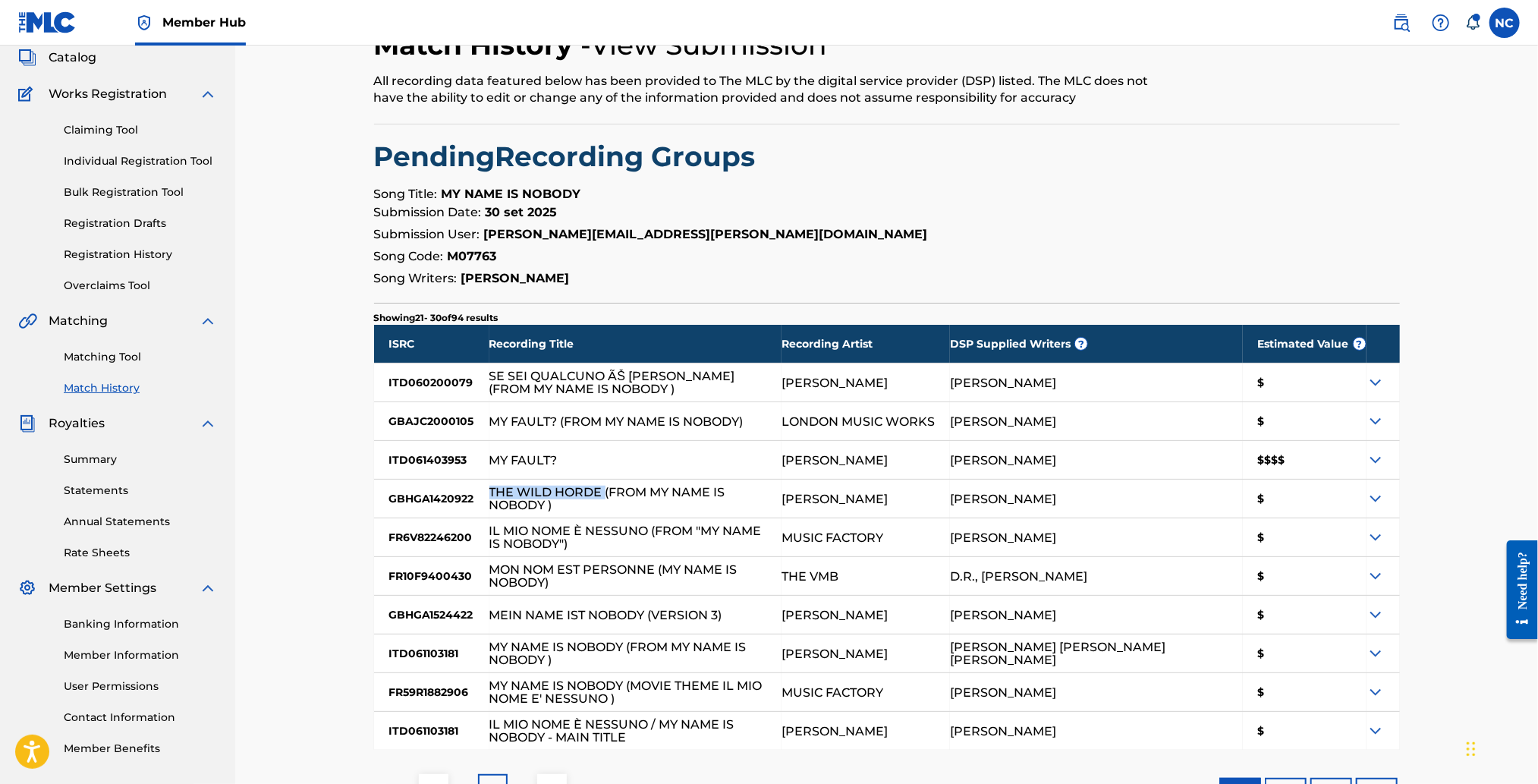
scroll to position [0, 0]
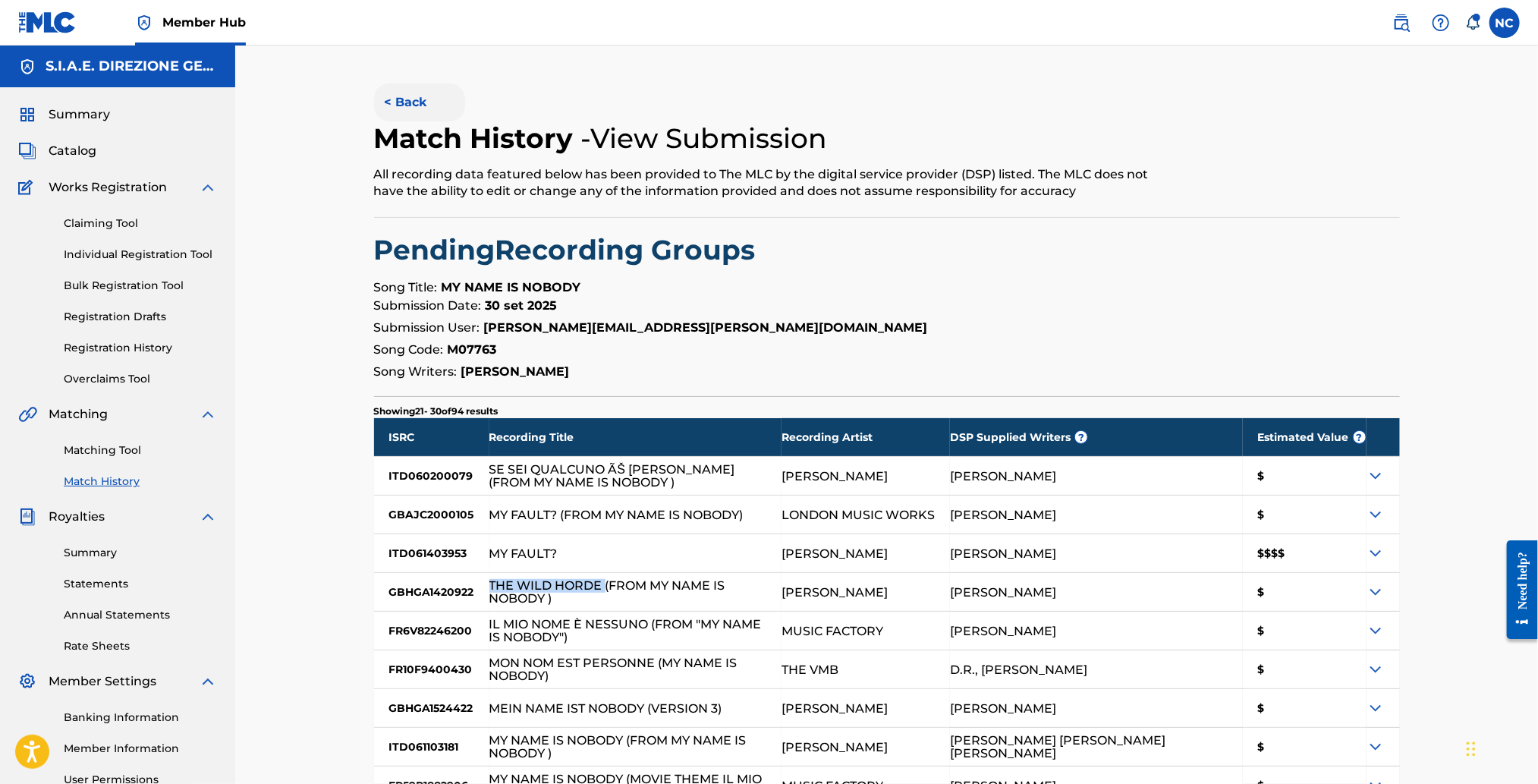
click at [393, 109] on button "< Back" at bounding box center [419, 102] width 91 height 38
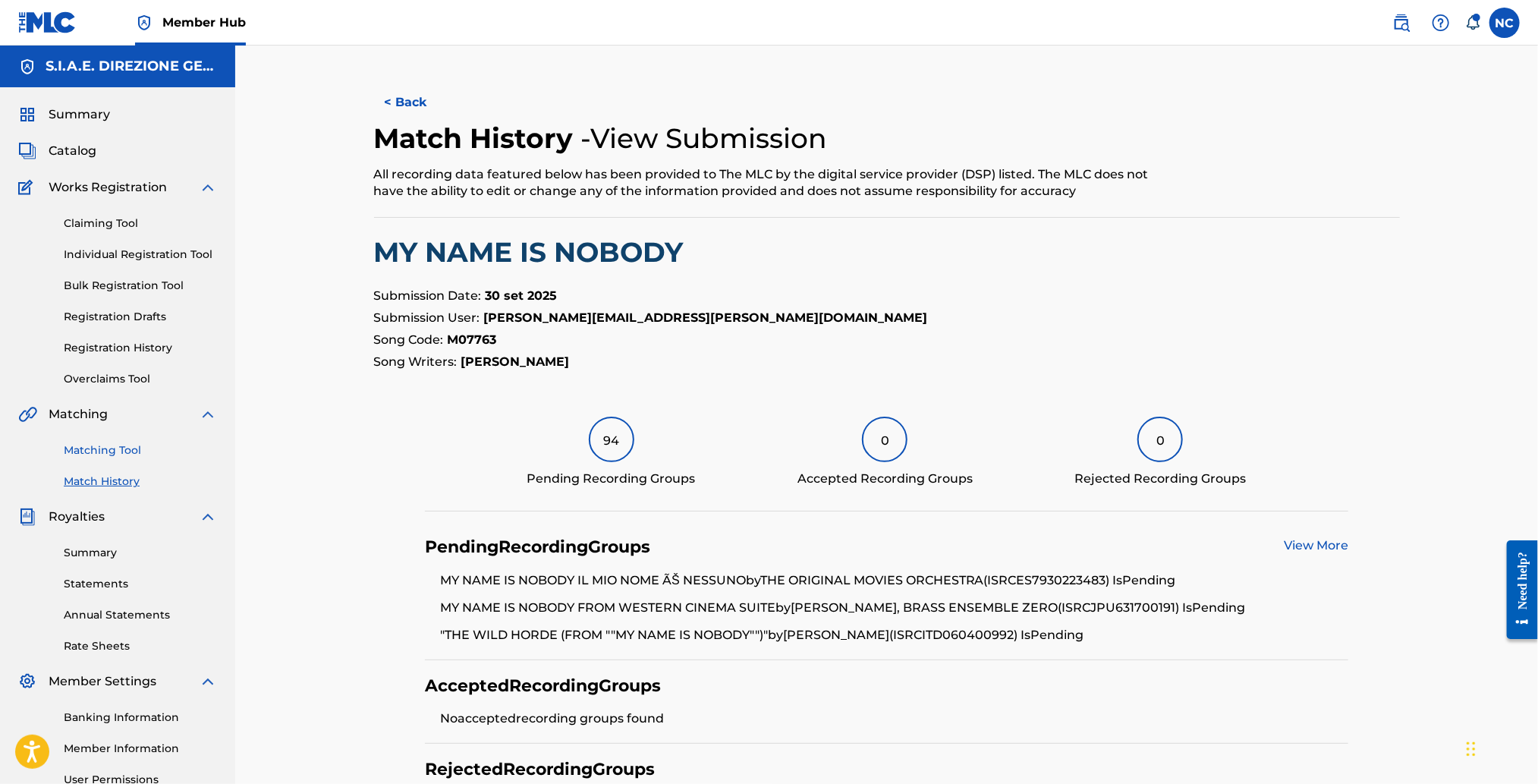
click at [132, 448] on link "Matching Tool" at bounding box center [140, 450] width 154 height 16
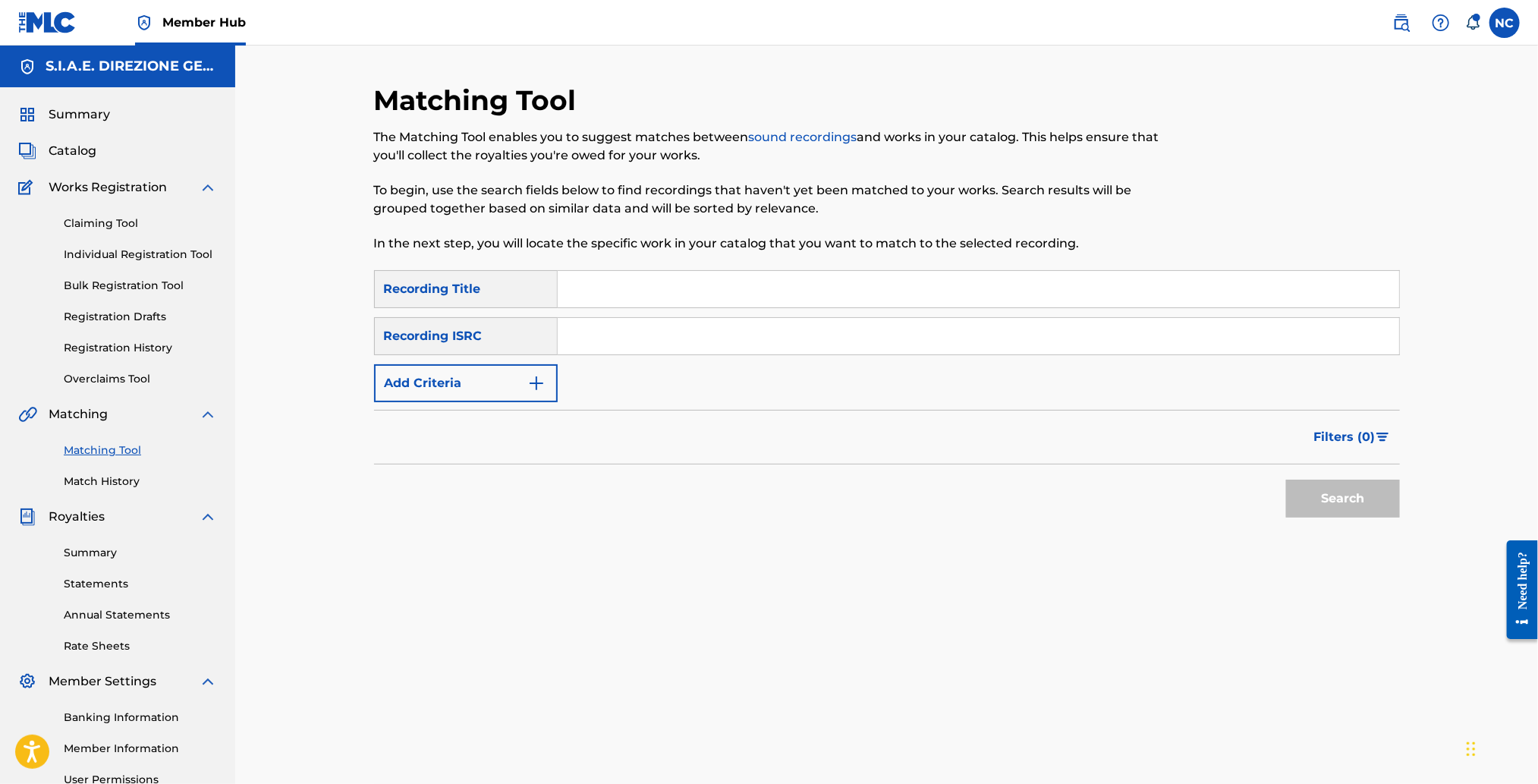
drag, startPoint x: 596, startPoint y: 292, endPoint x: 593, endPoint y: 272, distance: 20.2
click at [594, 282] on input "Search Form" at bounding box center [978, 288] width 842 height 37
click at [555, 383] on button "Add Criteria" at bounding box center [466, 383] width 184 height 38
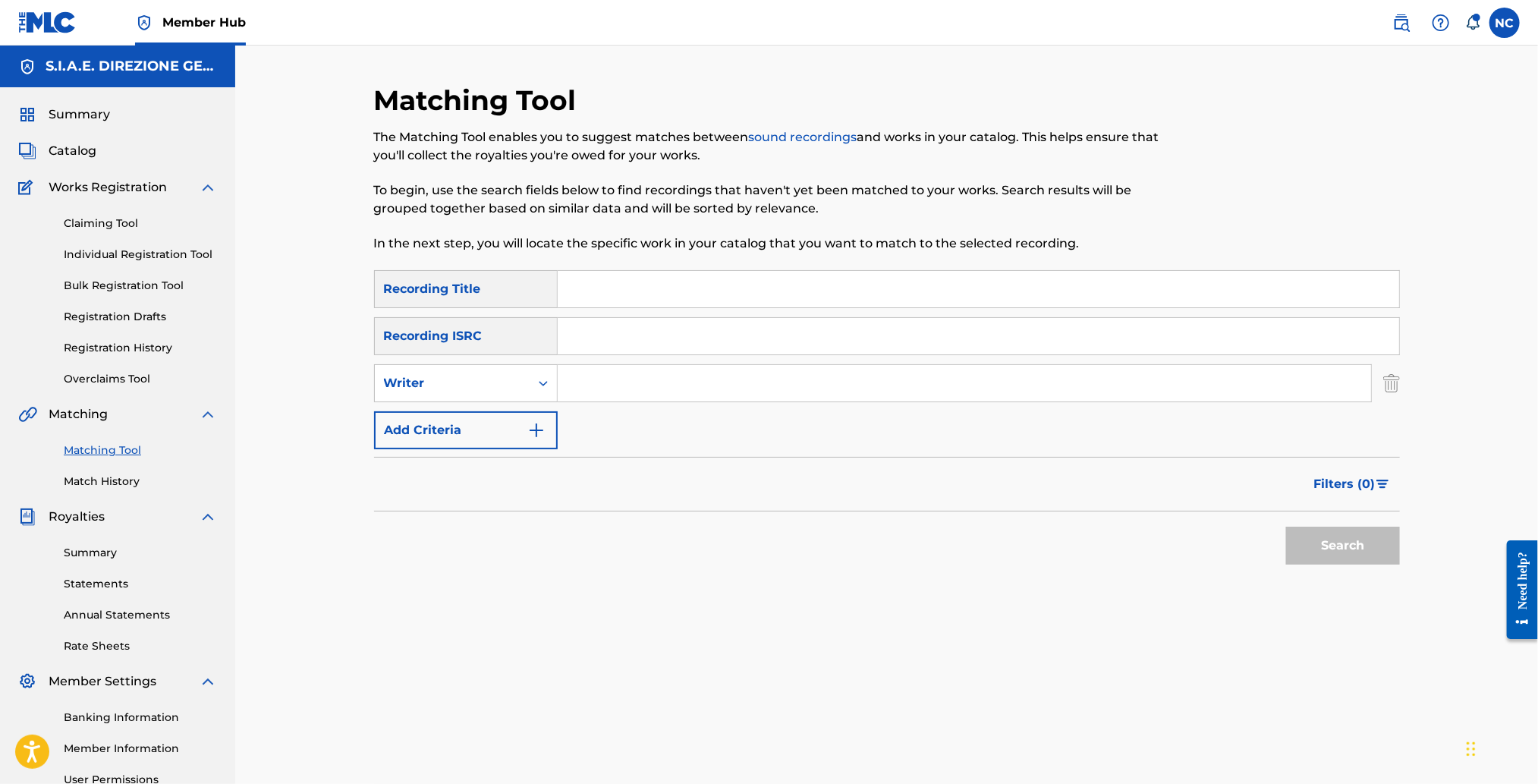
click at [613, 382] on input "Search Form" at bounding box center [964, 383] width 813 height 37
type input "M"
type input "[PERSON_NAME]"
click at [1373, 546] on button "Search" at bounding box center [1343, 545] width 114 height 38
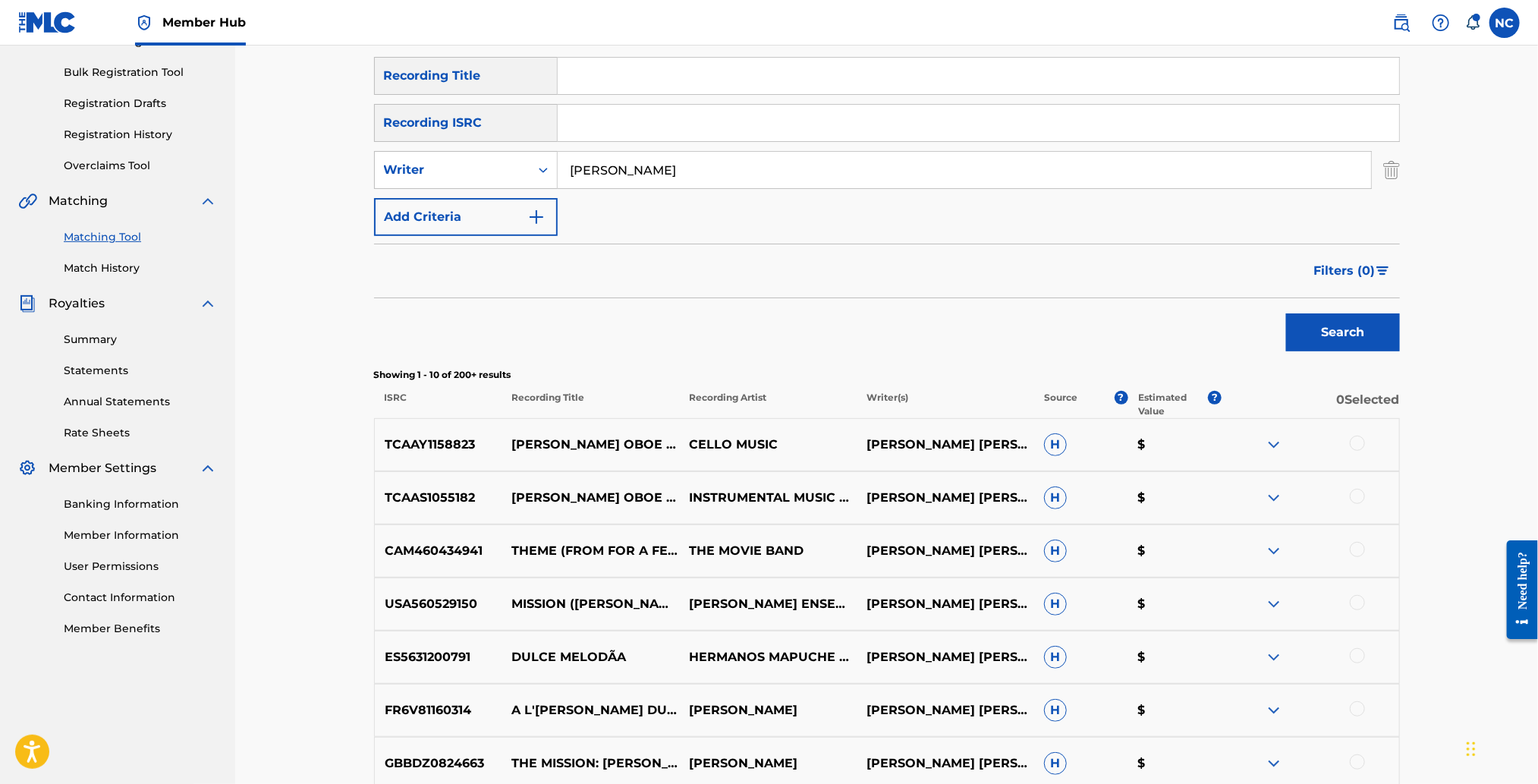
scroll to position [227, 0]
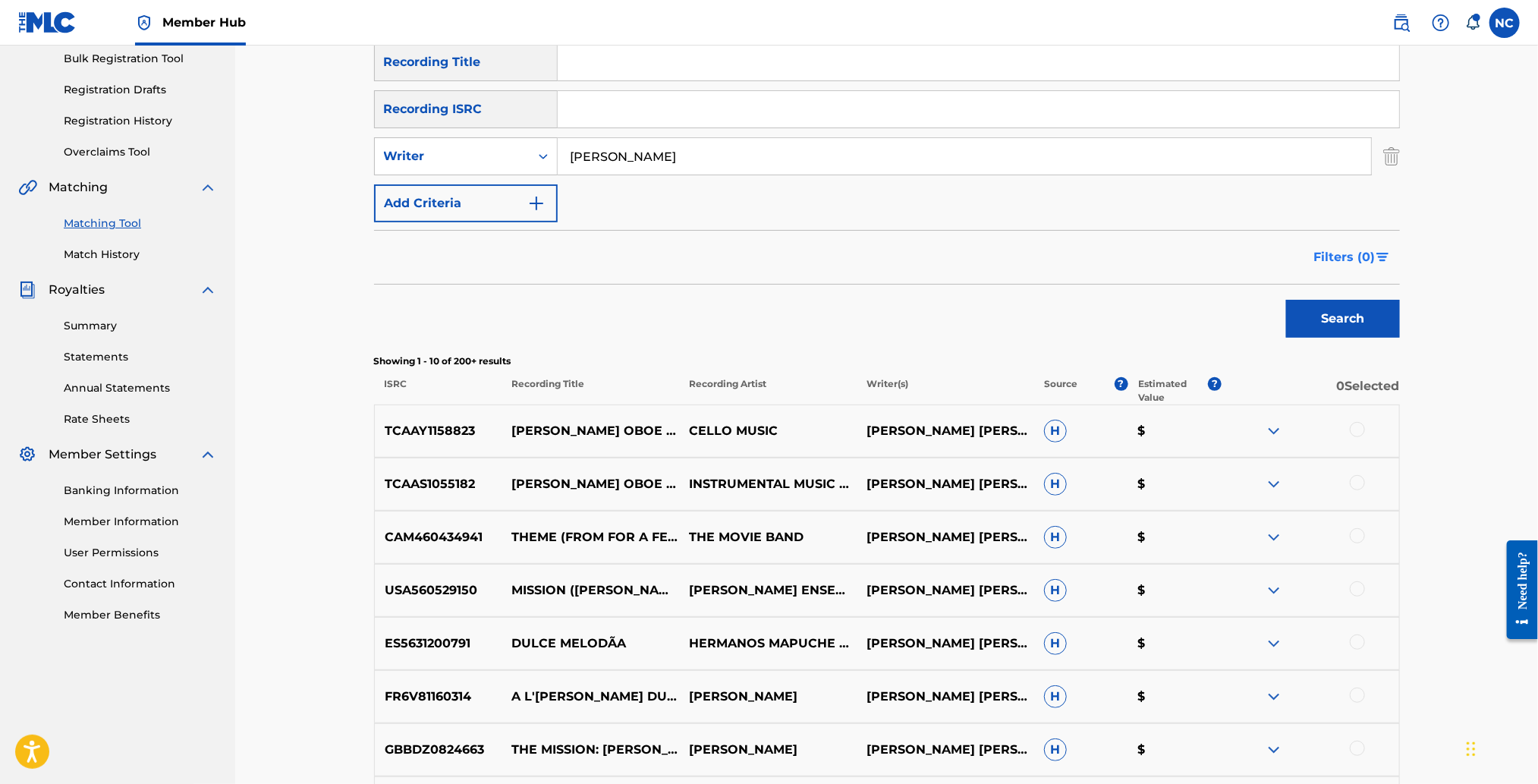
click at [1372, 250] on span "Filters ( 0 )" at bounding box center [1345, 257] width 62 height 18
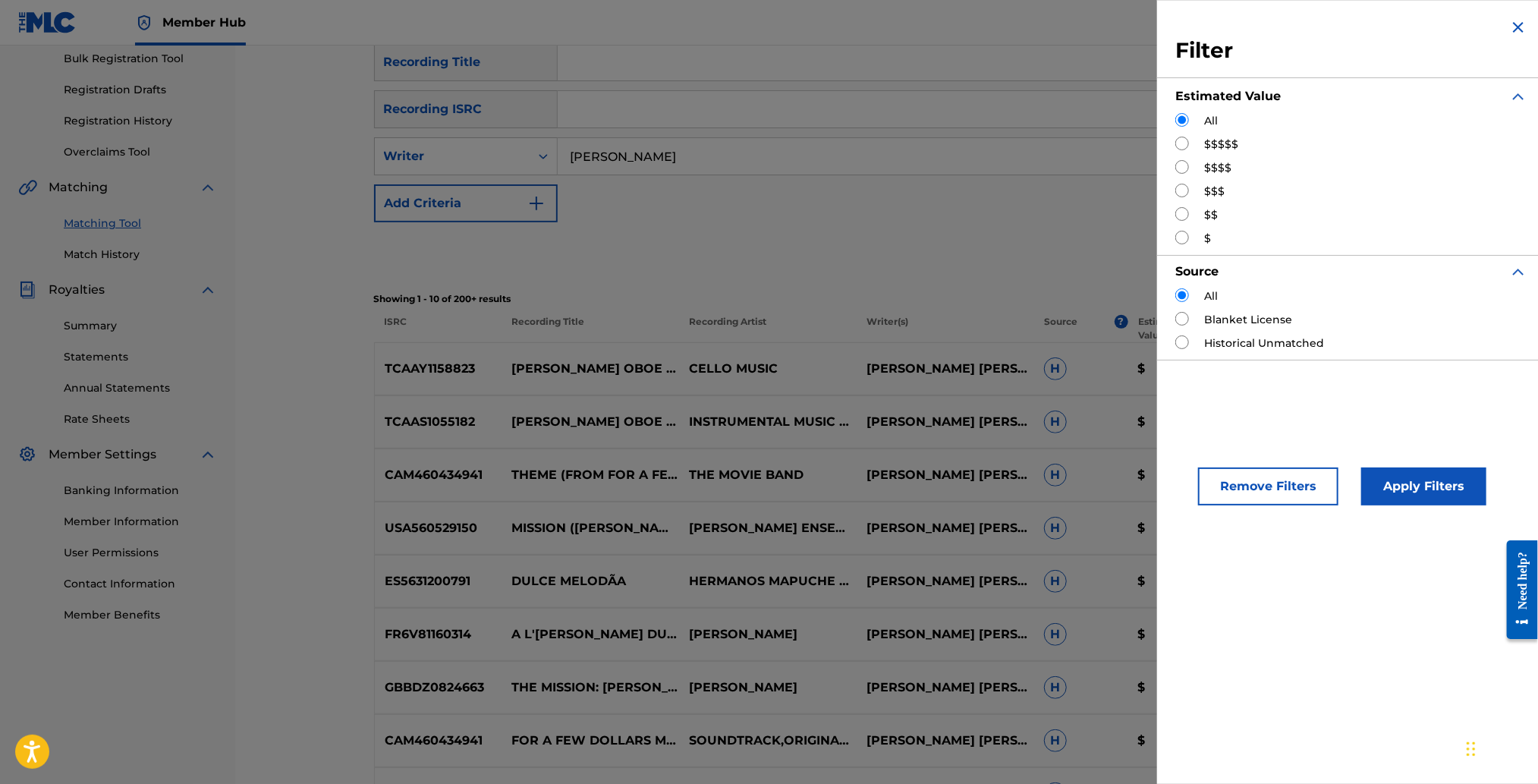
click at [1184, 165] on input "Search Form" at bounding box center [1182, 167] width 14 height 14
radio input "true"
click at [1449, 487] on button "Apply Filters" at bounding box center [1423, 486] width 125 height 38
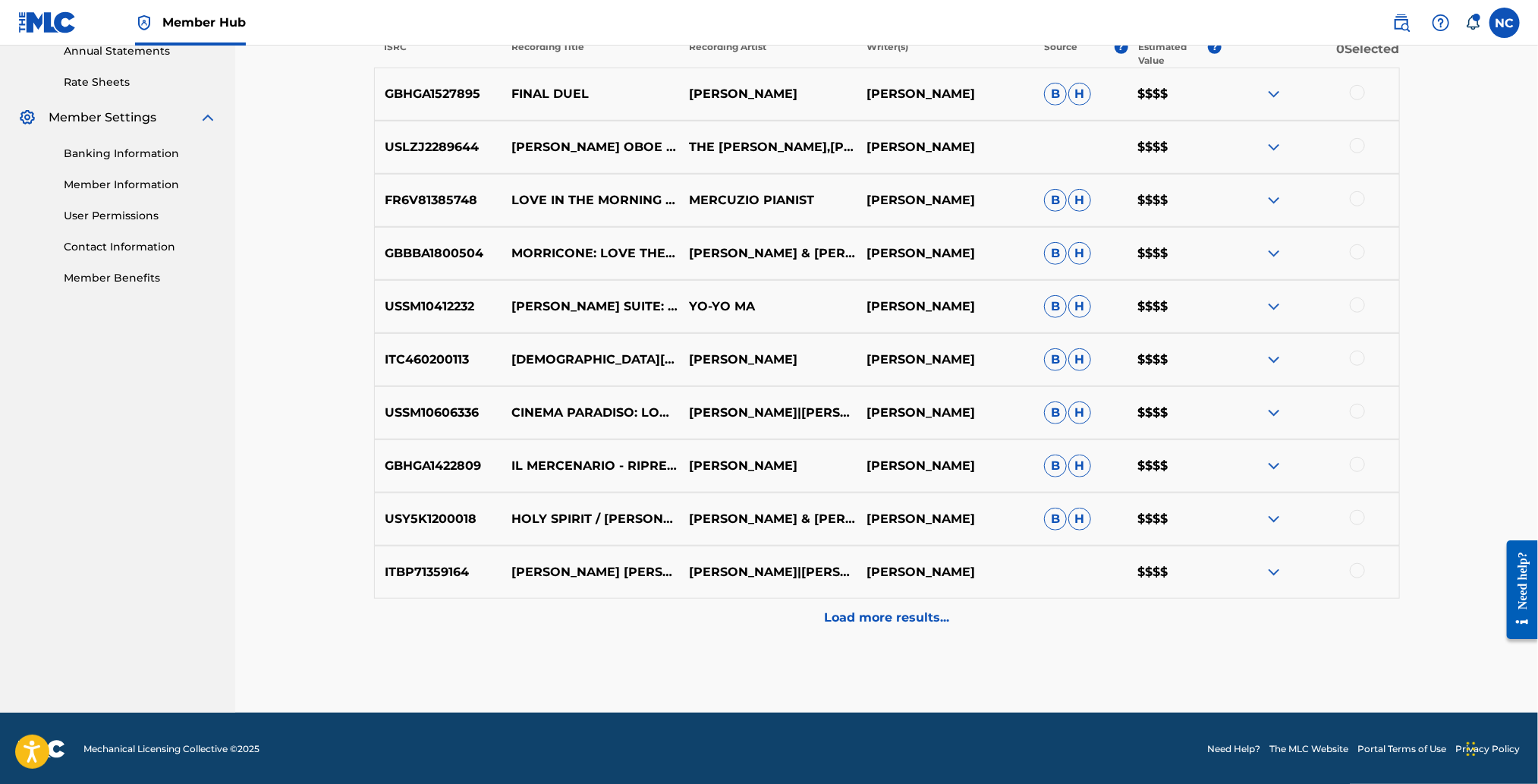
scroll to position [565, 0]
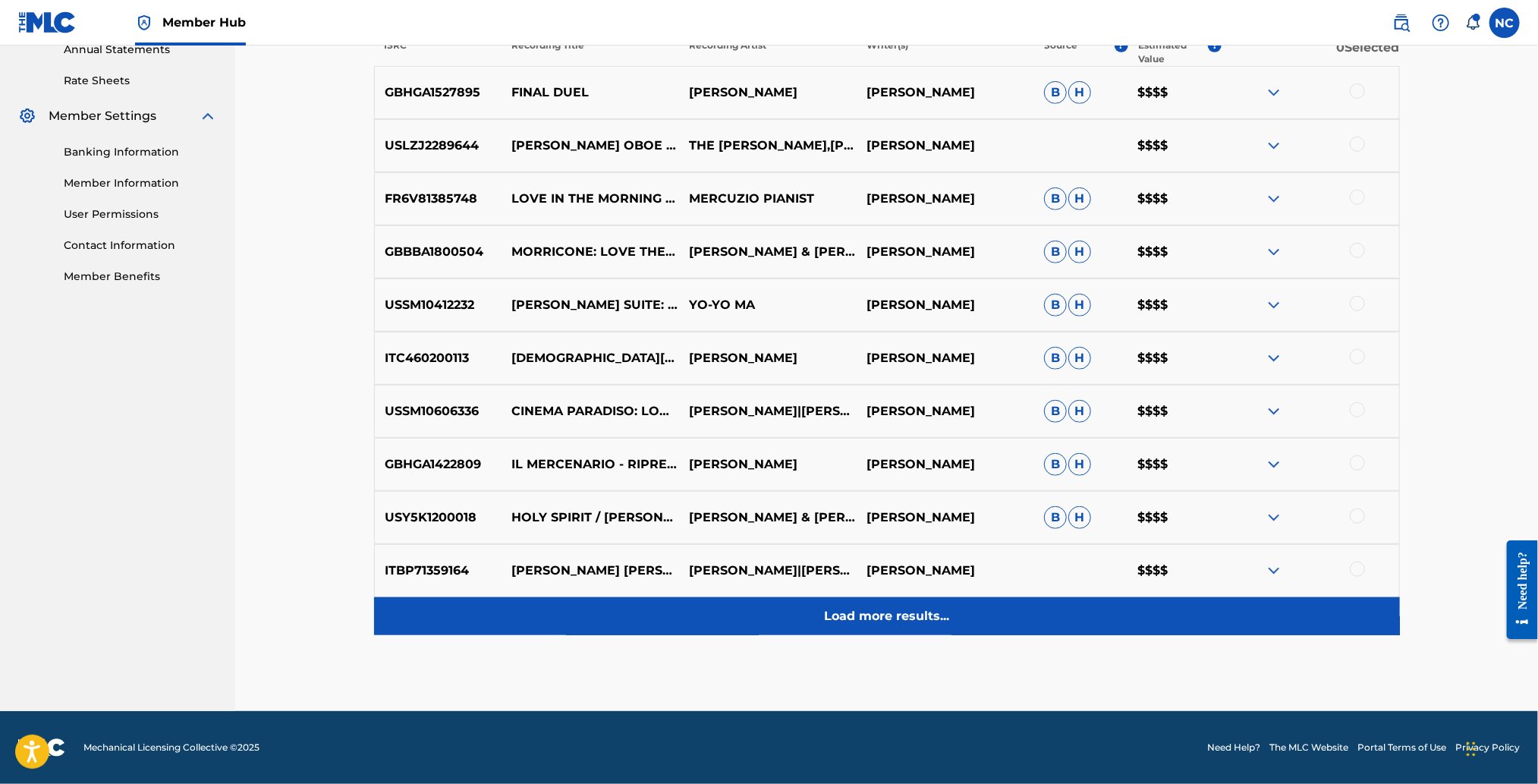
click at [912, 611] on p "Load more results..." at bounding box center [886, 616] width 125 height 18
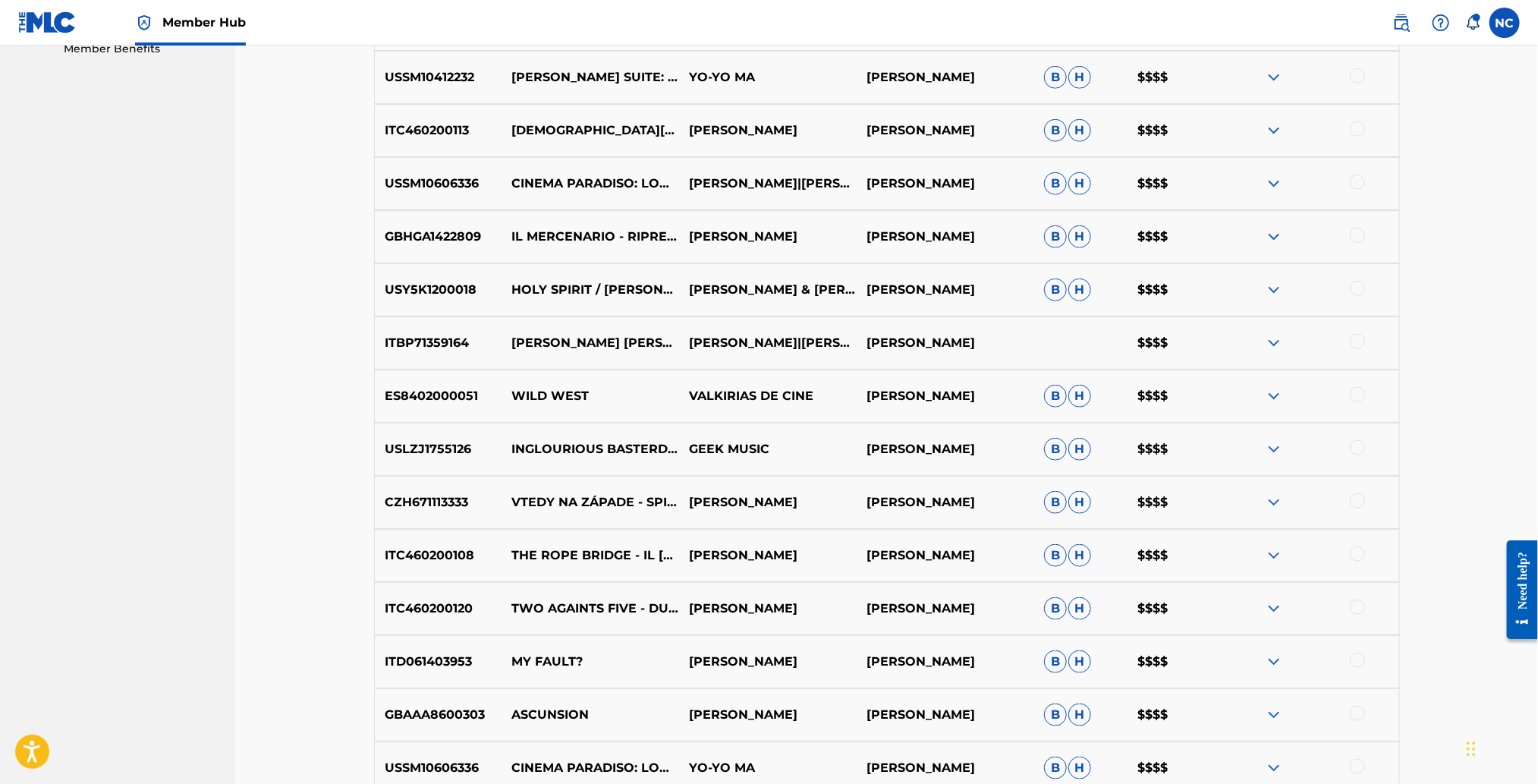
scroll to position [1020, 0]
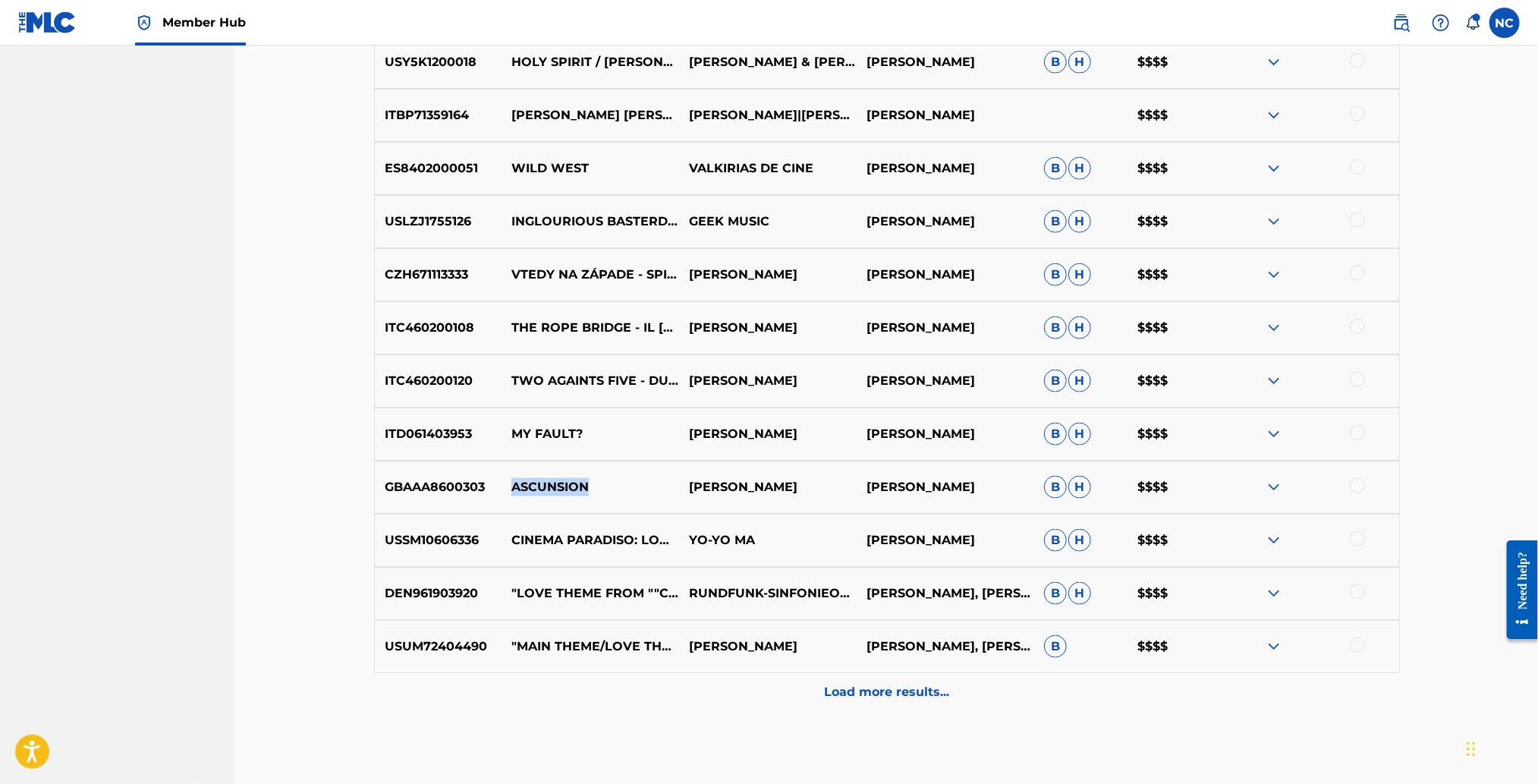
drag, startPoint x: 602, startPoint y: 487, endPoint x: 510, endPoint y: 487, distance: 92.0
click at [510, 487] on p "ASCUNSION" at bounding box center [590, 487] width 178 height 18
copy p "ASCUNSION"
click at [1272, 491] on img at bounding box center [1274, 487] width 18 height 18
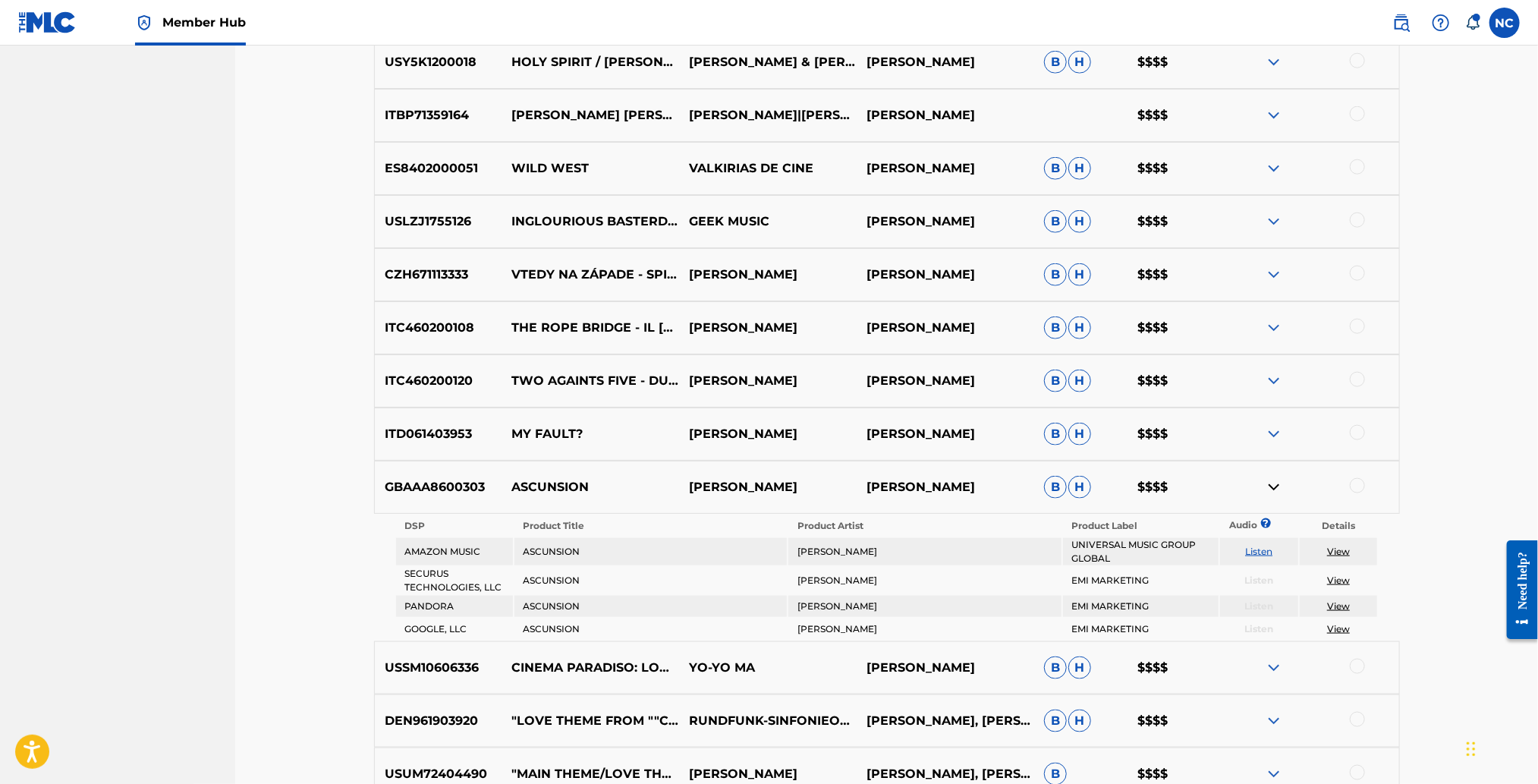
click at [1358, 487] on div at bounding box center [1357, 485] width 15 height 15
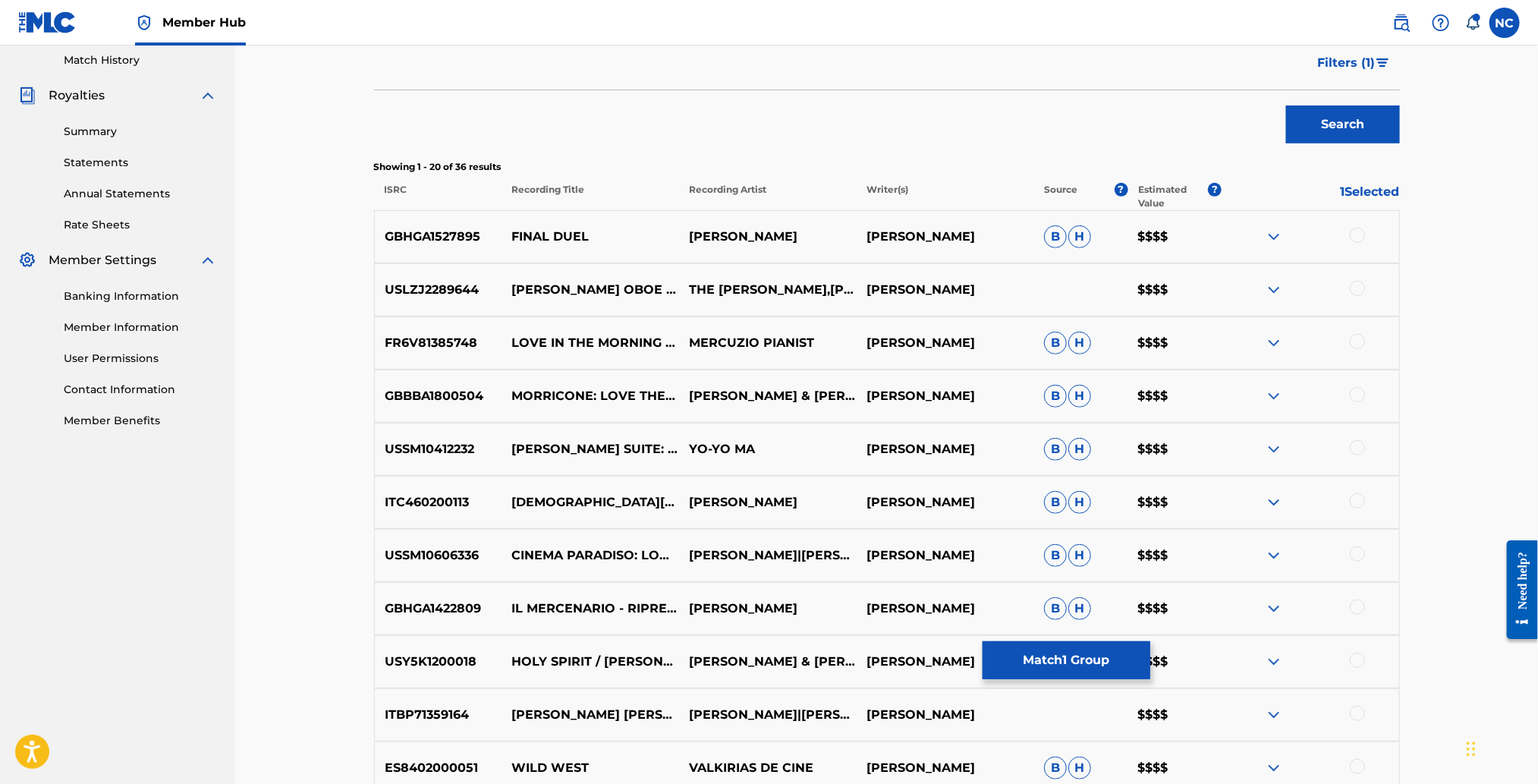
scroll to position [110, 0]
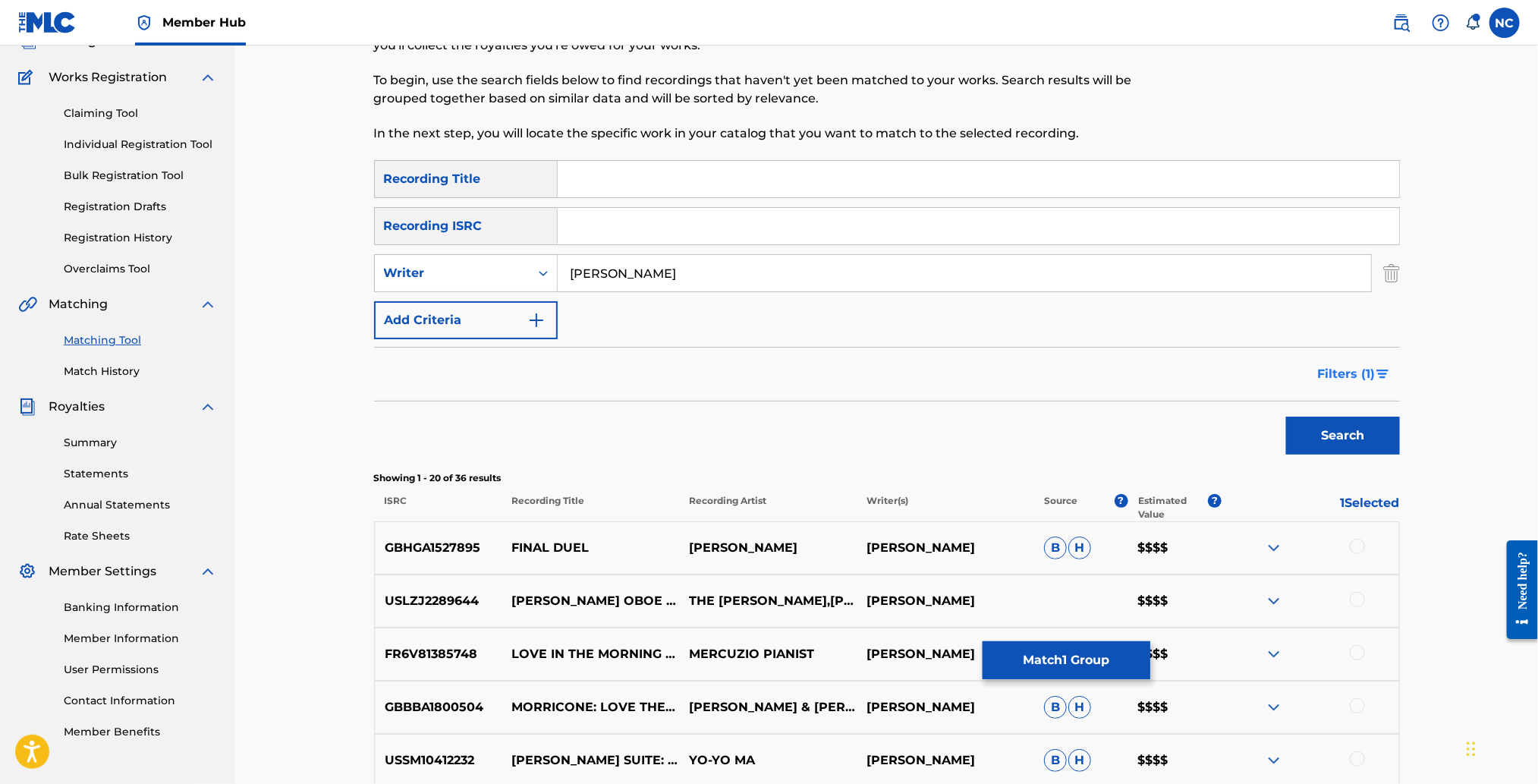
click at [1376, 373] on img "Search Form" at bounding box center [1383, 374] width 13 height 9
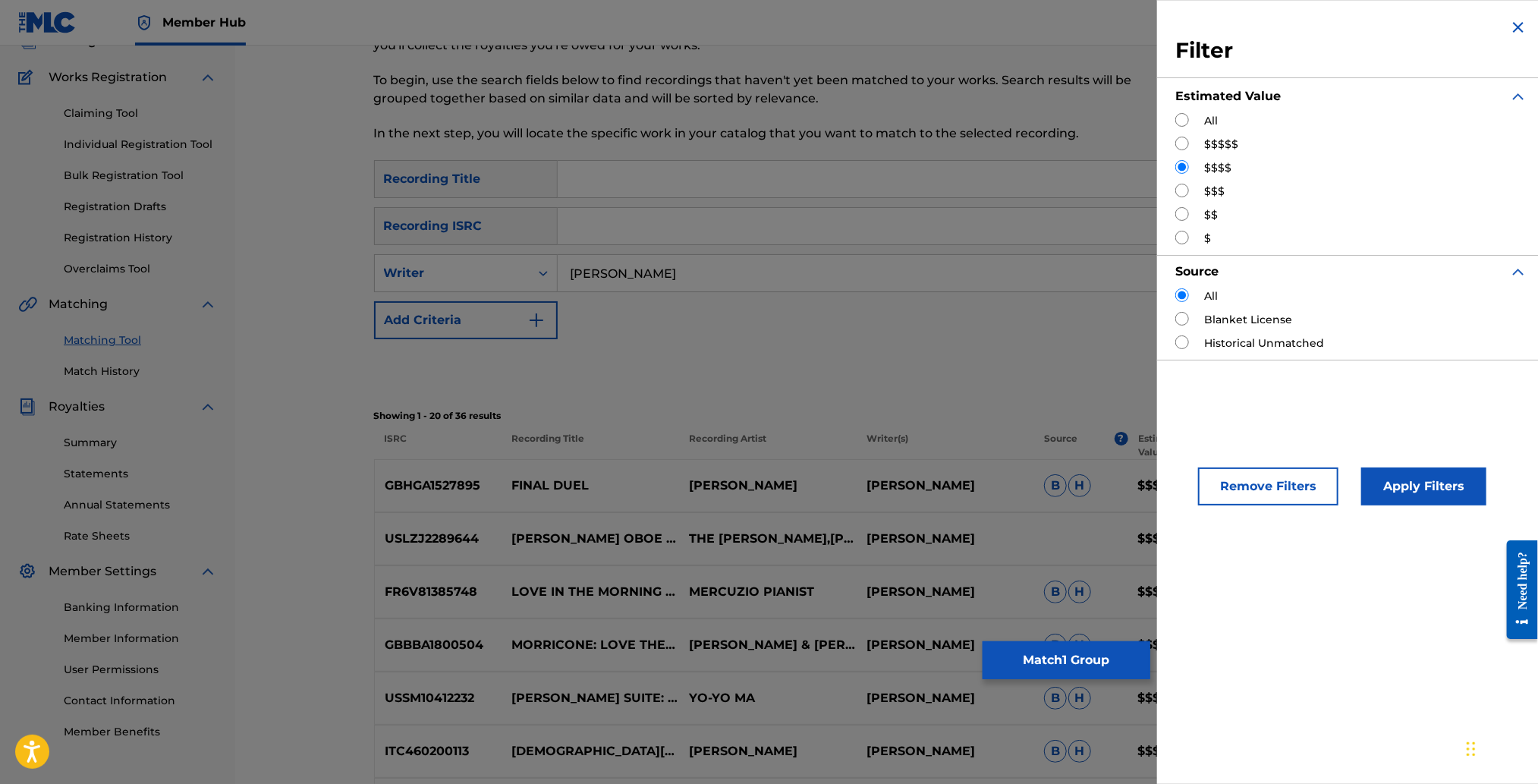
click at [1185, 120] on input "Search Form" at bounding box center [1182, 119] width 14 height 14
radio input "true"
click at [1428, 493] on button "Apply Filters" at bounding box center [1423, 486] width 125 height 38
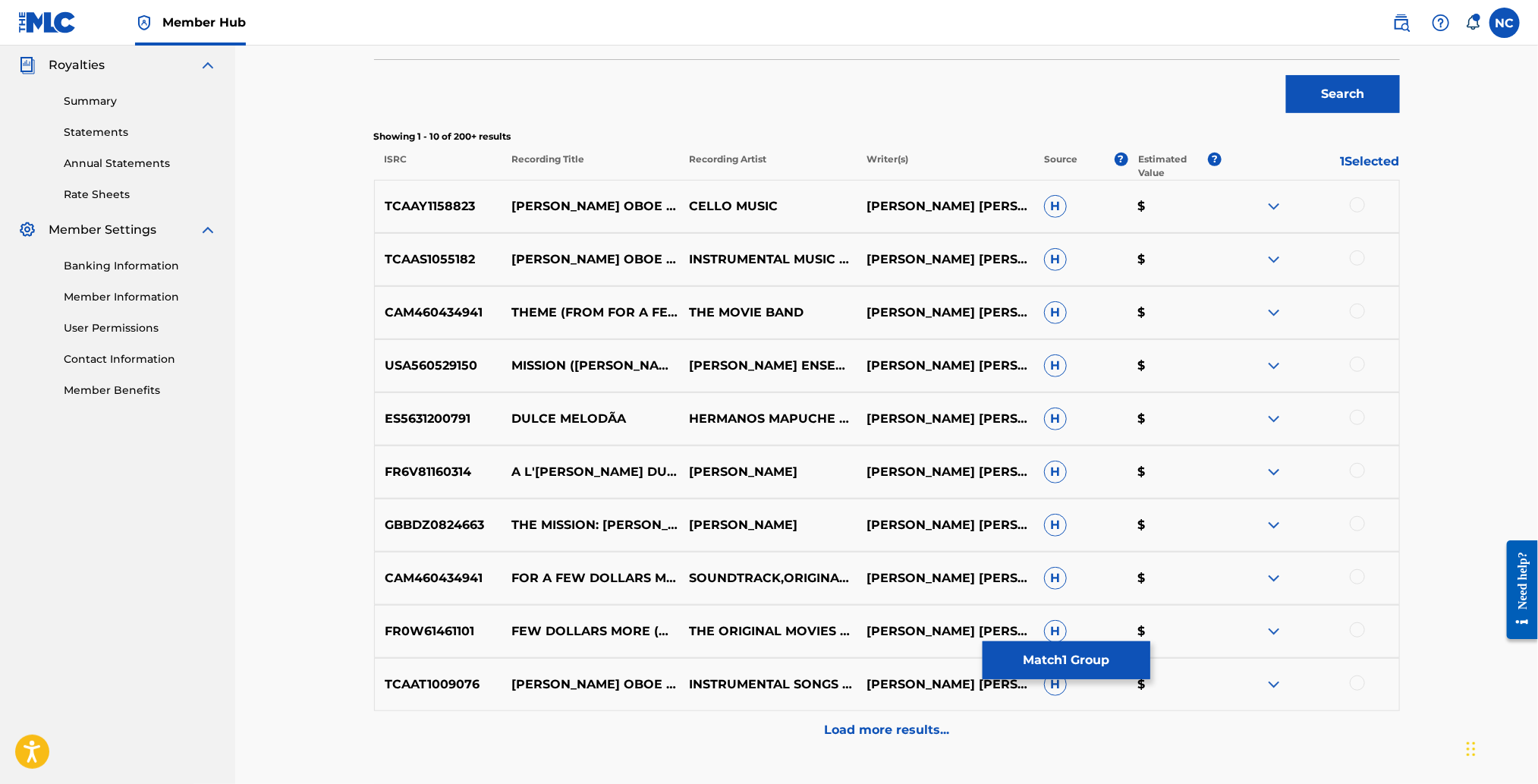
scroll to position [0, 0]
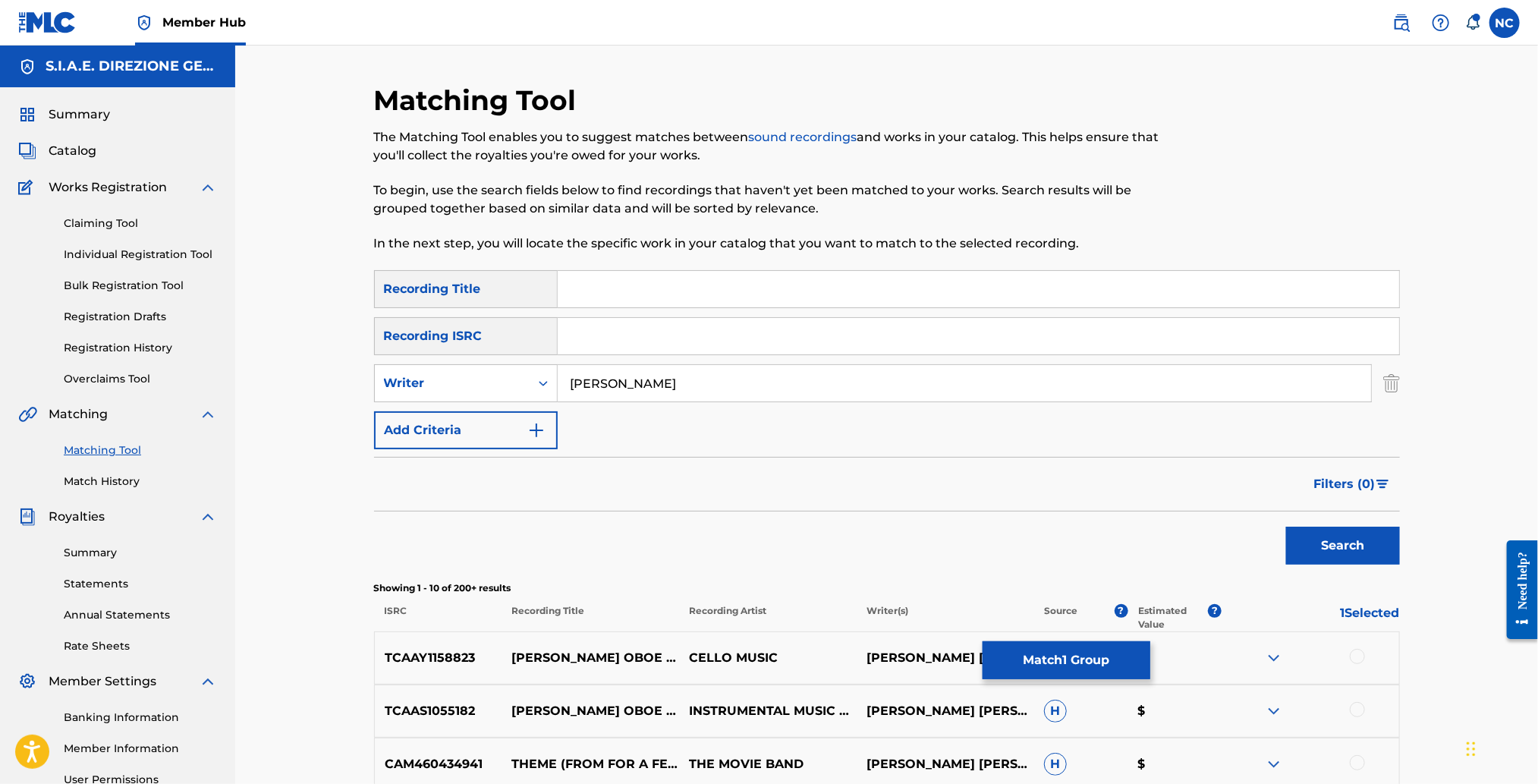
click at [838, 287] on input "Search Form" at bounding box center [978, 288] width 842 height 37
type input "ASCUNSION"
click at [1286, 526] on button "Search" at bounding box center [1343, 545] width 114 height 38
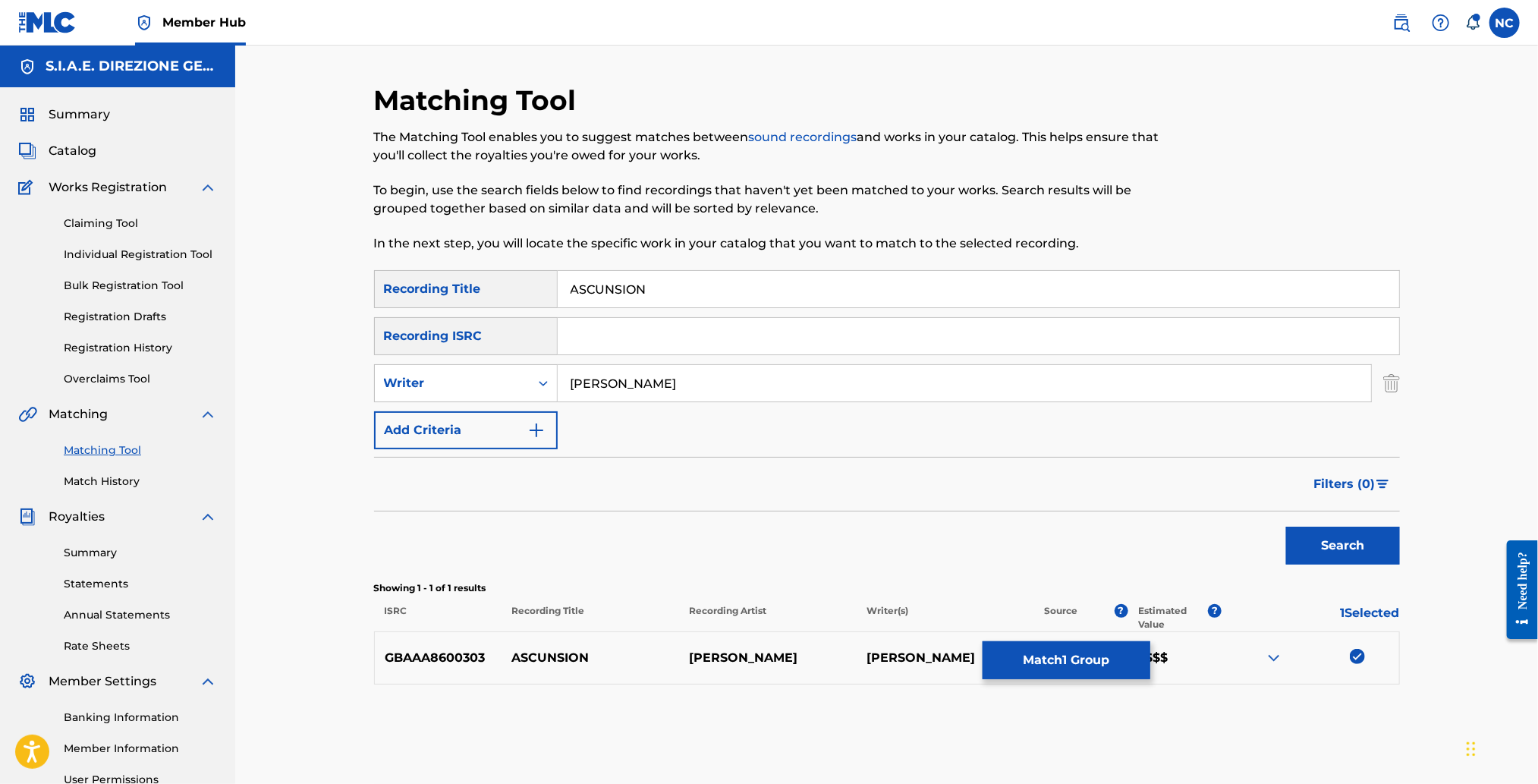
scroll to position [156, 0]
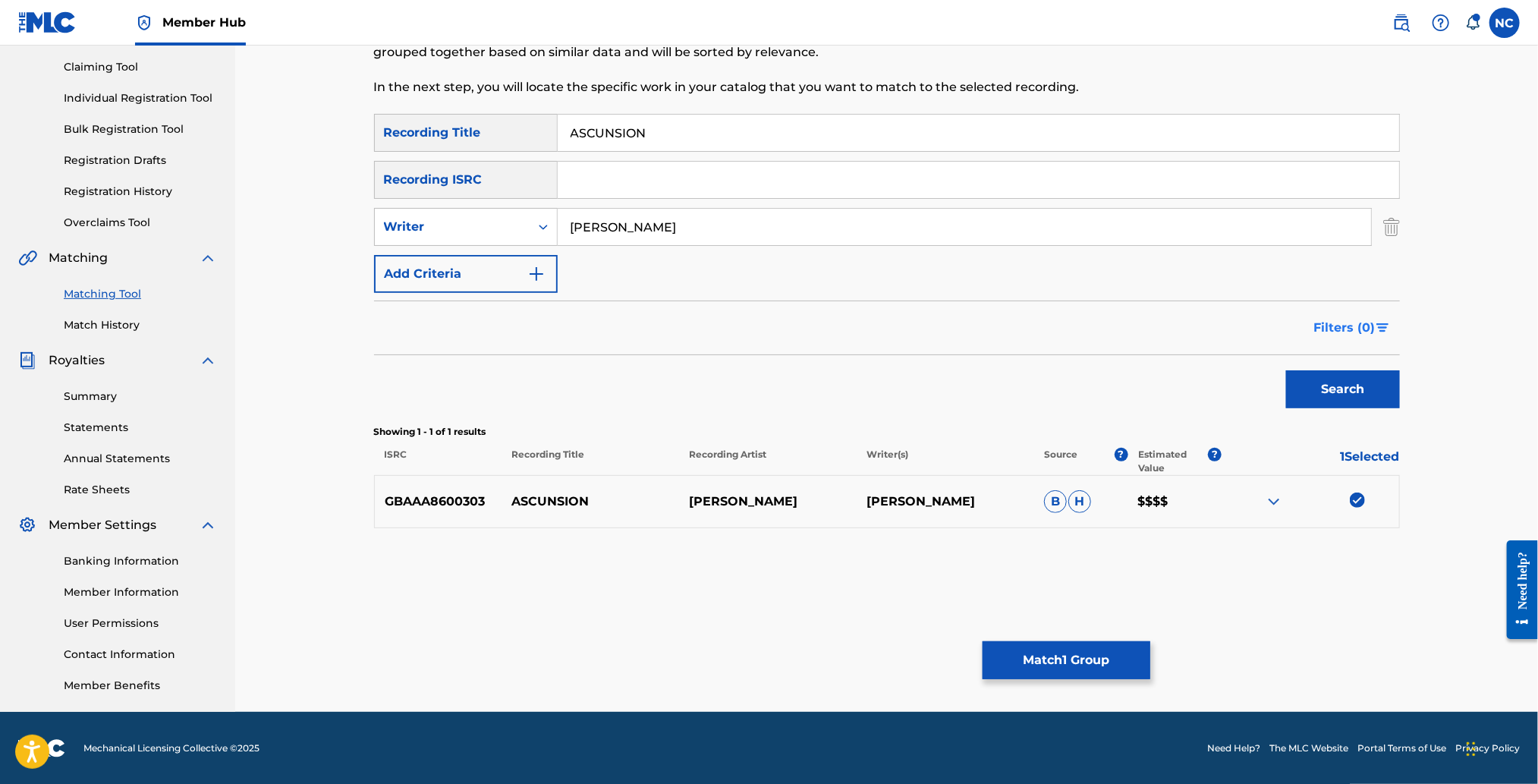
click at [1376, 323] on img "Search Form" at bounding box center [1383, 327] width 13 height 9
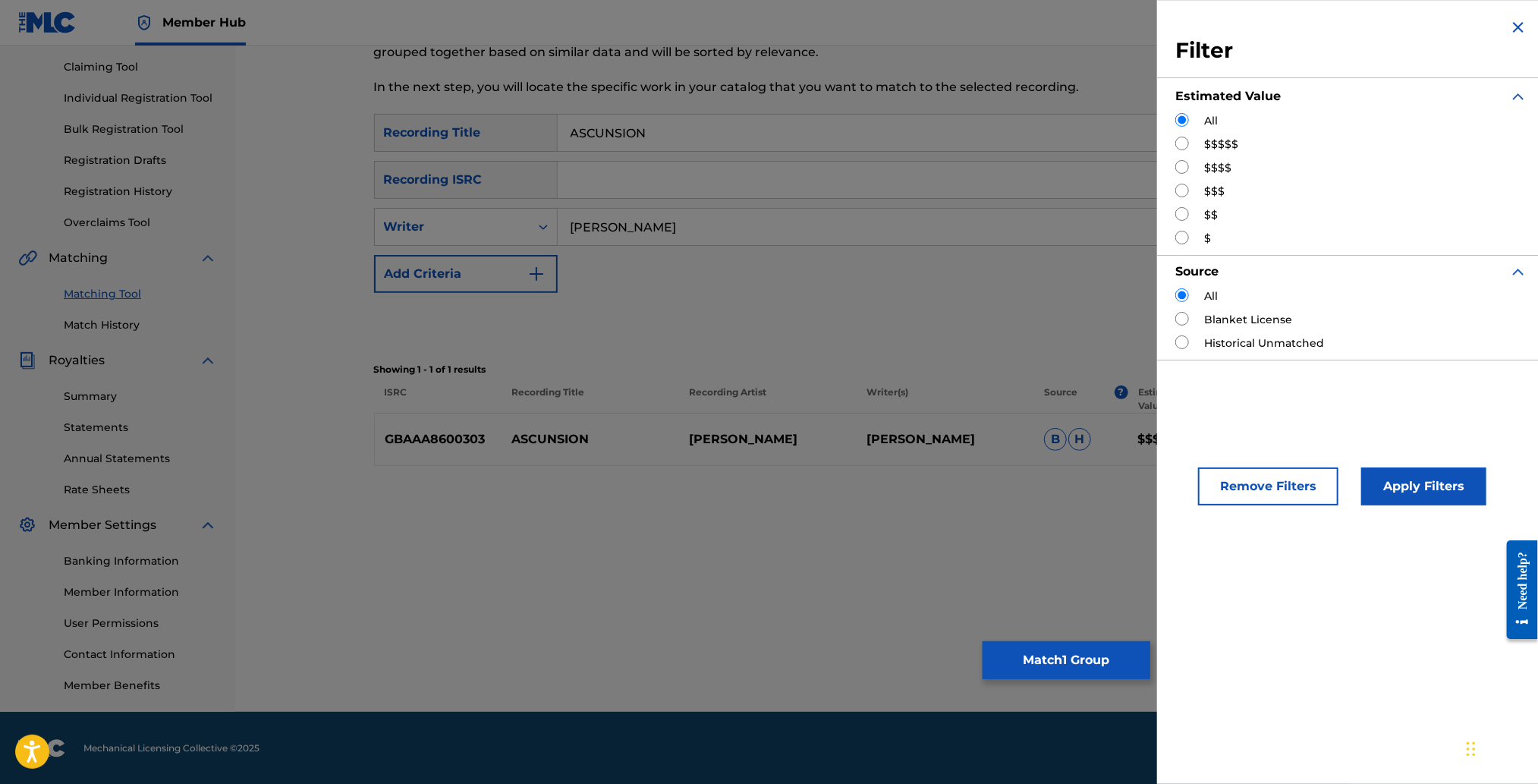
click at [1181, 237] on input "Search Form" at bounding box center [1182, 237] width 14 height 14
radio input "true"
click at [1253, 487] on button "Remove Filters" at bounding box center [1268, 486] width 141 height 38
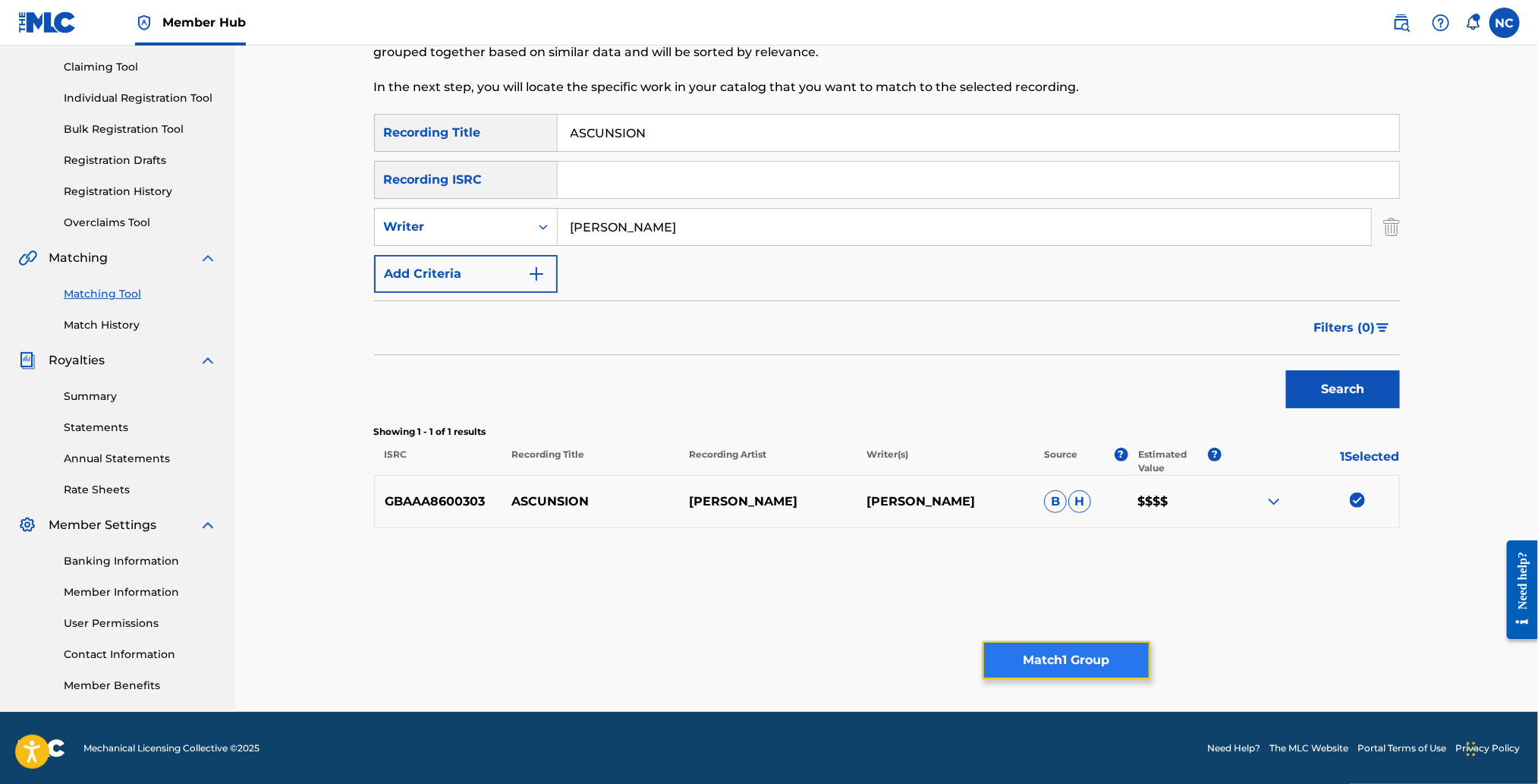
click at [1120, 658] on button "Match 1 Group" at bounding box center [1066, 660] width 167 height 38
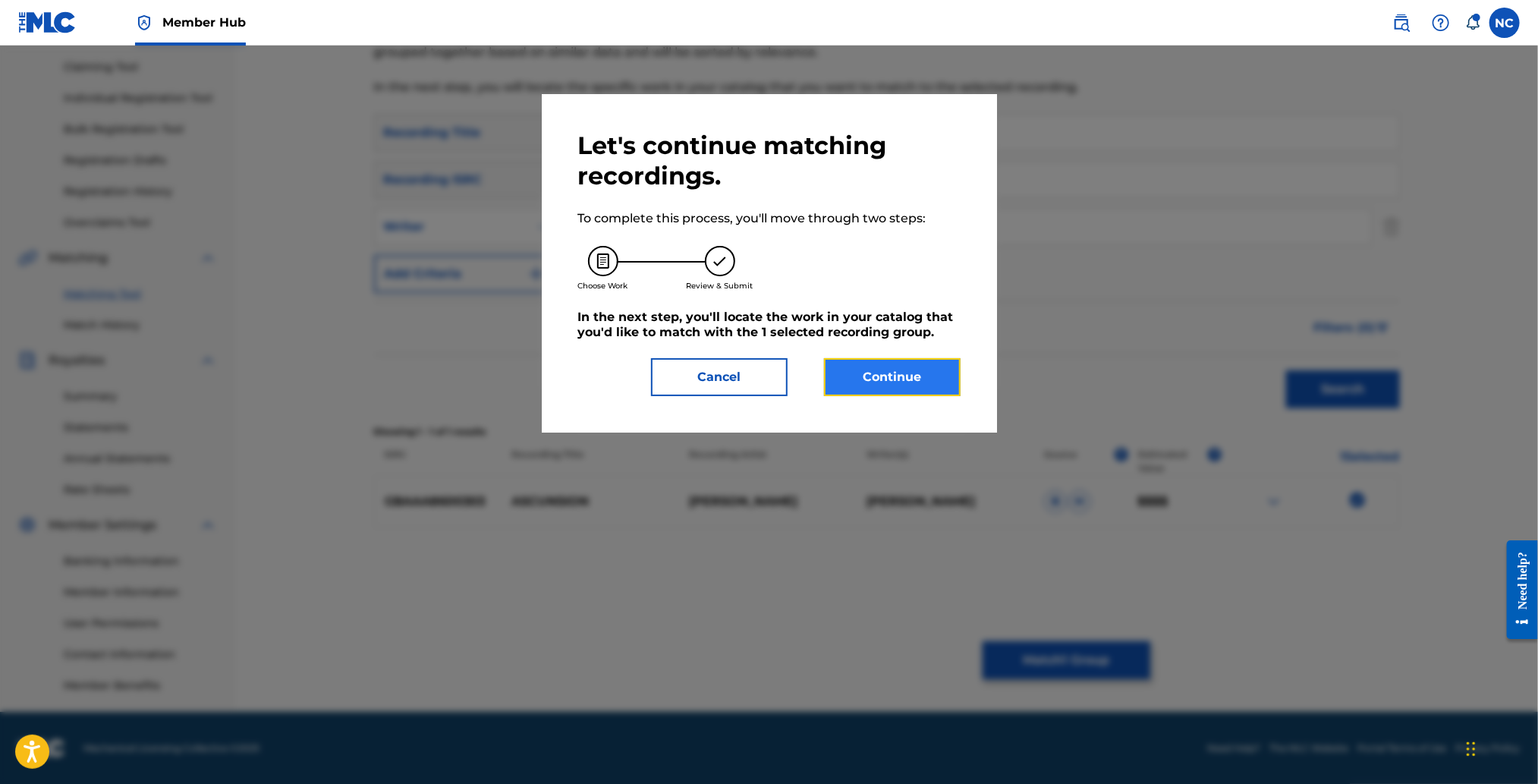
click at [947, 374] on button "Continue" at bounding box center [892, 377] width 136 height 38
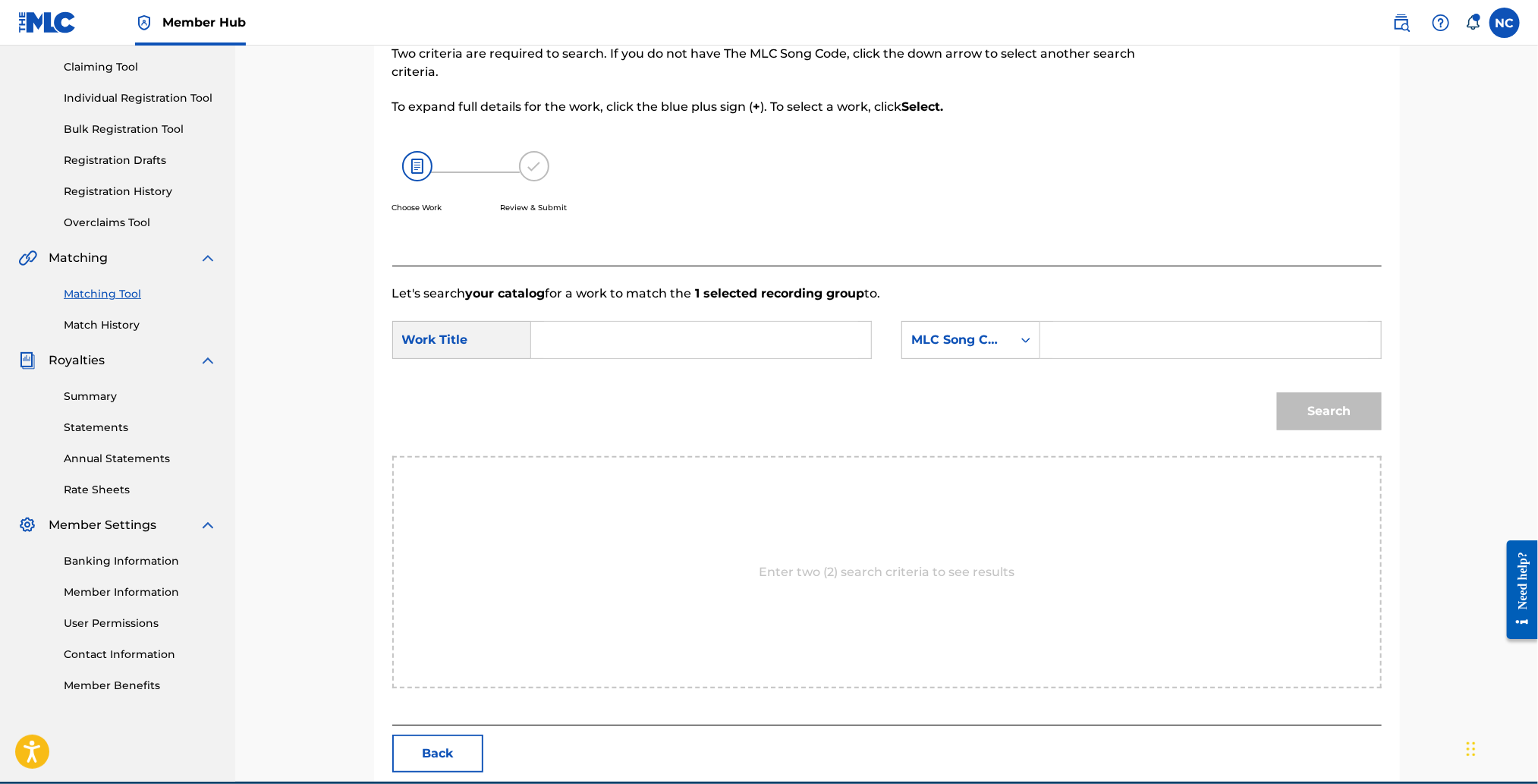
click at [1074, 345] on input "Search Form" at bounding box center [1210, 340] width 314 height 37
paste input "M08938"
type input "M08938"
click at [790, 338] on input "Search Form" at bounding box center [701, 340] width 314 height 37
click at [596, 325] on input "Search Form" at bounding box center [701, 340] width 314 height 37
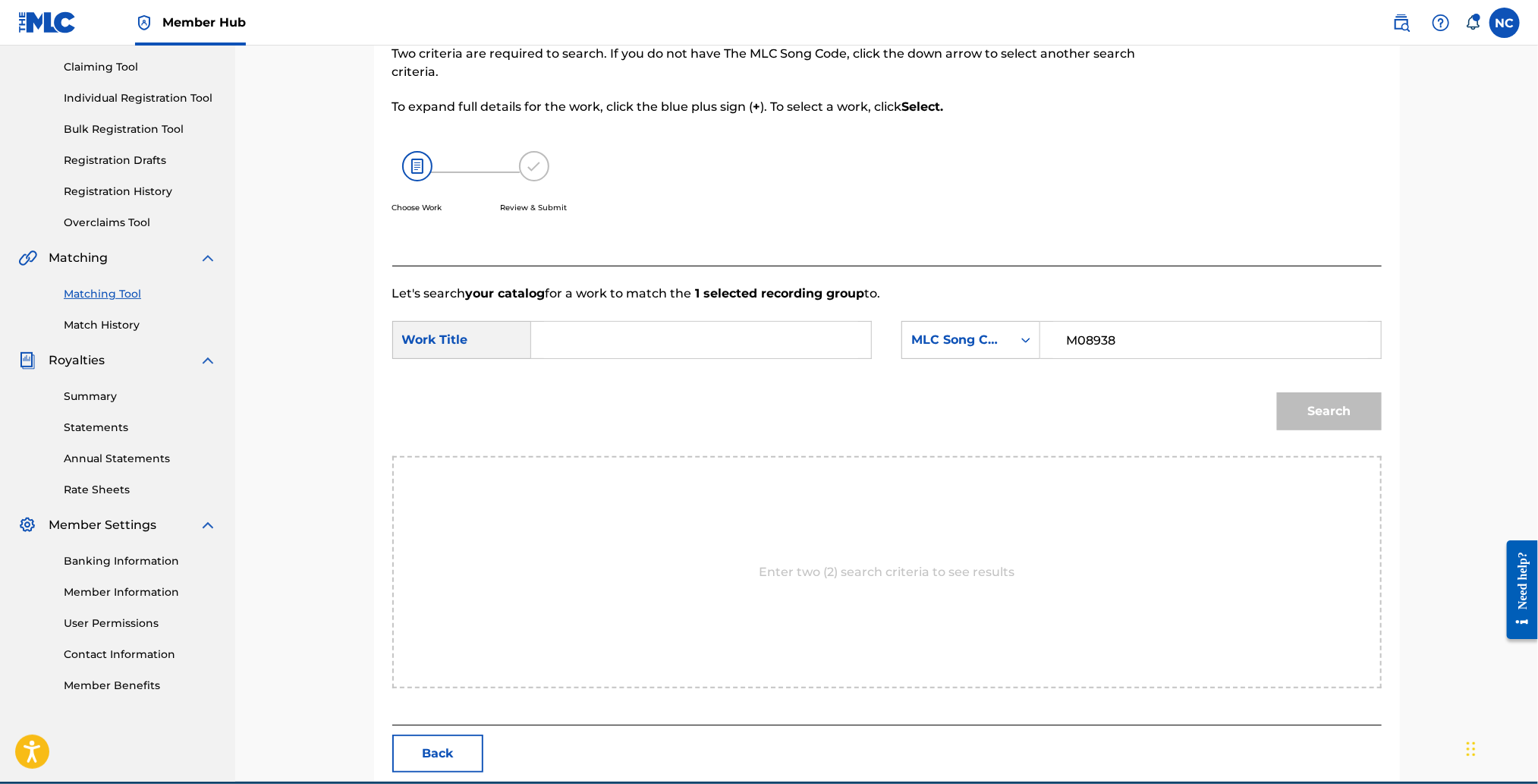
paste input "MISSION"
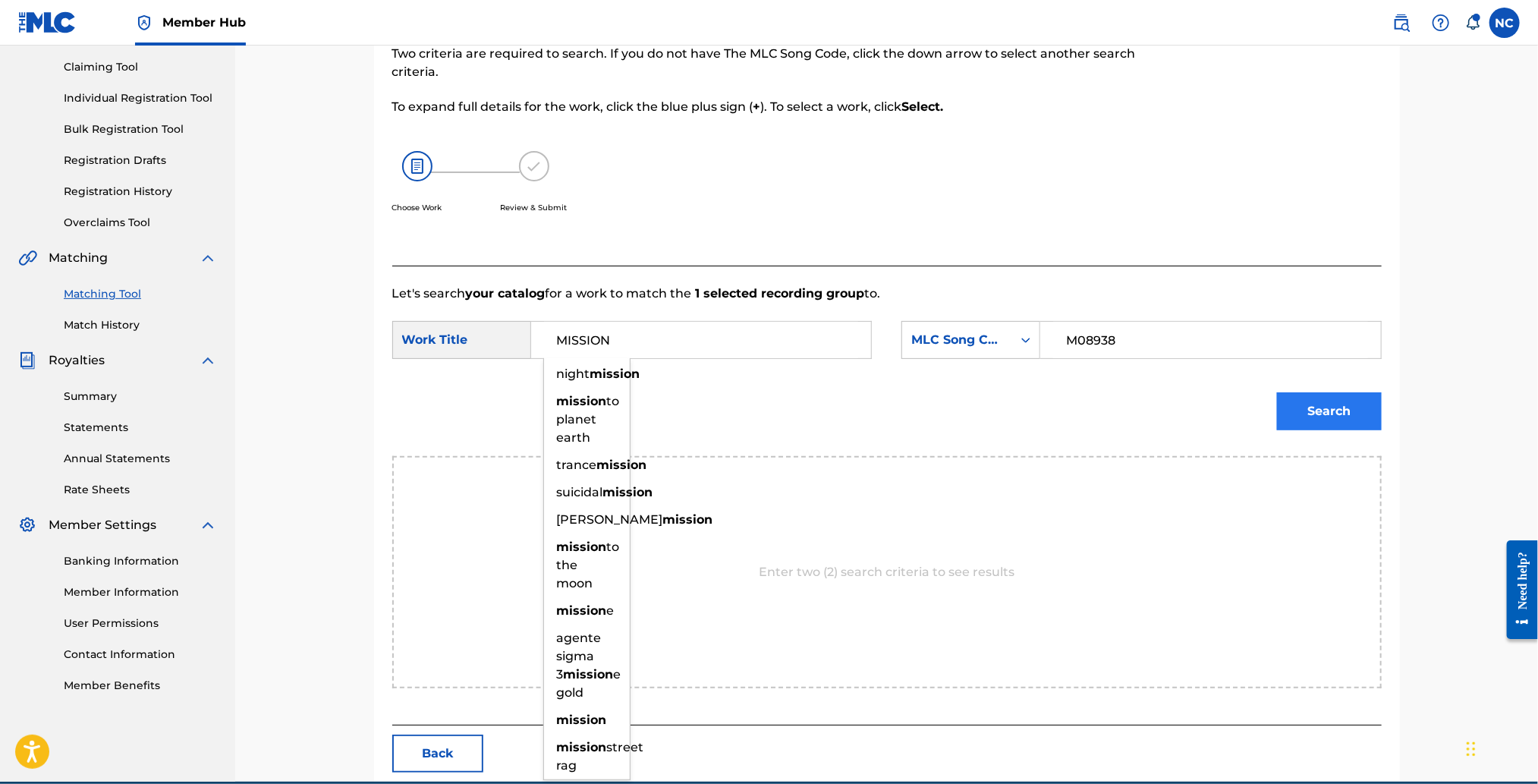
type input "MISSION"
click at [1305, 415] on button "Search" at bounding box center [1329, 411] width 105 height 38
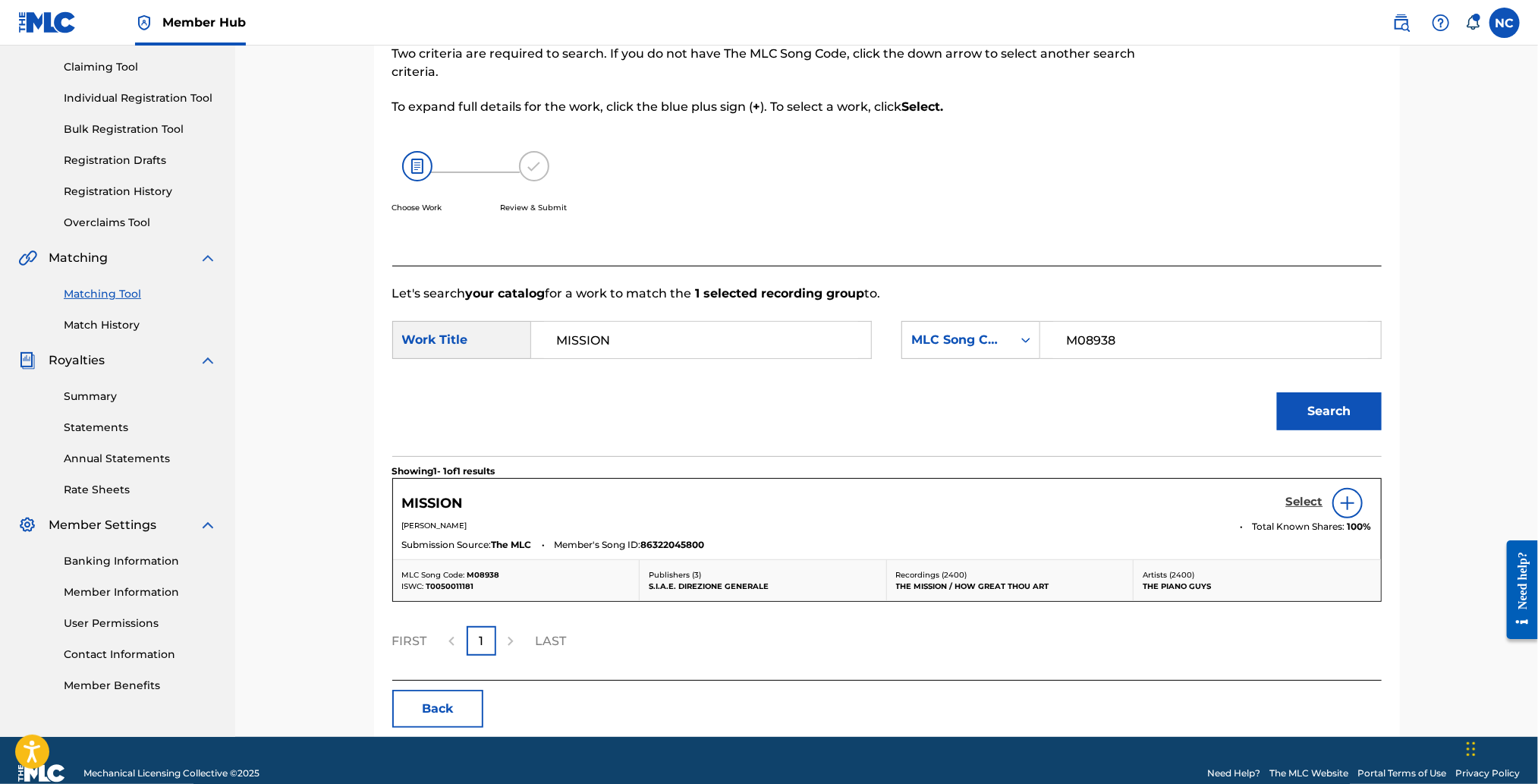
click at [1298, 501] on h5 "Select" at bounding box center [1305, 502] width 37 height 15
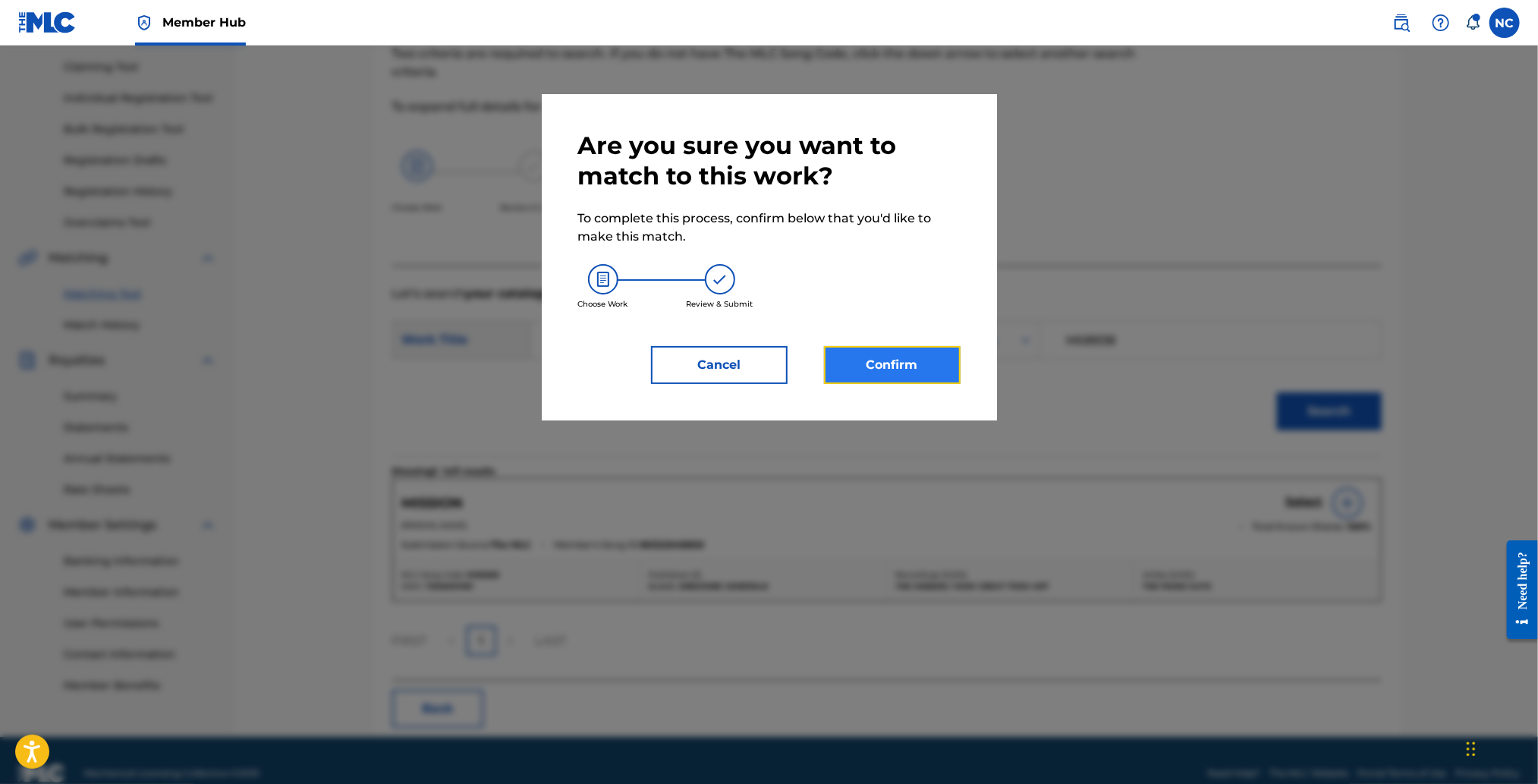
click at [931, 369] on button "Confirm" at bounding box center [892, 365] width 136 height 38
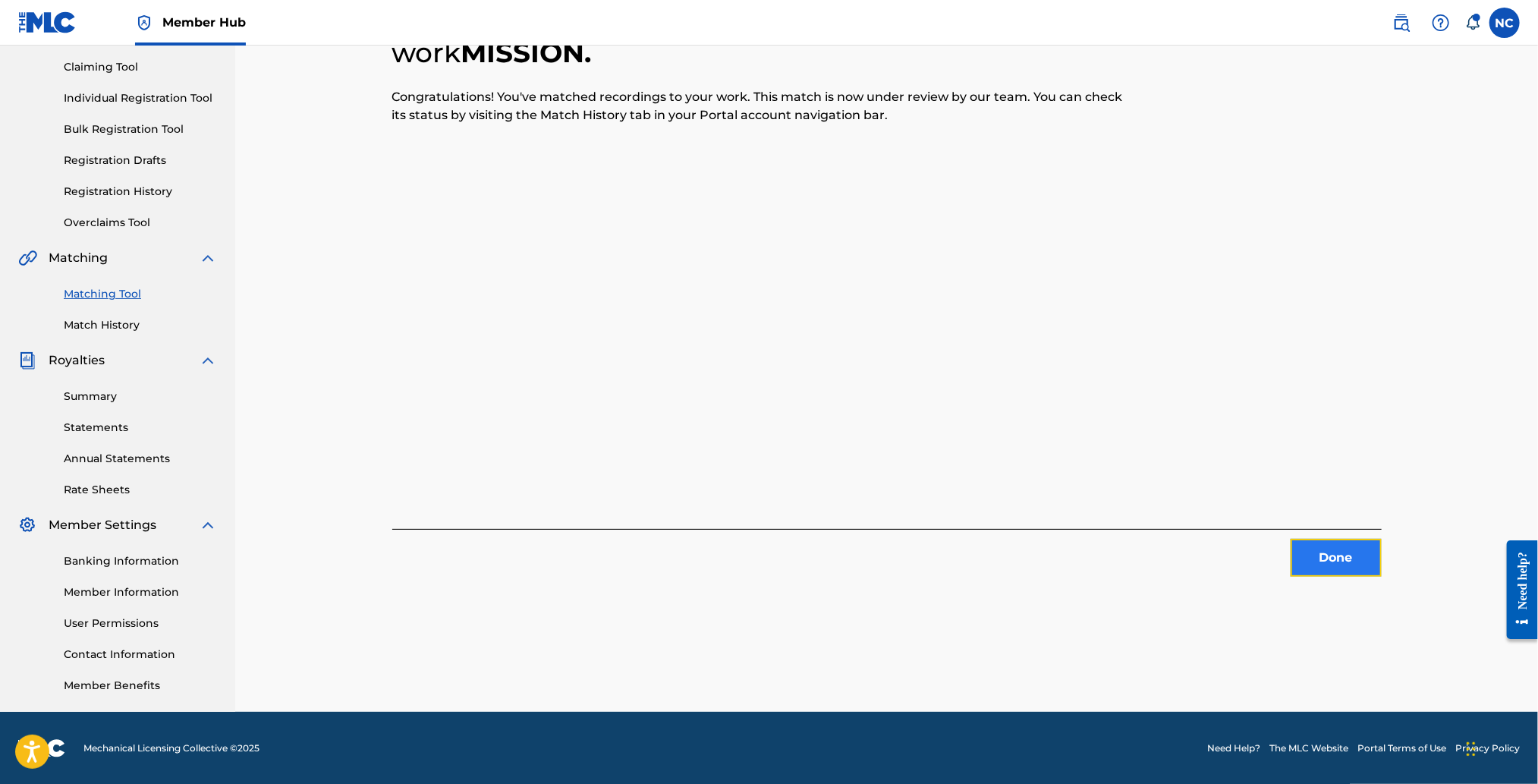
click at [1346, 561] on button "Done" at bounding box center [1336, 557] width 91 height 38
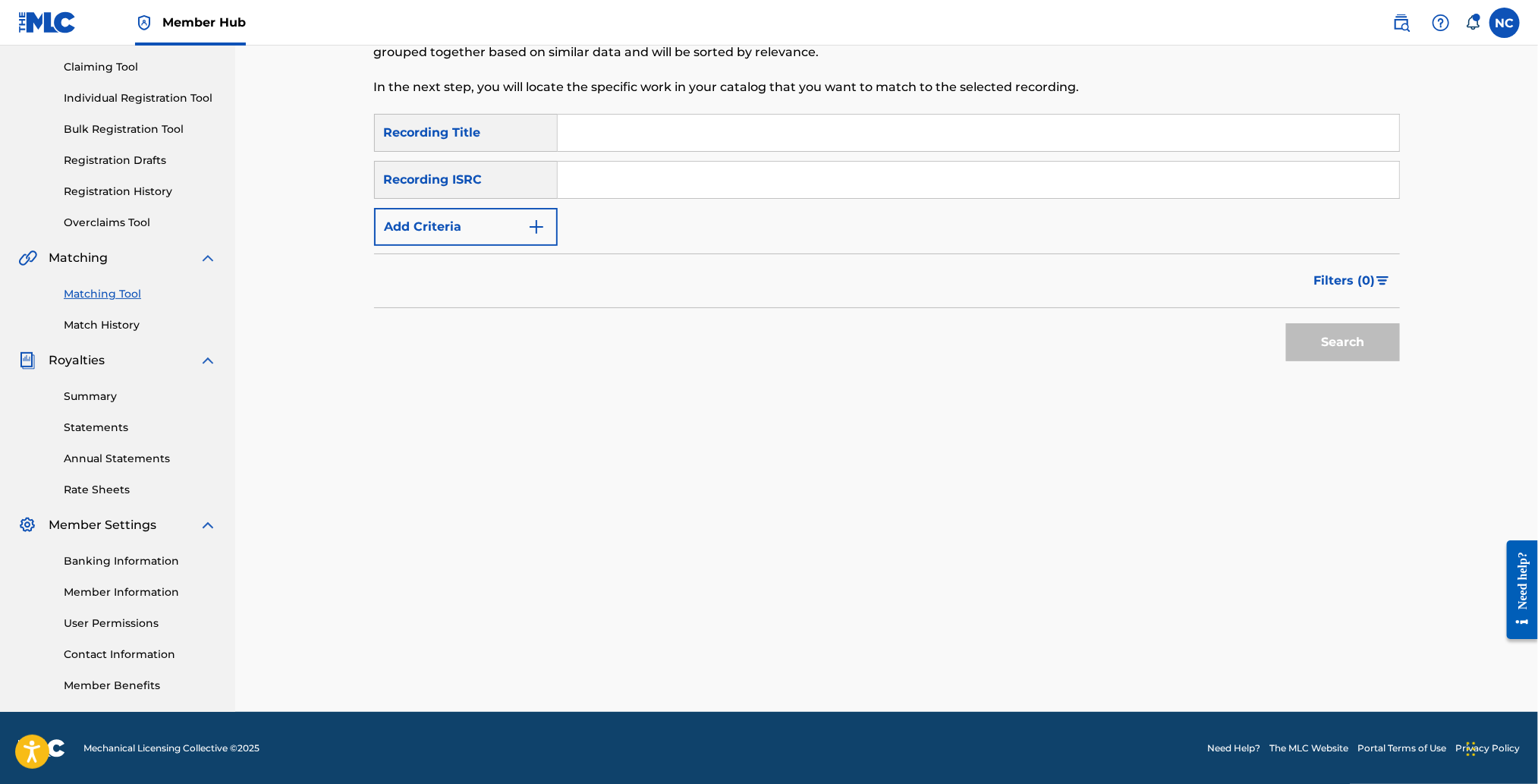
click at [636, 400] on div "Matching Tool The Matching Tool enables you to suggest matches between sound re…" at bounding box center [886, 319] width 1026 height 785
click at [133, 323] on link "Match History" at bounding box center [140, 325] width 154 height 16
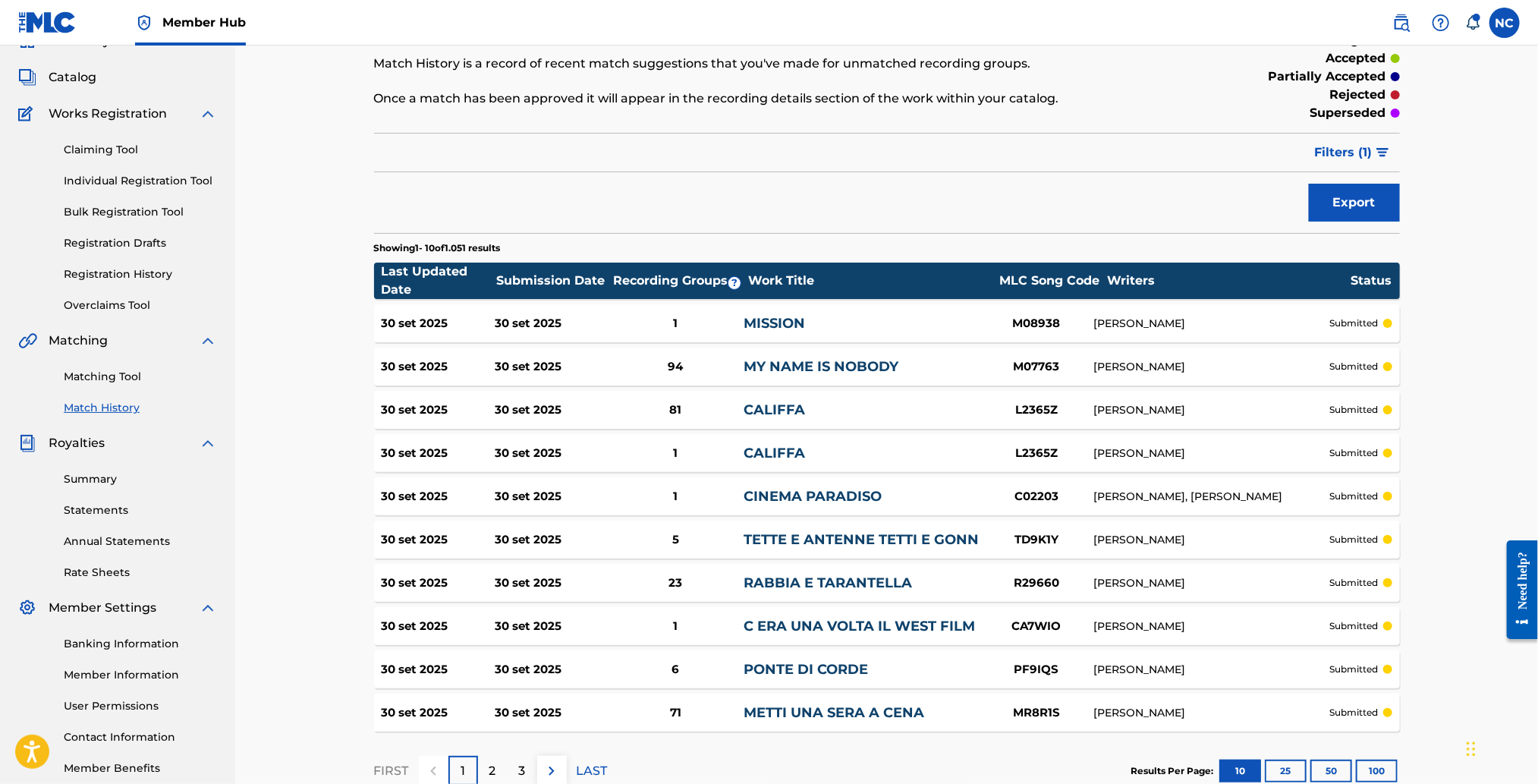
scroll to position [113, 0]
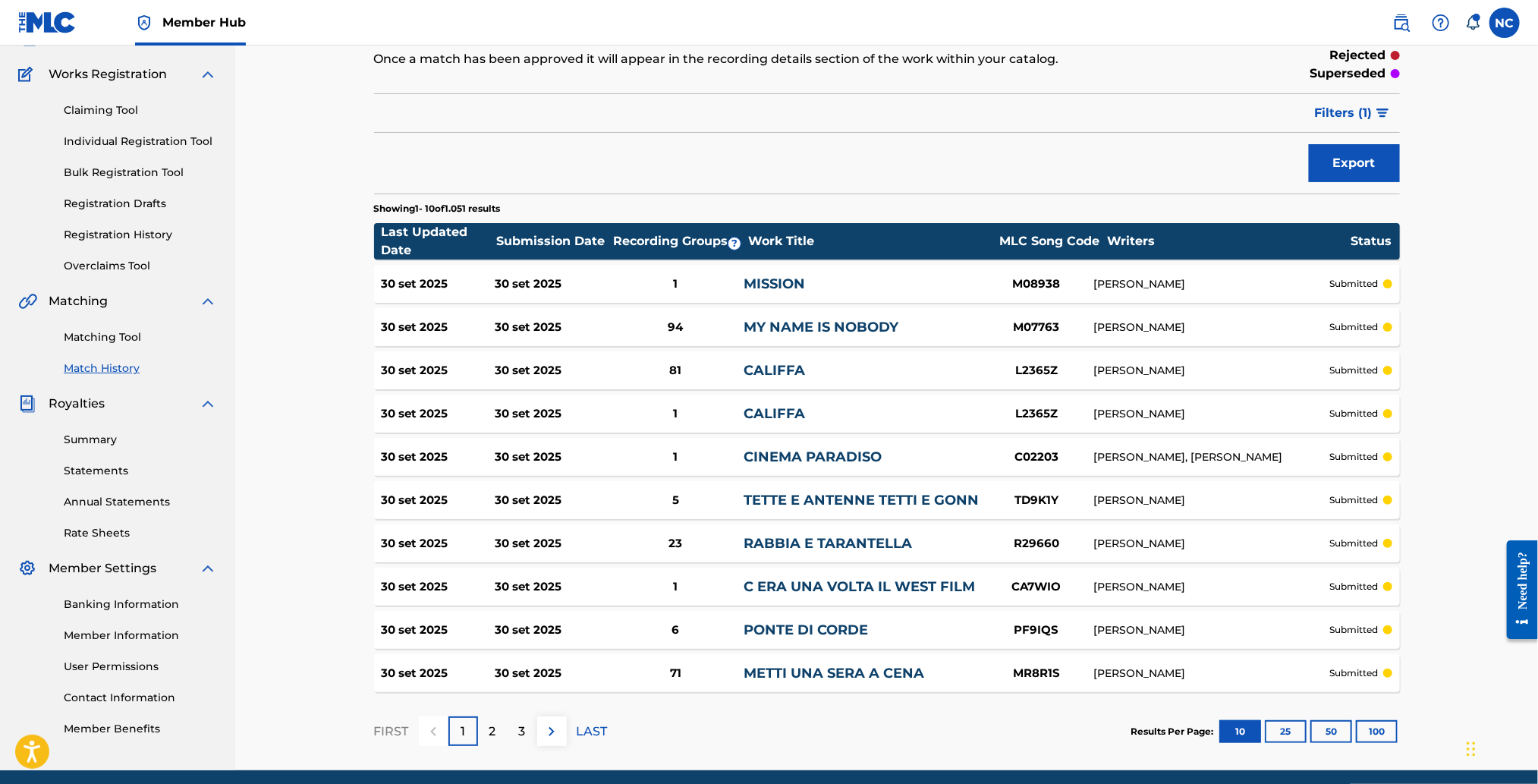
click at [769, 279] on link "MISSION" at bounding box center [774, 284] width 62 height 17
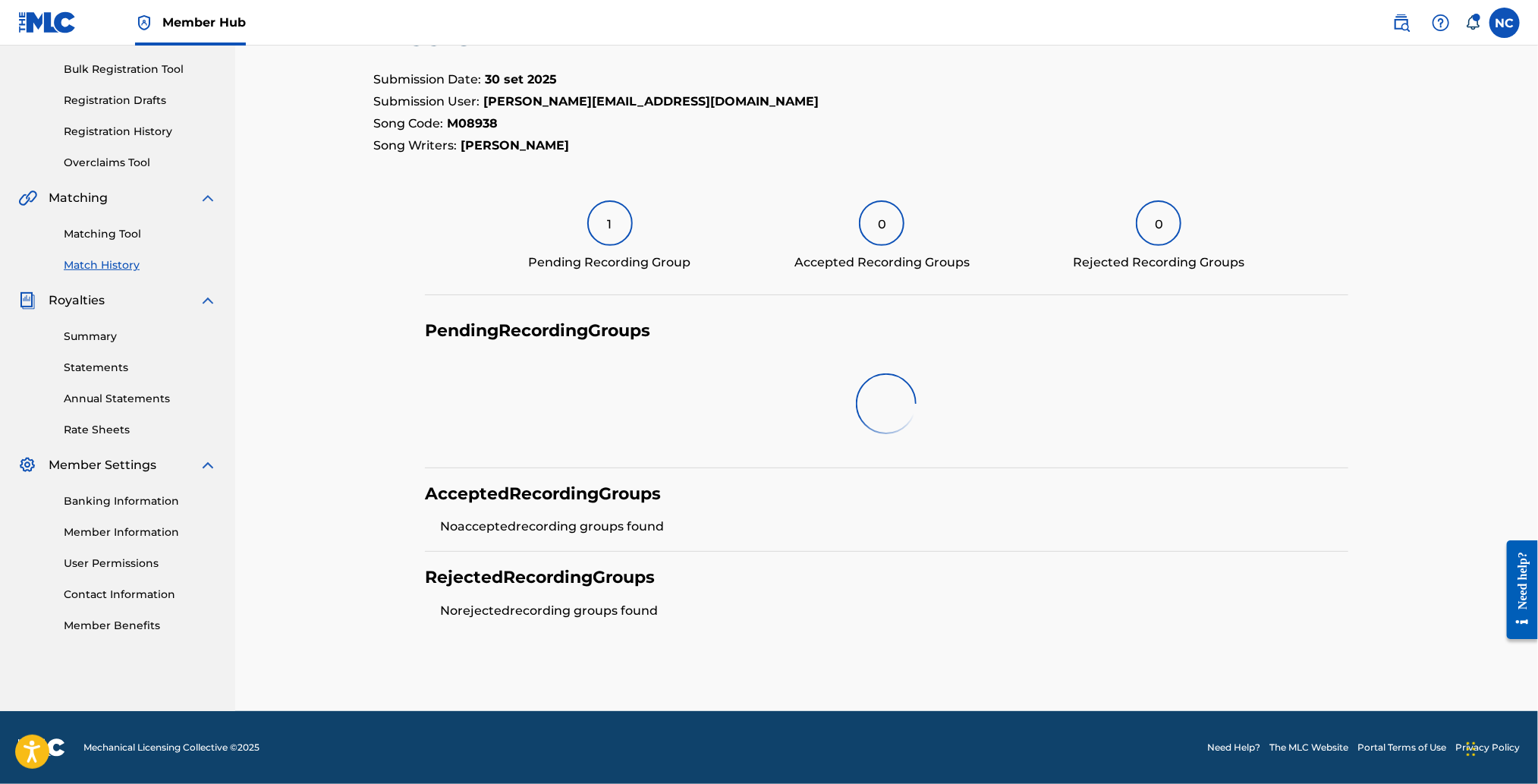
scroll to position [156, 0]
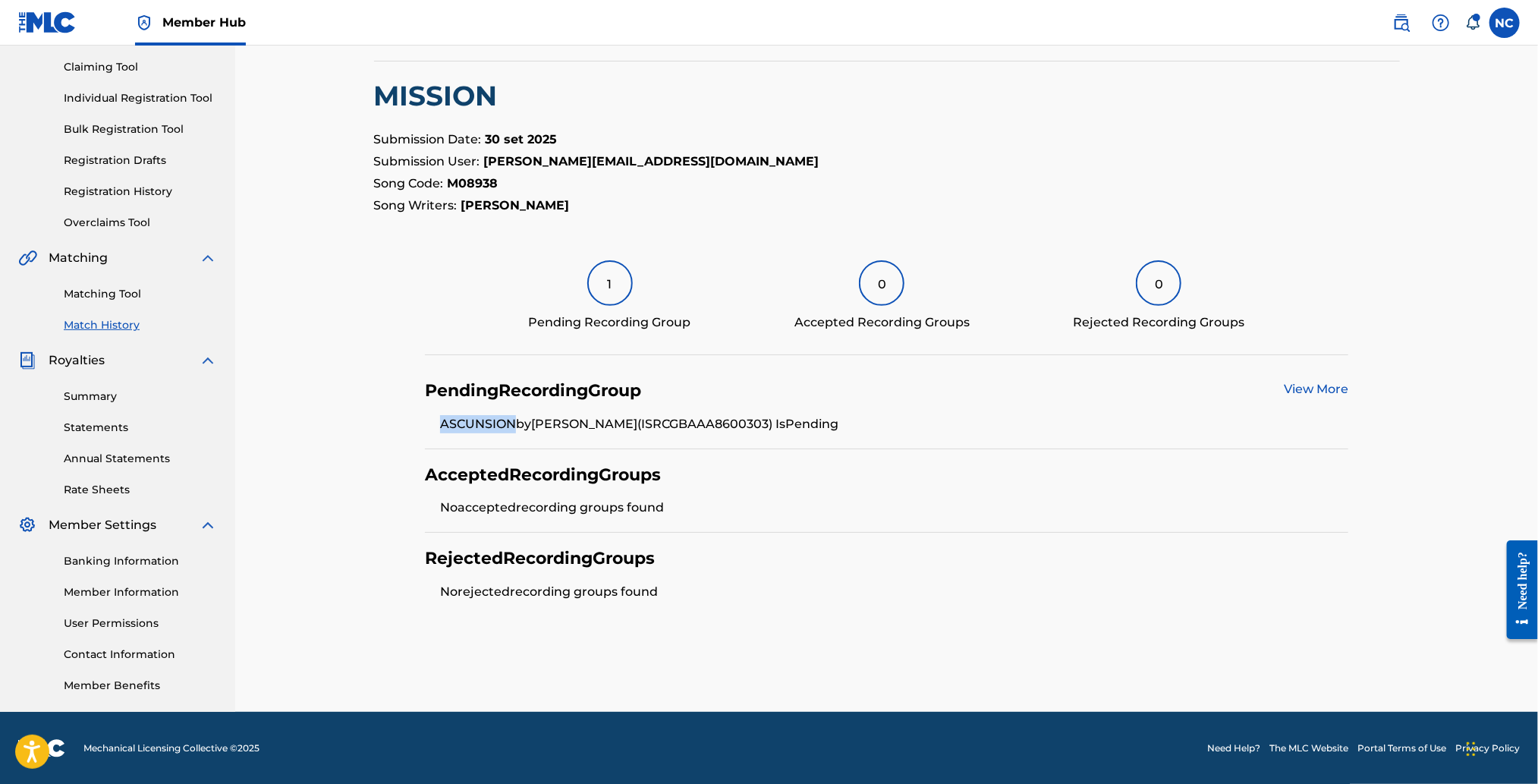
drag, startPoint x: 514, startPoint y: 419, endPoint x: 436, endPoint y: 419, distance: 78.0
click at [436, 419] on ul "ASCUNSION by ENNIO MORRICONE (ISRC GBAAA8600303 ) Is Pending" at bounding box center [886, 424] width 923 height 18
copy li "ASCUNSION"
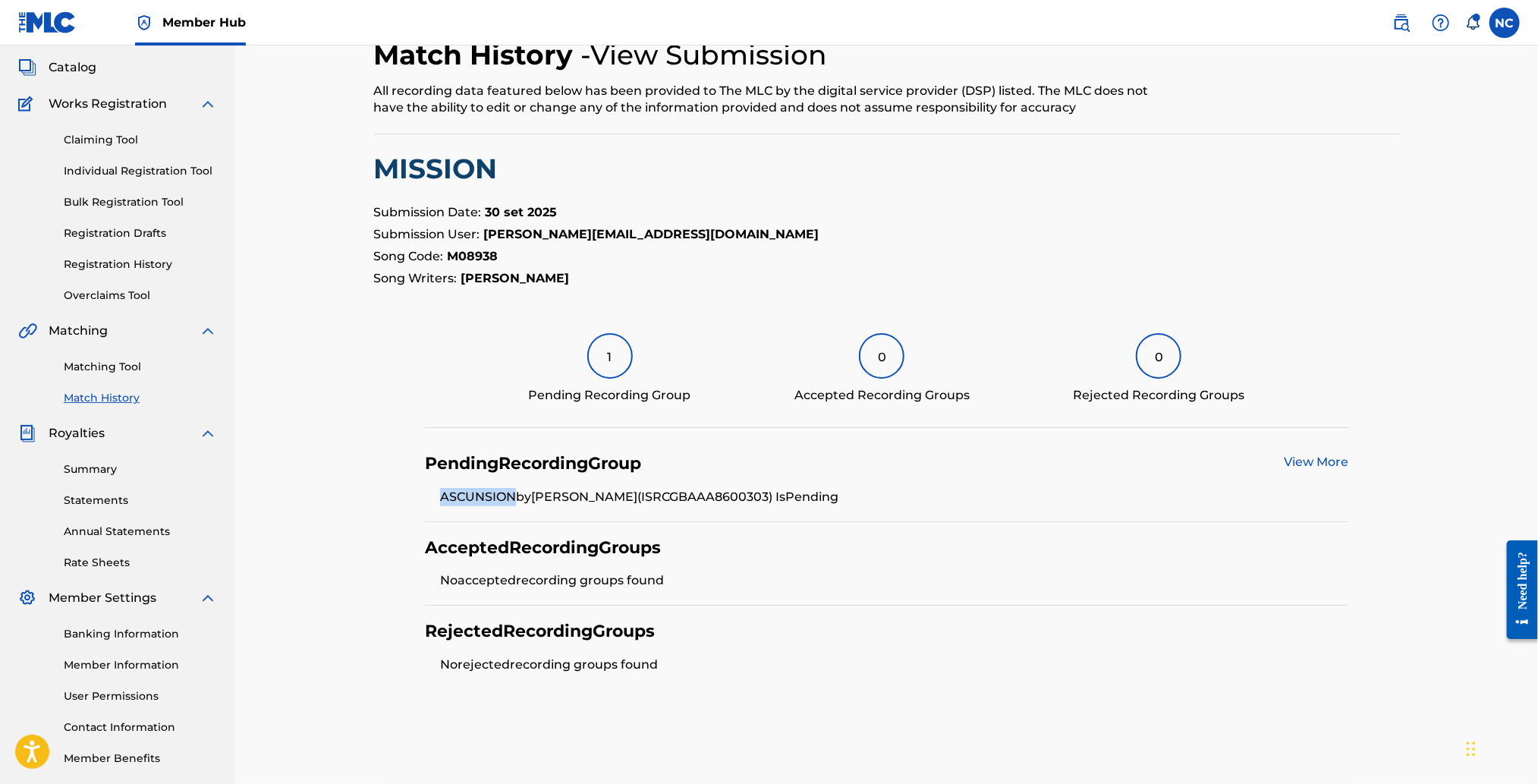
scroll to position [0, 0]
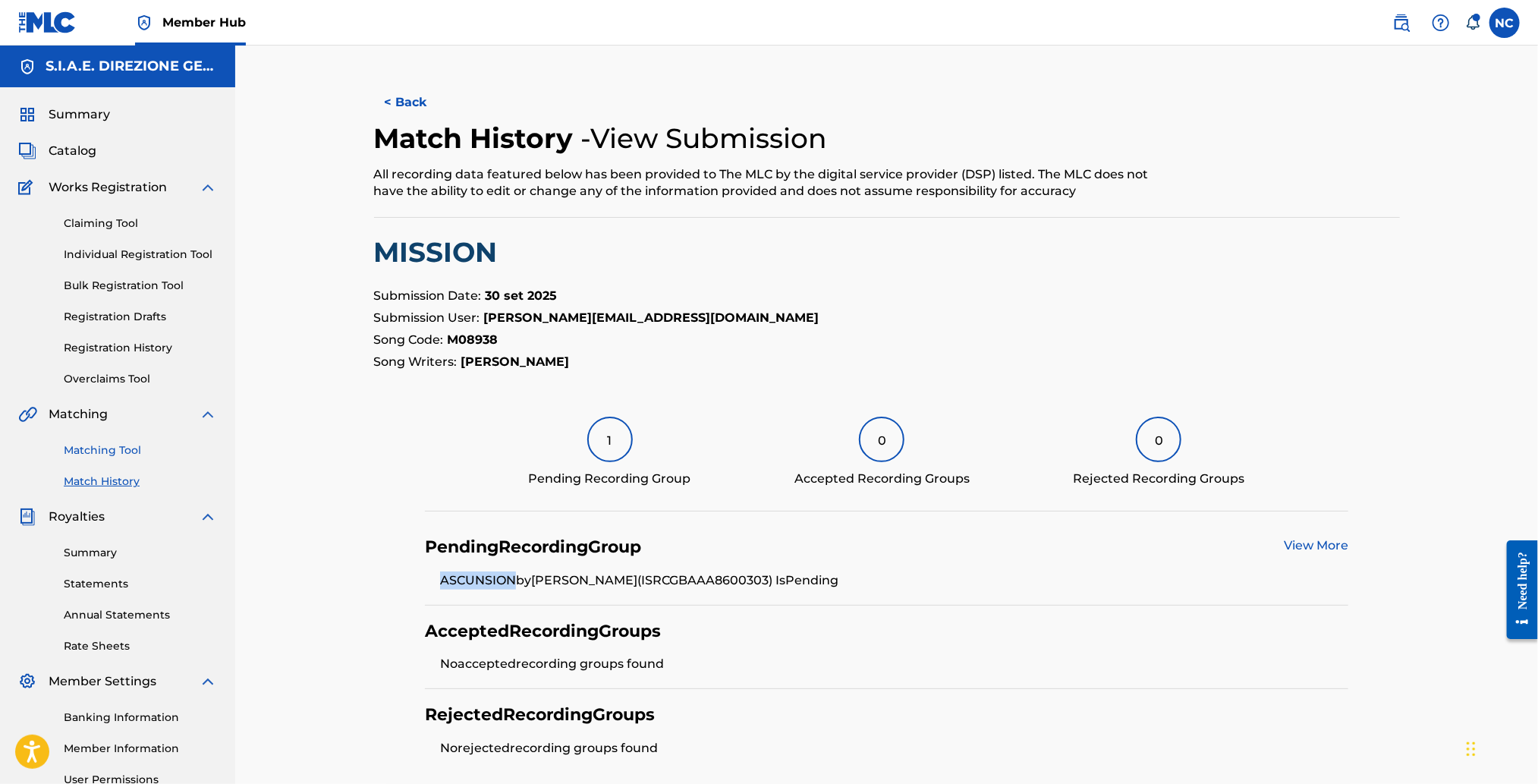
drag, startPoint x: 86, startPoint y: 447, endPoint x: 267, endPoint y: 480, distance: 184.0
click at [88, 447] on link "Matching Tool" at bounding box center [140, 450] width 154 height 16
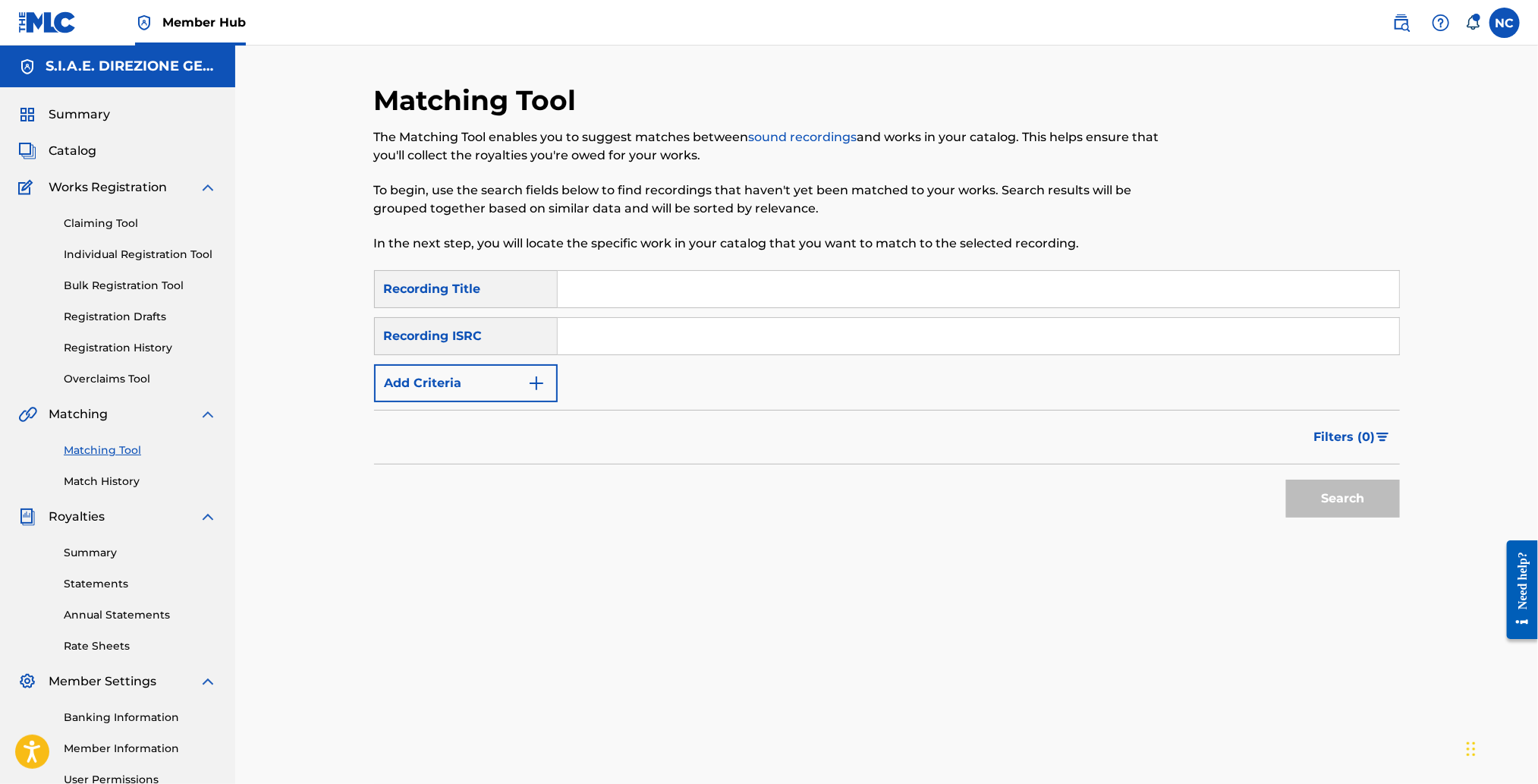
click at [653, 288] on input "Search Form" at bounding box center [978, 288] width 842 height 37
paste input "ASCUNSION"
type input "ASCUNSION"
click at [1345, 496] on button "Search" at bounding box center [1343, 498] width 114 height 38
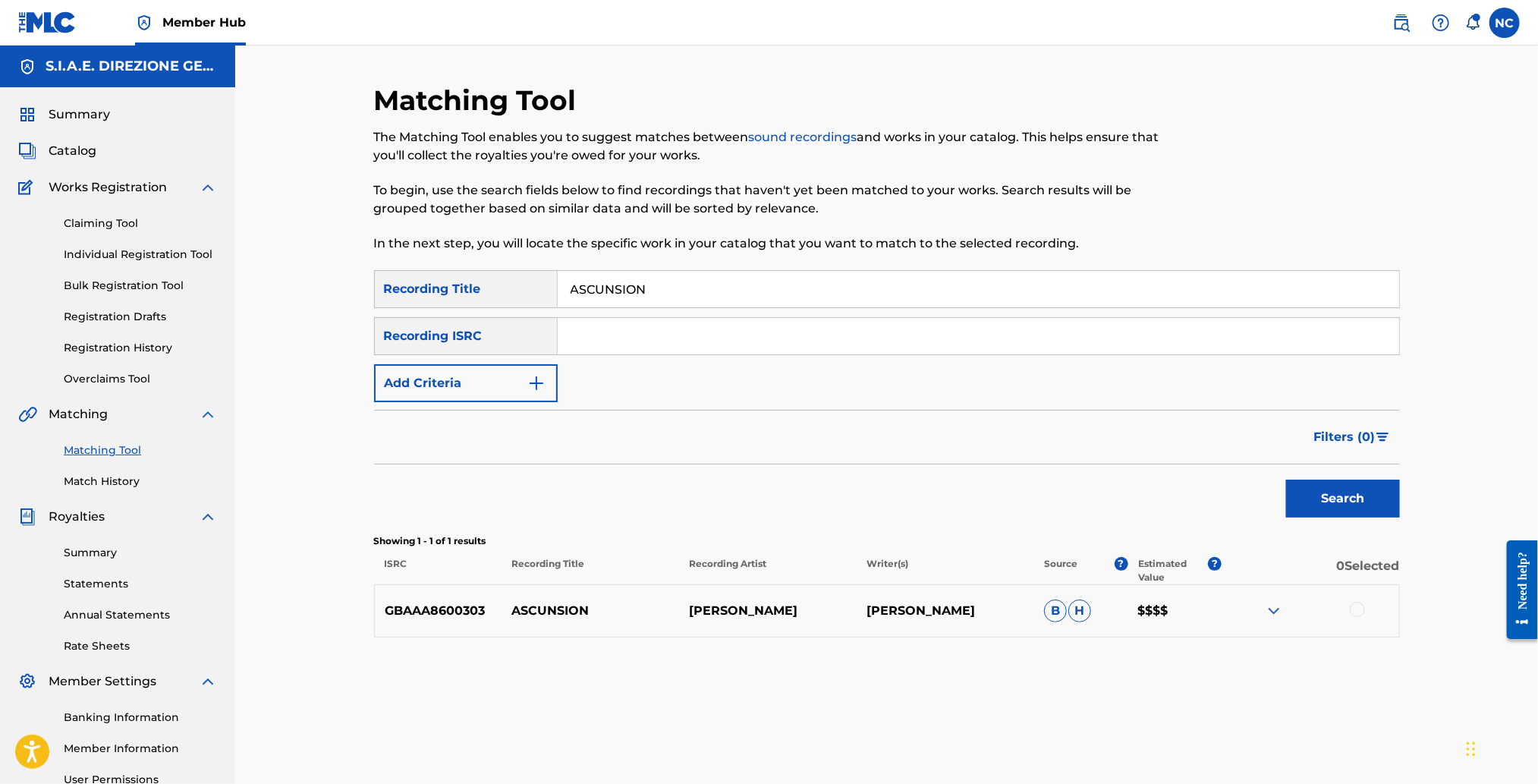
click at [1358, 612] on div at bounding box center [1357, 609] width 15 height 15
drag, startPoint x: 836, startPoint y: 291, endPoint x: 444, endPoint y: 290, distance: 392.0
click at [444, 290] on div "SearchWithCriteria7b7a08a8-a04e-4a91-9a20-8cbd1be15bb1 Recording Title ASCUNSION" at bounding box center [886, 288] width 1026 height 38
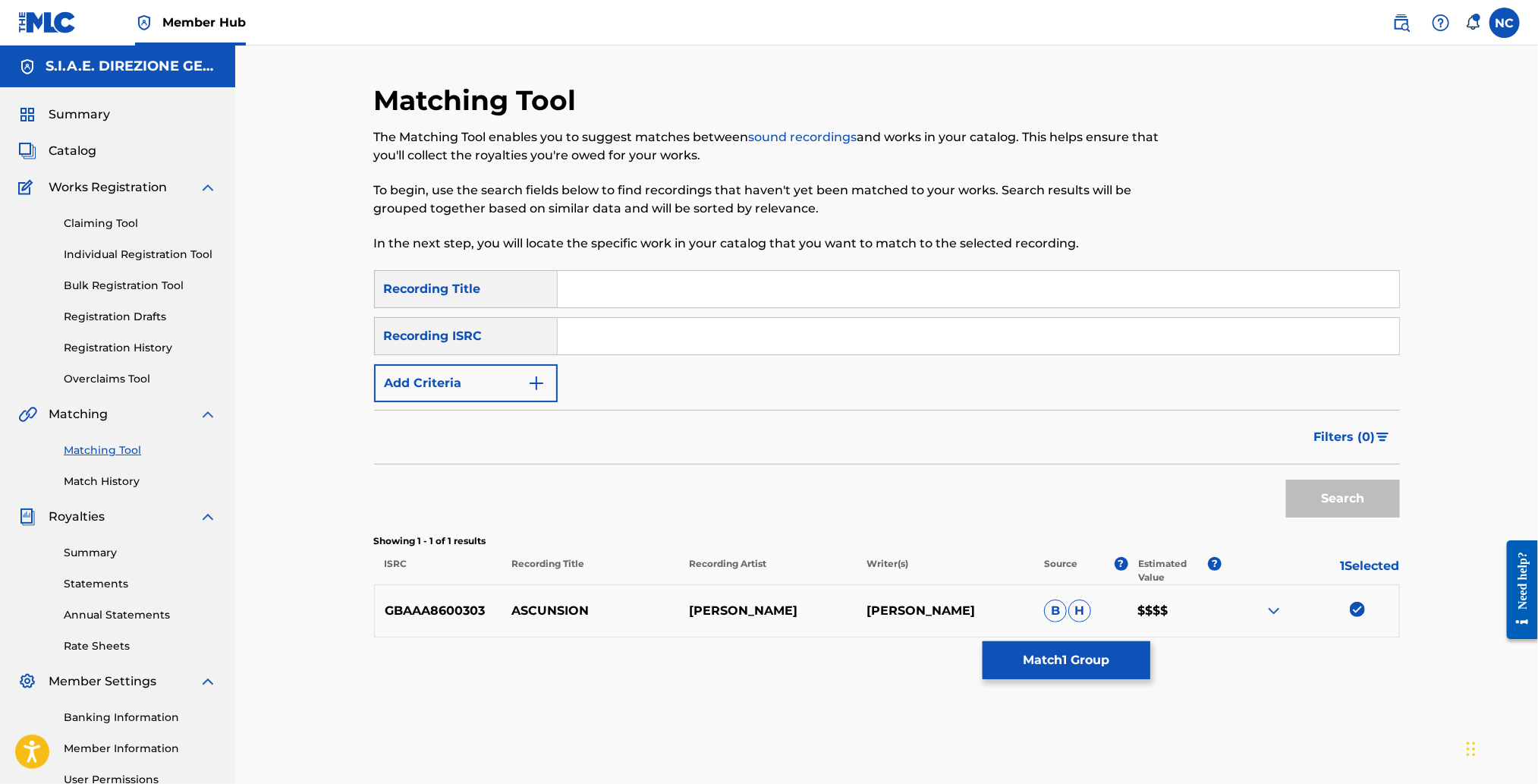
click at [611, 284] on input "Search Form" at bounding box center [978, 288] width 842 height 37
paste input "ASCUNSION"
type input "ASCUNSION"
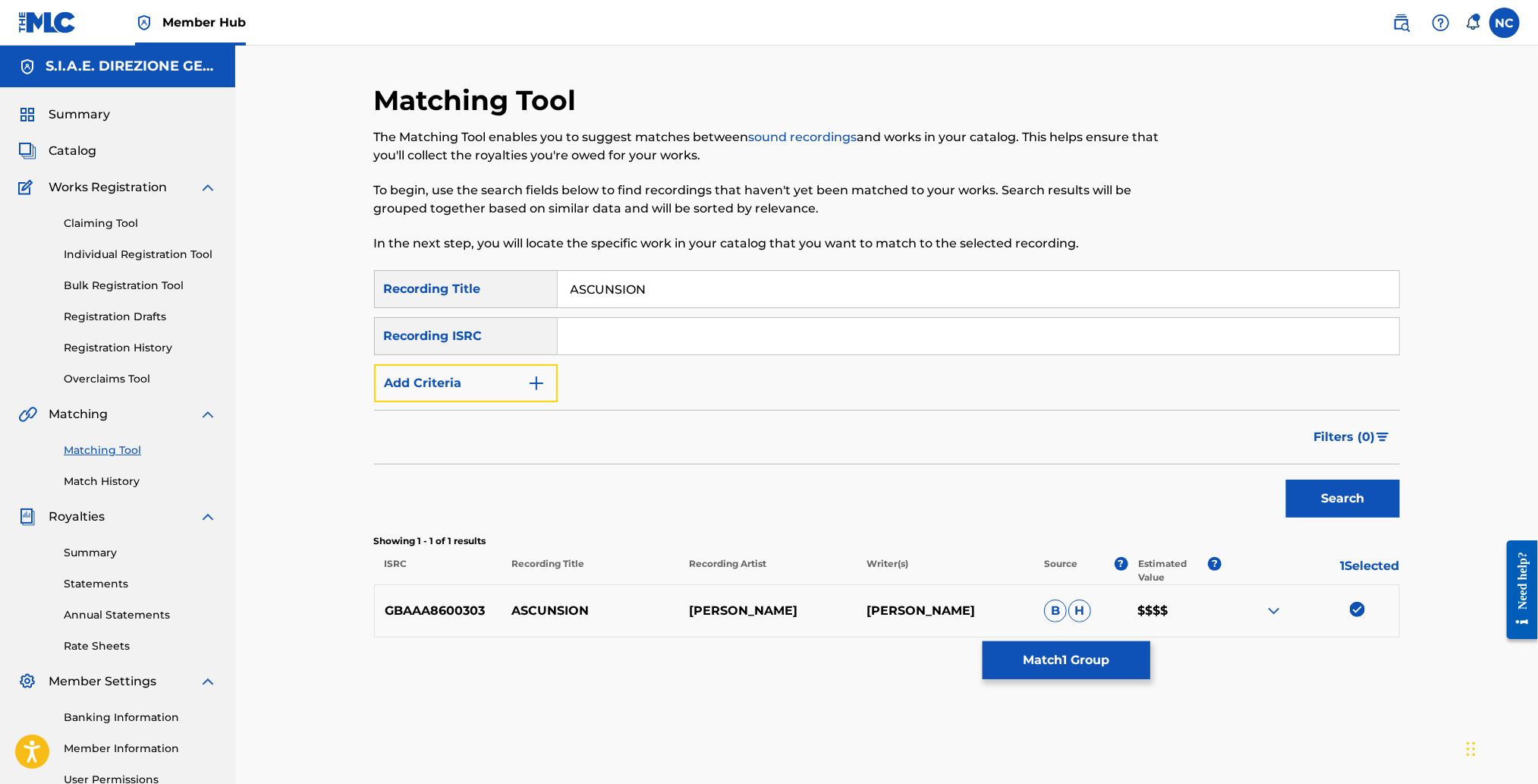
click at [531, 388] on img "Search Form" at bounding box center [536, 383] width 18 height 18
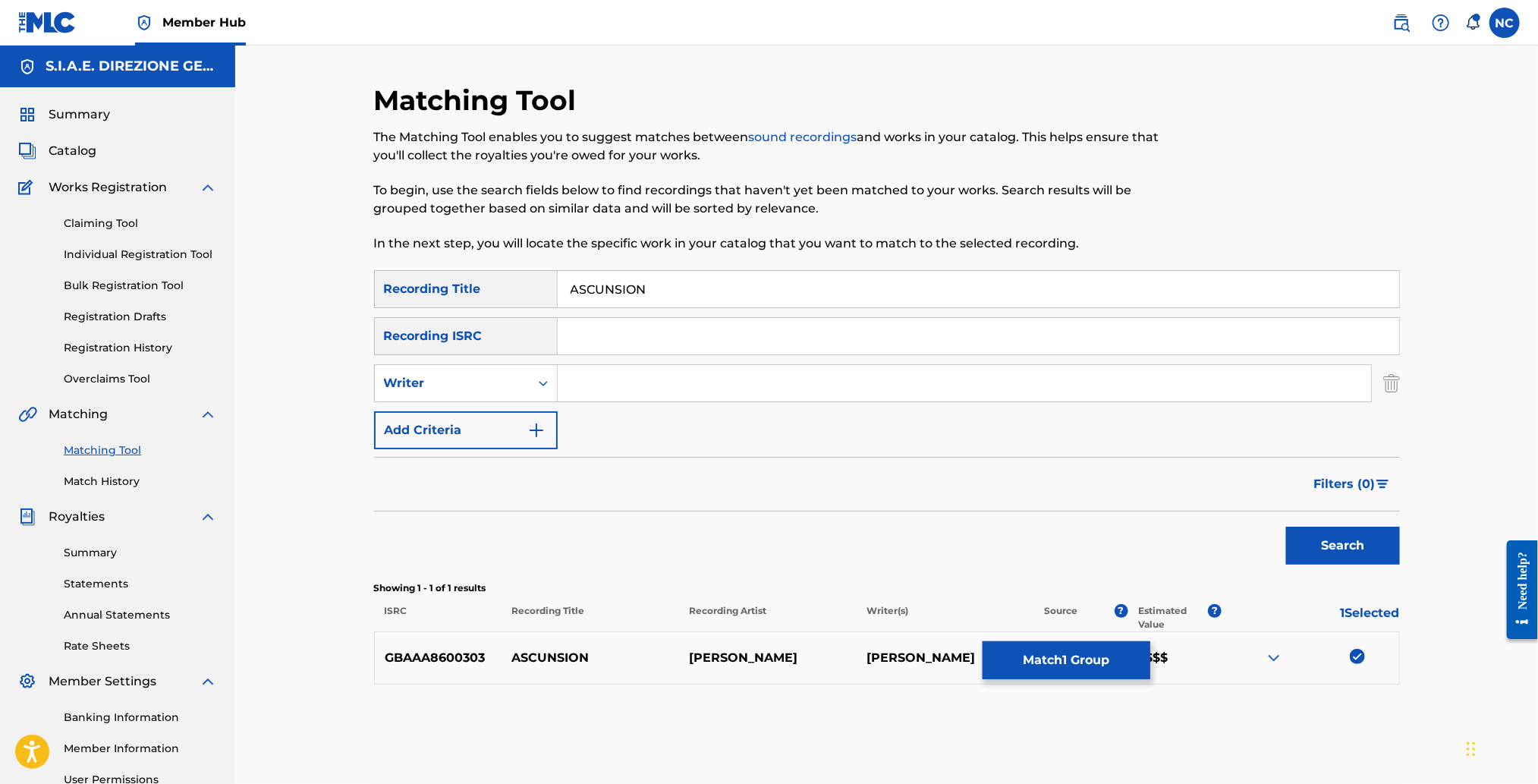
click at [680, 383] on input "Search Form" at bounding box center [964, 383] width 813 height 37
click at [1286, 526] on button "Search" at bounding box center [1343, 545] width 114 height 38
type input "[PERSON_NAME]"
click at [1286, 526] on button "Search" at bounding box center [1343, 545] width 114 height 38
click at [1354, 489] on span "Filters ( 0 )" at bounding box center [1345, 484] width 62 height 18
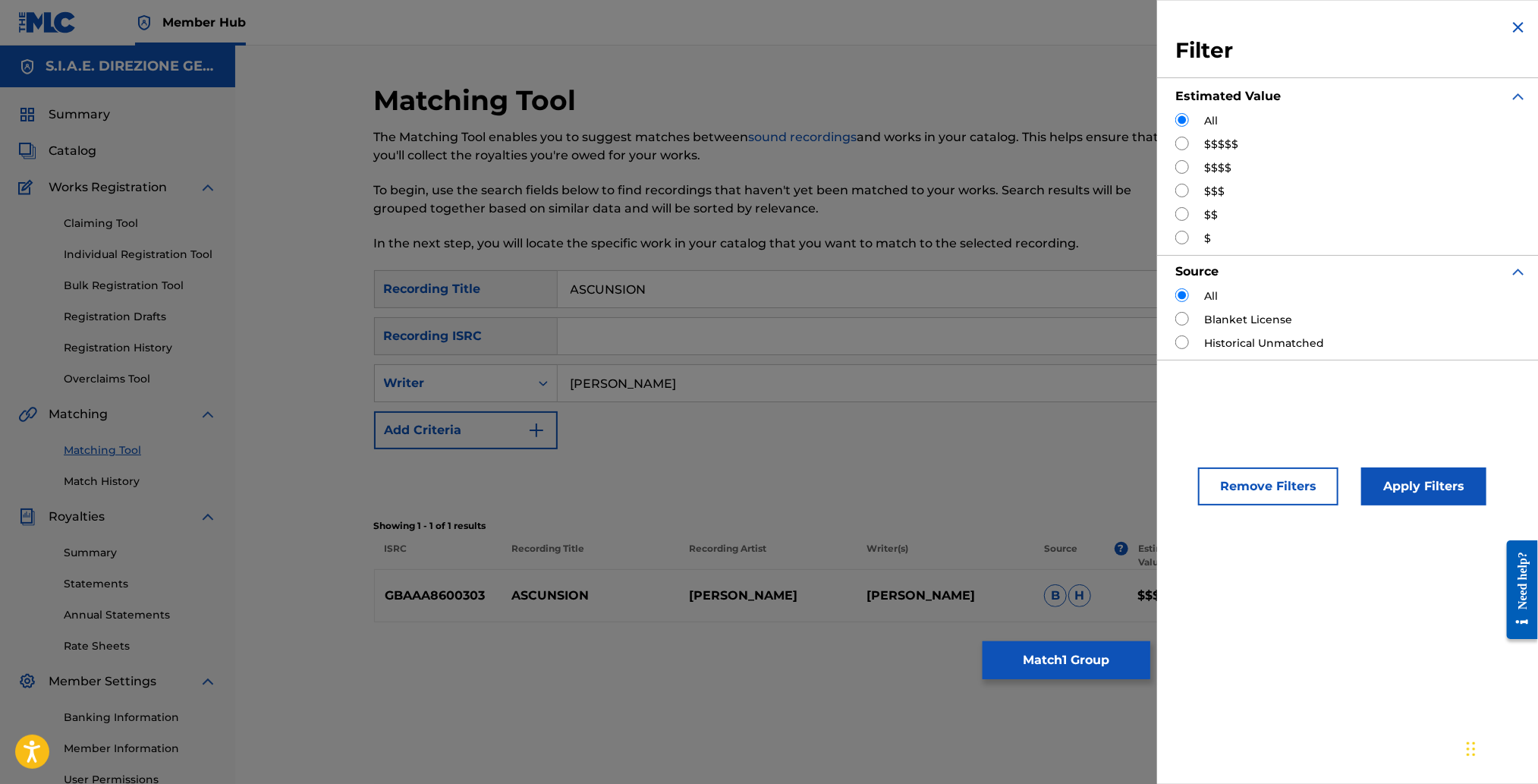
click at [752, 290] on input "ASCUNSION" at bounding box center [978, 288] width 842 height 37
click at [1113, 467] on div "Search" at bounding box center [886, 479] width 1026 height 61
click at [1514, 28] on img "Search Form" at bounding box center [1518, 27] width 18 height 18
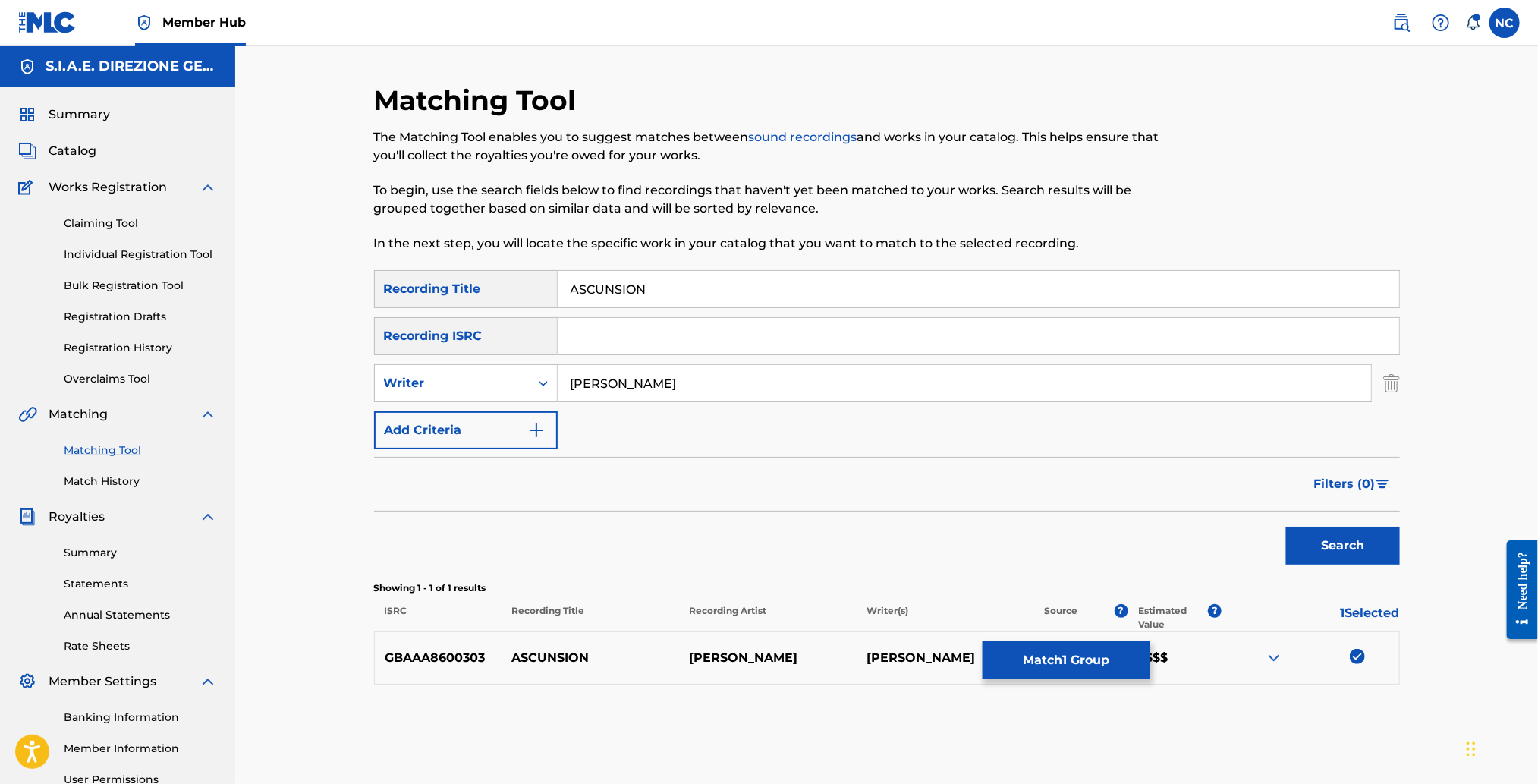
drag, startPoint x: 657, startPoint y: 292, endPoint x: 558, endPoint y: 292, distance: 99.0
click at [558, 292] on input "ASCUNSION" at bounding box center [978, 288] width 842 height 37
paste input "UNC"
type input "ASUNCION"
click at [1364, 553] on button "Search" at bounding box center [1343, 545] width 114 height 38
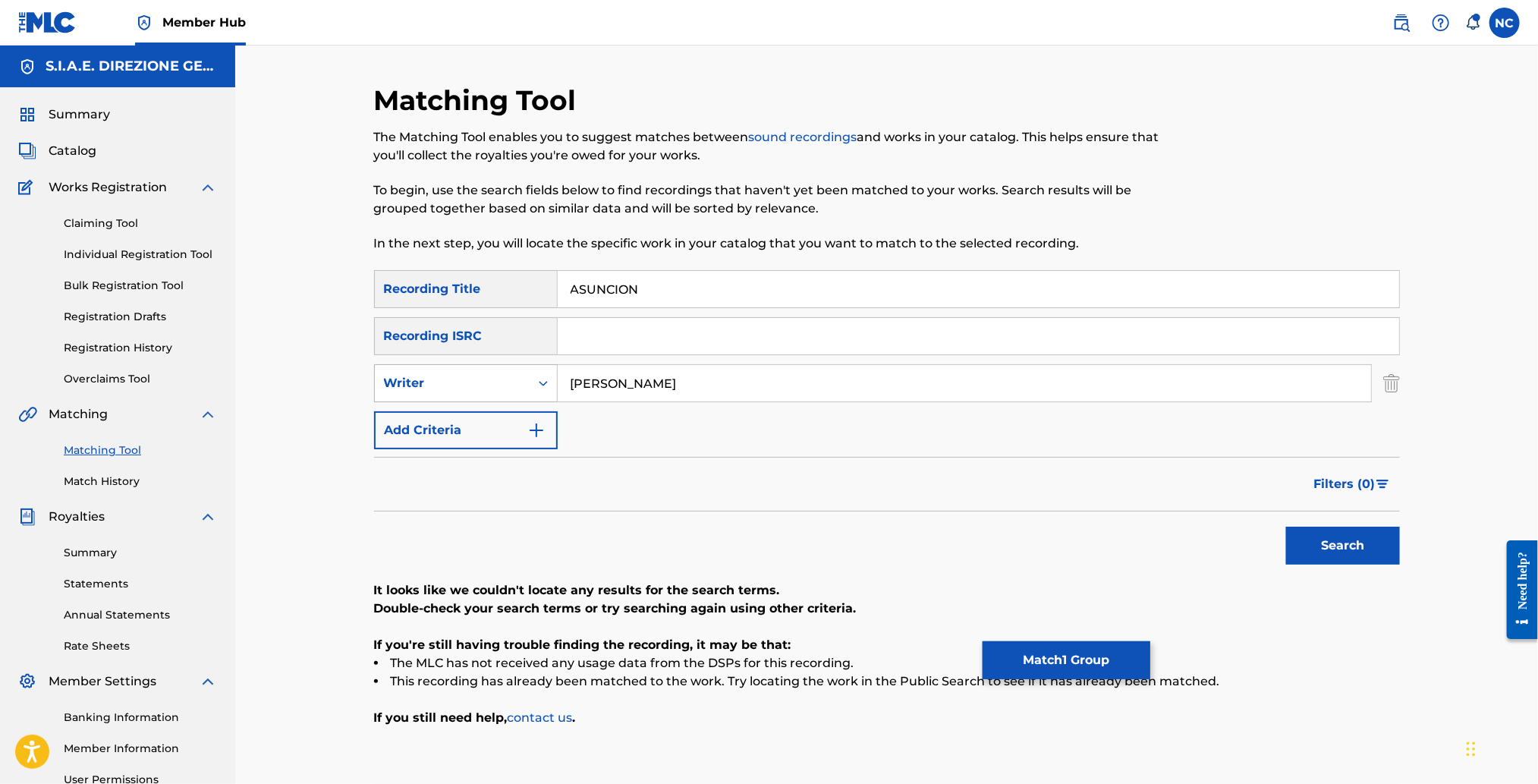
drag, startPoint x: 596, startPoint y: 380, endPoint x: 479, endPoint y: 380, distance: 117.0
click at [479, 380] on div "SearchWithCriteria12ae716b-e940-4508-bcba-417ef99aabf1 Writer ENNIO MORRICONE" at bounding box center [886, 383] width 1026 height 38
click at [1286, 526] on button "Search" at bounding box center [1343, 545] width 114 height 38
type input "[PERSON_NAME]"
click at [1286, 526] on button "Search" at bounding box center [1343, 545] width 114 height 38
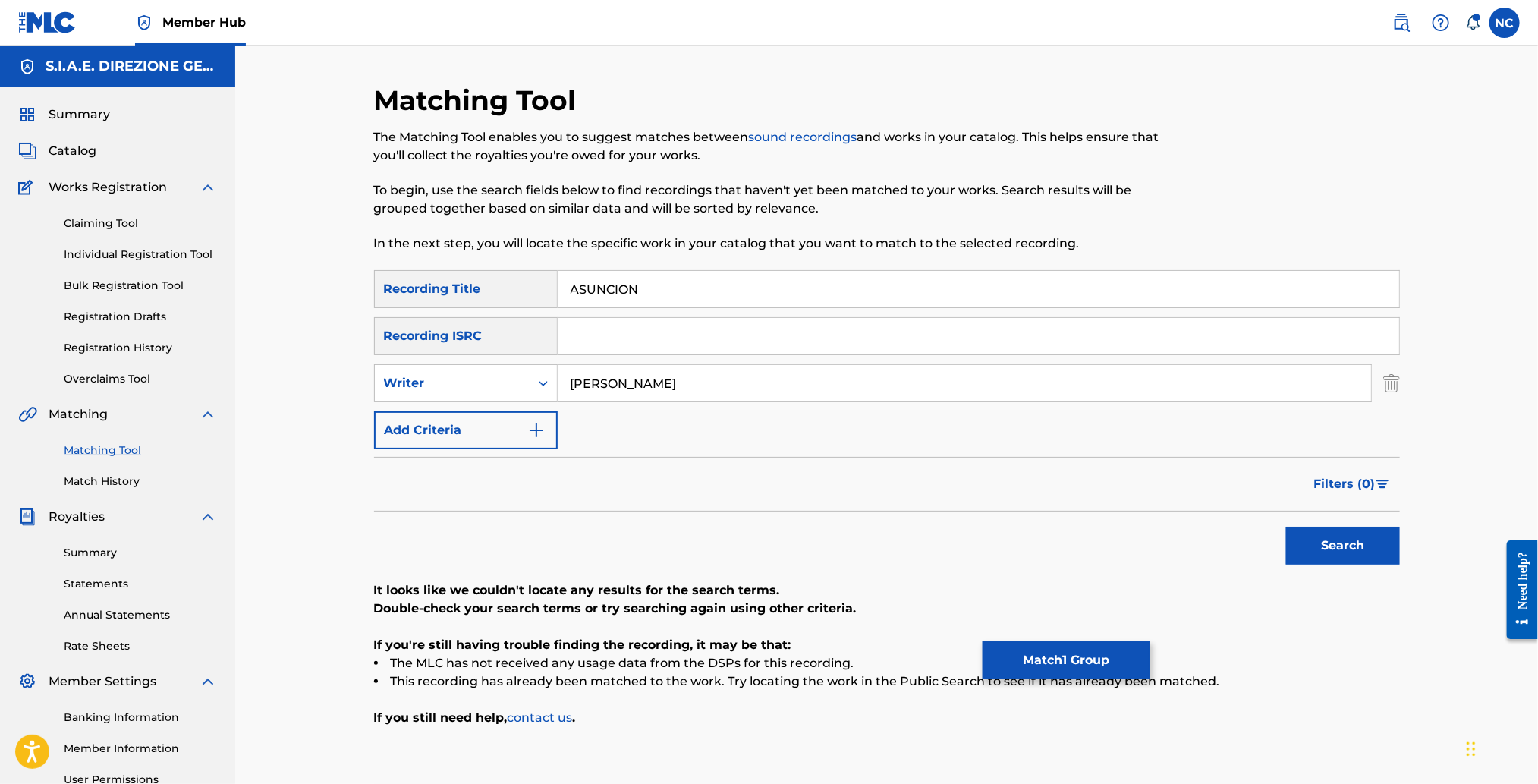
drag, startPoint x: 652, startPoint y: 285, endPoint x: 587, endPoint y: 287, distance: 65.0
click at [587, 287] on input "ASUNCION" at bounding box center [978, 288] width 842 height 37
type input "ASSUNZIONE"
click at [1286, 526] on button "Search" at bounding box center [1343, 545] width 114 height 38
click at [1349, 479] on span "Filters ( 0 )" at bounding box center [1345, 484] width 62 height 18
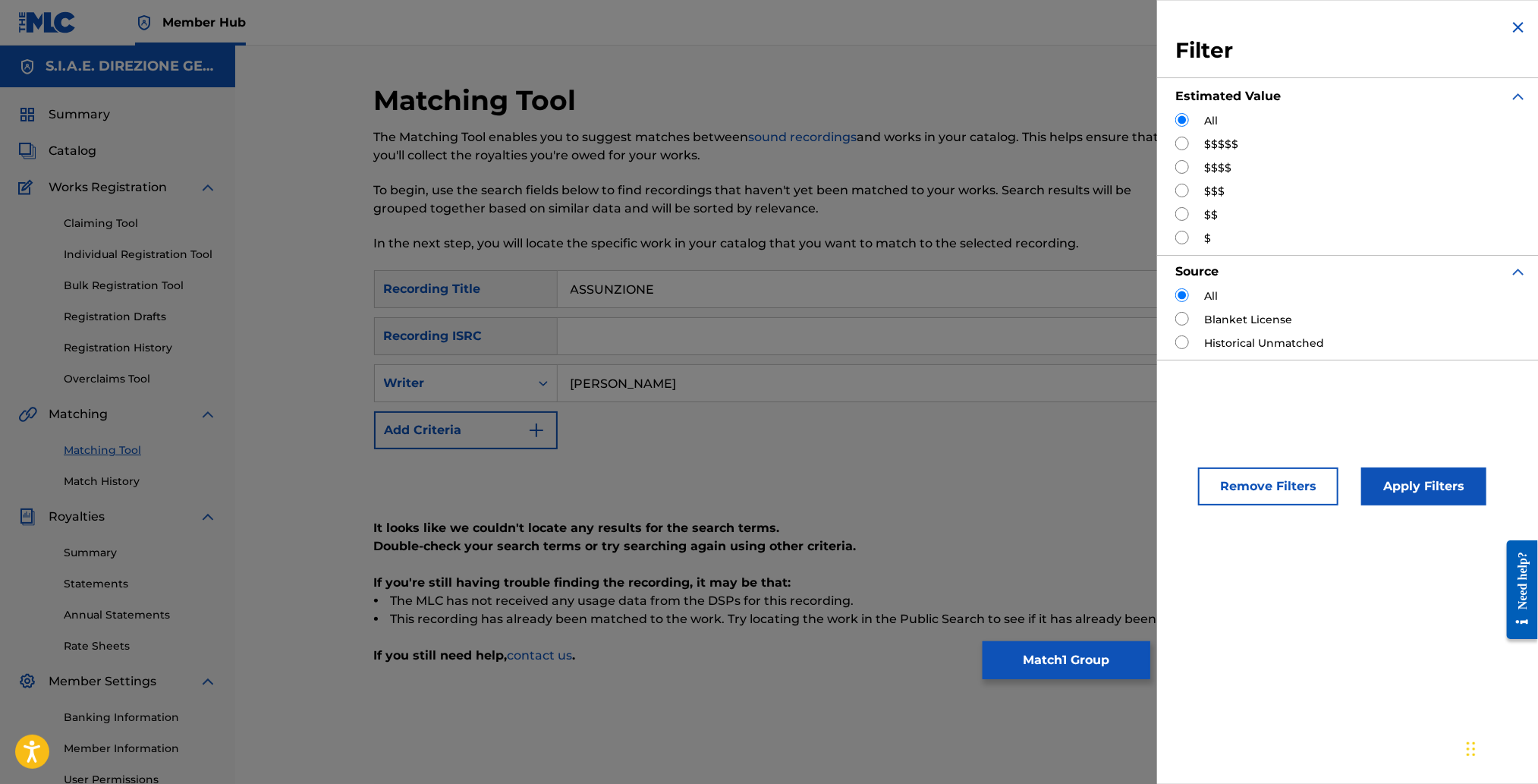
click at [1185, 142] on input "Search Form" at bounding box center [1182, 143] width 14 height 14
radio input "true"
click at [1183, 292] on input "Search Form" at bounding box center [1182, 295] width 14 height 14
click at [1382, 487] on button "Apply Filters" at bounding box center [1423, 486] width 125 height 38
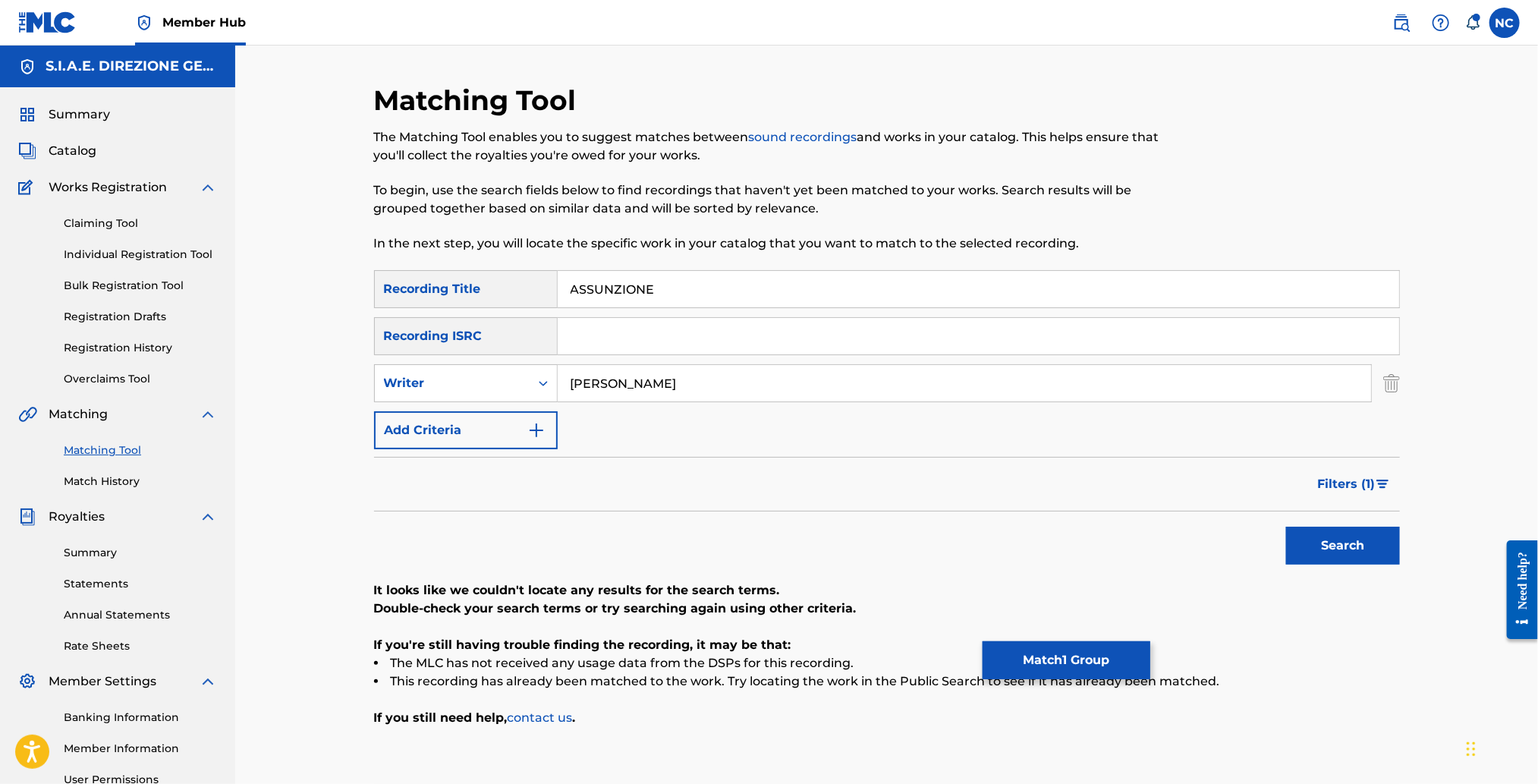
drag, startPoint x: 711, startPoint y: 301, endPoint x: 355, endPoint y: 300, distance: 356.0
click at [356, 300] on div "Matching Tool The Matching Tool enables you to suggest matches between sound re…" at bounding box center [886, 476] width 1062 height 785
click at [674, 283] on input "Search Form" at bounding box center [978, 288] width 842 height 37
paste input "ASUNCION"
type input "ASUNCION"
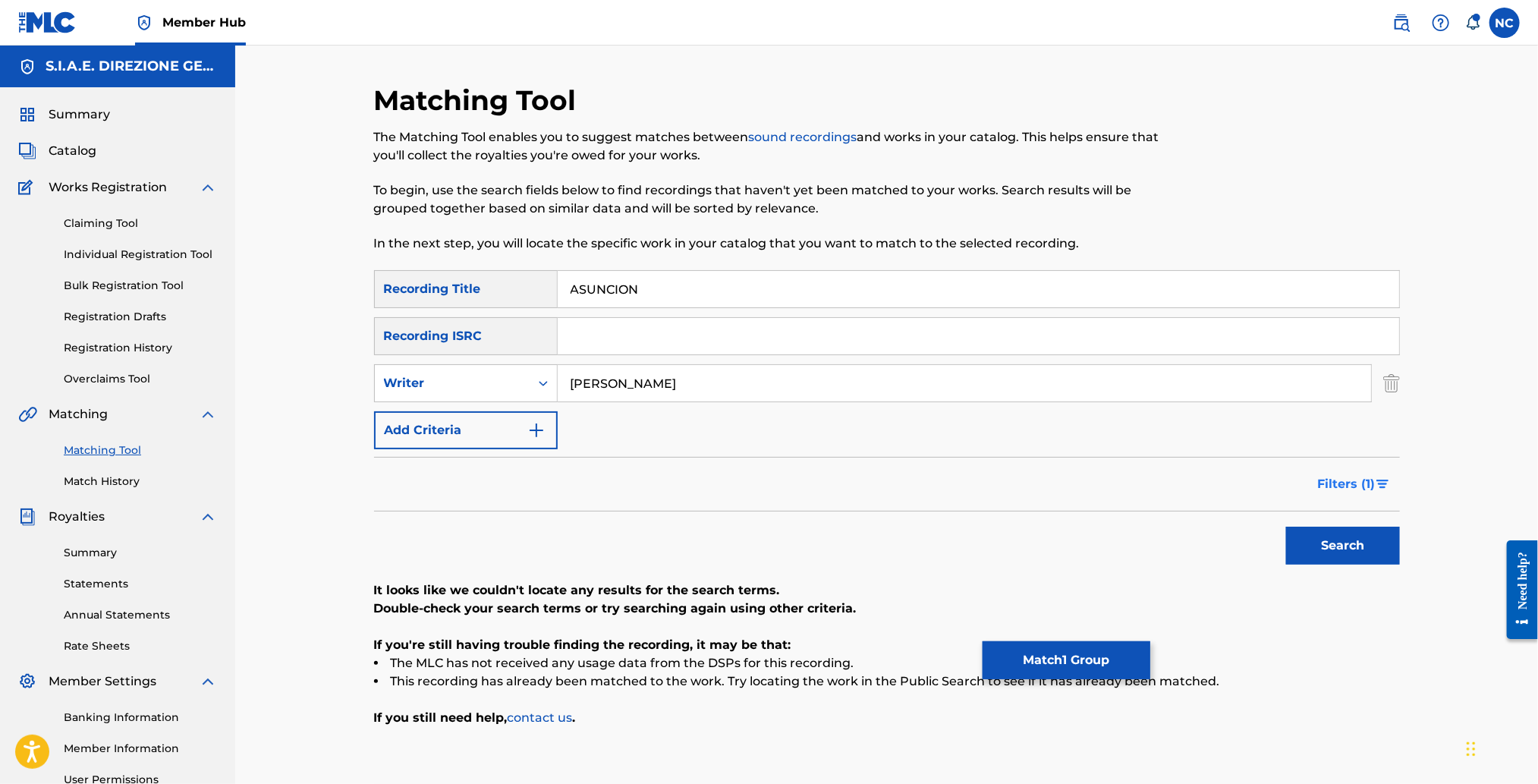
click at [1329, 489] on span "Filters ( 1 )" at bounding box center [1346, 484] width 58 height 18
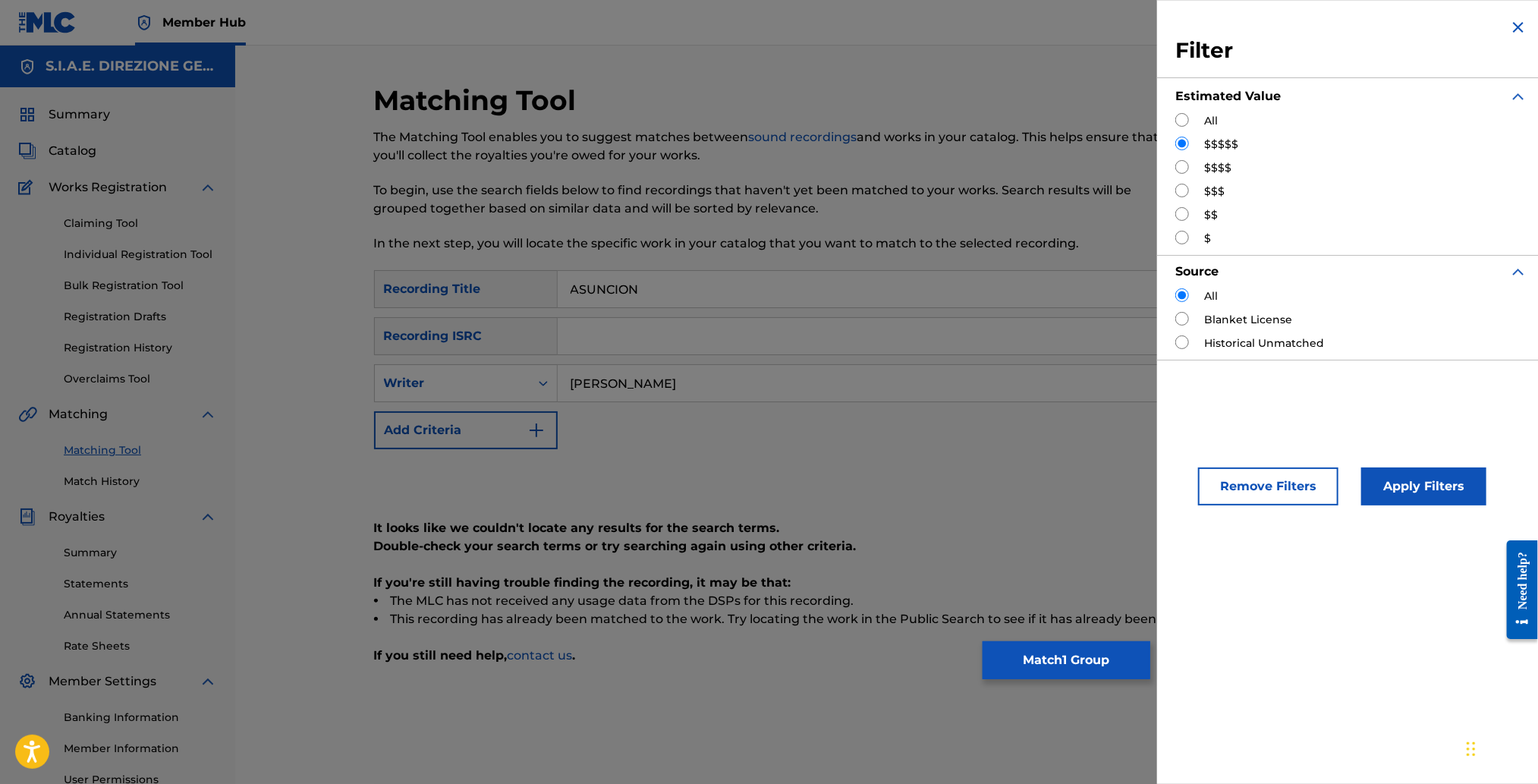
click at [1183, 119] on input "Search Form" at bounding box center [1182, 119] width 14 height 14
radio input "true"
click at [1459, 485] on button "Apply Filters" at bounding box center [1423, 486] width 125 height 38
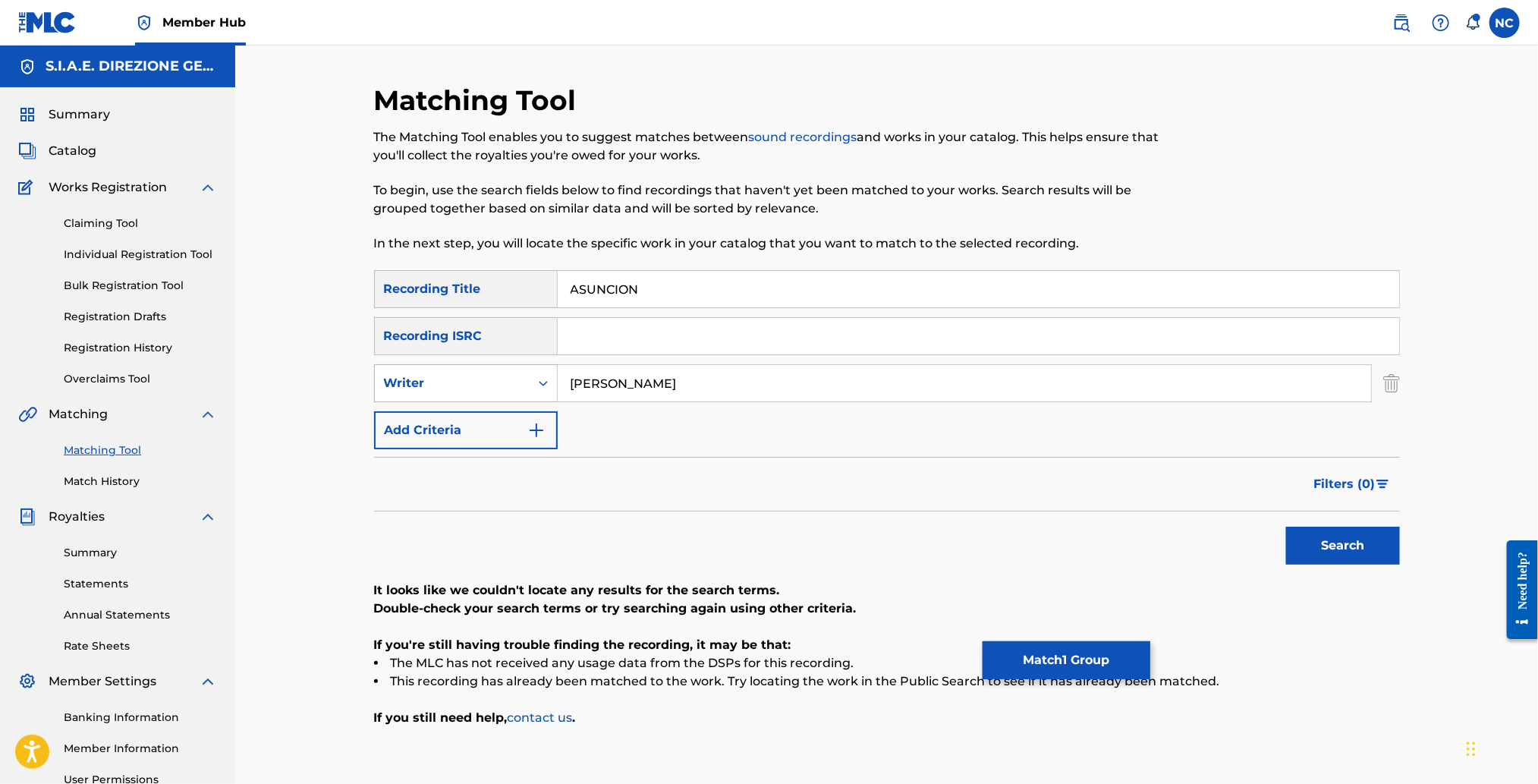
drag, startPoint x: 610, startPoint y: 383, endPoint x: 440, endPoint y: 383, distance: 170.0
click at [440, 383] on div "SearchWithCriteria12ae716b-e940-4508-bcba-417ef99aabf1 Writer ENNIO MORRICONE" at bounding box center [886, 383] width 1026 height 38
type input "MORRICONE"
click at [1340, 570] on div "Search" at bounding box center [1339, 541] width 121 height 61
click at [1340, 555] on button "Search" at bounding box center [1343, 545] width 114 height 38
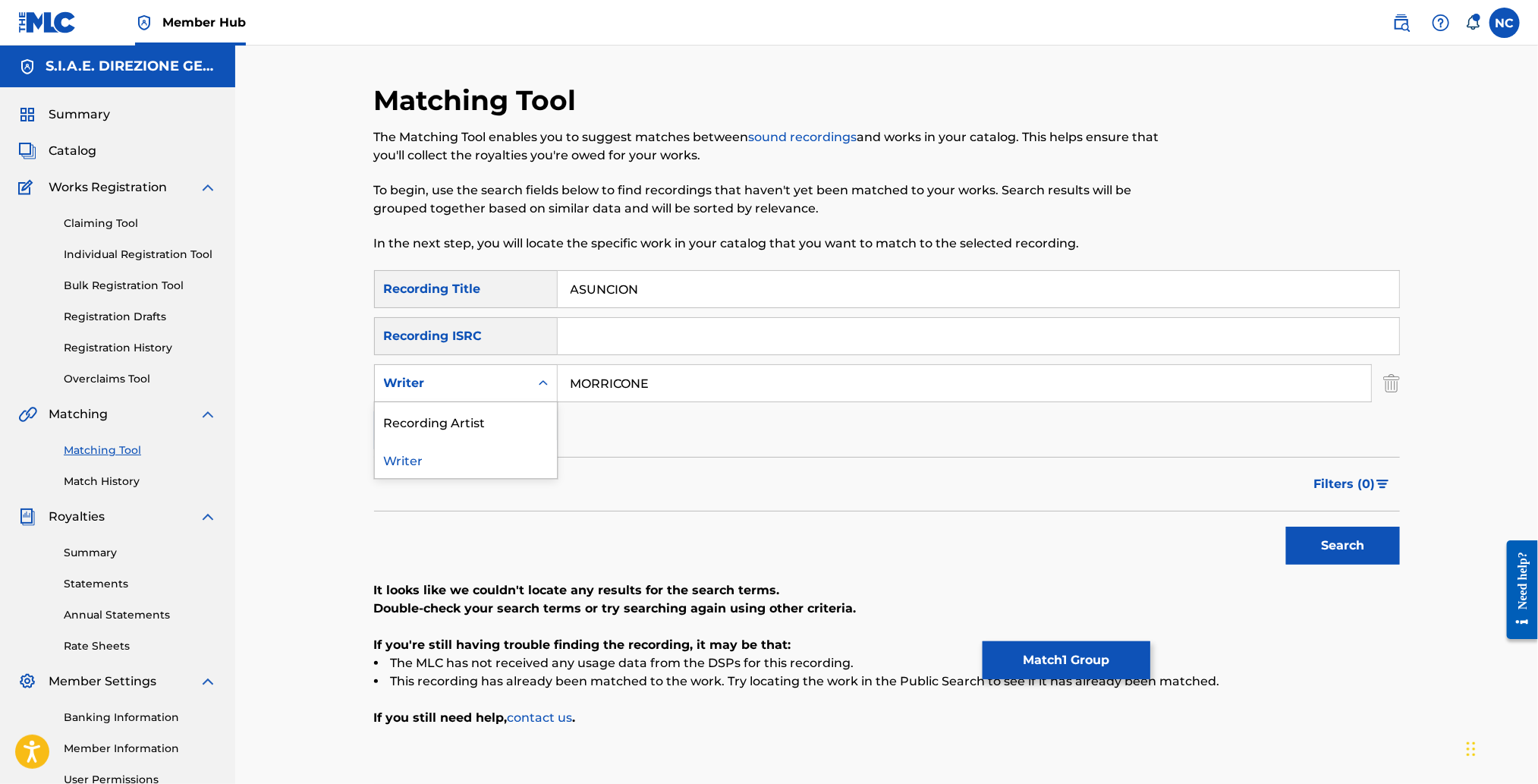
click at [531, 385] on div "Search Form" at bounding box center [544, 383] width 28 height 28
drag, startPoint x: 510, startPoint y: 415, endPoint x: 522, endPoint y: 418, distance: 12.4
click at [511, 417] on div "Recording Artist" at bounding box center [466, 421] width 182 height 38
click at [764, 383] on input "Search Form" at bounding box center [964, 383] width 813 height 37
click at [1286, 526] on button "Search" at bounding box center [1343, 545] width 114 height 38
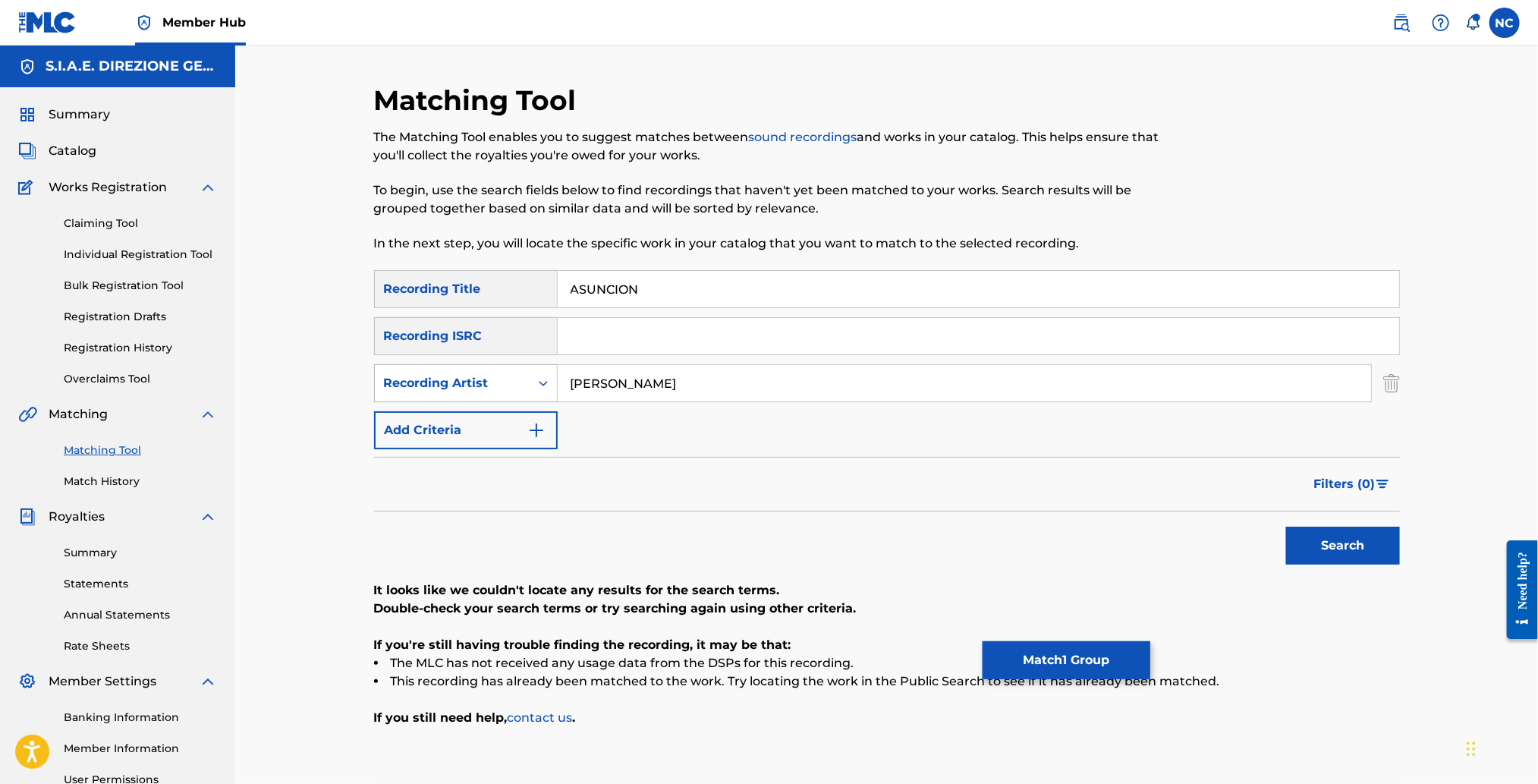
drag, startPoint x: 614, startPoint y: 380, endPoint x: 514, endPoint y: 382, distance: 100.0
click at [514, 382] on div "SearchWithCriteria3b5d066b-ceff-413b-b421-0187d4d19312 Recording Artist ENNIO M…" at bounding box center [886, 383] width 1026 height 38
type input "MORRICONE"
click at [1286, 526] on button "Search" at bounding box center [1343, 545] width 114 height 38
click at [1095, 668] on button "Match 1 Group" at bounding box center [1066, 660] width 167 height 38
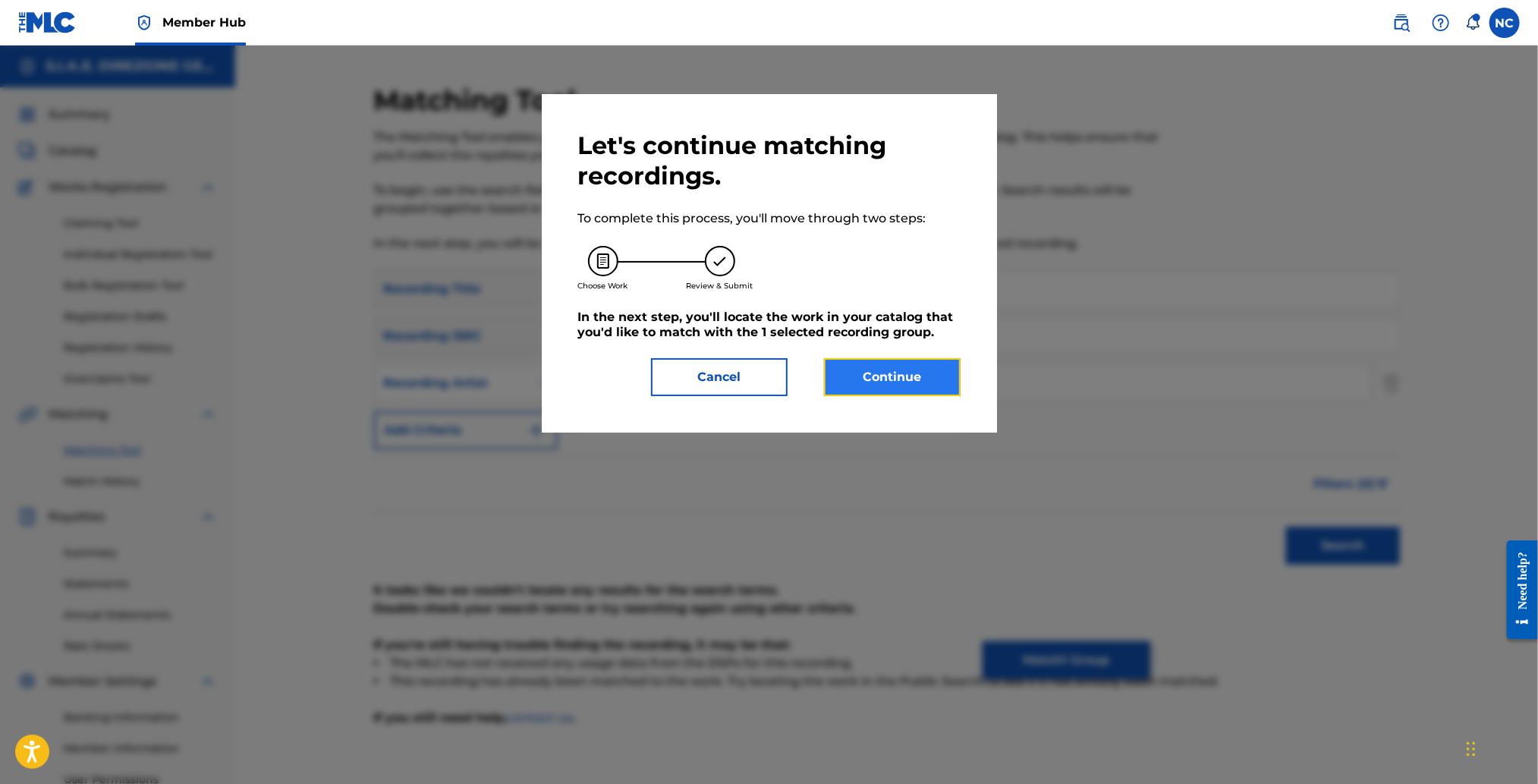
click at [947, 366] on button "Continue" at bounding box center [892, 377] width 136 height 38
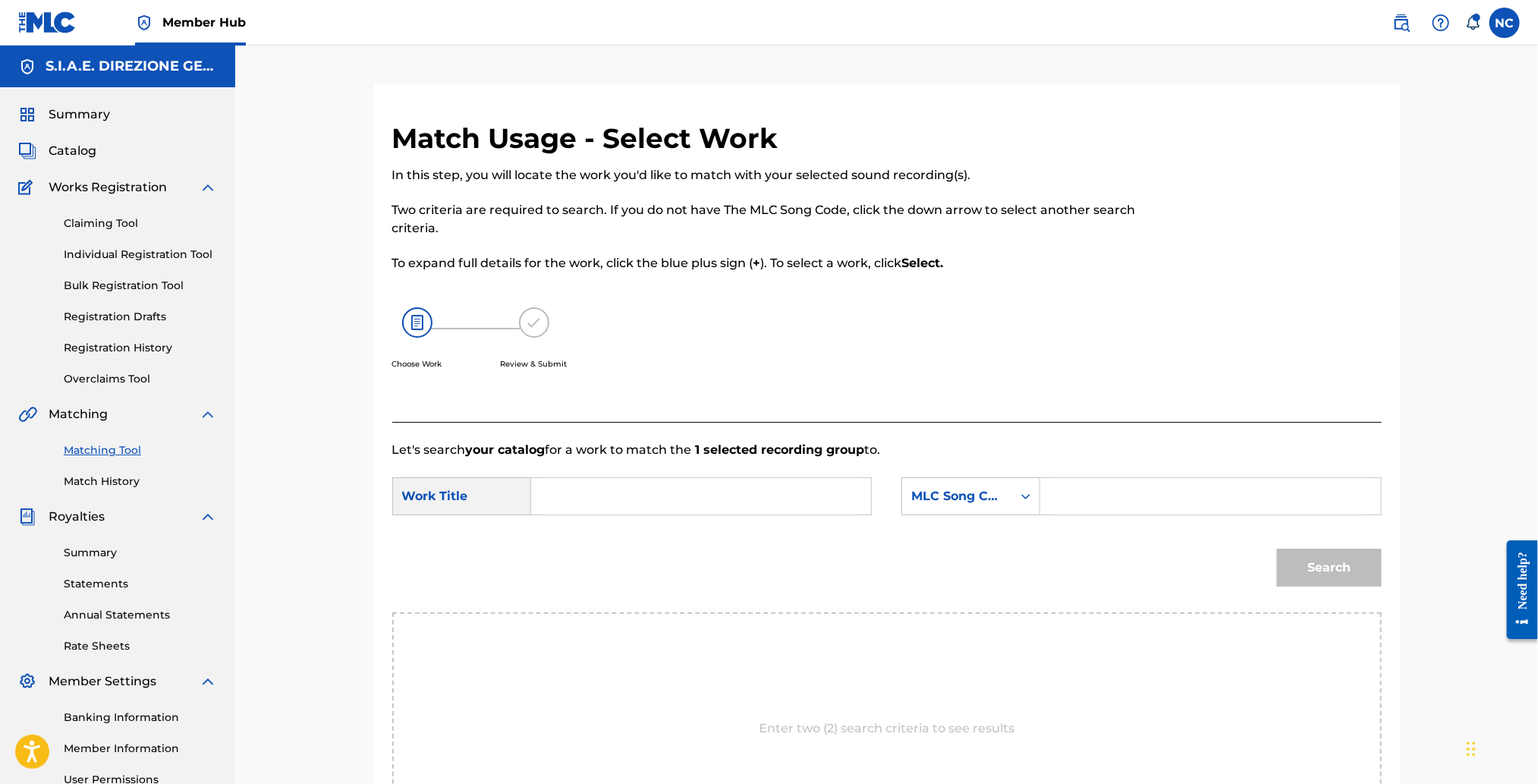
click at [1077, 483] on input "Search Form" at bounding box center [1210, 496] width 314 height 37
paste input "A2543E"
type input "A2543E"
click at [566, 489] on input "Search Form" at bounding box center [701, 496] width 314 height 37
paste input "ASUNCION"
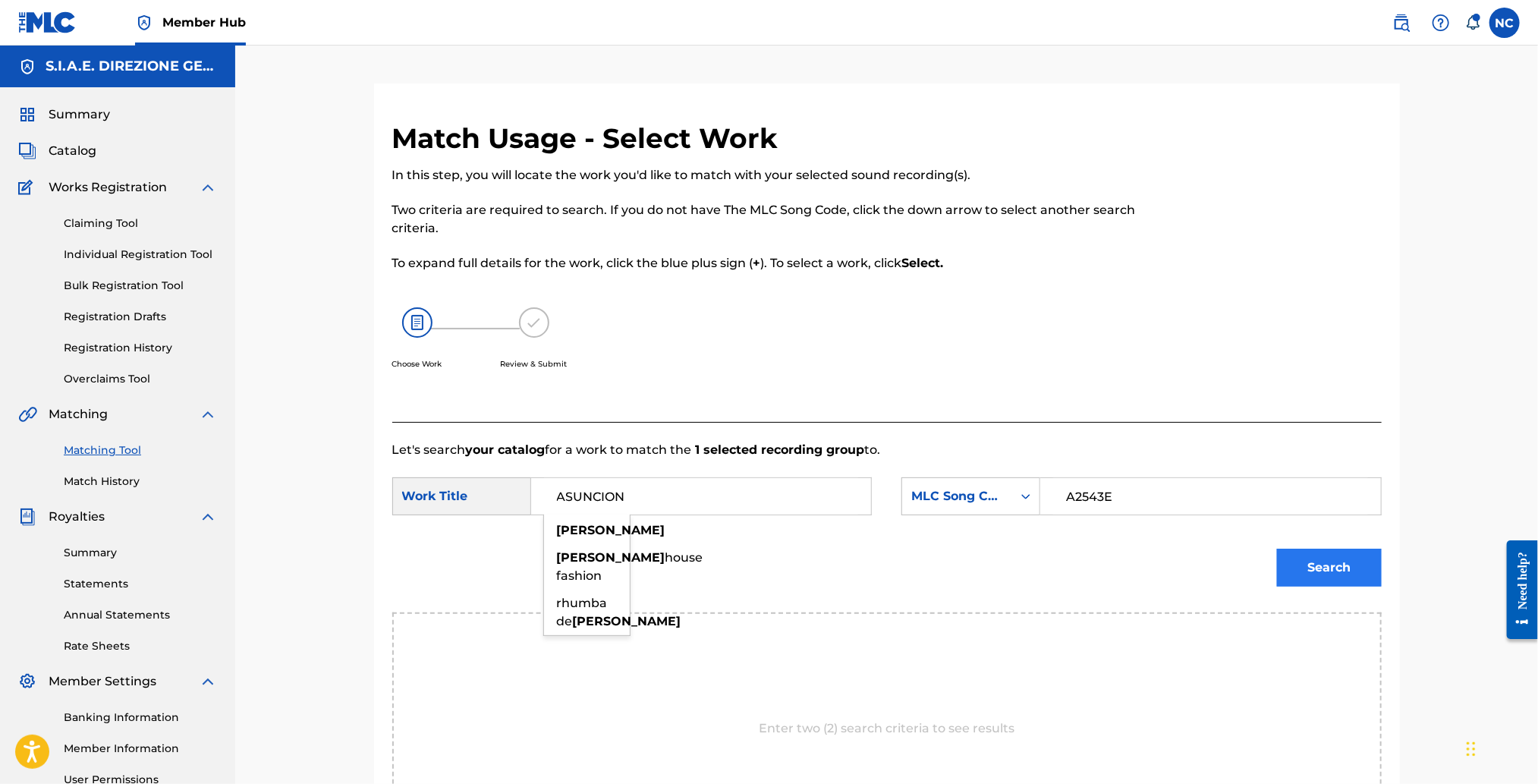
type input "ASUNCION"
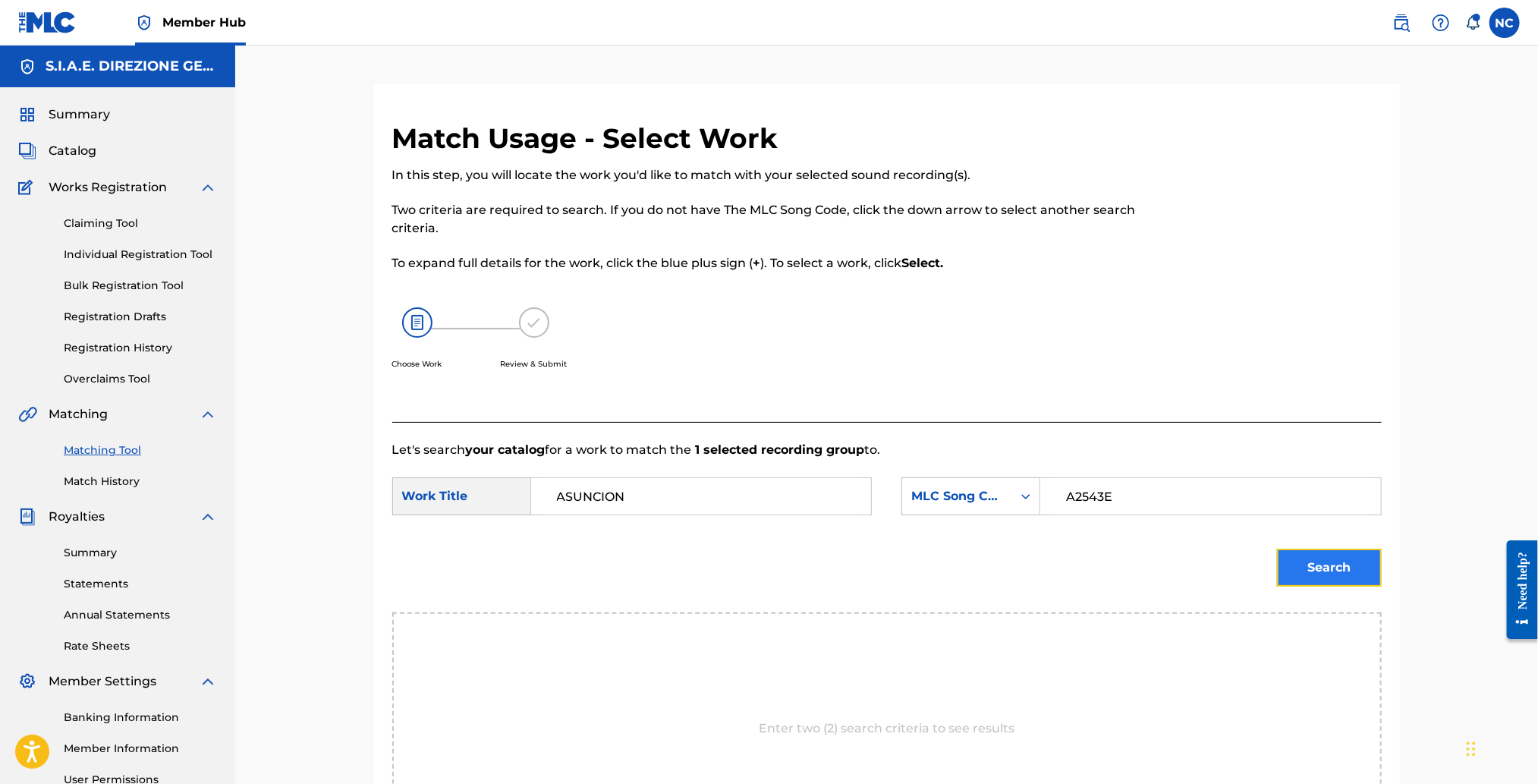
click at [1306, 568] on button "Search" at bounding box center [1329, 567] width 105 height 38
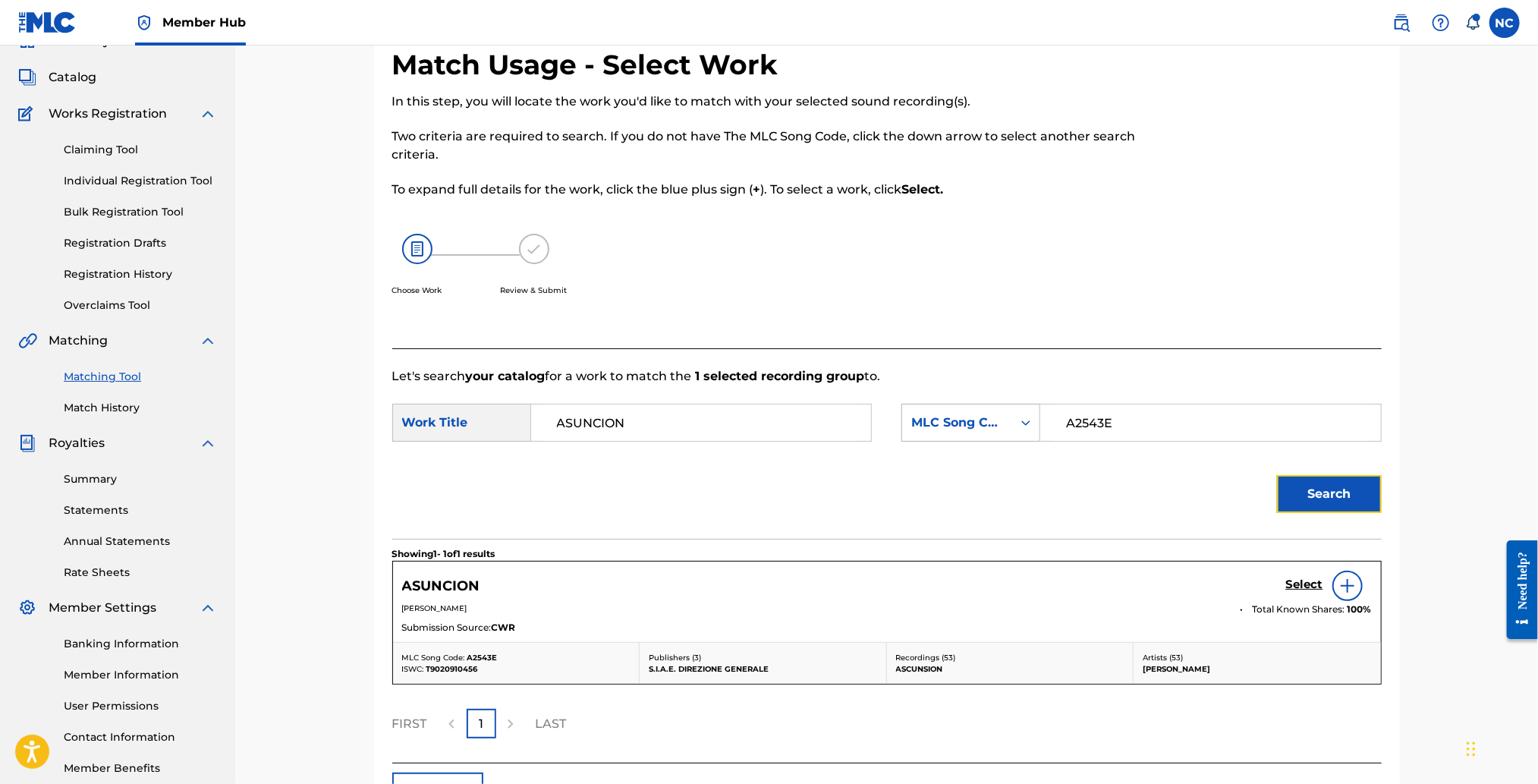
scroll to position [113, 0]
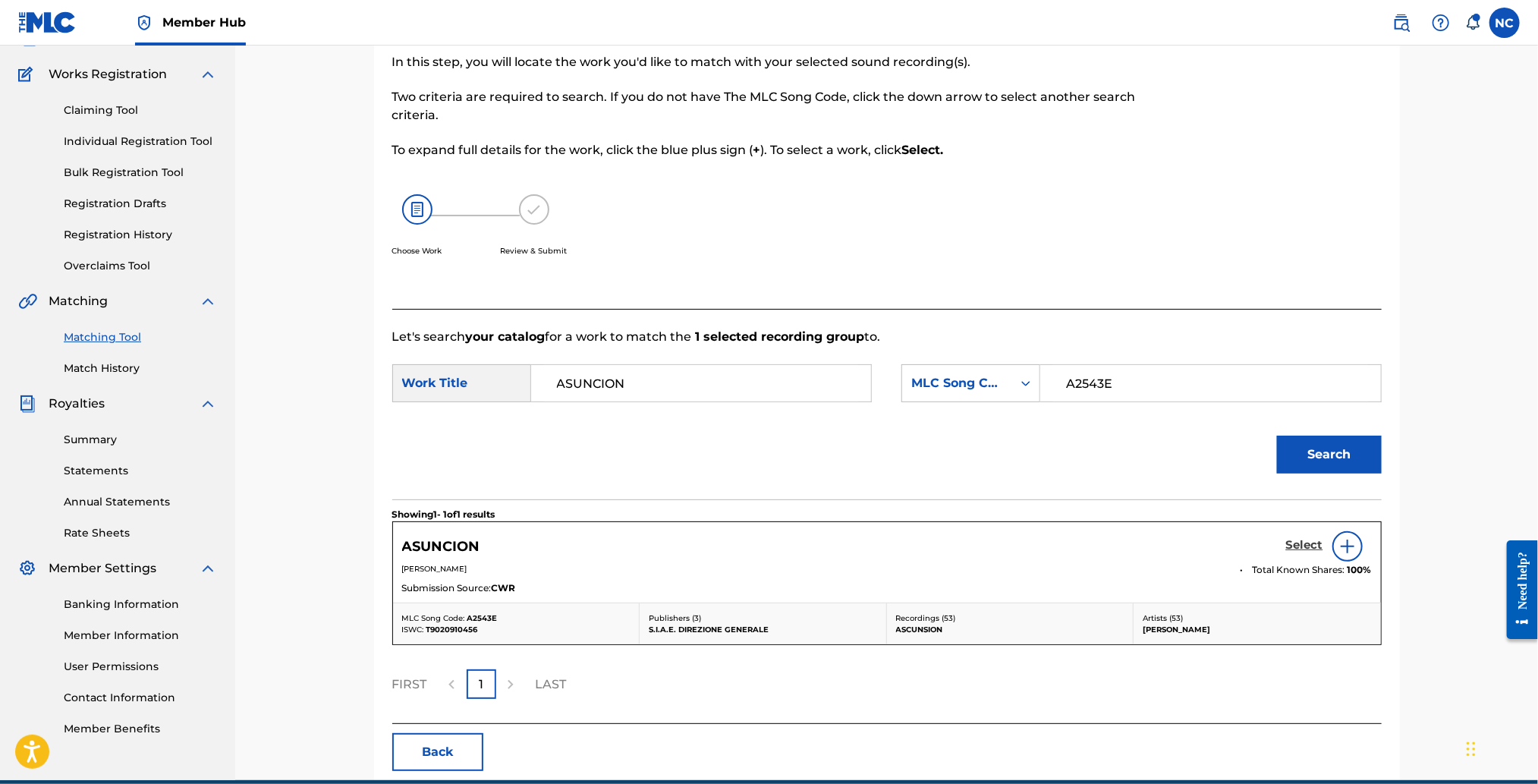
click at [1296, 548] on h5 "Select" at bounding box center [1305, 545] width 37 height 15
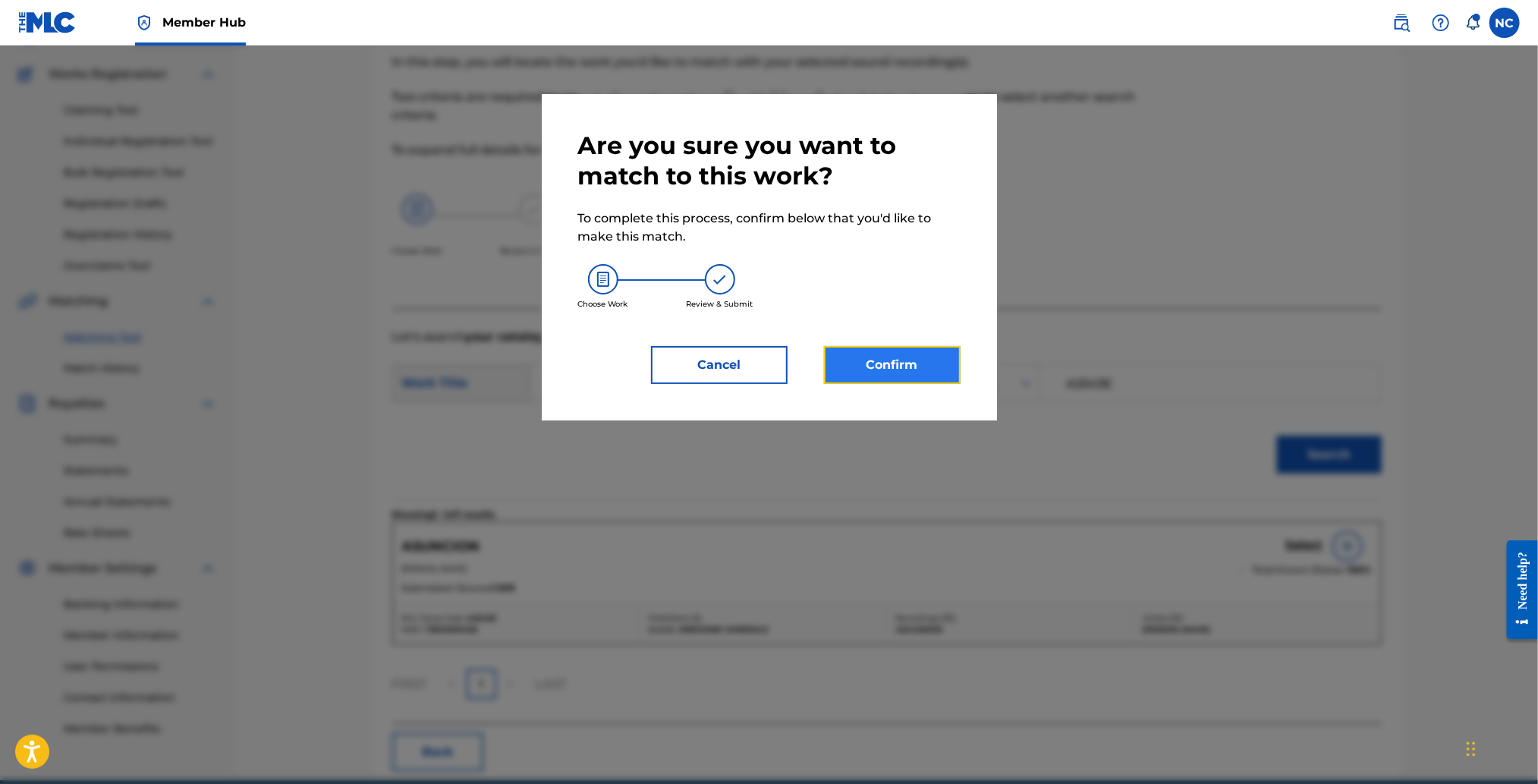
click at [905, 362] on button "Confirm" at bounding box center [892, 365] width 136 height 38
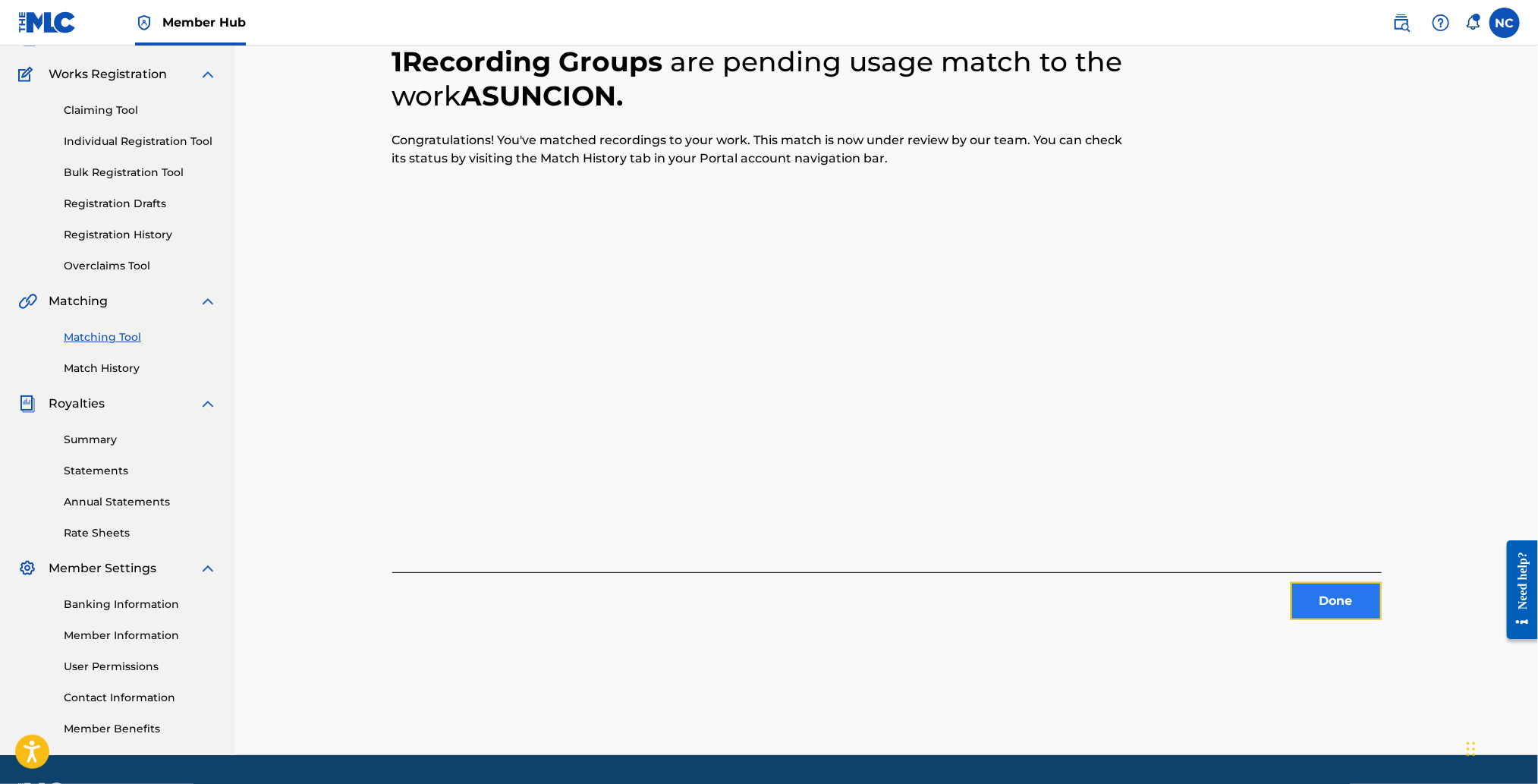
click at [1336, 596] on button "Done" at bounding box center [1336, 600] width 91 height 38
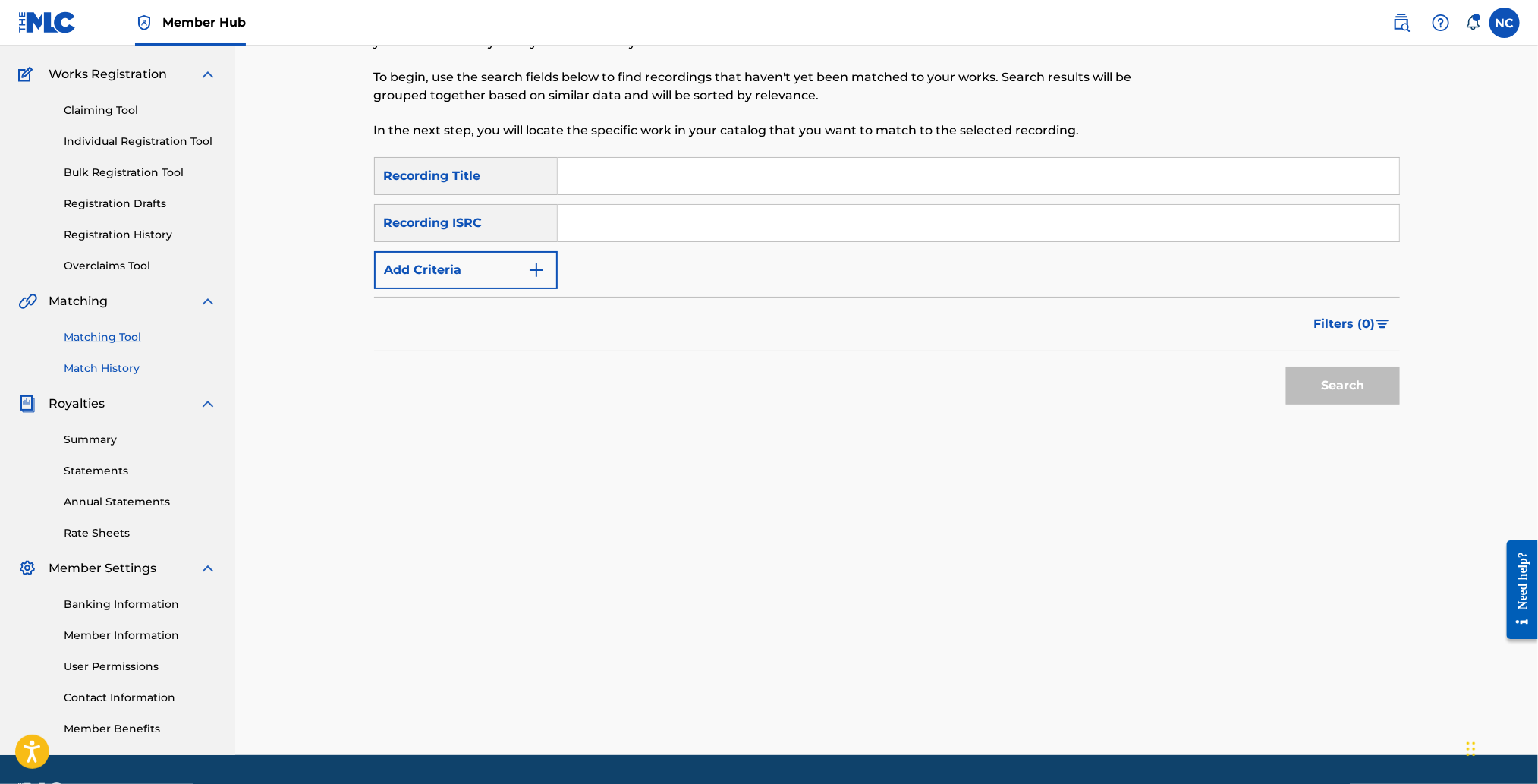
click at [85, 371] on link "Match History" at bounding box center [140, 369] width 154 height 16
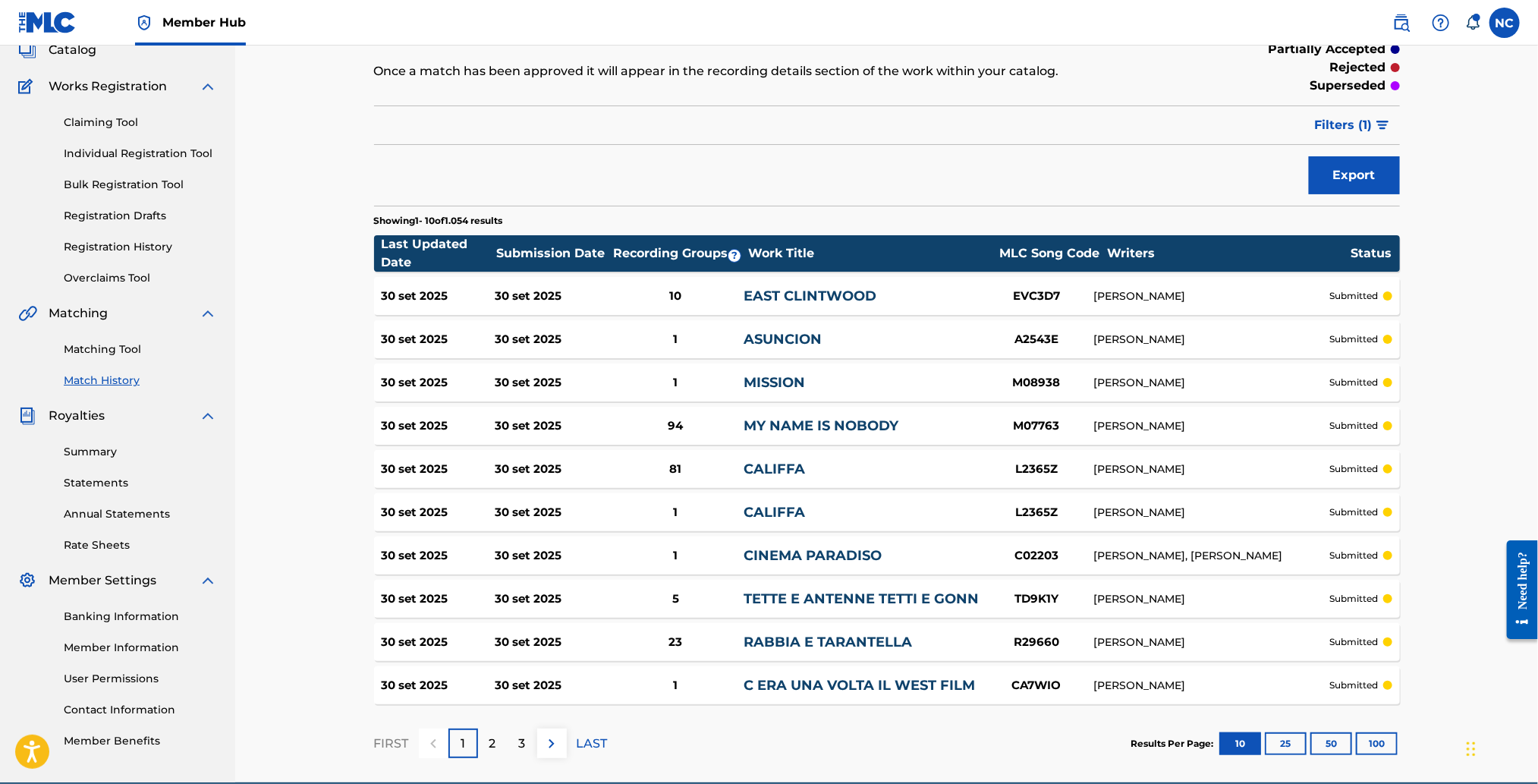
scroll to position [172, 0]
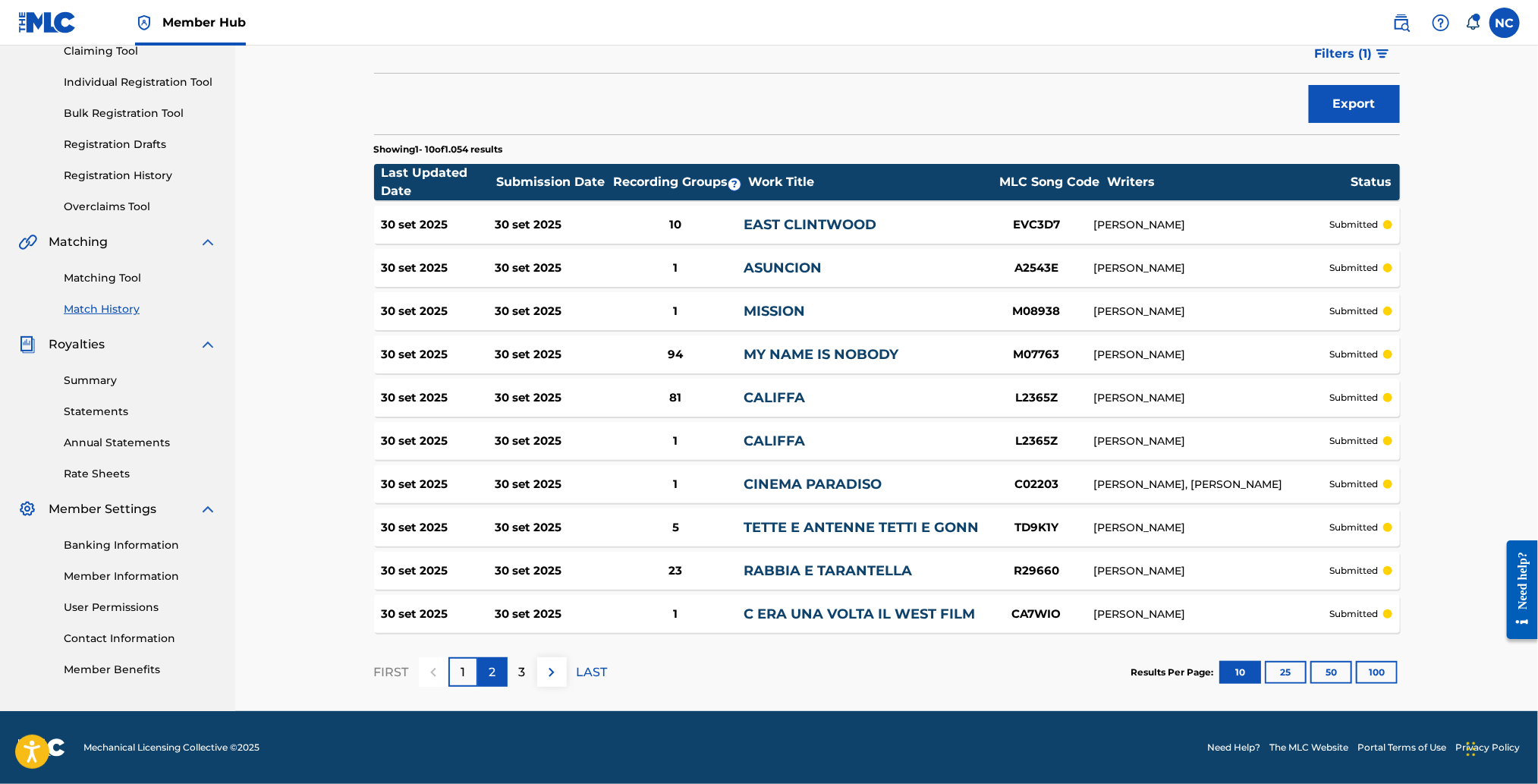
click at [496, 671] on p "2" at bounding box center [492, 672] width 6 height 18
click at [518, 671] on div "3" at bounding box center [522, 672] width 29 height 29
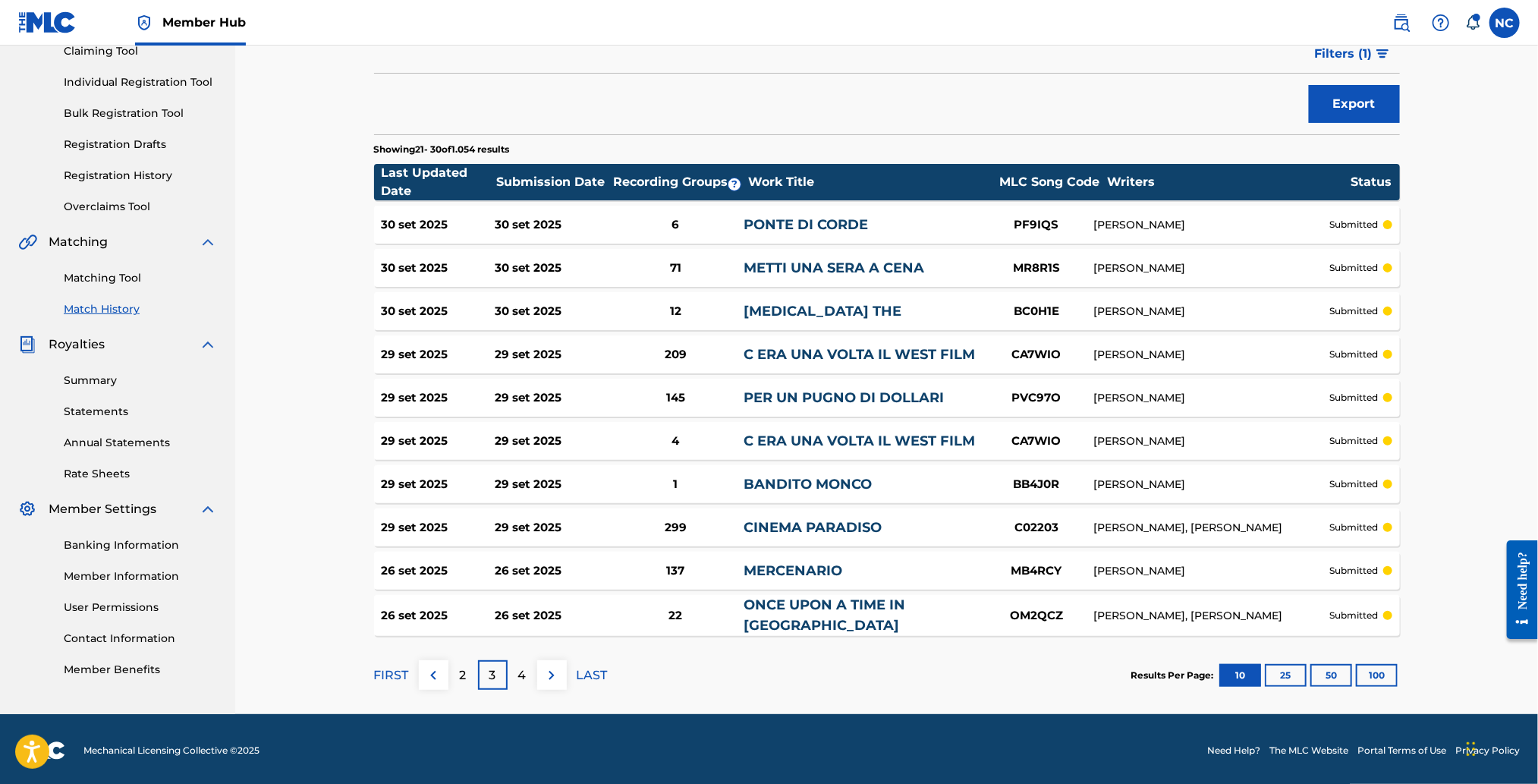
scroll to position [0, 0]
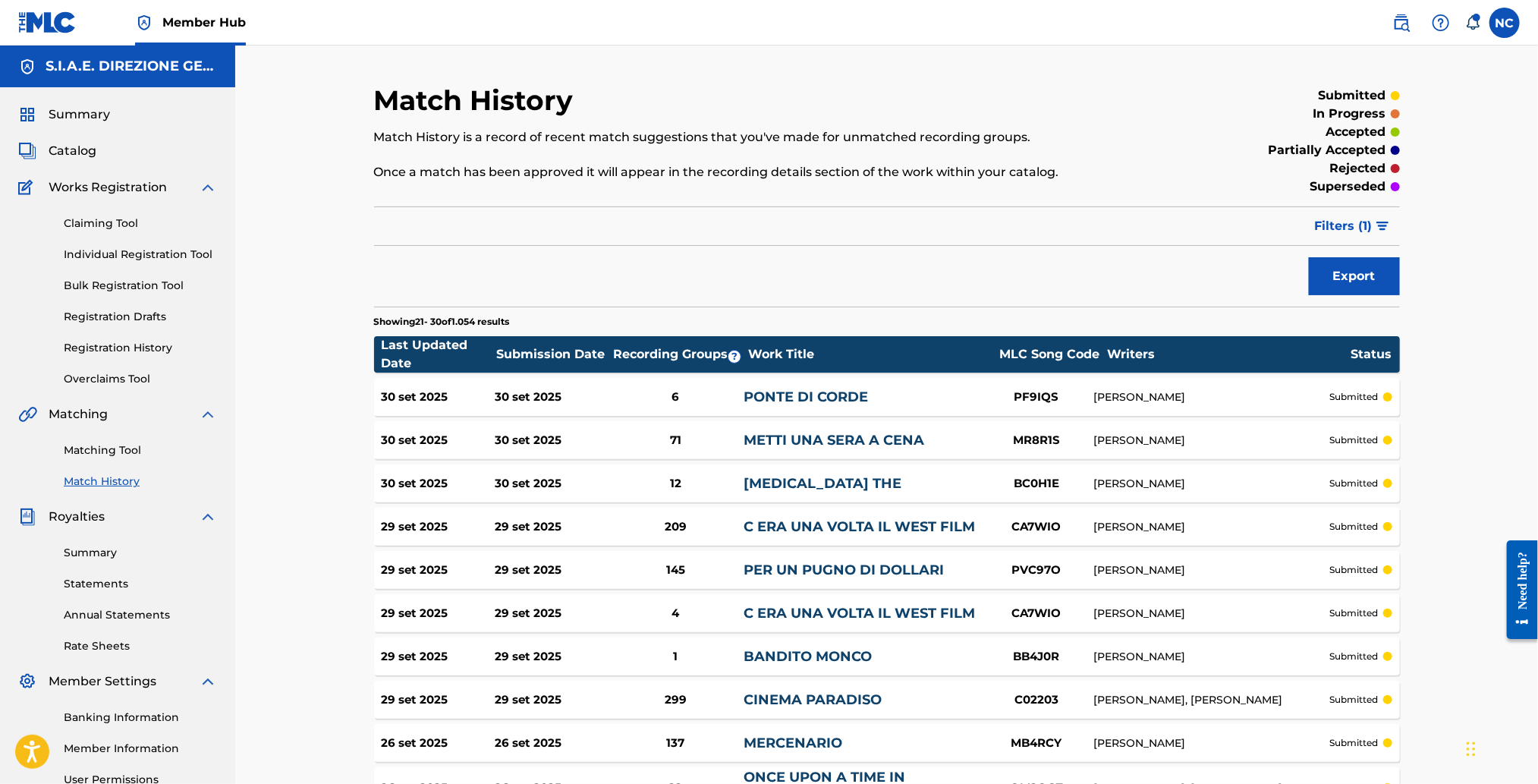
click at [115, 474] on link "Match History" at bounding box center [140, 482] width 154 height 16
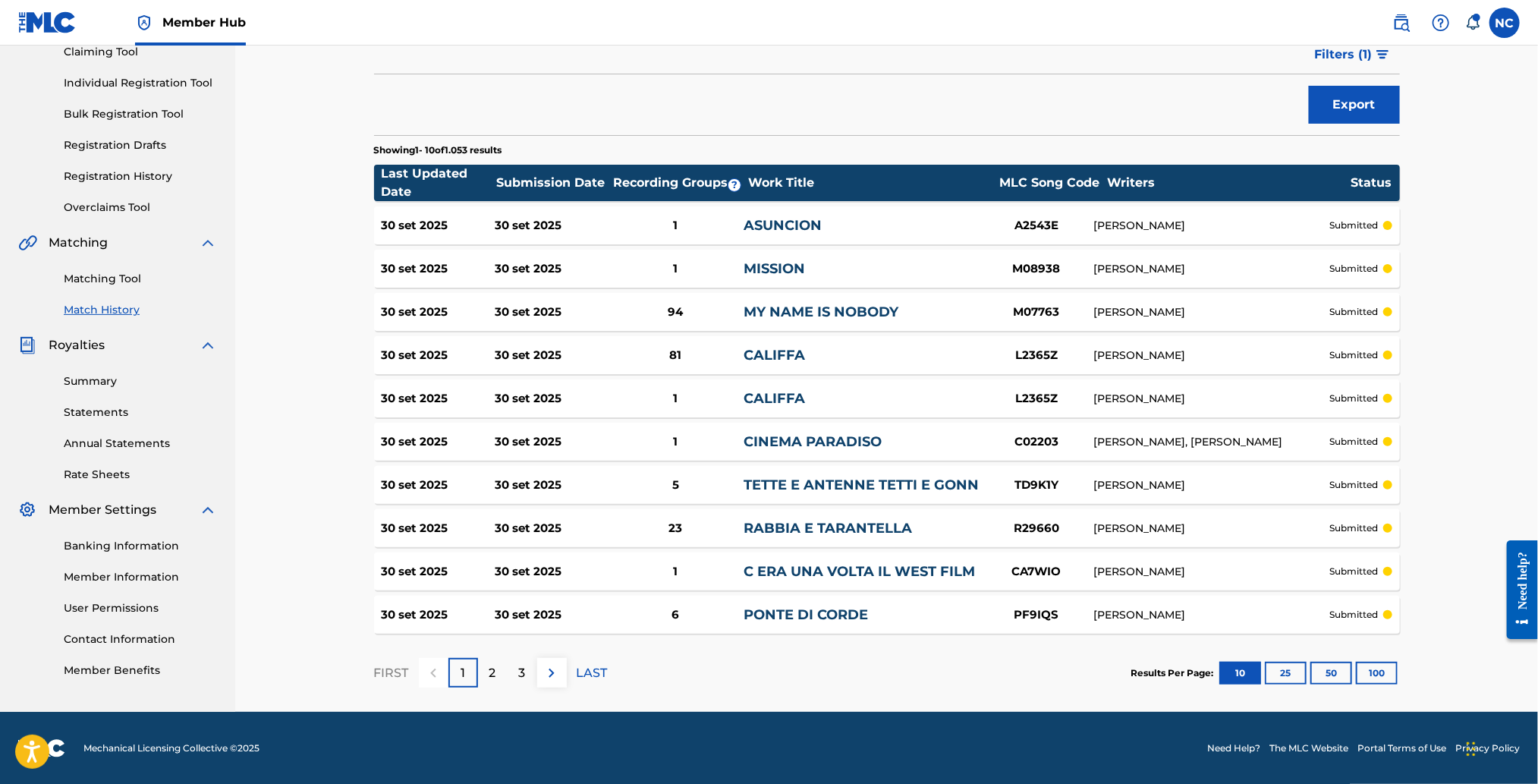
scroll to position [172, 0]
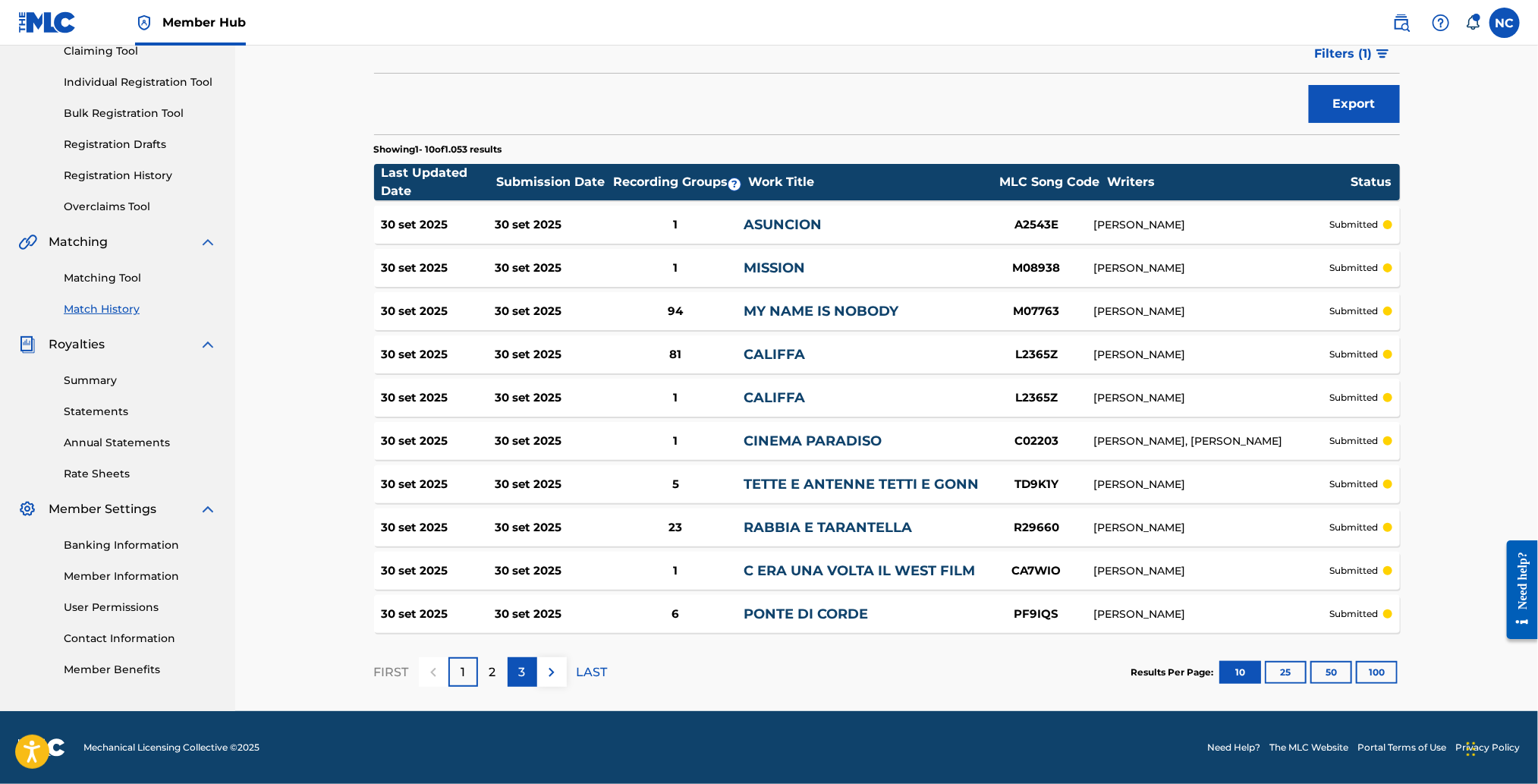
click at [526, 675] on div "3" at bounding box center [522, 672] width 29 height 29
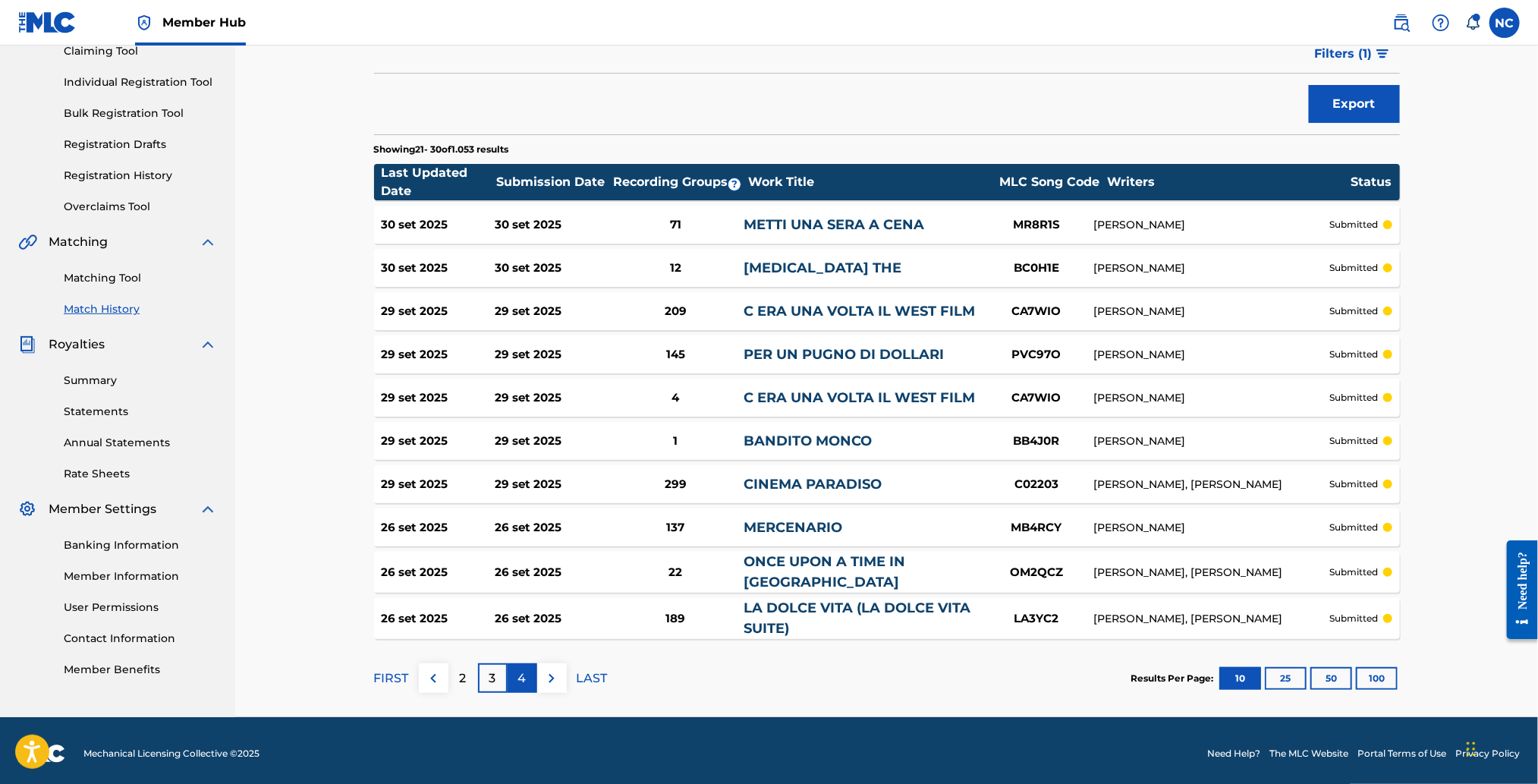
click at [528, 677] on div "4" at bounding box center [522, 678] width 29 height 29
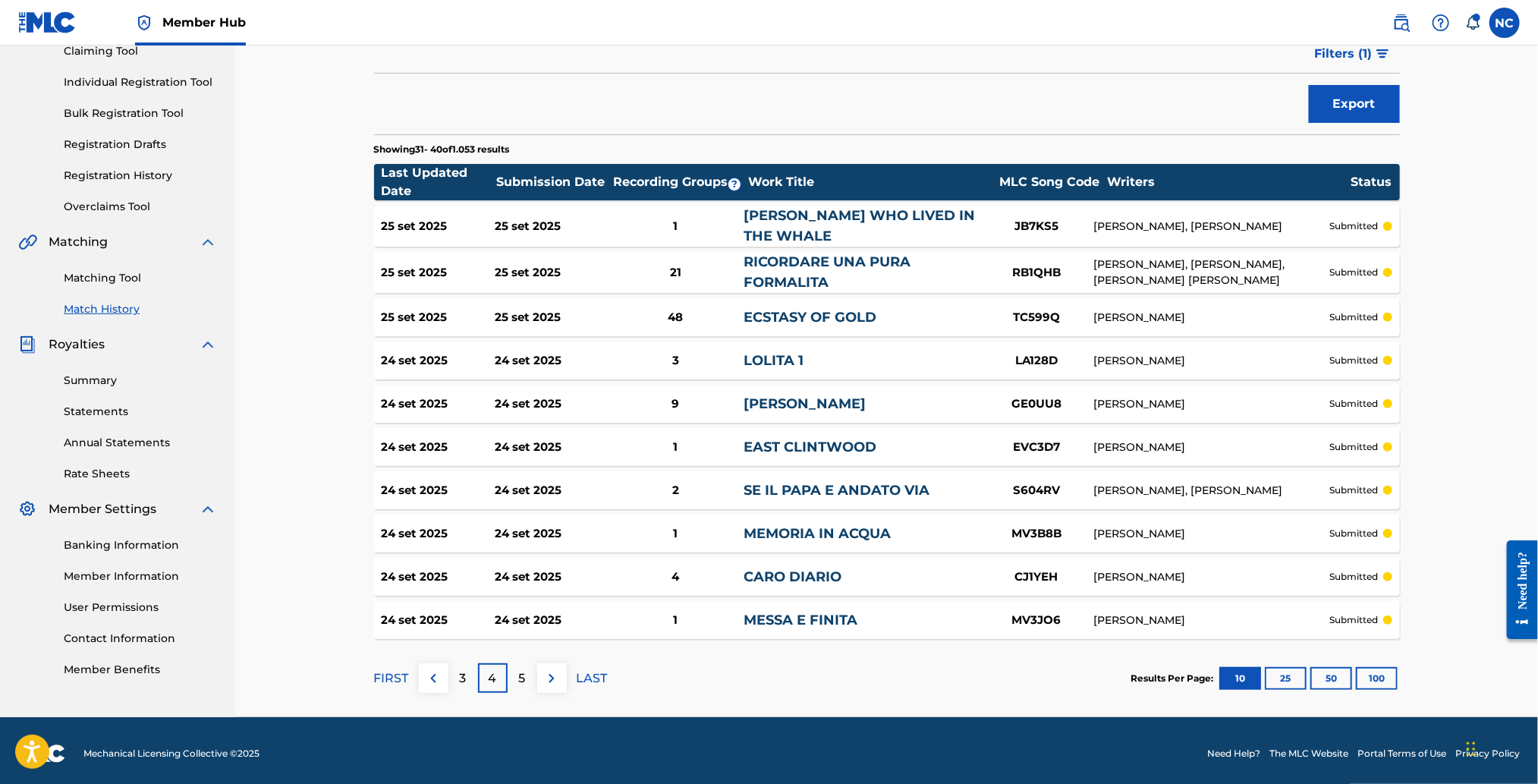
click at [825, 448] on link "EAST CLINTWOOD" at bounding box center [809, 447] width 132 height 17
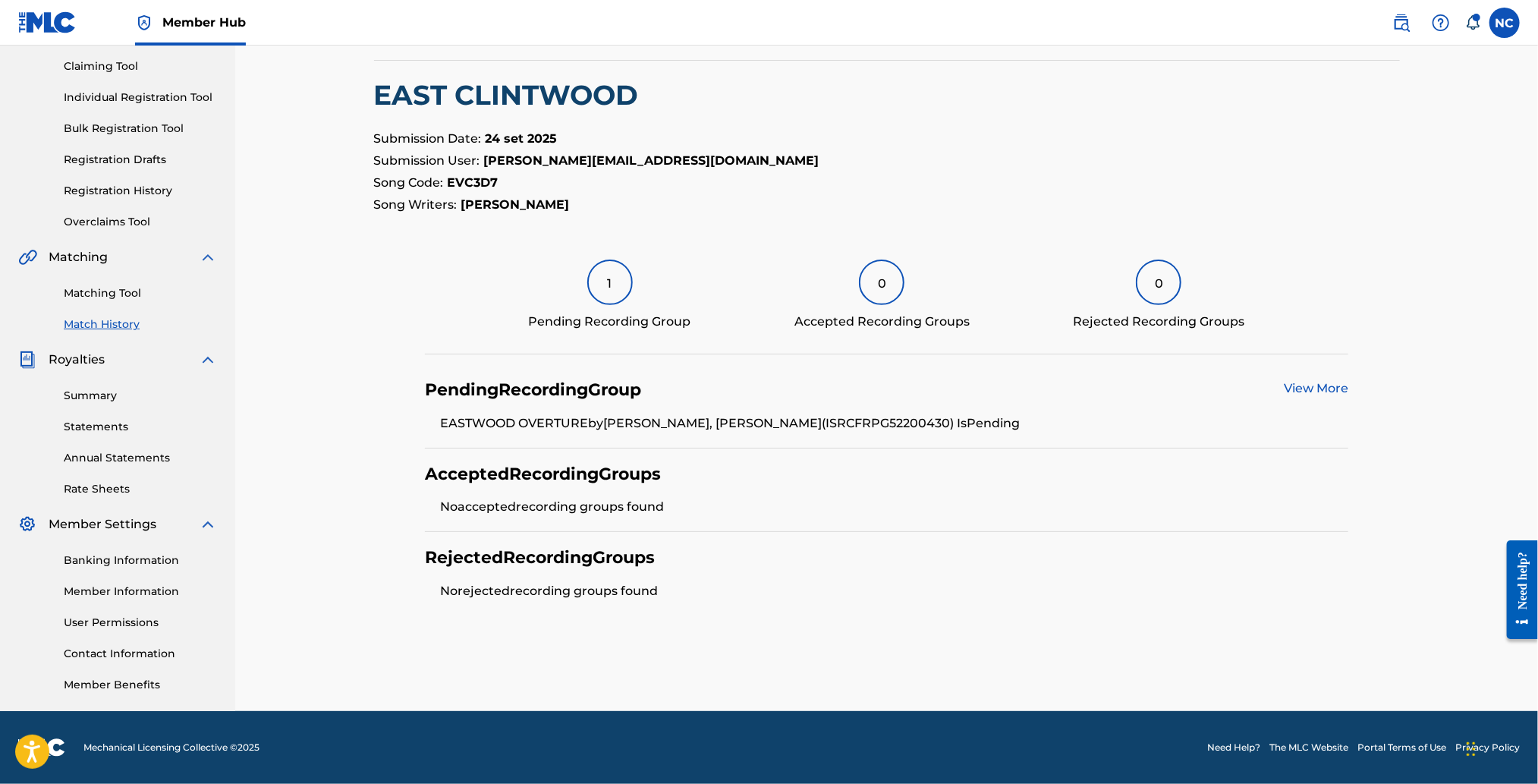
scroll to position [156, 0]
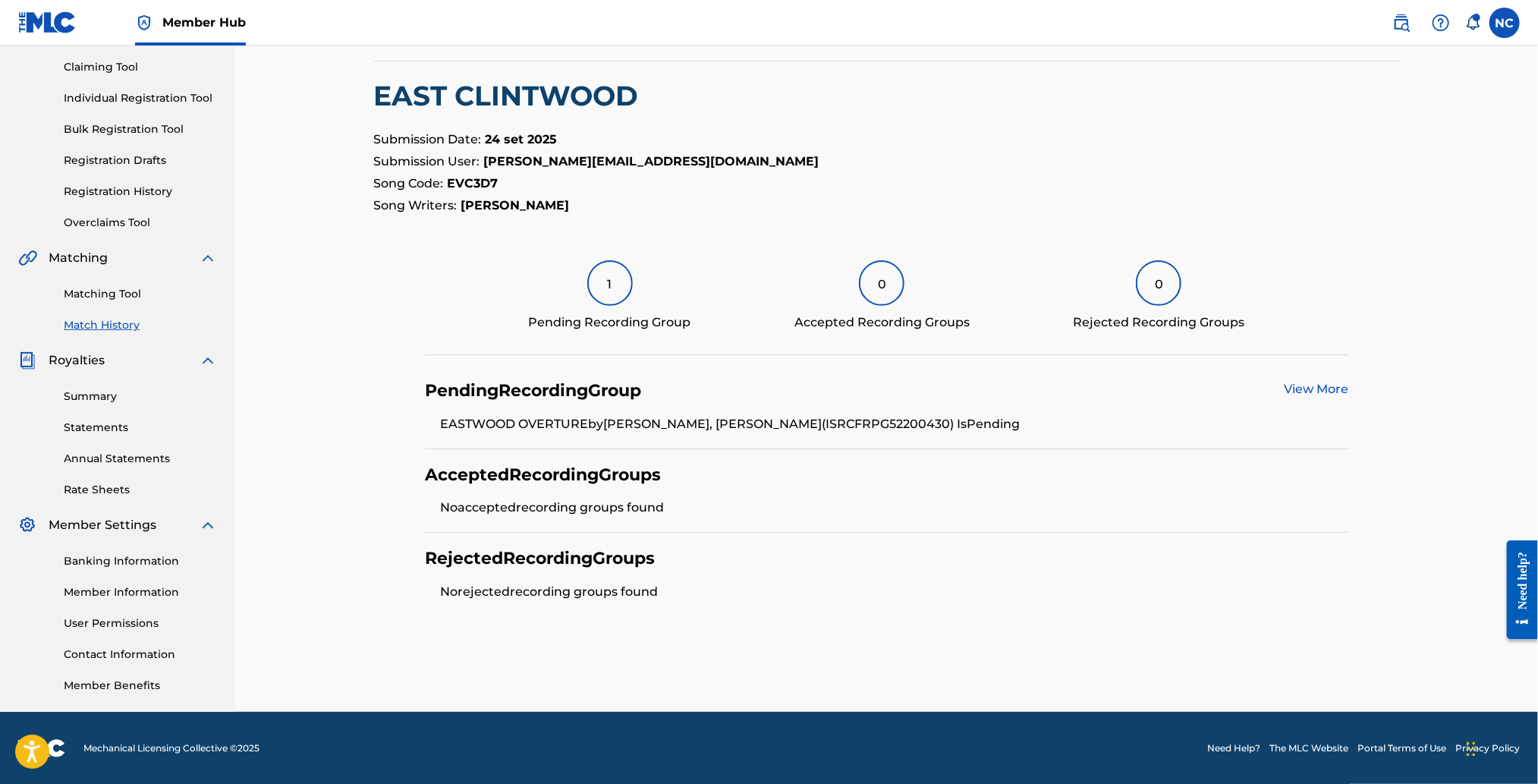
click at [576, 422] on li "EASTWOOD OVERTURE by KYLE EASTWOOD, CLINT EASTWOOD (ISRC FRPG52200430 ) Is Pend…" at bounding box center [895, 424] width 908 height 18
click at [1297, 388] on link "View More" at bounding box center [1315, 389] width 64 height 15
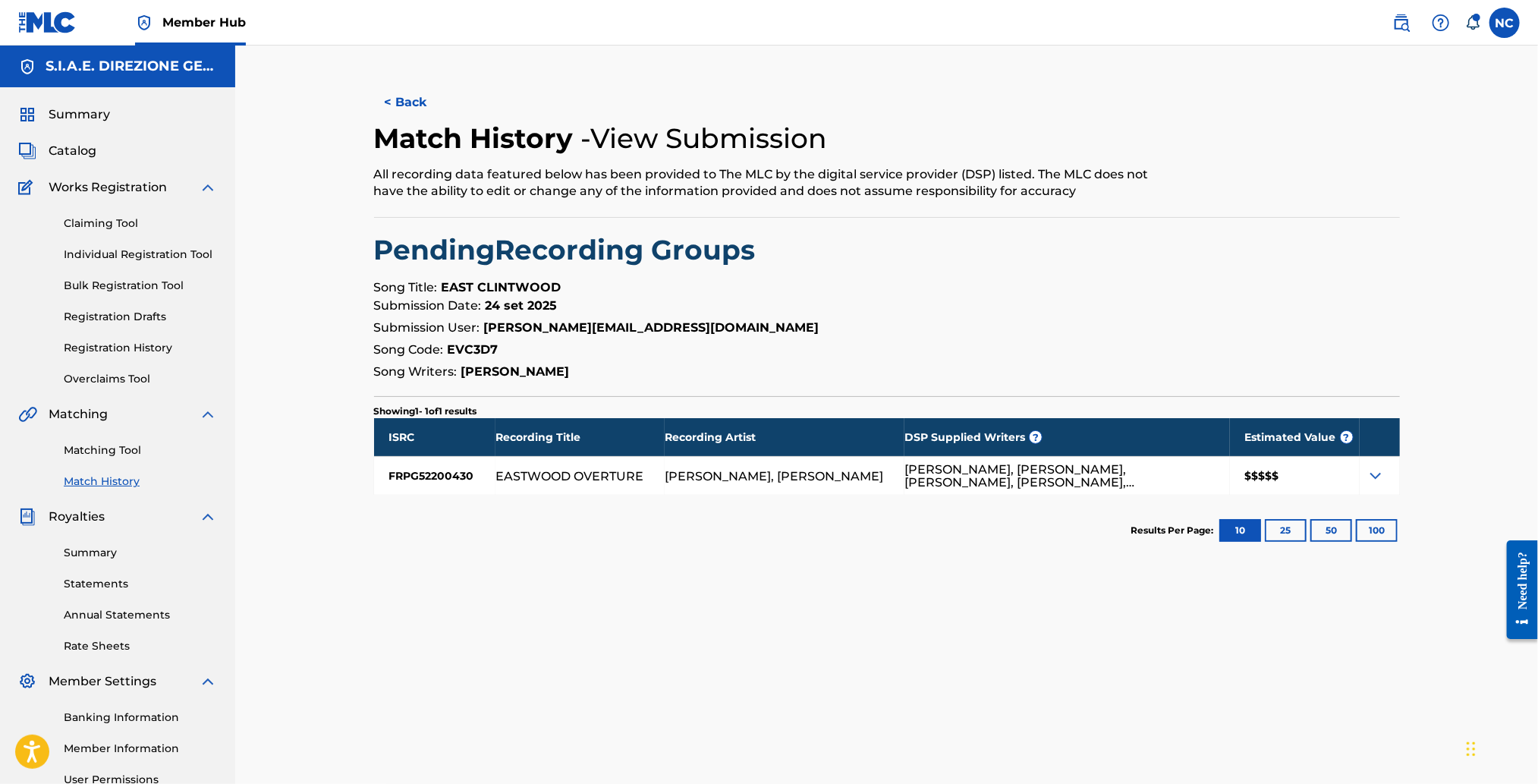
click at [1376, 478] on img at bounding box center [1376, 475] width 18 height 18
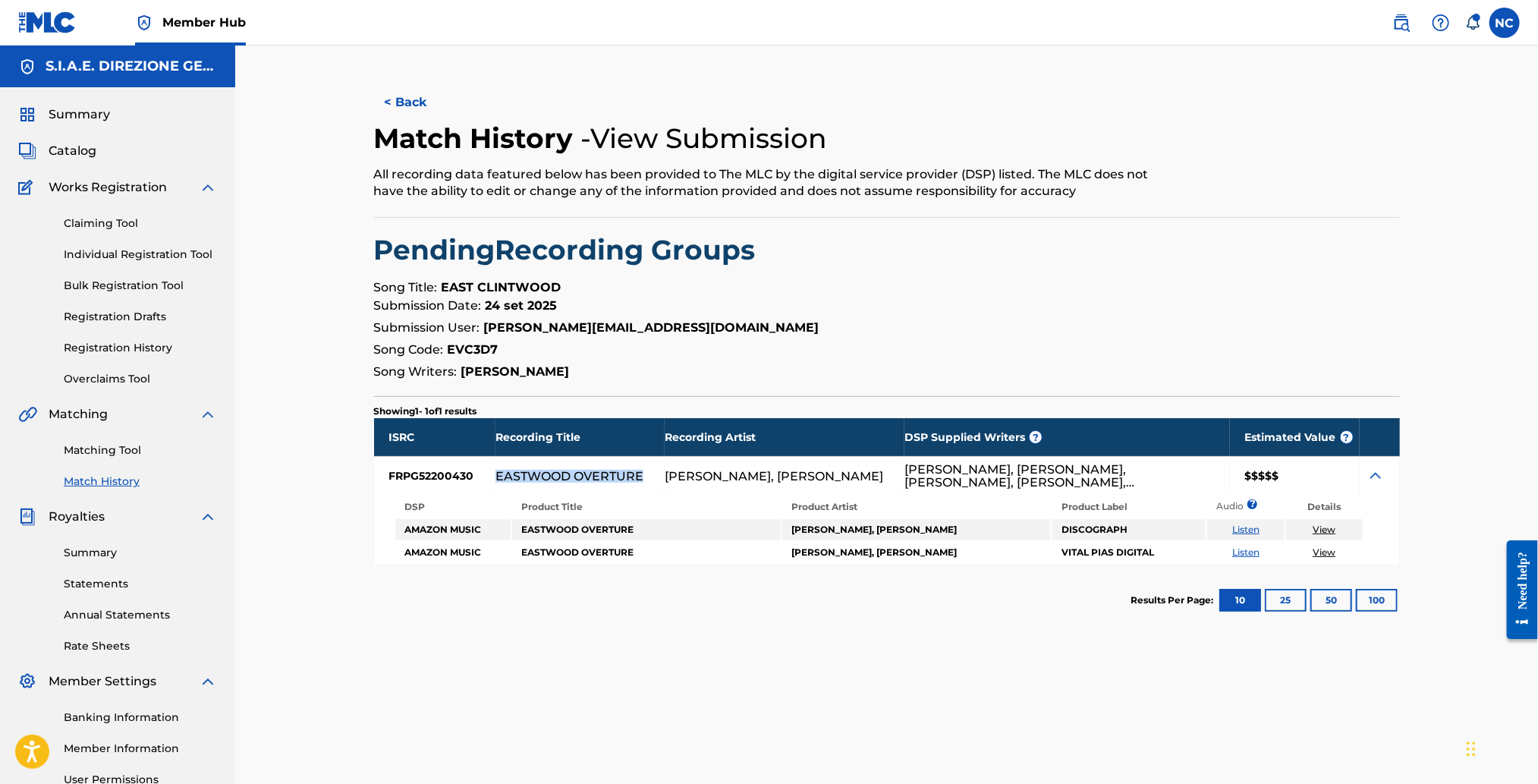
drag, startPoint x: 638, startPoint y: 472, endPoint x: 527, endPoint y: 300, distance: 204.7
click at [496, 470] on div "EASTWOOD OVERTURE" at bounding box center [570, 476] width 148 height 13
drag, startPoint x: 571, startPoint y: 281, endPoint x: 443, endPoint y: 281, distance: 128.0
click at [443, 281] on p "Song Title: EAST CLINTWOOD" at bounding box center [886, 288] width 1026 height 18
copy strong "EAST CLINTWOOD"
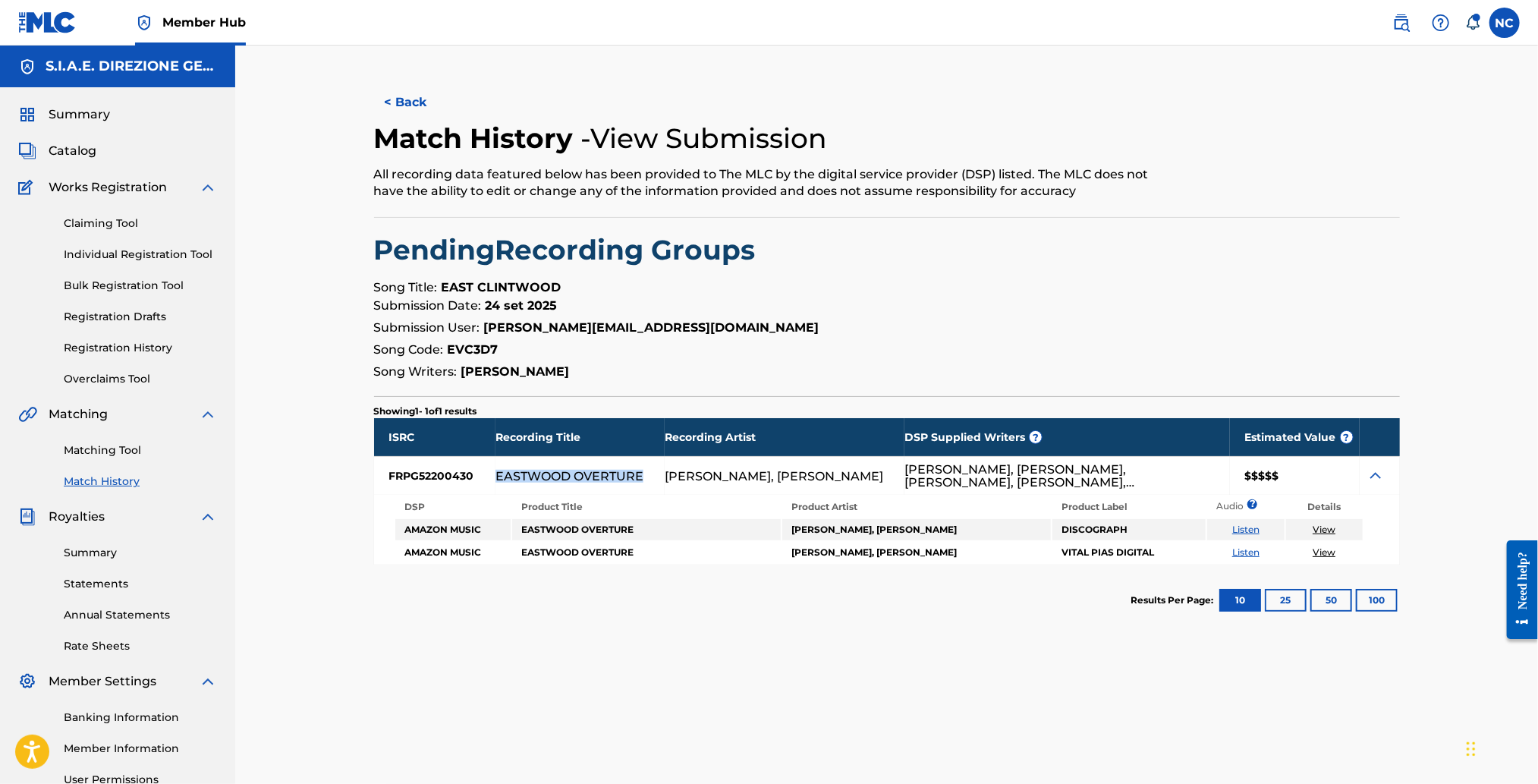
drag, startPoint x: 644, startPoint y: 478, endPoint x: 493, endPoint y: 475, distance: 151.0
click at [496, 475] on div "EASTWOOD OVERTURE" at bounding box center [580, 475] width 169 height 38
copy div "EASTWOOD OVERTURE"
click at [396, 106] on button "< Back" at bounding box center [419, 102] width 91 height 38
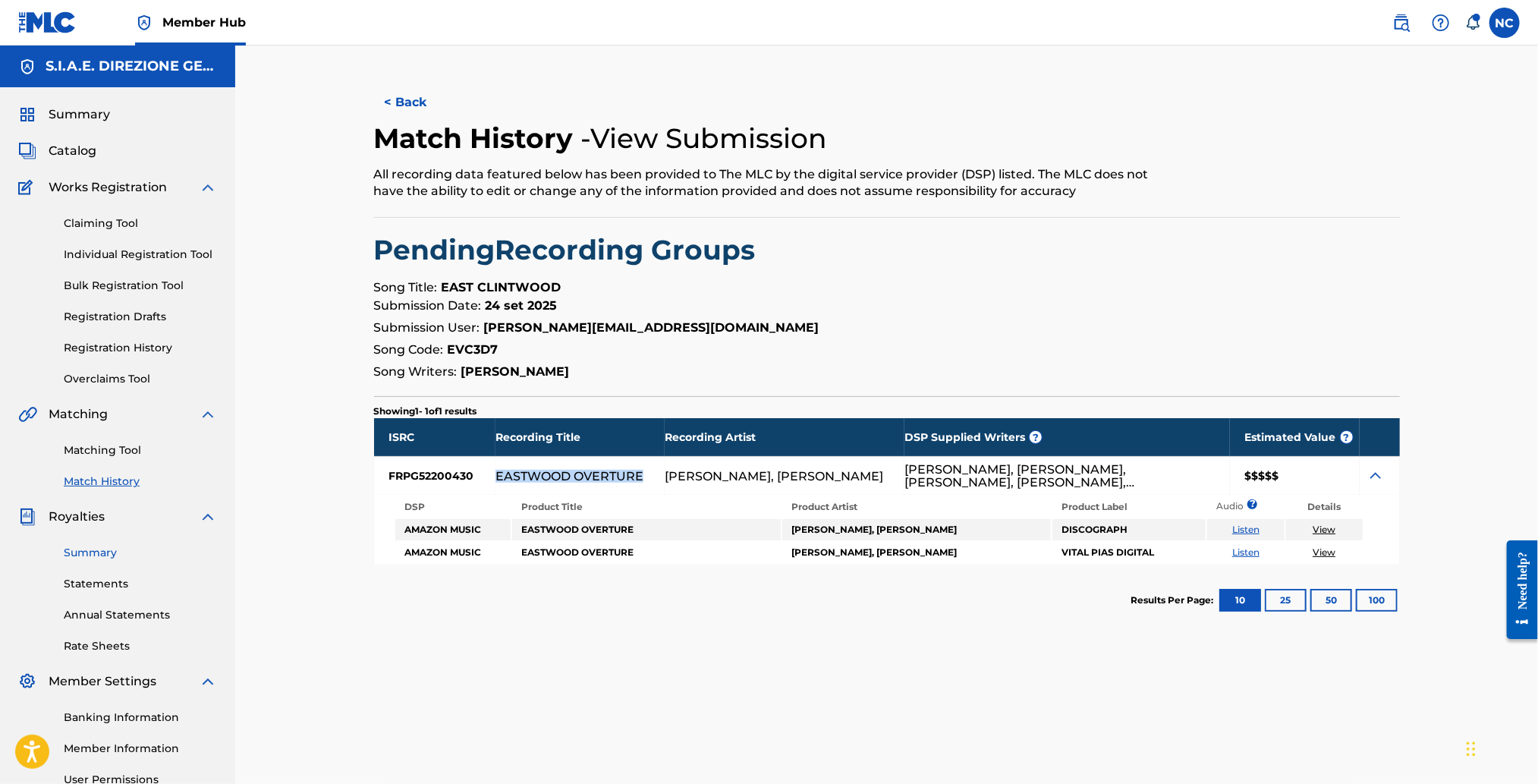
scroll to position [156, 0]
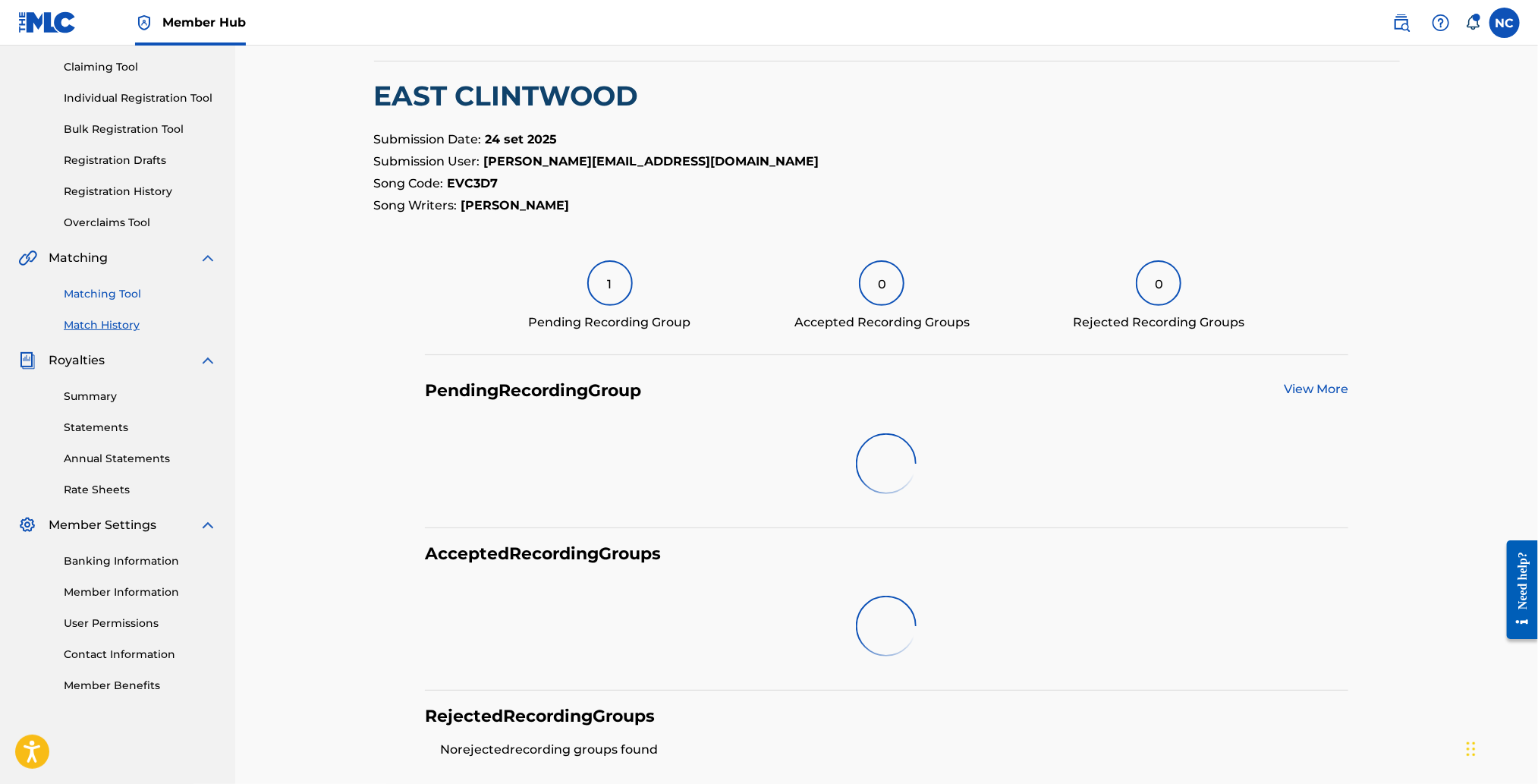
click at [113, 292] on link "Matching Tool" at bounding box center [140, 294] width 154 height 16
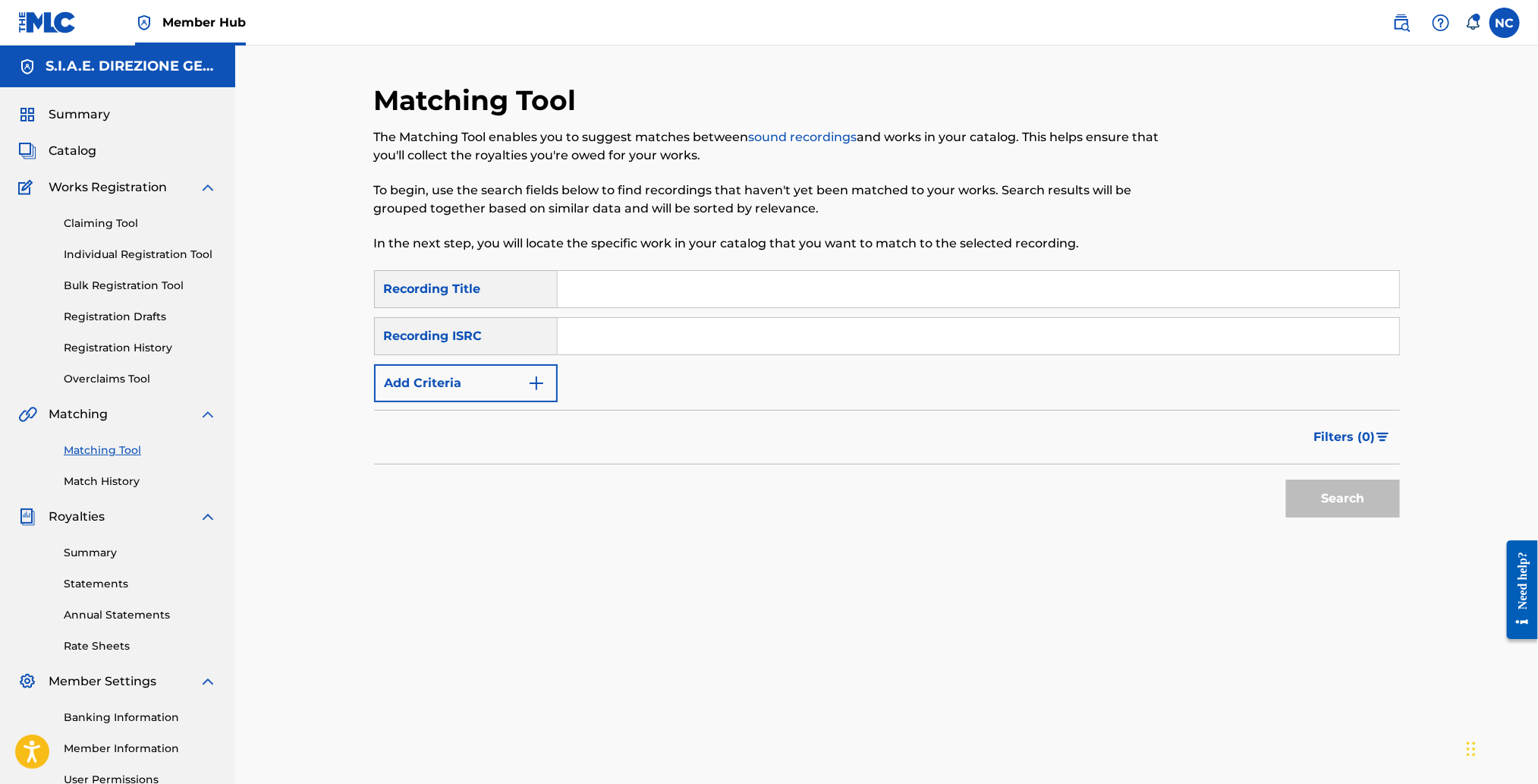
click at [705, 303] on input "Search Form" at bounding box center [978, 288] width 842 height 37
paste input "EASTWOOD OVERTURE"
type input "EASTWOOD OVERTURE"
click at [1359, 474] on div "Search" at bounding box center [1339, 495] width 121 height 61
click at [1356, 491] on button "Search" at bounding box center [1343, 498] width 114 height 38
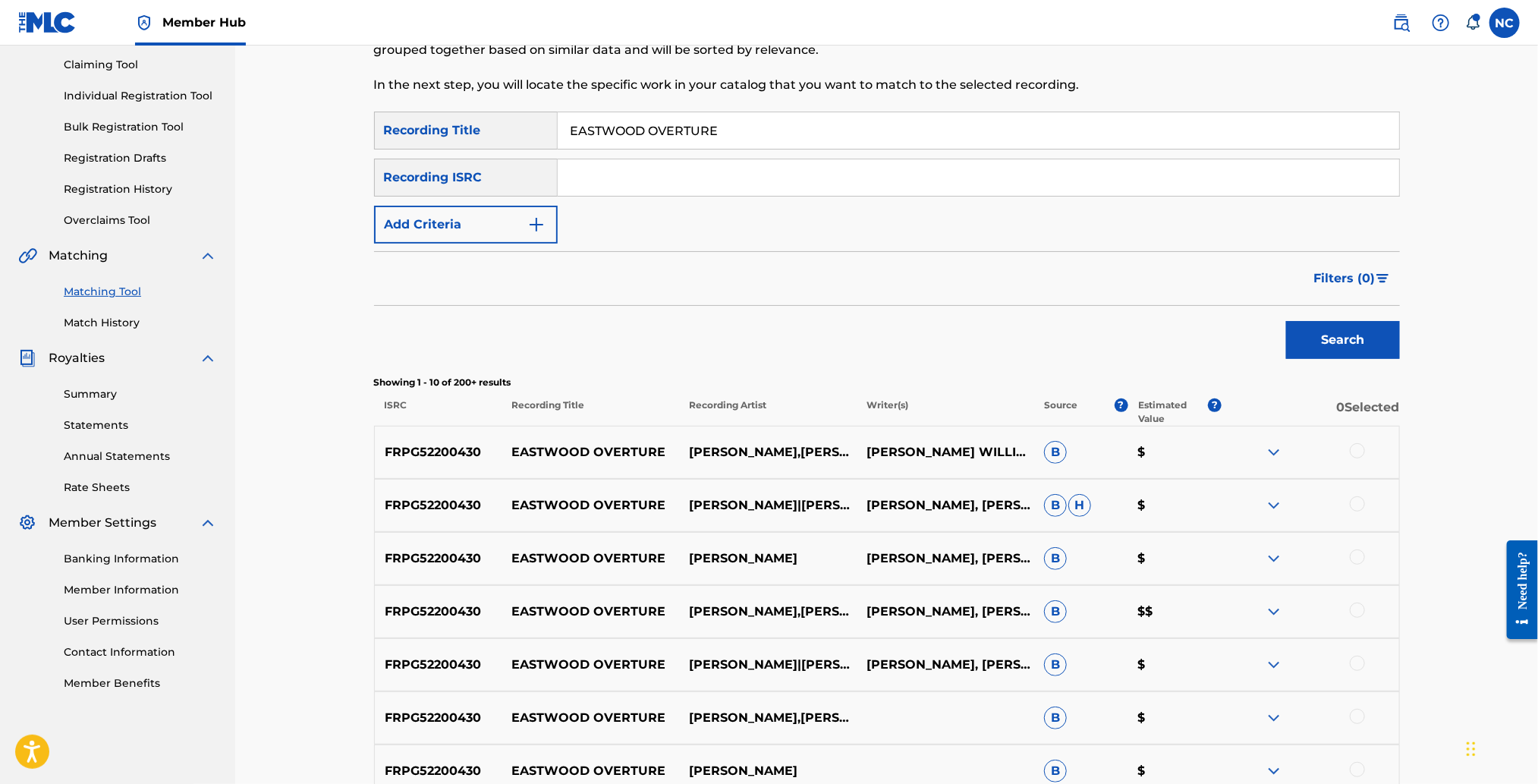
scroll to position [340, 0]
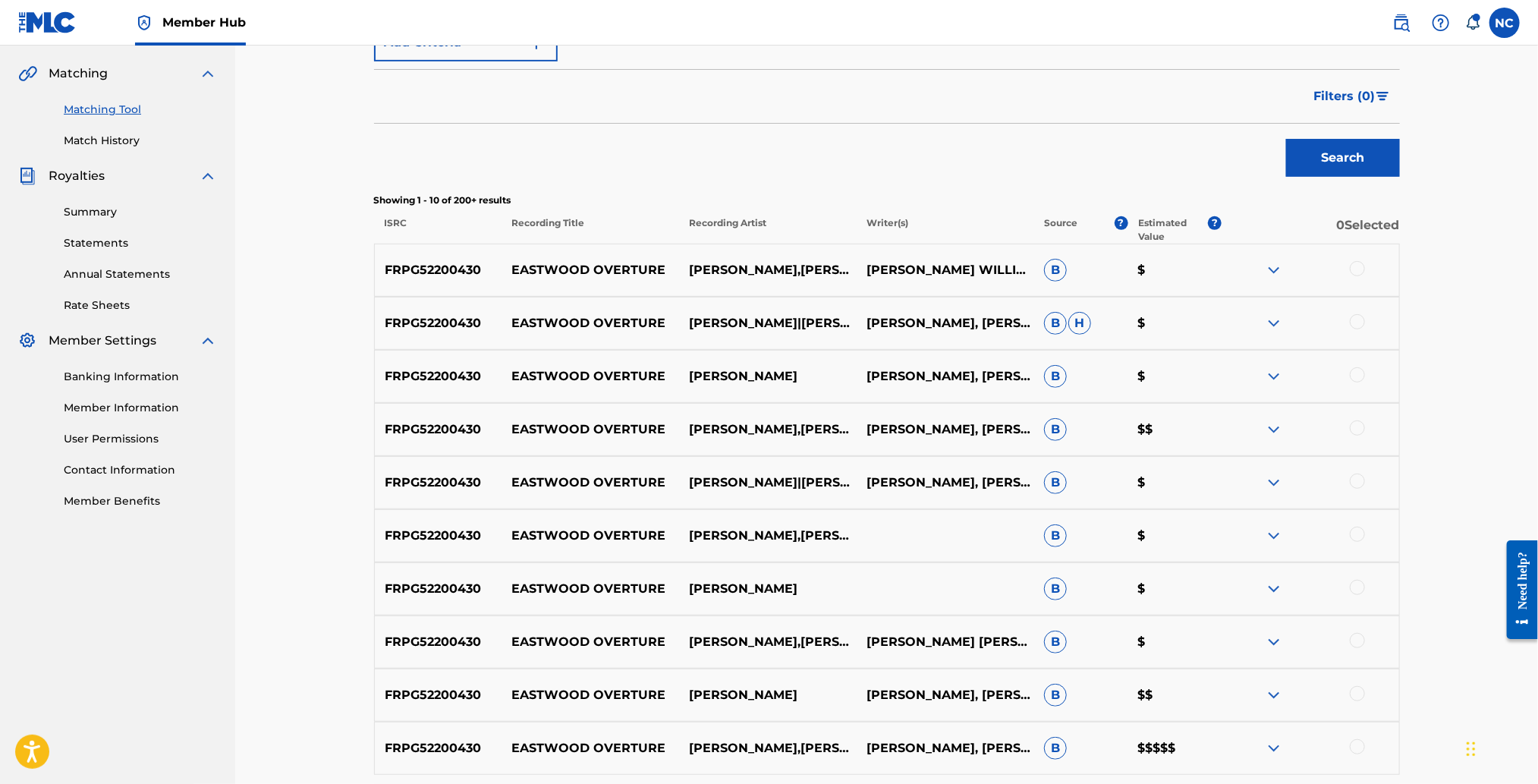
click at [1354, 268] on div at bounding box center [1357, 268] width 15 height 15
click at [1358, 327] on div at bounding box center [1357, 322] width 15 height 15
click at [1350, 379] on div at bounding box center [1310, 376] width 178 height 18
click at [1356, 375] on div at bounding box center [1357, 375] width 15 height 15
click at [1356, 432] on div at bounding box center [1357, 427] width 15 height 15
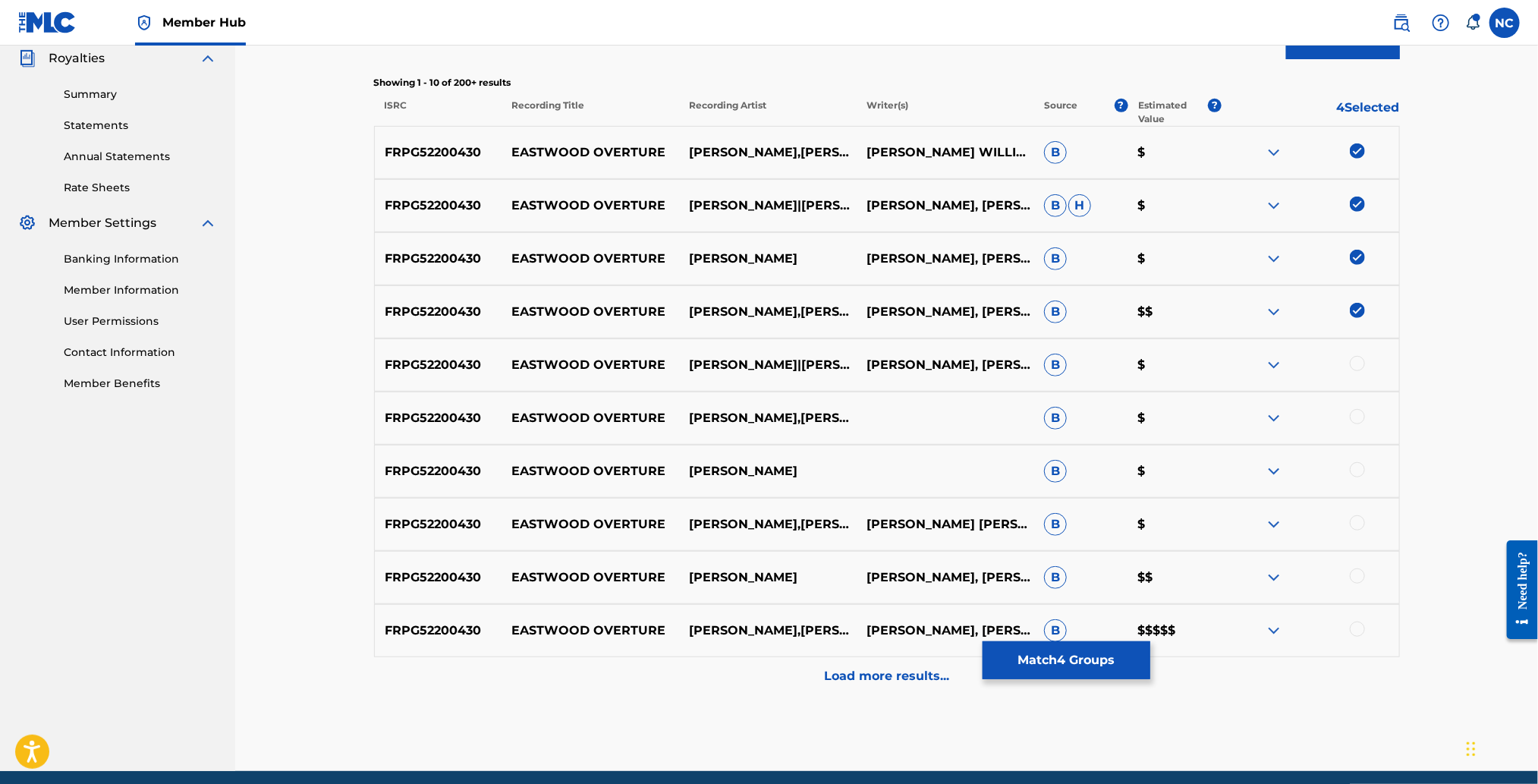
scroll to position [518, 0]
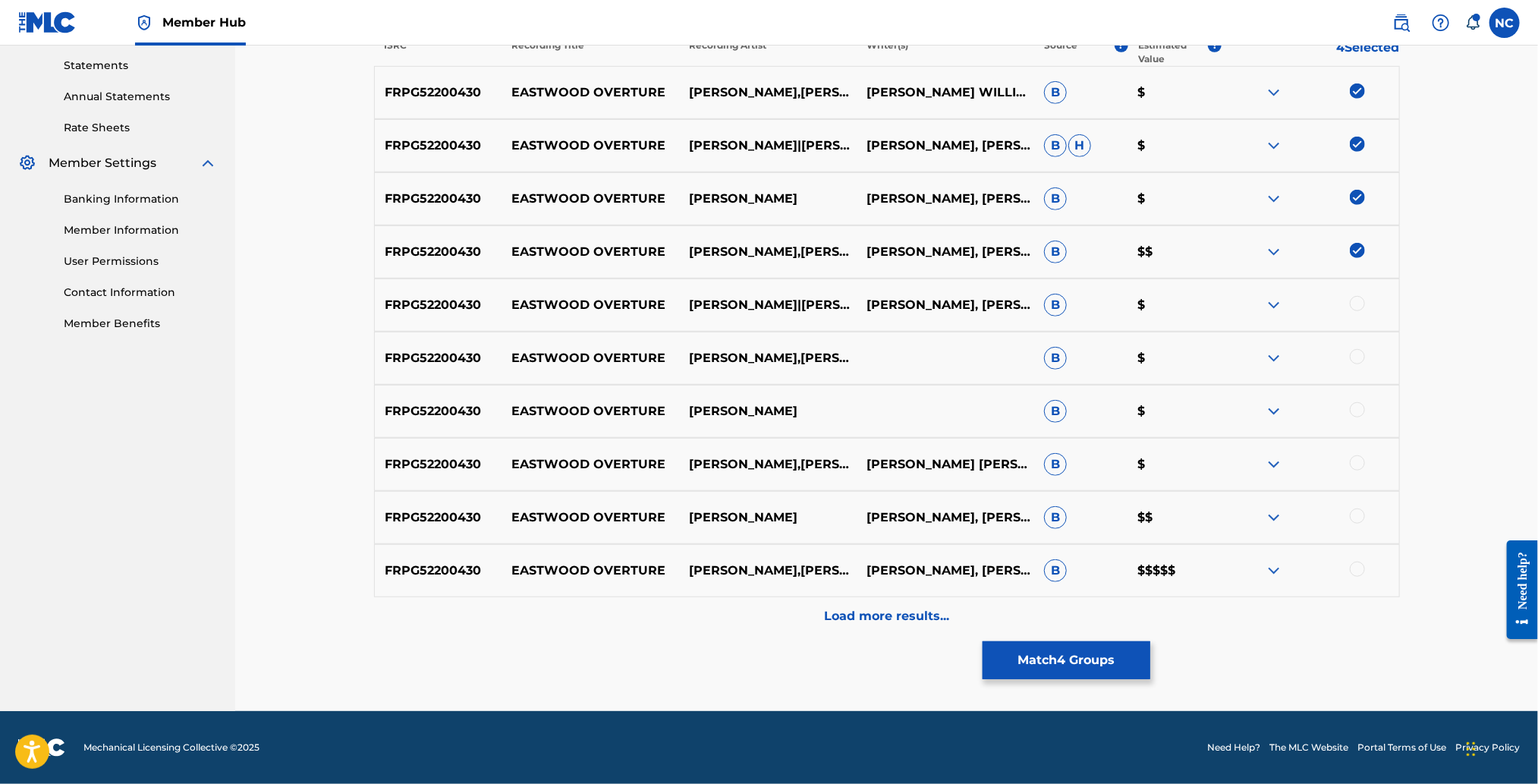
click at [1359, 300] on div at bounding box center [1357, 303] width 15 height 15
click at [1359, 353] on div at bounding box center [1357, 357] width 15 height 15
click at [1356, 407] on div at bounding box center [1357, 409] width 15 height 15
click at [1356, 461] on div at bounding box center [1357, 462] width 15 height 15
click at [1356, 514] on div at bounding box center [1357, 516] width 15 height 15
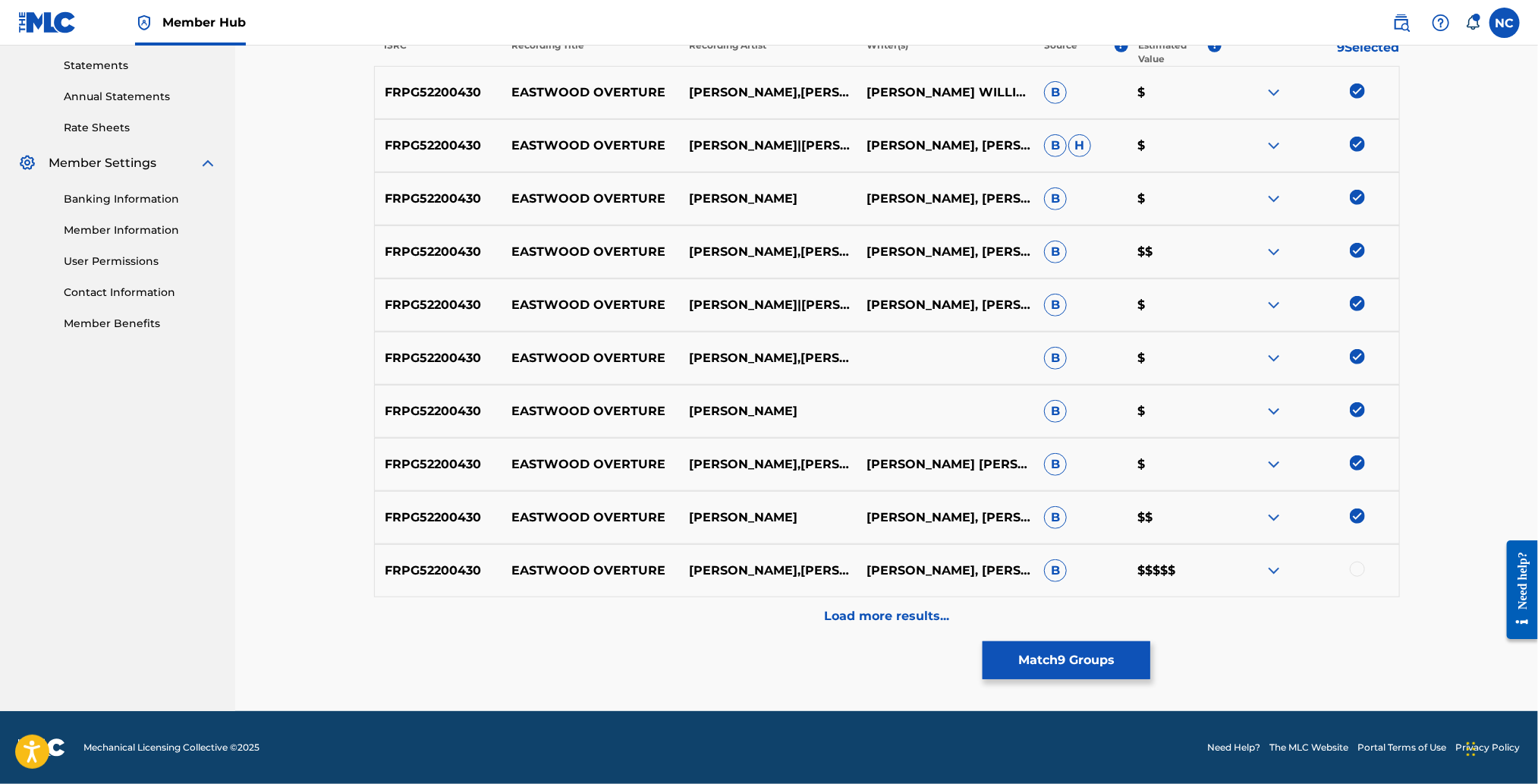
click at [1356, 570] on div at bounding box center [1357, 569] width 15 height 15
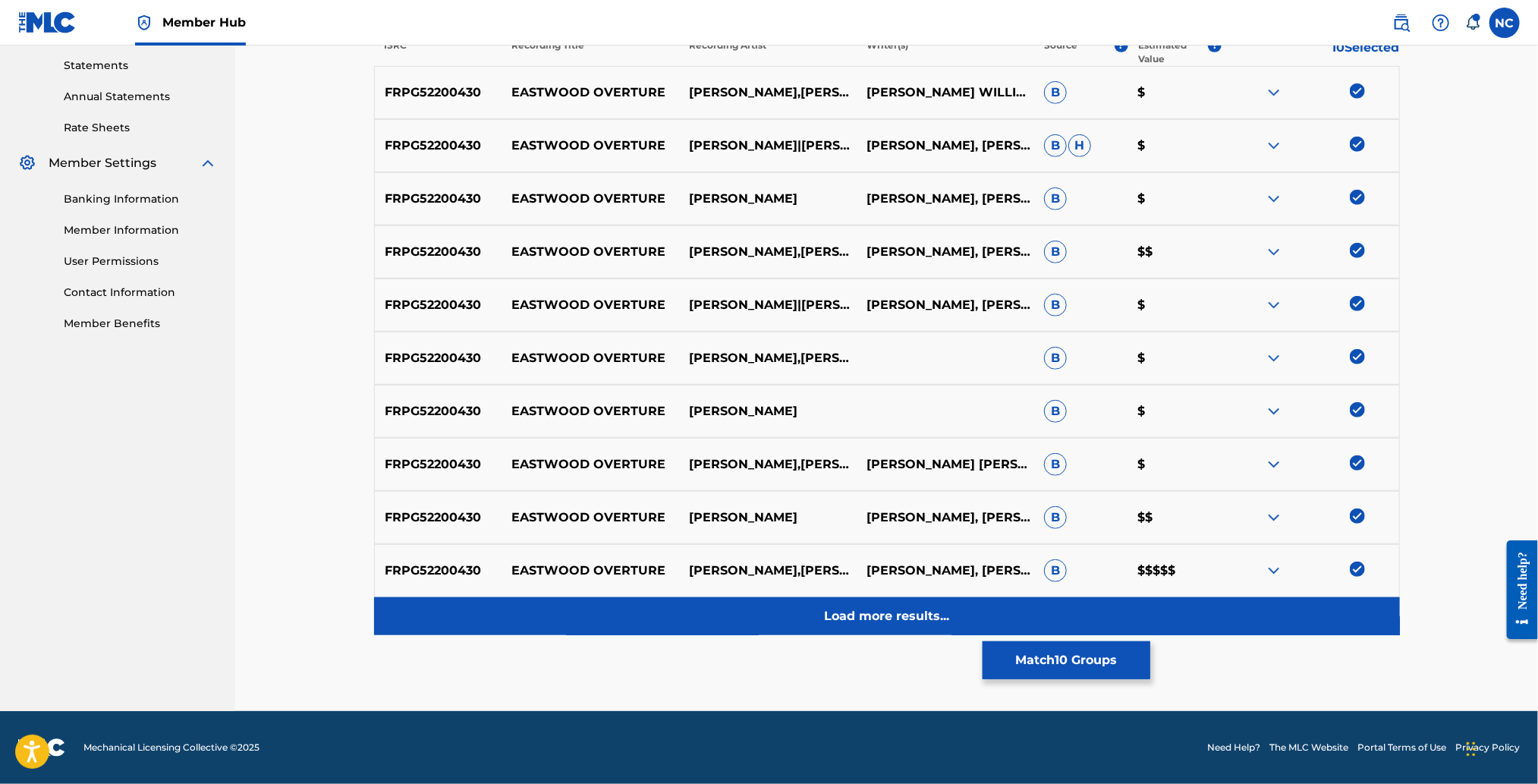
click at [940, 604] on div "Load more results..." at bounding box center [886, 616] width 1026 height 38
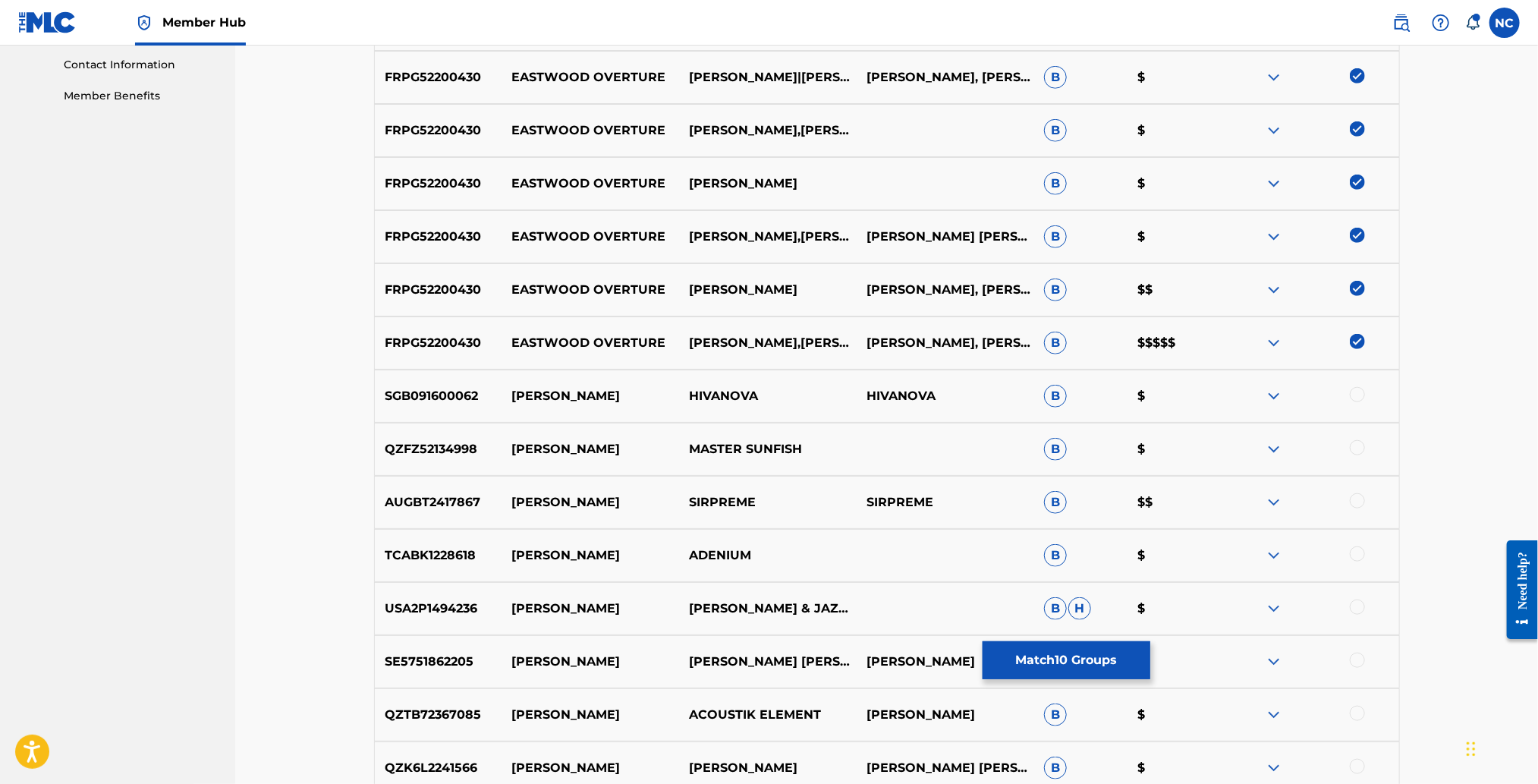
scroll to position [1049, 0]
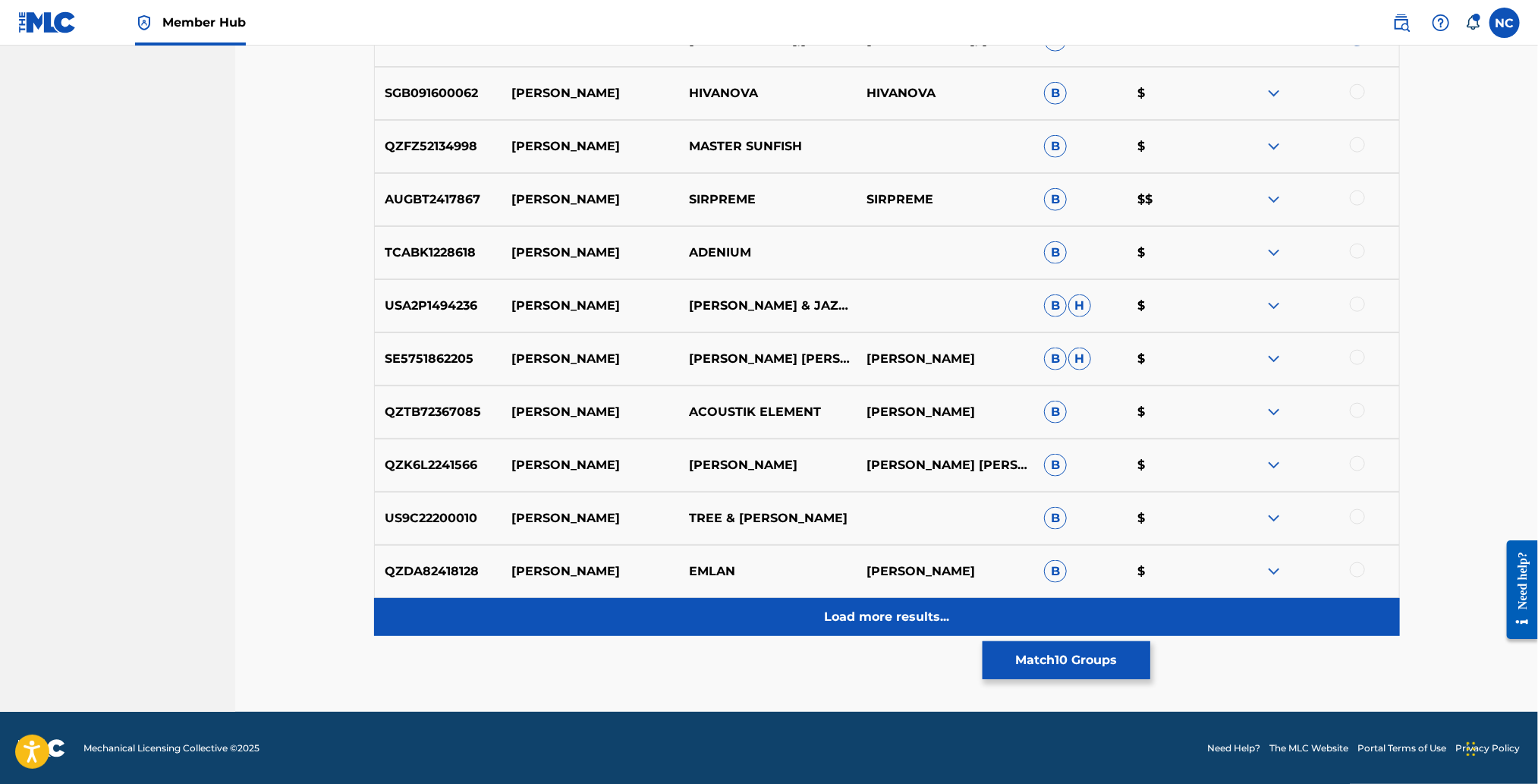
click at [886, 613] on p "Load more results..." at bounding box center [886, 617] width 125 height 18
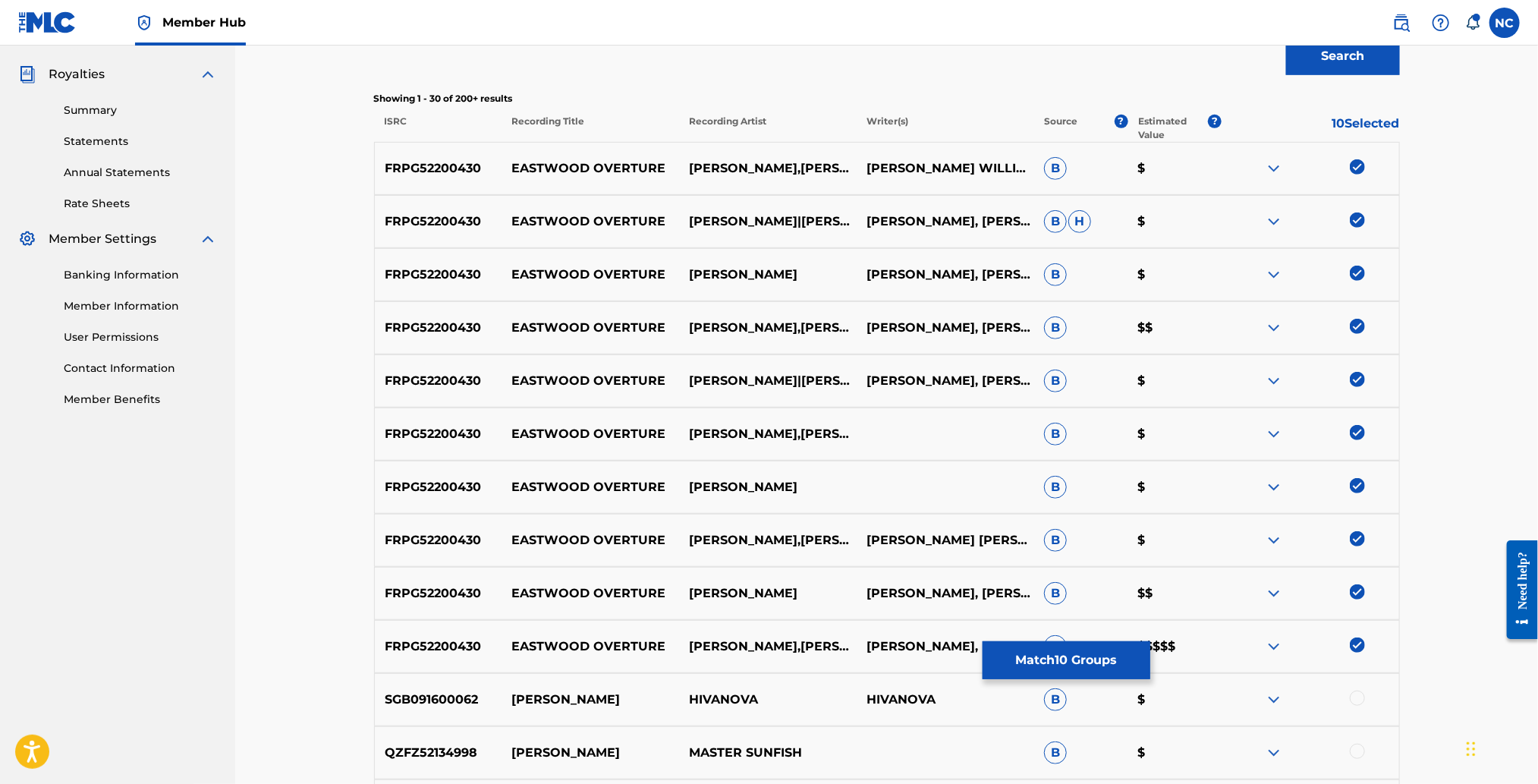
scroll to position [0, 0]
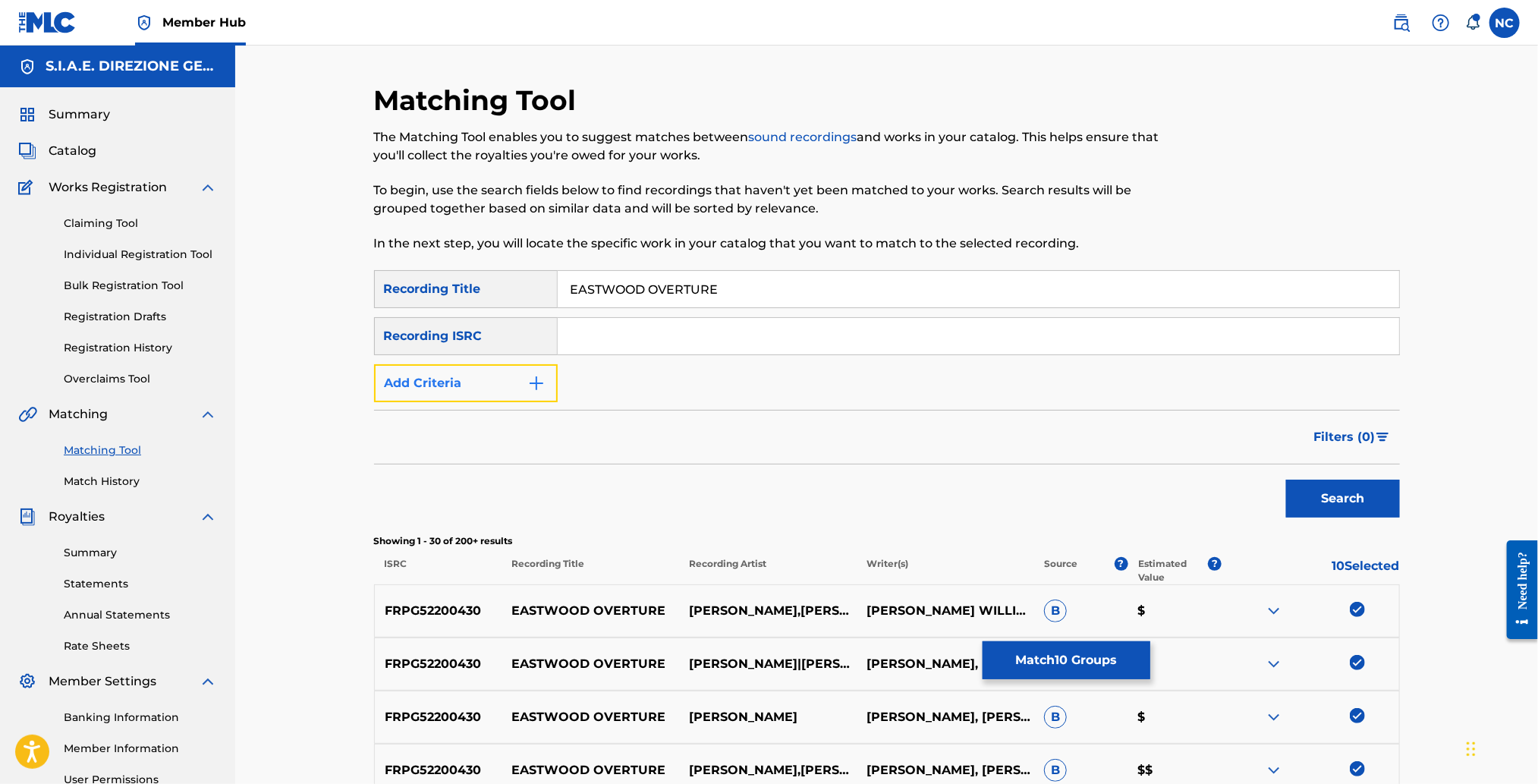
click at [555, 386] on button "Add Criteria" at bounding box center [466, 383] width 184 height 38
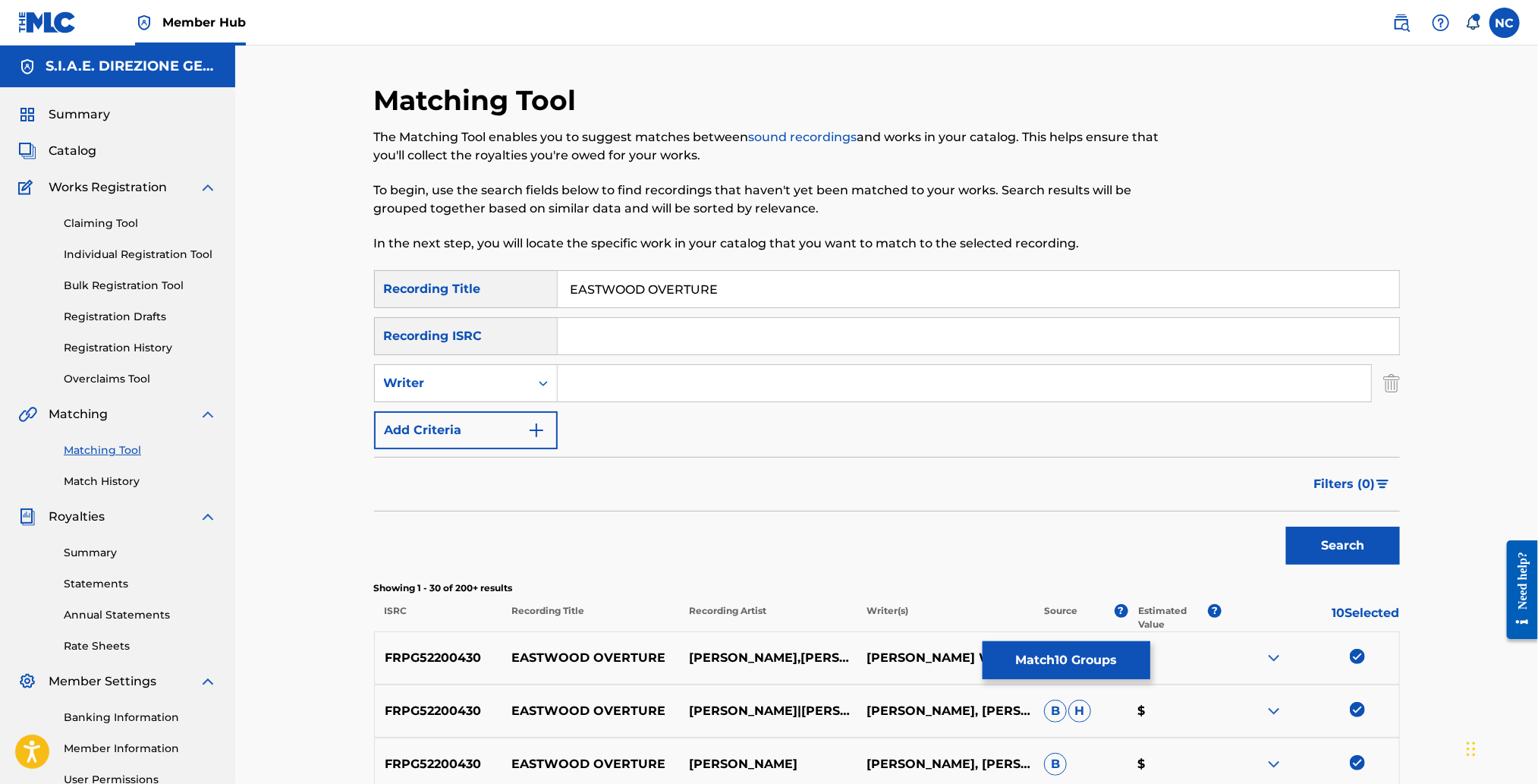
click at [663, 380] on input "Search Form" at bounding box center [964, 383] width 813 height 37
type input "M"
type input "[PERSON_NAME]"
click at [1350, 552] on button "Search" at bounding box center [1343, 545] width 114 height 38
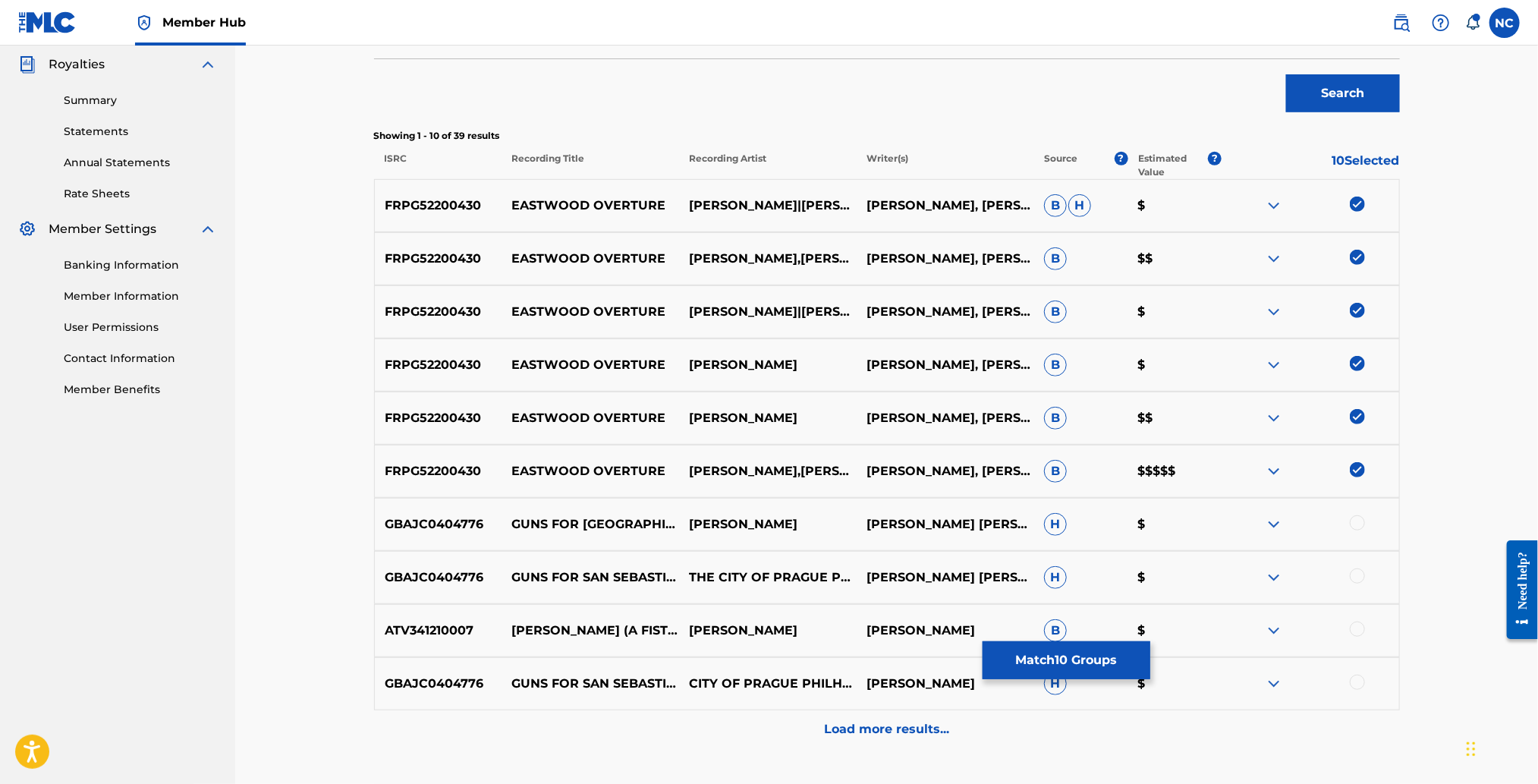
scroll to position [565, 0]
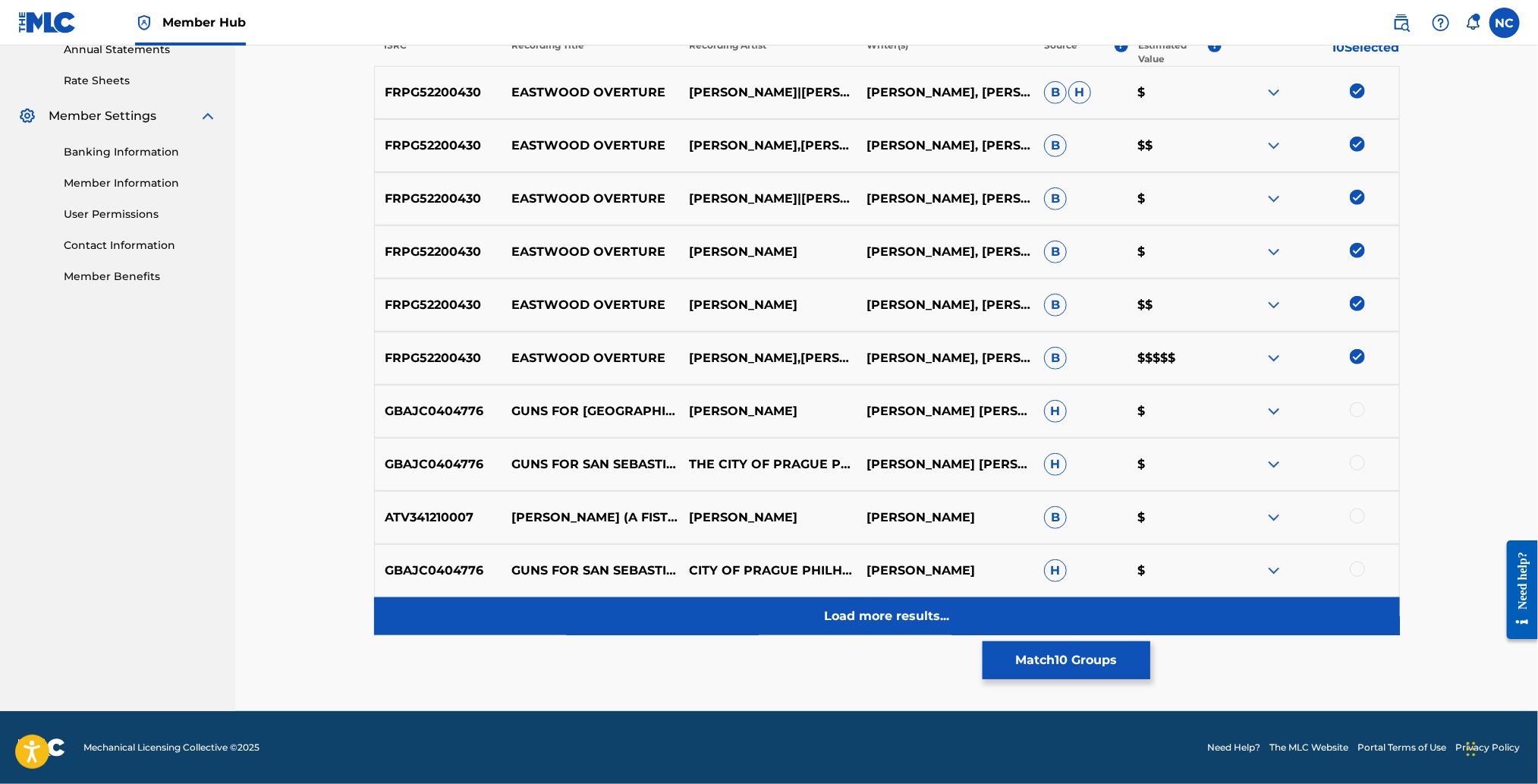
click at [903, 625] on div "Load more results..." at bounding box center [886, 616] width 1026 height 38
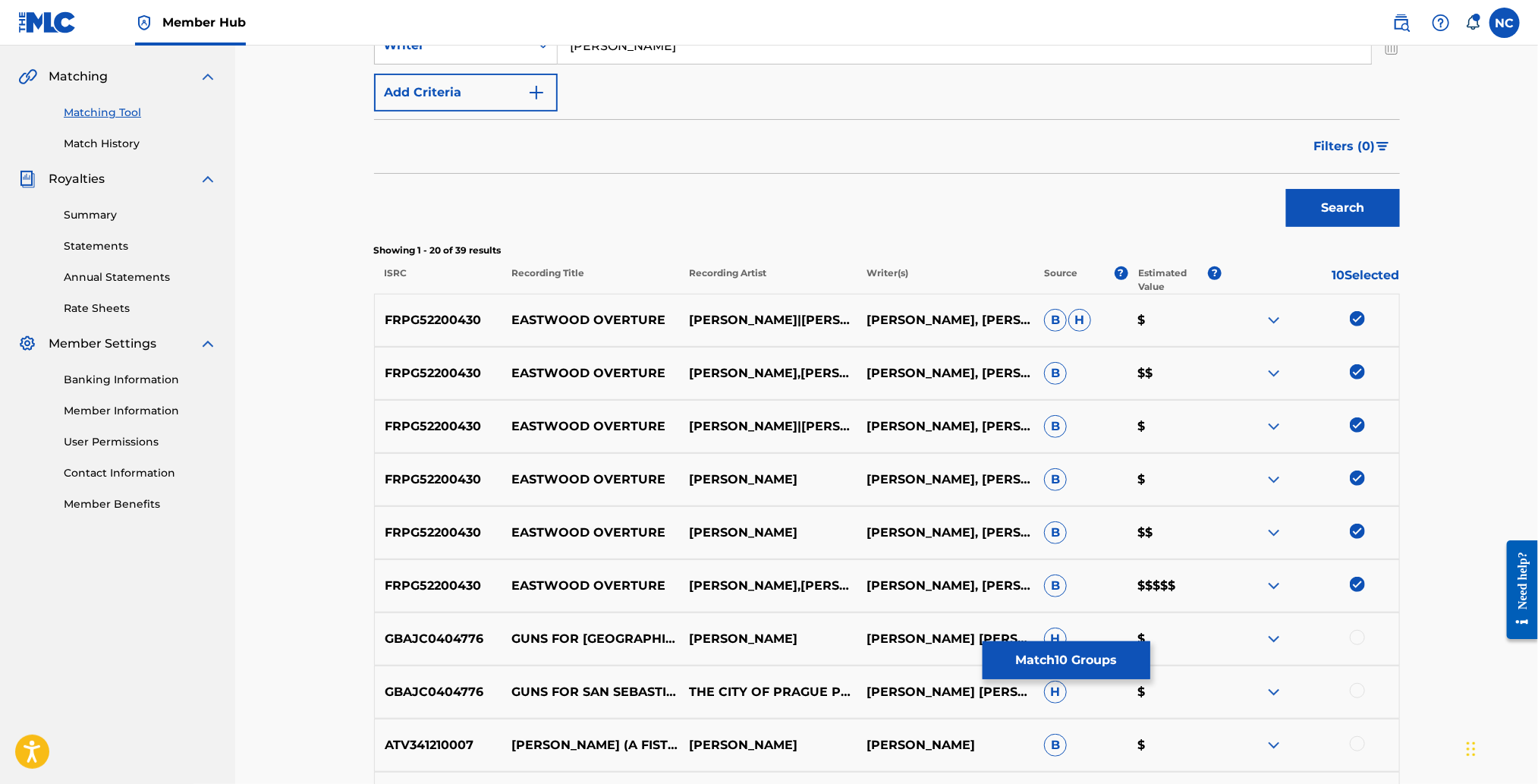
scroll to position [223, 0]
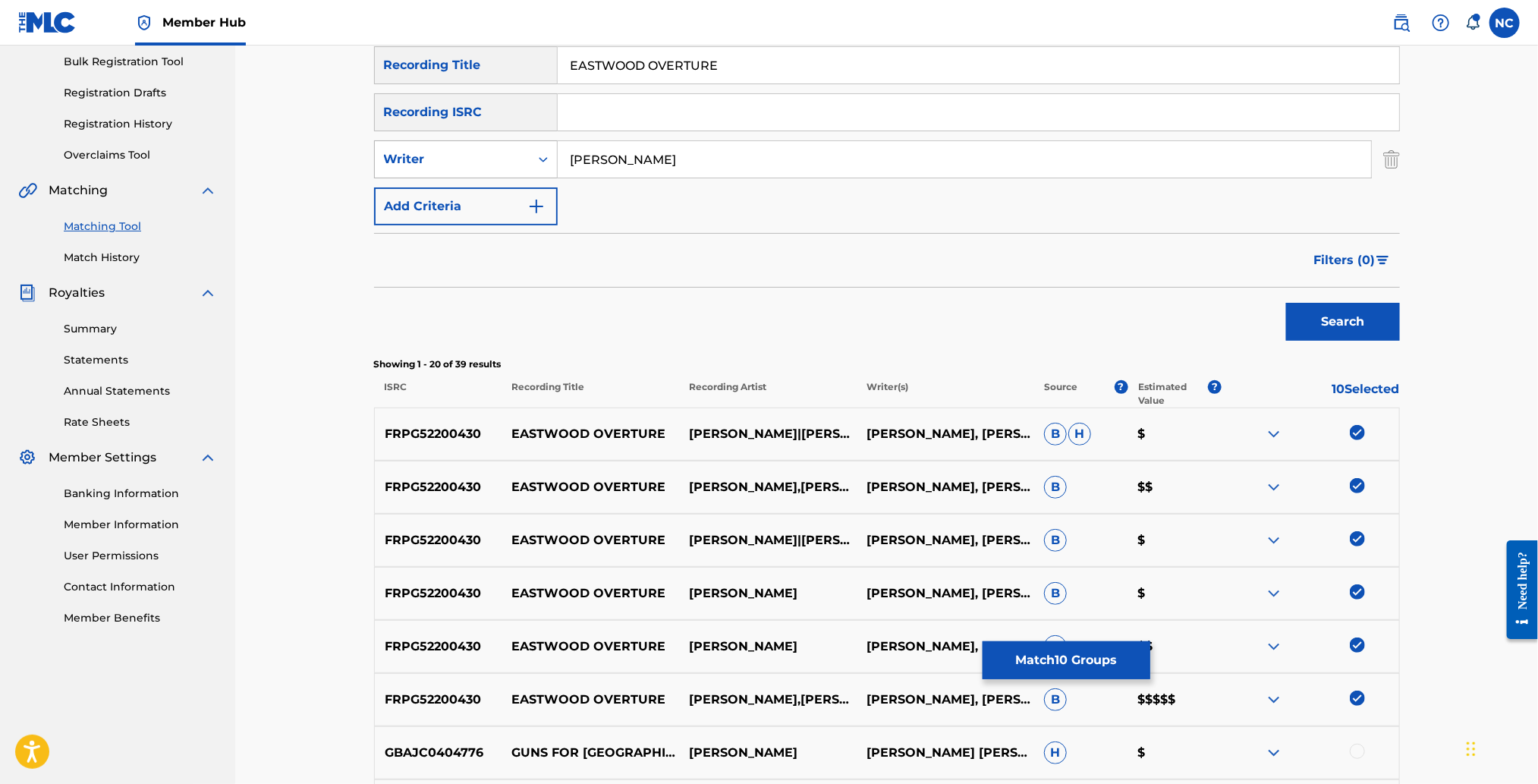
click at [537, 158] on icon "Search Form" at bounding box center [543, 159] width 15 height 15
click at [526, 192] on div "Recording Artist" at bounding box center [466, 197] width 182 height 38
click at [810, 155] on input "Search Form" at bounding box center [964, 159] width 813 height 37
type input "[PERSON_NAME]"
click at [1360, 313] on button "Search" at bounding box center [1343, 322] width 114 height 38
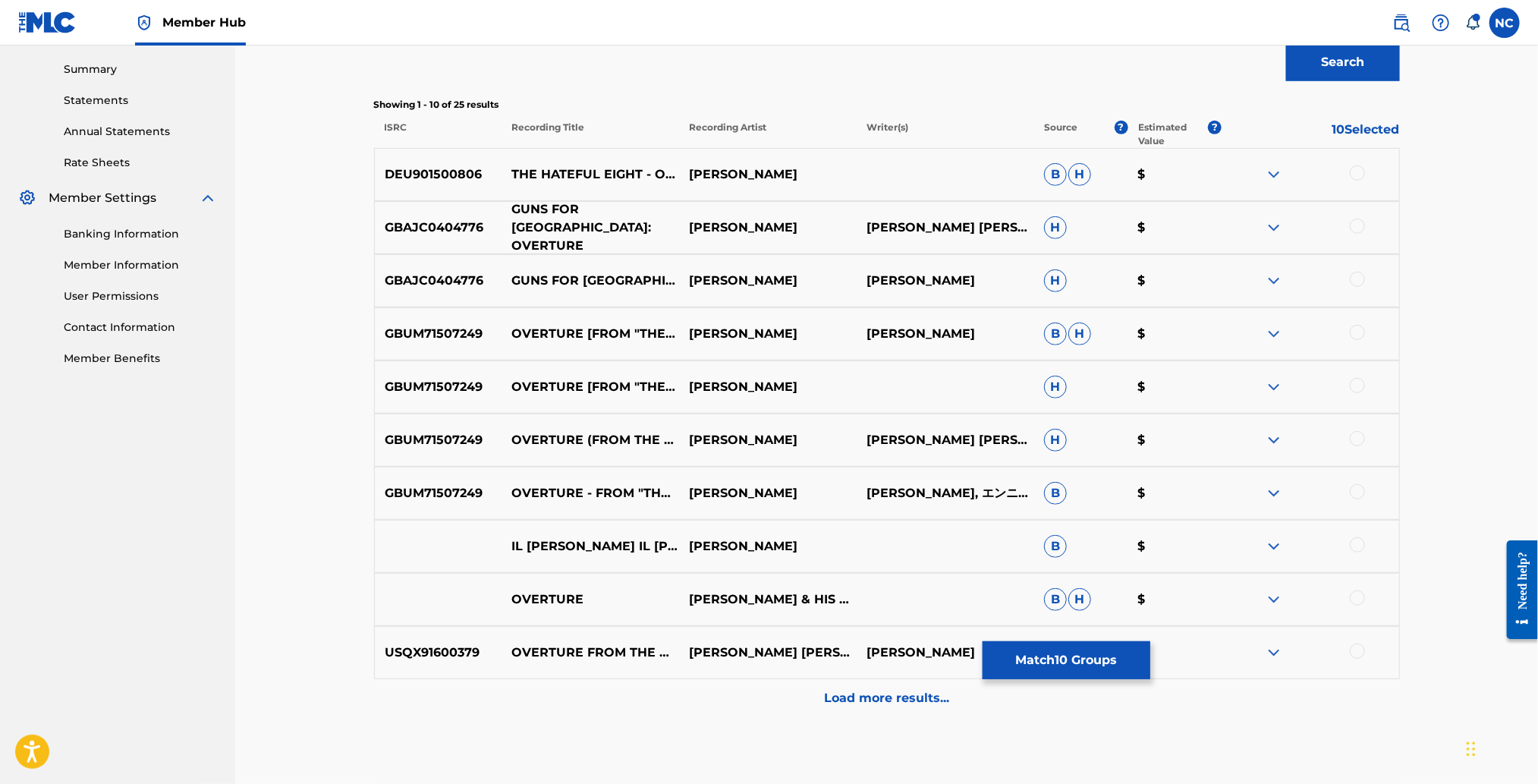
scroll to position [565, 0]
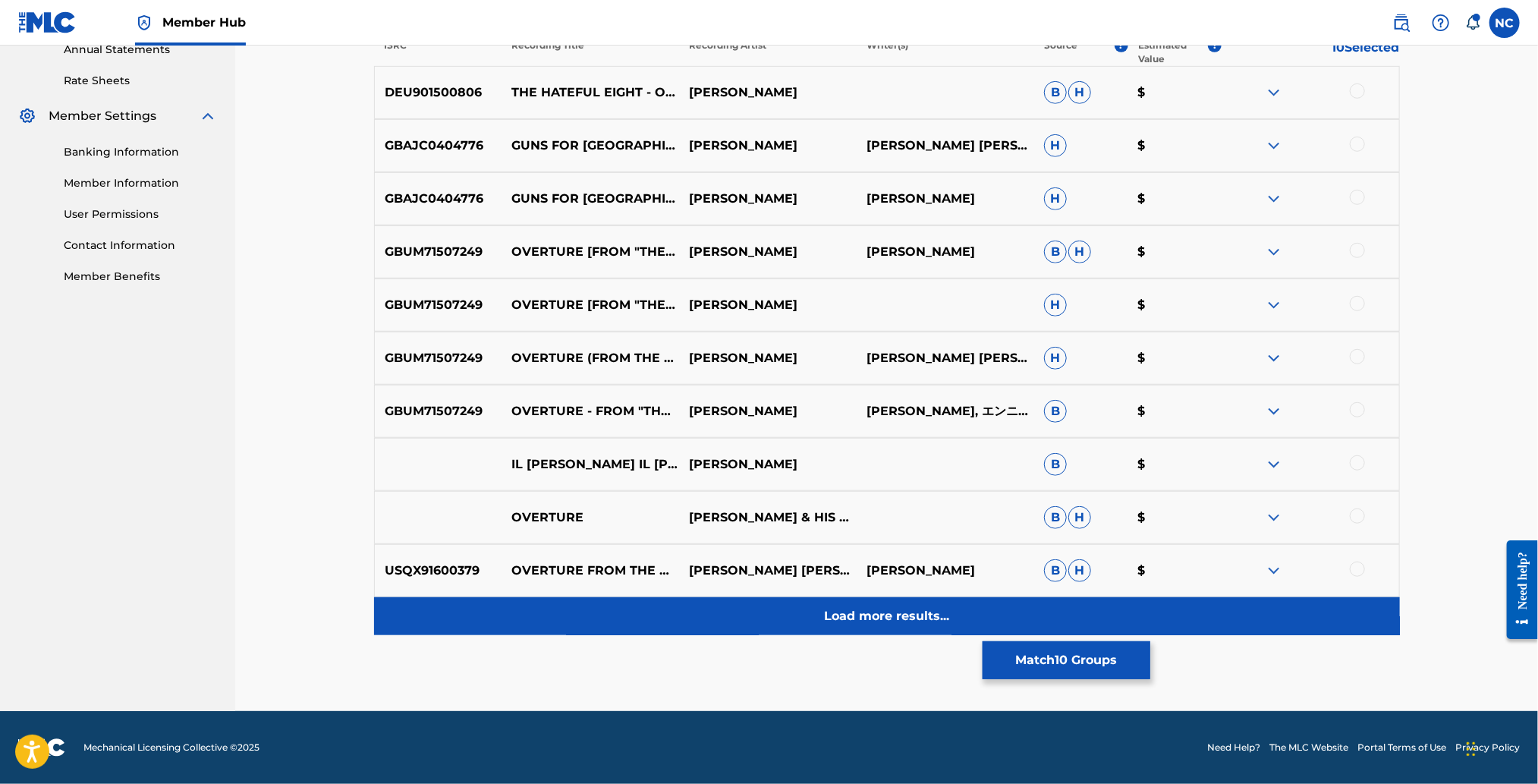
click at [882, 614] on p "Load more results..." at bounding box center [886, 616] width 125 height 18
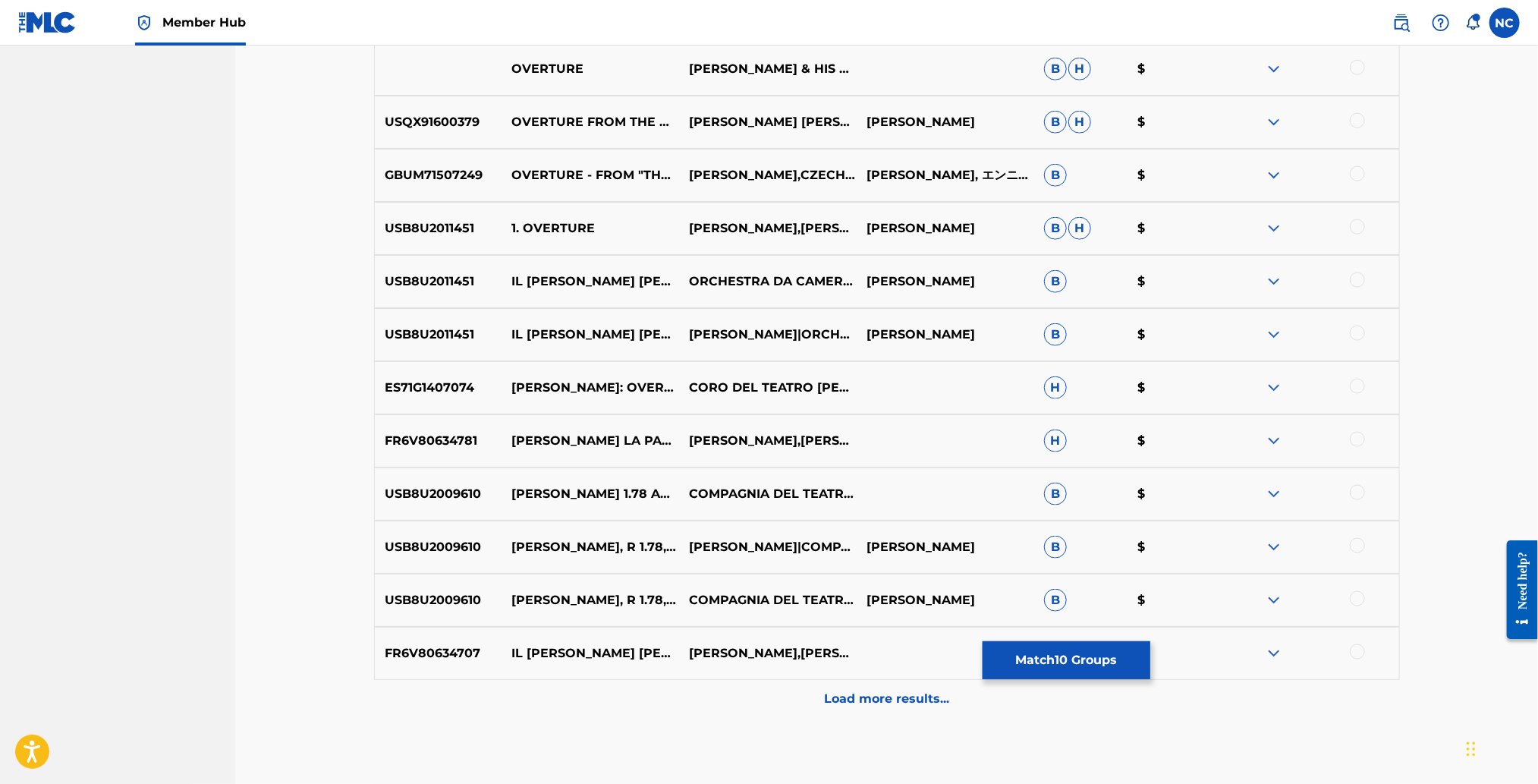
scroll to position [1095, 0]
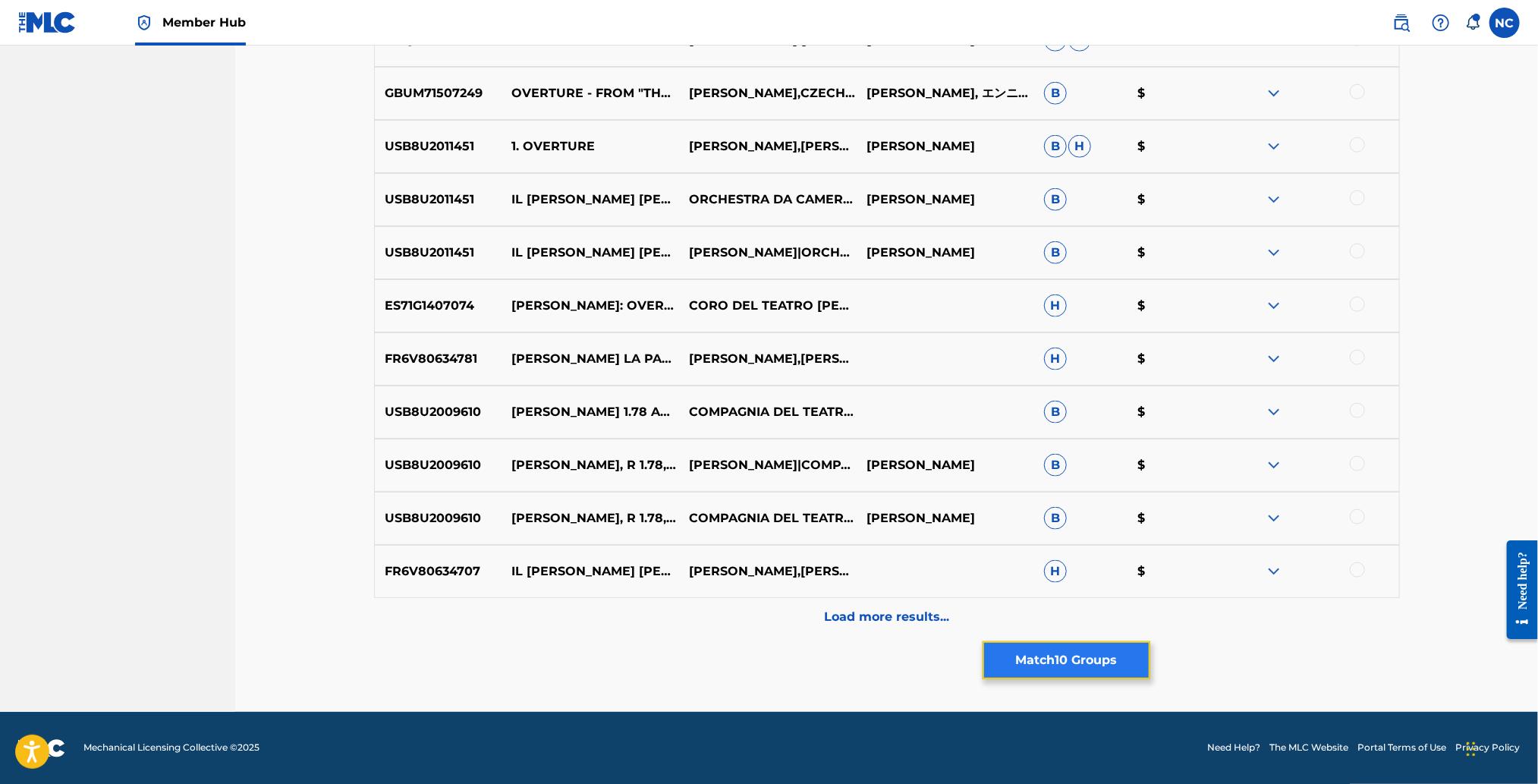
click at [1046, 665] on button "Match 10 Groups" at bounding box center [1066, 660] width 167 height 38
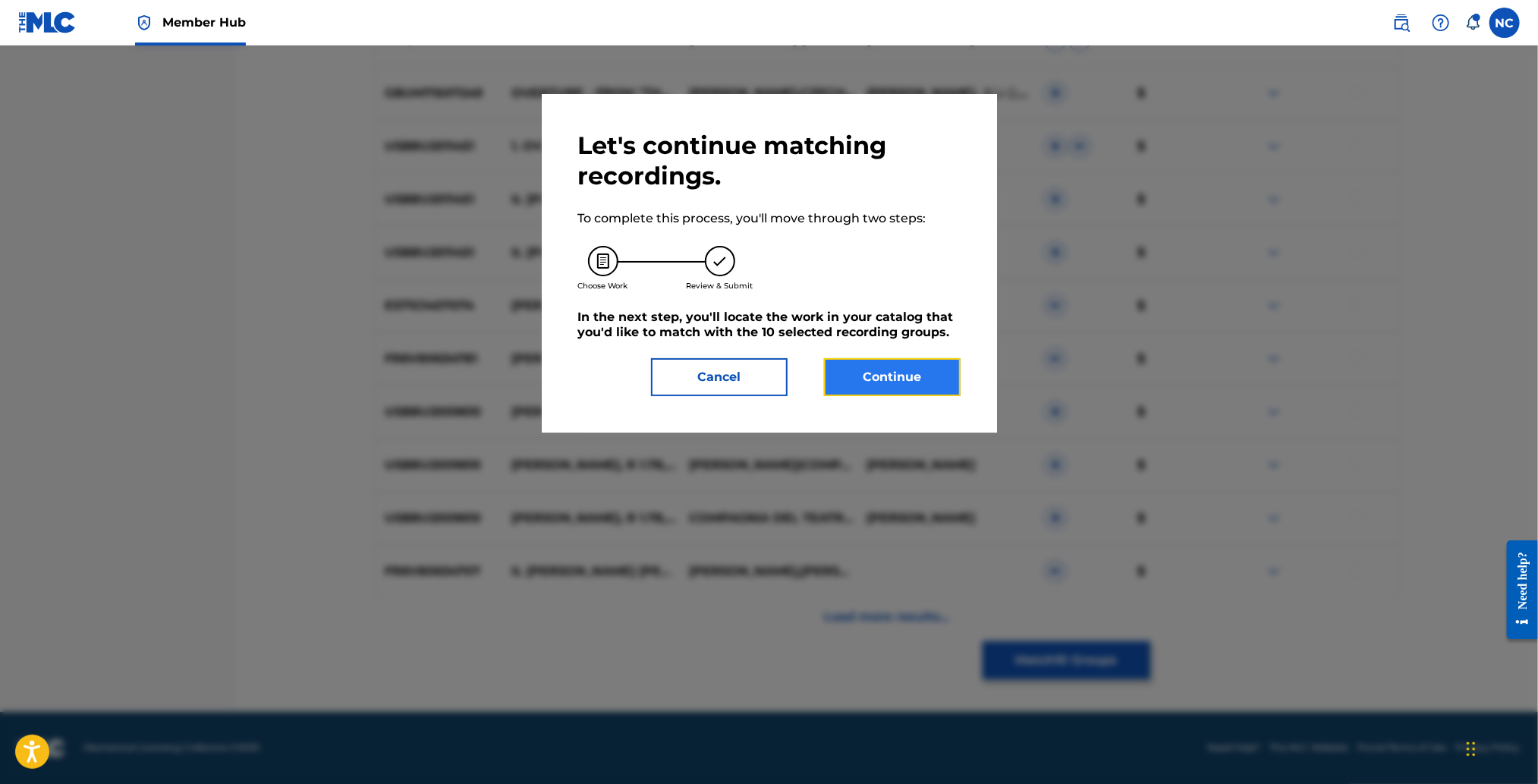
click at [927, 377] on button "Continue" at bounding box center [892, 377] width 136 height 38
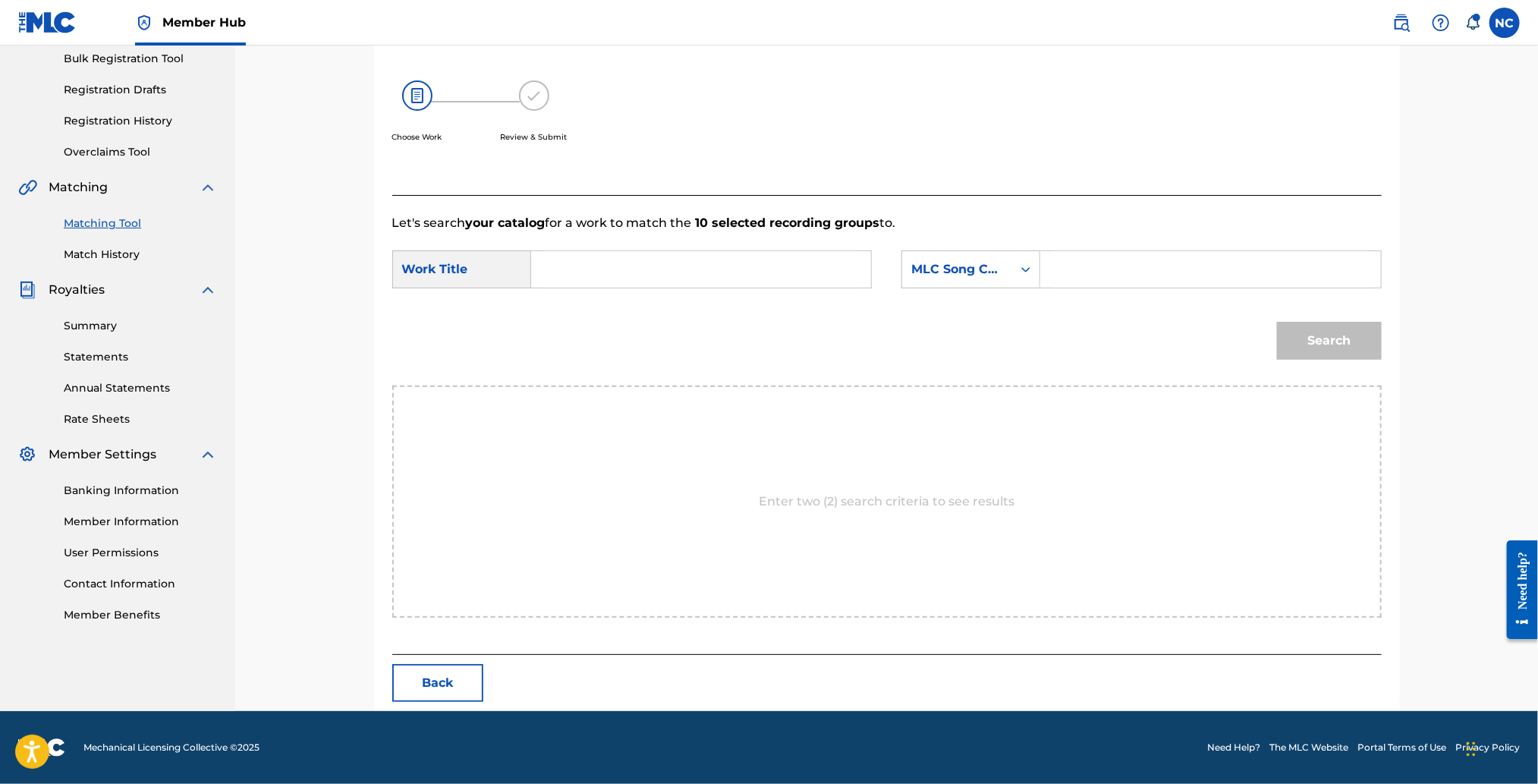
scroll to position [226, 0]
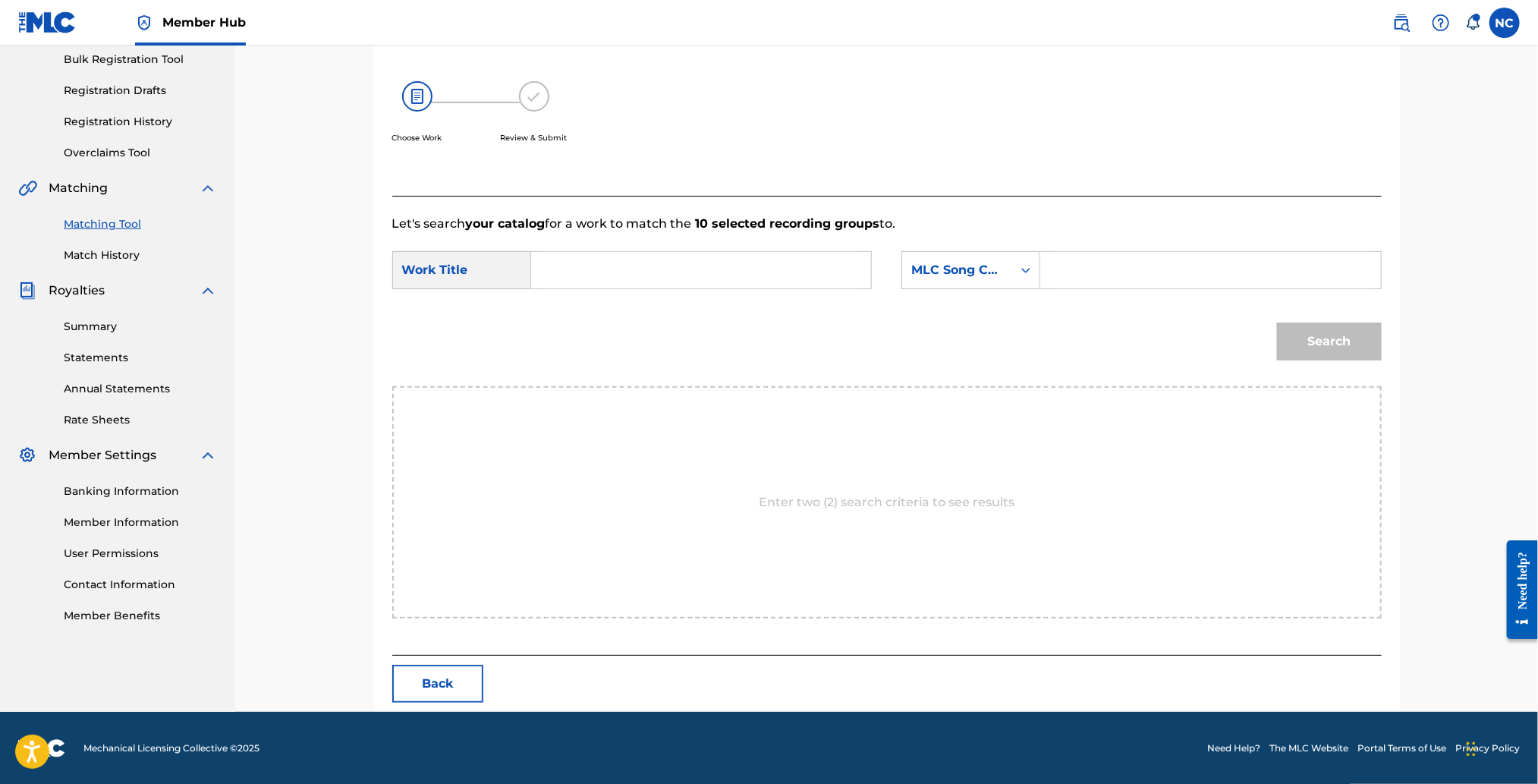
click at [1242, 245] on form "SearchWithCriteria2213d19e-3eea-4059-a9fd-a6cc47cfbec6 Work Title SearchWithCri…" at bounding box center [887, 310] width 990 height 154
click at [1241, 260] on input "Search Form" at bounding box center [1210, 270] width 314 height 37
paste input "EVC3D7"
type input "EVC3D7"
click at [771, 266] on input "Search Form" at bounding box center [701, 270] width 314 height 37
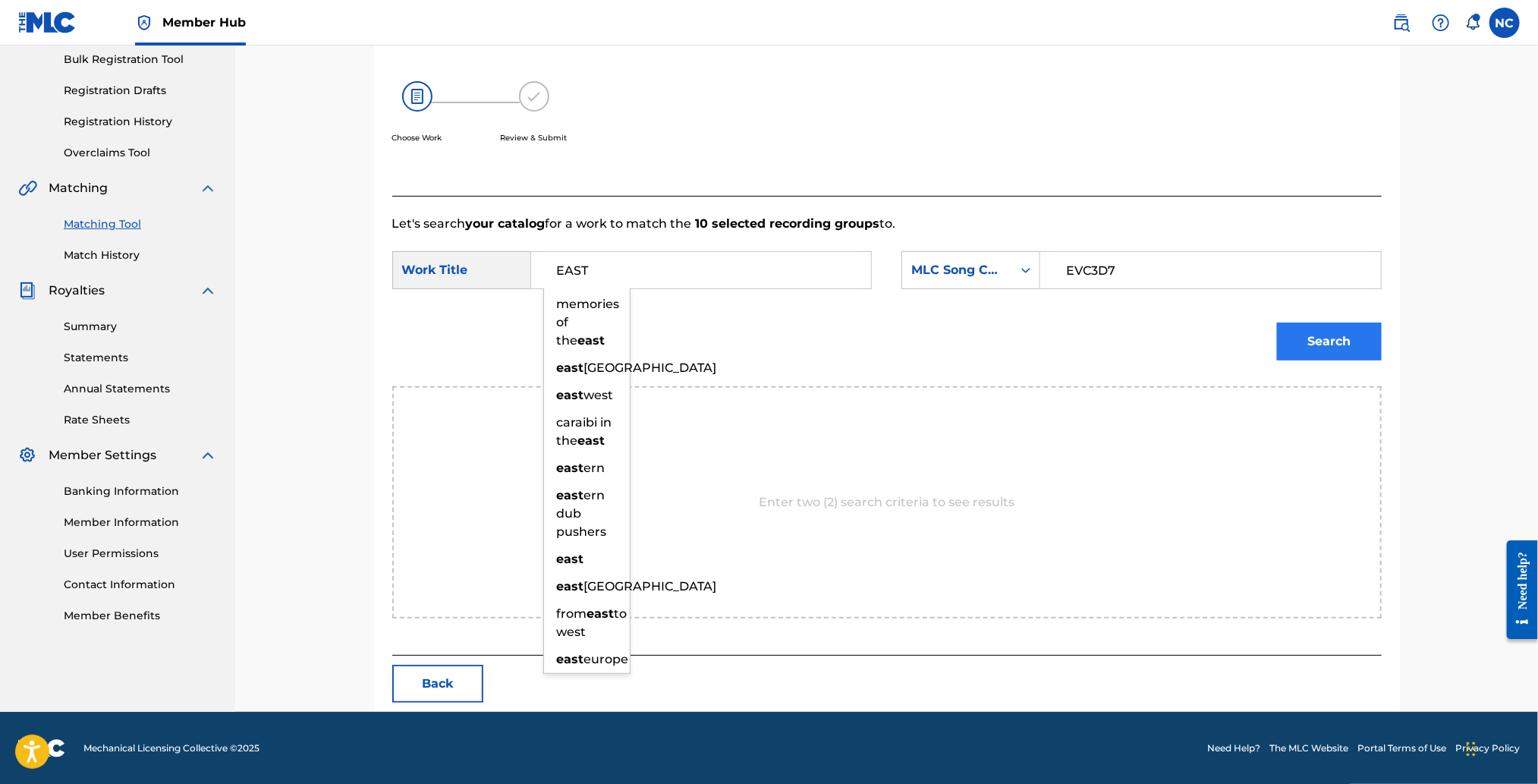
type input "EAST"
click at [1343, 352] on button "Search" at bounding box center [1329, 341] width 105 height 38
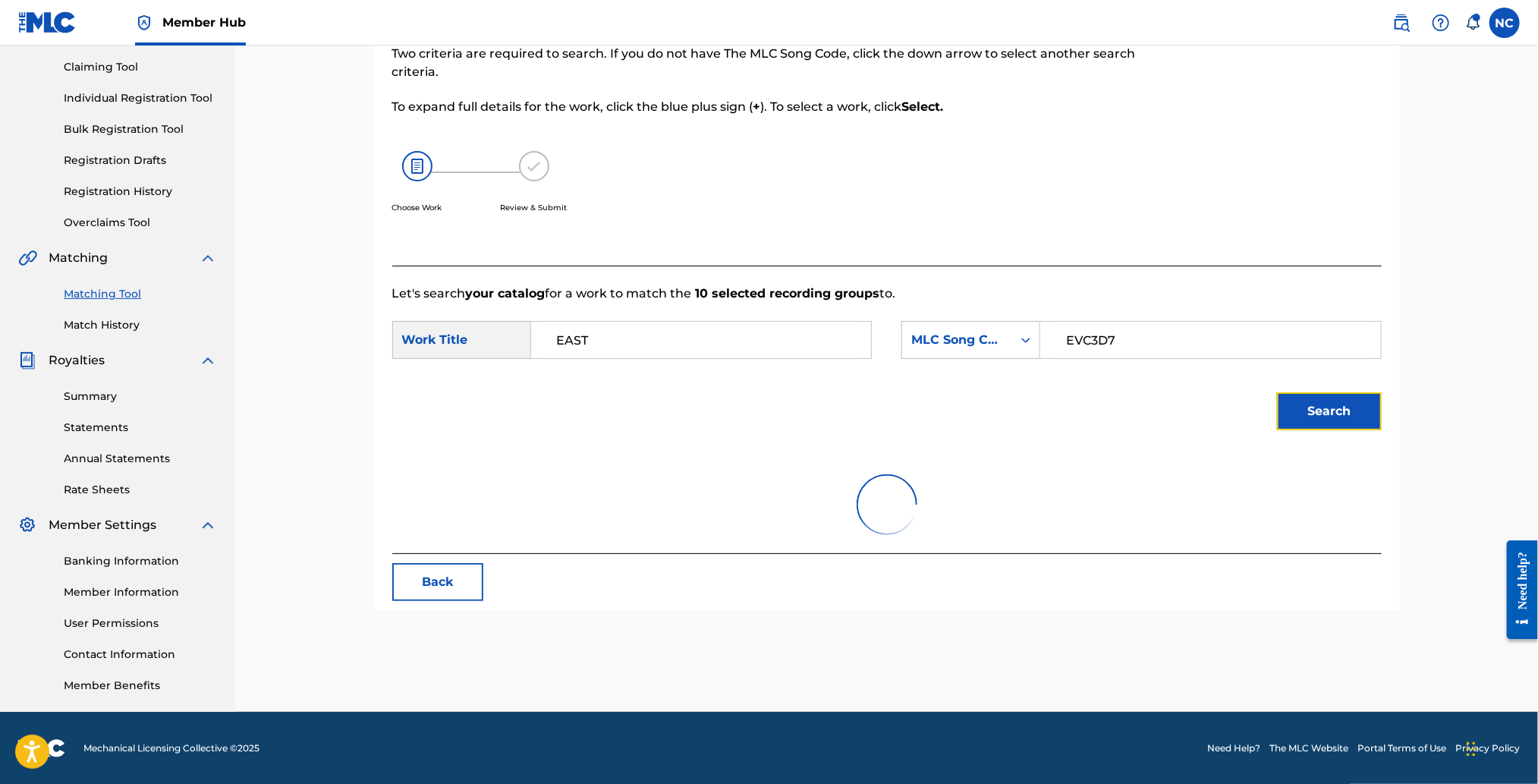
scroll to position [182, 0]
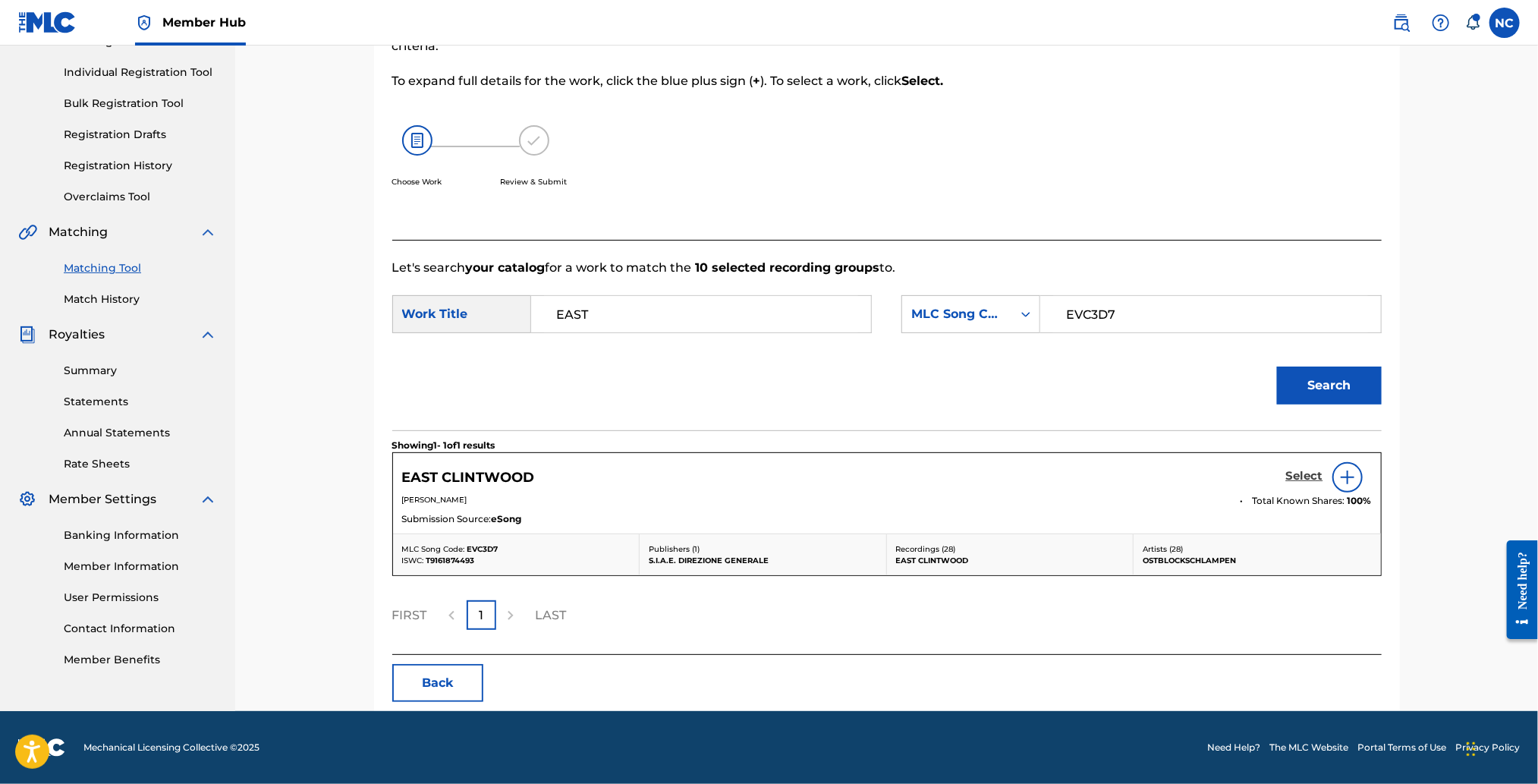
click at [1306, 475] on h5 "Select" at bounding box center [1305, 476] width 37 height 15
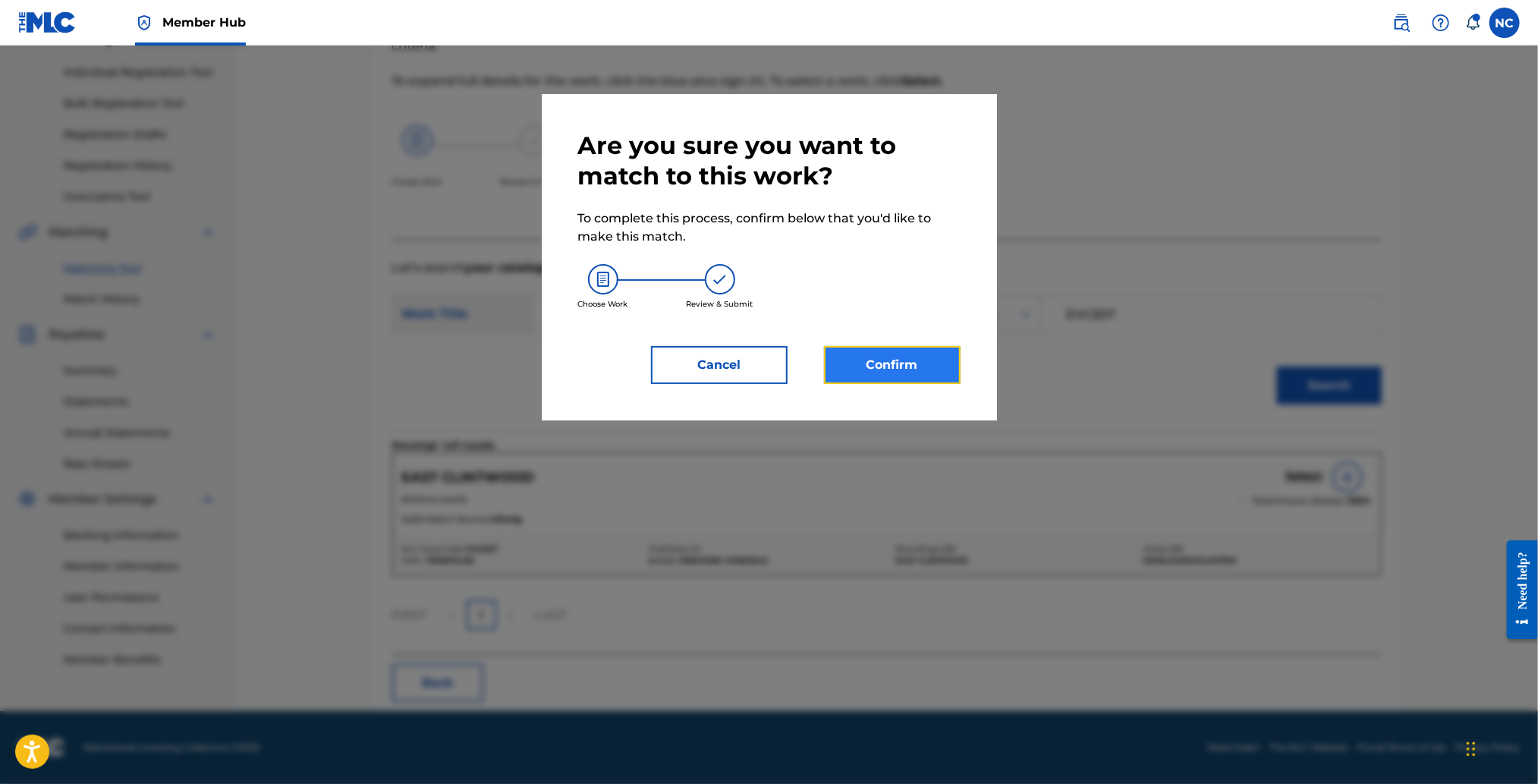
click at [903, 370] on button "Confirm" at bounding box center [892, 365] width 136 height 38
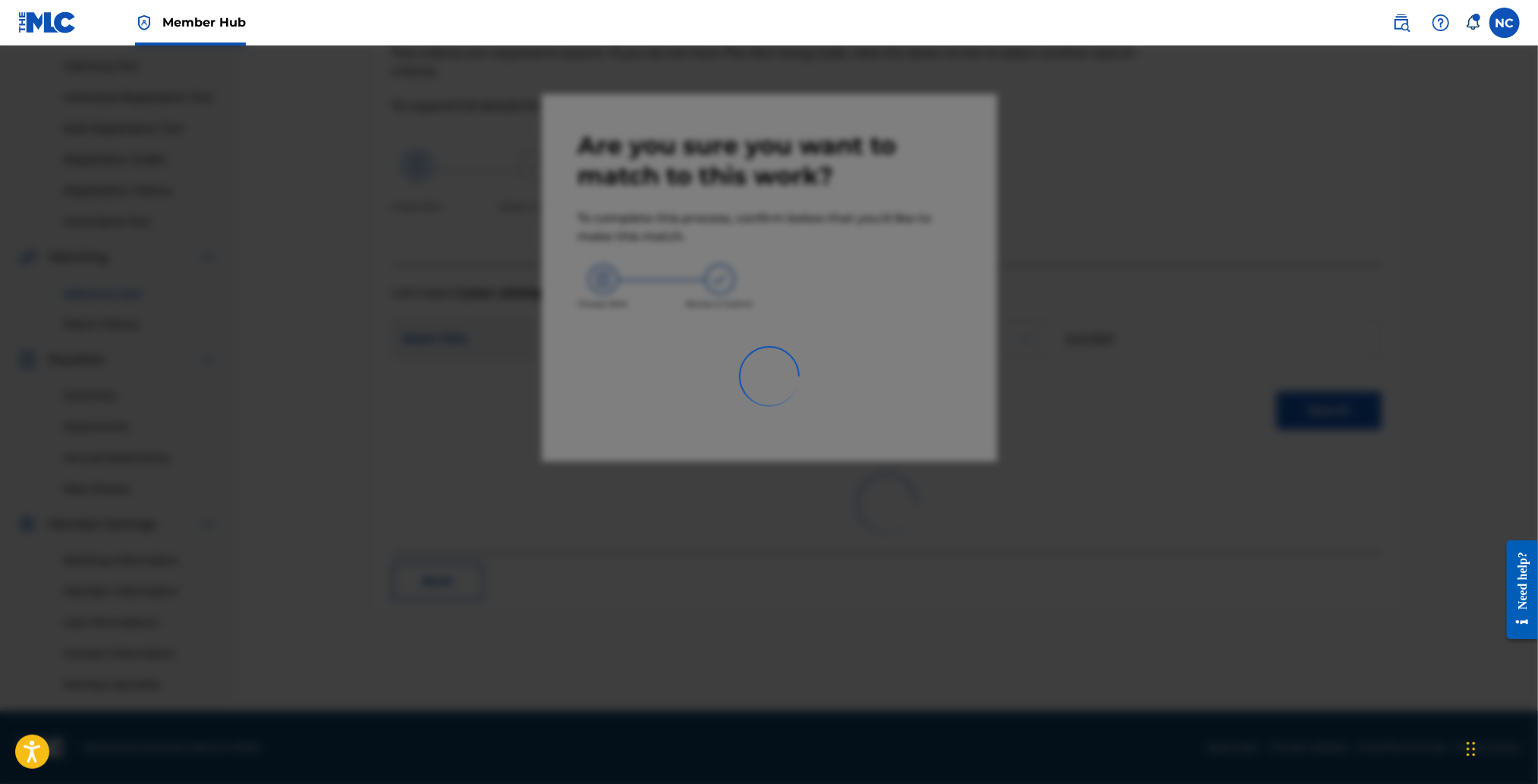
scroll to position [156, 0]
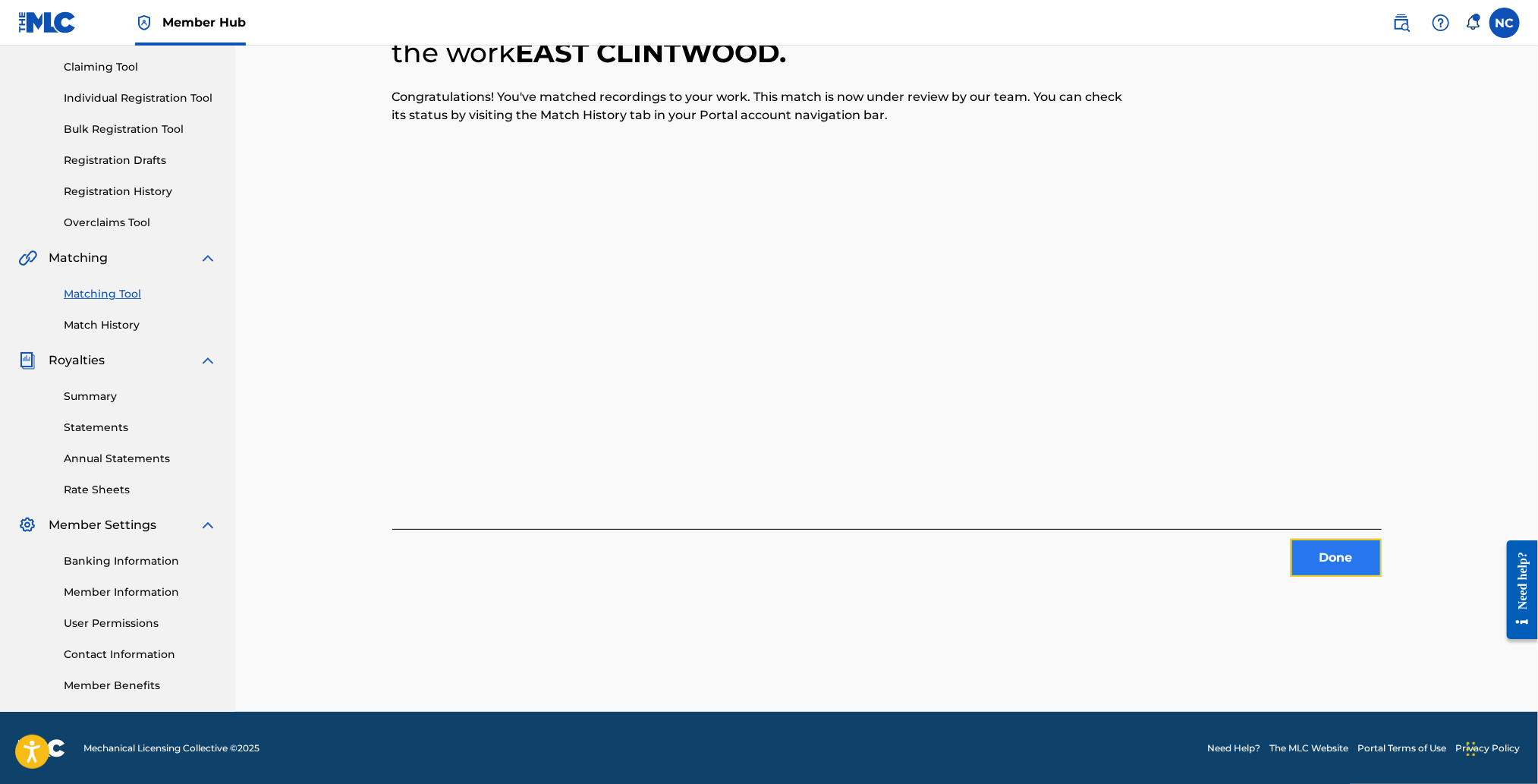
click at [1314, 546] on button "Done" at bounding box center [1336, 557] width 91 height 38
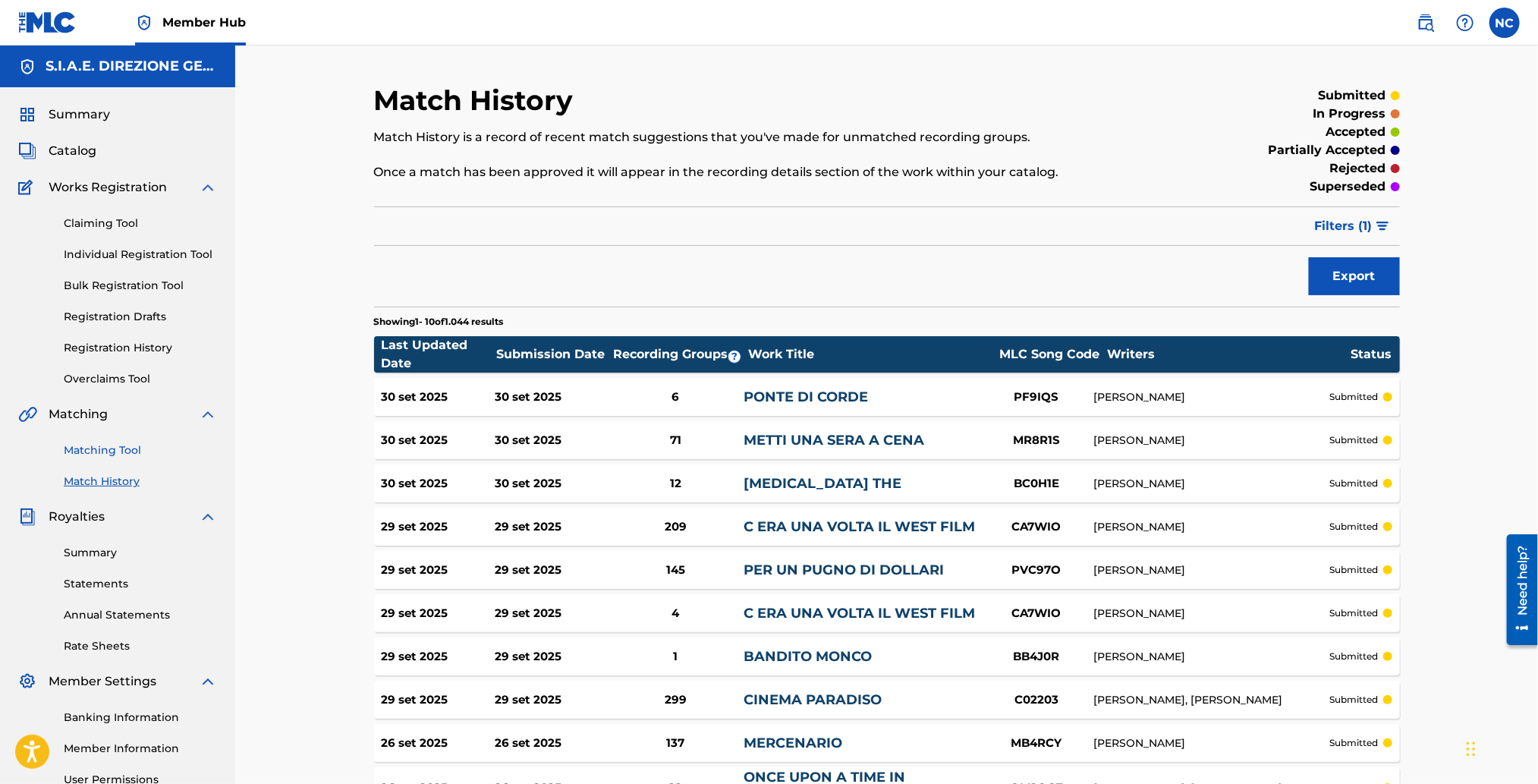
click at [133, 450] on link "Matching Tool" at bounding box center [140, 450] width 154 height 16
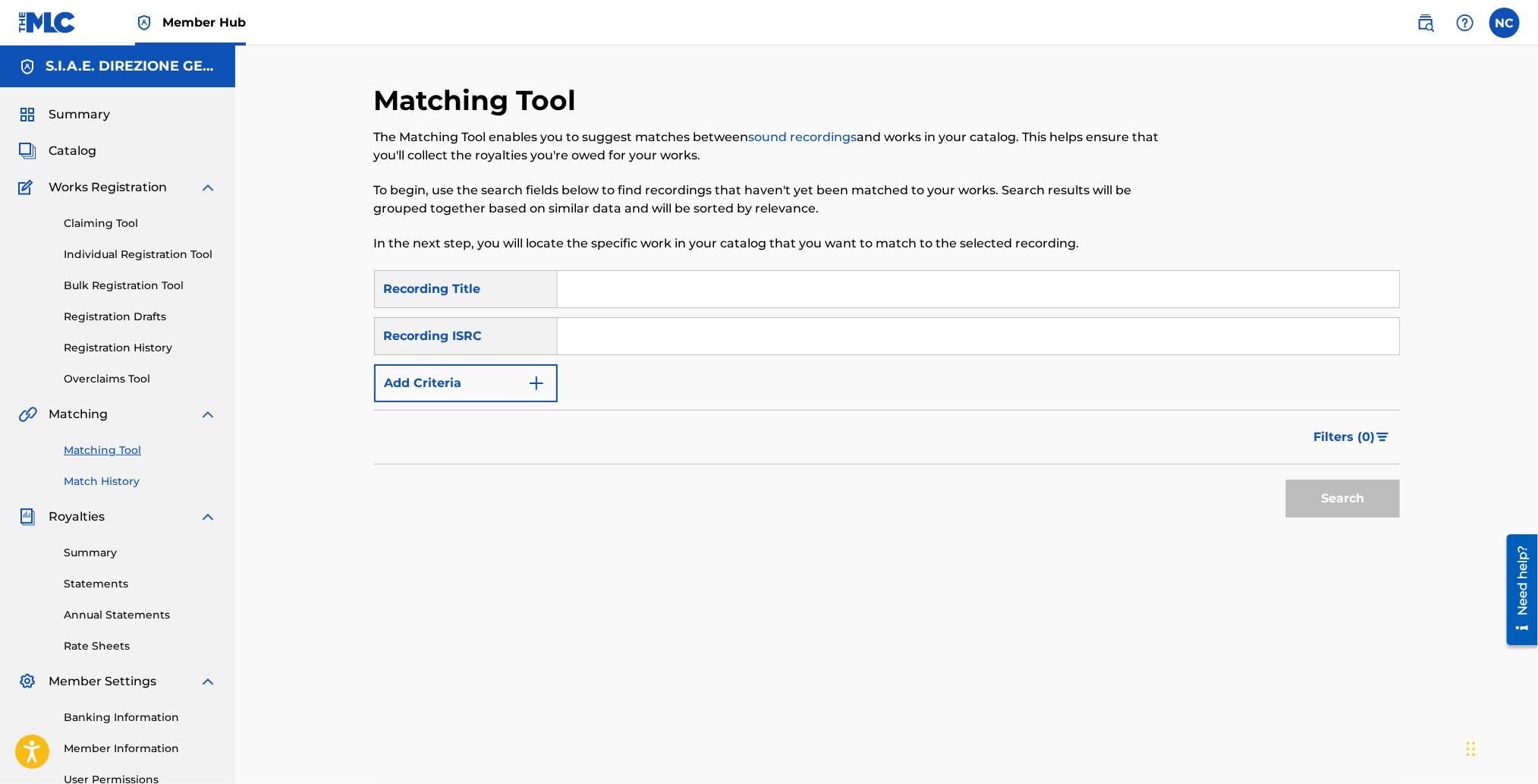
click at [98, 483] on link "Match History" at bounding box center [140, 482] width 154 height 16
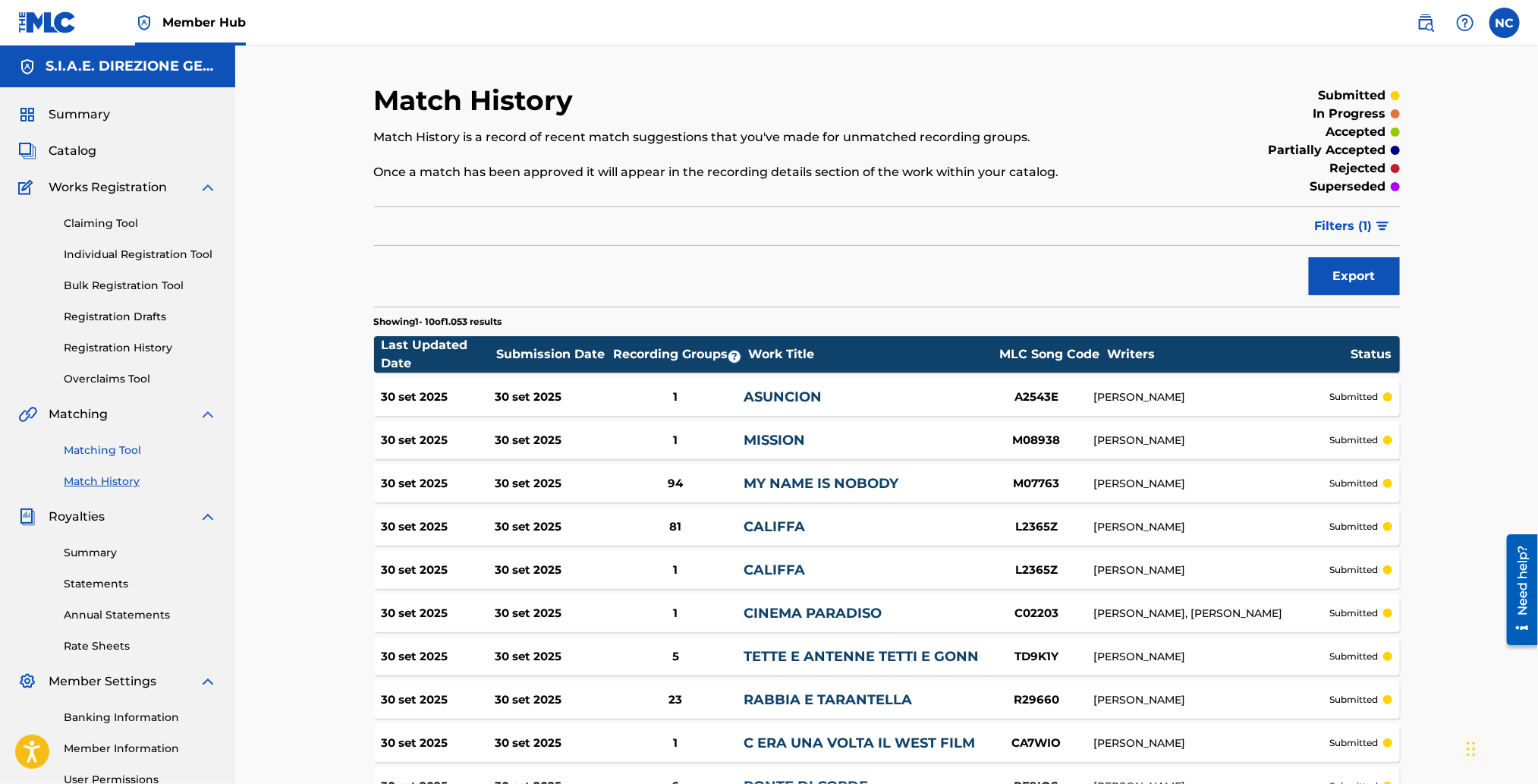
click at [109, 453] on link "Matching Tool" at bounding box center [140, 450] width 154 height 16
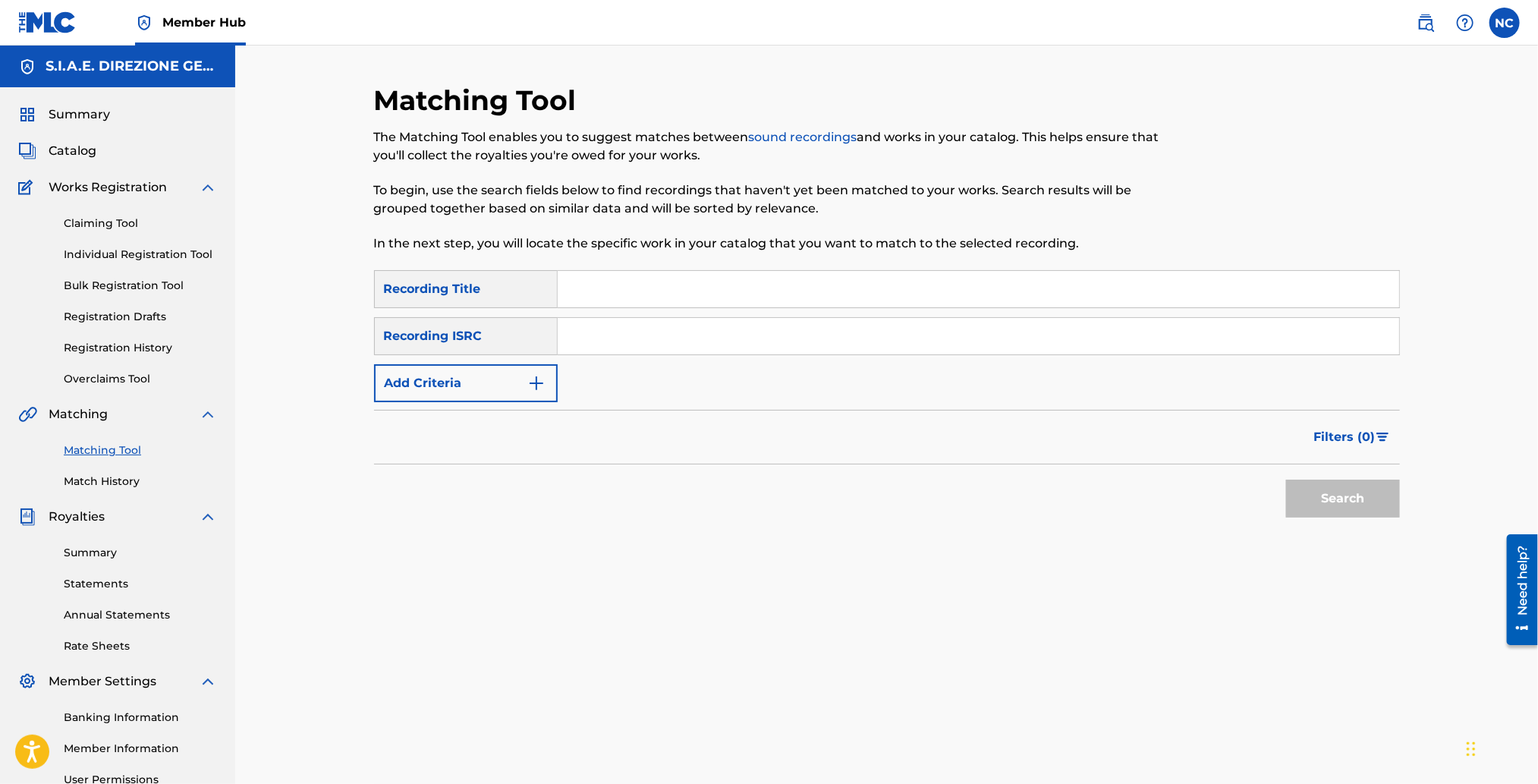
click at [676, 291] on input "Search Form" at bounding box center [978, 288] width 842 height 37
type input "EASTWOOD OVERTURE"
click at [743, 338] on input "Search Form" at bounding box center [978, 336] width 842 height 37
click at [1356, 487] on button "Search" at bounding box center [1343, 498] width 114 height 38
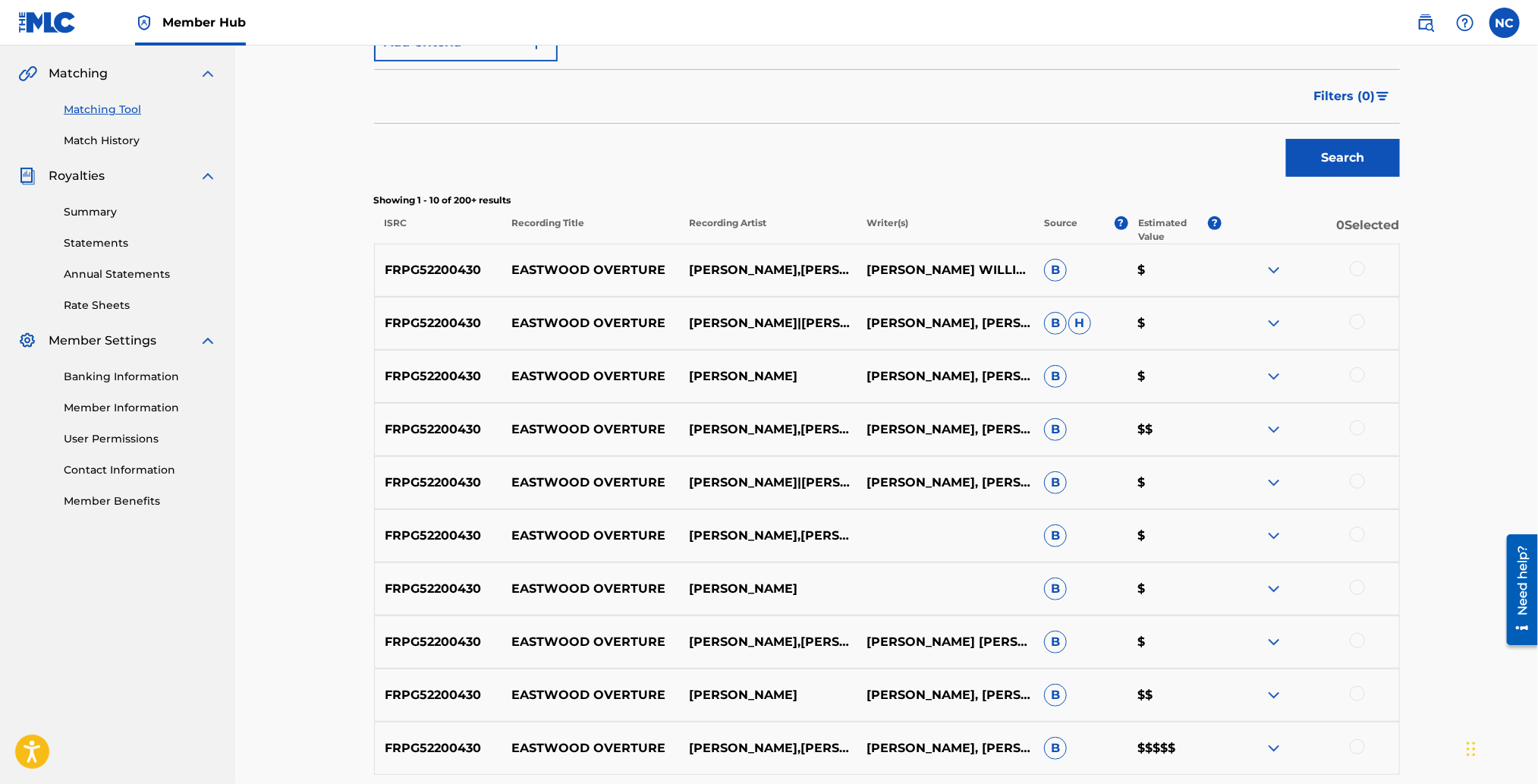
scroll to position [454, 0]
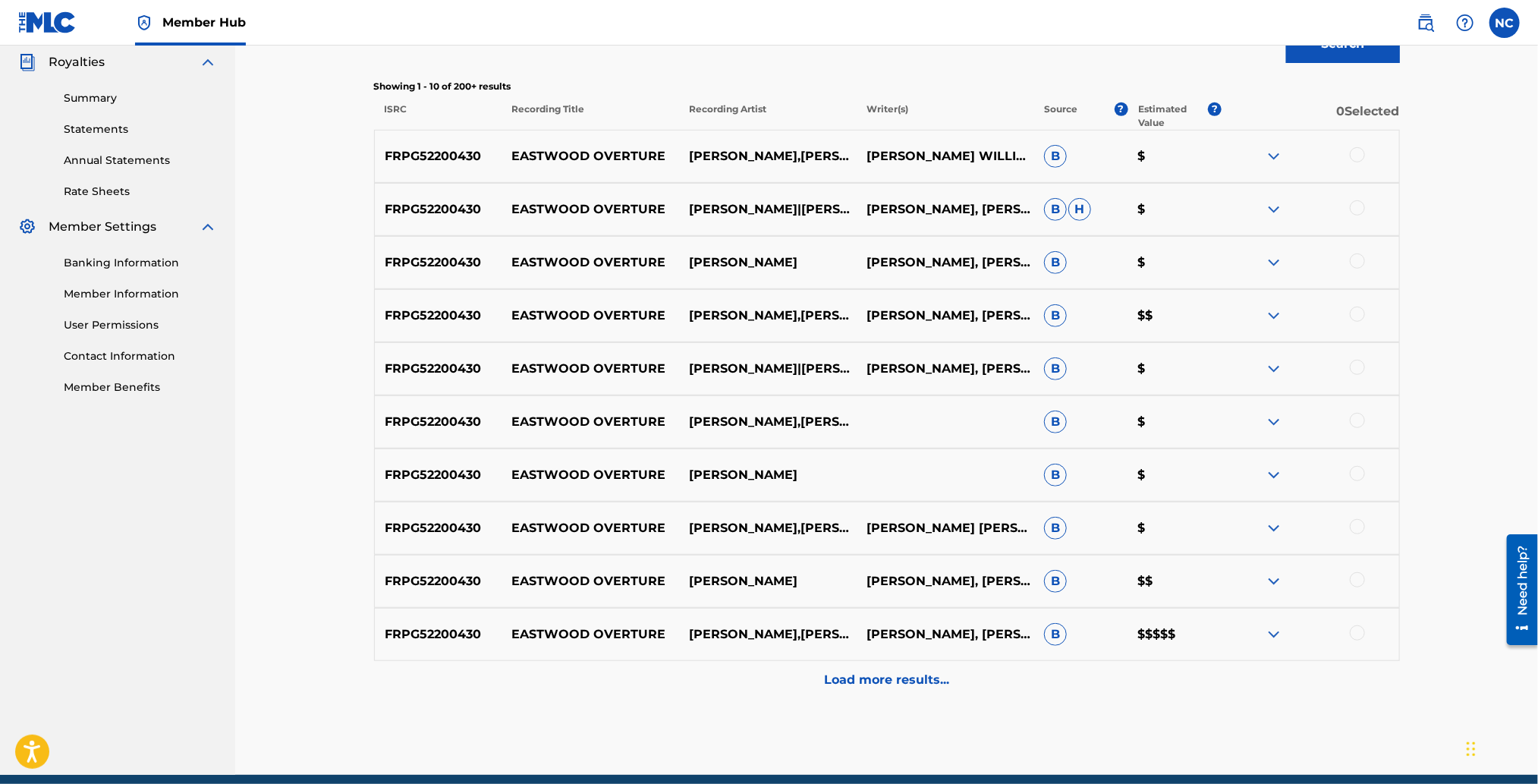
click at [1276, 633] on img at bounding box center [1274, 634] width 18 height 18
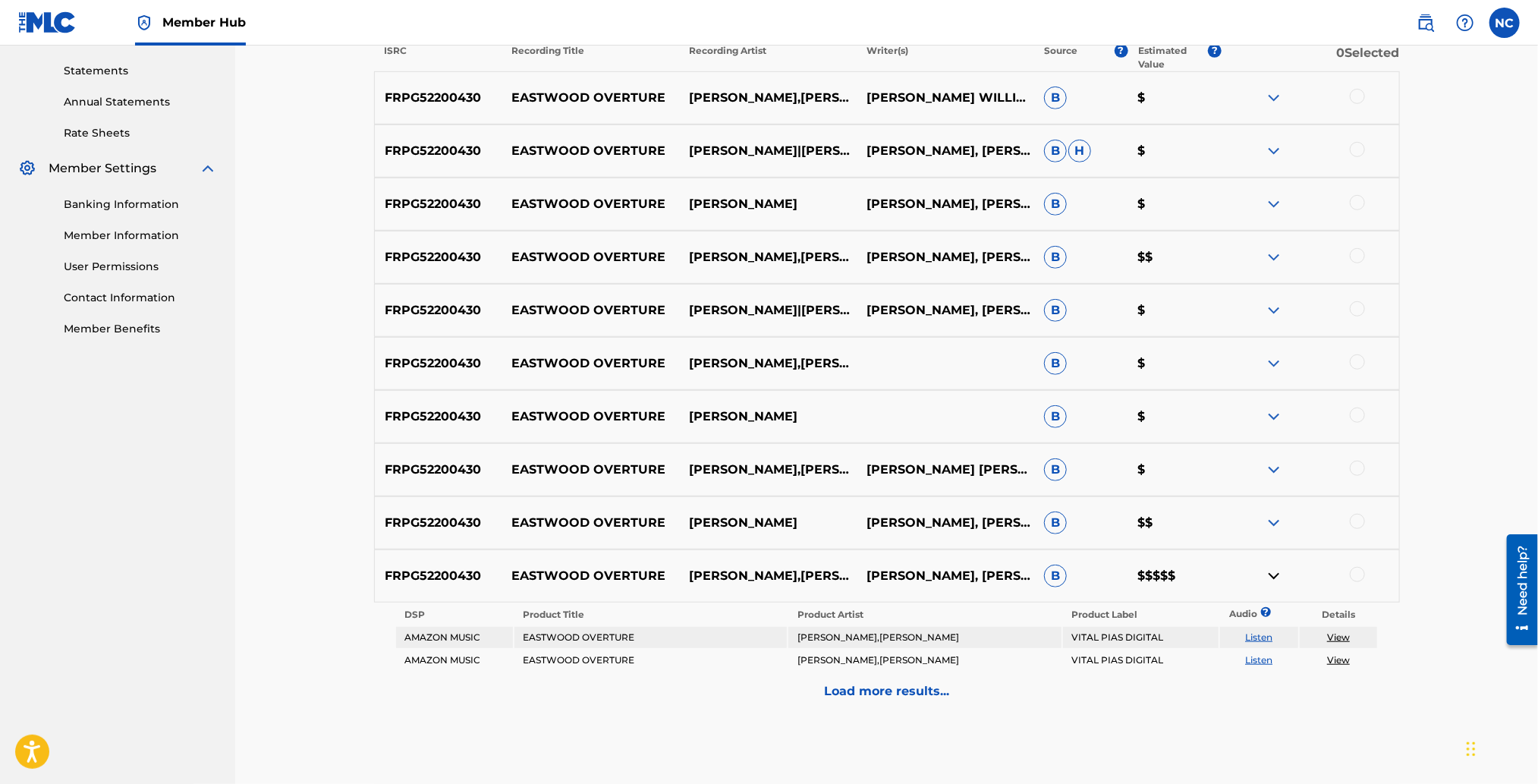
scroll to position [585, 0]
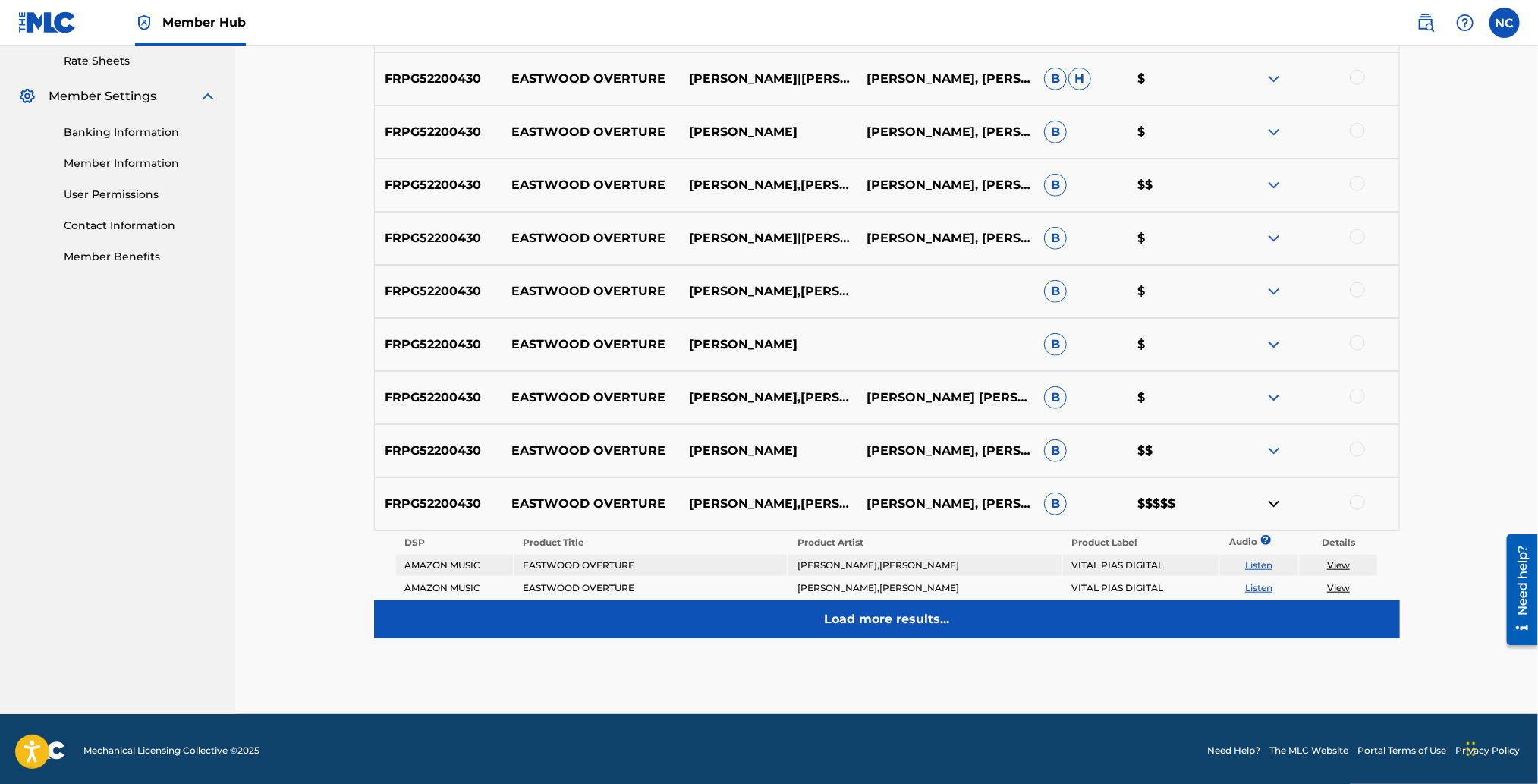
click at [845, 610] on p "Load more results..." at bounding box center [886, 619] width 125 height 18
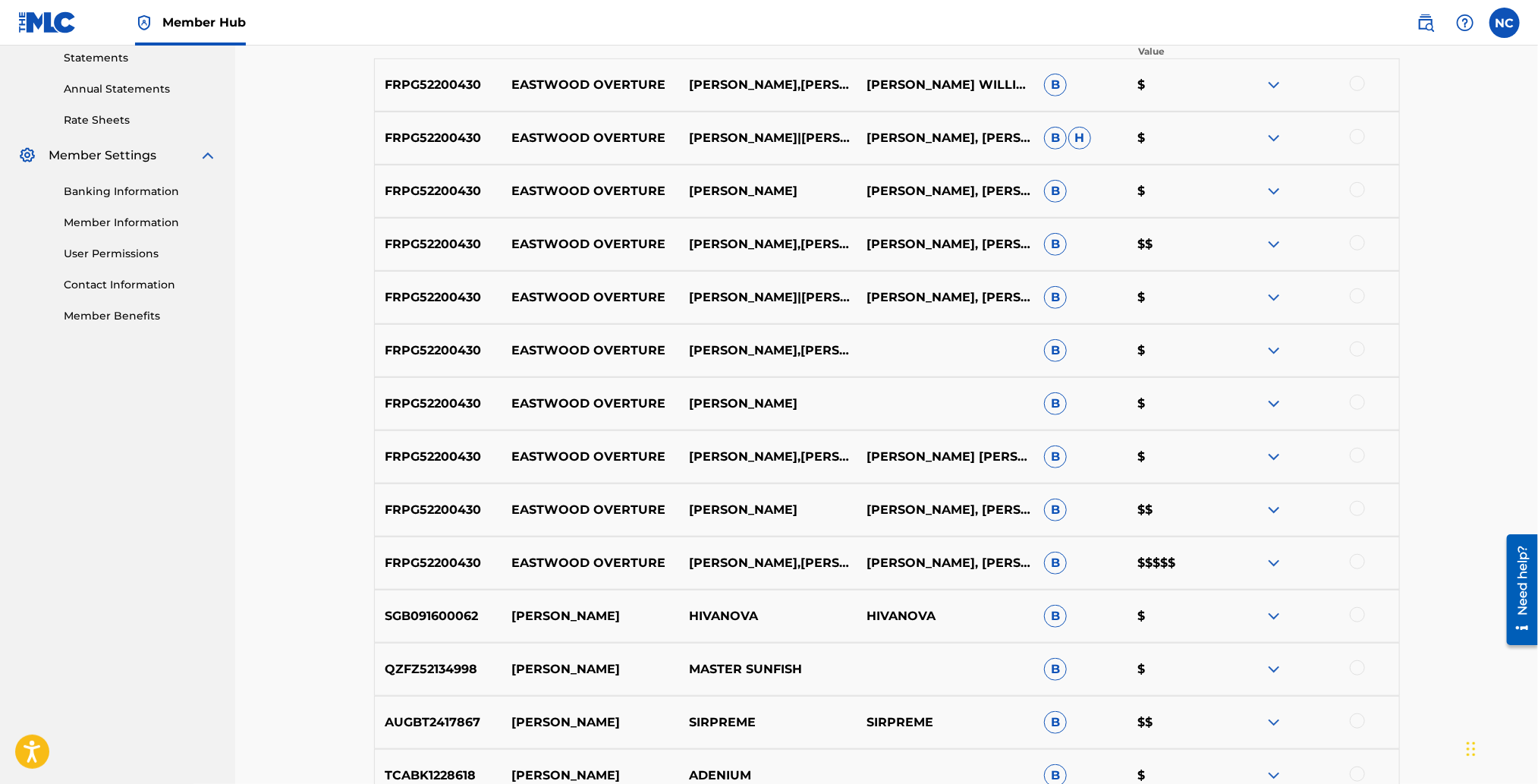
scroll to position [471, 0]
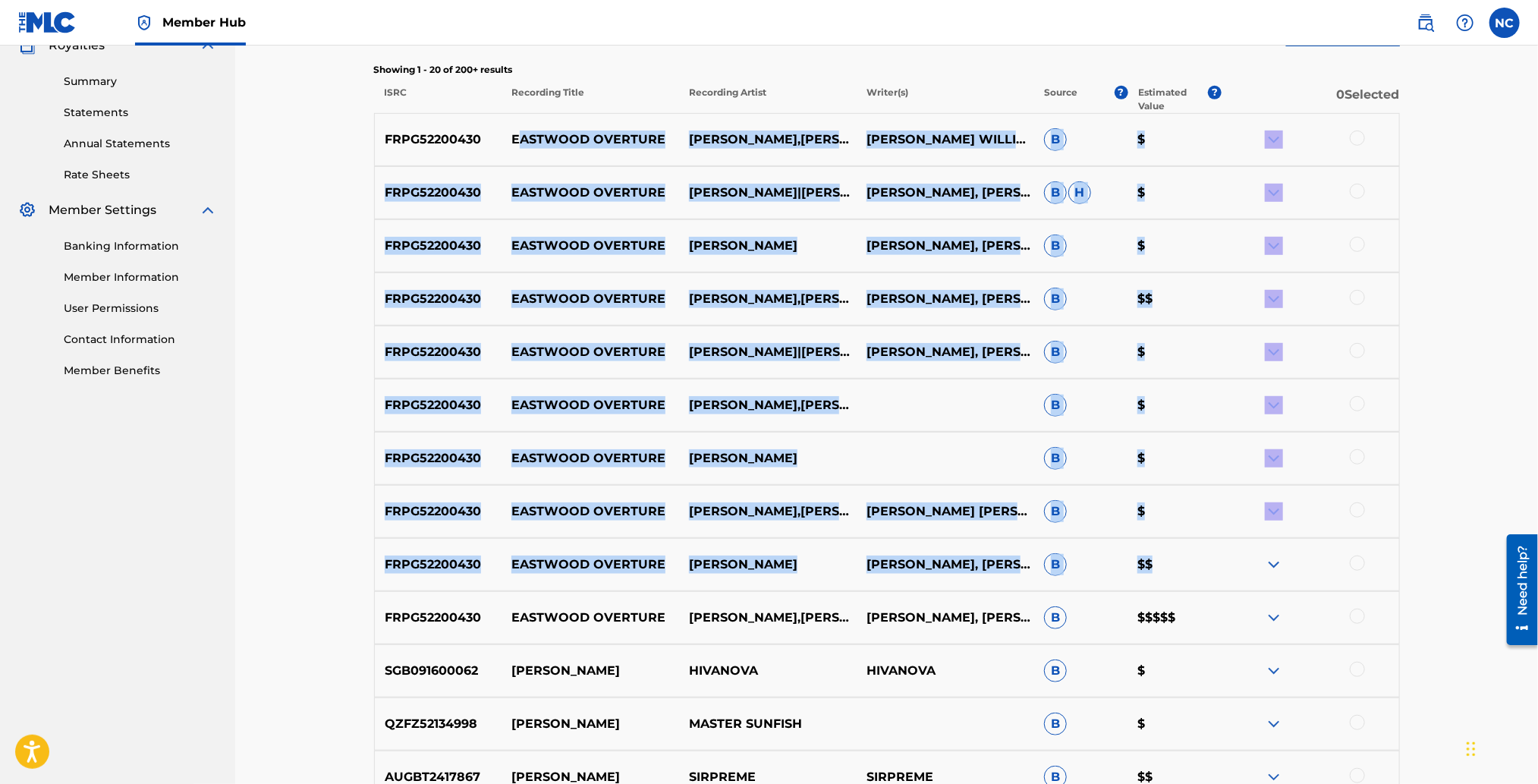
drag, startPoint x: 517, startPoint y: 139, endPoint x: 1213, endPoint y: 589, distance: 828.8
click at [1213, 589] on div "FRPG52200430 EASTWOOD OVERTURE KYLE EASTWOOD,CLINT EASTWOOD CLINT EASTWOODJOHN …" at bounding box center [886, 663] width 1026 height 1100
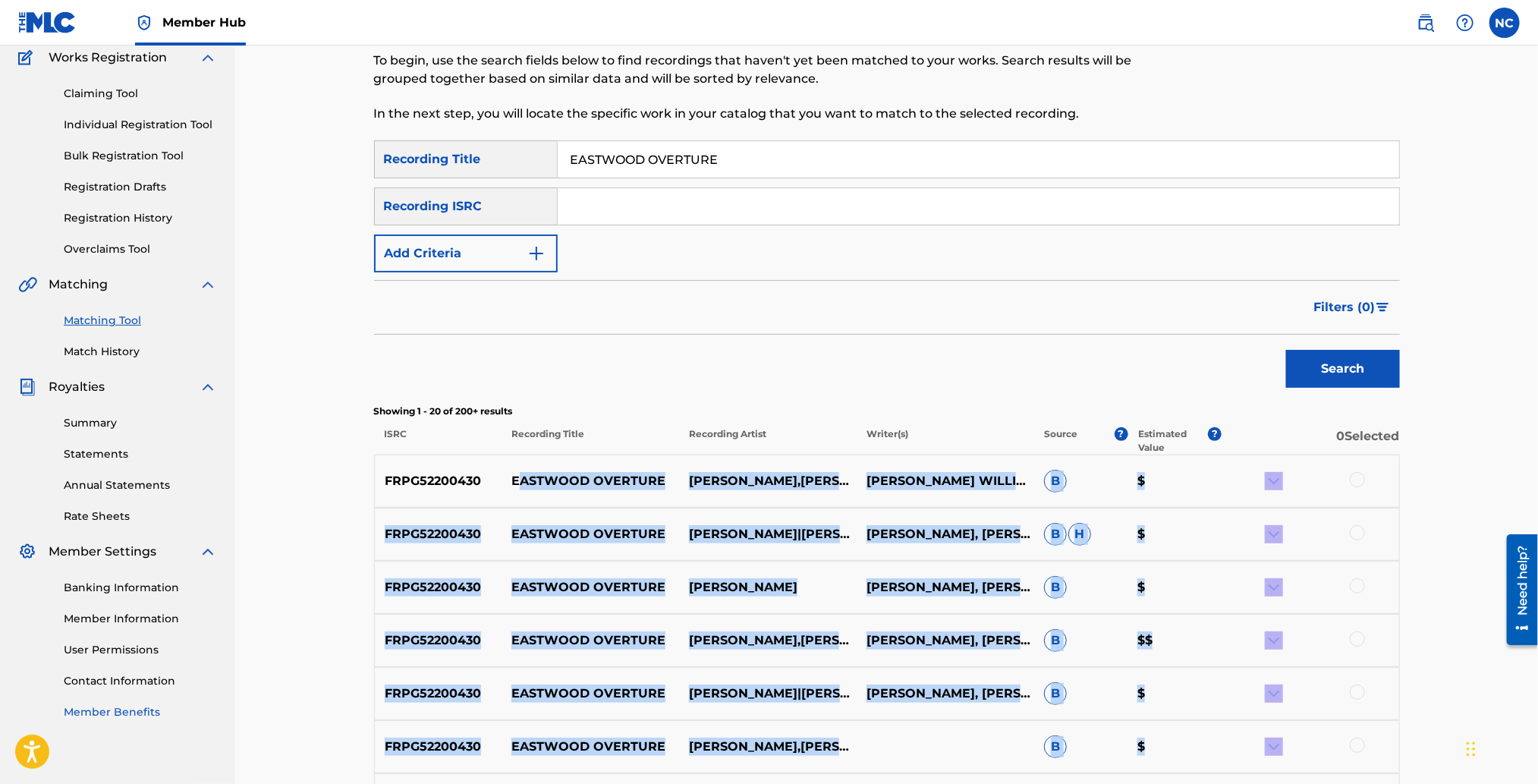
scroll to position [0, 0]
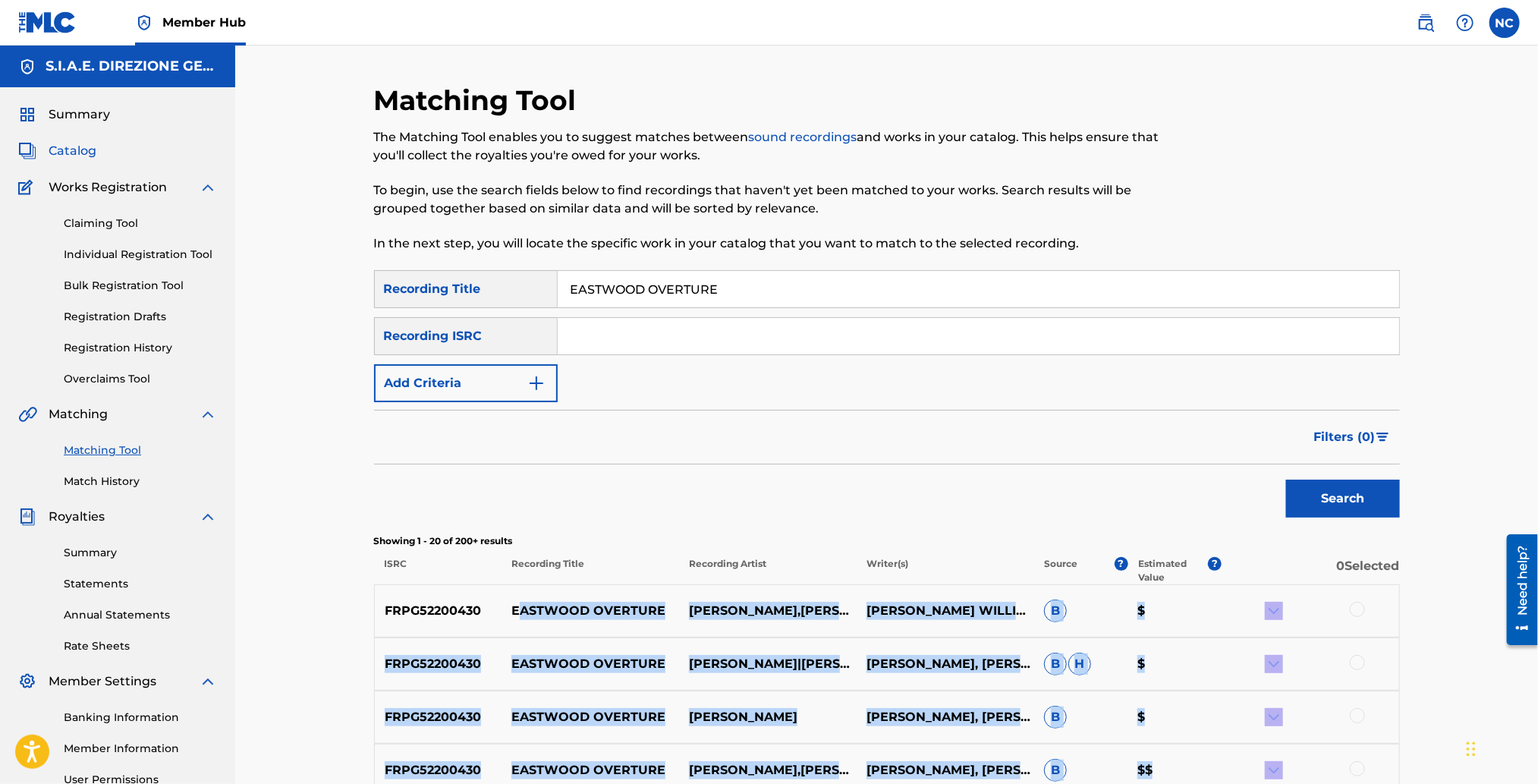
click at [80, 146] on span "Catalog" at bounding box center [72, 151] width 48 height 18
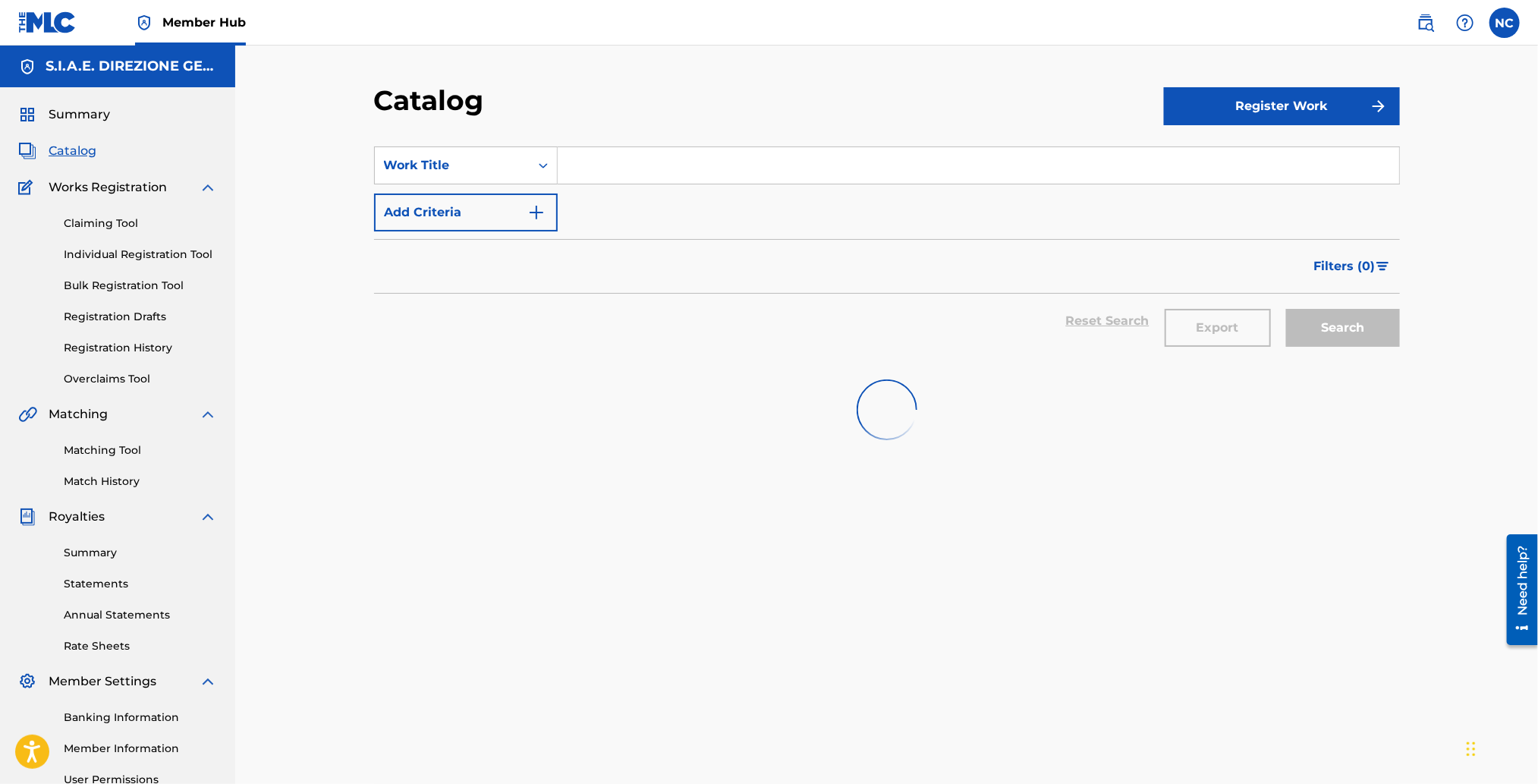
click at [715, 166] on input "Search Form" at bounding box center [978, 165] width 842 height 37
paste input "EAST CLINTWOOD"
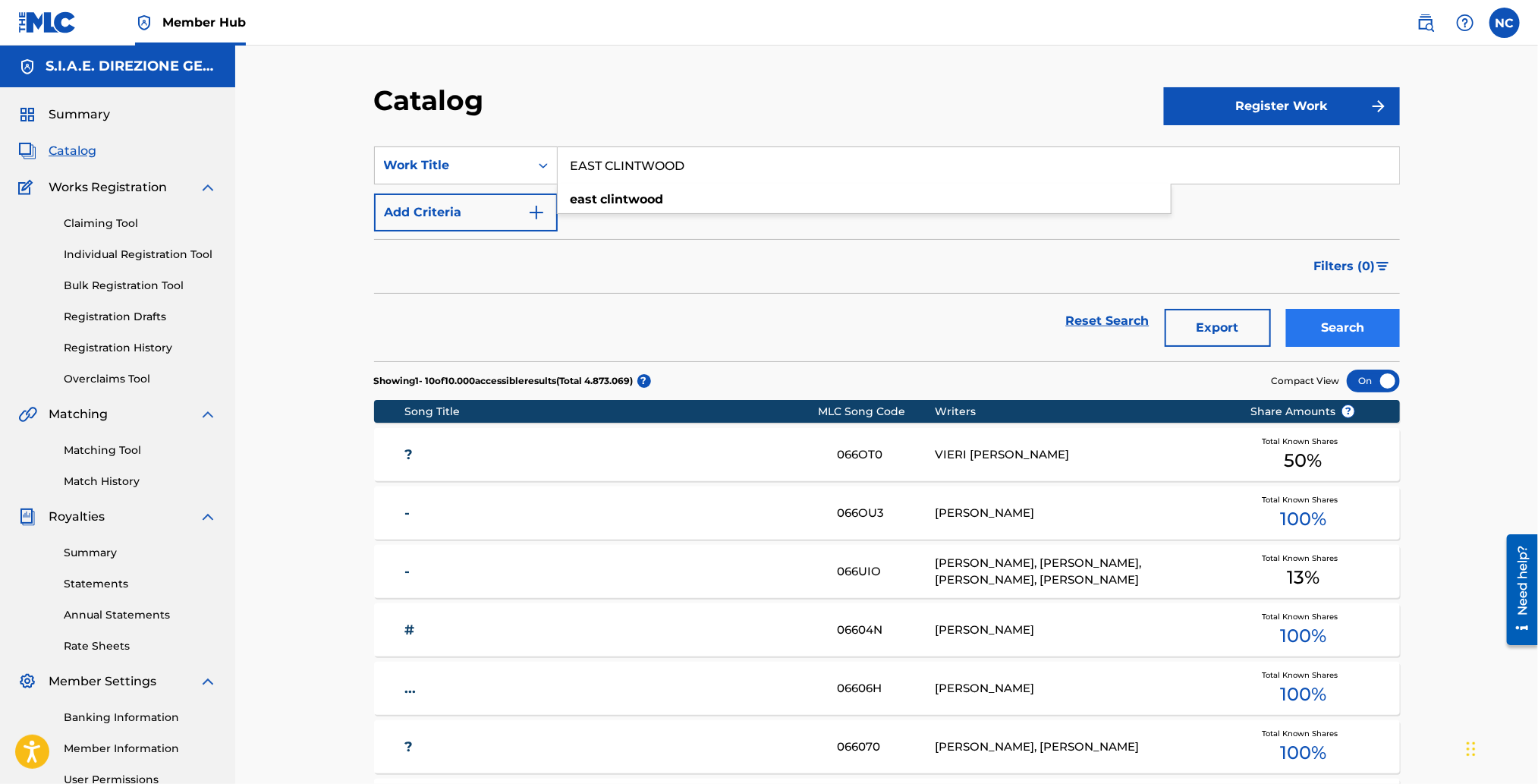
type input "EAST CLINTWOOD"
click at [1343, 322] on button "Search" at bounding box center [1343, 327] width 114 height 38
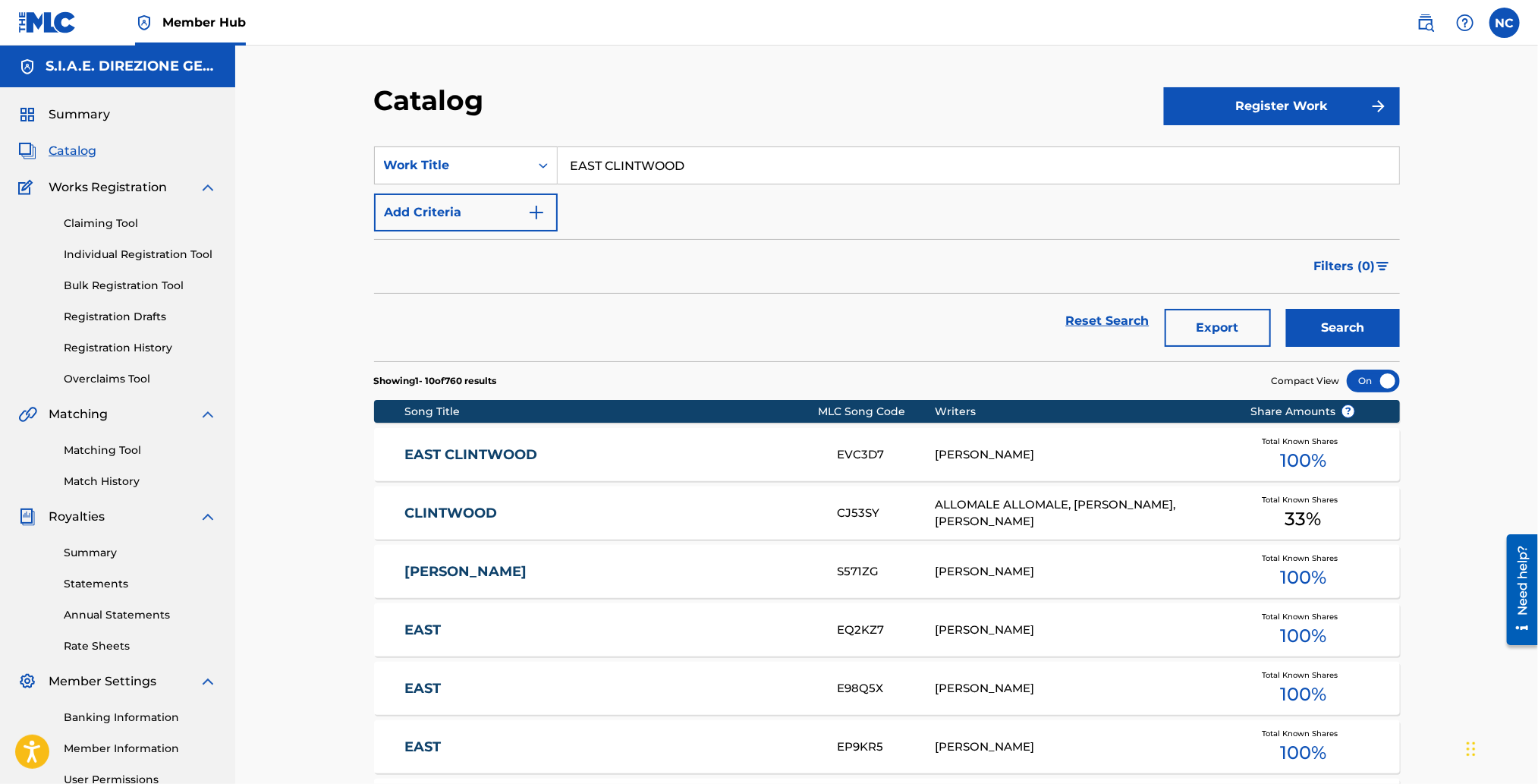
click at [441, 456] on link "EAST CLINTWOOD" at bounding box center [611, 454] width 413 height 17
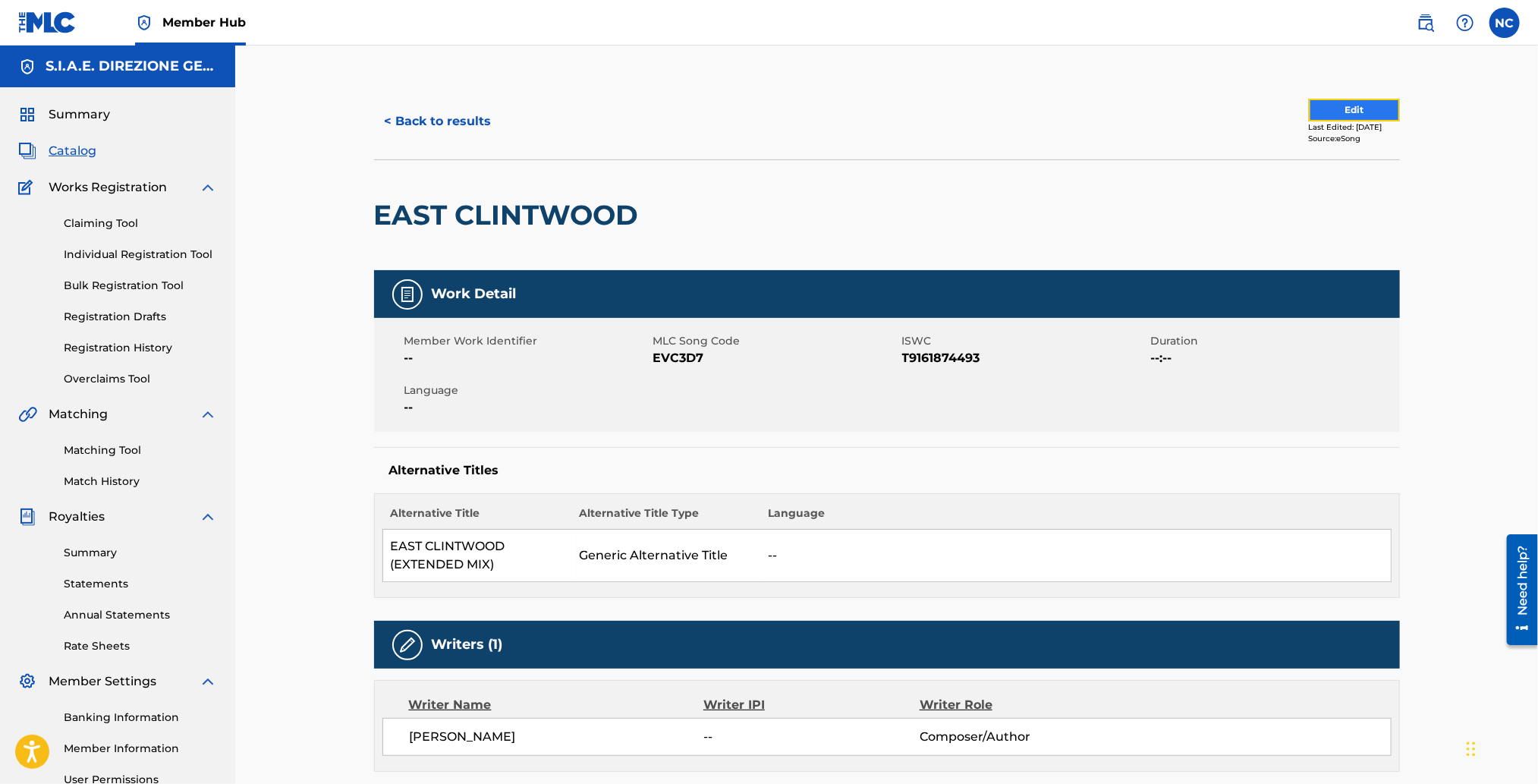
click at [1309, 110] on button "Edit" at bounding box center [1354, 110] width 91 height 23
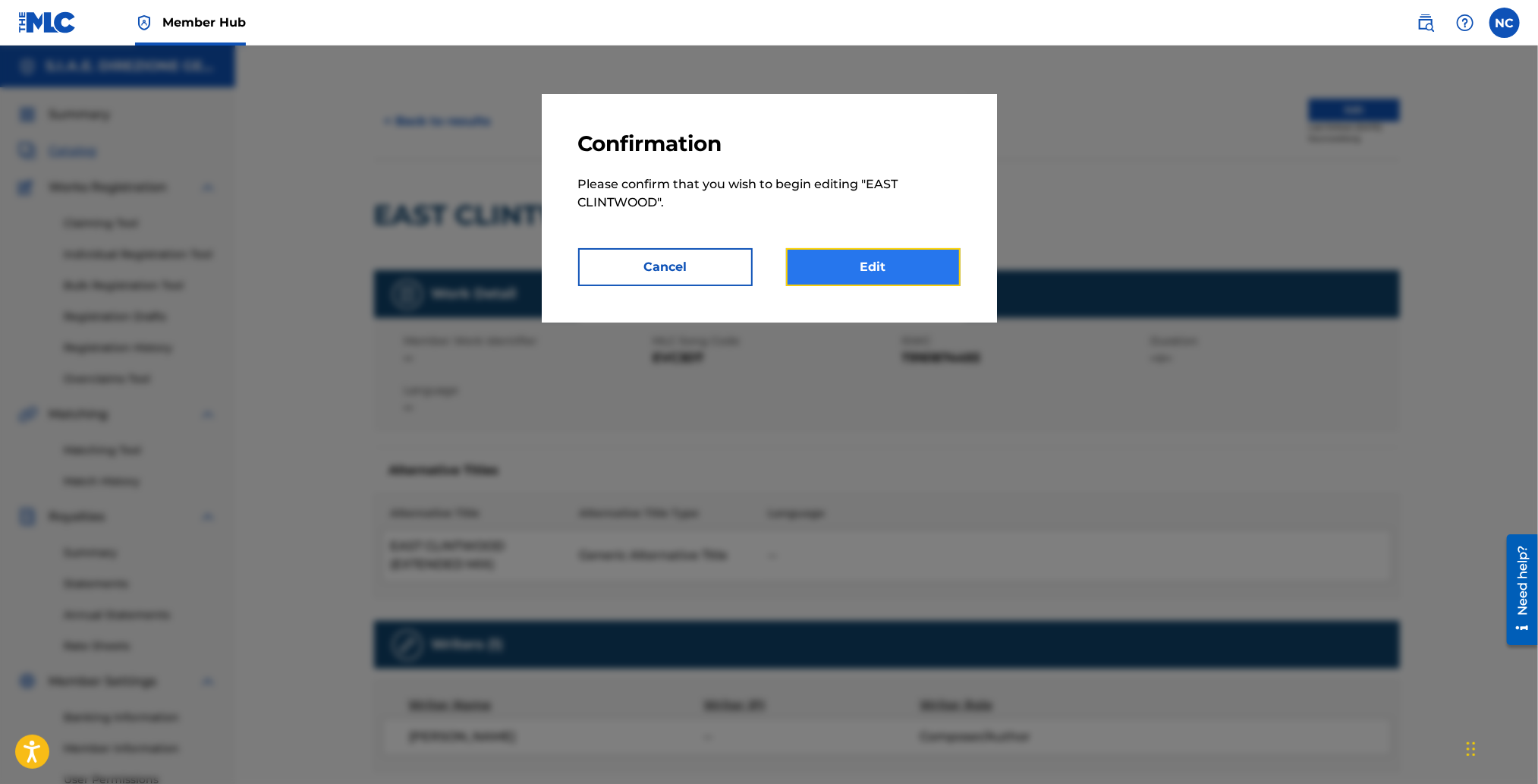
click at [891, 269] on link "Edit" at bounding box center [873, 266] width 175 height 38
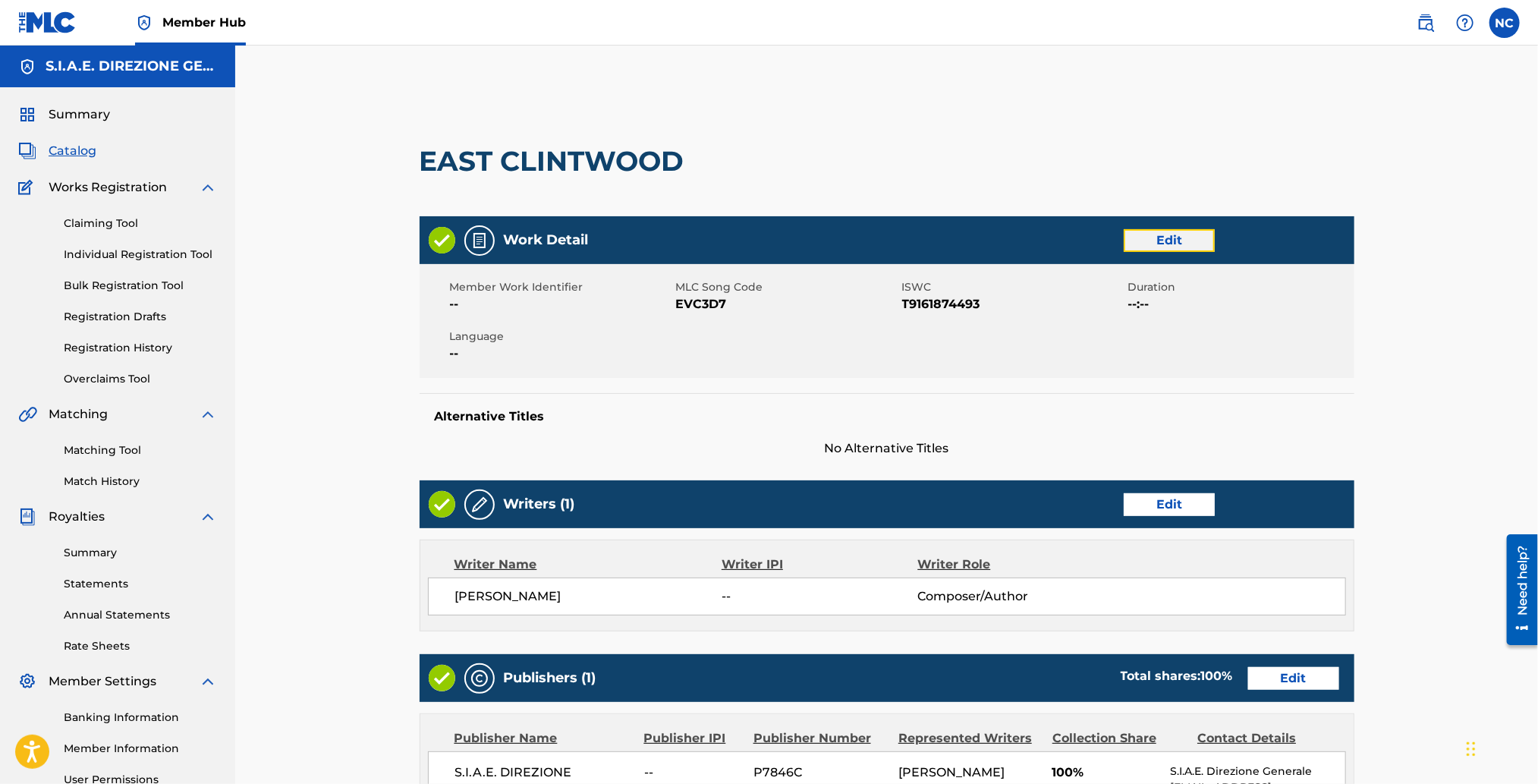
click at [1155, 246] on link "Edit" at bounding box center [1169, 240] width 91 height 23
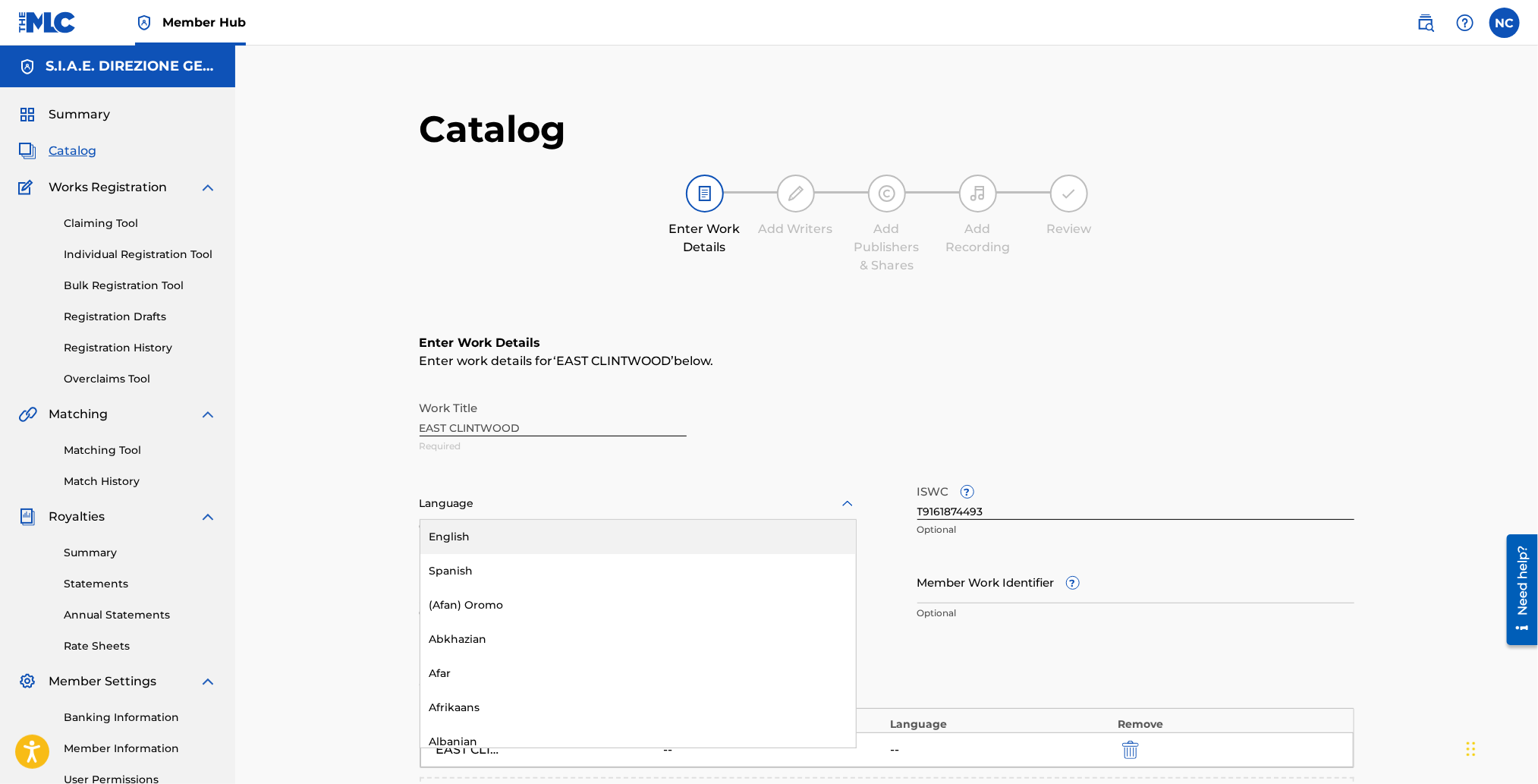
click at [626, 510] on div at bounding box center [638, 503] width 437 height 19
click at [607, 533] on div "English" at bounding box center [638, 537] width 435 height 34
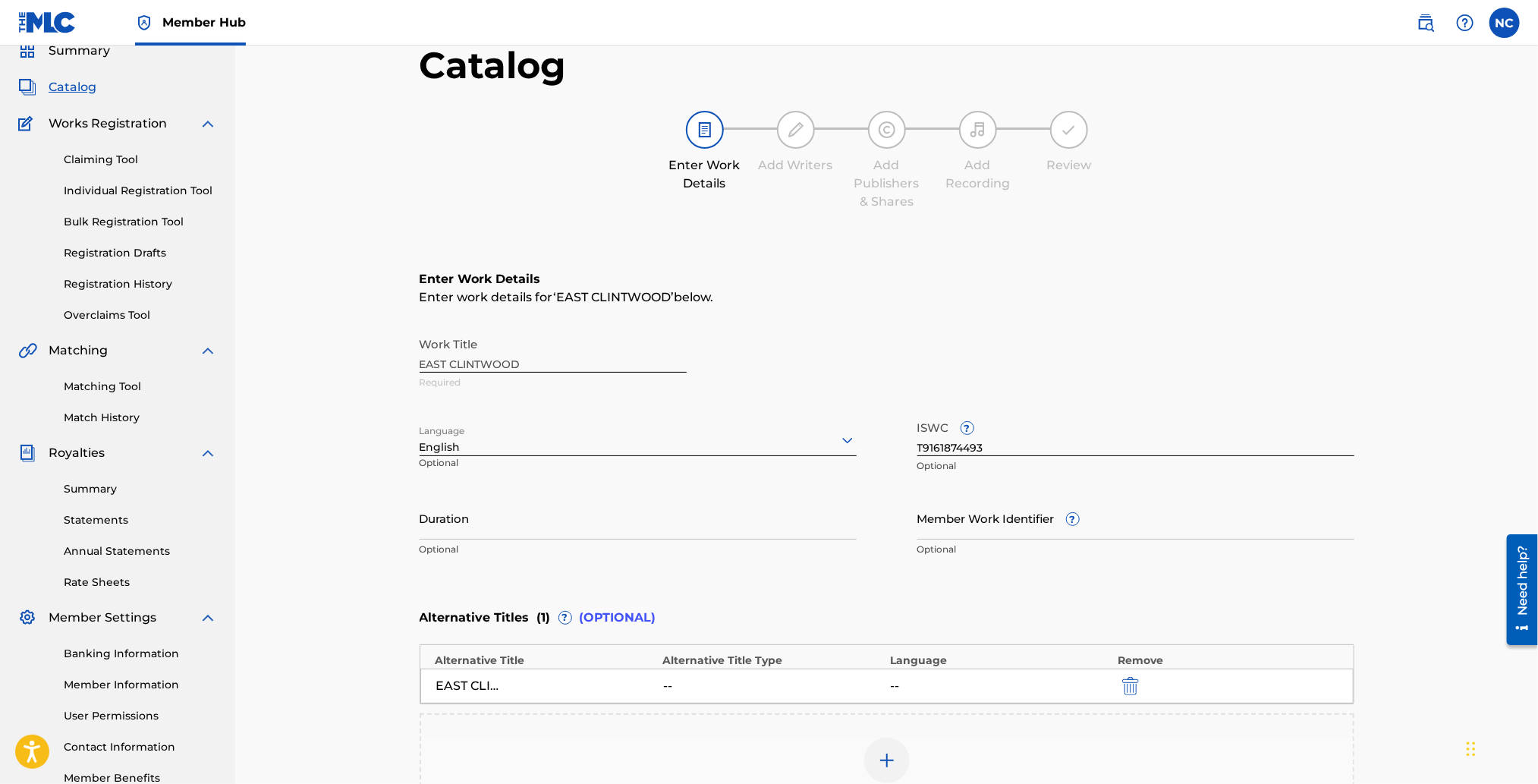
scroll to position [113, 0]
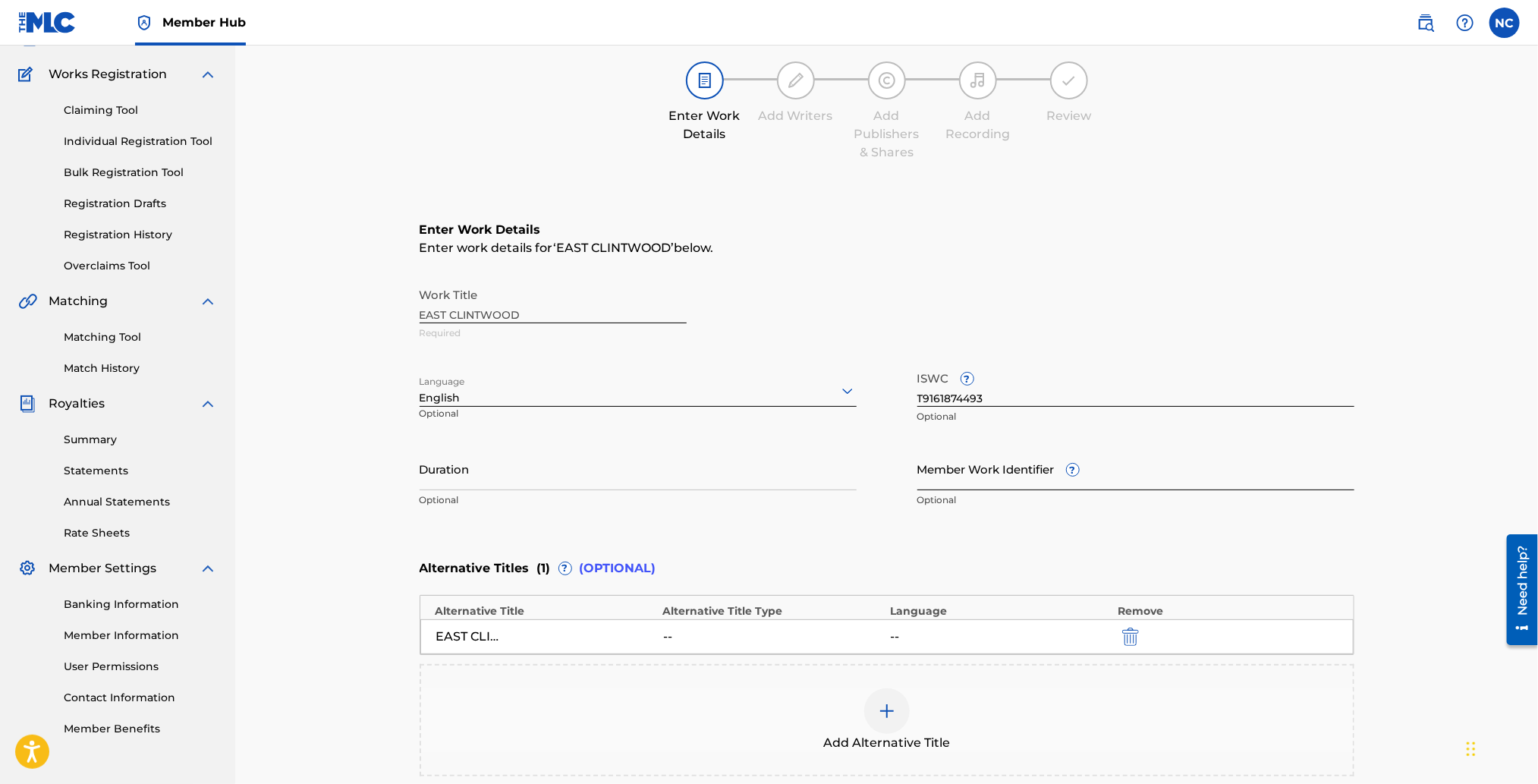
click at [981, 476] on input "Member Work Identifier ?" at bounding box center [1136, 468] width 437 height 43
paste input "142110404"
type input "142110404"
click at [628, 470] on input "Duration" at bounding box center [638, 468] width 437 height 43
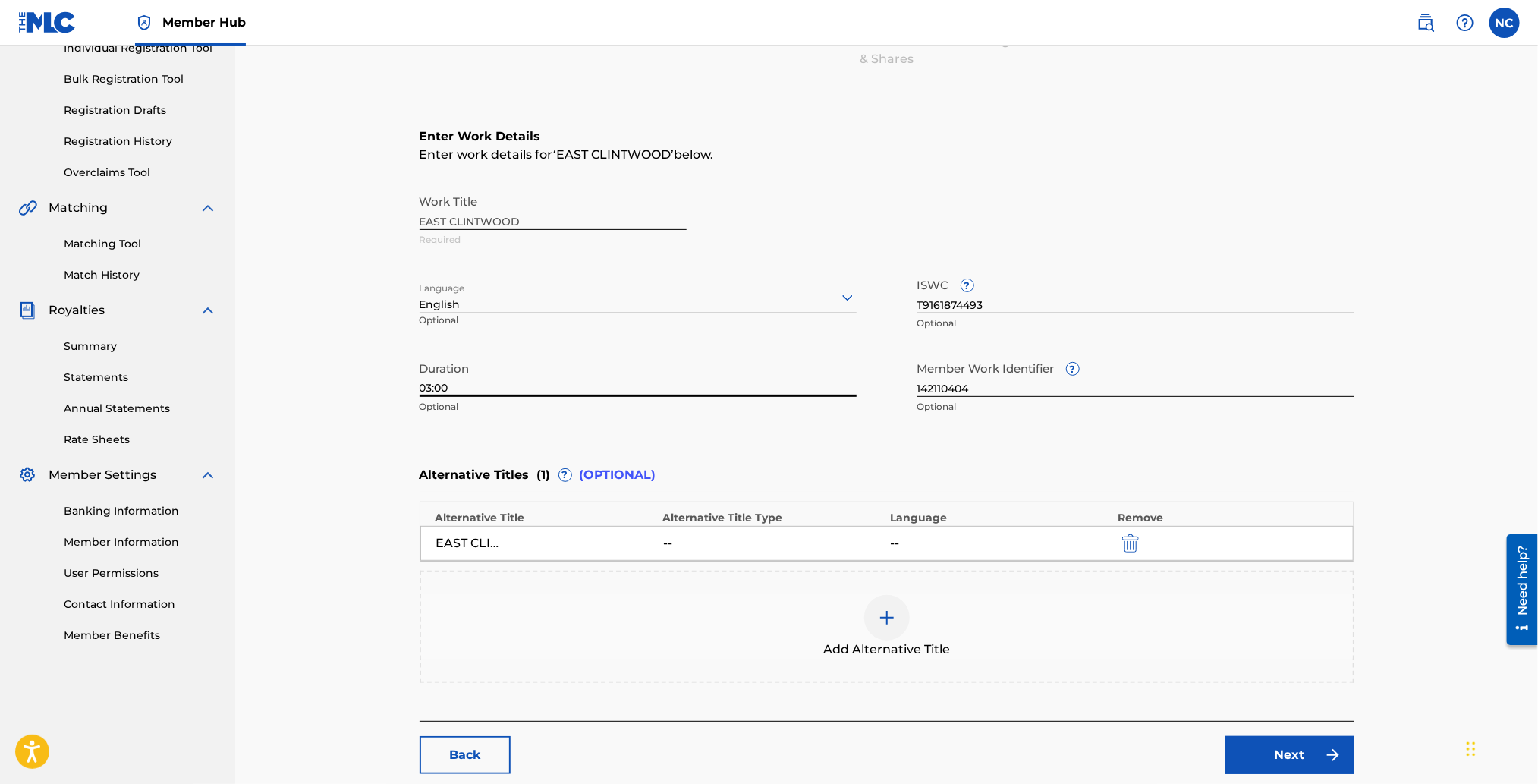
scroll to position [291, 0]
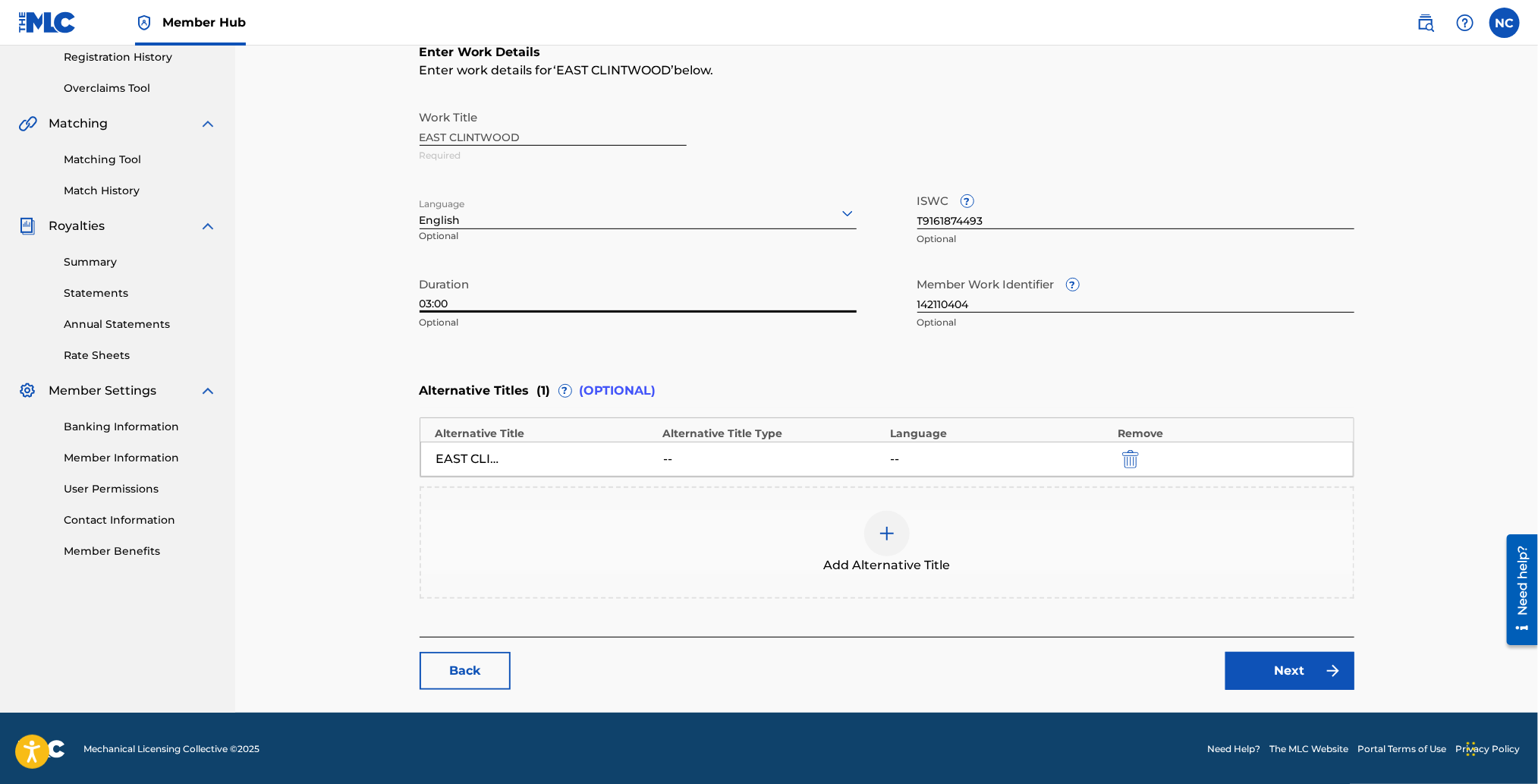
type input "03:00"
click at [889, 531] on img at bounding box center [886, 533] width 18 height 18
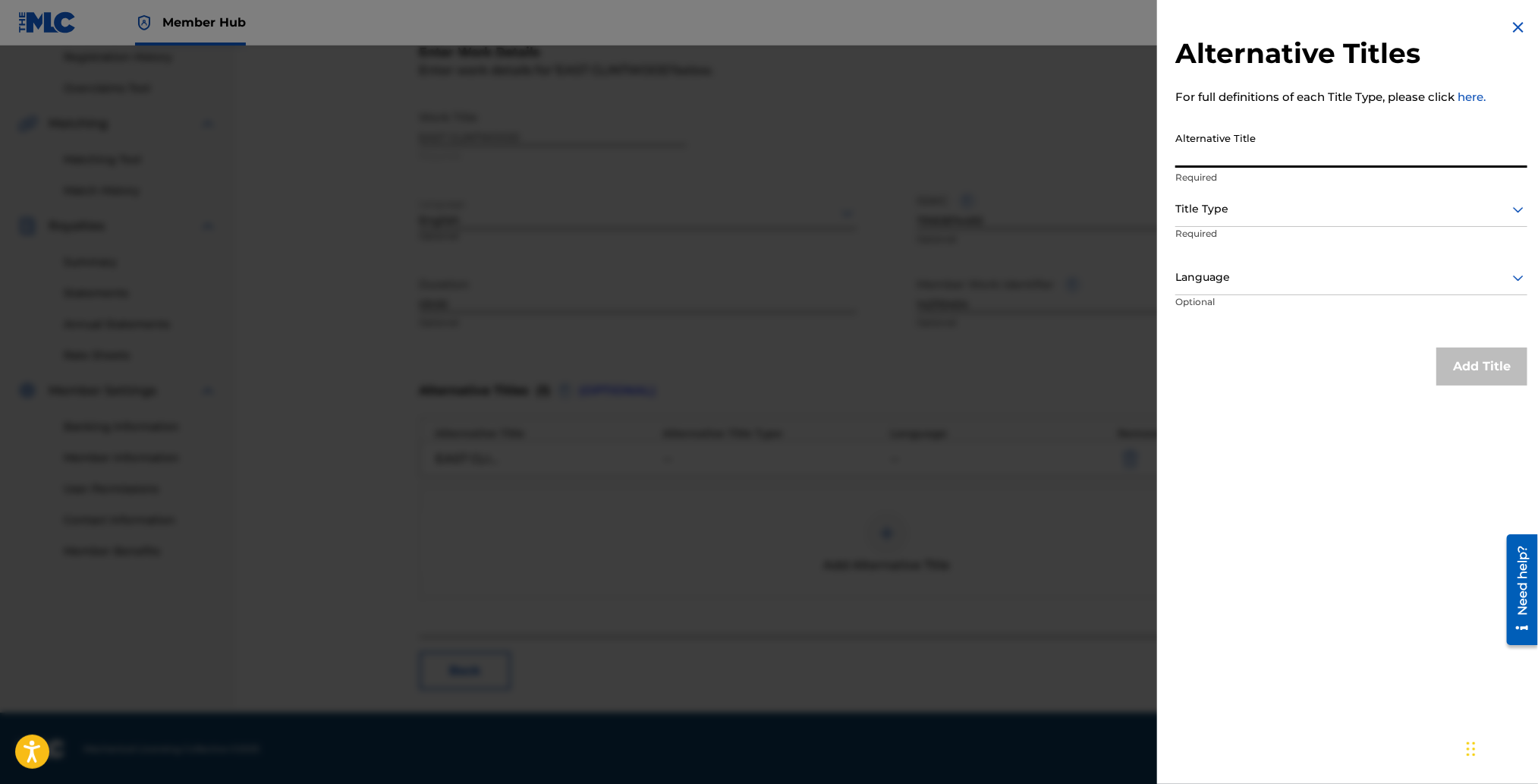
click at [1245, 152] on input "Alternative Title" at bounding box center [1351, 145] width 352 height 43
click at [1298, 143] on input "Alternative Title" at bounding box center [1351, 145] width 352 height 43
paste input "EASTWOOD OVERTURE"
type input "EASTWOOD OVERTURE"
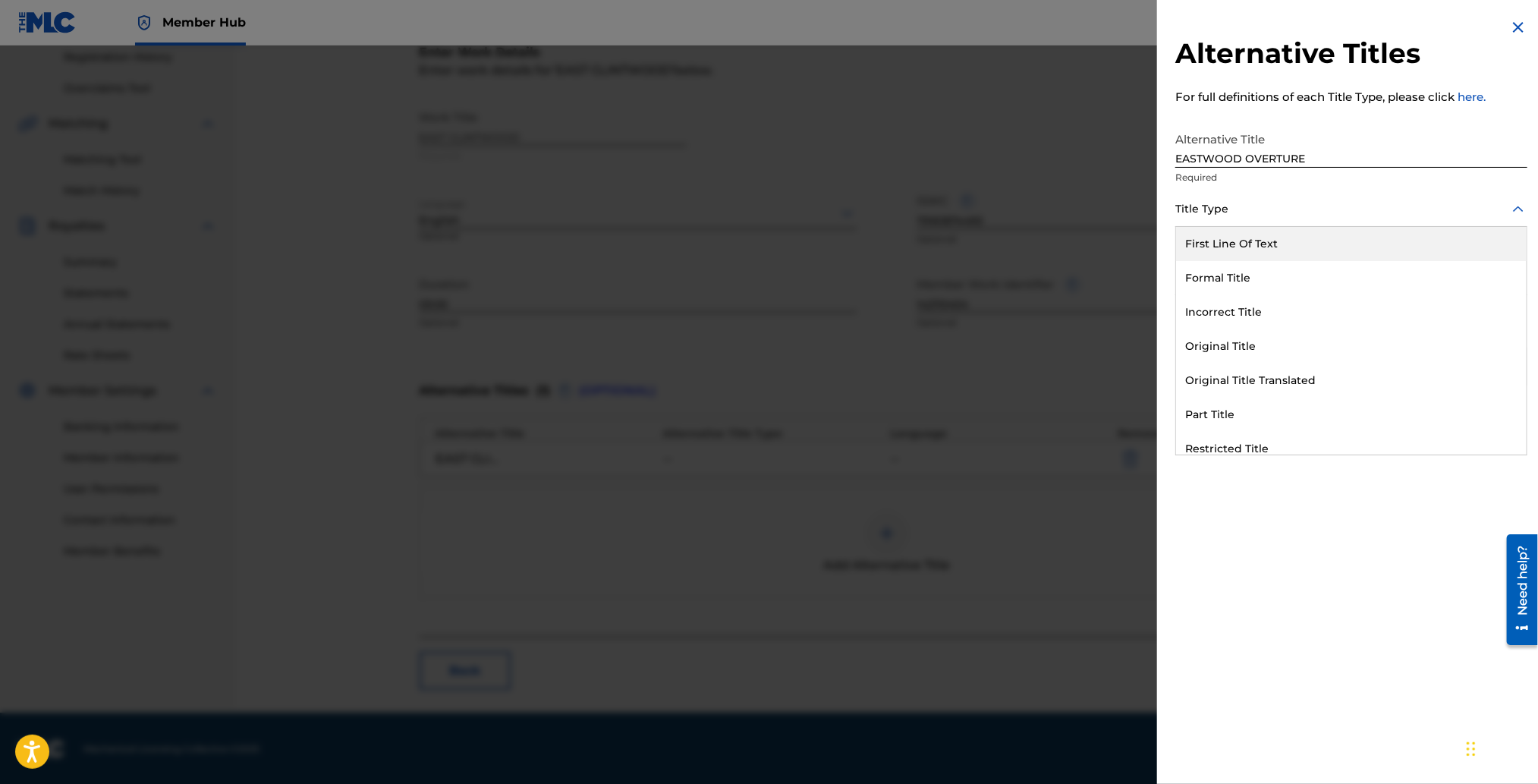
click at [1293, 209] on div at bounding box center [1351, 209] width 352 height 19
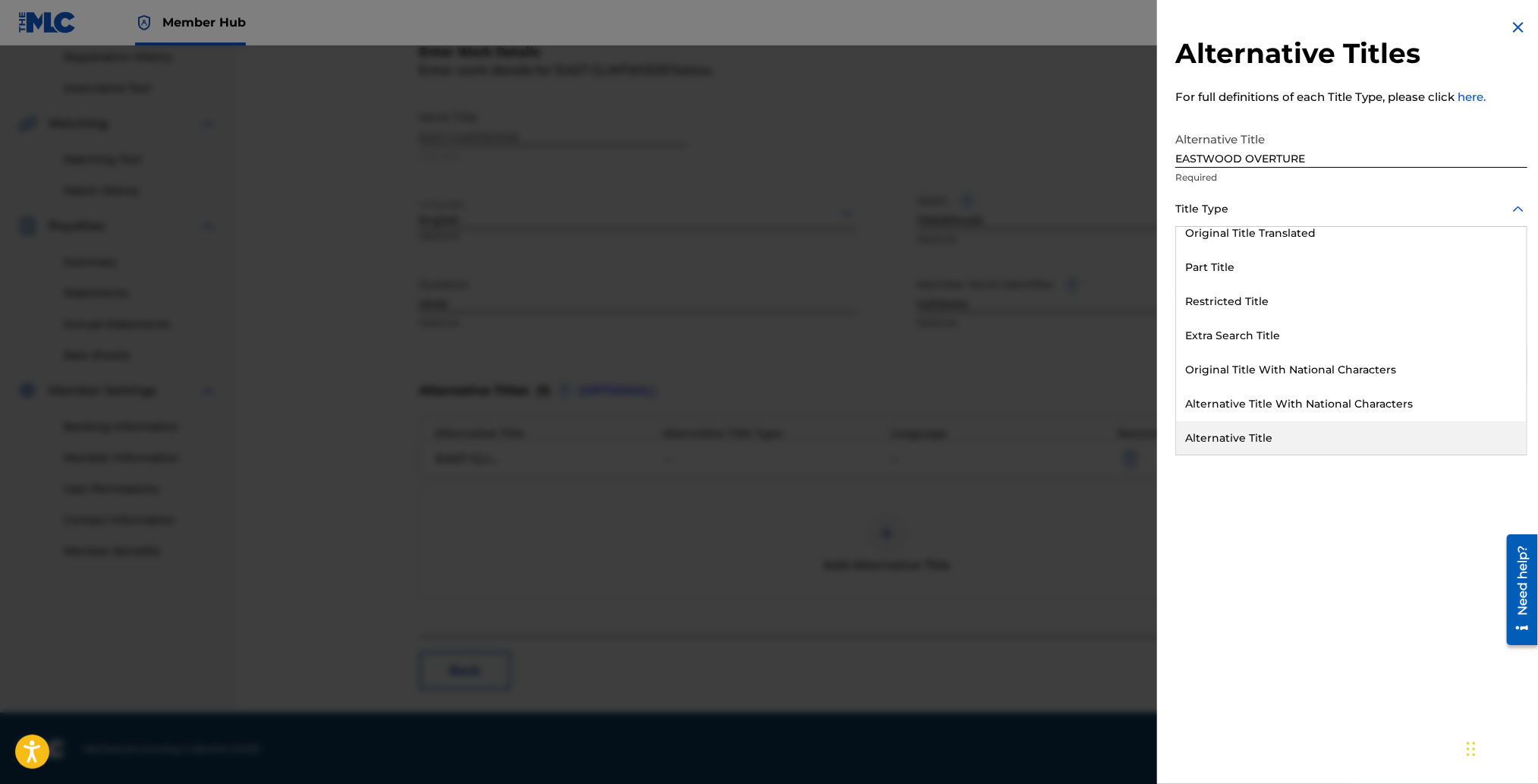
click at [1239, 440] on div "Alternative Title" at bounding box center [1350, 438] width 350 height 34
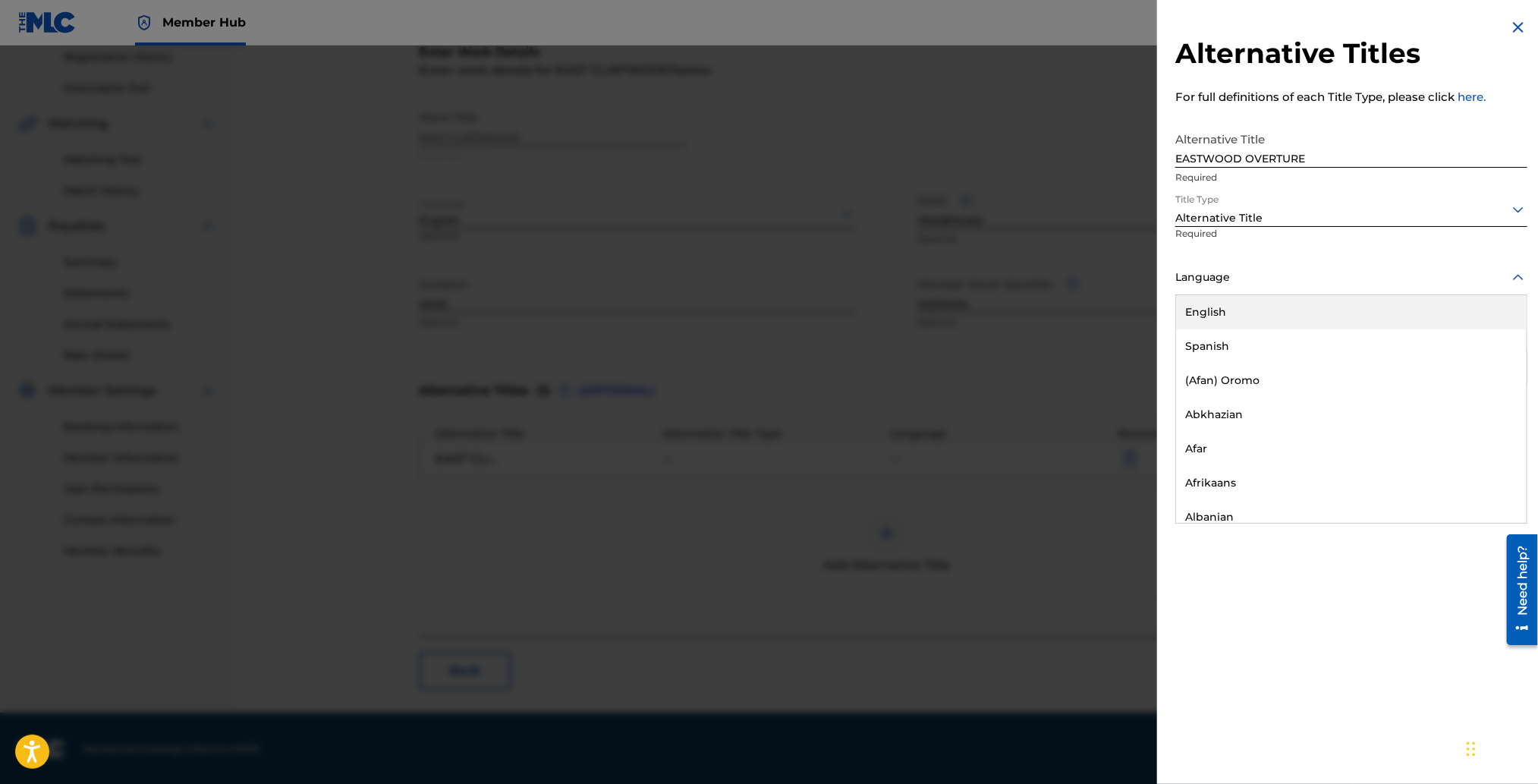
click at [1240, 287] on div "Language" at bounding box center [1351, 278] width 352 height 34
click at [1233, 304] on div "English" at bounding box center [1350, 312] width 350 height 34
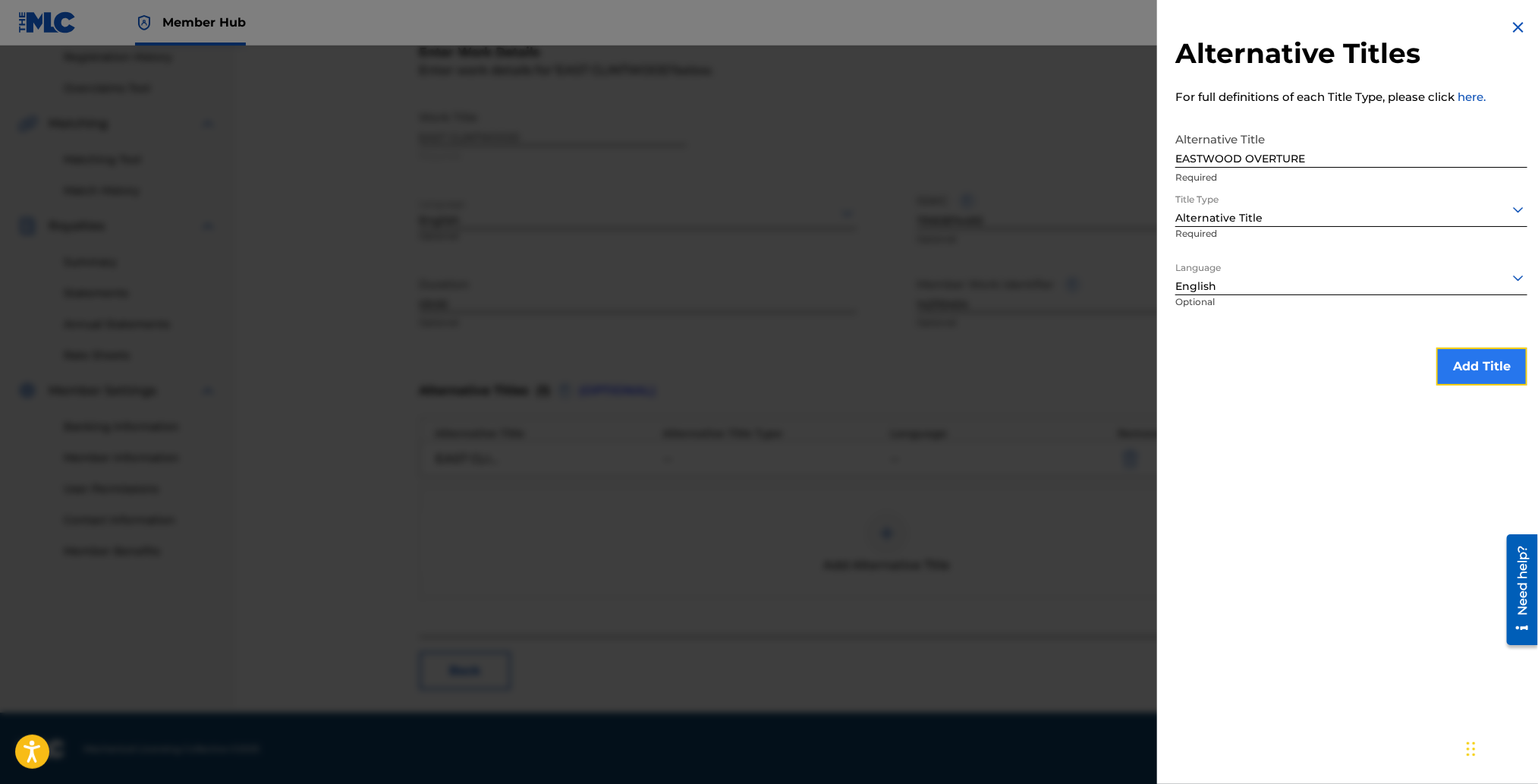
click at [1481, 364] on button "Add Title" at bounding box center [1482, 366] width 91 height 38
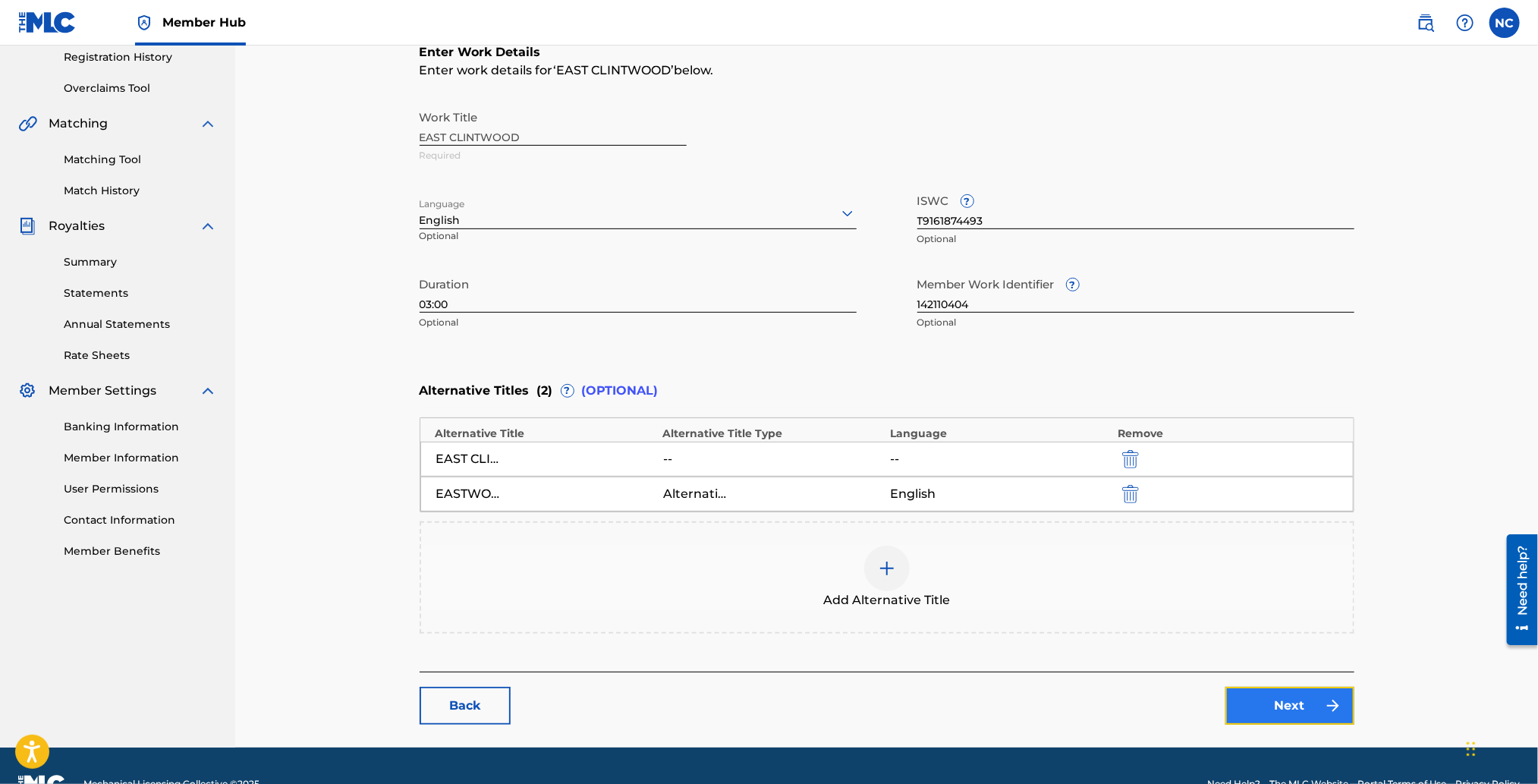
click at [1315, 701] on link "Next" at bounding box center [1289, 705] width 129 height 38
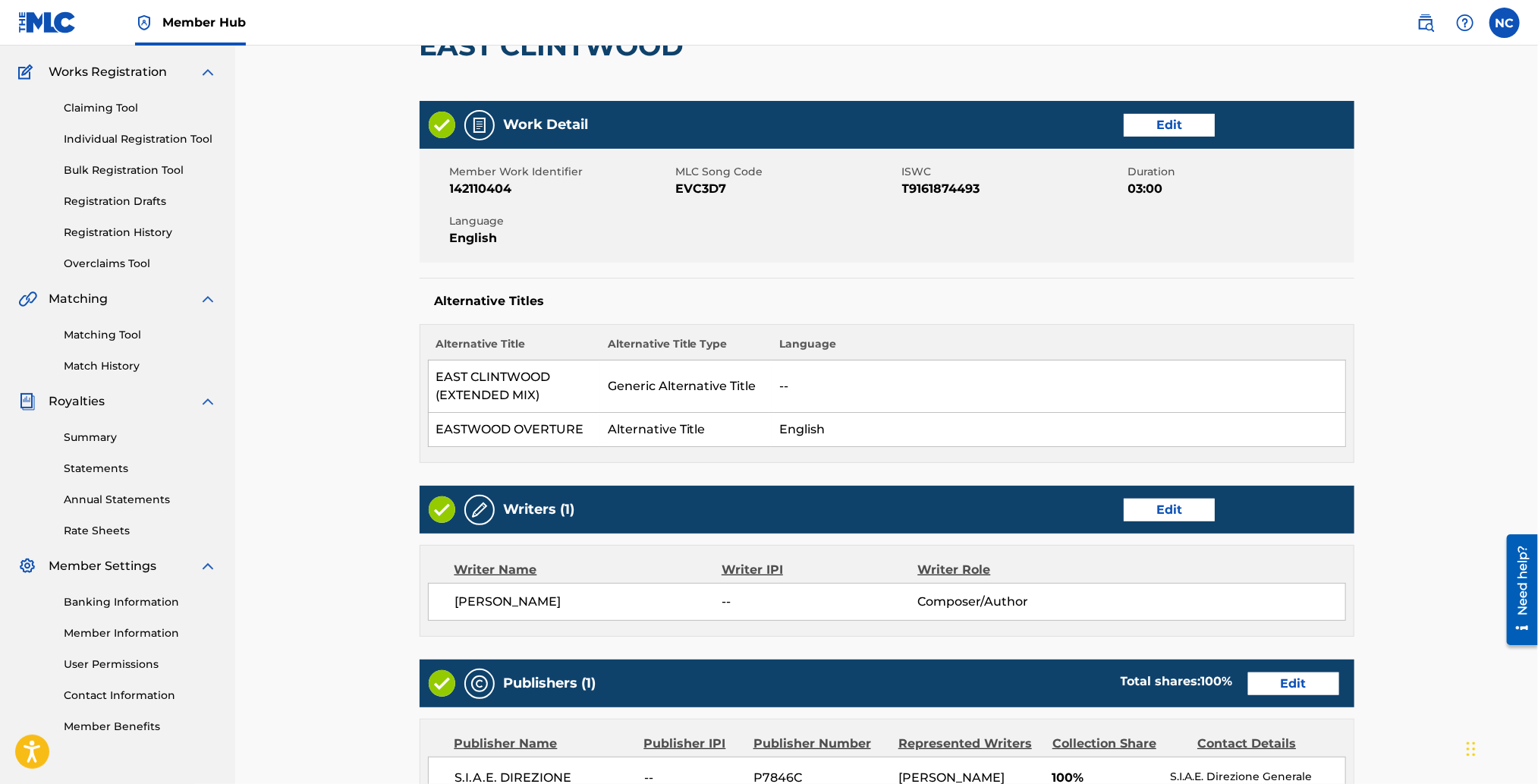
scroll to position [457, 0]
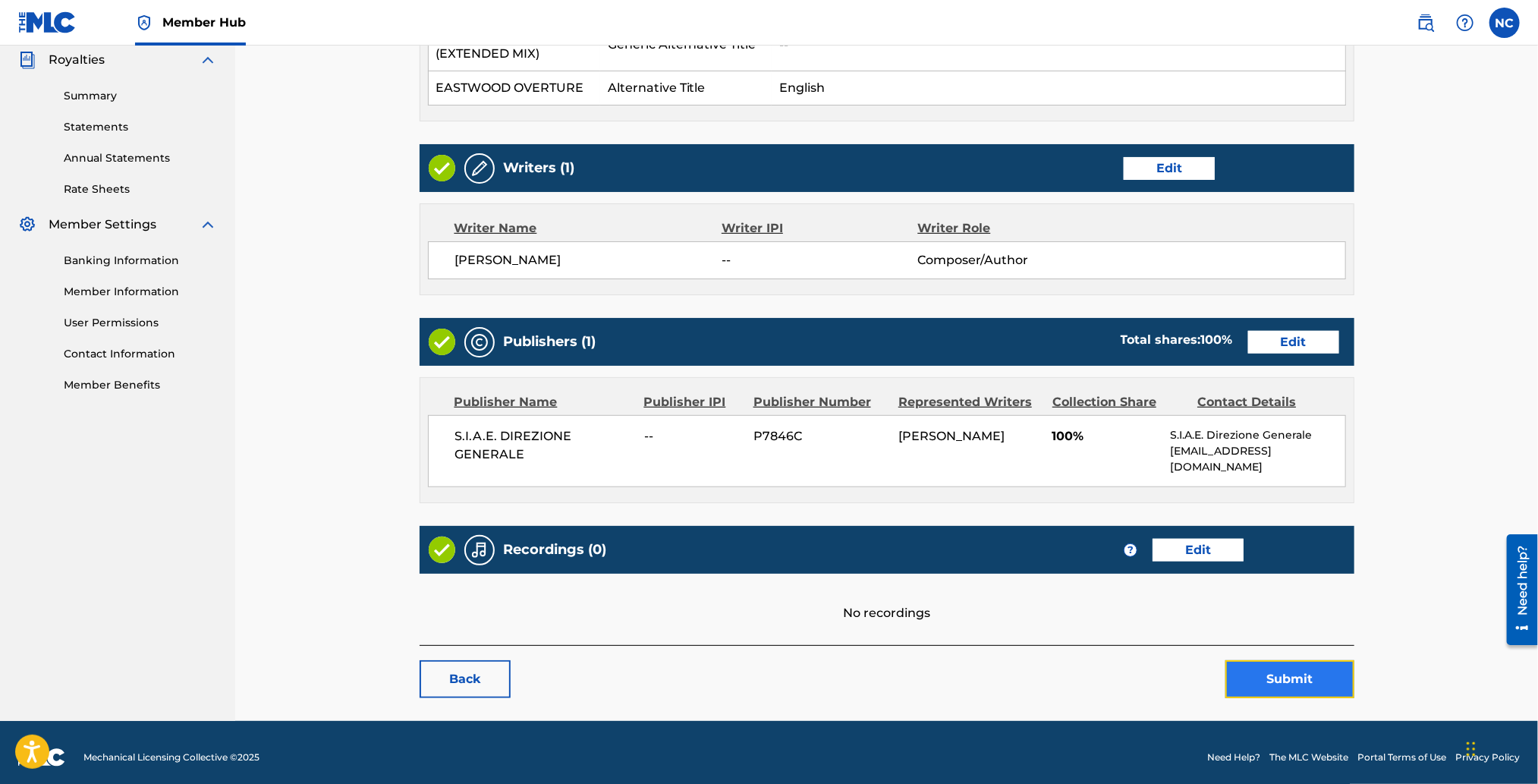
click at [1284, 663] on button "Submit" at bounding box center [1289, 678] width 129 height 38
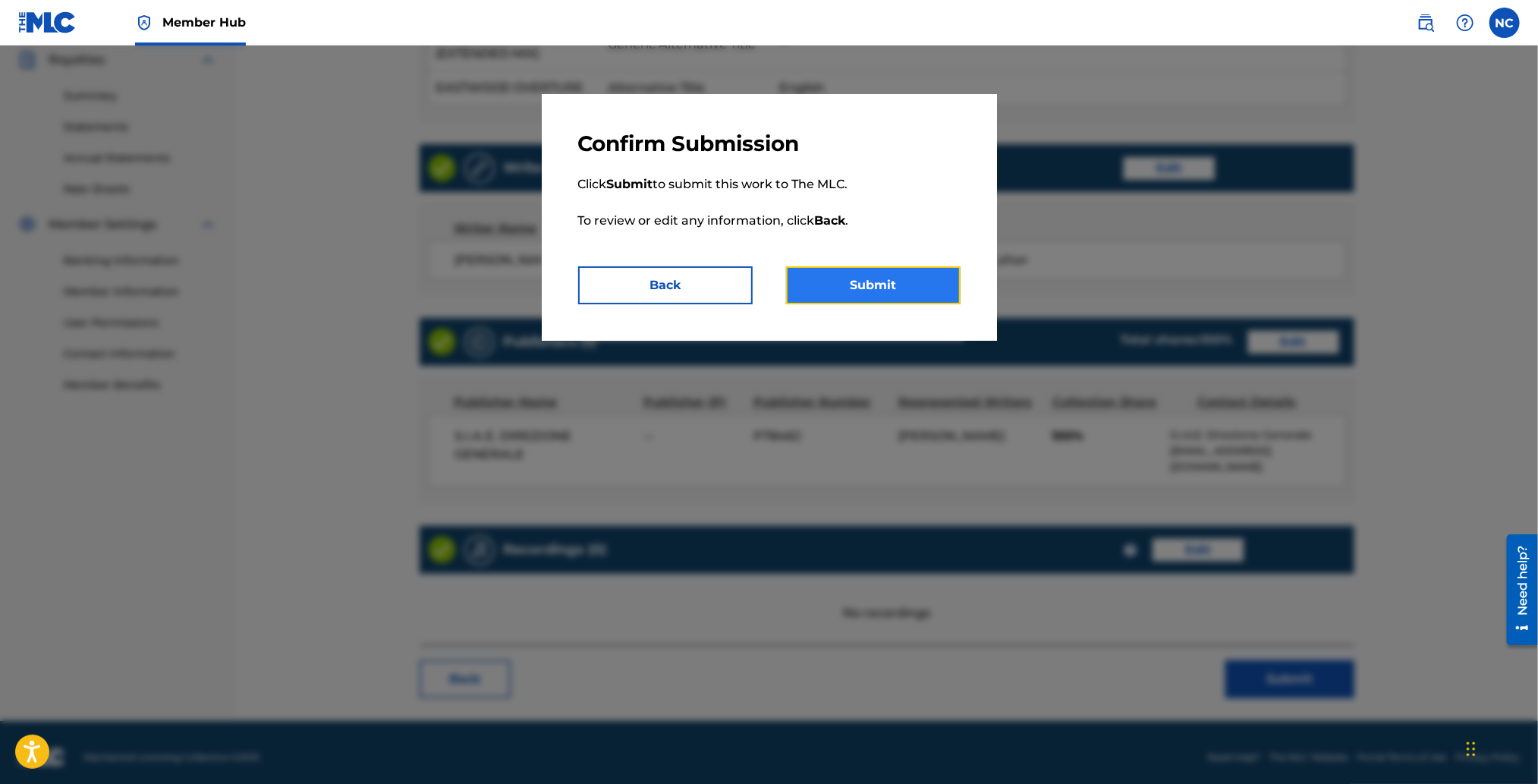
click at [867, 281] on button "Submit" at bounding box center [873, 285] width 175 height 38
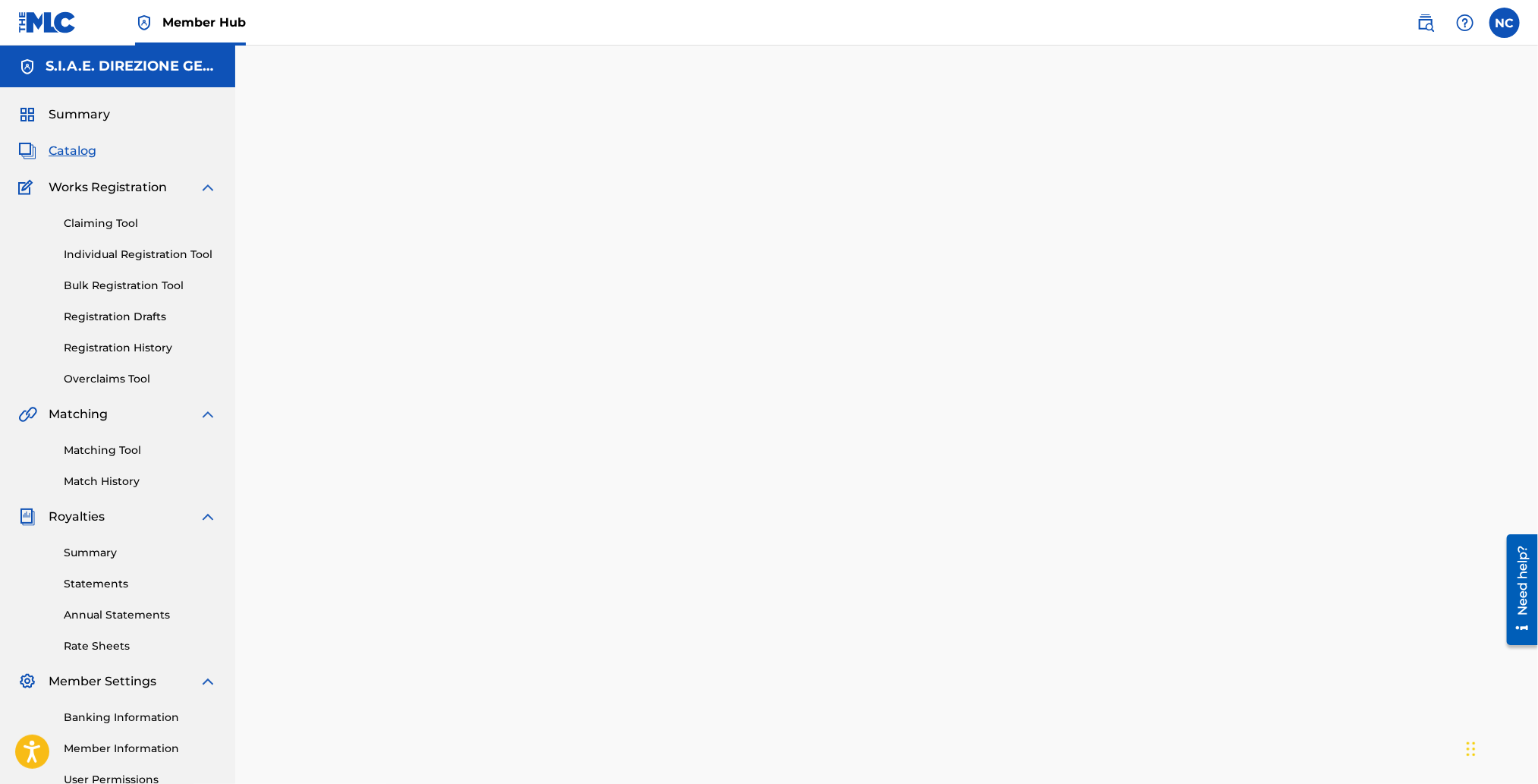
click at [52, 147] on span "Catalog" at bounding box center [72, 151] width 48 height 18
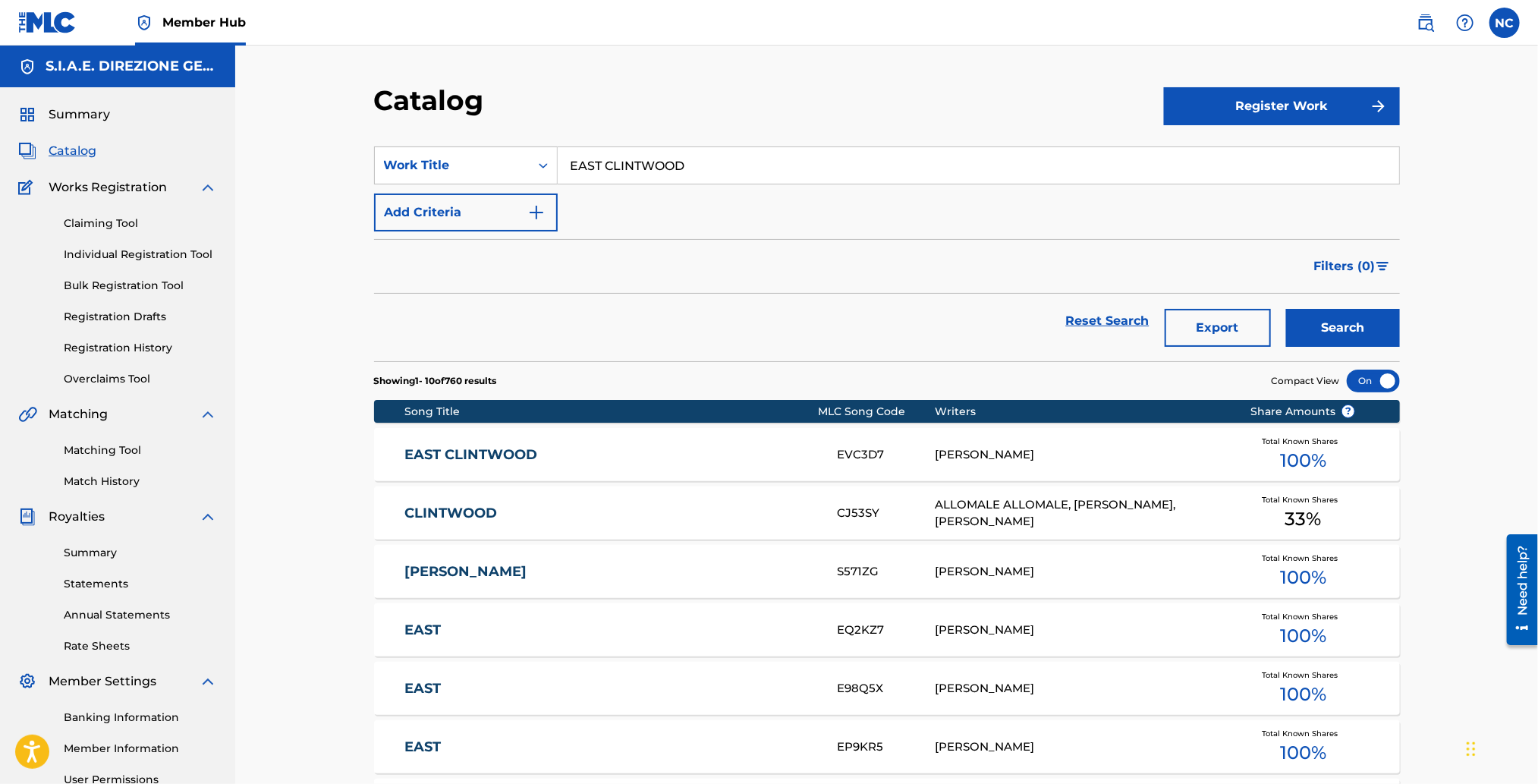
click at [510, 470] on div "EAST CLINTWOOD EVC3D7 ENNIO MORRICONE Total Known Shares 100 %" at bounding box center [886, 454] width 1026 height 53
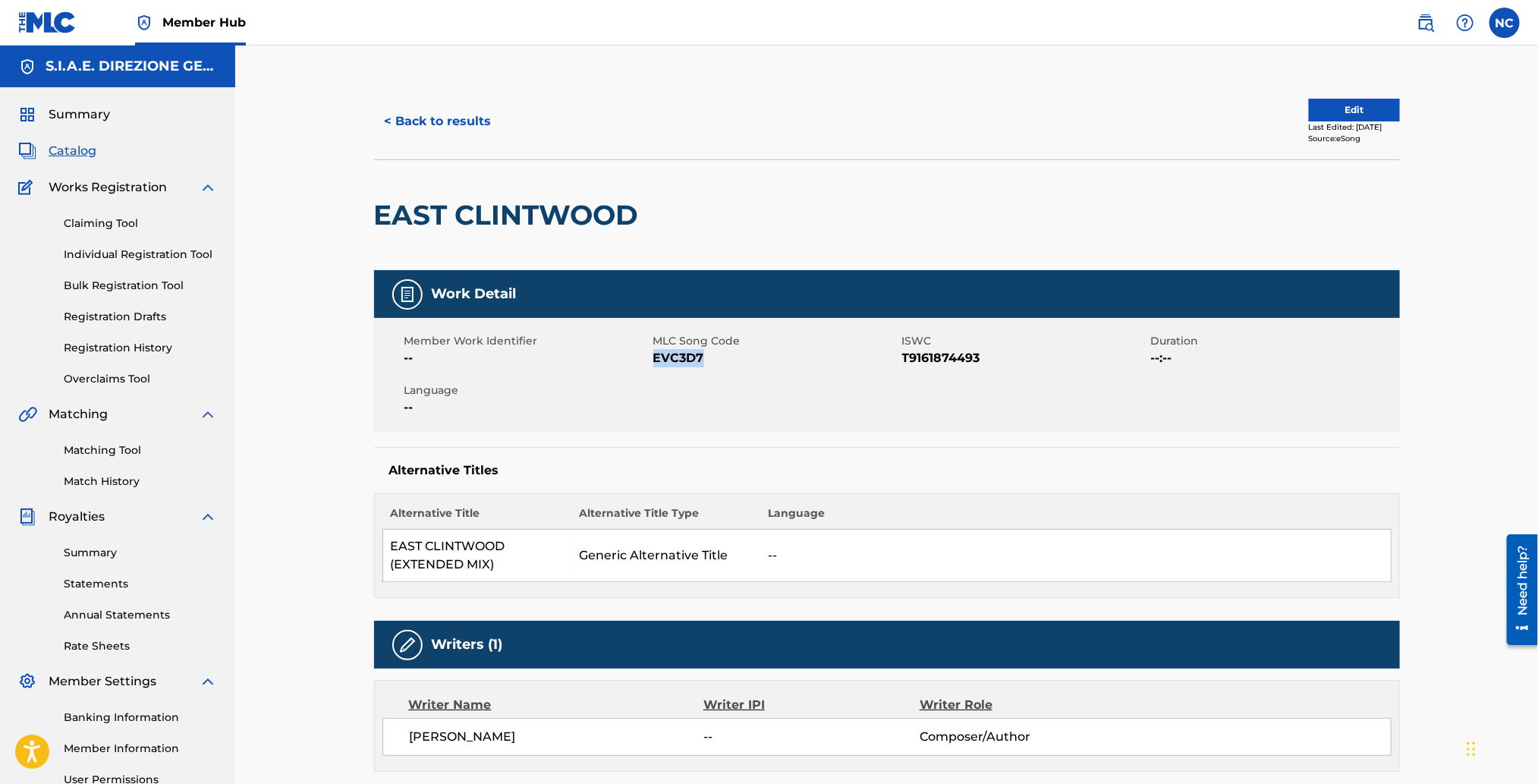
drag, startPoint x: 709, startPoint y: 353, endPoint x: 653, endPoint y: 360, distance: 56.4
click at [653, 360] on span "EVC3D7" at bounding box center [776, 358] width 245 height 18
copy span "EVC3D7"
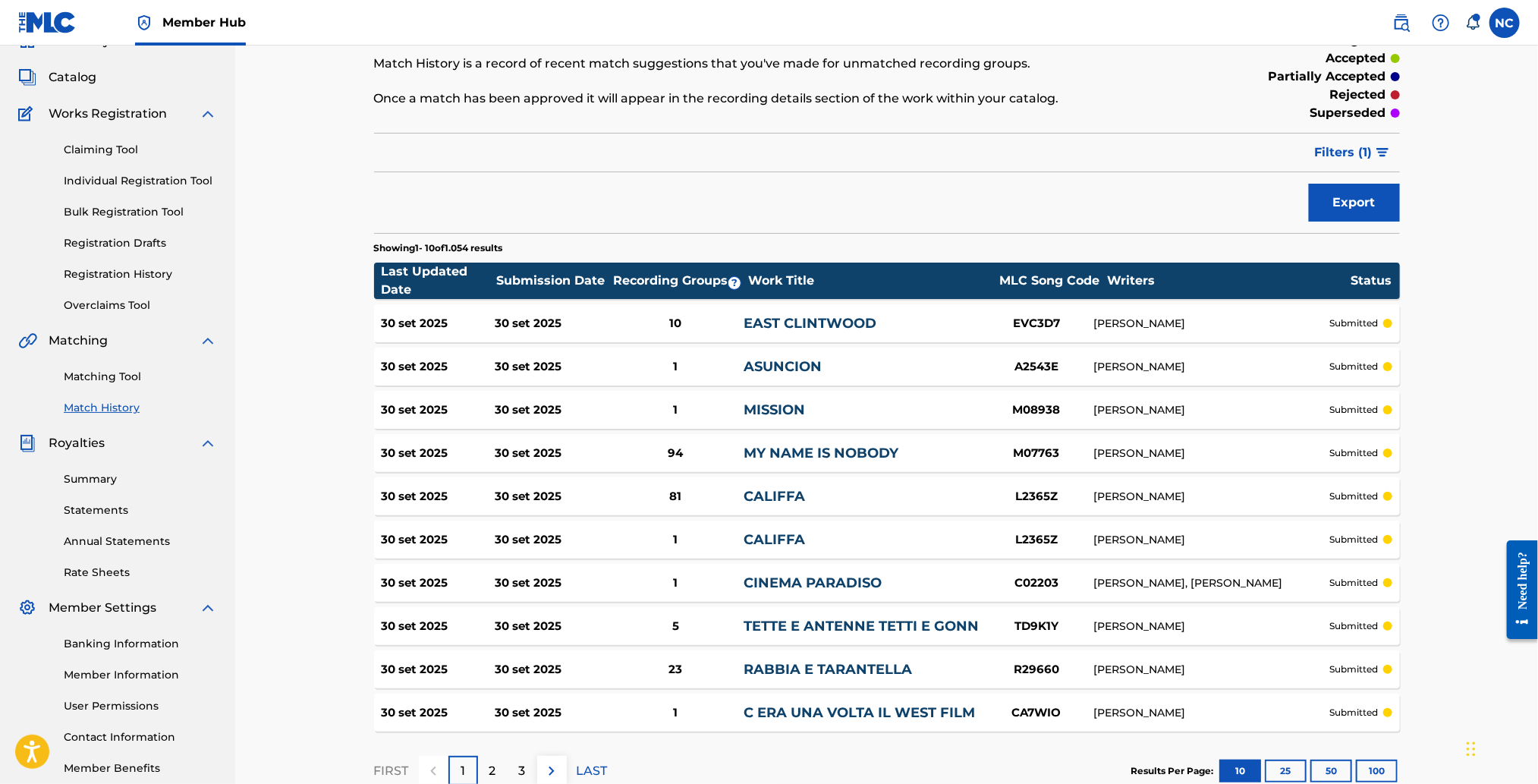
scroll to position [113, 0]
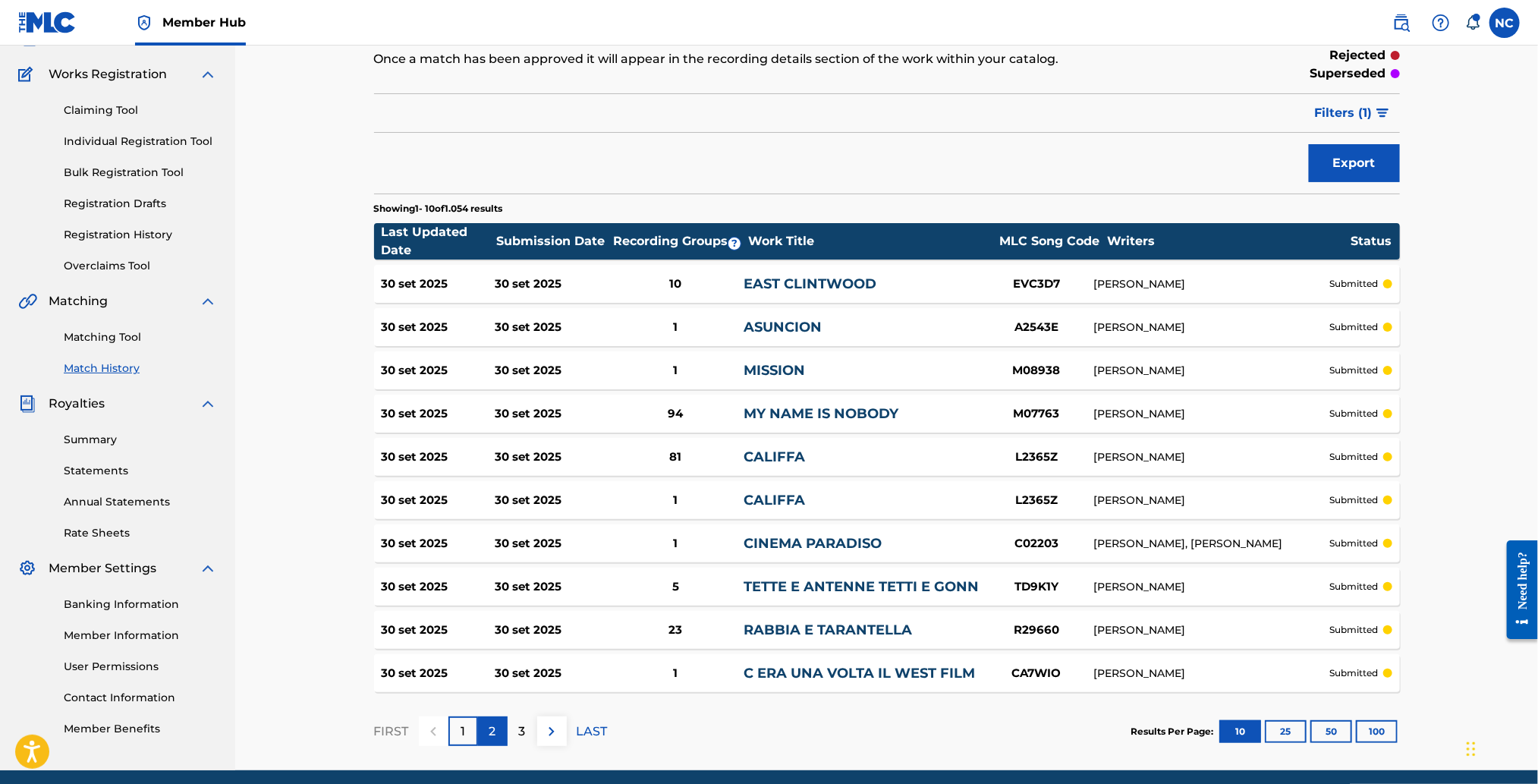
click at [492, 740] on div "2" at bounding box center [492, 731] width 29 height 29
click at [400, 734] on p "FIRST" at bounding box center [391, 731] width 35 height 18
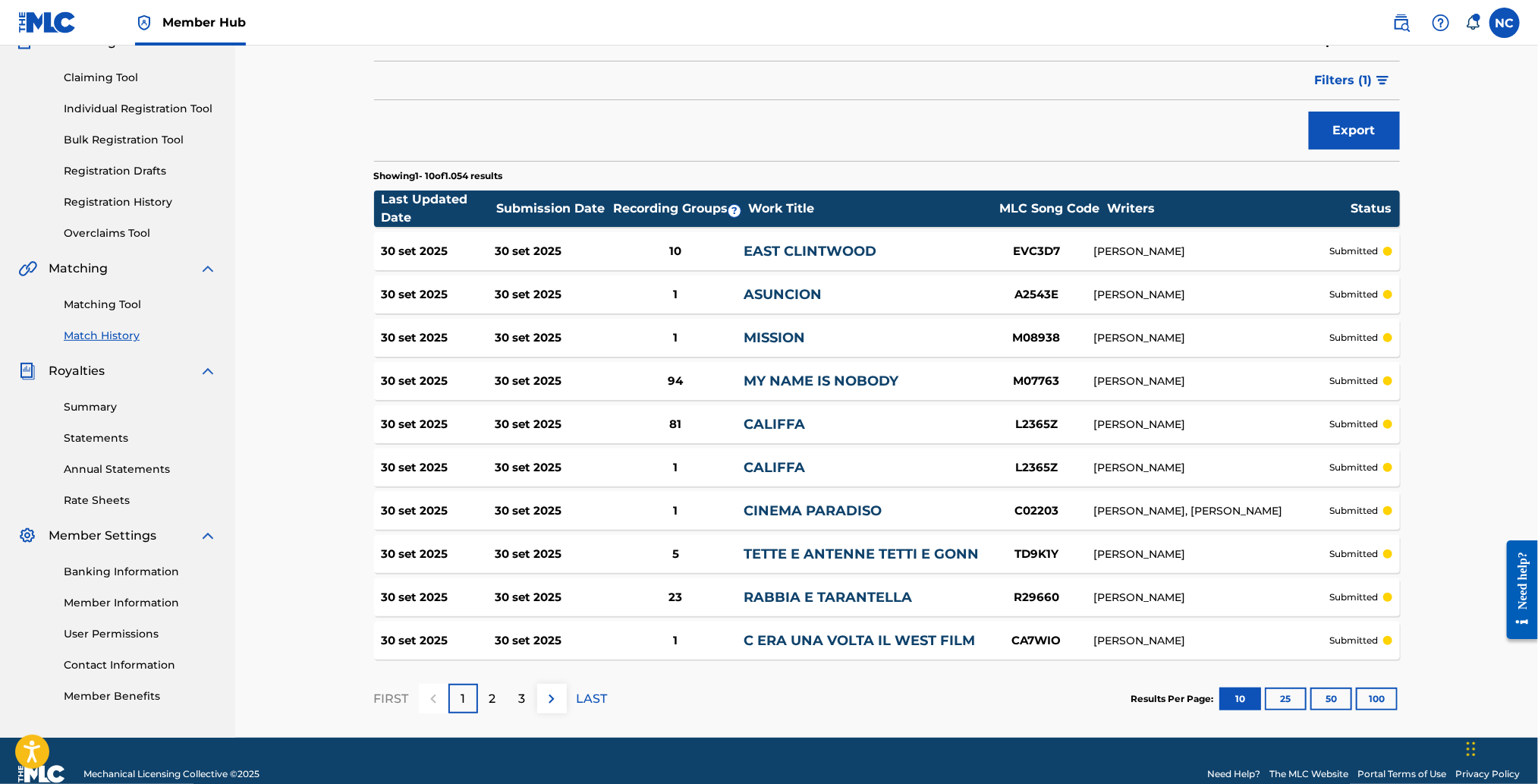
scroll to position [172, 0]
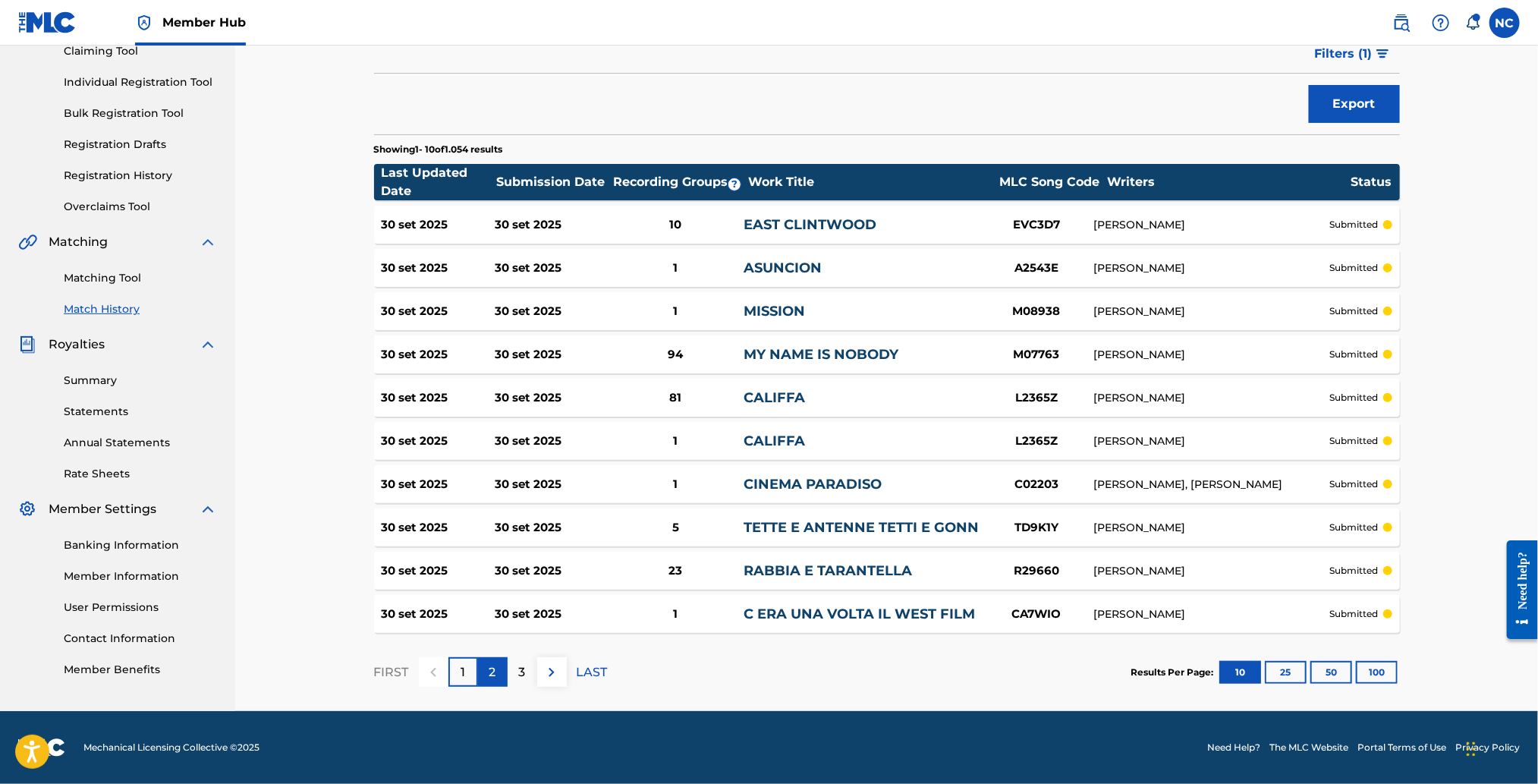
click at [496, 671] on p "2" at bounding box center [492, 672] width 6 height 18
click at [523, 671] on p "3" at bounding box center [522, 672] width 6 height 18
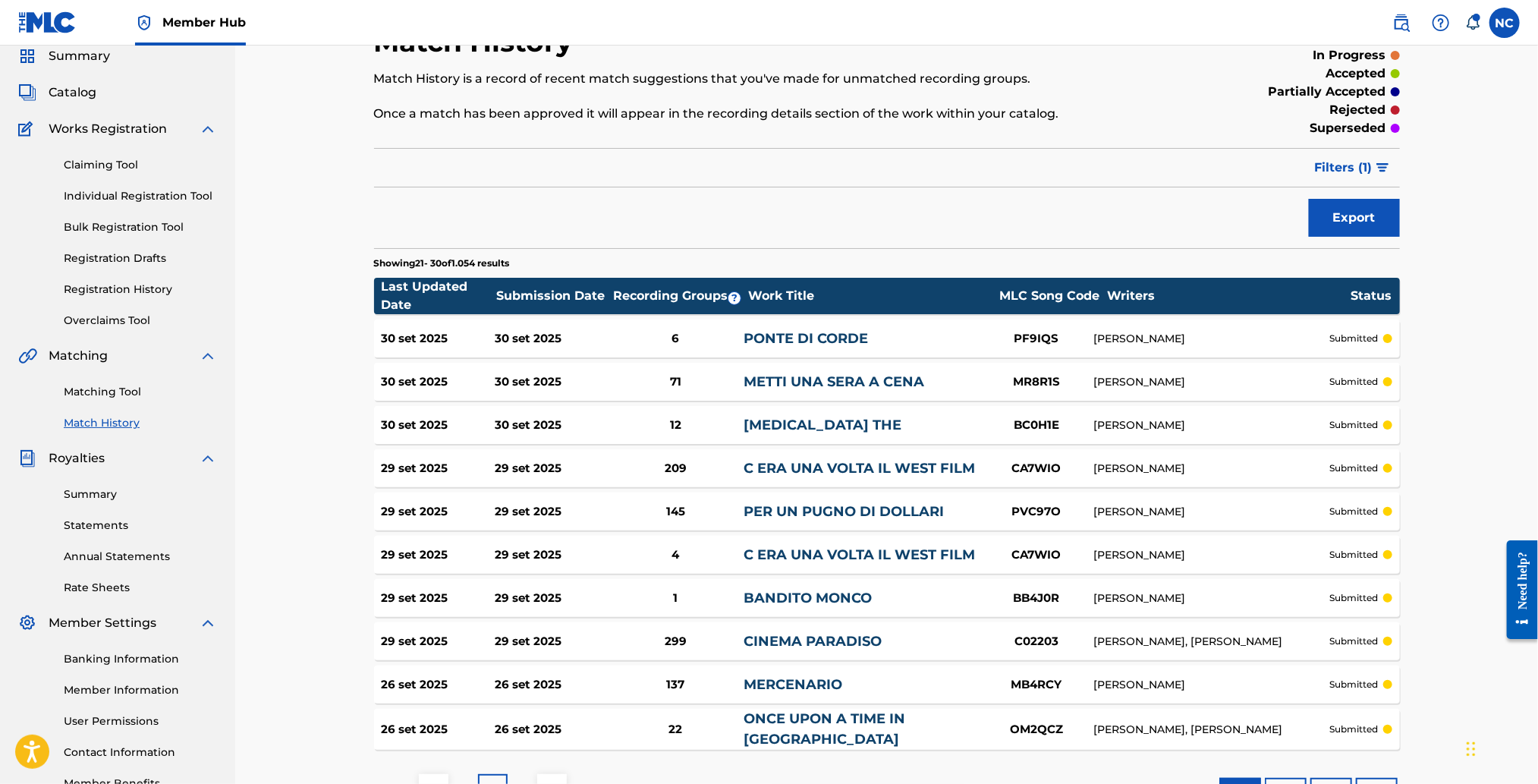
scroll to position [0, 0]
